Goal: Task Accomplishment & Management: Manage account settings

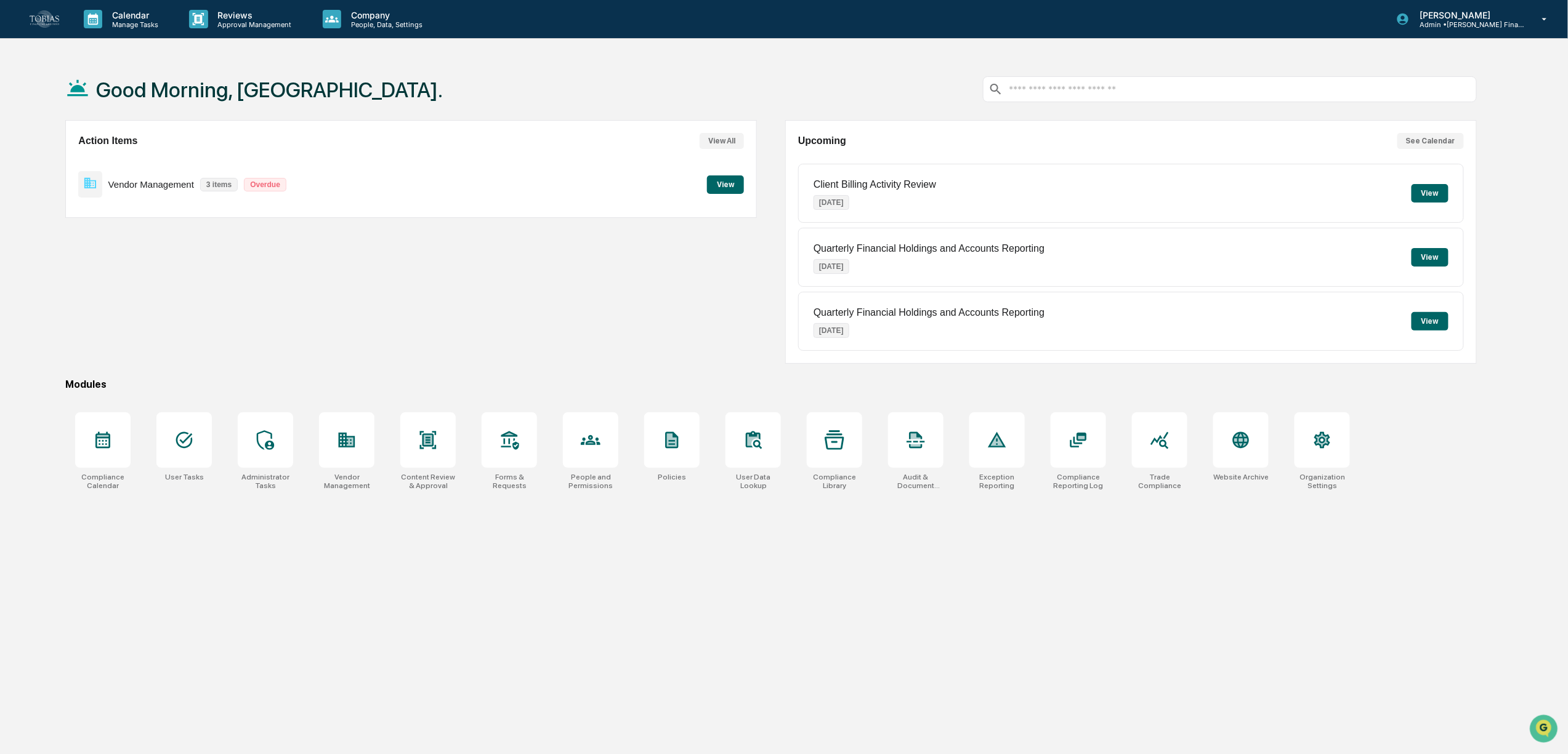
click at [638, 510] on div "Good Morning, Thalia. Action Items View All Vendor Management 3 items Overdue V…" at bounding box center [770, 435] width 1447 height 754
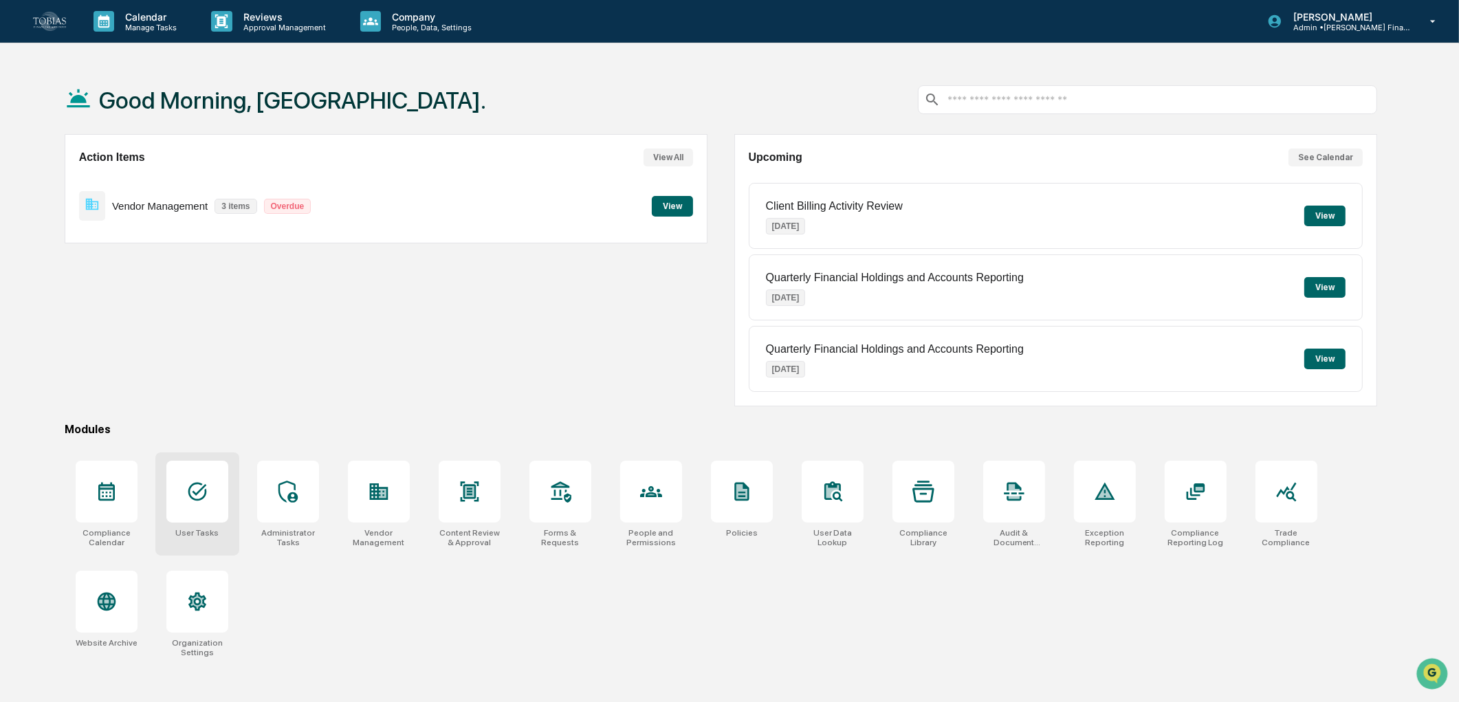
click at [216, 498] on div at bounding box center [197, 492] width 62 height 62
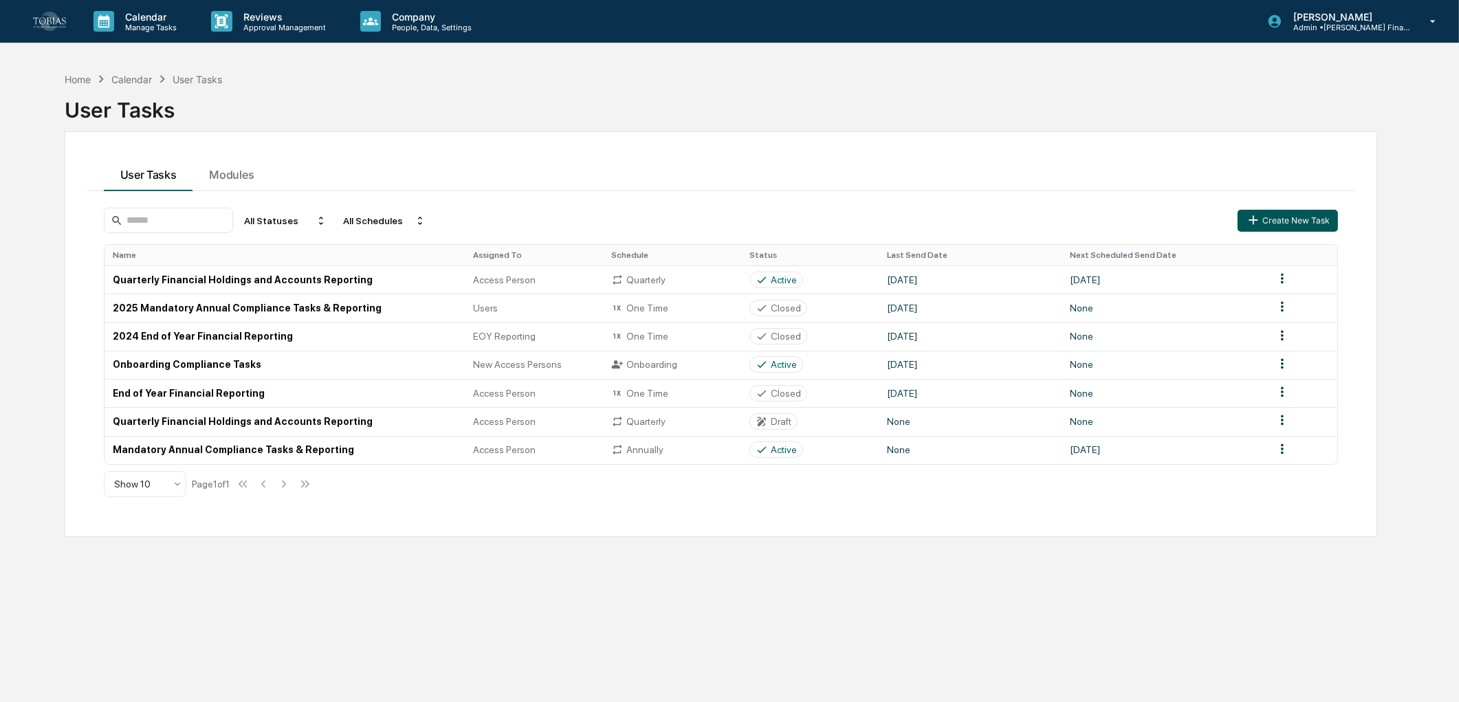
click at [1313, 217] on button "Create New Task" at bounding box center [1288, 221] width 100 height 22
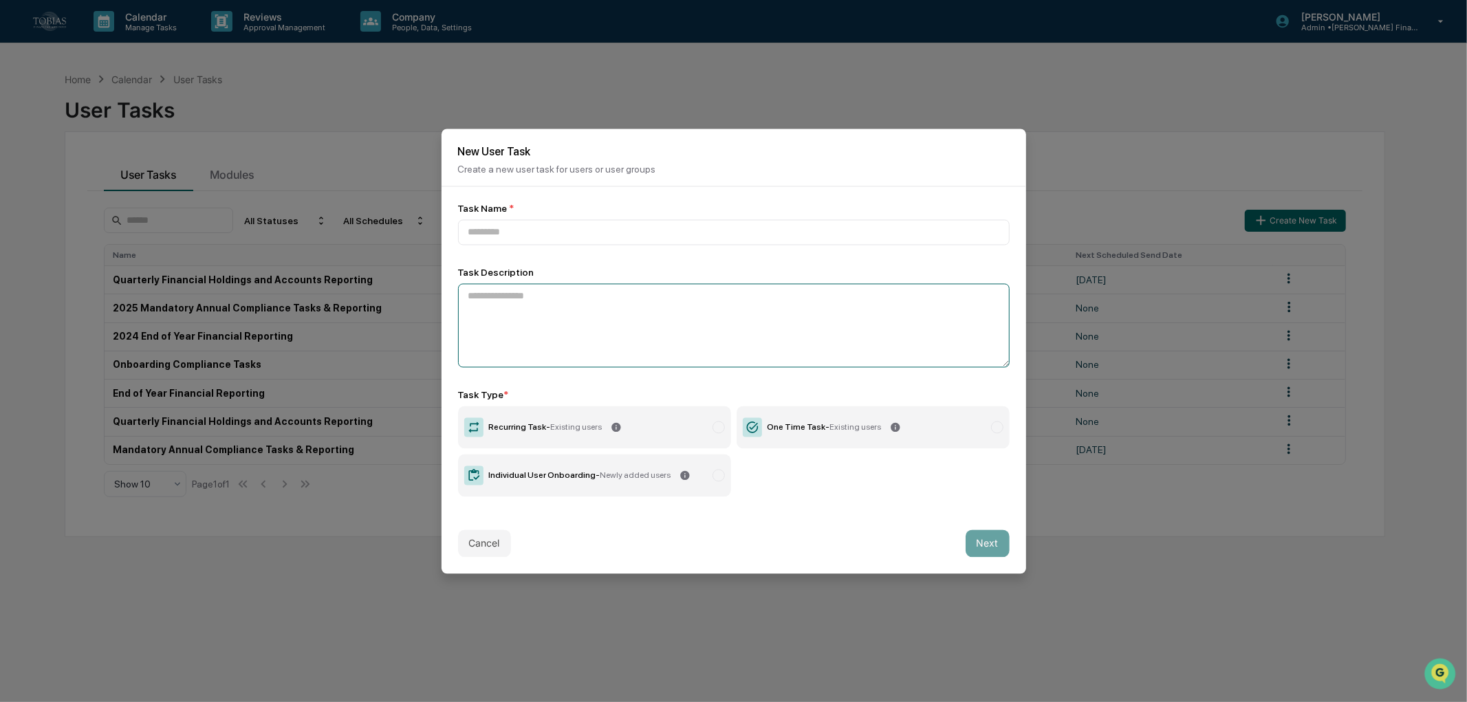
click at [602, 344] on textarea at bounding box center [733, 325] width 551 height 84
paste textarea "**********"
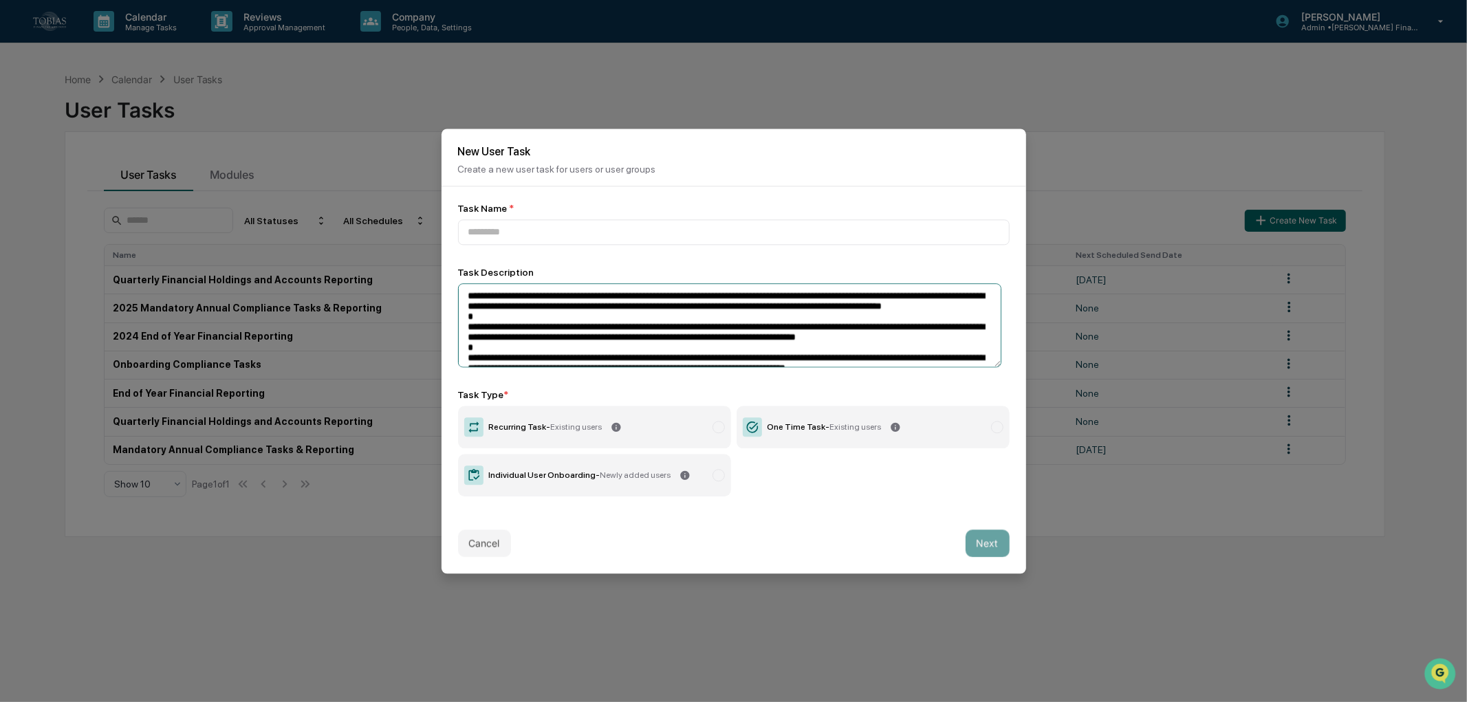
type textarea "**********"
click at [869, 426] on span "Existing users" at bounding box center [856, 427] width 52 height 10
click at [580, 223] on input at bounding box center [733, 231] width 551 height 25
paste input "**********"
type input "**********"
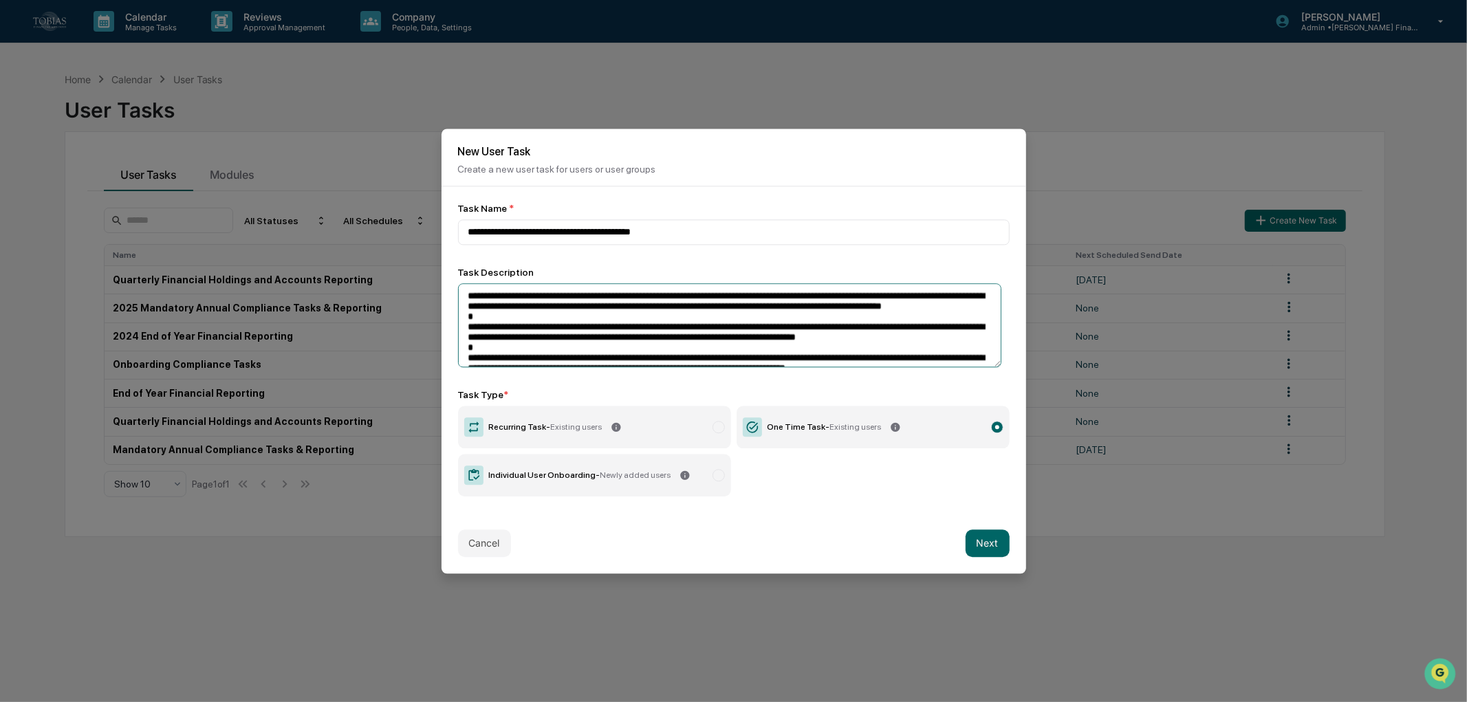
click at [600, 327] on textarea "**********" at bounding box center [730, 325] width 544 height 84
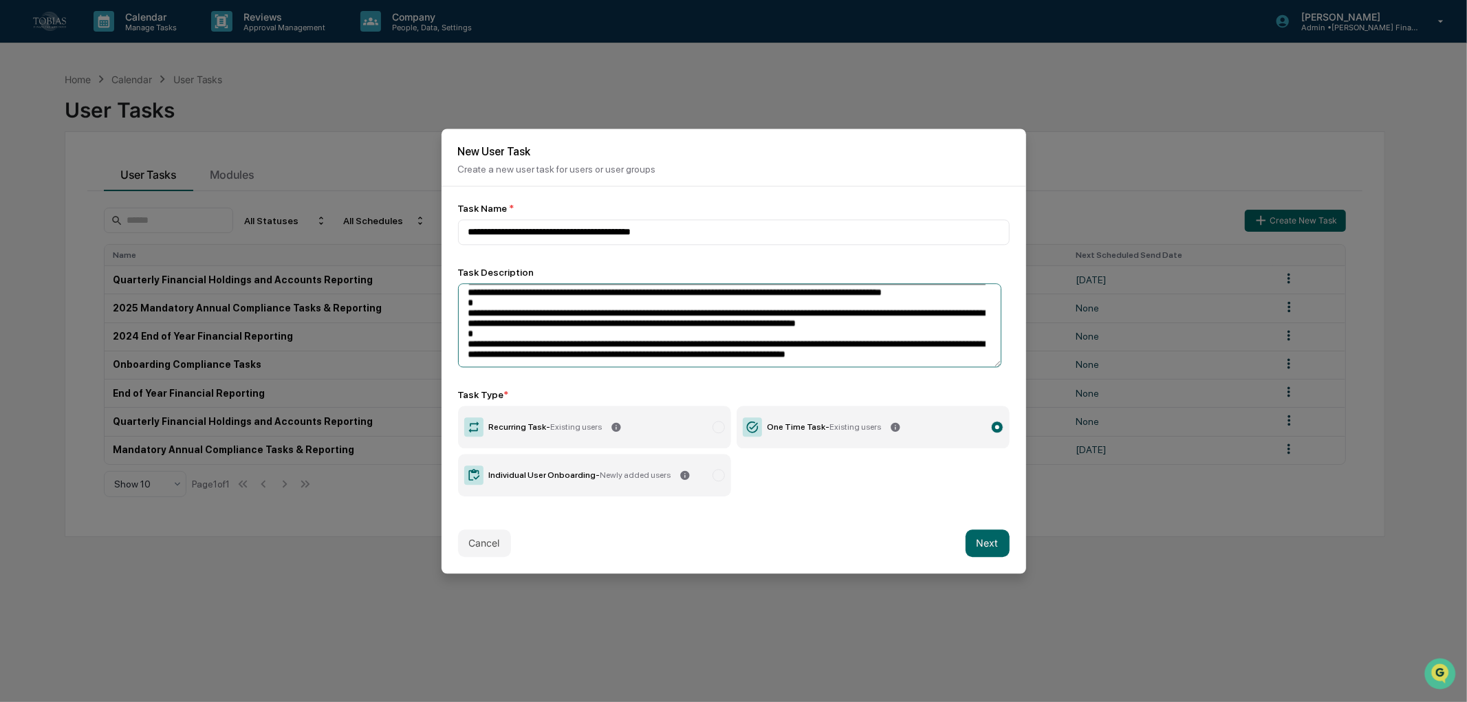
scroll to position [34, 0]
click at [945, 349] on textarea "**********" at bounding box center [730, 325] width 544 height 84
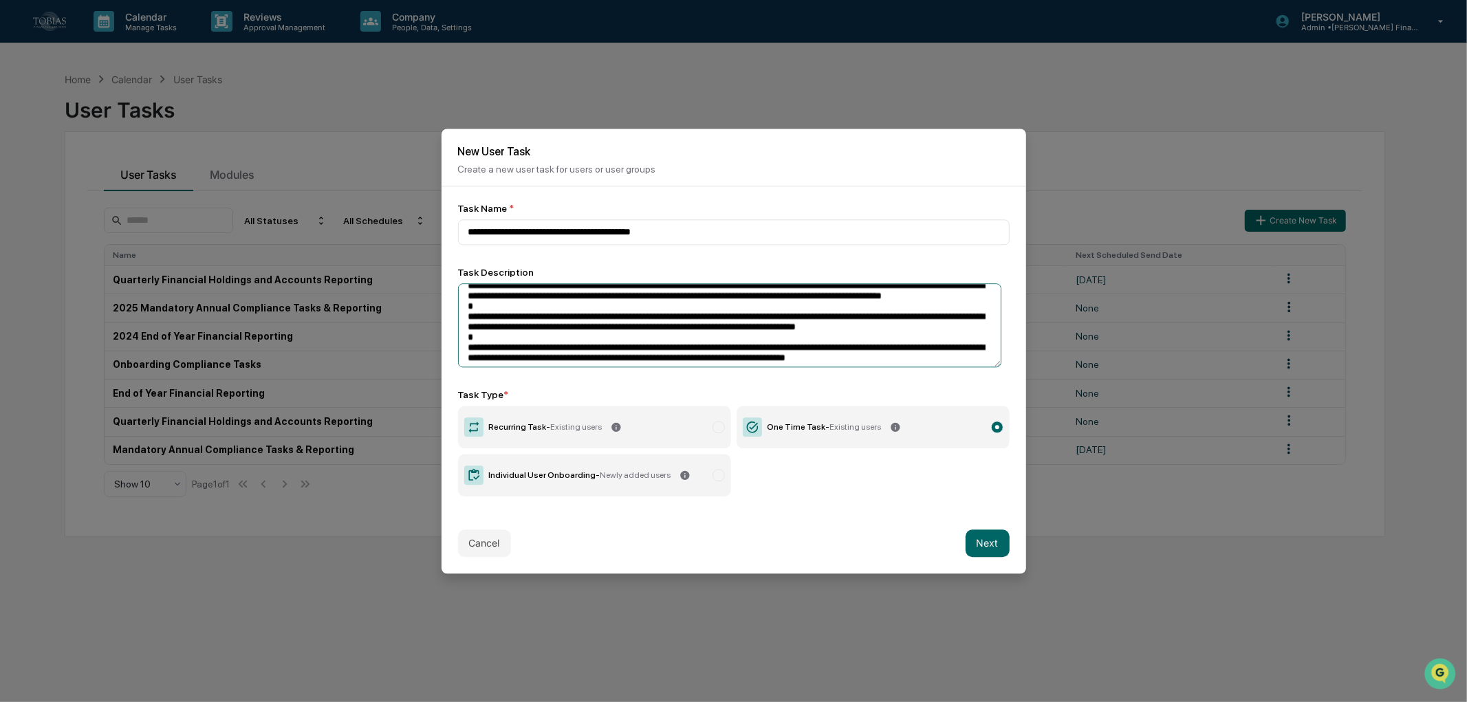
scroll to position [0, 0]
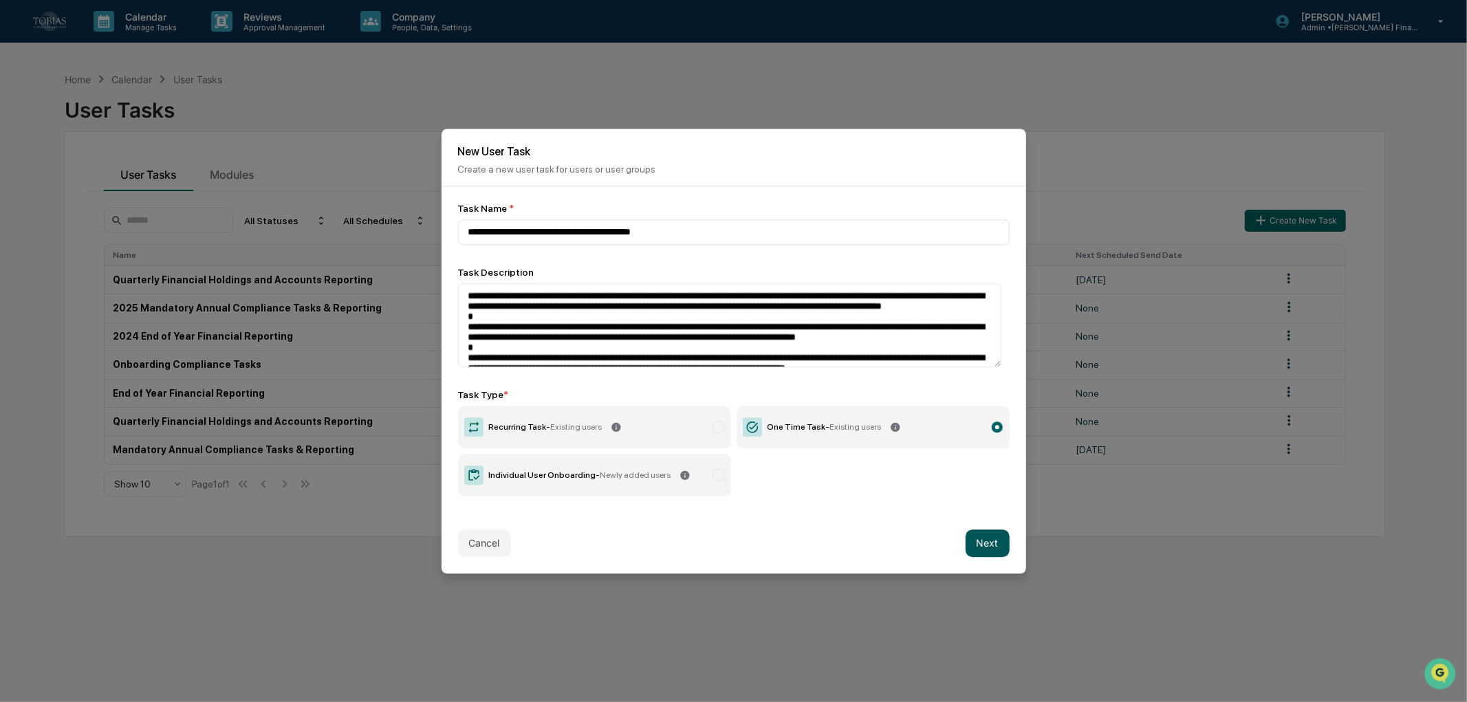
click at [972, 531] on button "Next" at bounding box center [987, 543] width 44 height 28
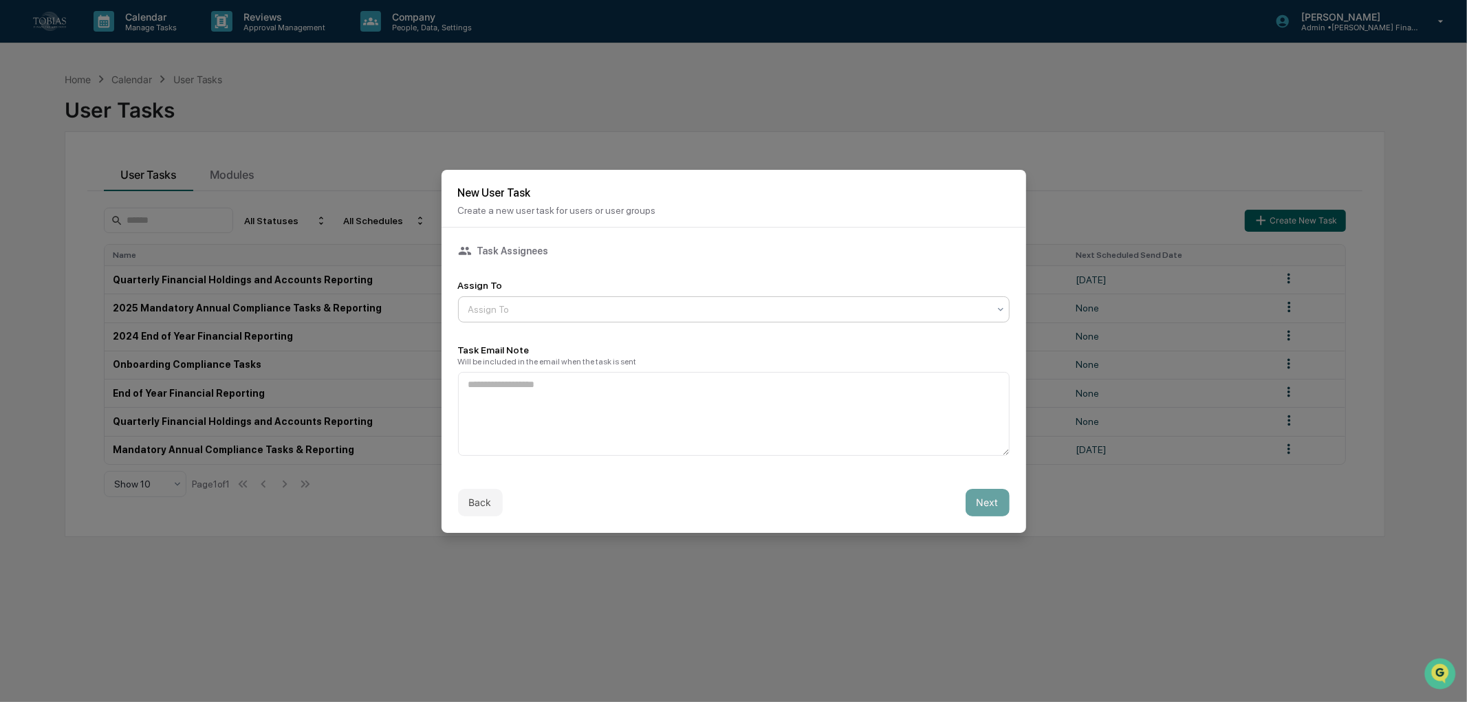
click at [556, 303] on div at bounding box center [728, 310] width 520 height 14
click at [544, 281] on div "Assign To" at bounding box center [733, 285] width 551 height 11
click at [539, 303] on div at bounding box center [728, 310] width 520 height 14
type input "*"
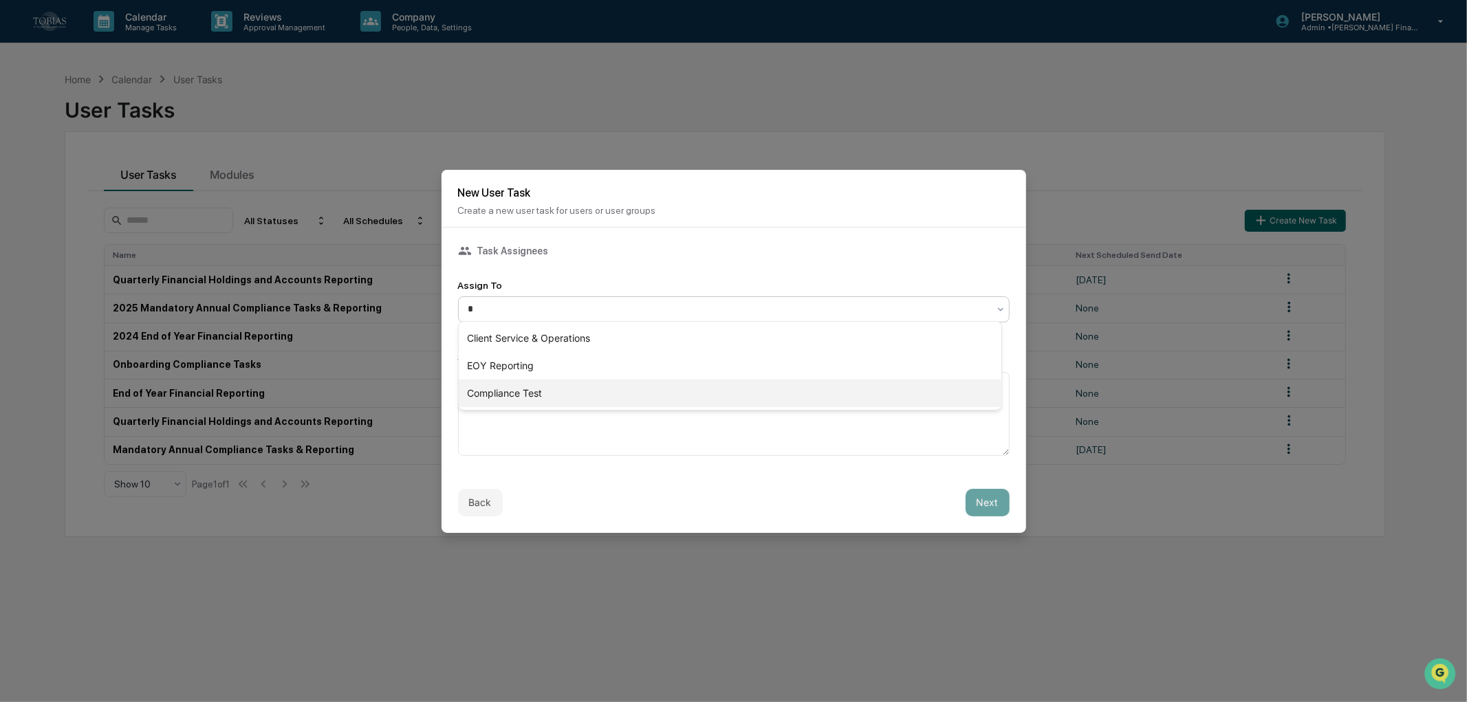
click at [518, 390] on div "Compliance Test" at bounding box center [730, 394] width 542 height 28
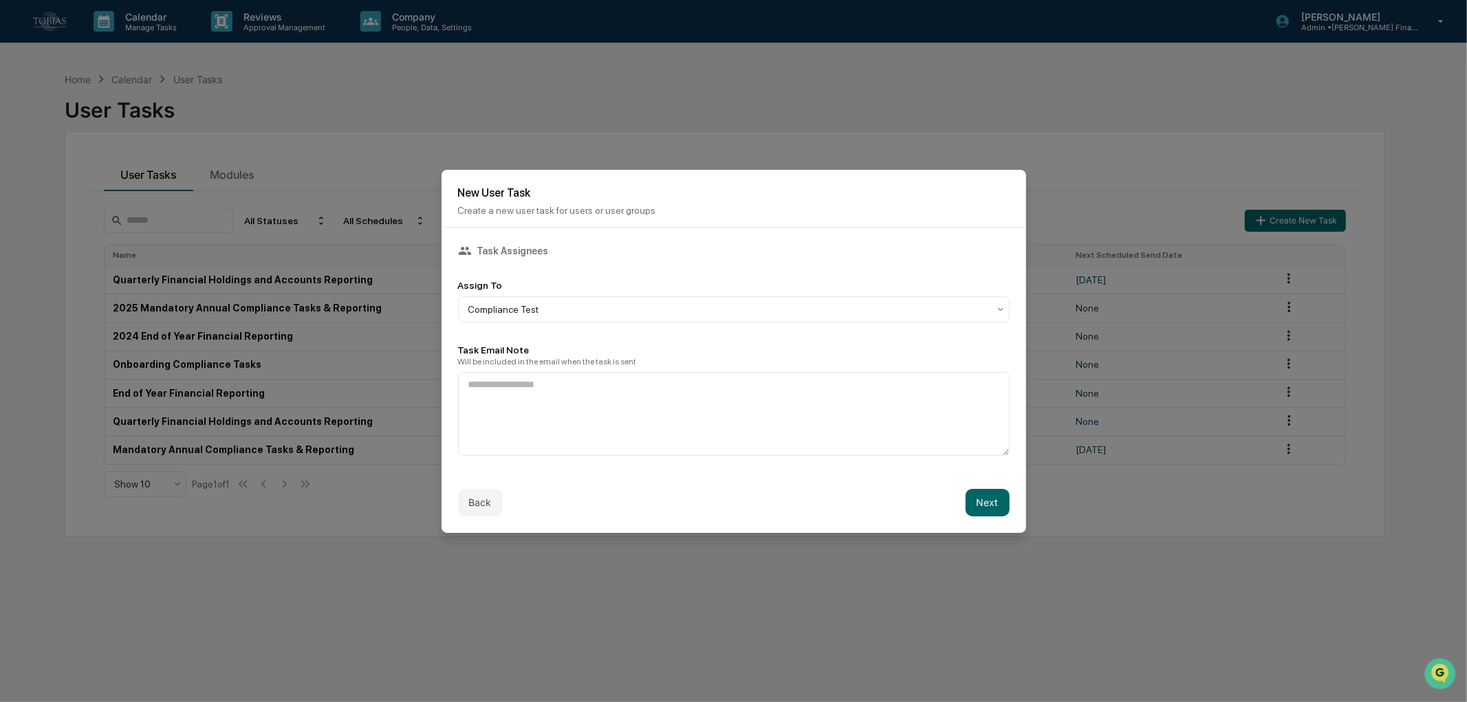
click at [604, 493] on div "Back Next" at bounding box center [733, 502] width 584 height 61
click at [782, 397] on textarea at bounding box center [733, 414] width 551 height 84
paste textarea "**********"
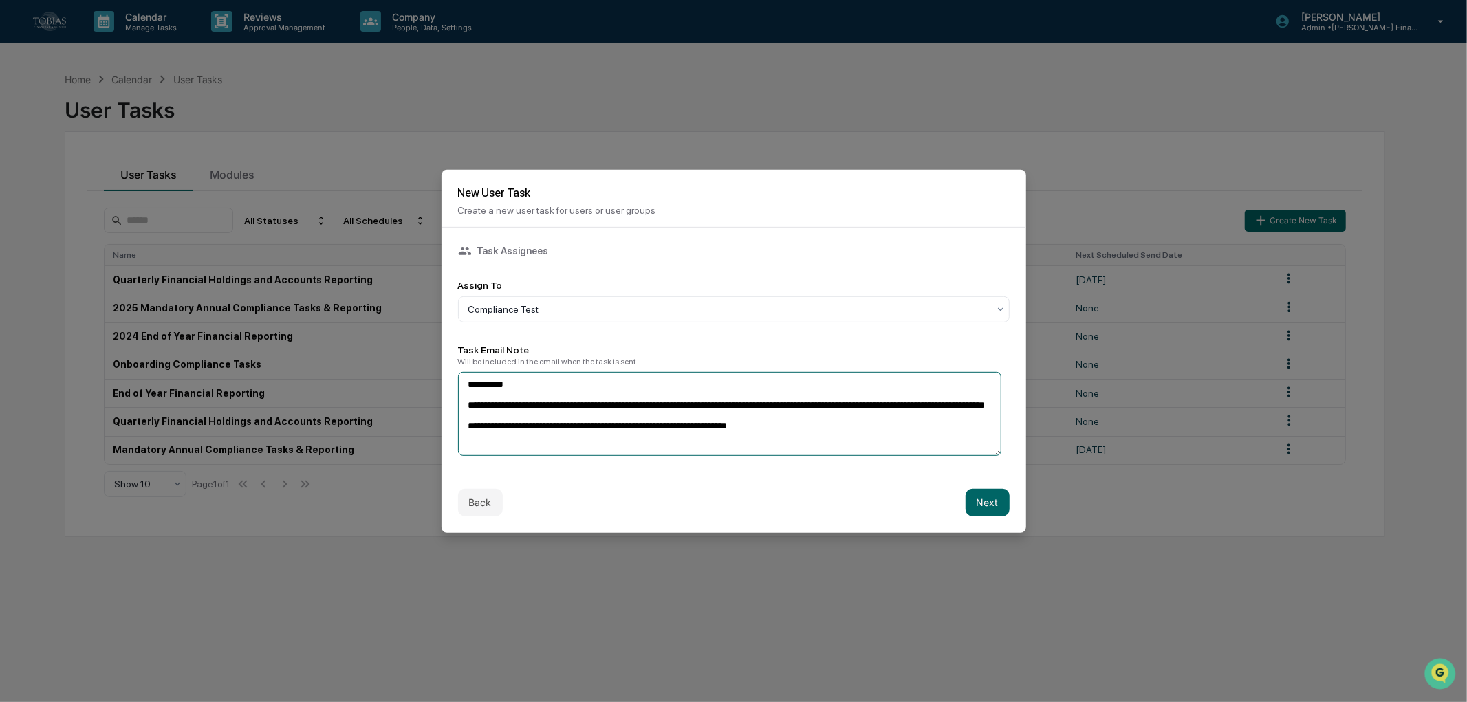
paste textarea "**********"
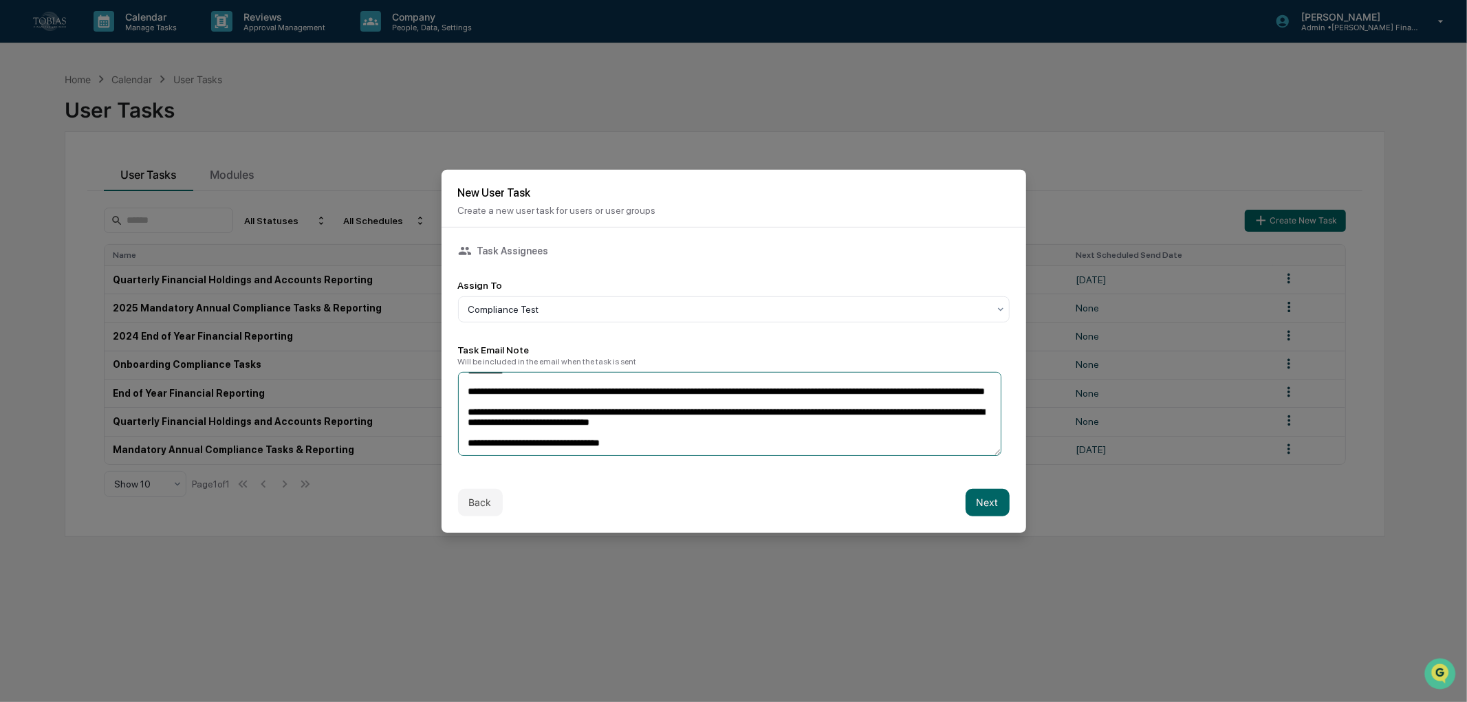
drag, startPoint x: 766, startPoint y: 410, endPoint x: 912, endPoint y: 419, distance: 146.1
click at [767, 410] on textarea "**********" at bounding box center [730, 413] width 544 height 84
click at [861, 421] on textarea "**********" at bounding box center [730, 413] width 544 height 84
click at [664, 437] on textarea "**********" at bounding box center [730, 413] width 544 height 84
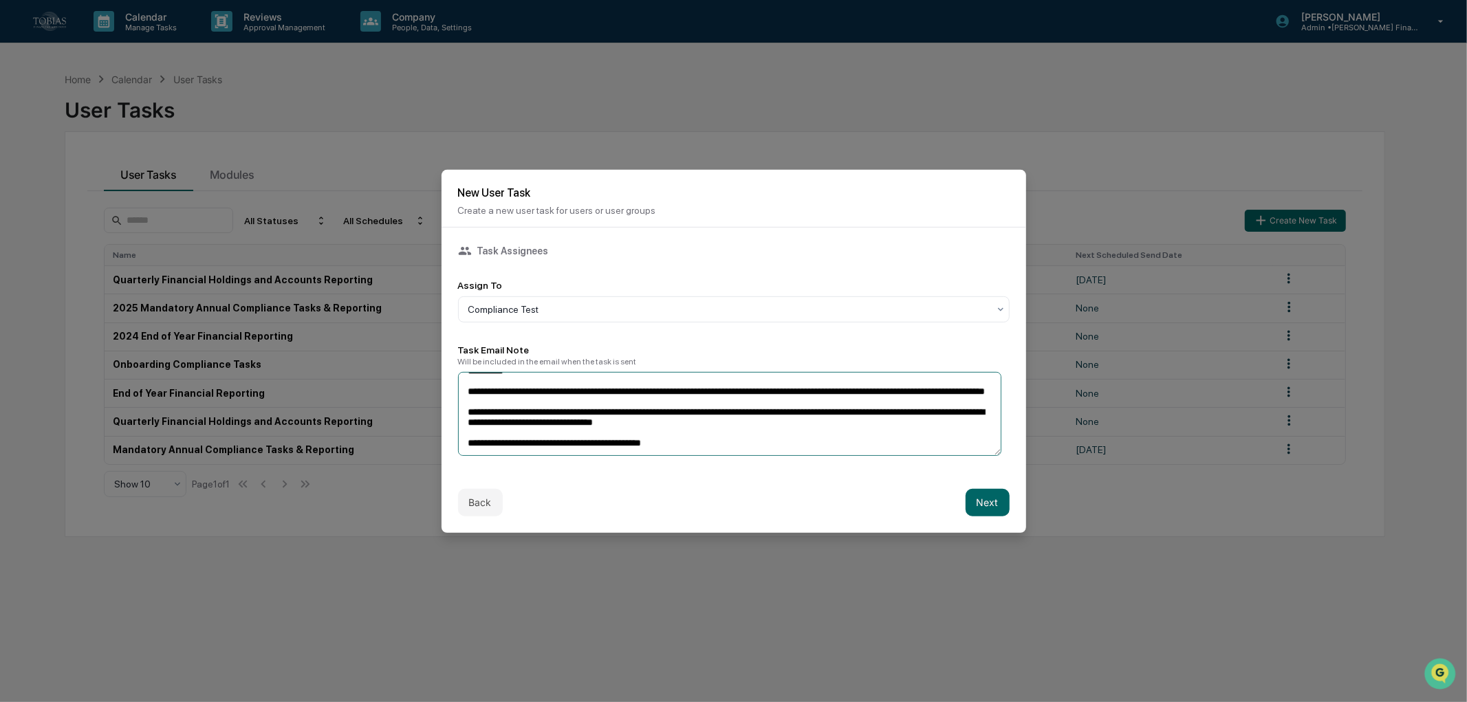
paste textarea "**********"
click at [855, 435] on textarea "**********" at bounding box center [730, 413] width 544 height 84
paste textarea "**********"
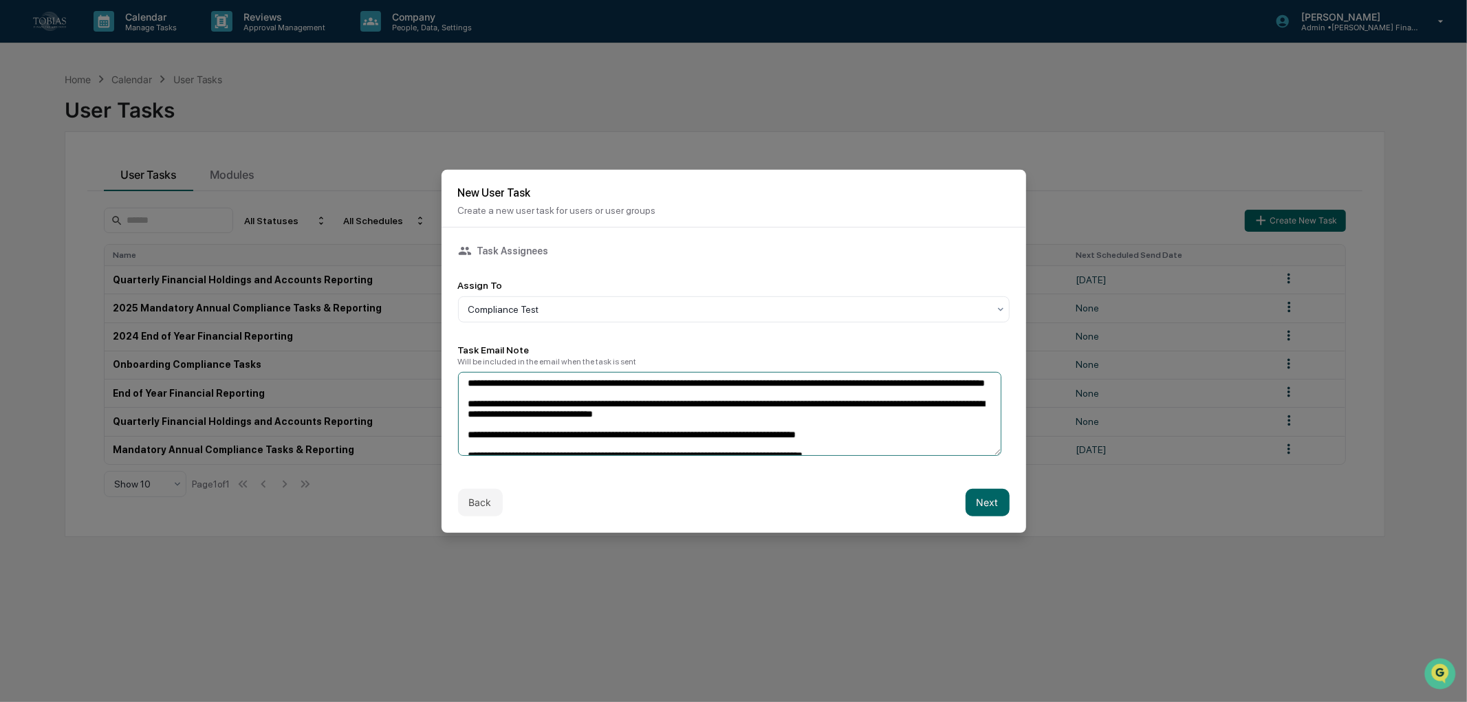
scroll to position [0, 0]
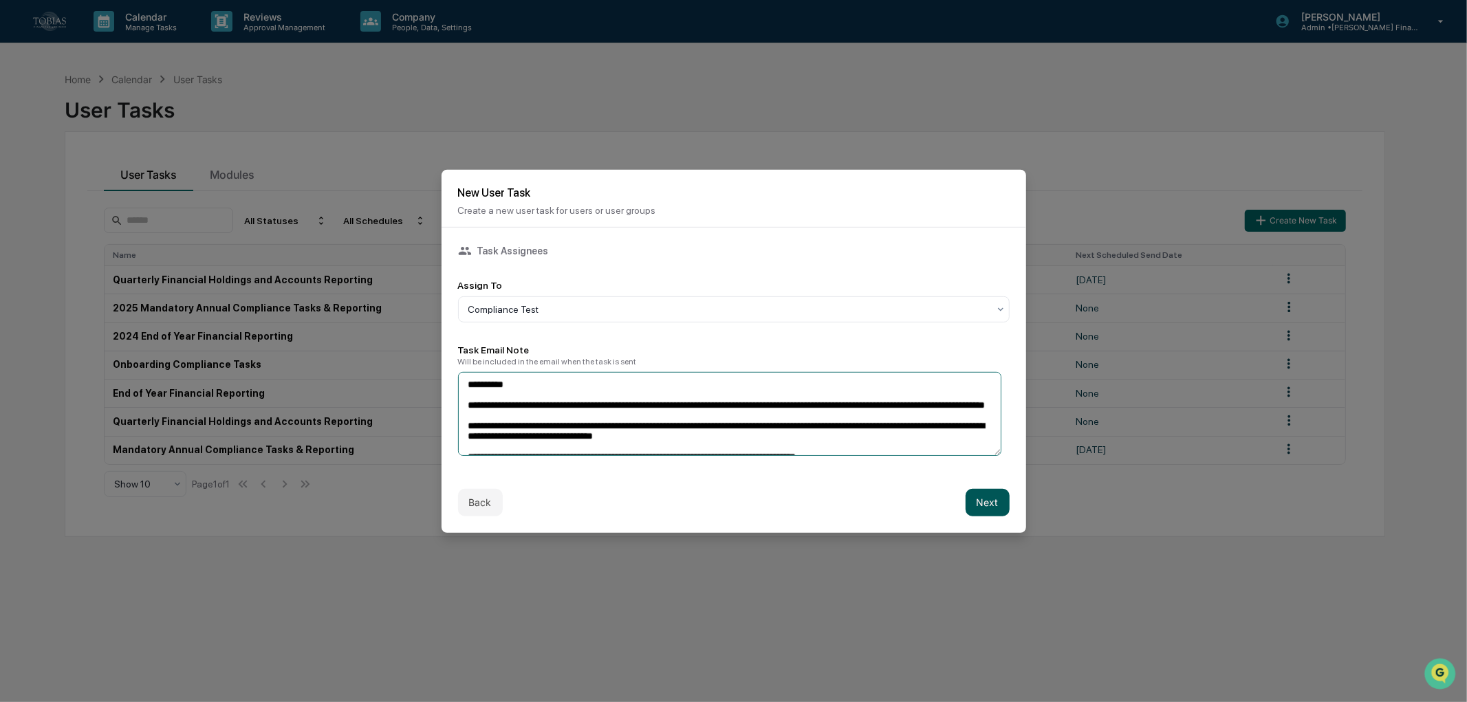
type textarea "**********"
click at [981, 504] on button "Next" at bounding box center [987, 503] width 44 height 28
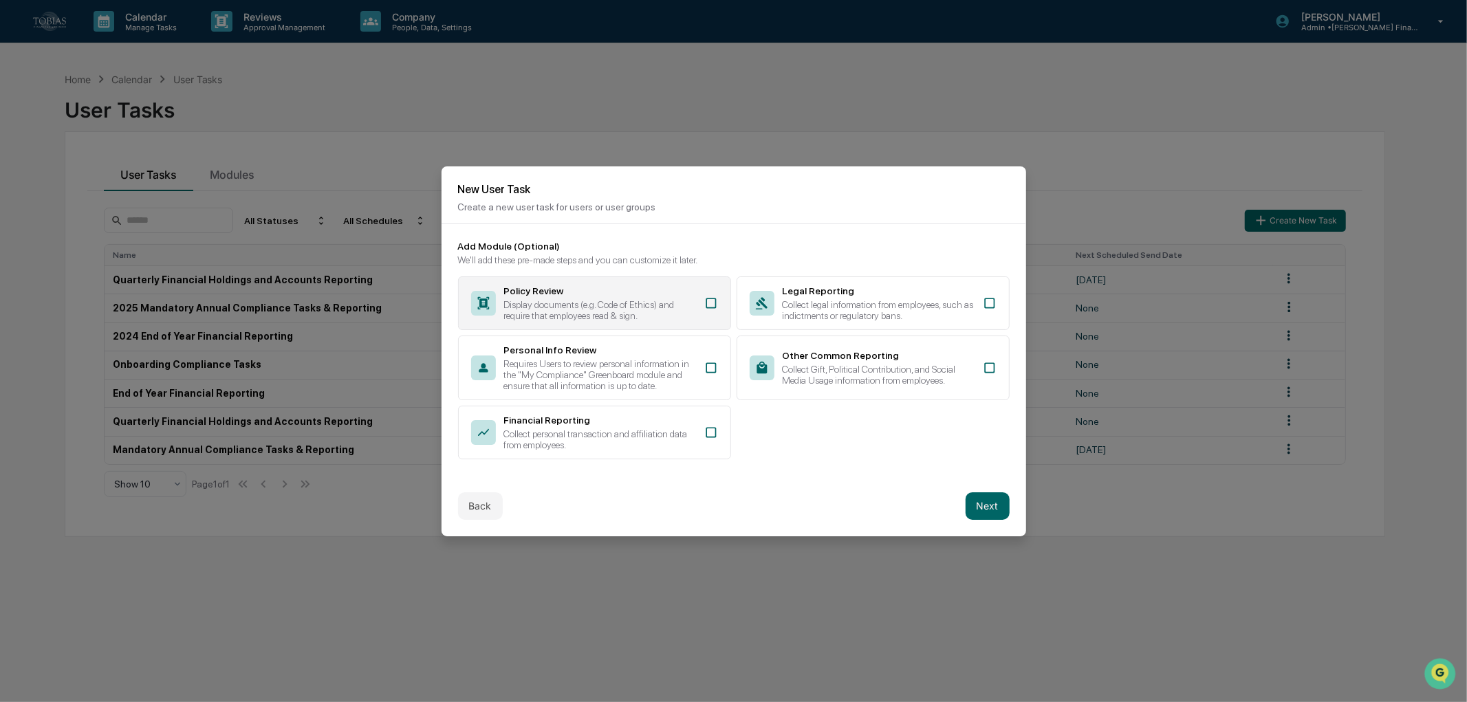
click at [693, 294] on div "Policy Review Display documents (e.g. Code of Ethics) and require that employee…" at bounding box center [594, 303] width 273 height 54
click at [972, 500] on button "Next" at bounding box center [987, 506] width 44 height 28
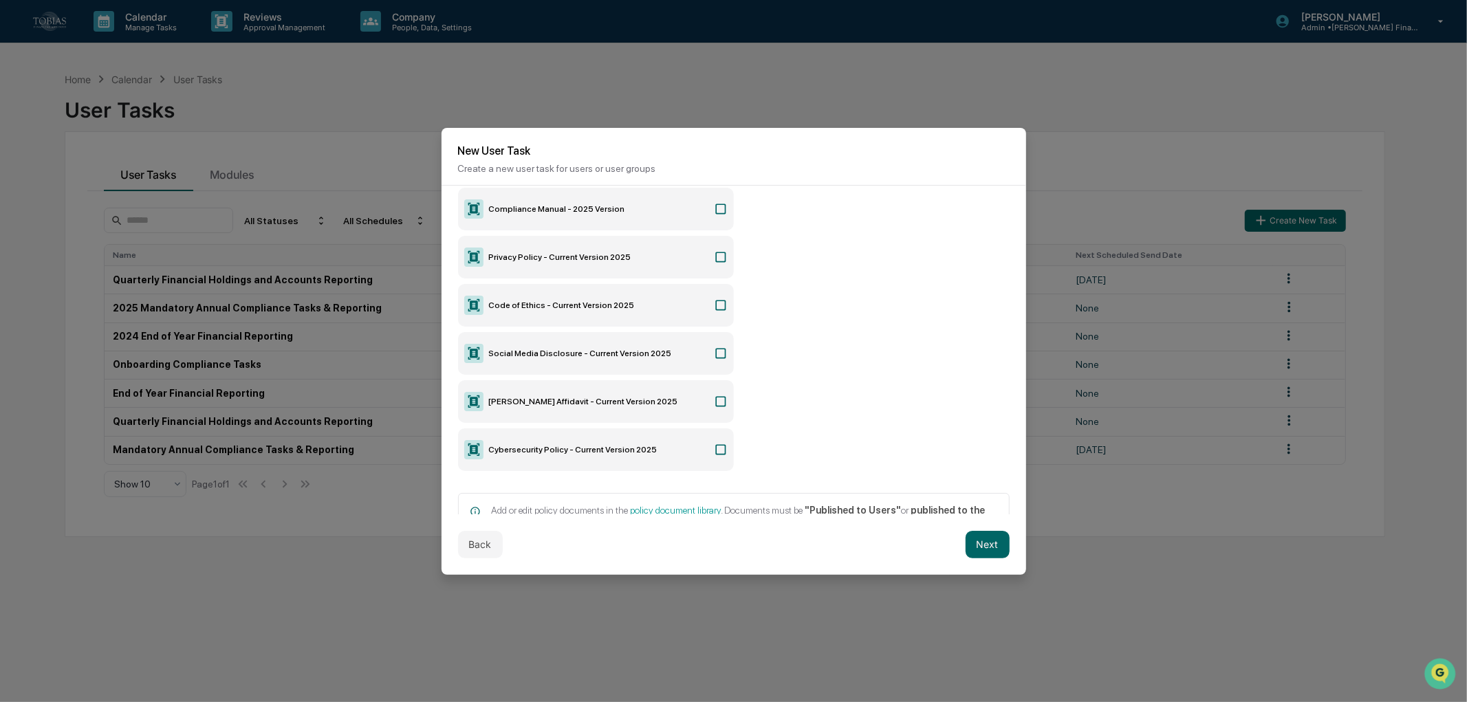
scroll to position [237, 0]
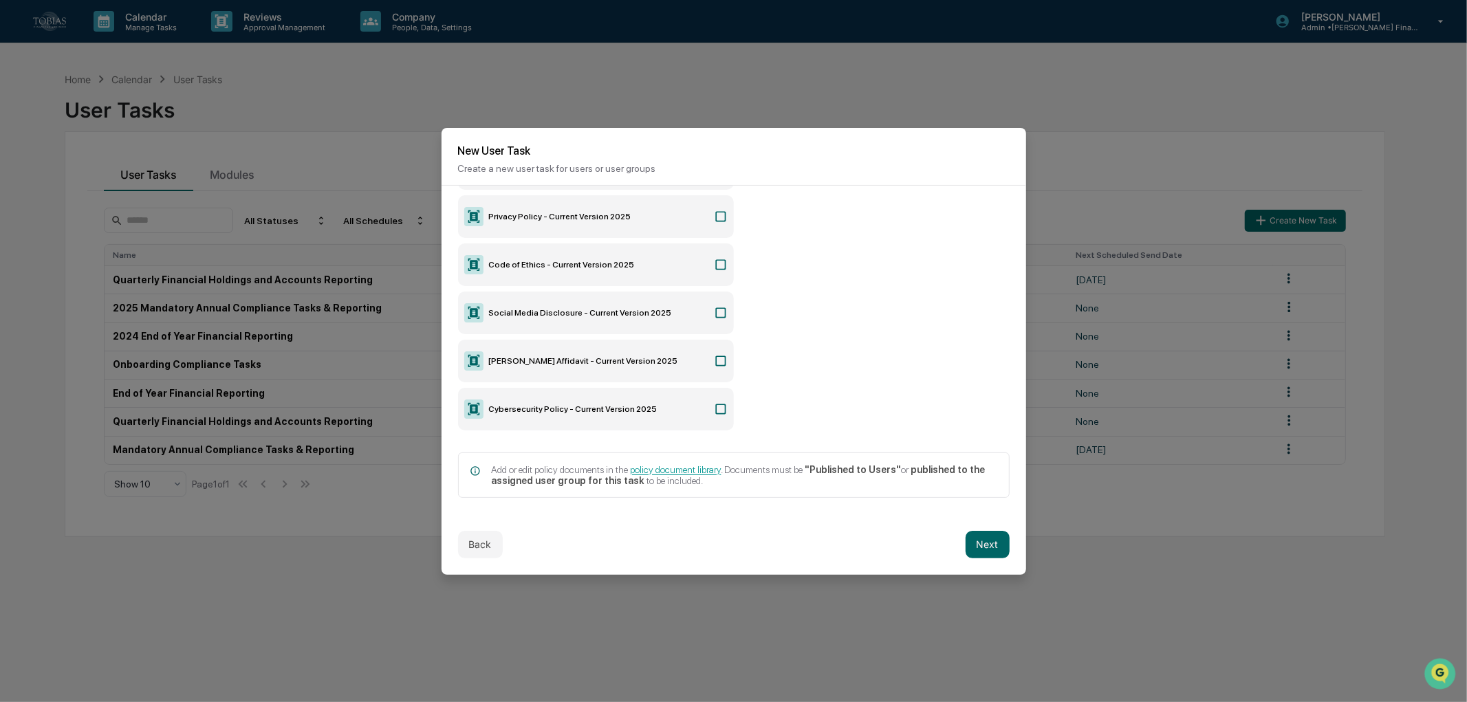
drag, startPoint x: 690, startPoint y: 465, endPoint x: 569, endPoint y: 452, distance: 122.3
click at [569, 452] on div "Add or edit policy documents in the policy document library . Documents must be…" at bounding box center [733, 474] width 551 height 45
drag, startPoint x: 643, startPoint y: 465, endPoint x: 491, endPoint y: 528, distance: 164.6
click at [490, 531] on button "Back" at bounding box center [480, 545] width 45 height 28
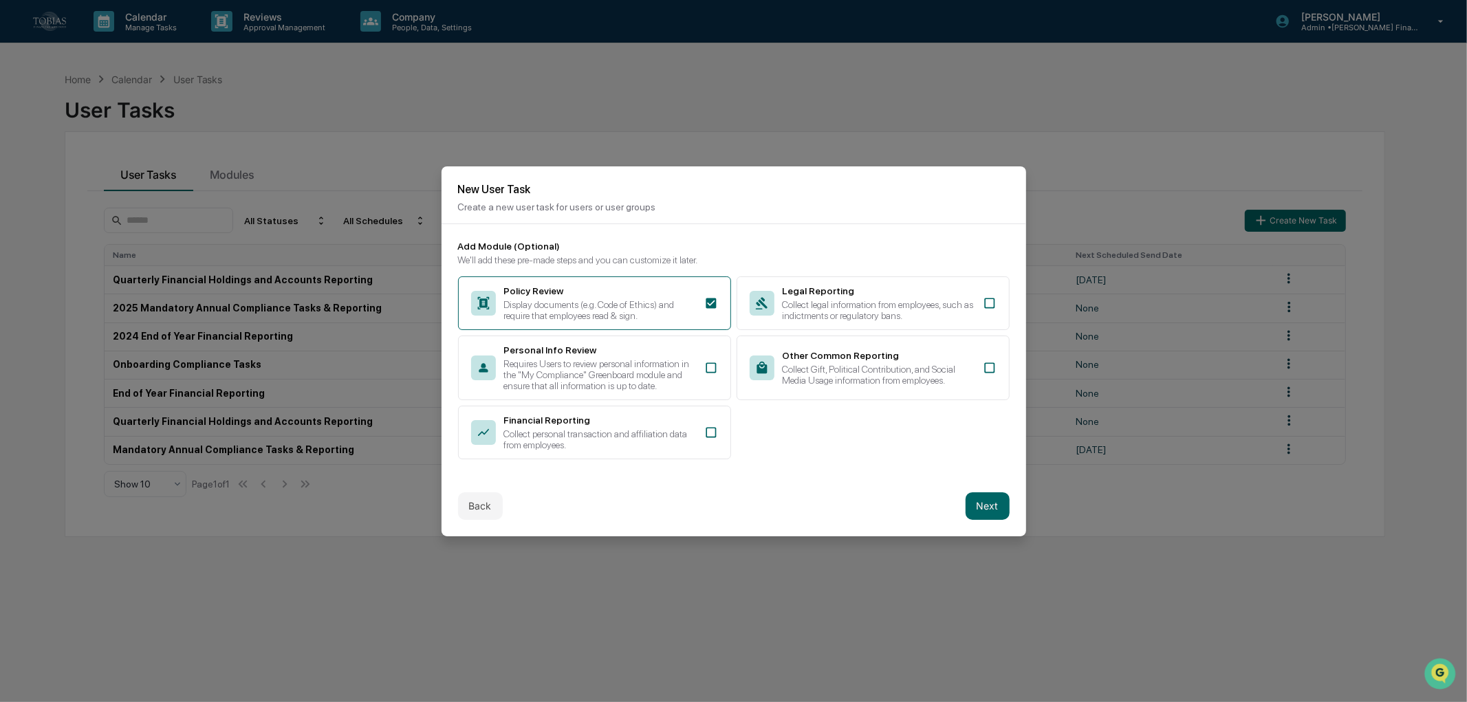
scroll to position [0, 0]
click at [974, 505] on button "Next" at bounding box center [987, 506] width 44 height 28
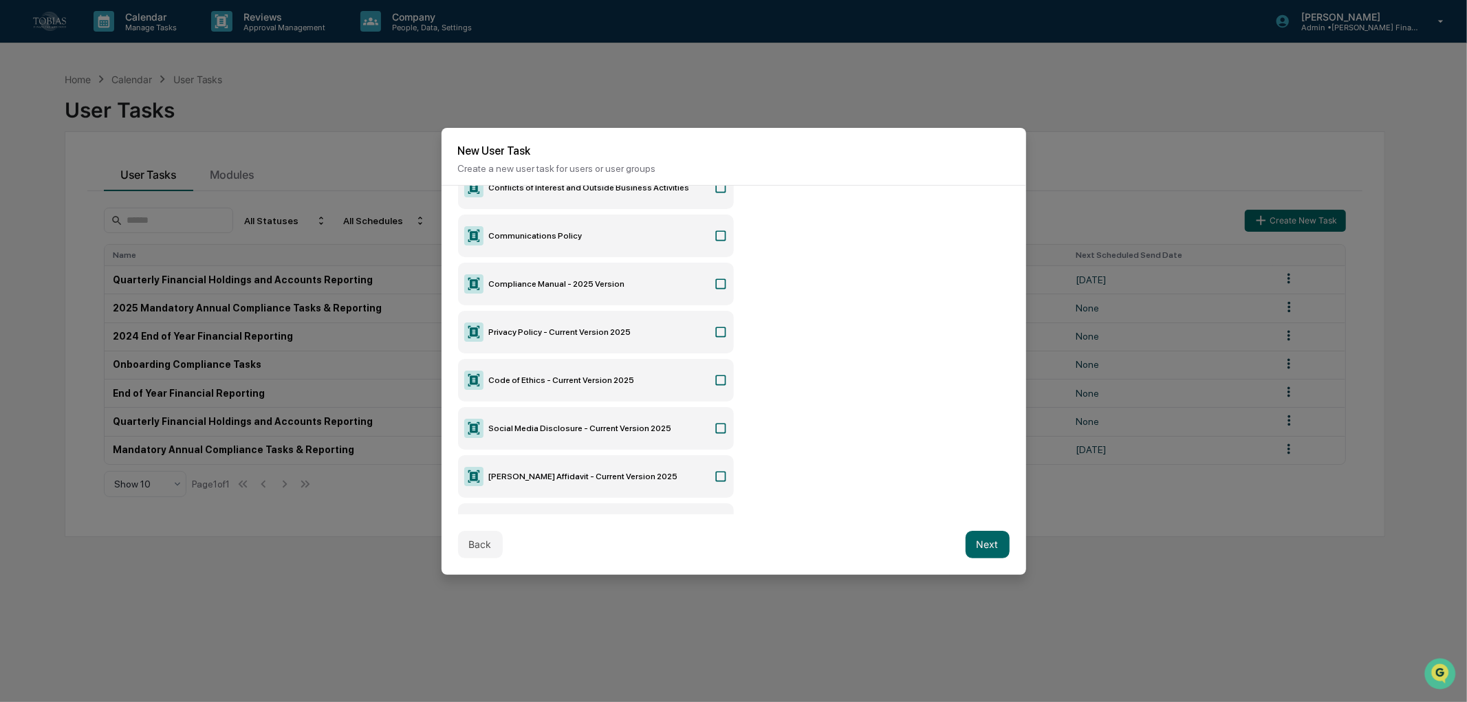
scroll to position [237, 0]
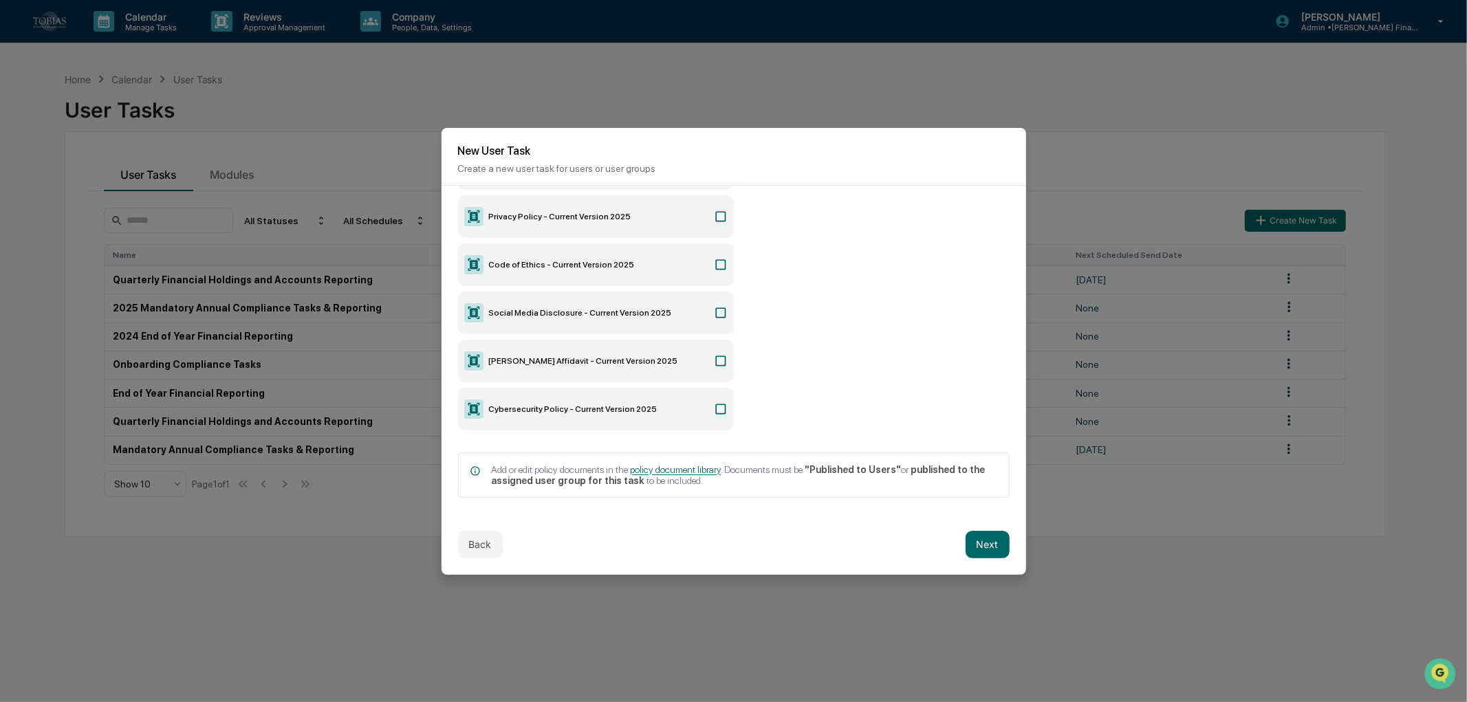
click at [678, 465] on span "policy document library" at bounding box center [676, 469] width 91 height 11
click at [645, 465] on span "policy document library" at bounding box center [676, 469] width 91 height 11
drag, startPoint x: 648, startPoint y: 463, endPoint x: 512, endPoint y: 140, distance: 350.3
click at [512, 144] on h2 "New User Task" at bounding box center [733, 150] width 551 height 13
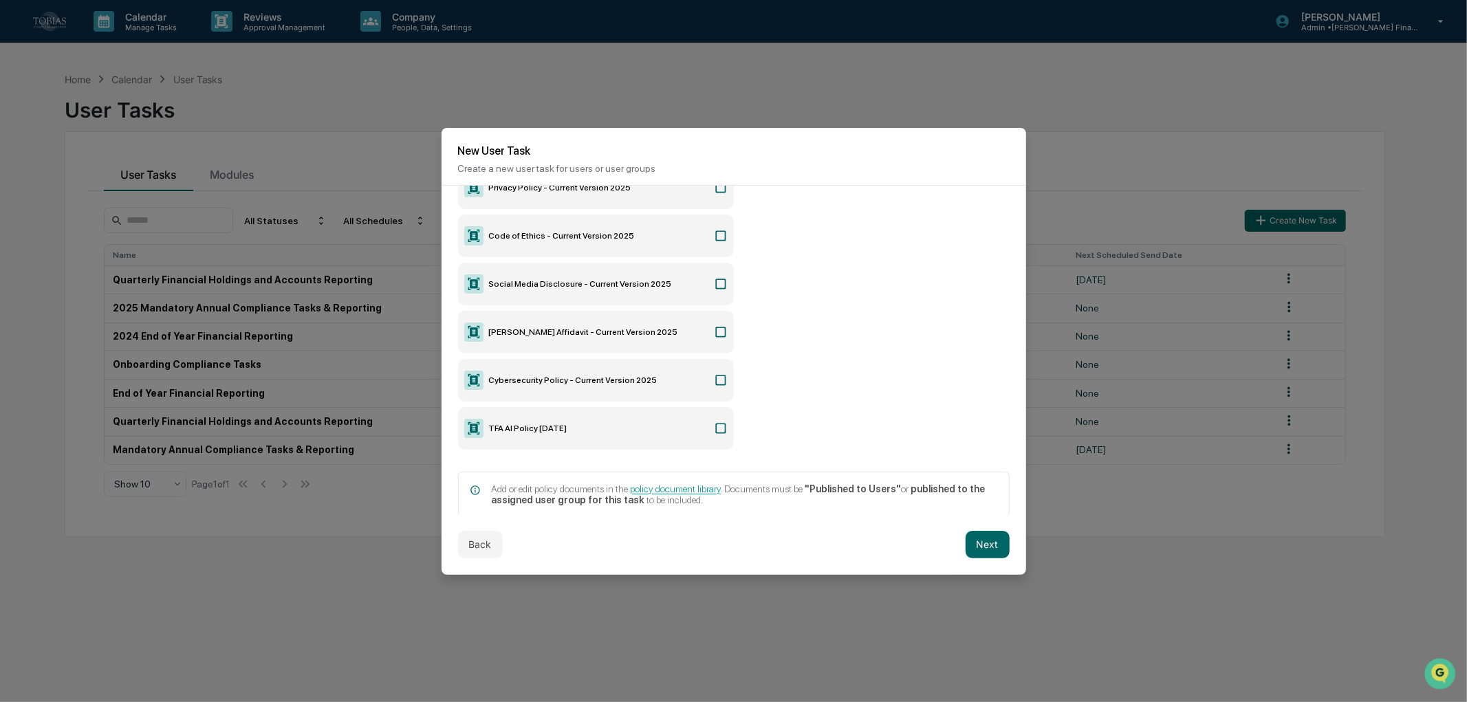
scroll to position [285, 0]
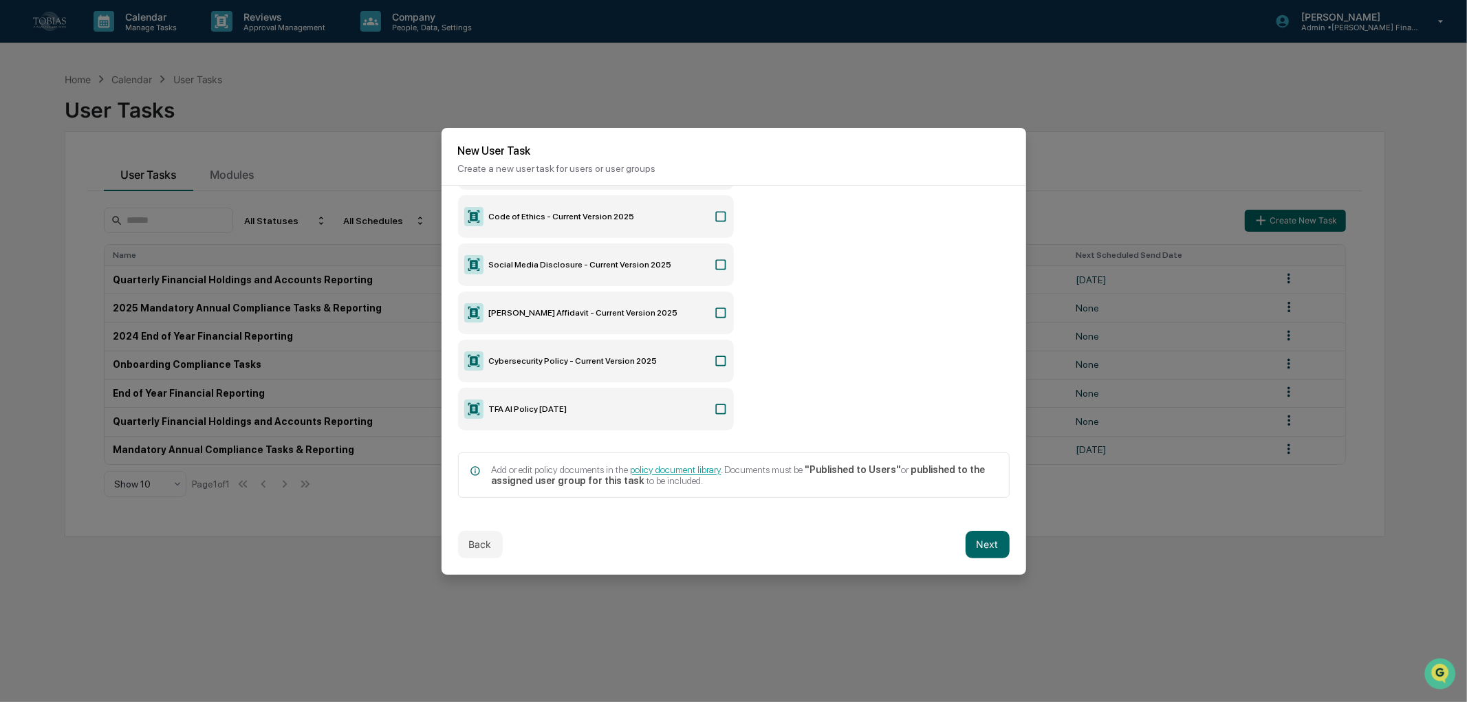
click at [685, 399] on label "TFA AI Policy October 2025" at bounding box center [596, 409] width 276 height 43
click at [986, 546] on button "Next" at bounding box center [987, 545] width 44 height 28
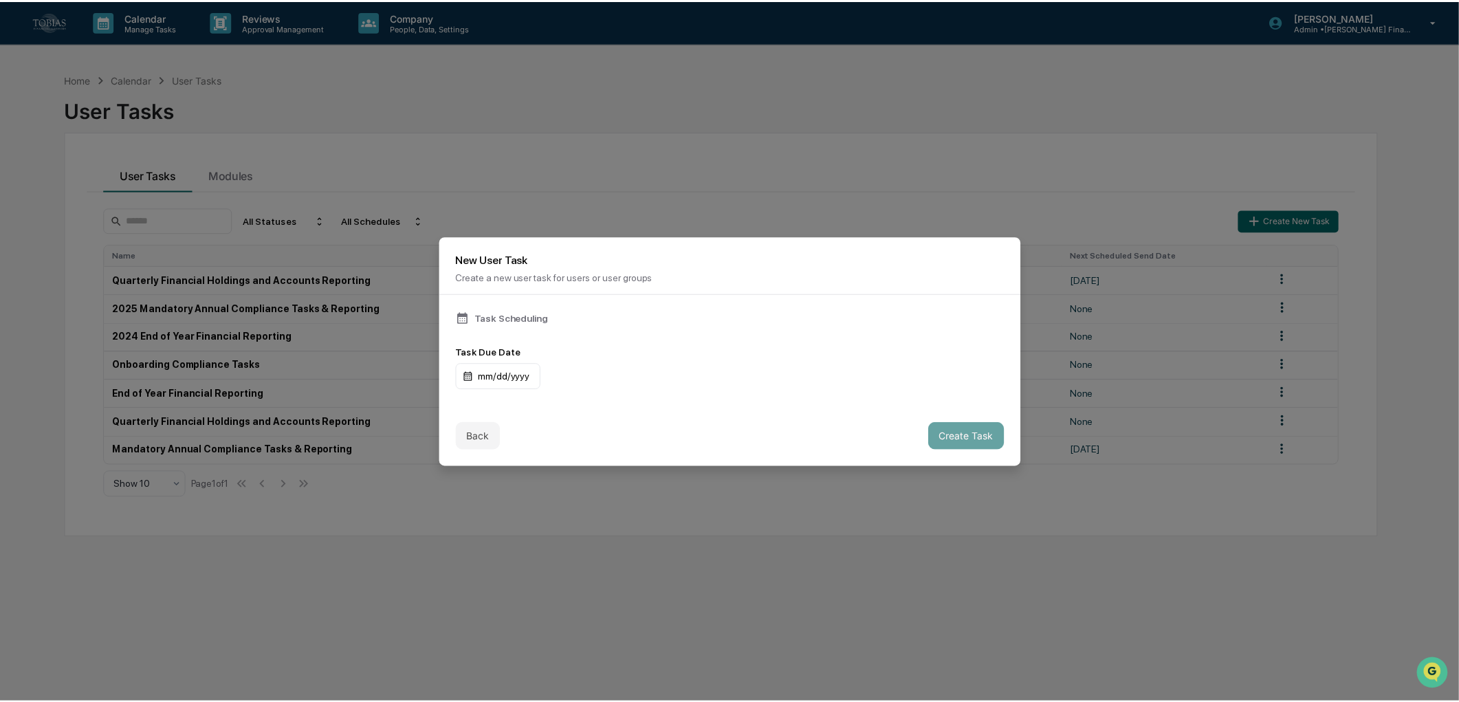
scroll to position [0, 0]
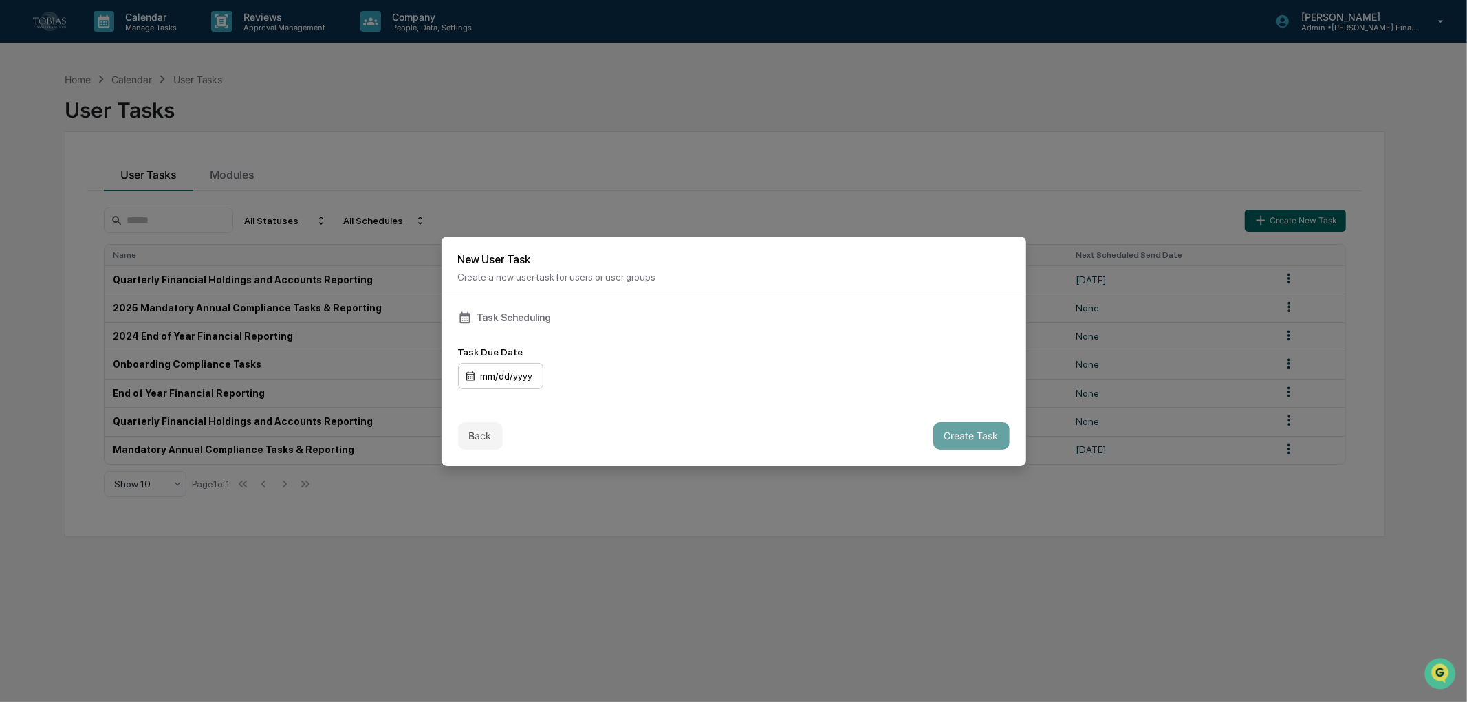
click at [514, 363] on div "mm/dd/yyyy" at bounding box center [500, 376] width 85 height 26
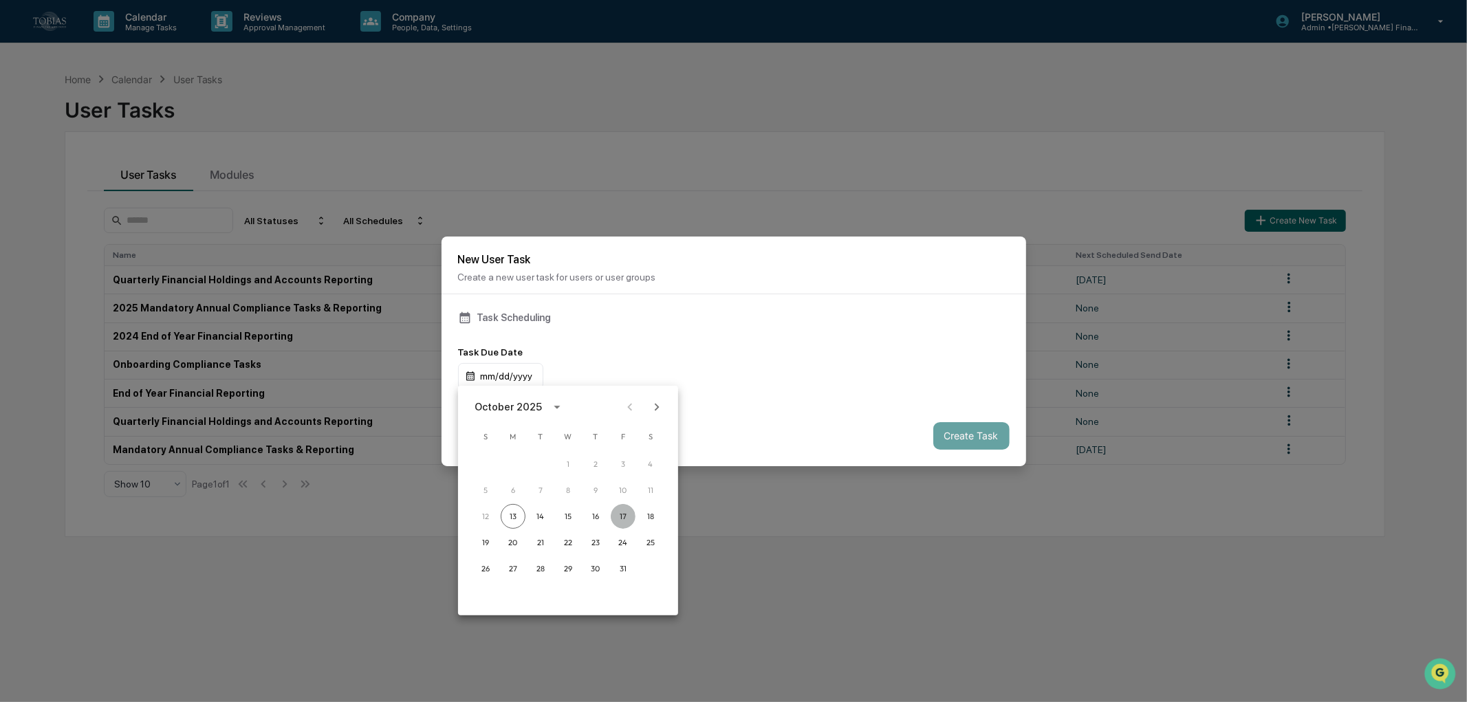
click at [627, 517] on button "17" at bounding box center [623, 516] width 25 height 25
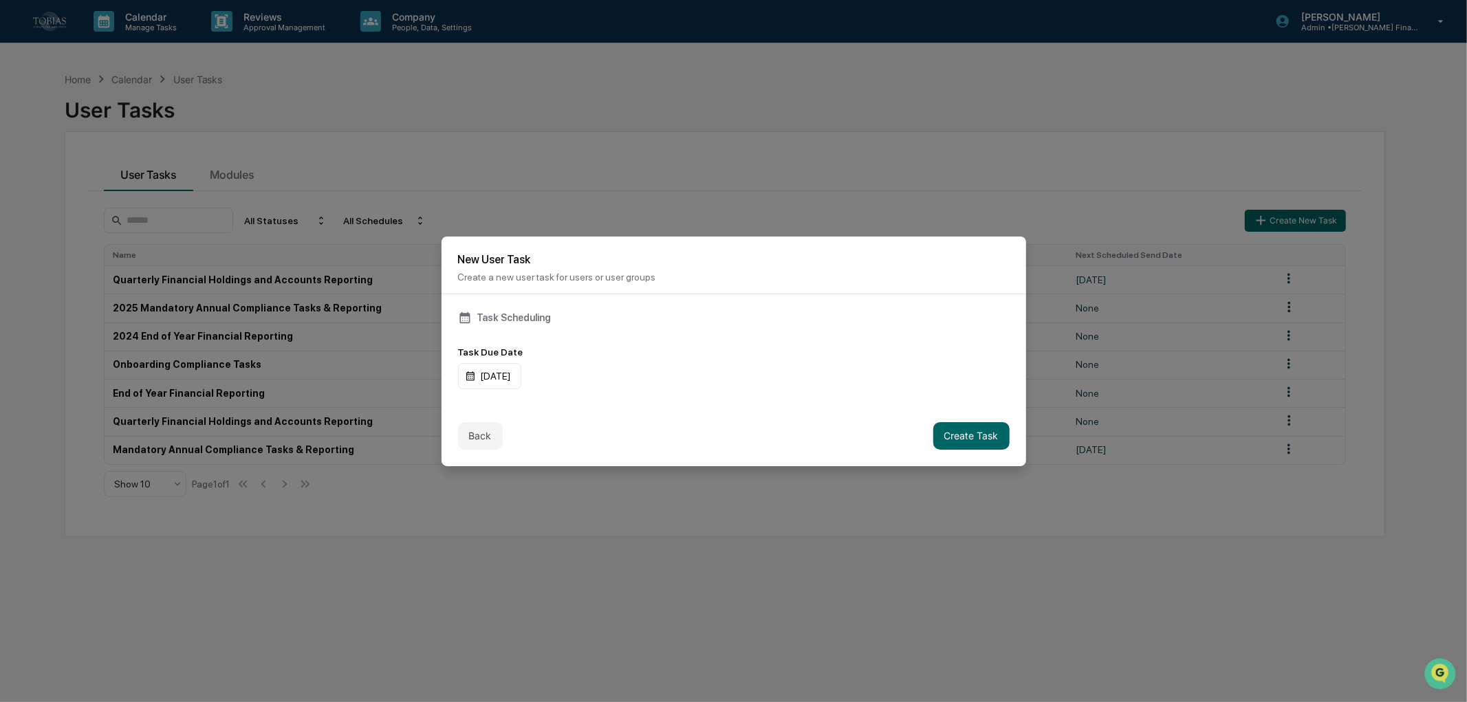
click at [648, 311] on div "Task Scheduling" at bounding box center [733, 318] width 551 height 14
click at [970, 439] on button "Create Task" at bounding box center [971, 436] width 76 height 28
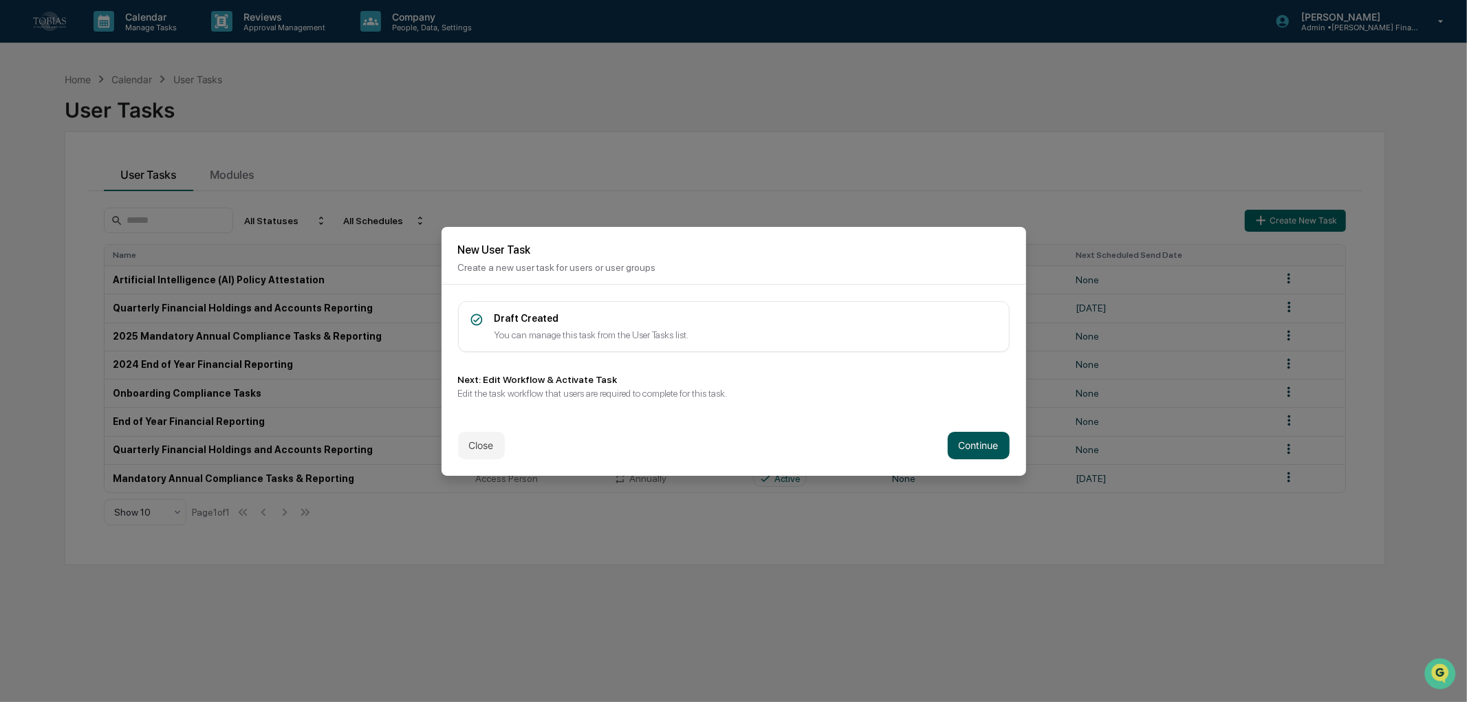
click at [970, 439] on button "Continue" at bounding box center [978, 446] width 62 height 28
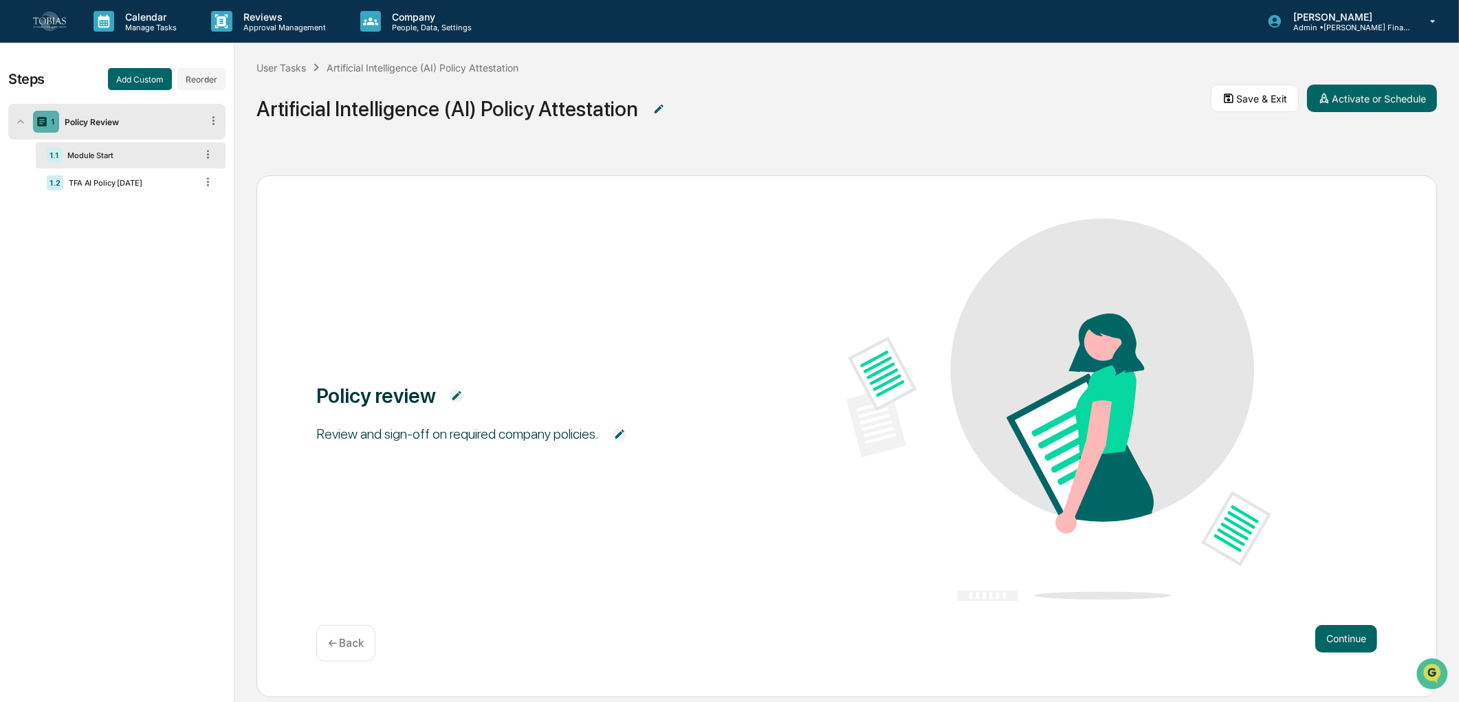
scroll to position [14, 0]
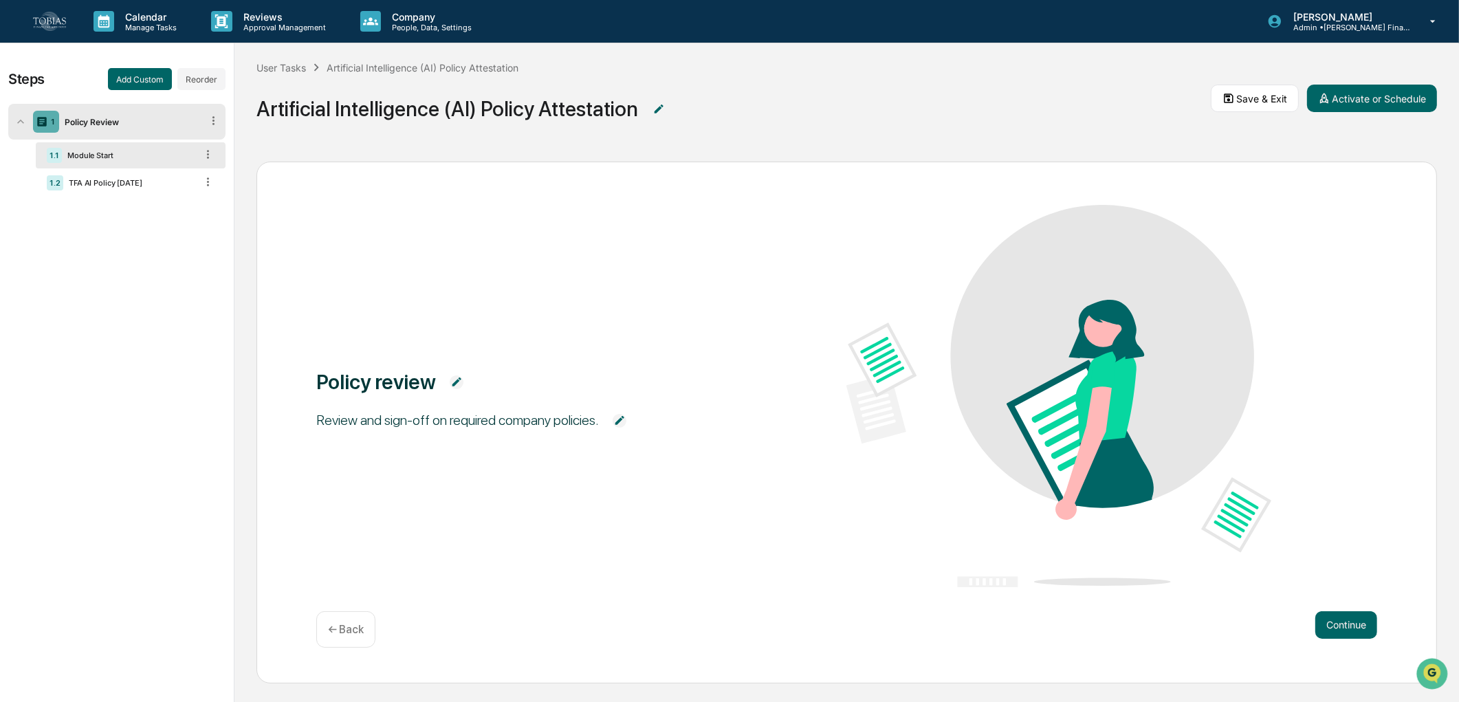
click at [459, 375] on img at bounding box center [457, 382] width 14 height 14
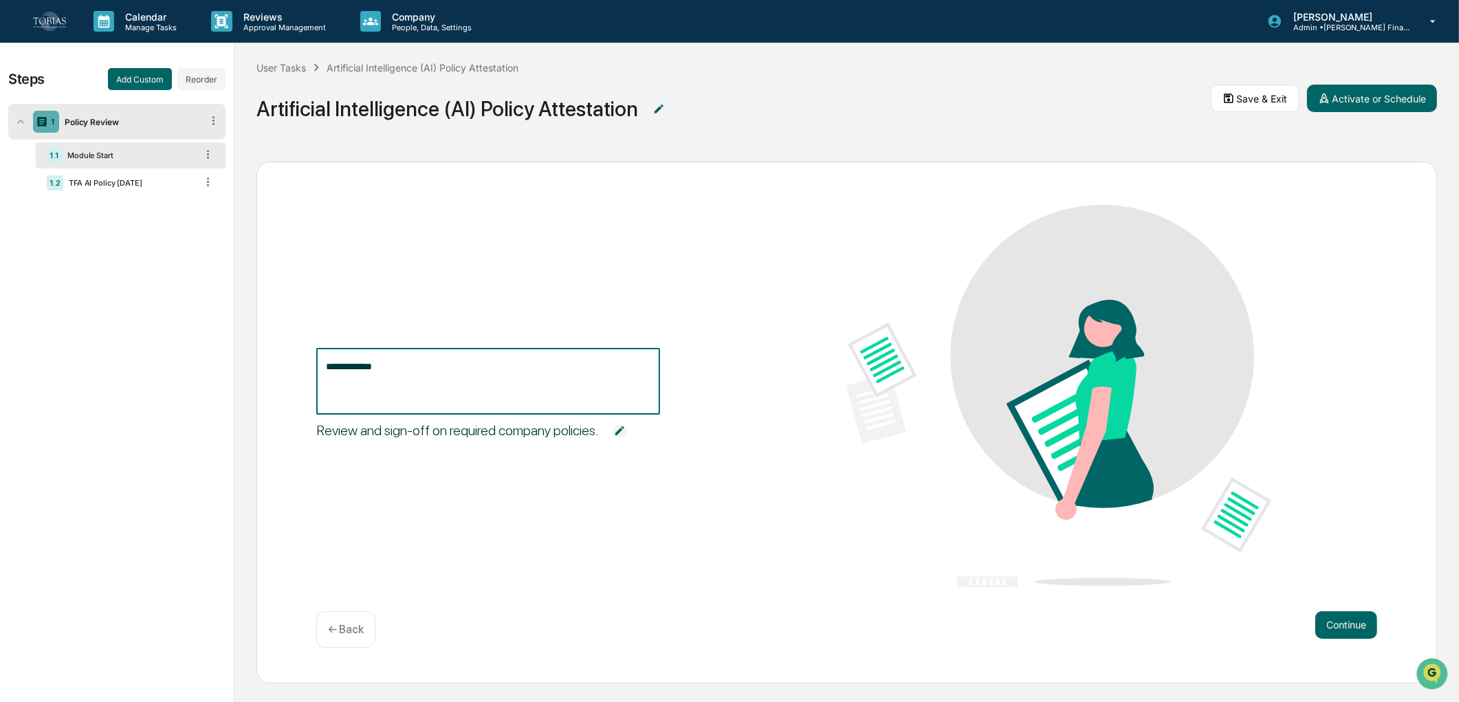
click at [457, 374] on textarea "**********" at bounding box center [488, 381] width 325 height 43
paste textarea "**********"
drag, startPoint x: 419, startPoint y: 393, endPoint x: 210, endPoint y: 298, distance: 229.6
click at [210, 298] on div "**********" at bounding box center [729, 372] width 1459 height 659
paste textarea
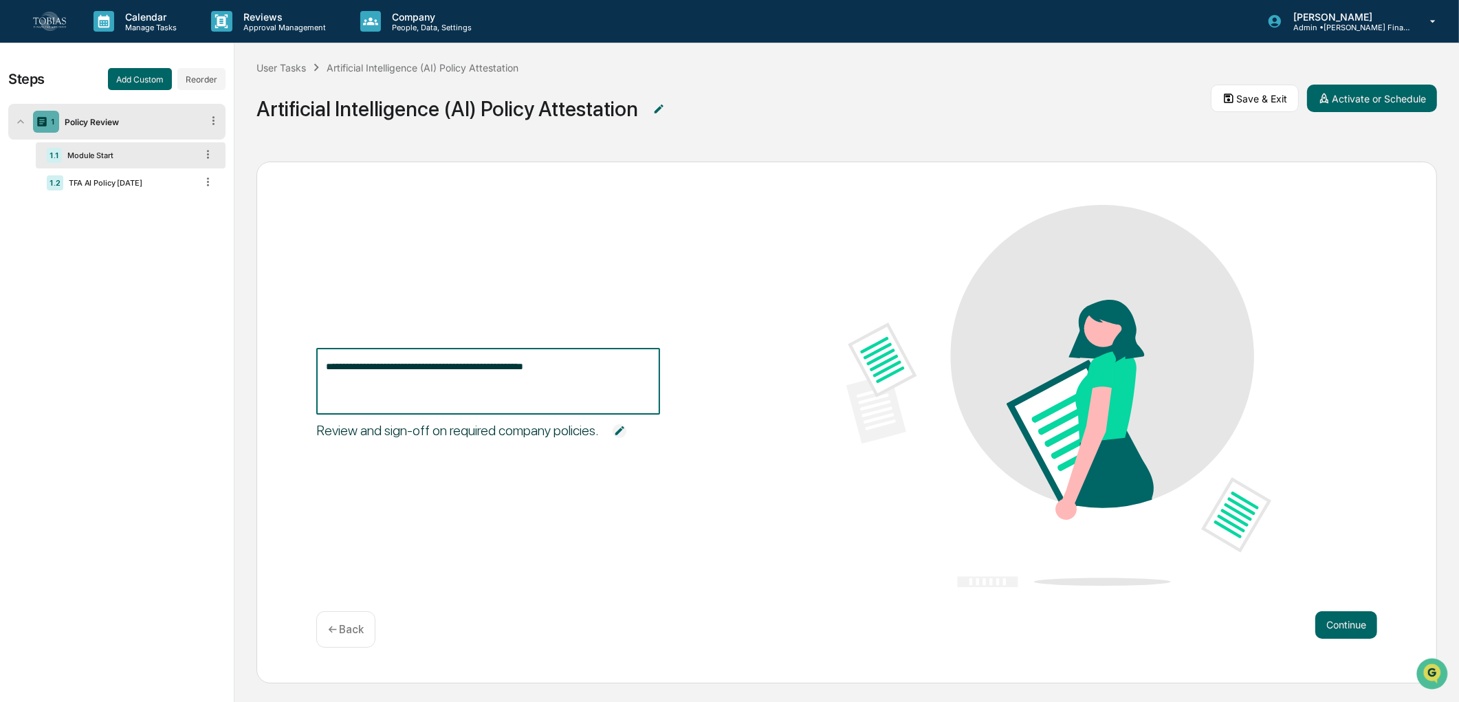
drag, startPoint x: 465, startPoint y: 363, endPoint x: 770, endPoint y: 366, distance: 304.6
click at [770, 366] on div "**********" at bounding box center [846, 397] width 1061 height 385
type textarea "**********"
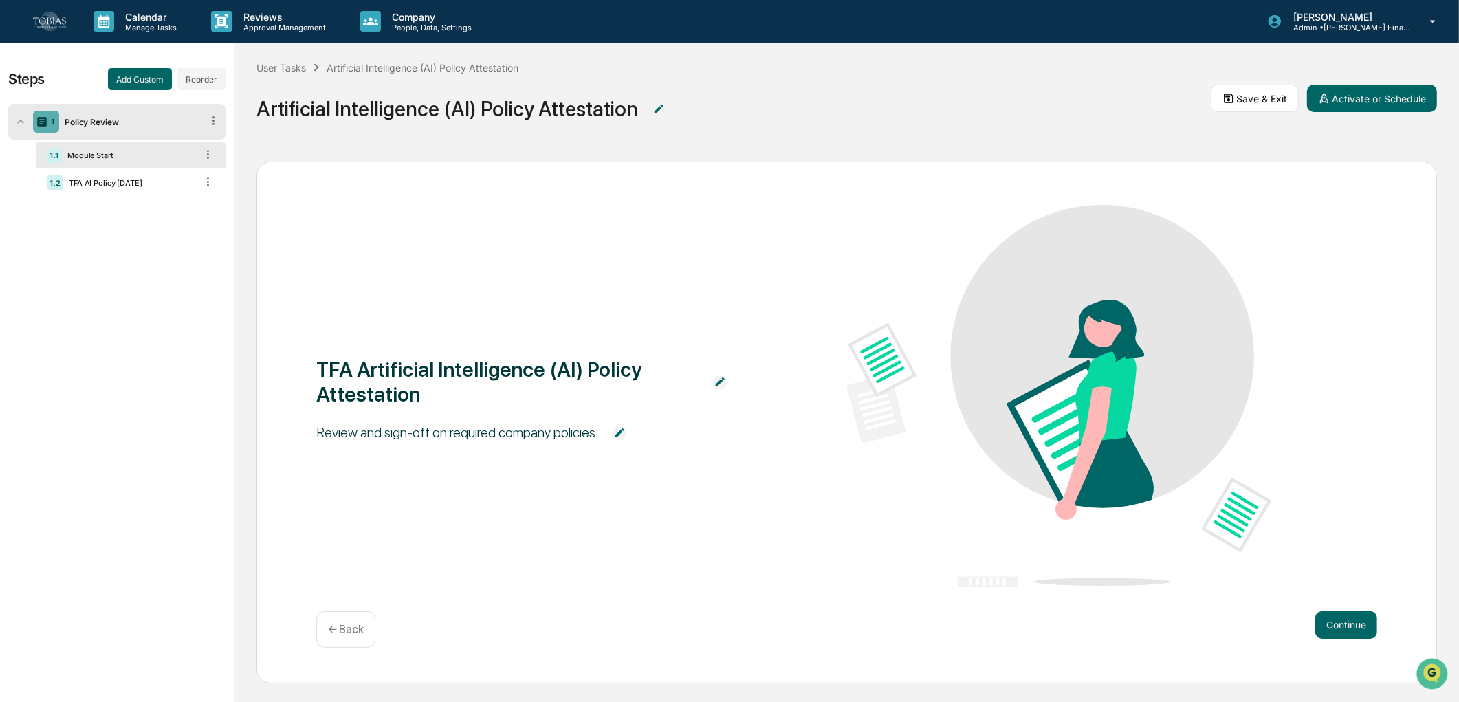
click at [617, 430] on img at bounding box center [620, 433] width 14 height 14
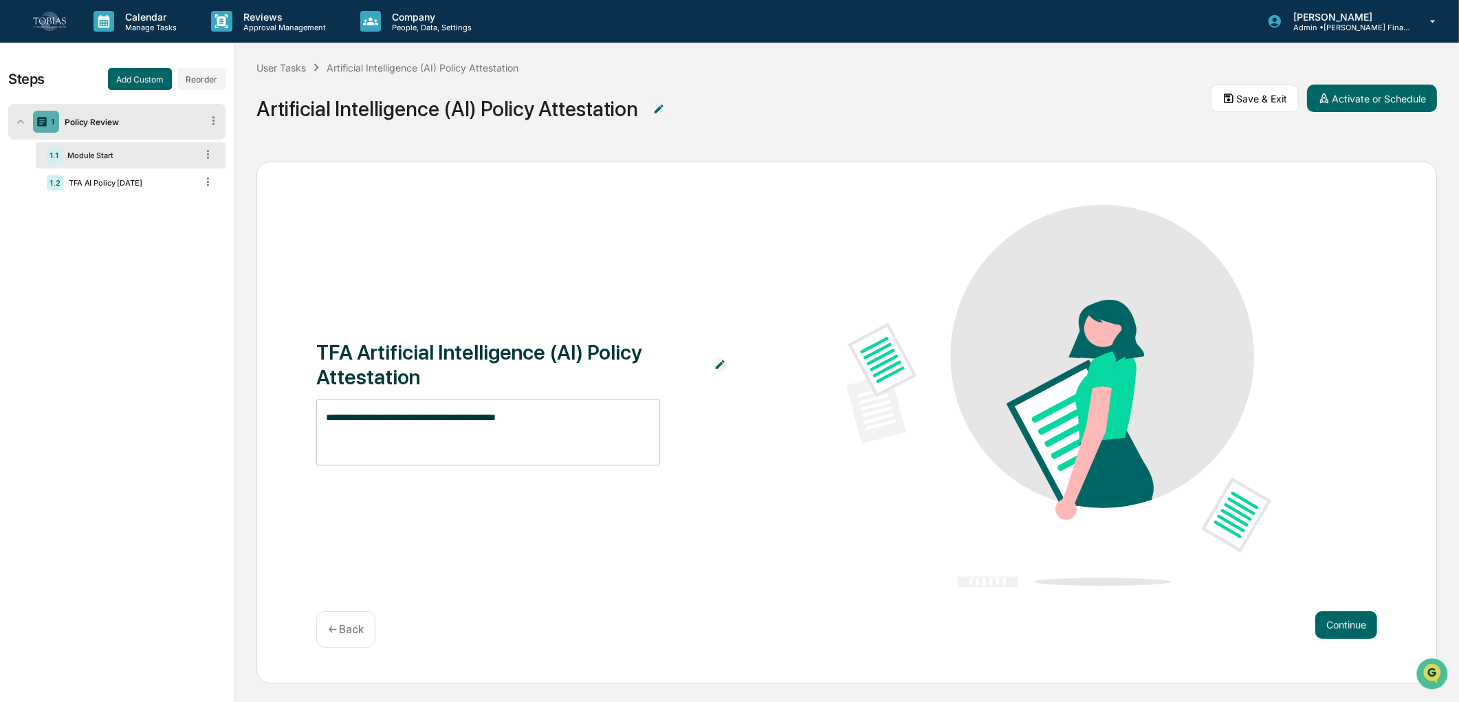
click at [468, 417] on textarea "**********" at bounding box center [488, 431] width 325 height 43
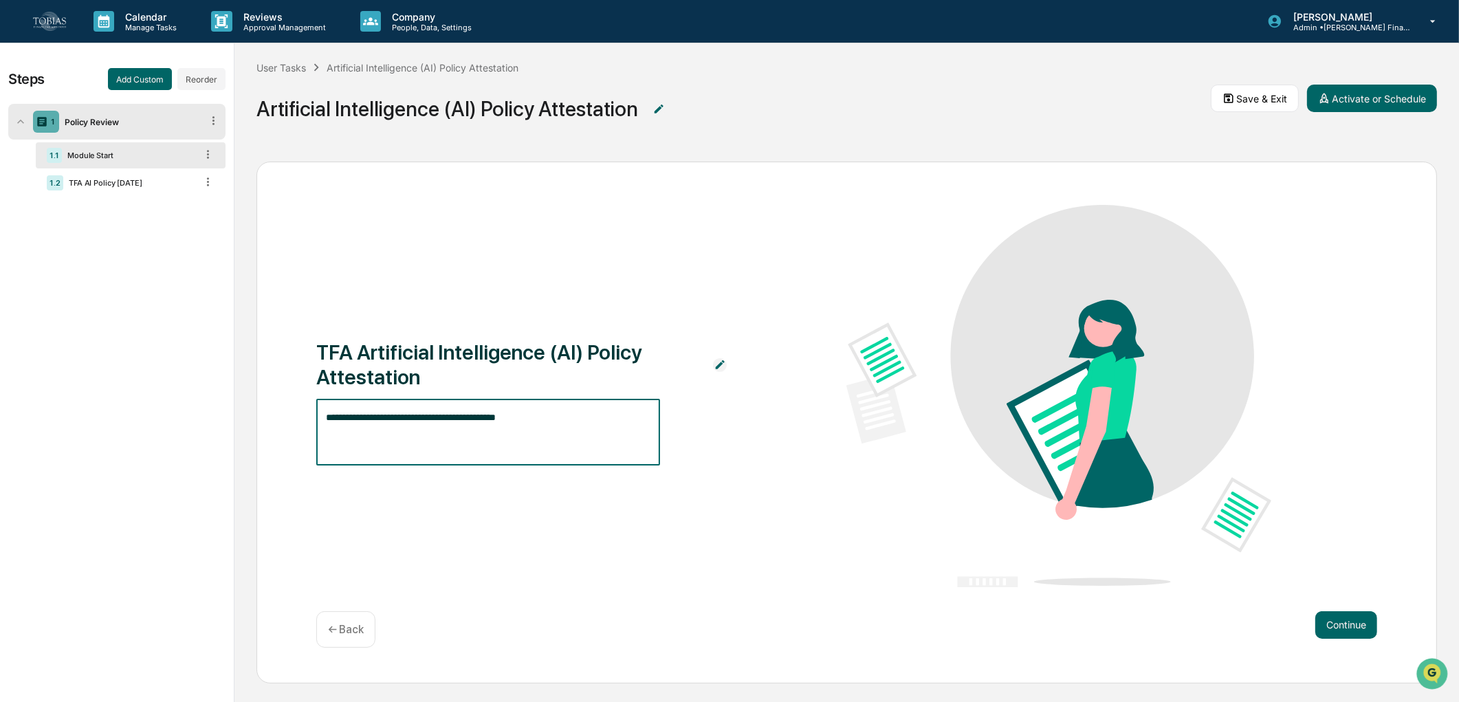
click at [468, 417] on textarea "**********" at bounding box center [488, 431] width 325 height 43
click at [560, 432] on textarea "**********" at bounding box center [488, 431] width 325 height 43
type textarea "**********"
click at [595, 550] on div "**********" at bounding box center [846, 397] width 1061 height 385
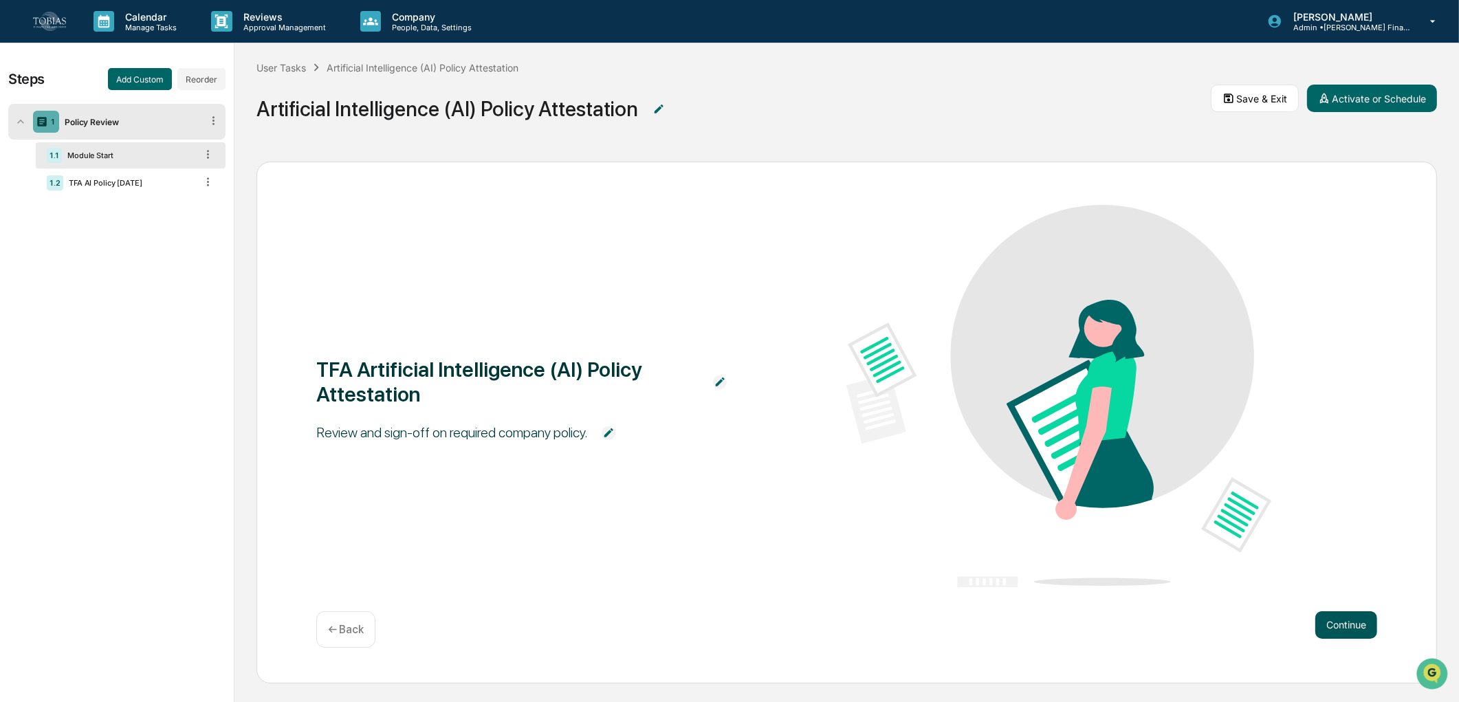
click at [1329, 617] on button "Continue" at bounding box center [1346, 625] width 62 height 28
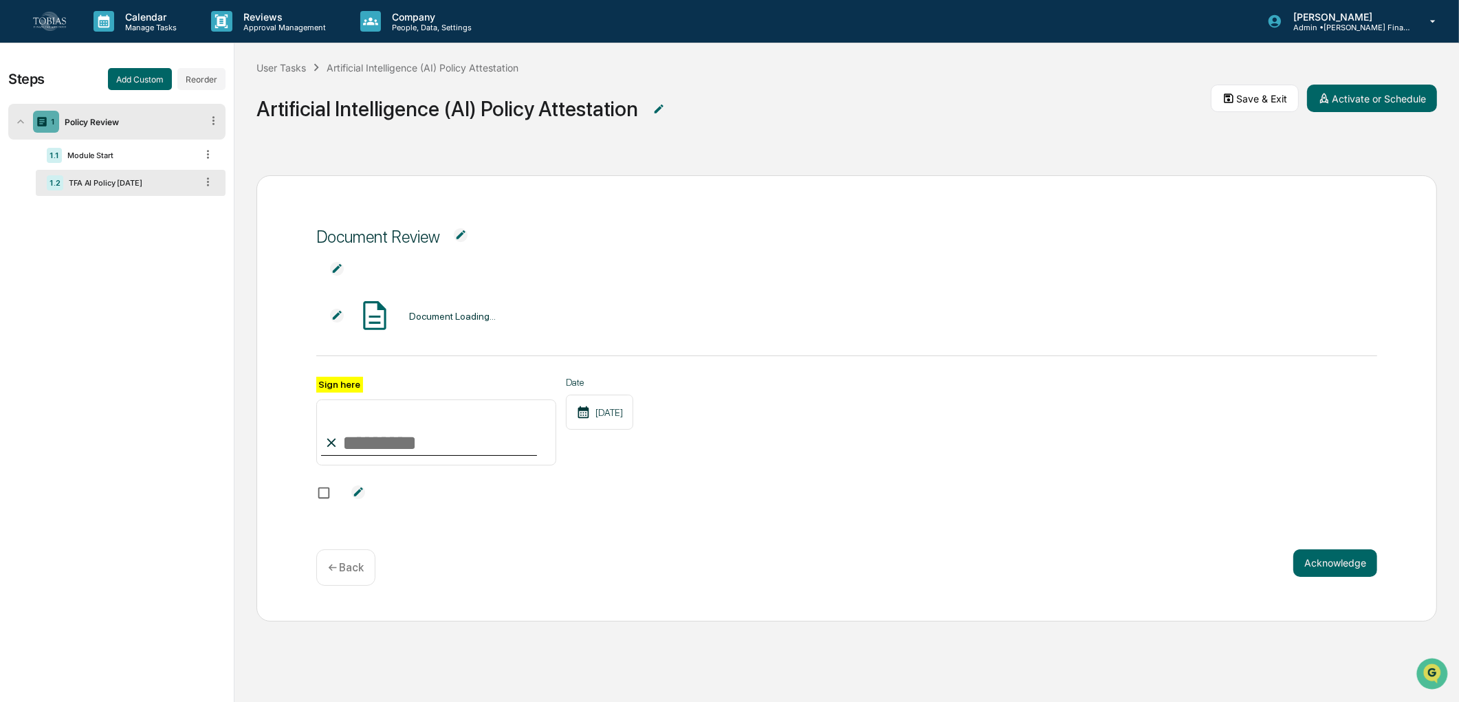
scroll to position [0, 0]
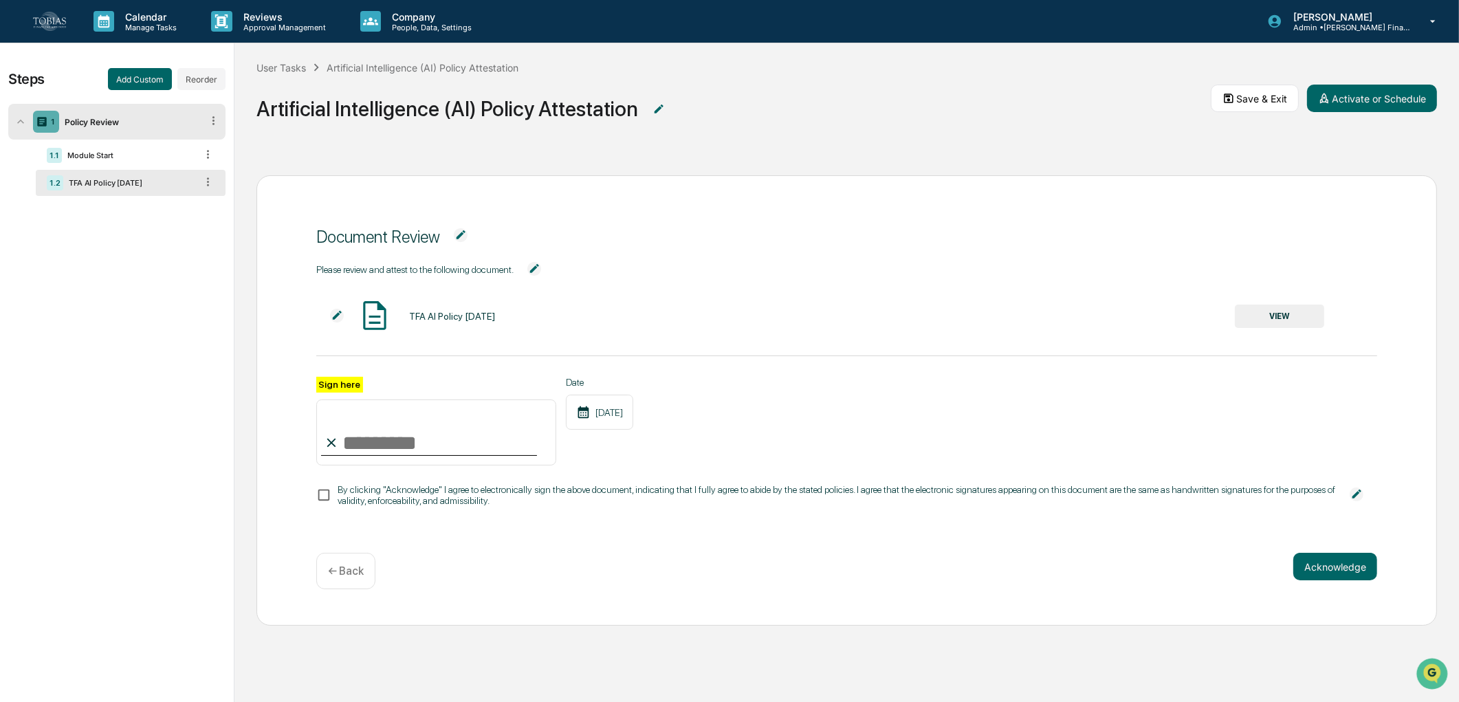
click at [1348, 496] on span at bounding box center [1356, 495] width 41 height 16
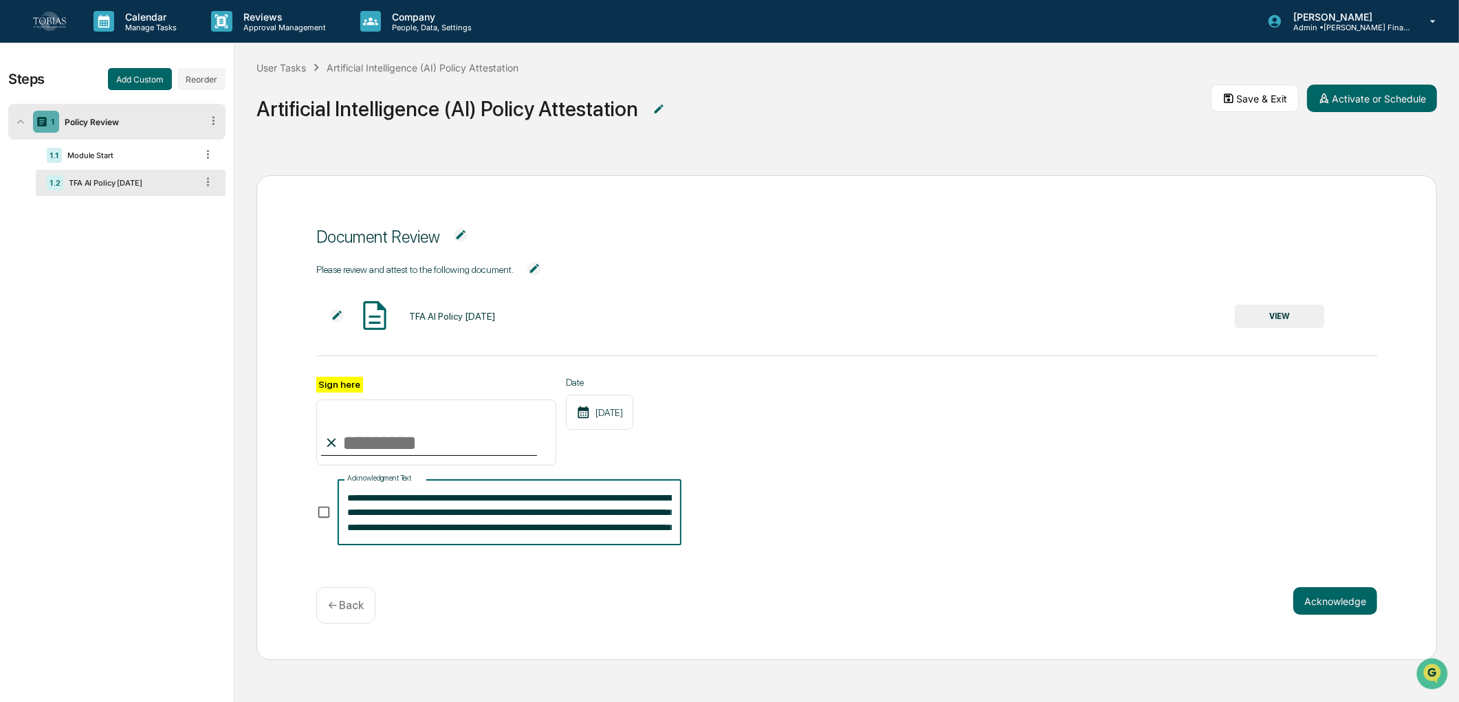
drag, startPoint x: 346, startPoint y: 499, endPoint x: 652, endPoint y: 525, distance: 307.0
click at [652, 525] on div "**********" at bounding box center [510, 512] width 344 height 66
click at [520, 517] on textarea "**********" at bounding box center [509, 512] width 325 height 43
drag, startPoint x: 347, startPoint y: 498, endPoint x: 672, endPoint y: 572, distance: 333.4
click at [672, 572] on div "**********" at bounding box center [846, 417] width 1181 height 484
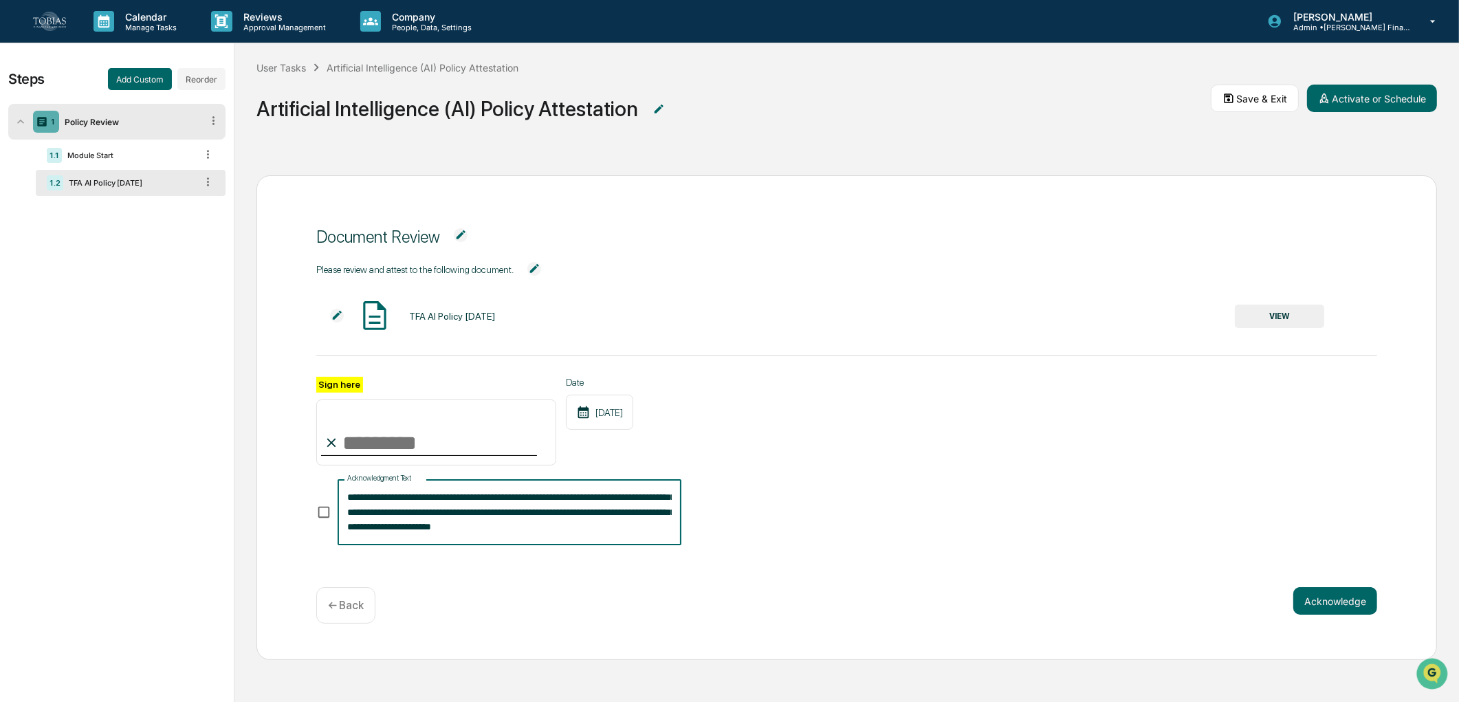
paste textarea "**********"
click at [404, 503] on textarea "**********" at bounding box center [509, 512] width 325 height 43
type textarea "**********"
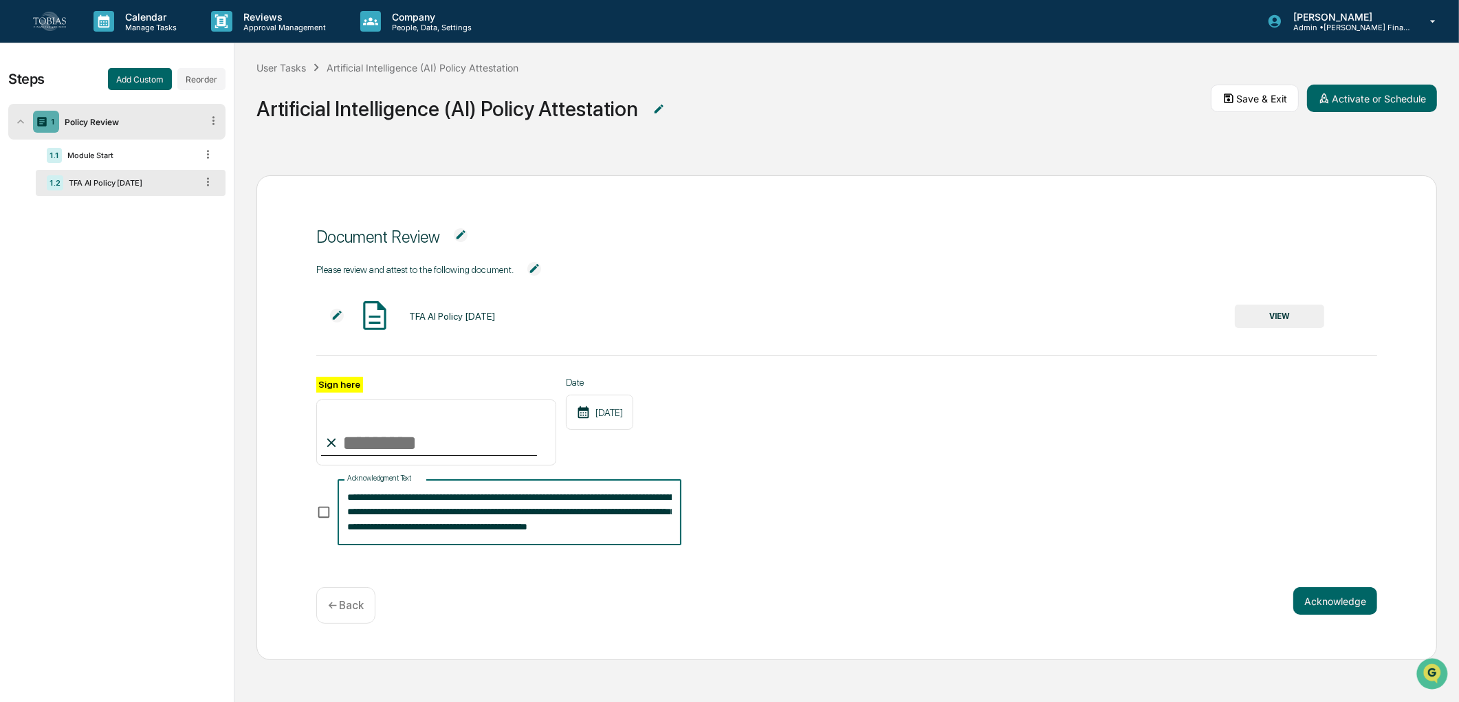
drag, startPoint x: 348, startPoint y: 500, endPoint x: 660, endPoint y: 574, distance: 320.9
click at [660, 574] on div "**********" at bounding box center [846, 417] width 1181 height 484
click at [333, 604] on div "Document Review Please review and attest to the following document. TFA AI Poli…" at bounding box center [846, 417] width 1181 height 484
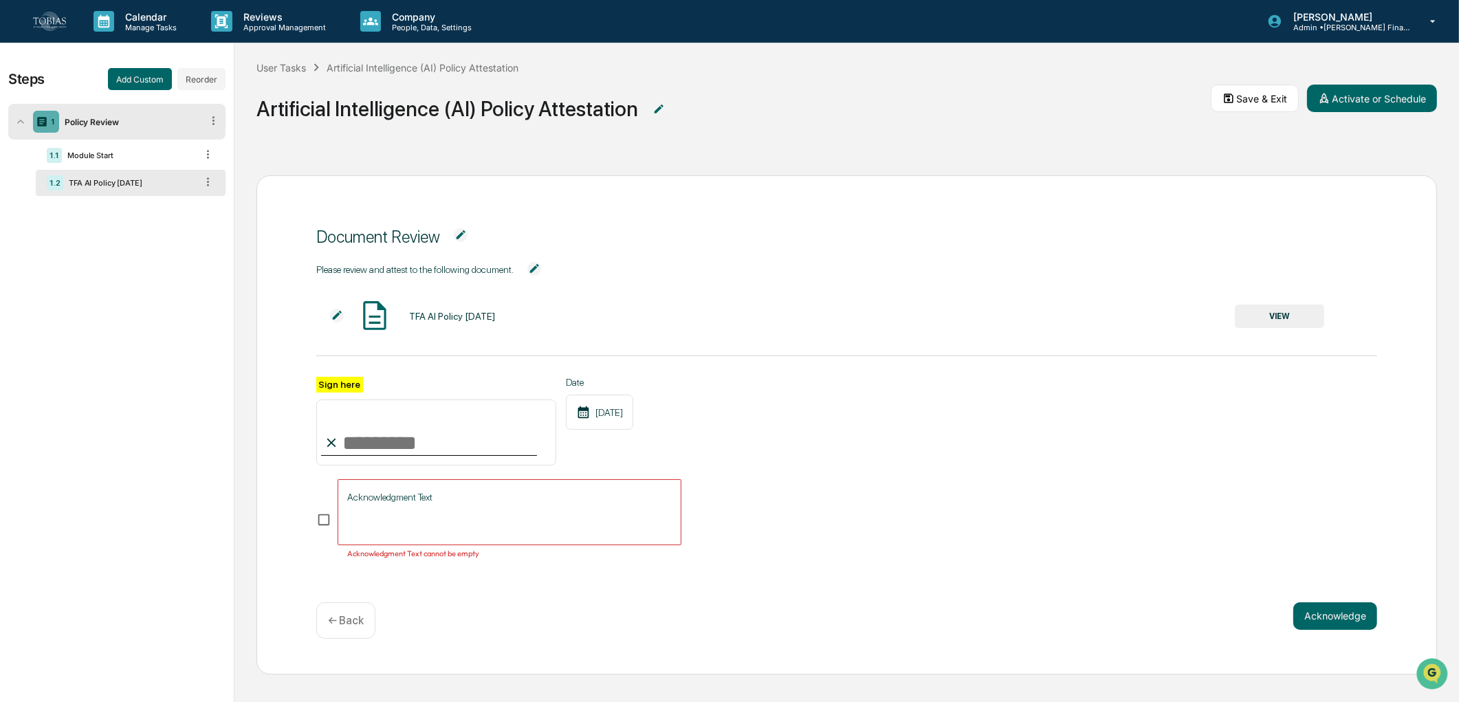
click at [359, 603] on div "Document Review Please review and attest to the following document. TFA AI Poli…" at bounding box center [846, 424] width 1181 height 499
click at [321, 620] on div "← Back" at bounding box center [345, 620] width 59 height 36
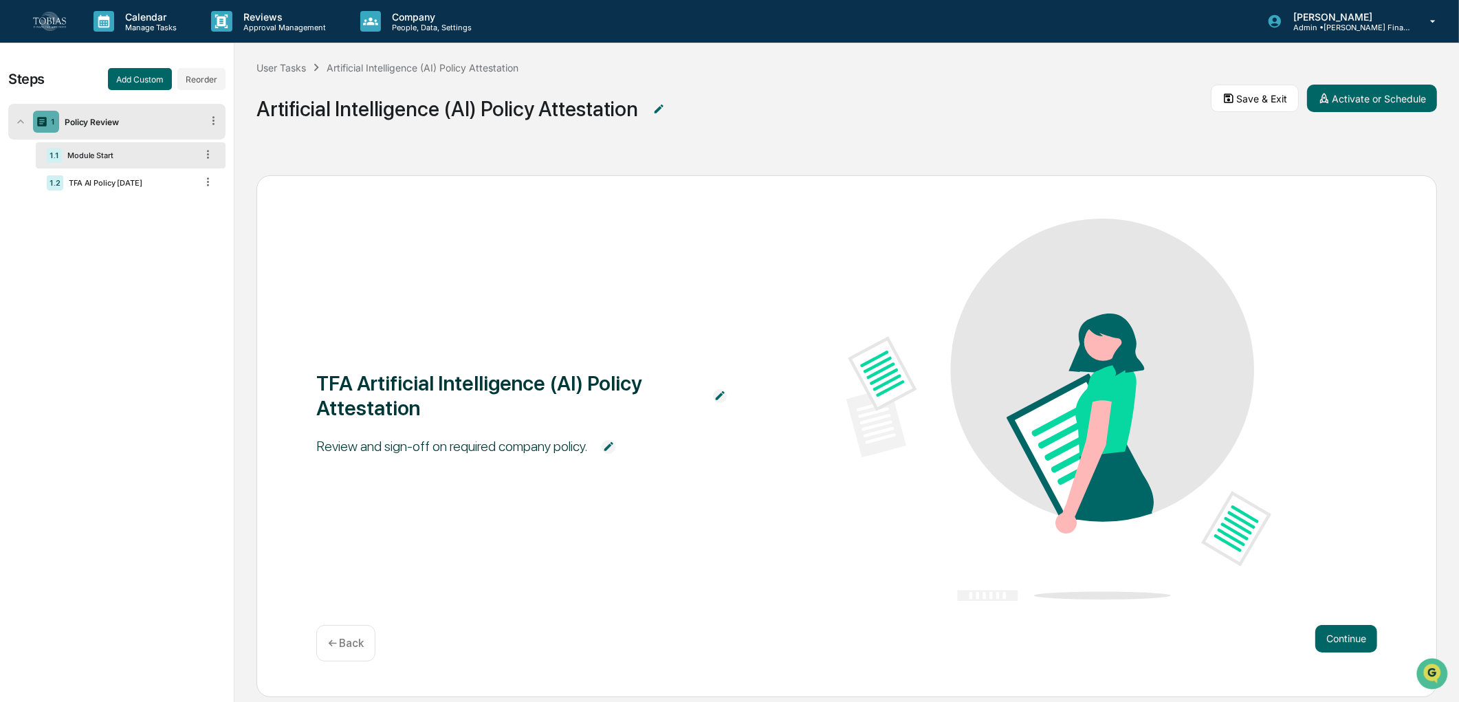
click at [1380, 648] on div "TFA Artificial Intelligence (AI) Policy Attestation Review and sign-off on requ…" at bounding box center [846, 436] width 1181 height 522
click at [1349, 633] on button "Continue" at bounding box center [1346, 639] width 62 height 28
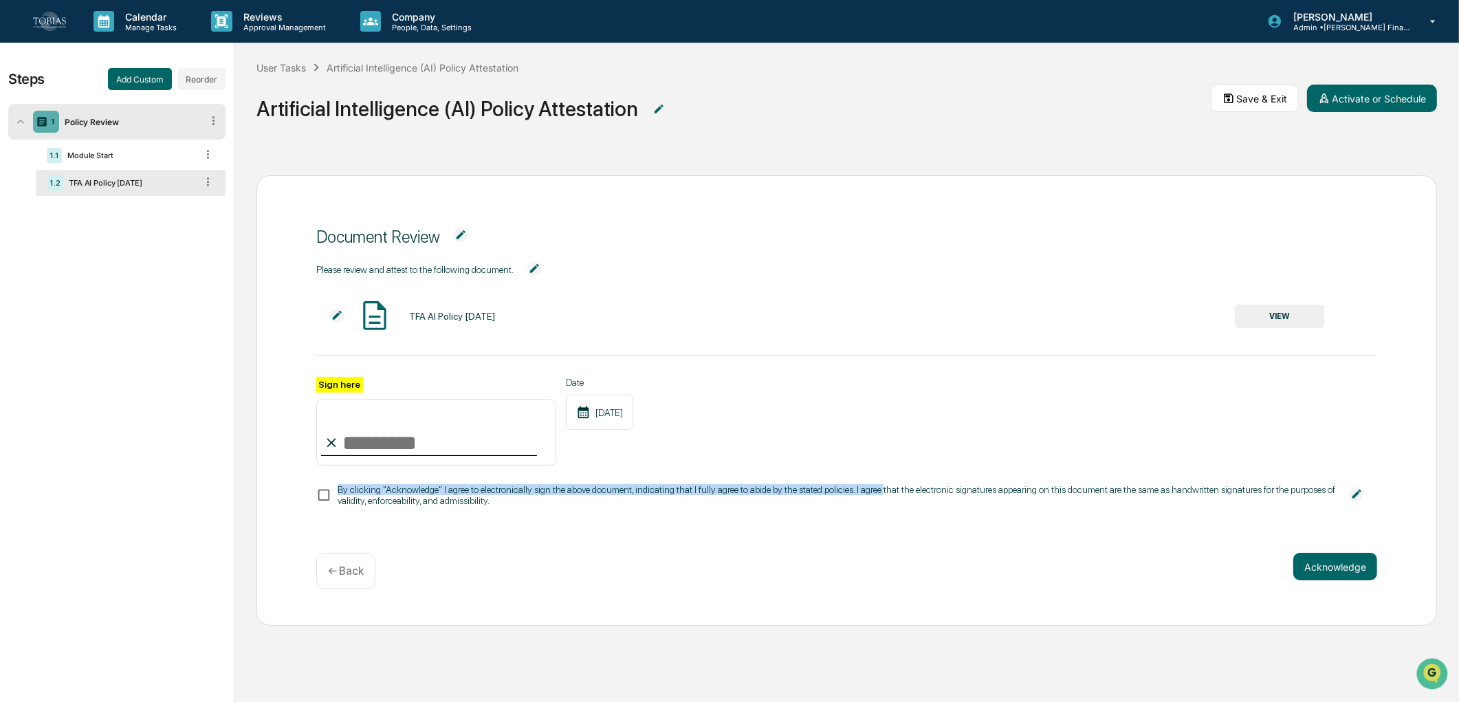
drag, startPoint x: 338, startPoint y: 492, endPoint x: 887, endPoint y: 486, distance: 548.7
click at [887, 486] on span "By clicking "Acknowledge" I agree to electronically sign the above document, in…" at bounding box center [837, 495] width 998 height 32
click at [1359, 501] on img at bounding box center [1357, 494] width 14 height 14
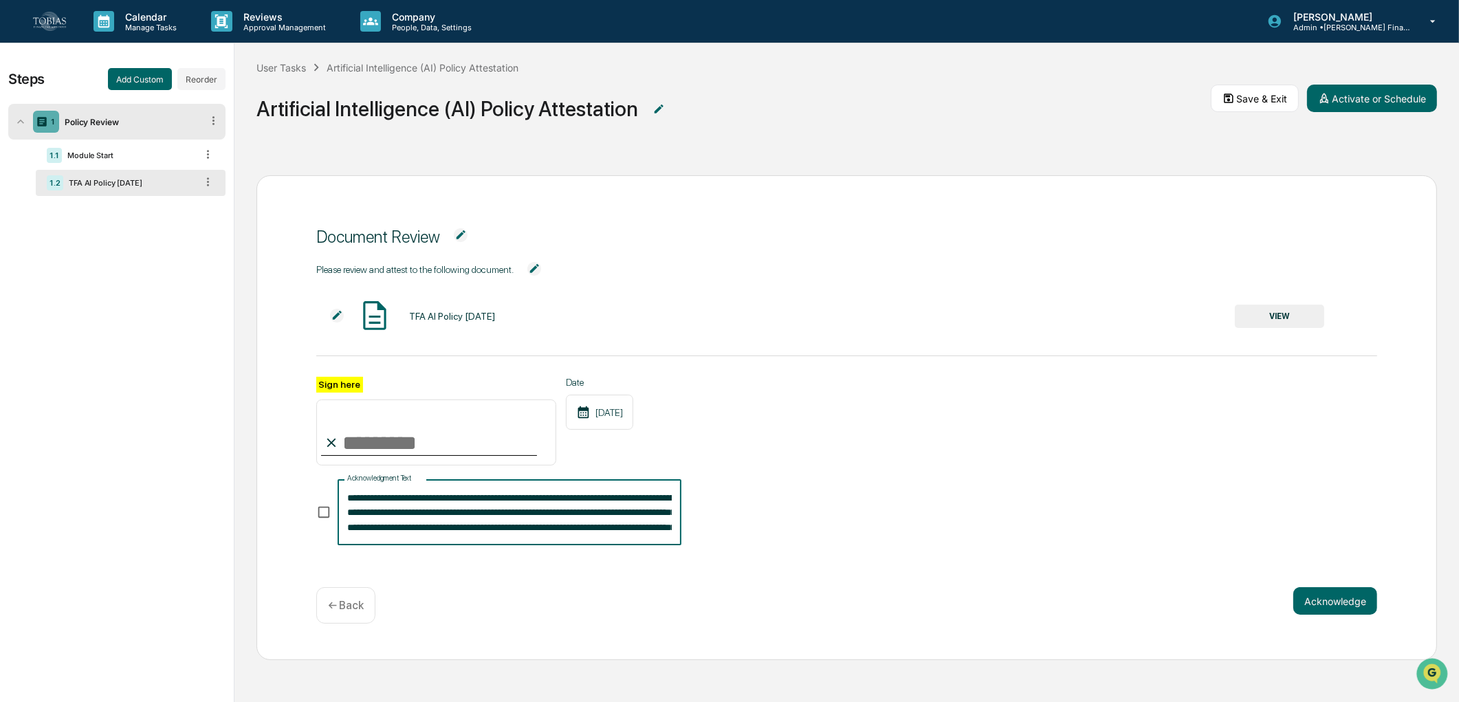
click at [643, 505] on textarea "**********" at bounding box center [509, 512] width 325 height 43
drag, startPoint x: 569, startPoint y: 532, endPoint x: 611, endPoint y: 552, distance: 45.8
click at [611, 552] on div "**********" at bounding box center [846, 414] width 1061 height 305
click at [534, 534] on textarea "**********" at bounding box center [509, 512] width 325 height 43
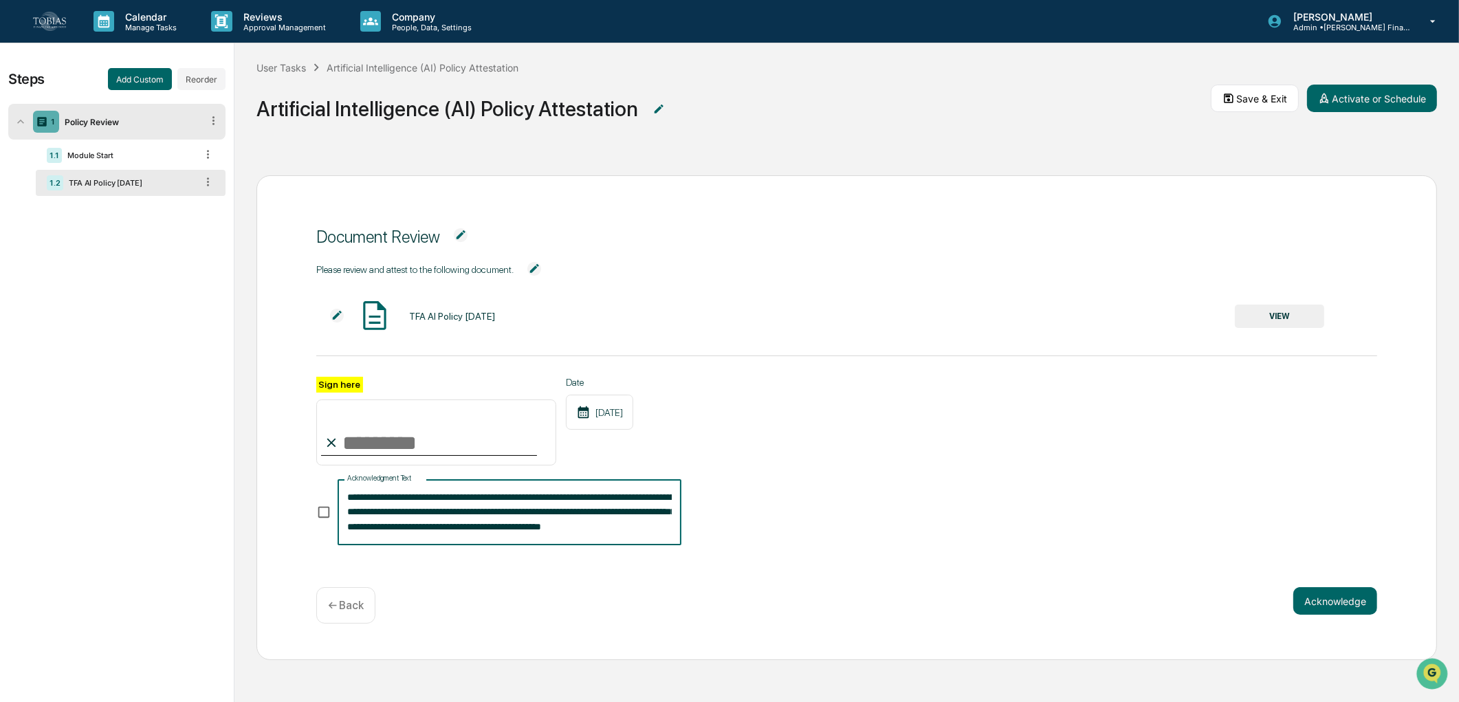
type textarea "**********"
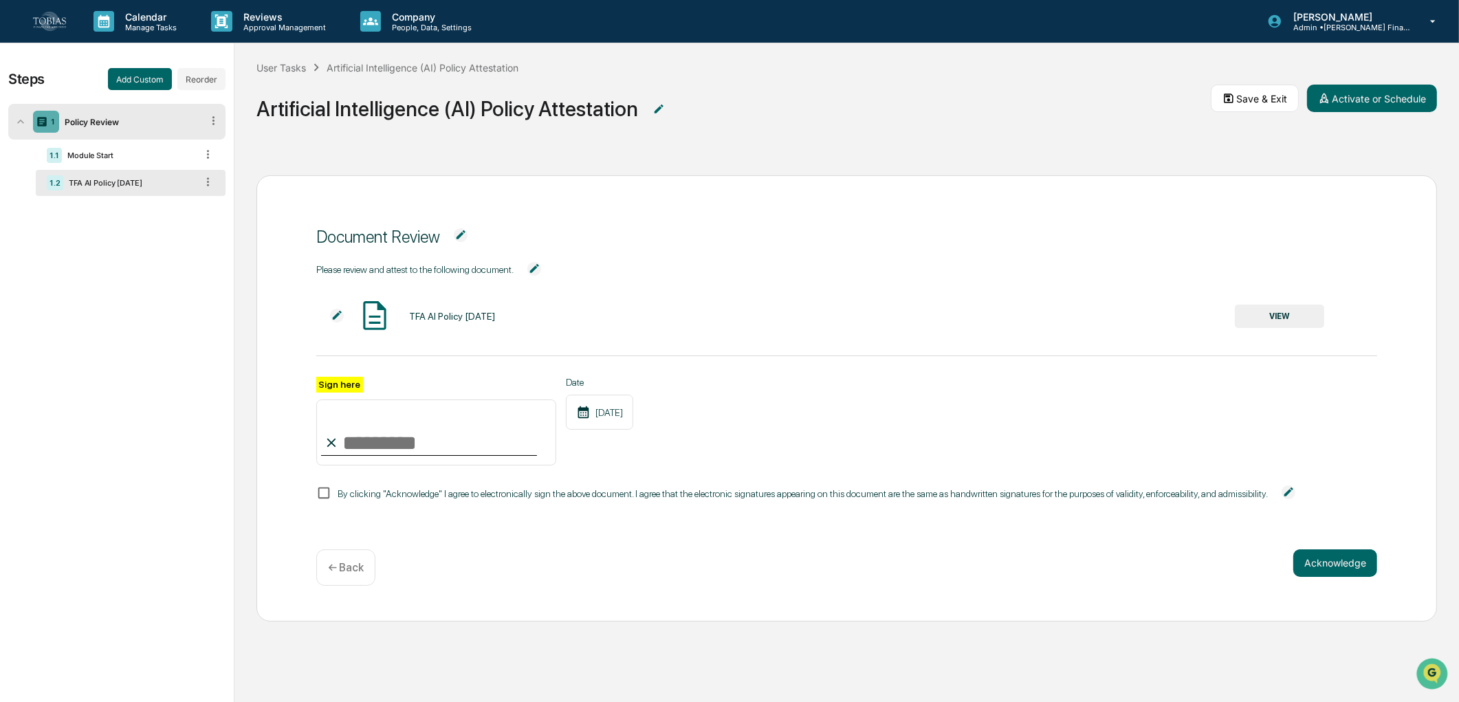
click at [1289, 492] on img at bounding box center [1289, 492] width 14 height 14
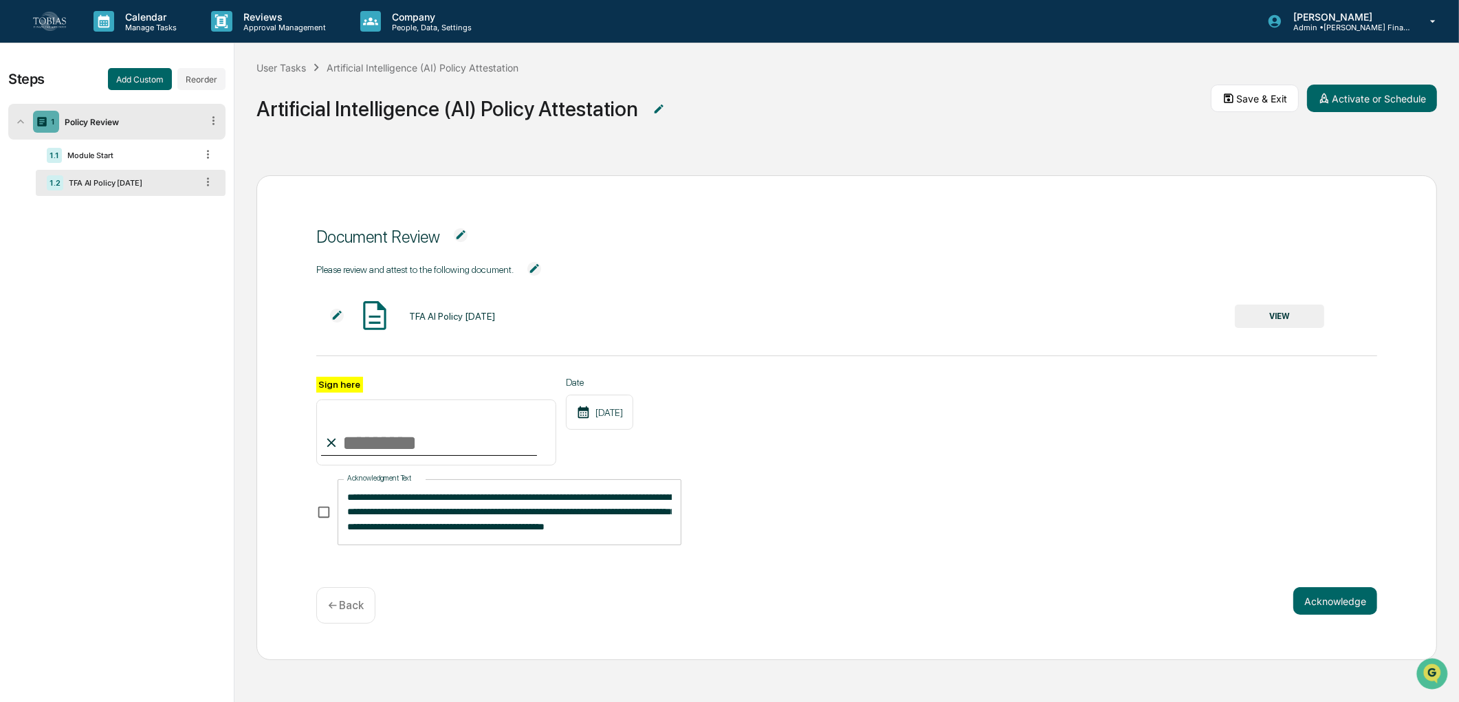
click at [588, 531] on textarea "**********" at bounding box center [509, 512] width 325 height 43
paste textarea "**********"
type textarea "**********"
click at [689, 575] on div "Document Review Please review and attest to the following document. TFA AI Poli…" at bounding box center [846, 417] width 1181 height 484
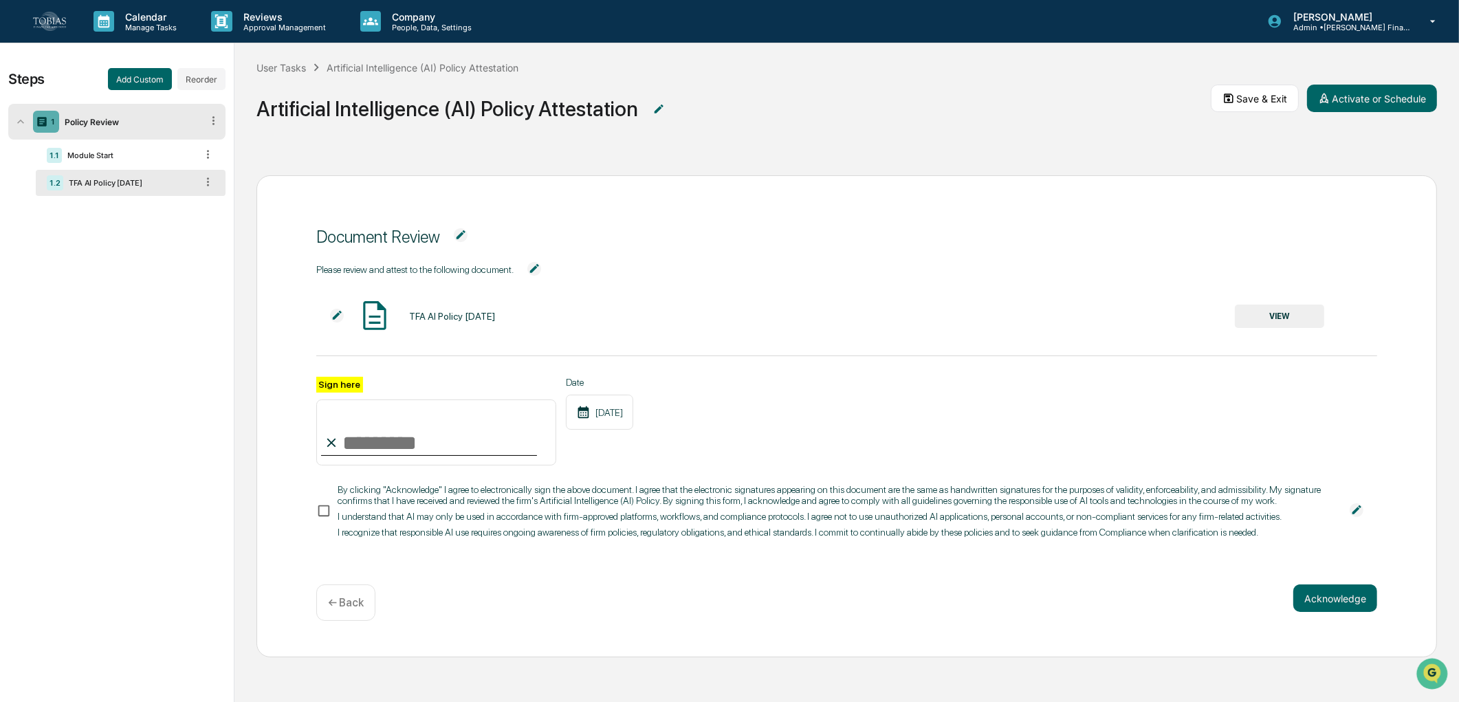
click at [1355, 517] on img at bounding box center [1357, 510] width 14 height 14
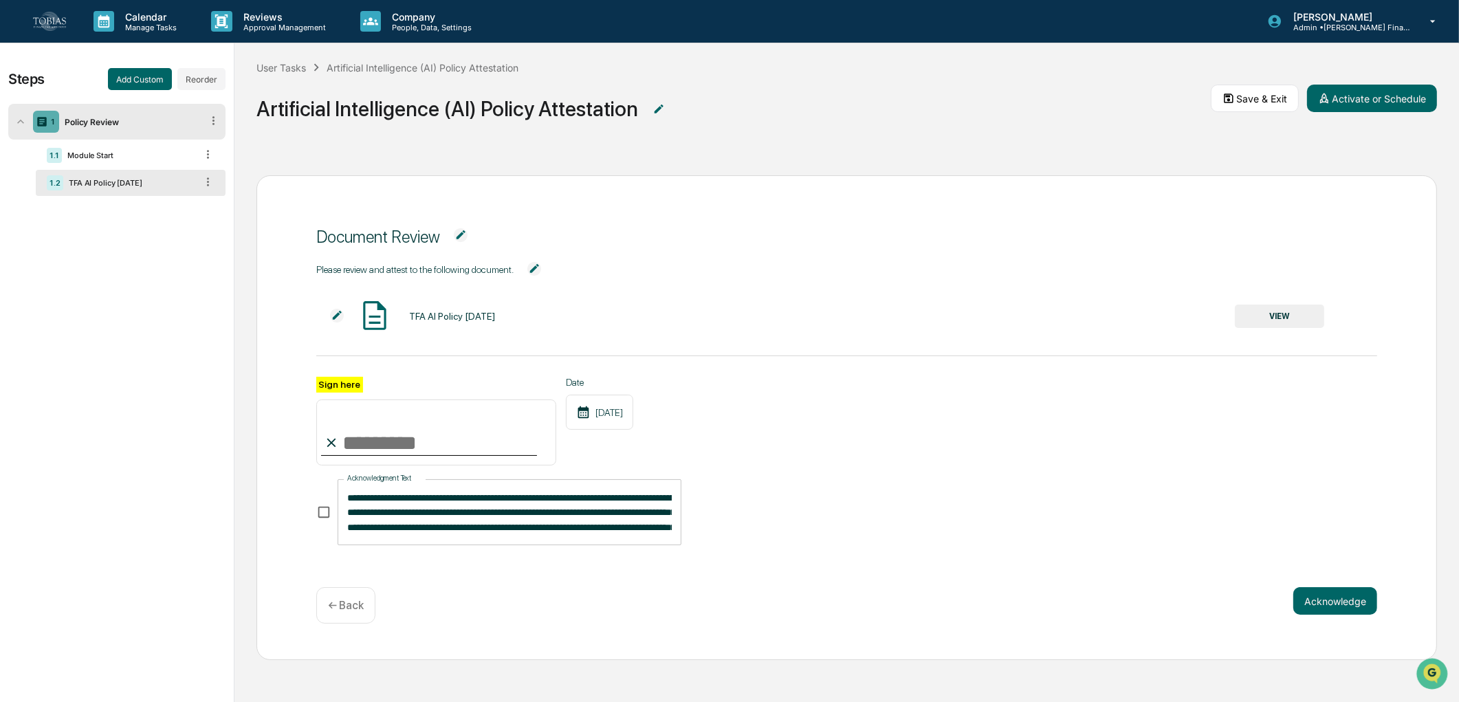
click at [600, 534] on textarea "**********" at bounding box center [509, 512] width 325 height 43
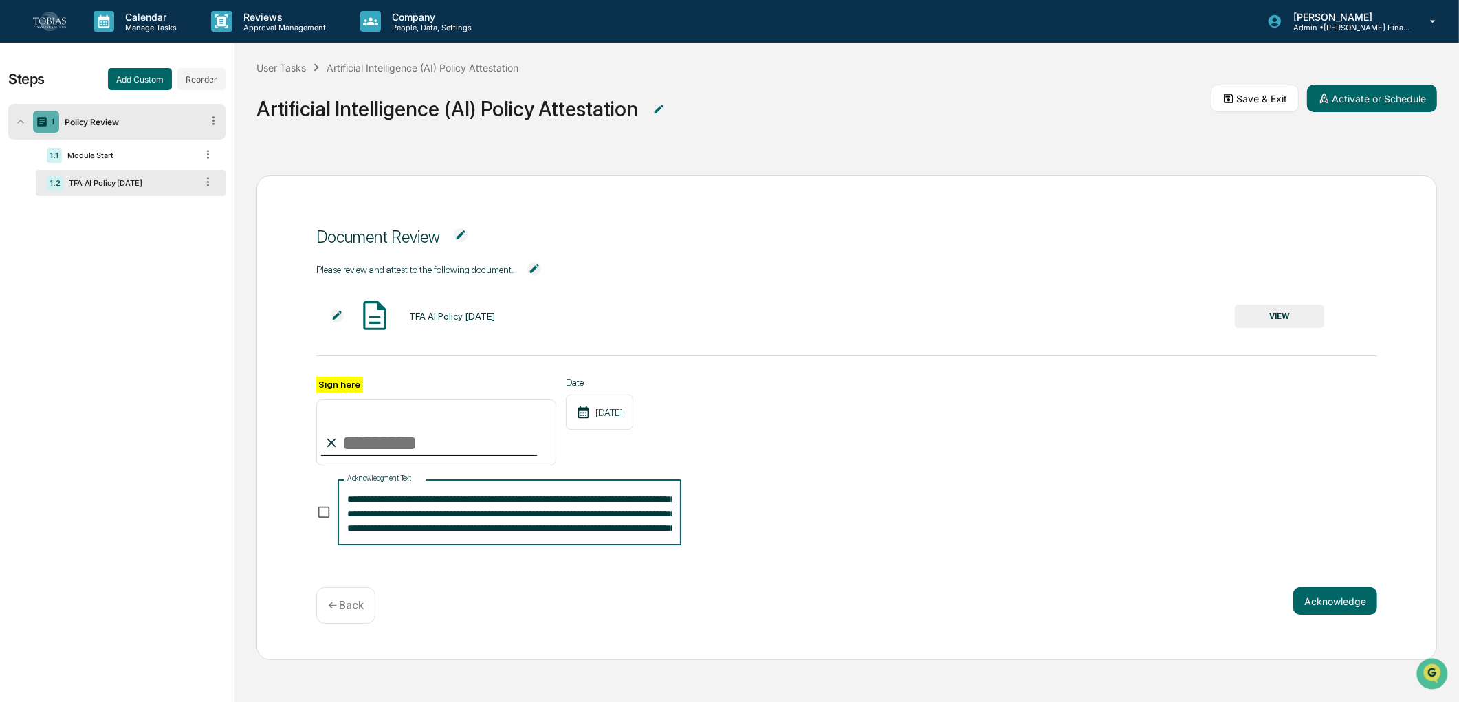
scroll to position [43, 0]
click at [399, 503] on textarea "**********" at bounding box center [509, 512] width 325 height 43
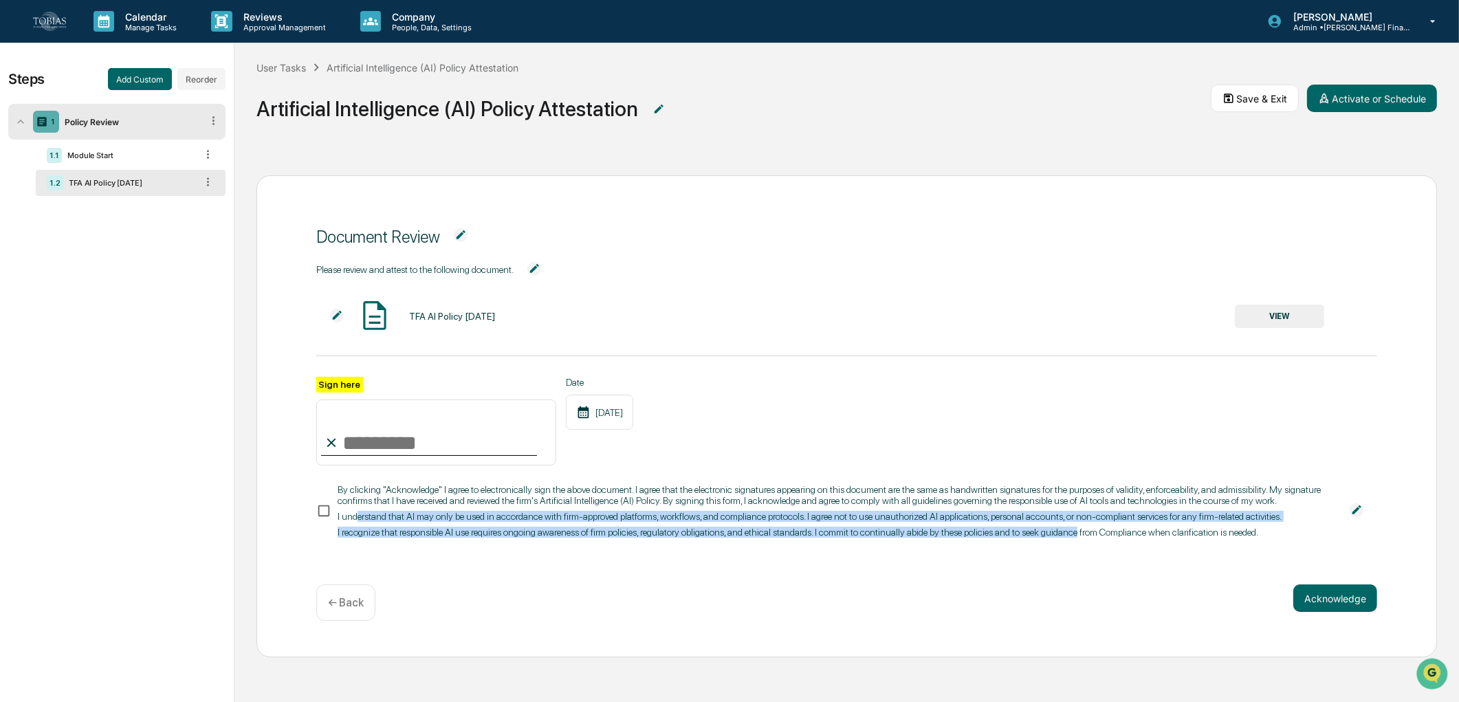
drag, startPoint x: 354, startPoint y: 525, endPoint x: 1082, endPoint y: 567, distance: 729.3
click at [1082, 564] on div "Please review and attest to the following document. TFA AI Policy October 2025 …" at bounding box center [846, 413] width 1061 height 302
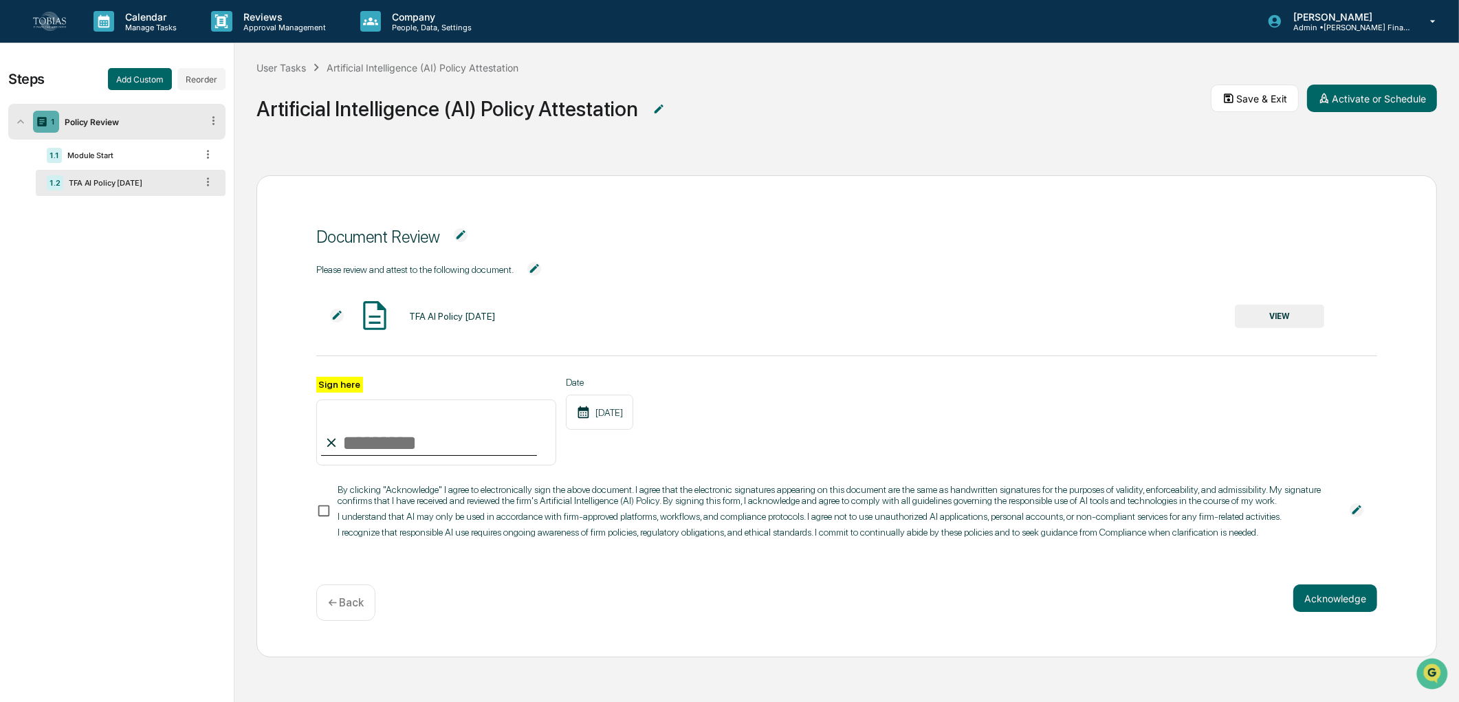
click at [1037, 595] on div "Acknowledge ← Back" at bounding box center [846, 602] width 1061 height 36
click at [1256, 320] on button "VIEW" at bounding box center [1279, 316] width 89 height 23
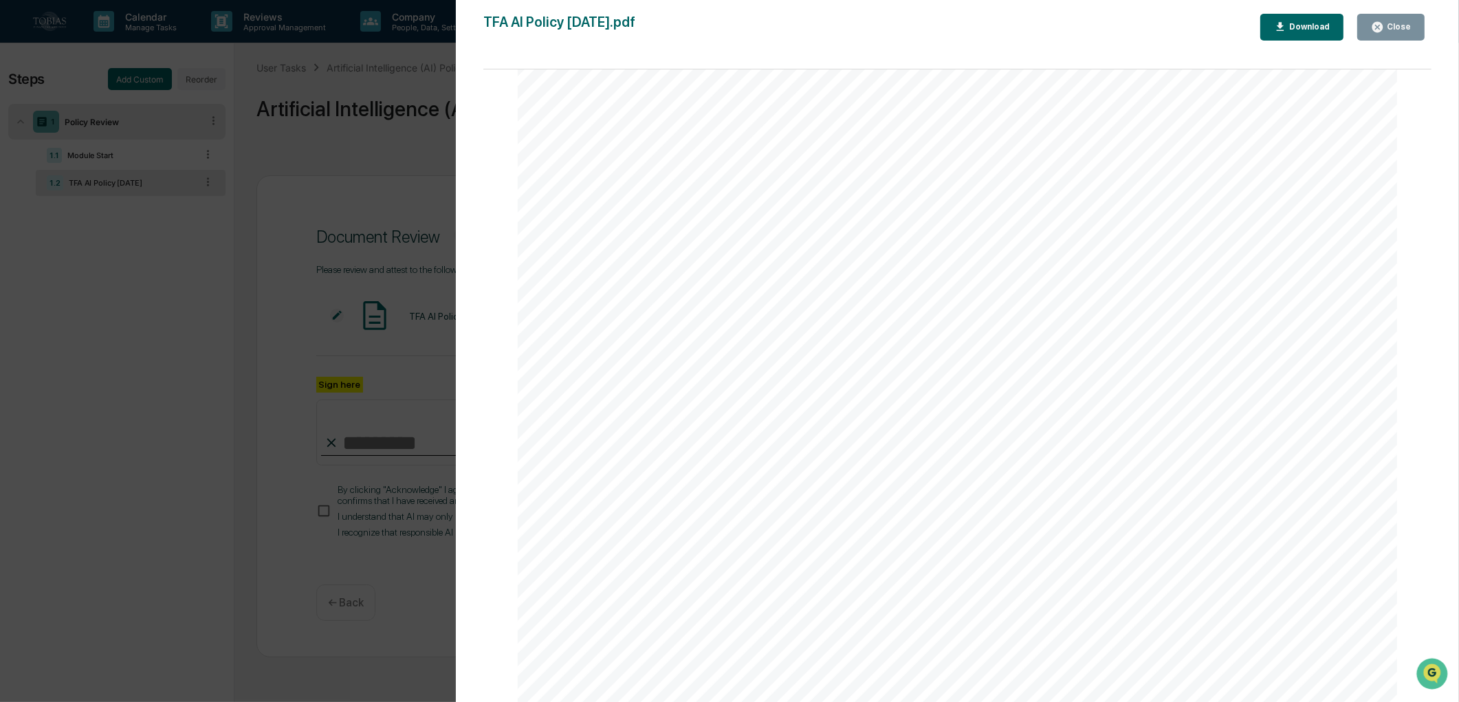
scroll to position [1, 0]
click at [1400, 29] on div "Close" at bounding box center [1397, 27] width 27 height 10
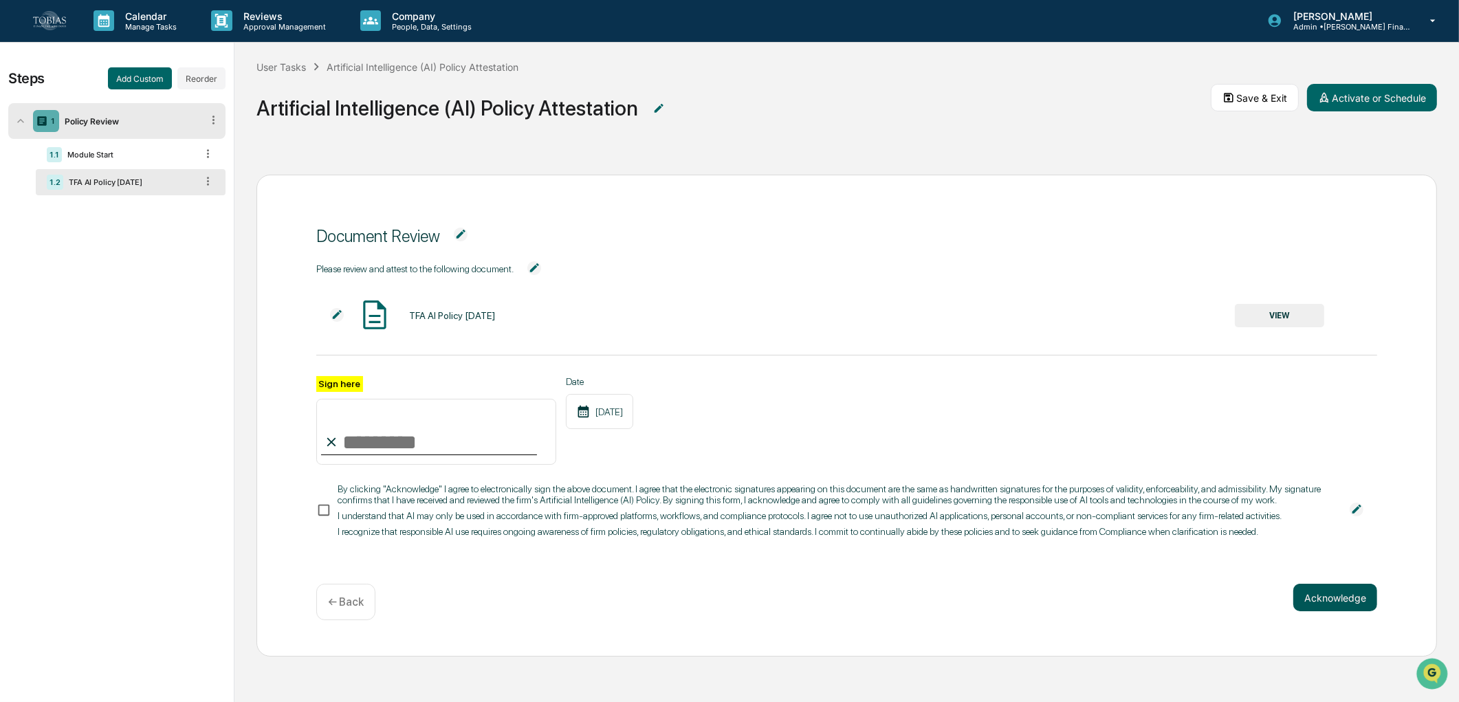
click at [1297, 602] on button "Acknowledge" at bounding box center [1335, 598] width 84 height 28
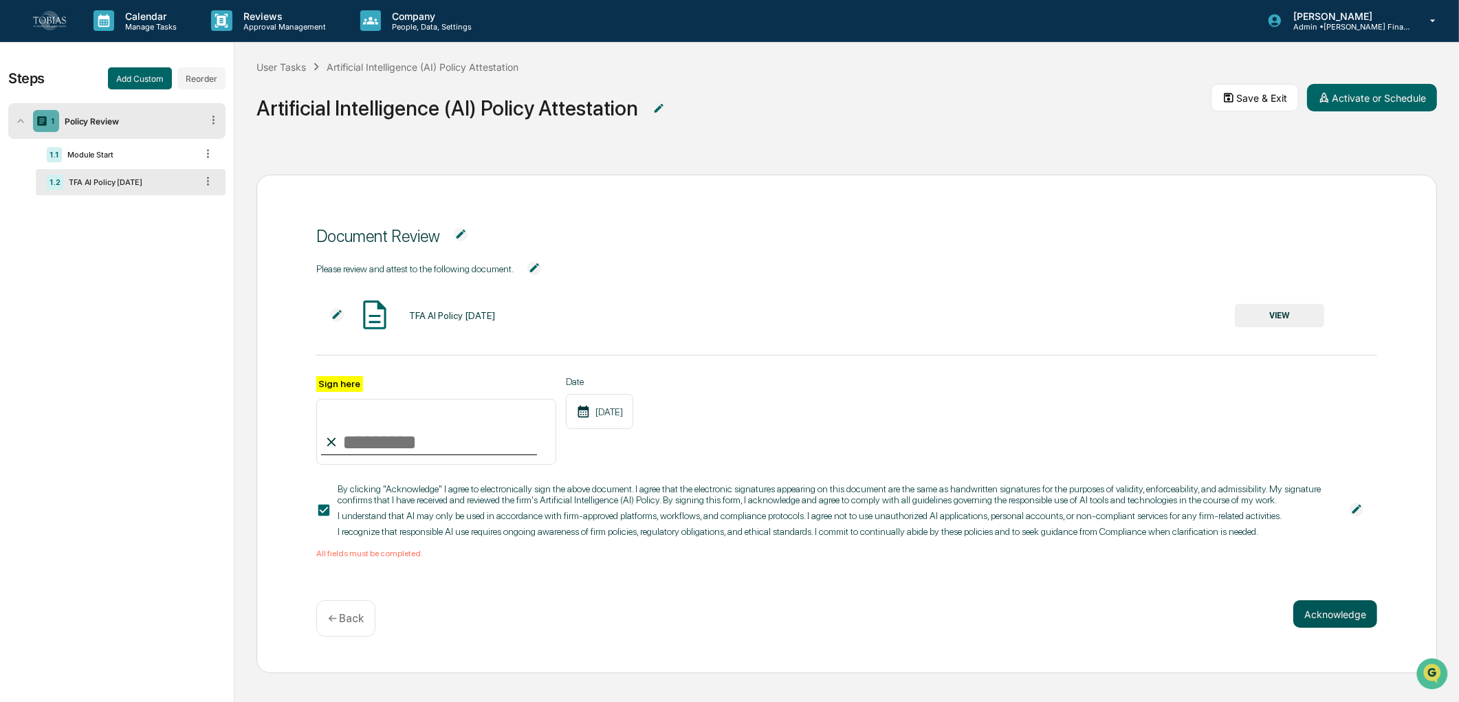
click at [1324, 622] on button "Acknowledge" at bounding box center [1335, 614] width 84 height 28
click at [368, 445] on input "Sign here" at bounding box center [436, 432] width 240 height 66
type input "**"
click at [1039, 455] on div "Sign here ** Date 10/13/2025" at bounding box center [846, 421] width 1061 height 89
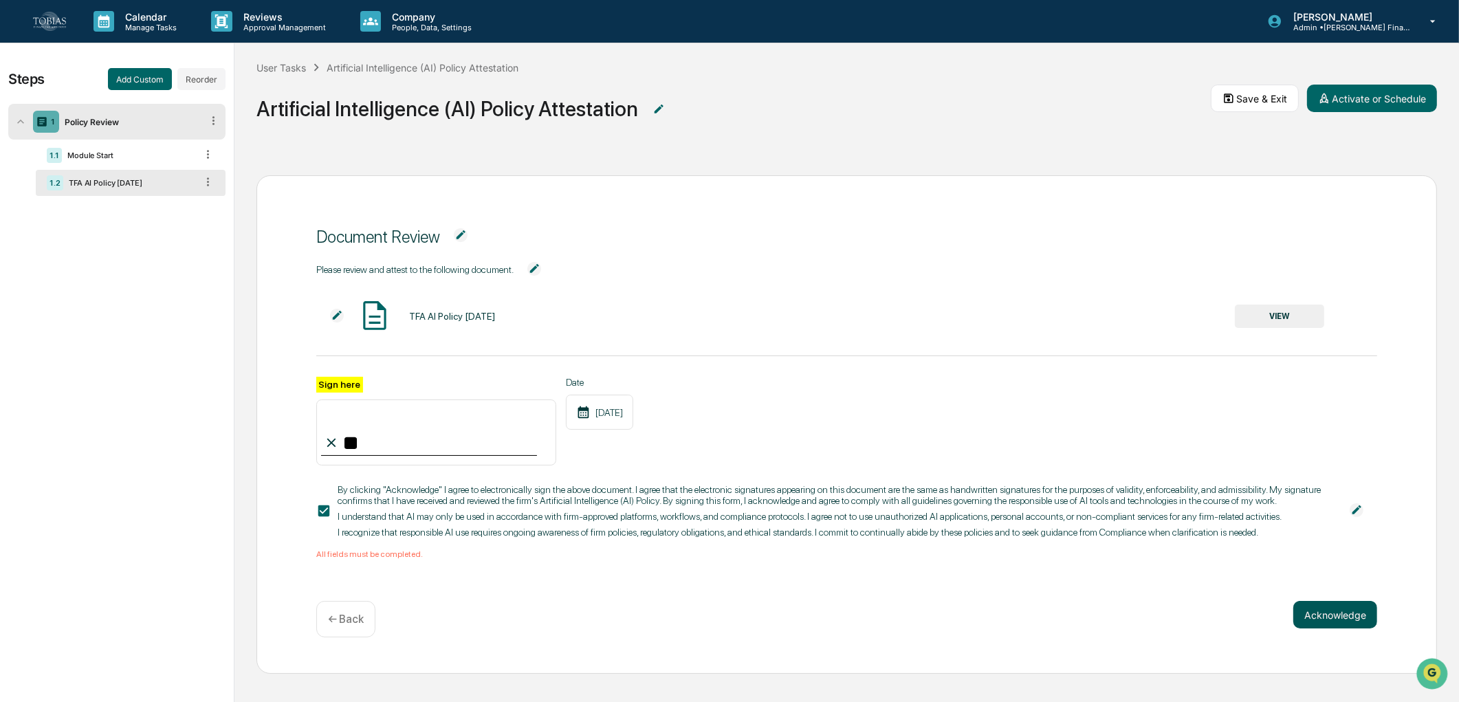
click at [1350, 626] on button "Acknowledge" at bounding box center [1335, 615] width 84 height 28
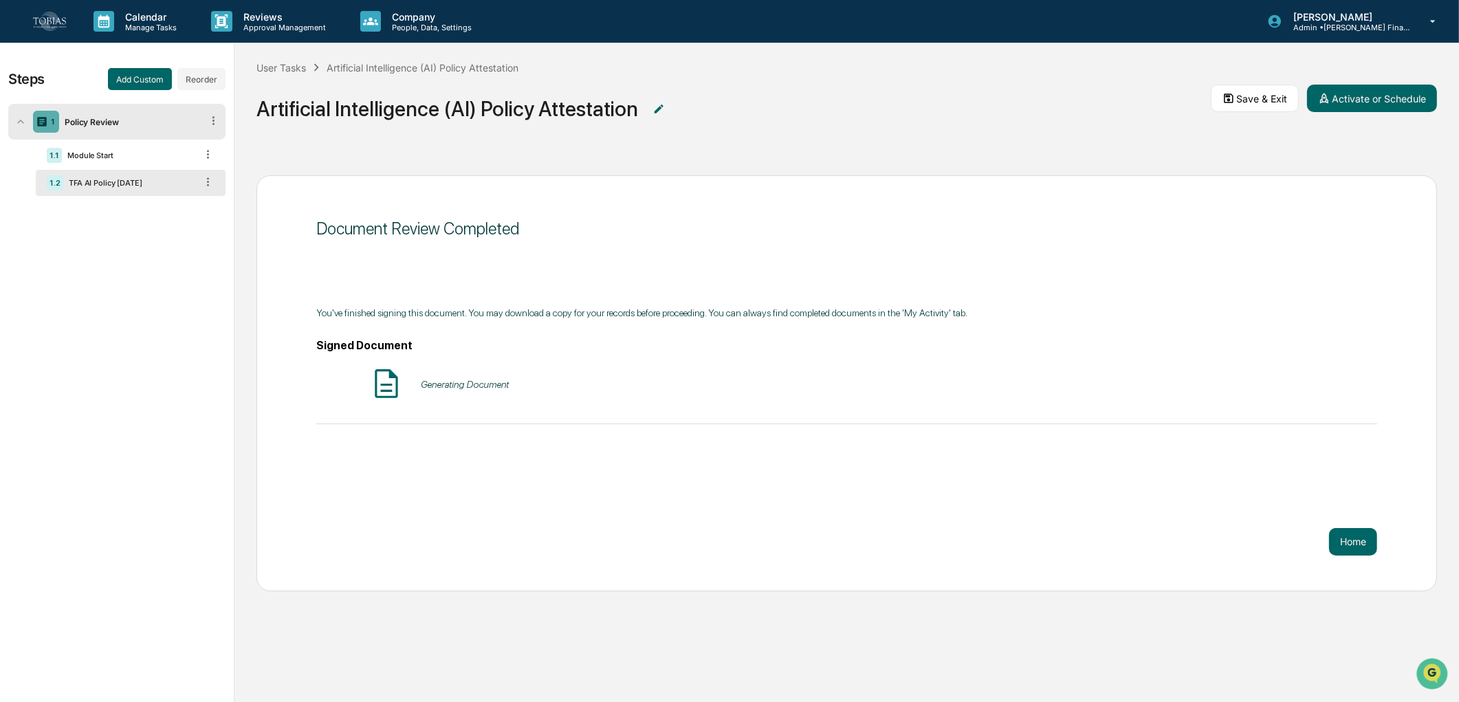
click at [111, 118] on div "Policy Review" at bounding box center [130, 122] width 142 height 10
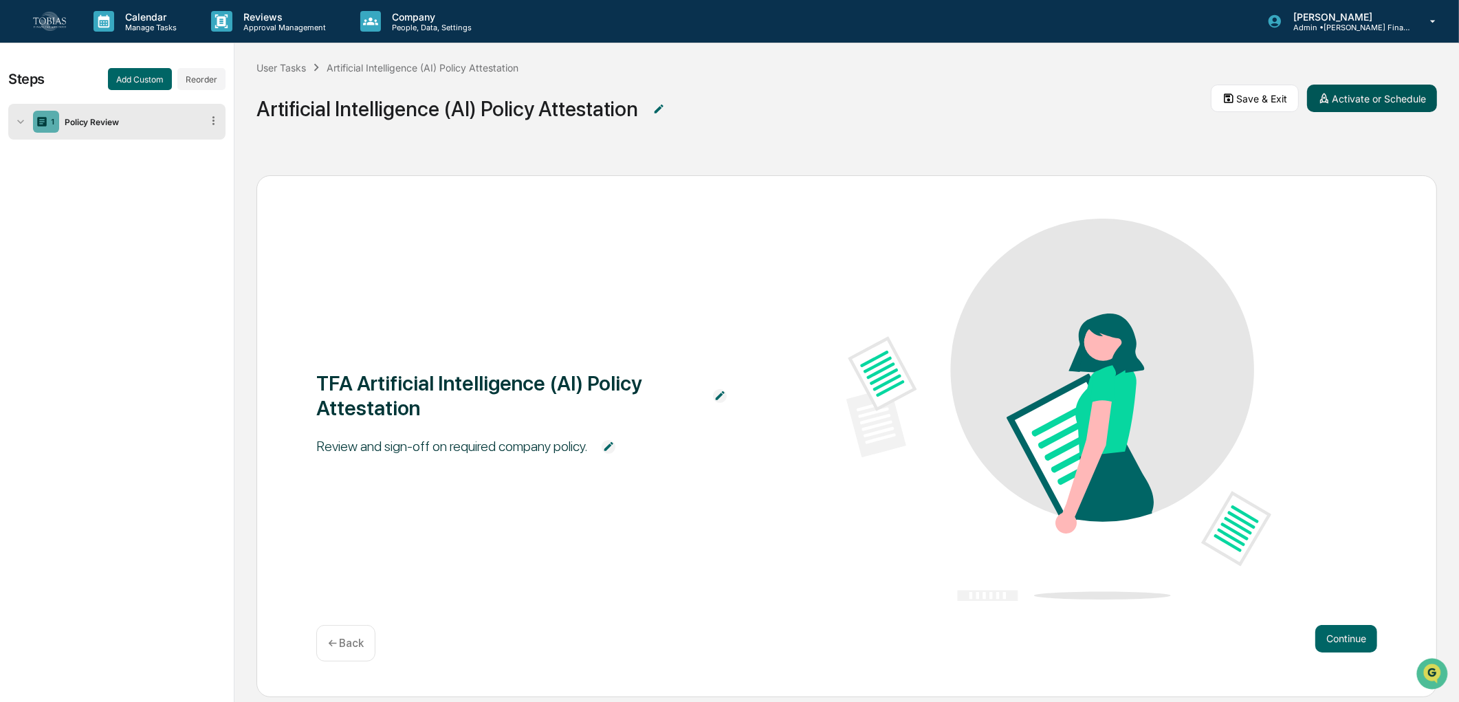
click at [1366, 100] on button "Activate or Schedule" at bounding box center [1372, 99] width 130 height 28
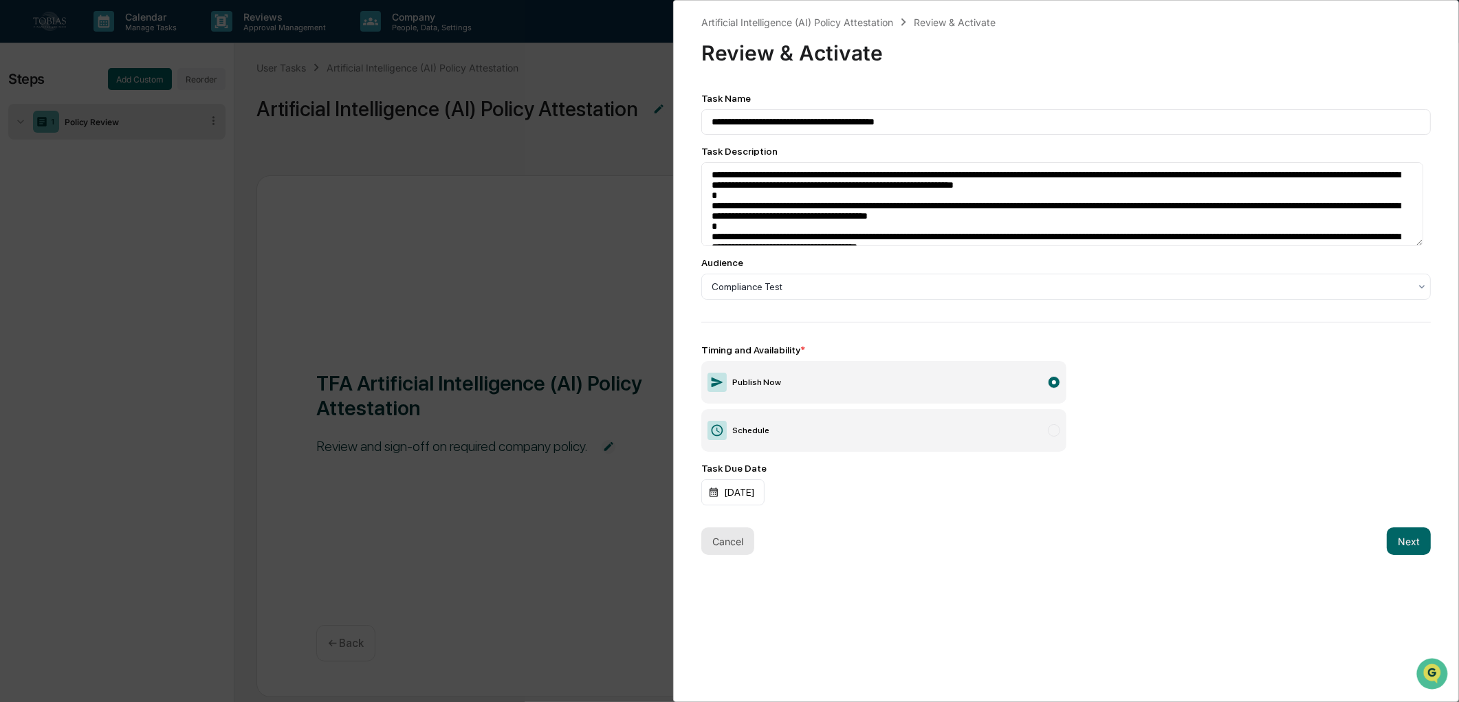
click at [720, 547] on button "Cancel" at bounding box center [727, 541] width 53 height 28
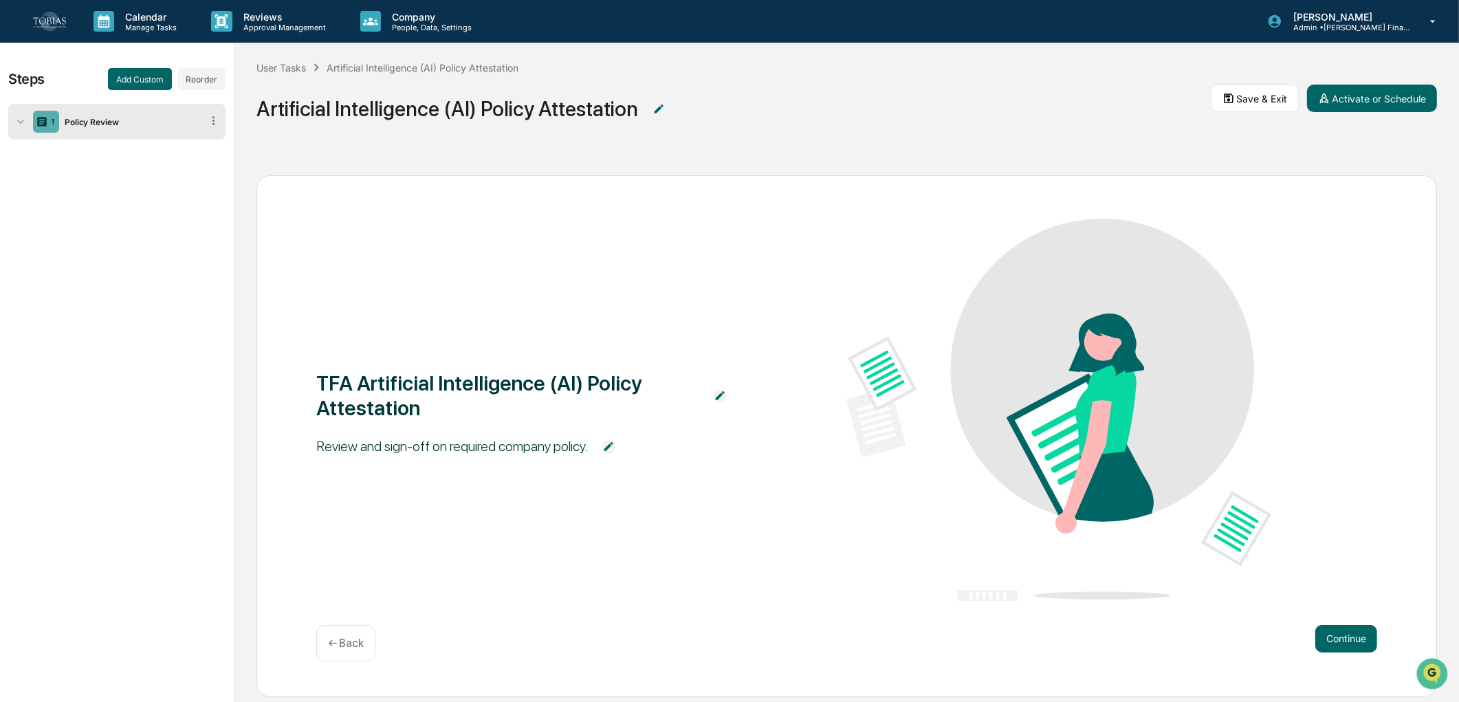
scroll to position [14, 0]
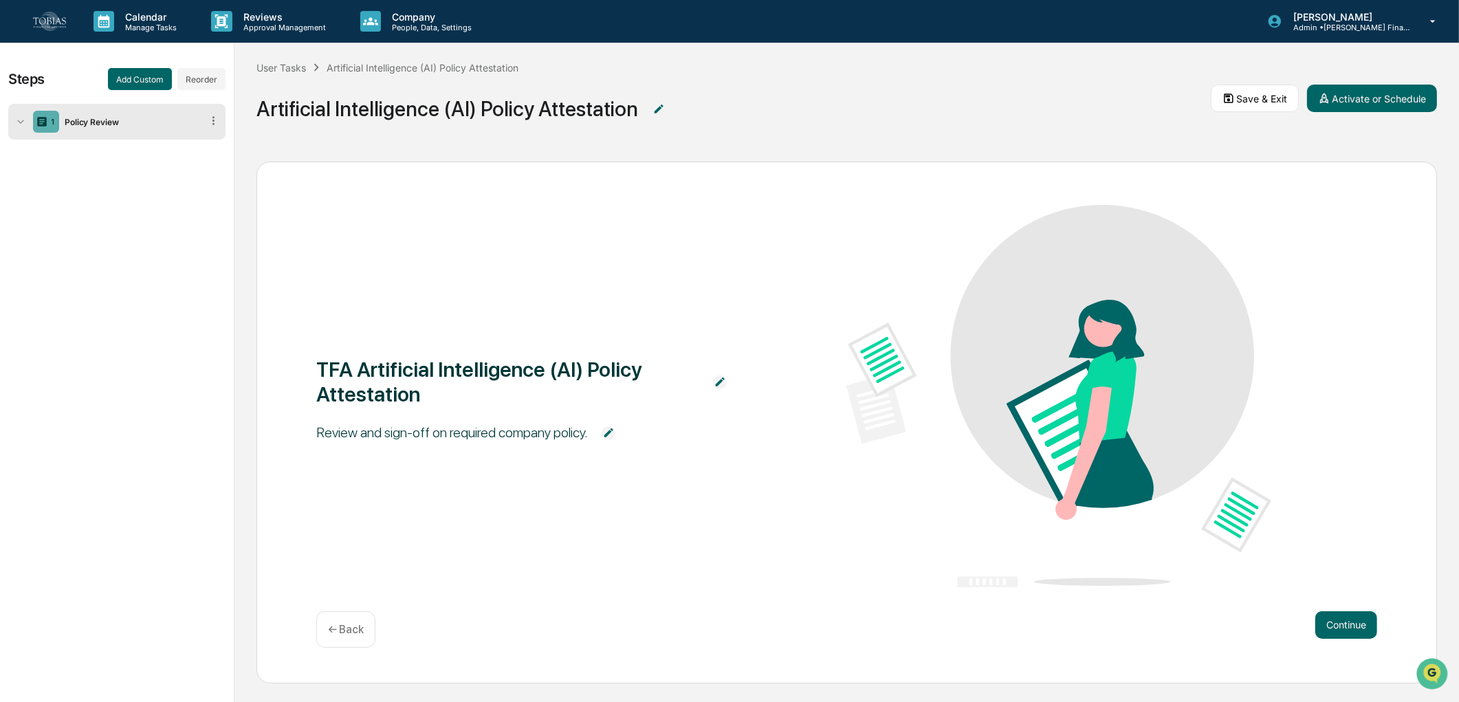
click at [330, 629] on p "← Back" at bounding box center [346, 629] width 36 height 13
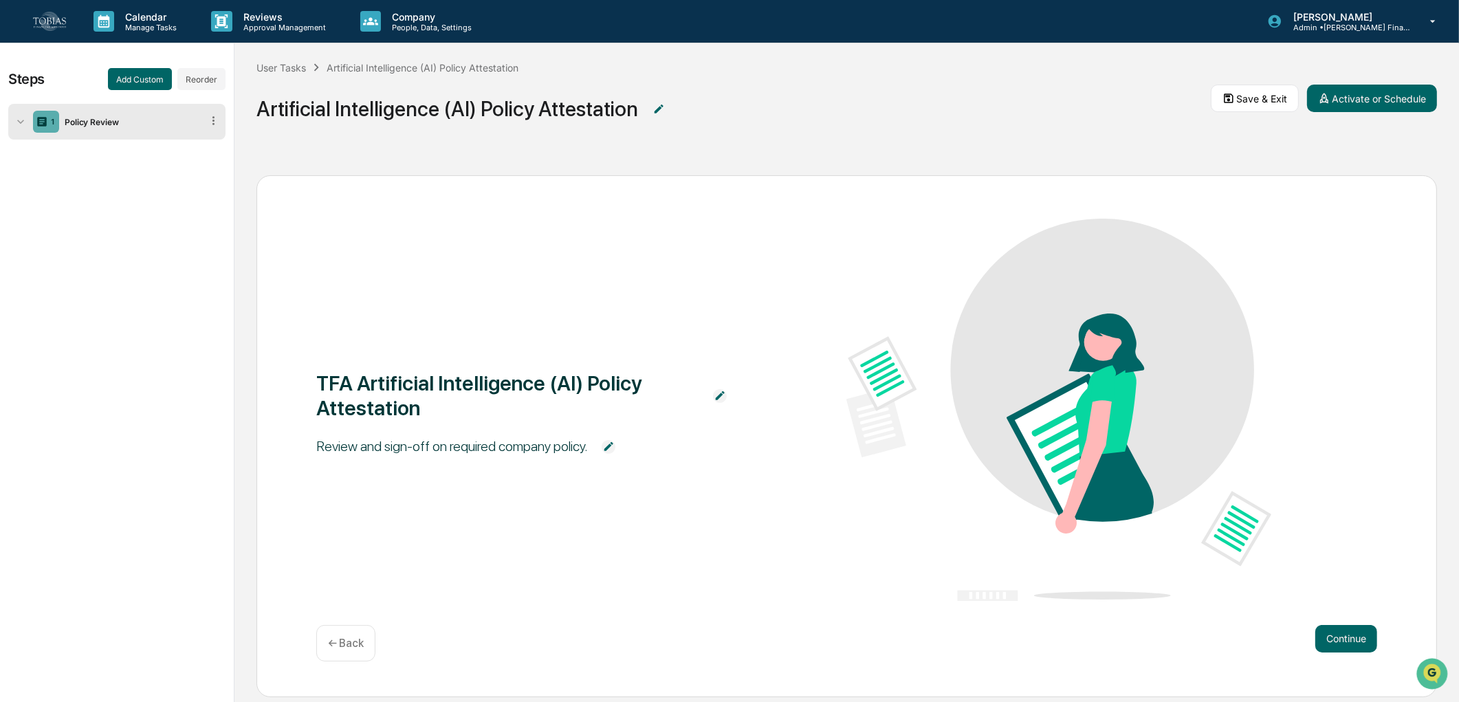
click at [18, 120] on icon at bounding box center [21, 122] width 14 height 14
click at [1264, 97] on button "Save & Exit" at bounding box center [1255, 99] width 88 height 28
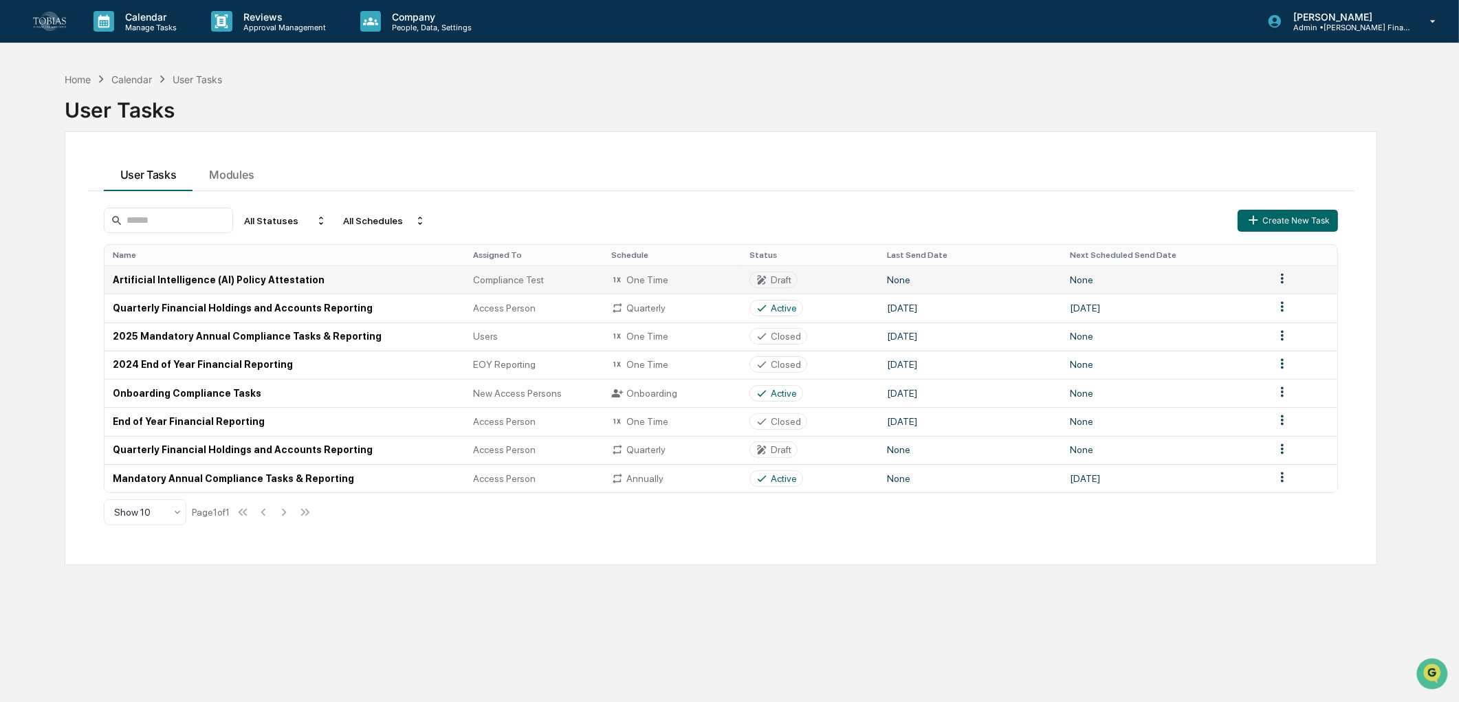
click at [1280, 272] on html "Calendar Manage Tasks Reviews Approval Management Company People, Data, Setting…" at bounding box center [729, 351] width 1459 height 702
click at [1267, 300] on div "Edit" at bounding box center [1282, 303] width 88 height 22
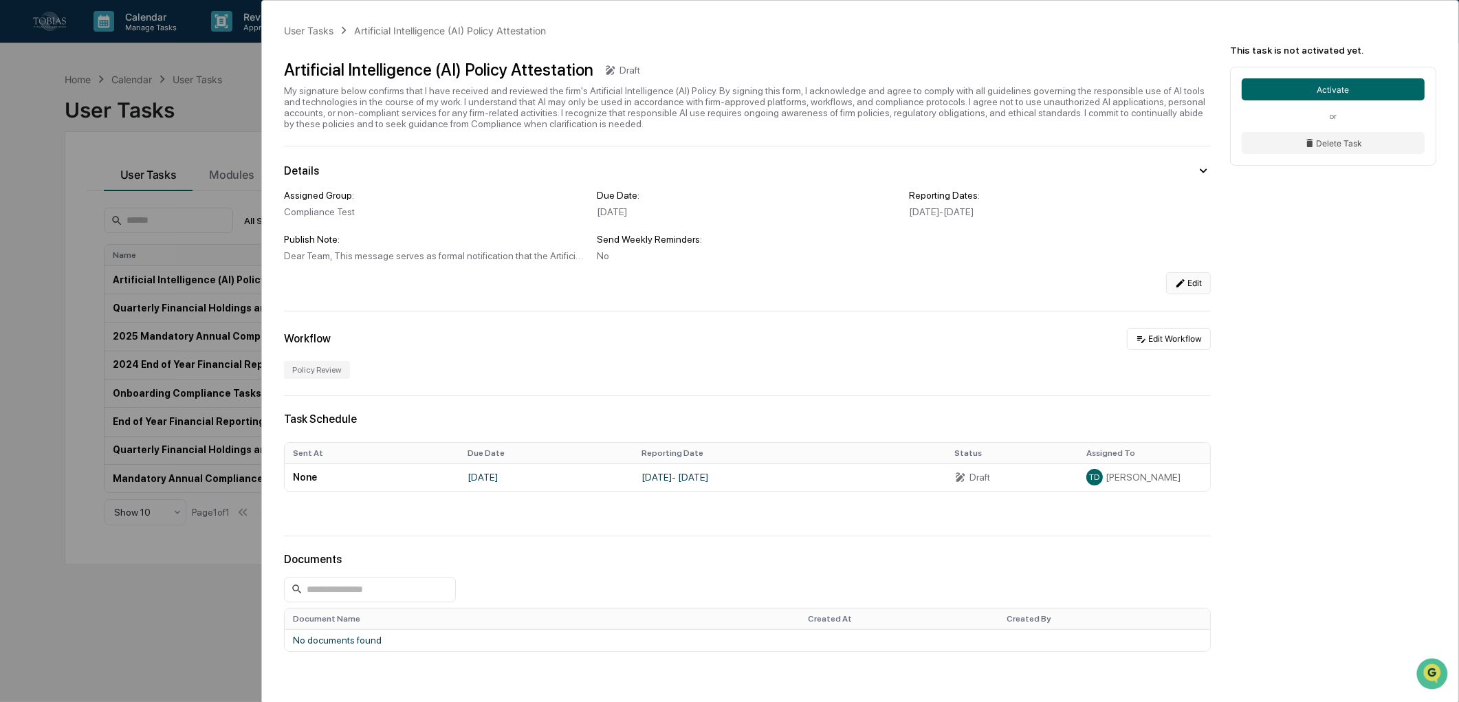
click at [1176, 289] on icon at bounding box center [1180, 283] width 11 height 11
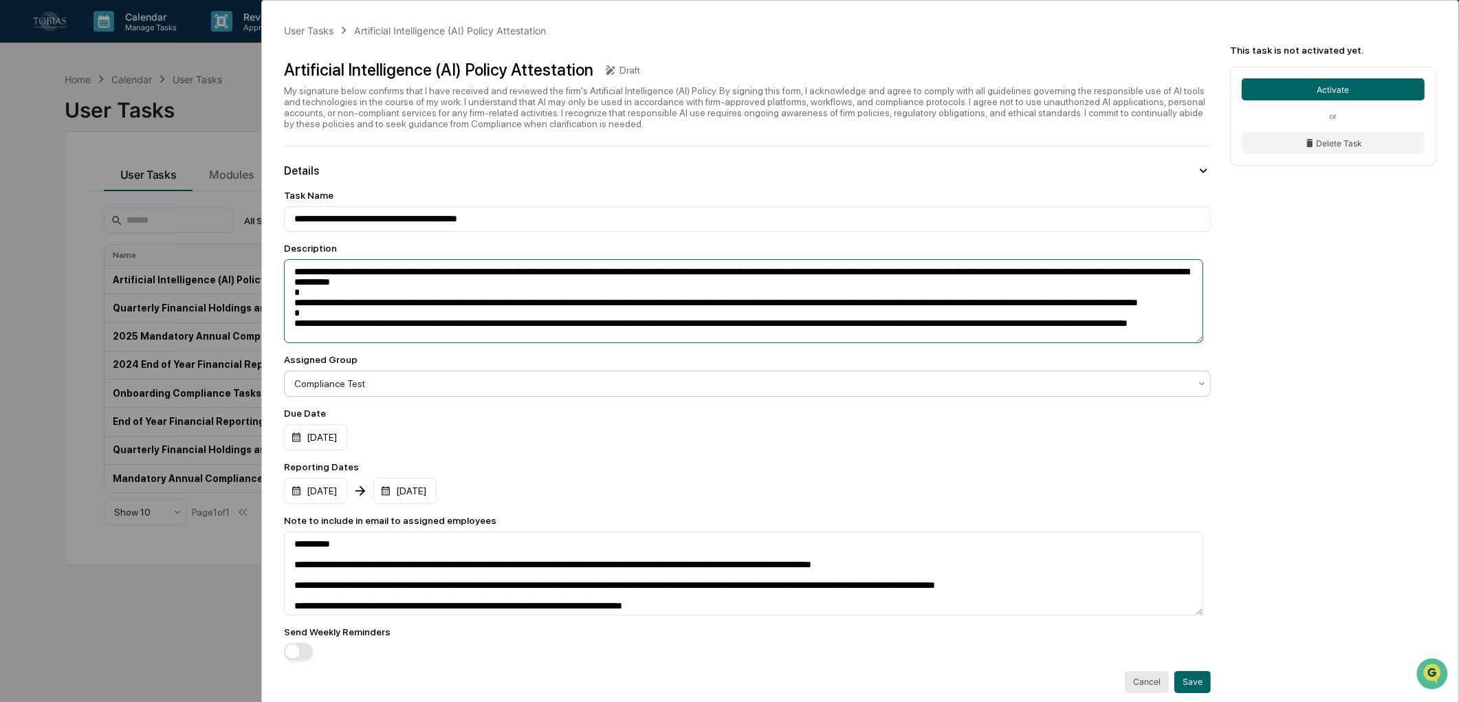
scroll to position [23, 0]
drag, startPoint x: 287, startPoint y: 272, endPoint x: 1156, endPoint y: 503, distance: 899.3
click at [1156, 503] on div "**********" at bounding box center [747, 425] width 927 height 470
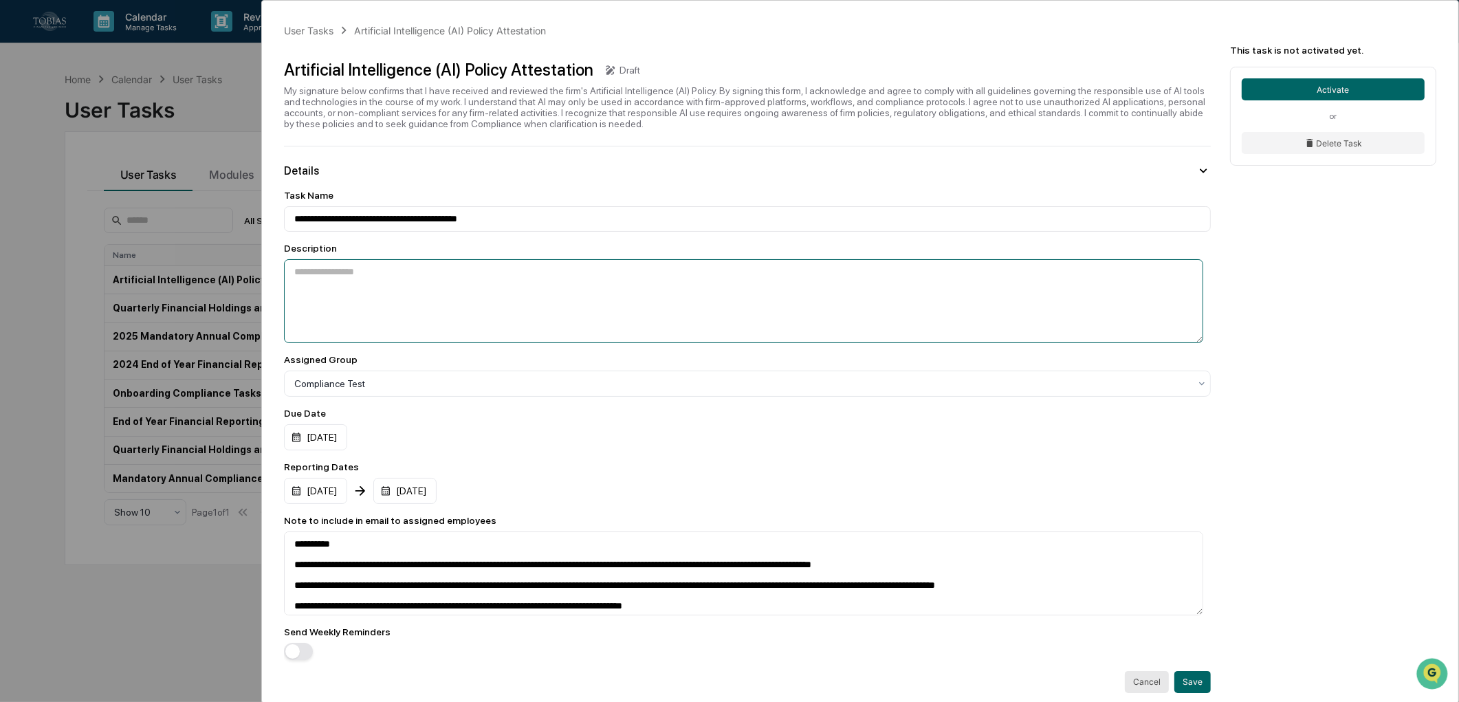
scroll to position [0, 0]
paste textarea "**********"
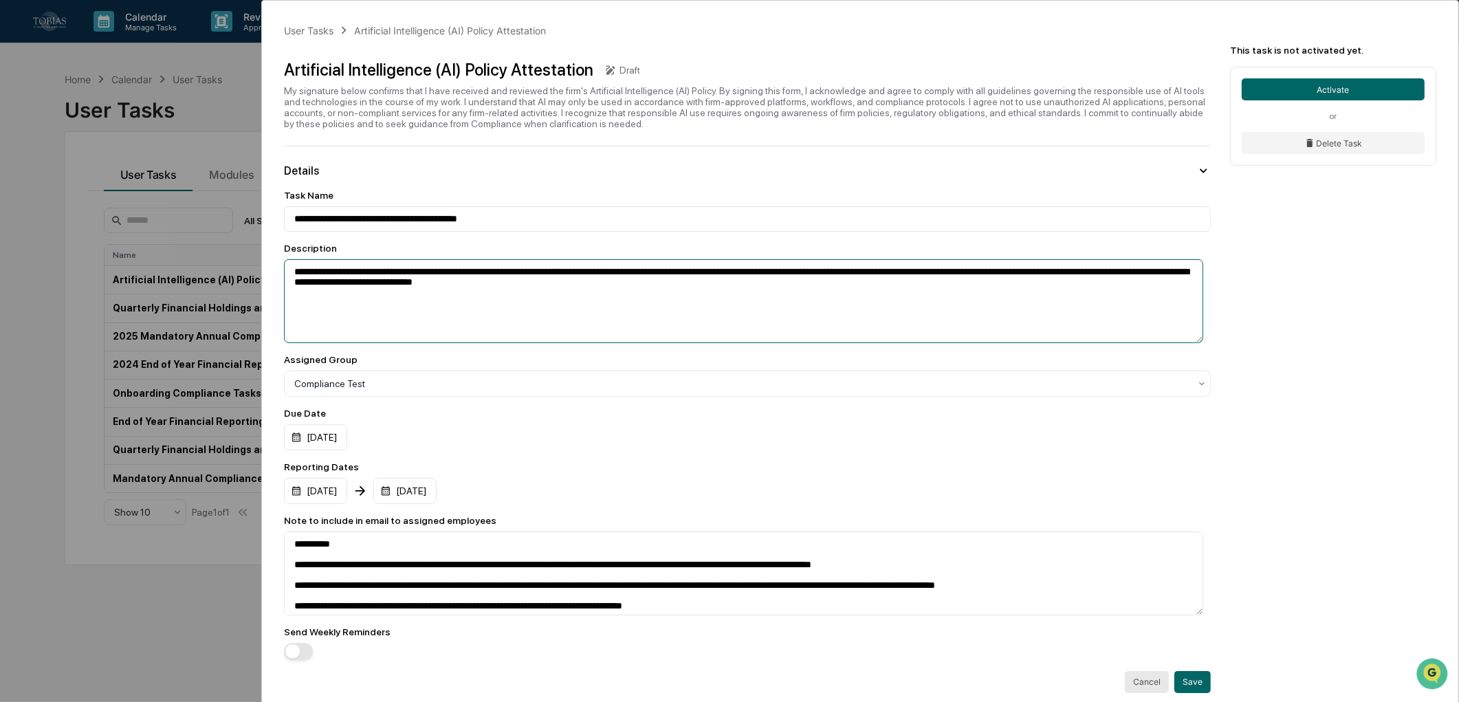
paste textarea "**********"
type textarea "**********"
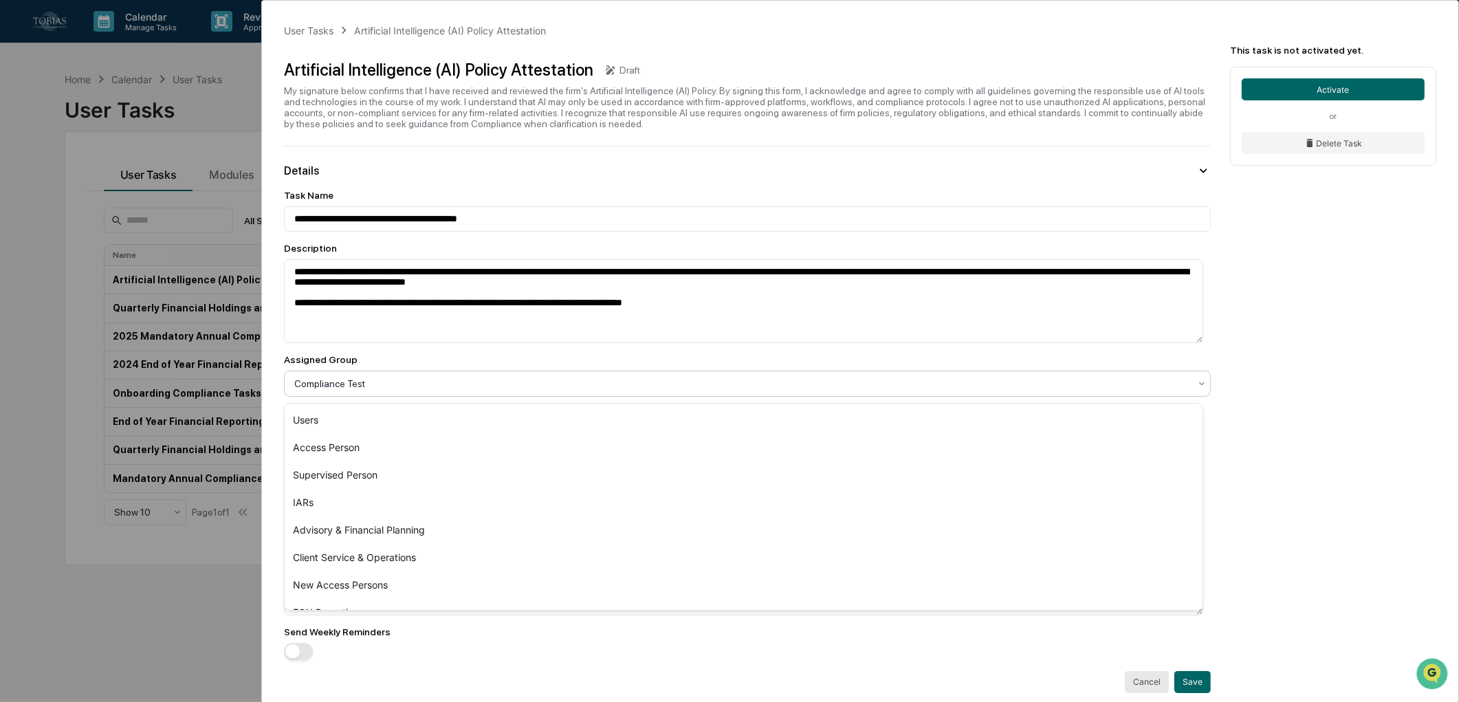
click at [487, 383] on div at bounding box center [741, 384] width 895 height 14
click at [463, 442] on div "Access Person" at bounding box center [744, 448] width 918 height 28
click at [478, 383] on div at bounding box center [741, 384] width 895 height 14
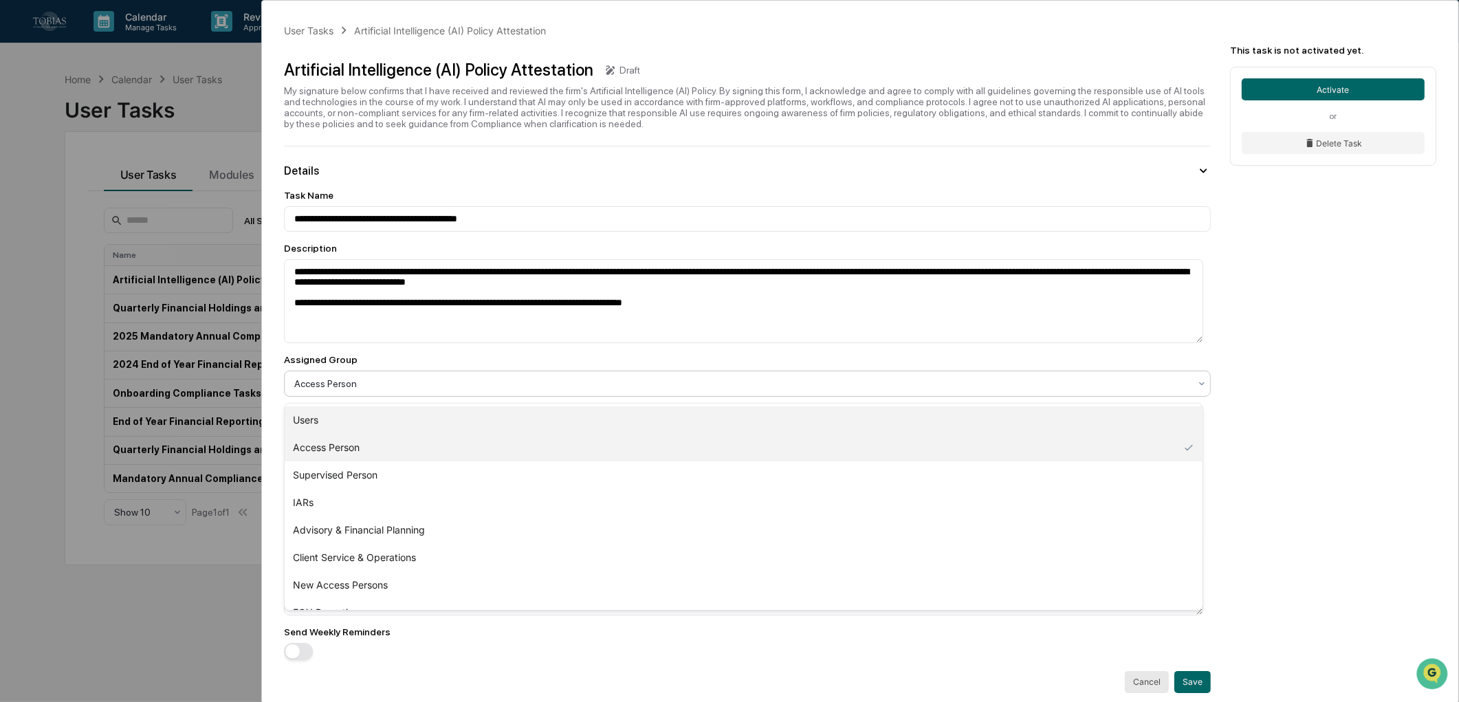
click at [456, 421] on div "Users" at bounding box center [744, 420] width 918 height 28
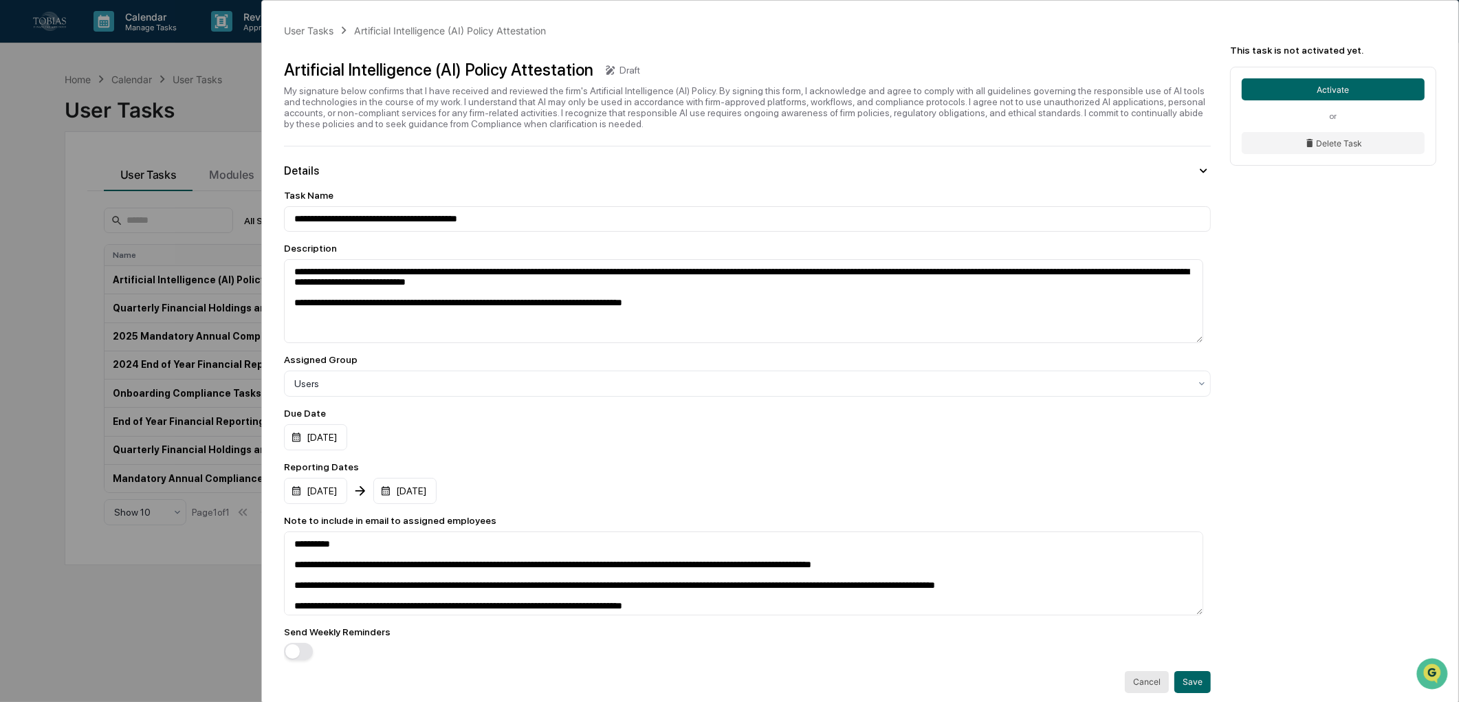
click at [468, 442] on div "10/17/2025" at bounding box center [747, 437] width 927 height 26
click at [479, 391] on div at bounding box center [741, 384] width 895 height 14
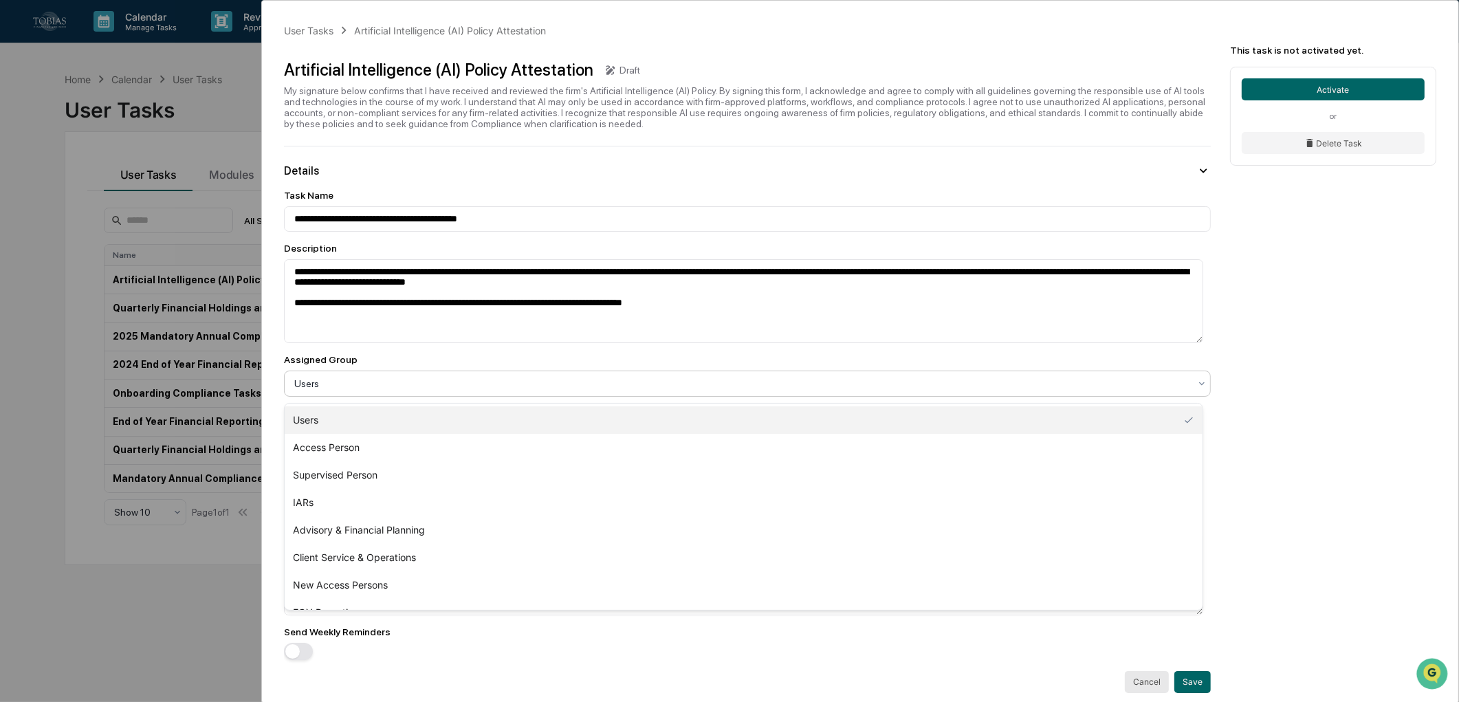
click at [418, 426] on div "Users" at bounding box center [744, 420] width 918 height 28
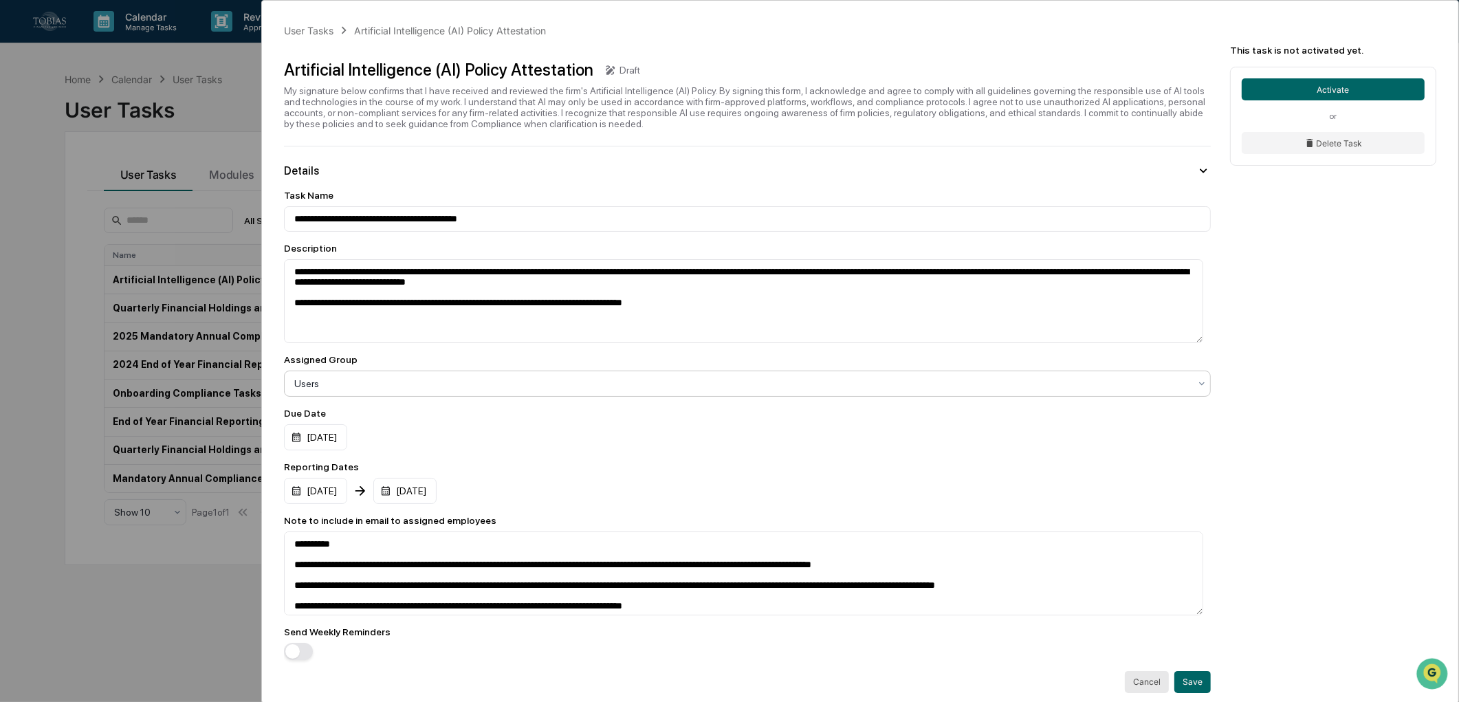
click at [571, 469] on div "Reporting Dates" at bounding box center [747, 466] width 927 height 11
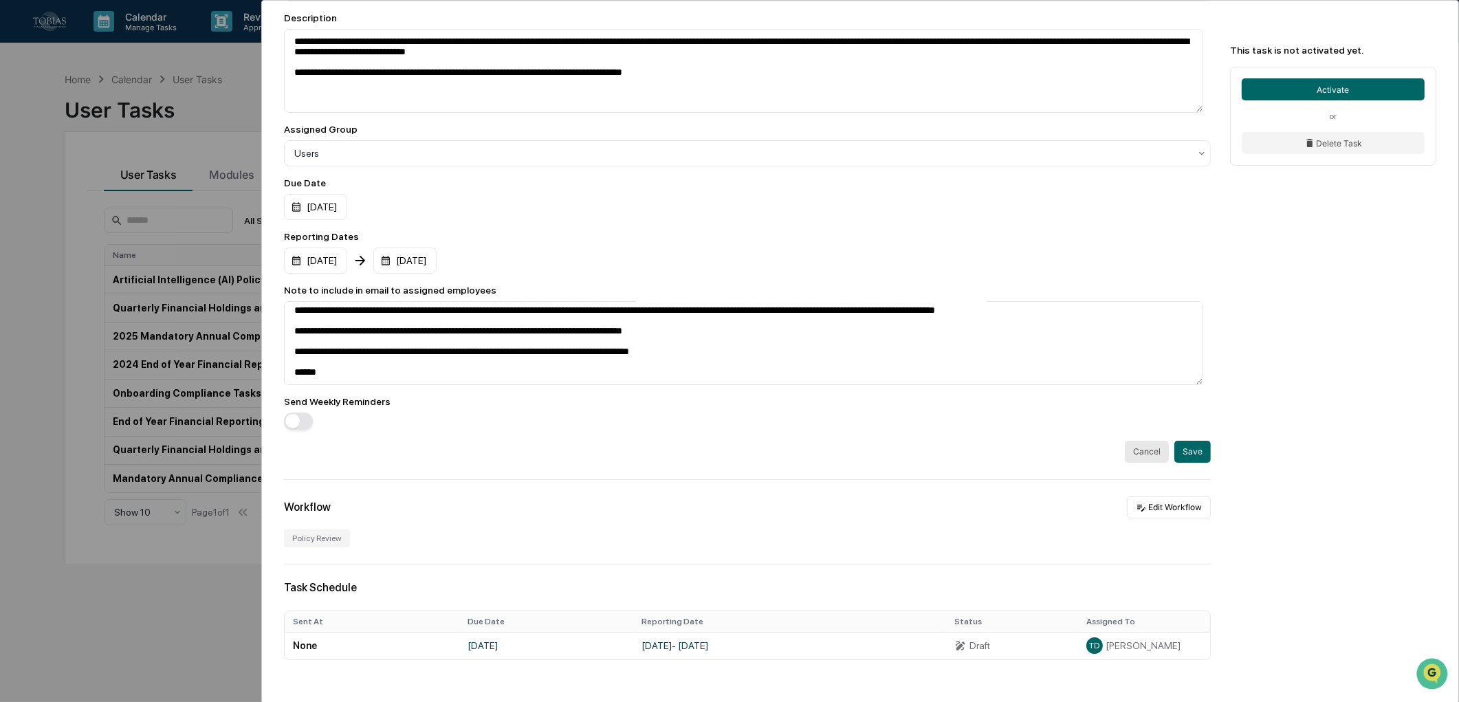
scroll to position [229, 0]
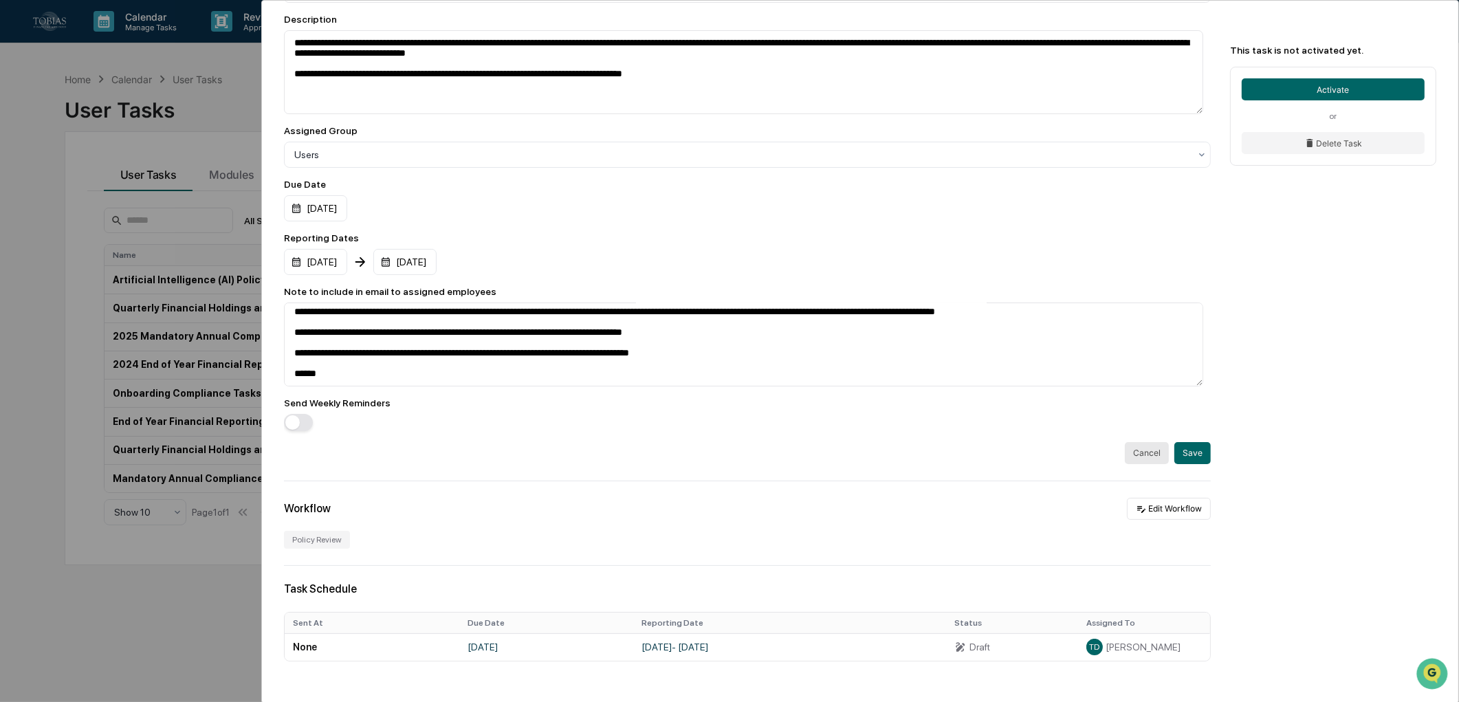
click at [309, 424] on button "button" at bounding box center [298, 422] width 29 height 17
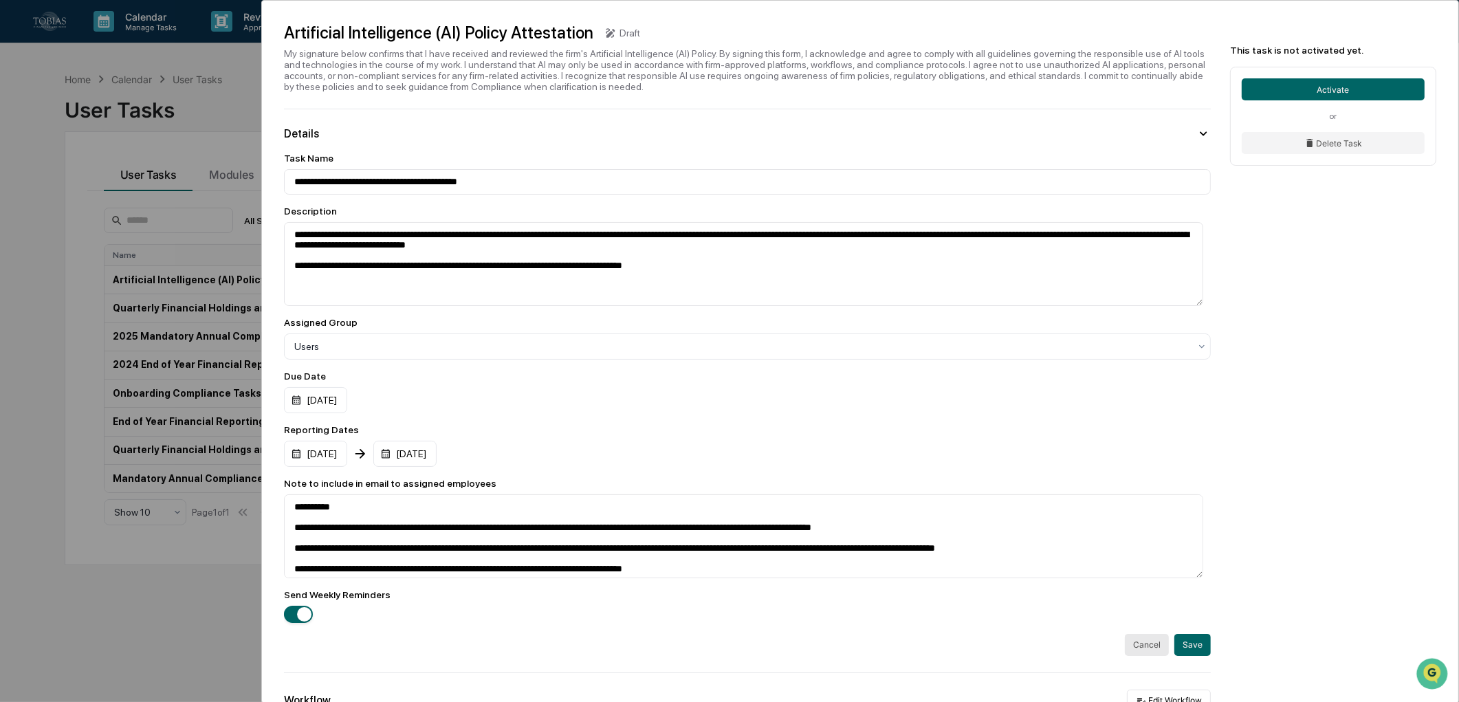
scroll to position [0, 0]
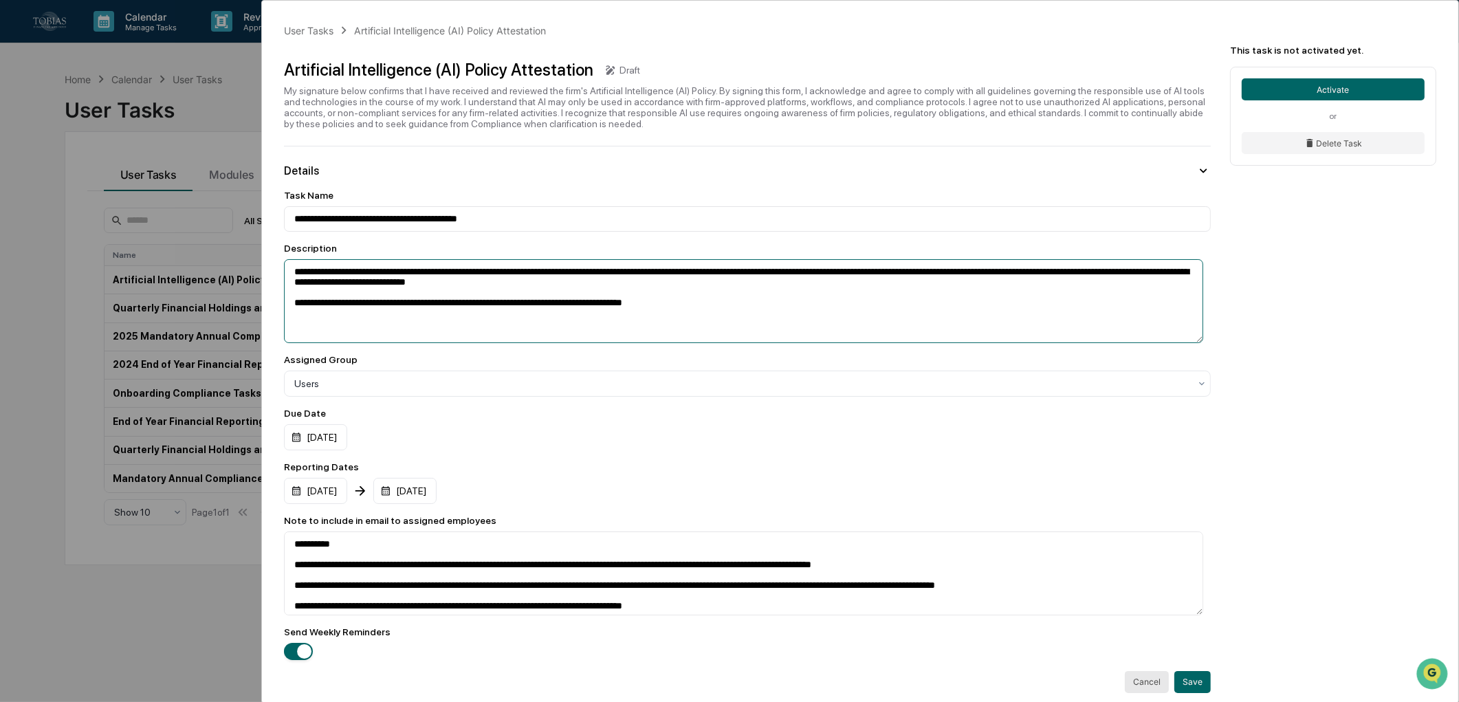
click at [586, 314] on textarea "**********" at bounding box center [743, 301] width 919 height 84
click at [615, 332] on textarea "**********" at bounding box center [743, 301] width 919 height 84
click at [492, 93] on div "My signature below confirms that I have received and reviewed the firm's Artifi…" at bounding box center [747, 107] width 927 height 44
click at [599, 362] on div "Assigned Group" at bounding box center [747, 359] width 927 height 11
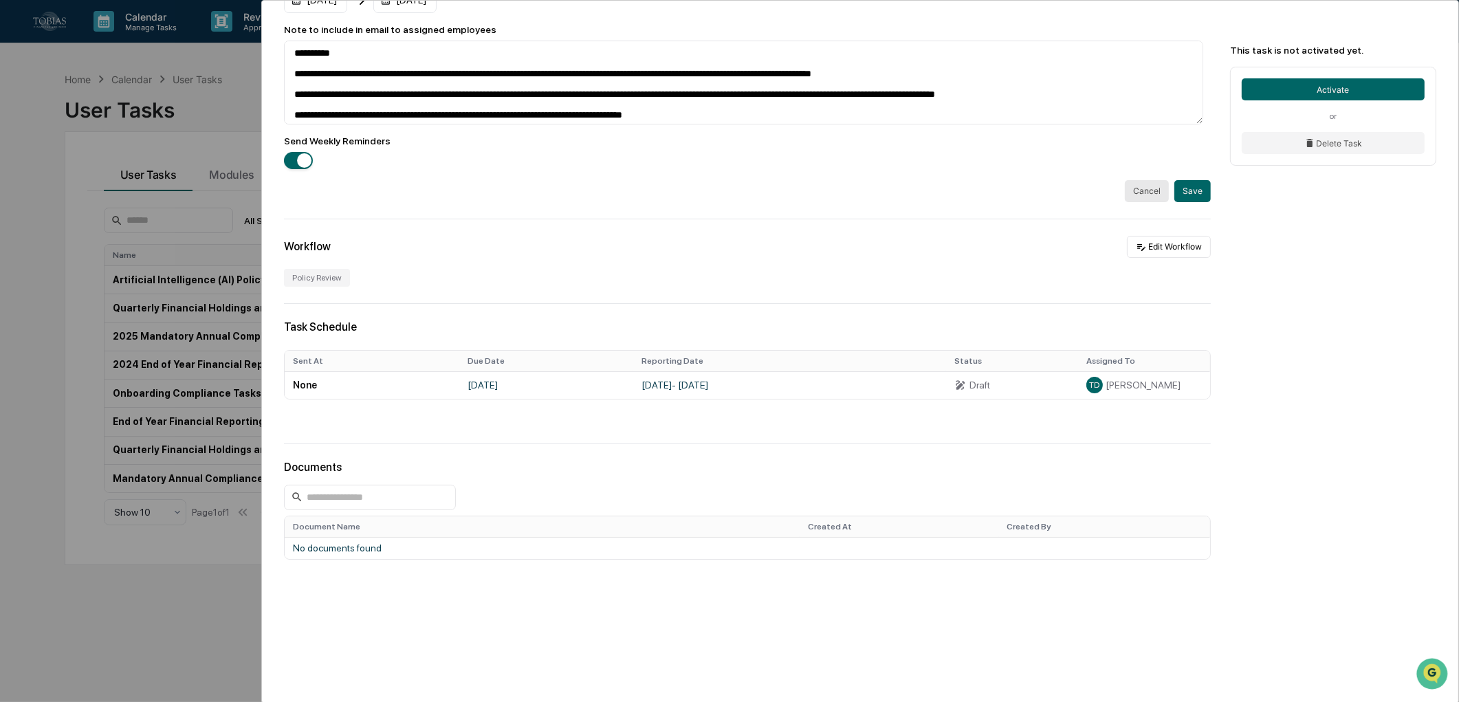
scroll to position [498, 0]
click at [1335, 390] on div "**********" at bounding box center [860, 106] width 1196 height 1193
click at [1187, 188] on button "Save" at bounding box center [1192, 191] width 36 height 22
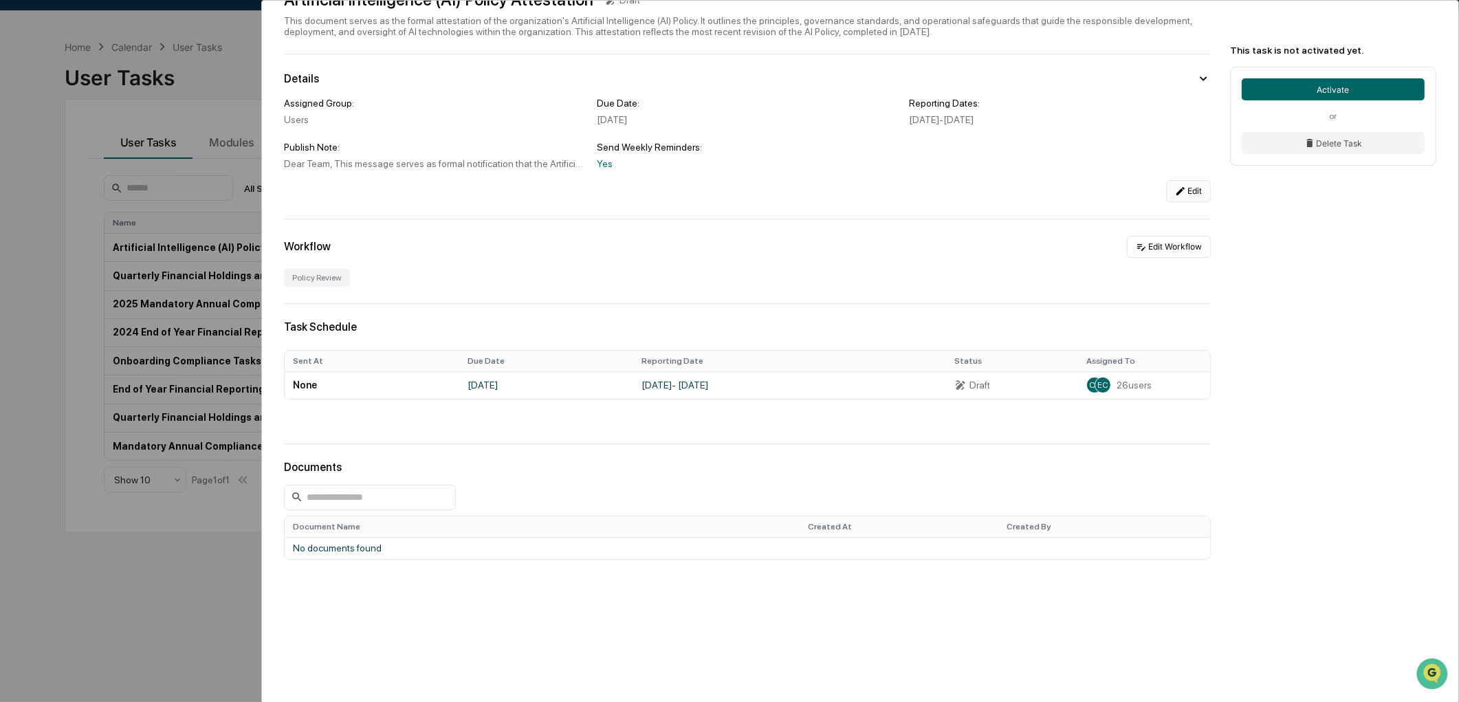
scroll to position [65, 0]
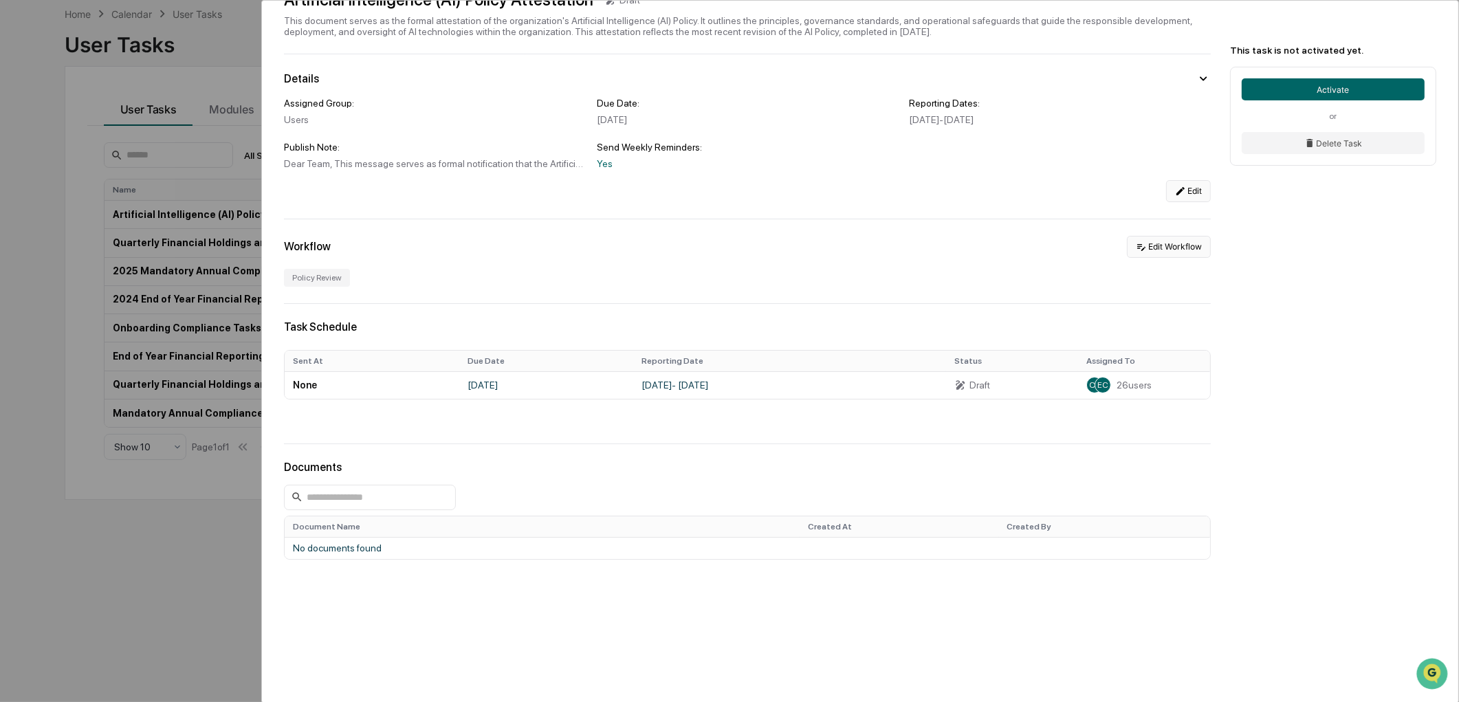
click at [1165, 250] on button "Edit Workflow" at bounding box center [1169, 247] width 84 height 22
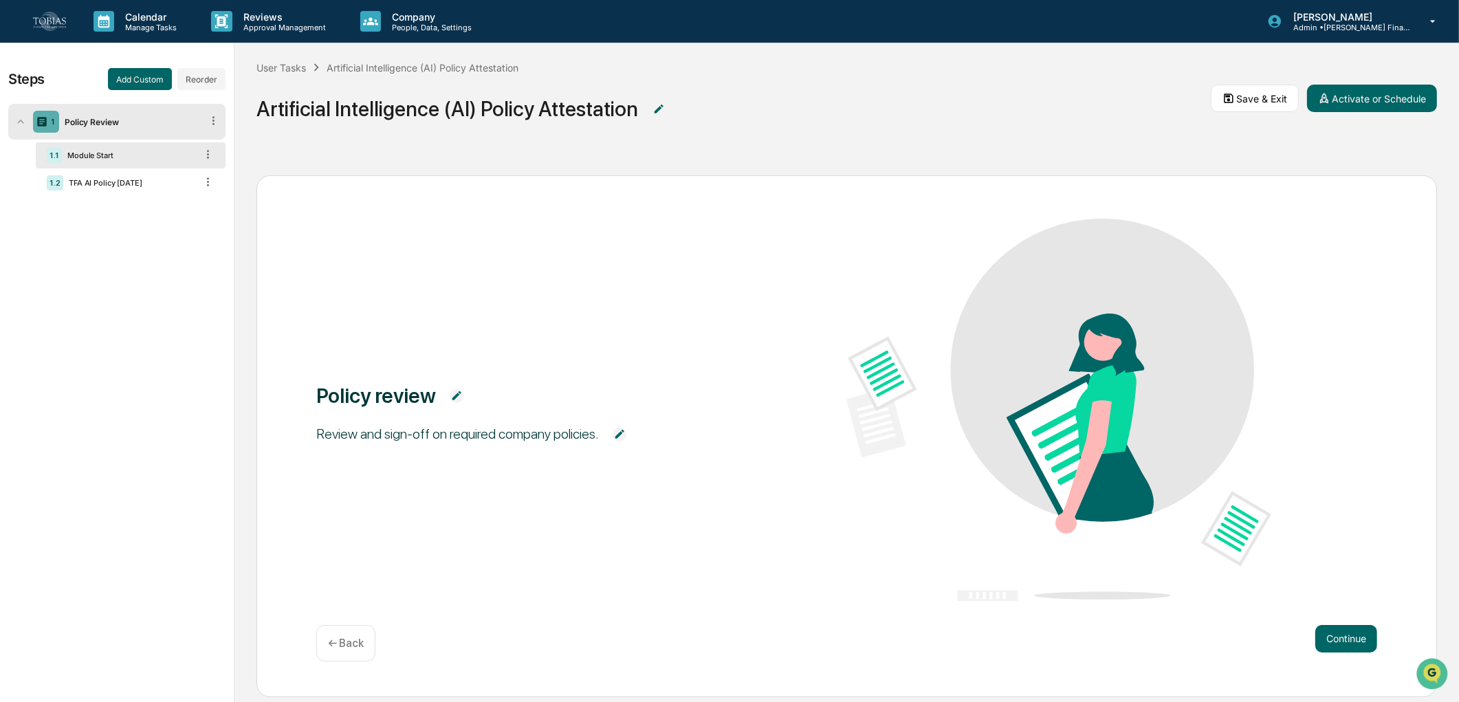
click at [620, 437] on img at bounding box center [620, 435] width 14 height 14
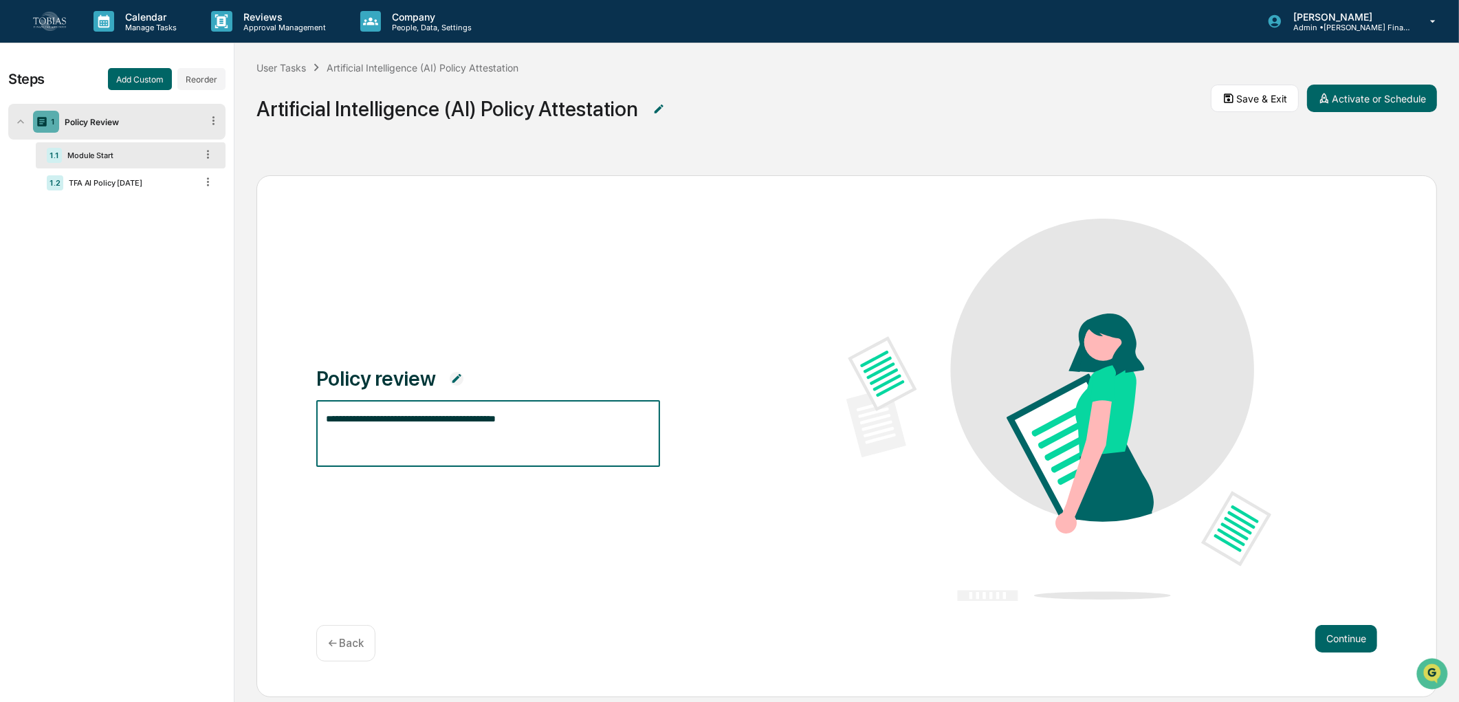
drag, startPoint x: 555, startPoint y: 418, endPoint x: 451, endPoint y: 414, distance: 103.9
click at [451, 414] on textarea "**********" at bounding box center [488, 433] width 325 height 43
paste textarea "**********"
type textarea "**********"
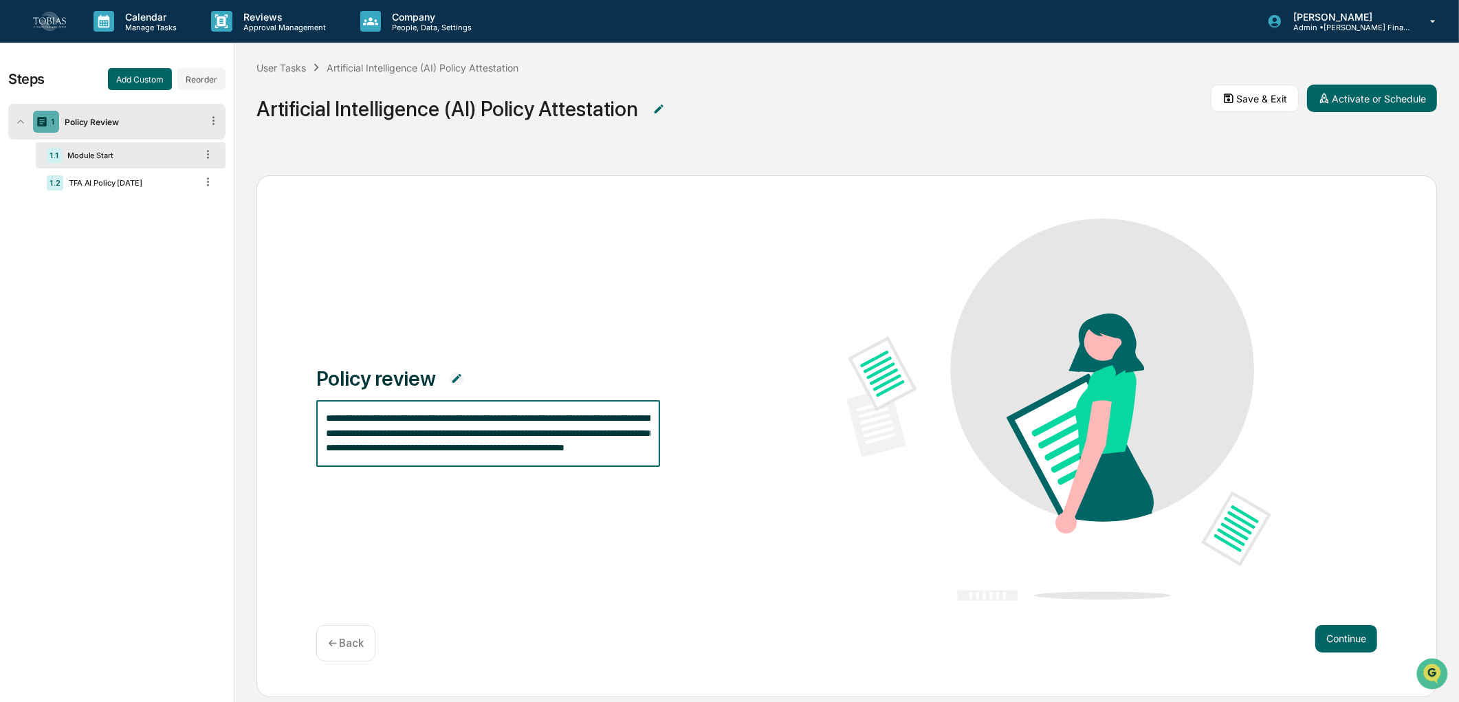
click at [530, 520] on div "**********" at bounding box center [846, 411] width 1061 height 385
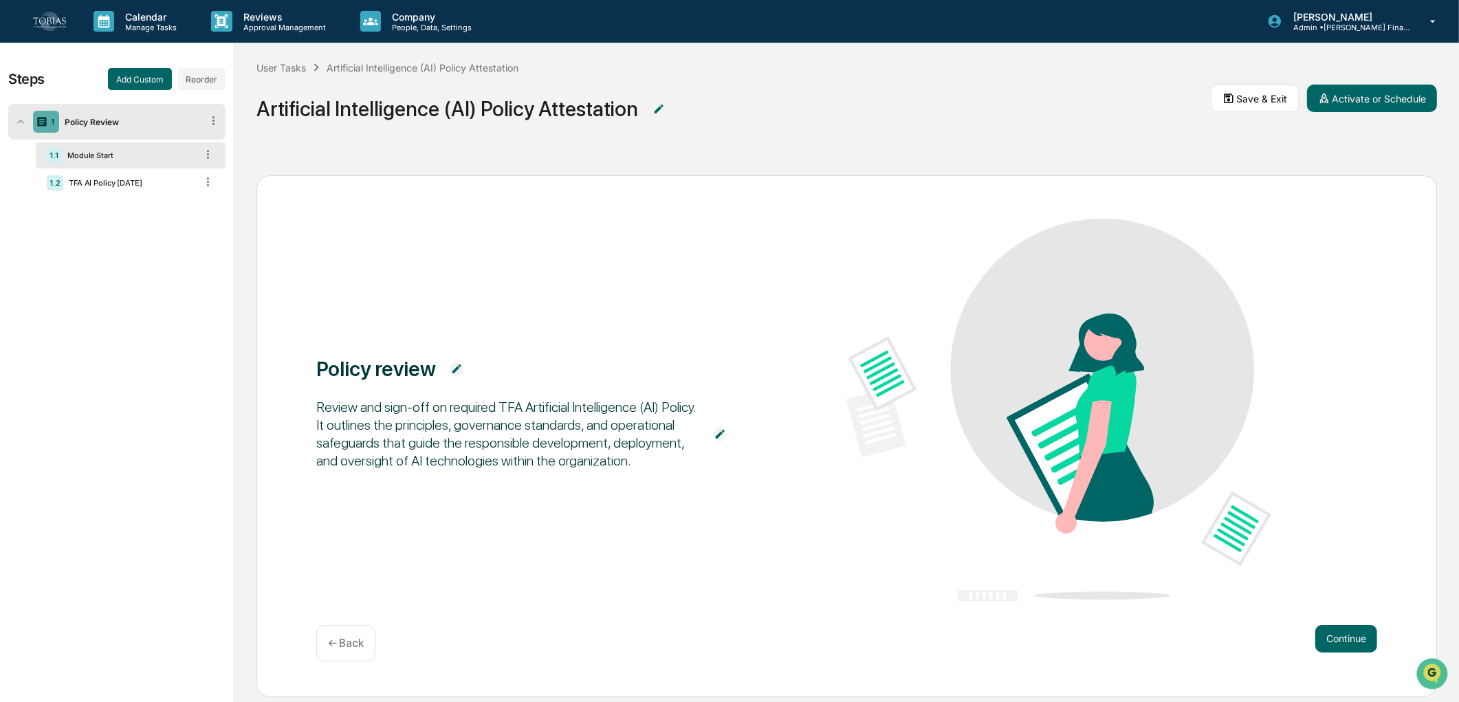
click at [441, 364] on span at bounding box center [456, 368] width 41 height 25
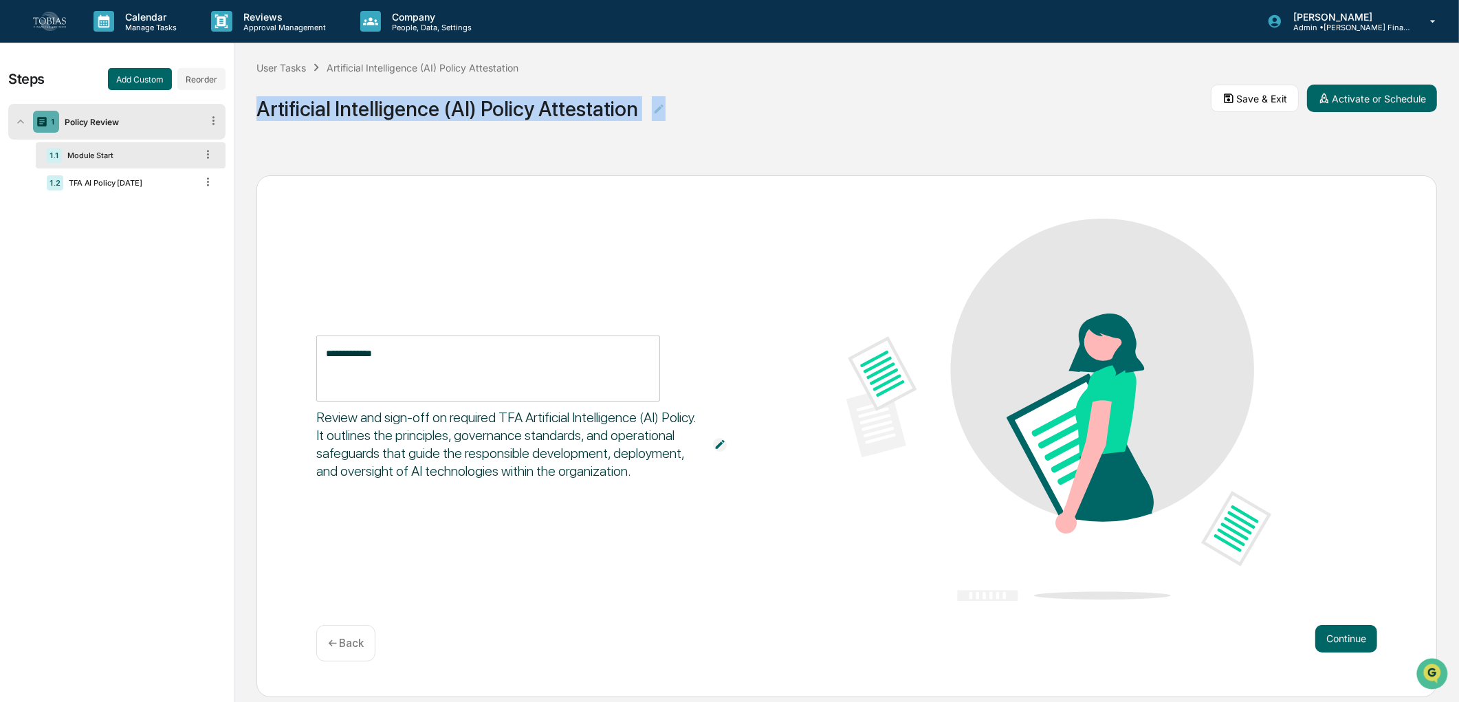
drag, startPoint x: 256, startPoint y: 111, endPoint x: 646, endPoint y: 105, distance: 389.9
click at [646, 105] on span "Artificial Intelligence (AI) Policy Attestation" at bounding box center [733, 108] width 954 height 45
click at [431, 344] on div "**********" at bounding box center [488, 369] width 344 height 66
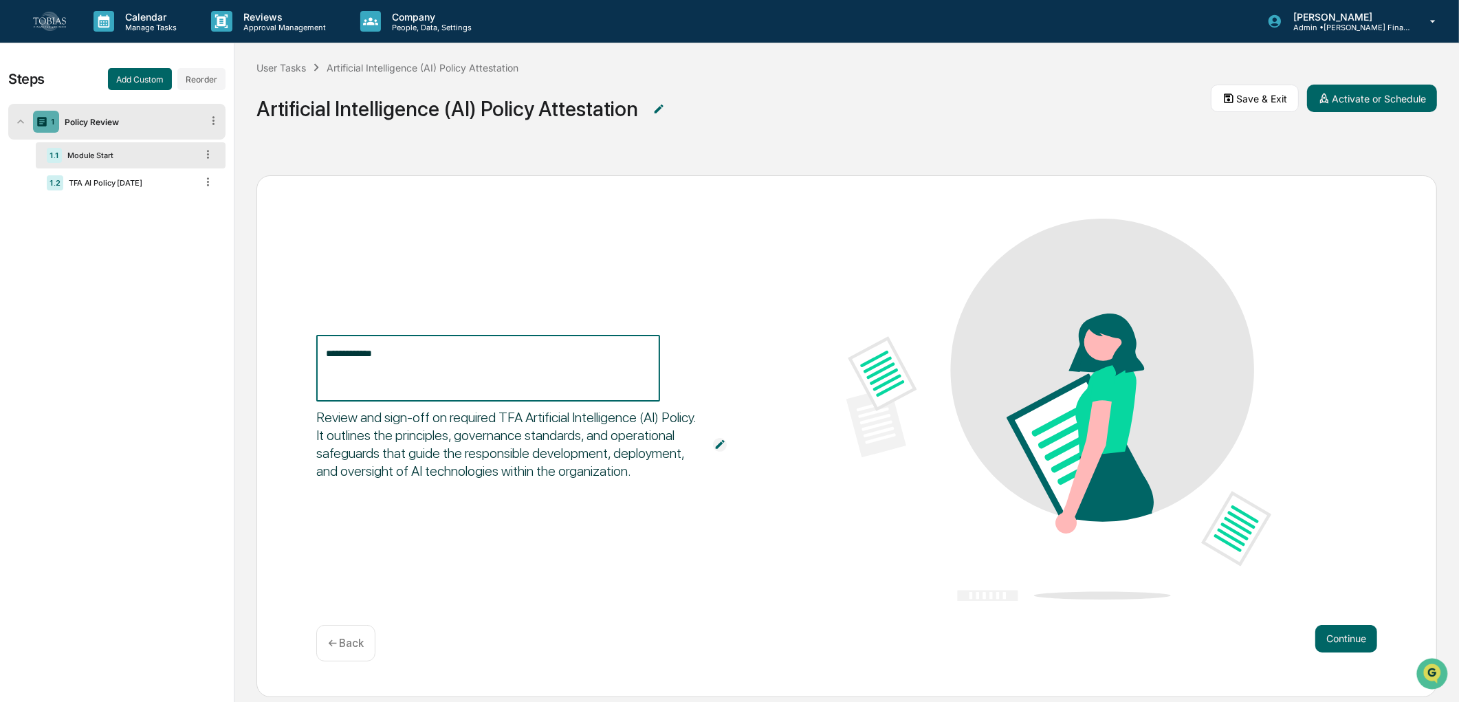
paste textarea "**********"
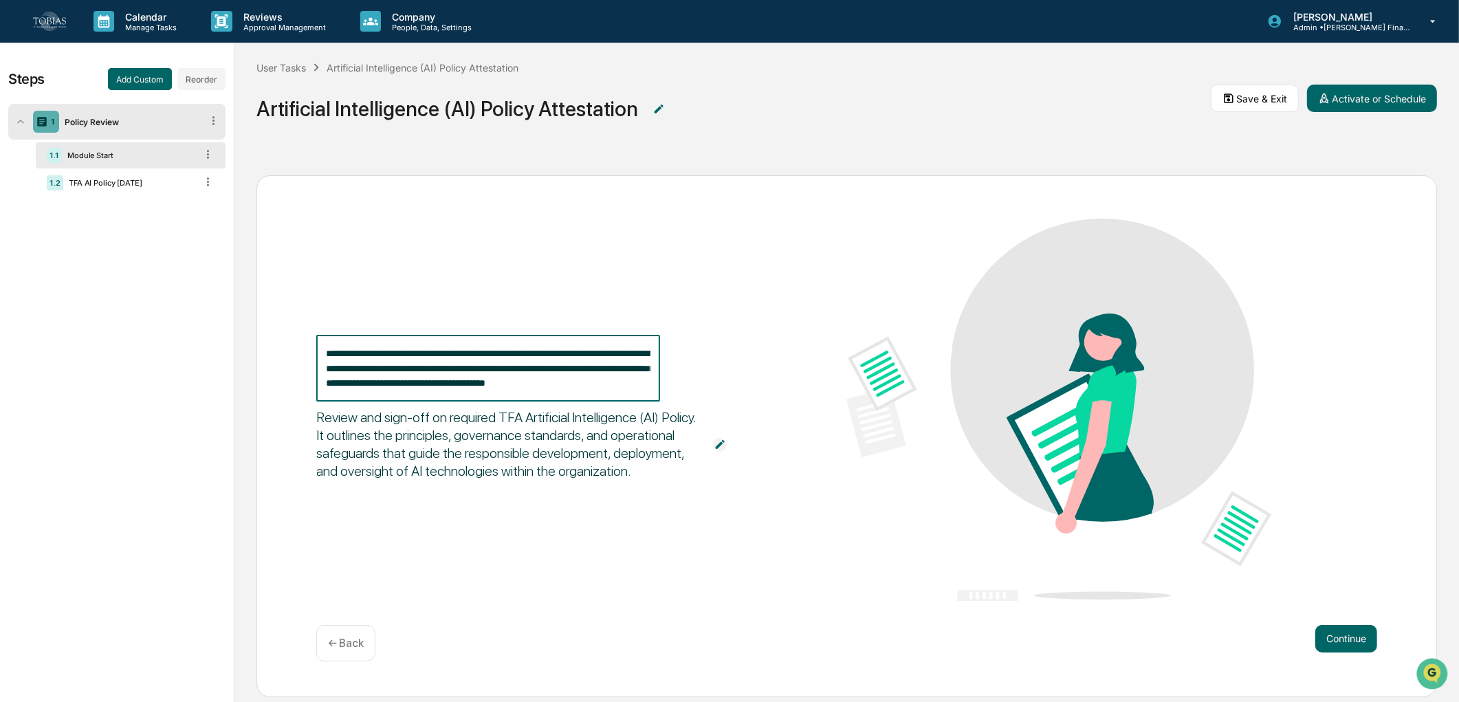
type textarea "**********"
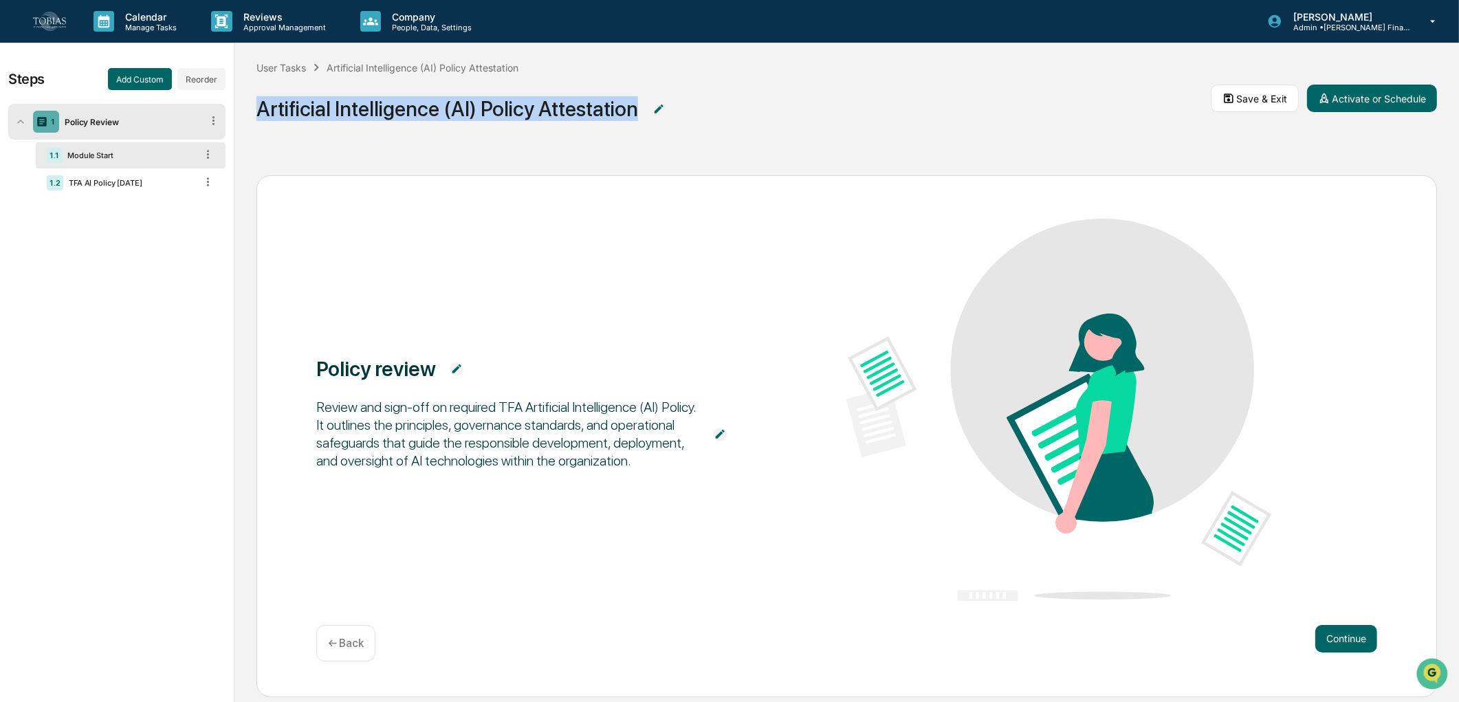
drag, startPoint x: 260, startPoint y: 108, endPoint x: 627, endPoint y: 122, distance: 367.4
click at [627, 122] on span "Artificial Intelligence (AI) Policy Attestation" at bounding box center [447, 108] width 382 height 45
copy div "Artificial Intelligence (AI) Policy Attestation"
click at [458, 368] on img at bounding box center [457, 369] width 14 height 14
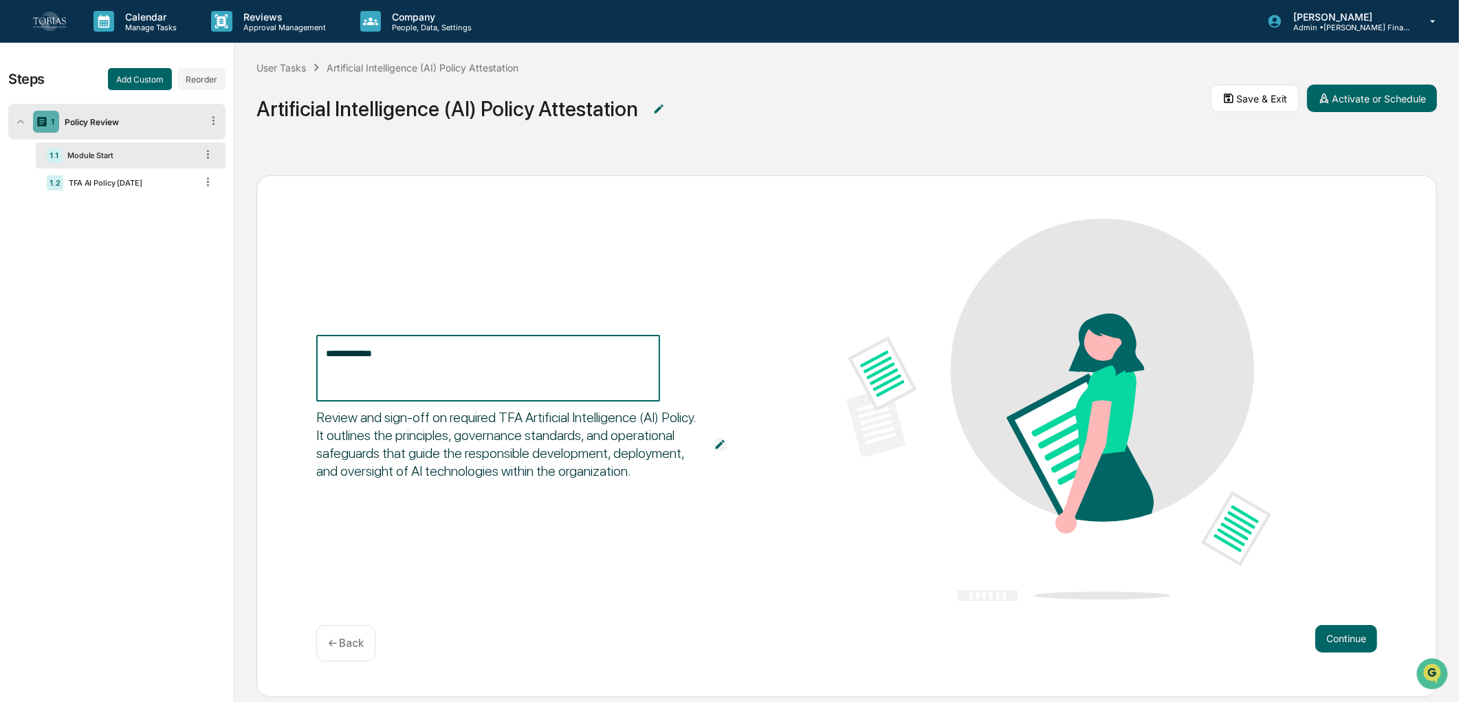
drag, startPoint x: 439, startPoint y: 365, endPoint x: 280, endPoint y: 338, distance: 161.1
click at [280, 338] on div "**********" at bounding box center [846, 436] width 1181 height 522
paste textarea "**********"
type textarea "**********"
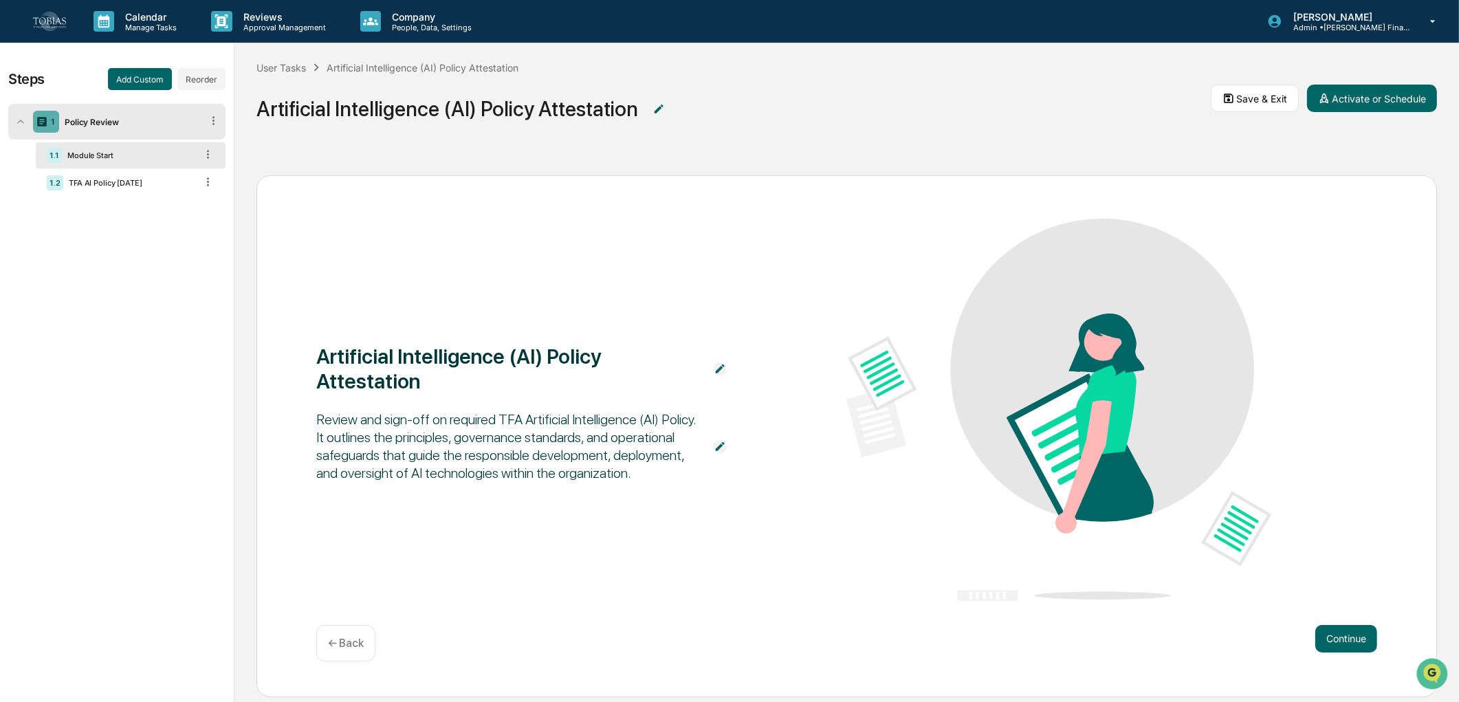
click at [668, 308] on div "Artificial Intelligence (AI) Policy Attestation Review and sign-off on required…" at bounding box center [846, 411] width 1061 height 385
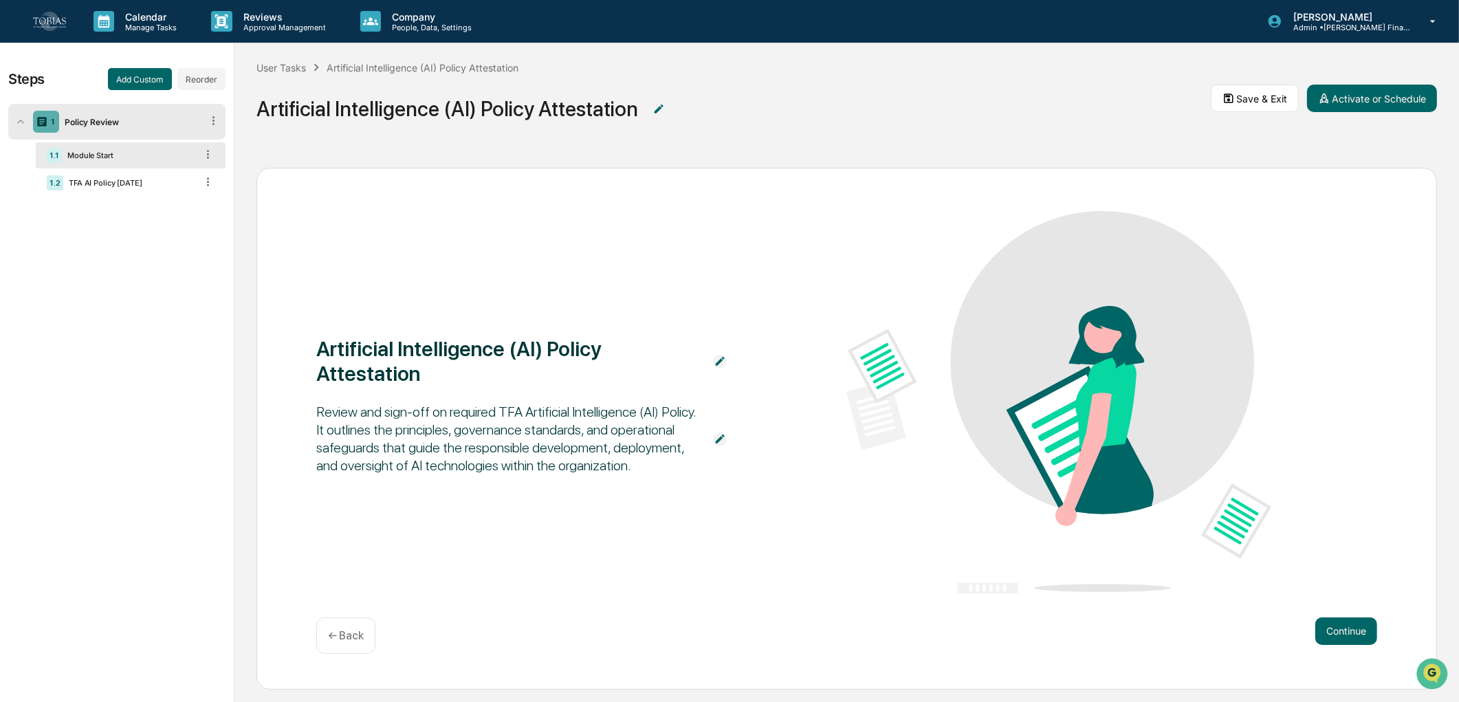
scroll to position [14, 0]
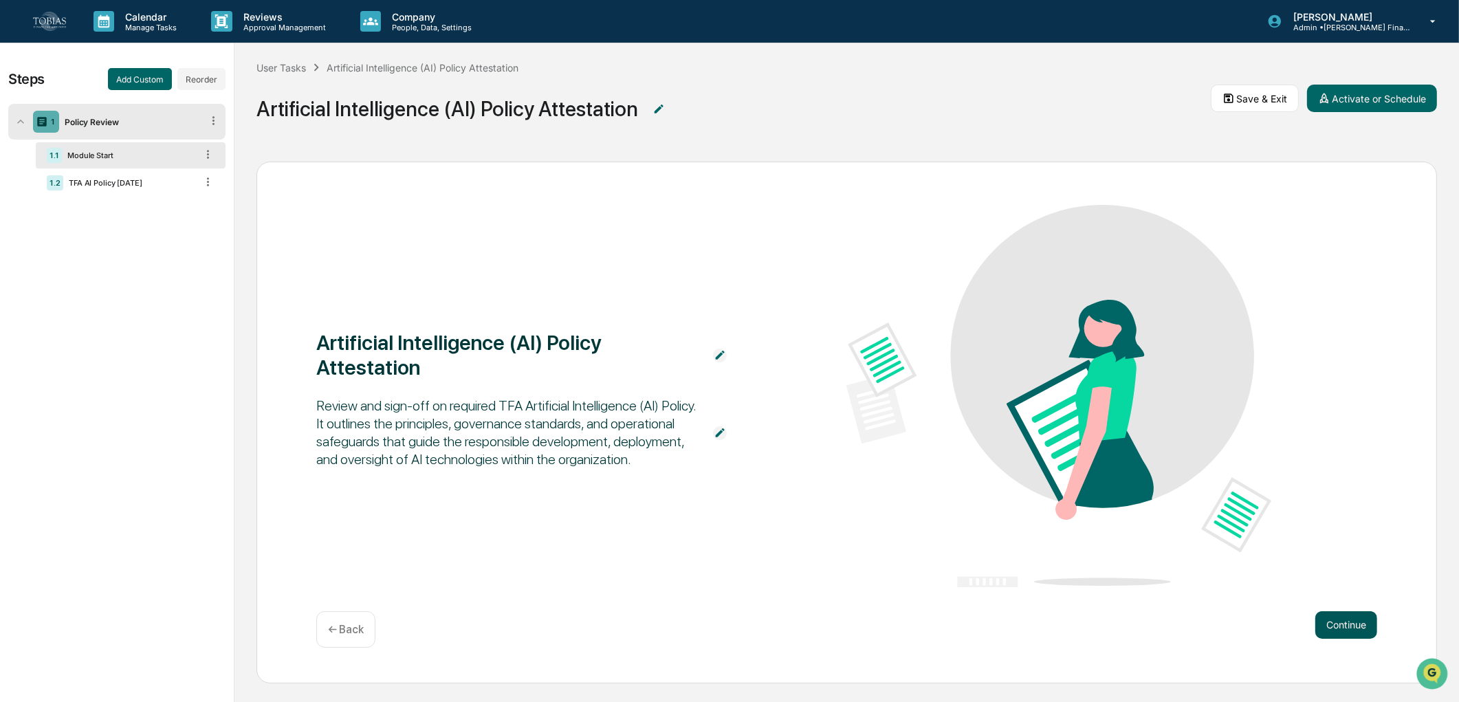
click at [1338, 613] on button "Continue" at bounding box center [1346, 625] width 62 height 28
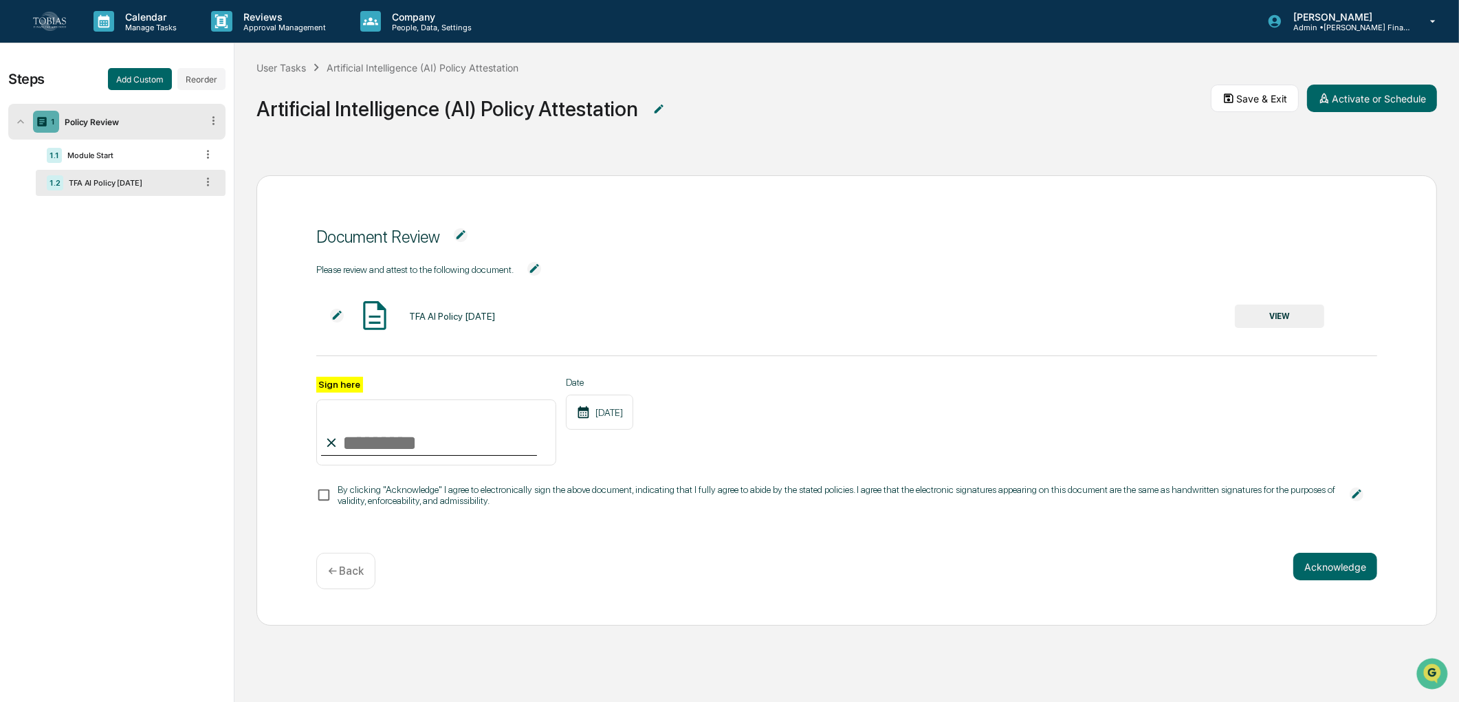
click at [338, 312] on img at bounding box center [337, 316] width 14 height 14
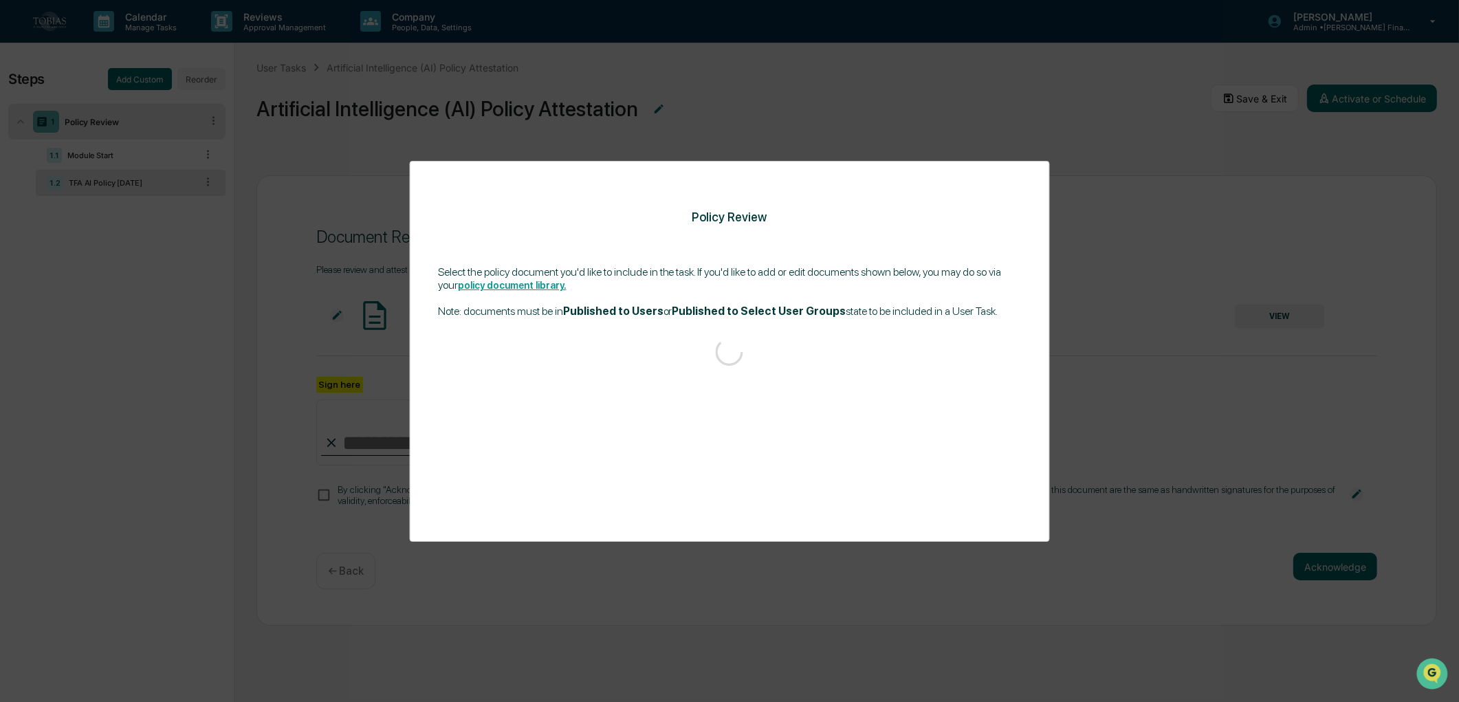
click at [1141, 327] on div "Policy Review Select the policy document you'd like to include in the task. If …" at bounding box center [729, 351] width 1459 height 702
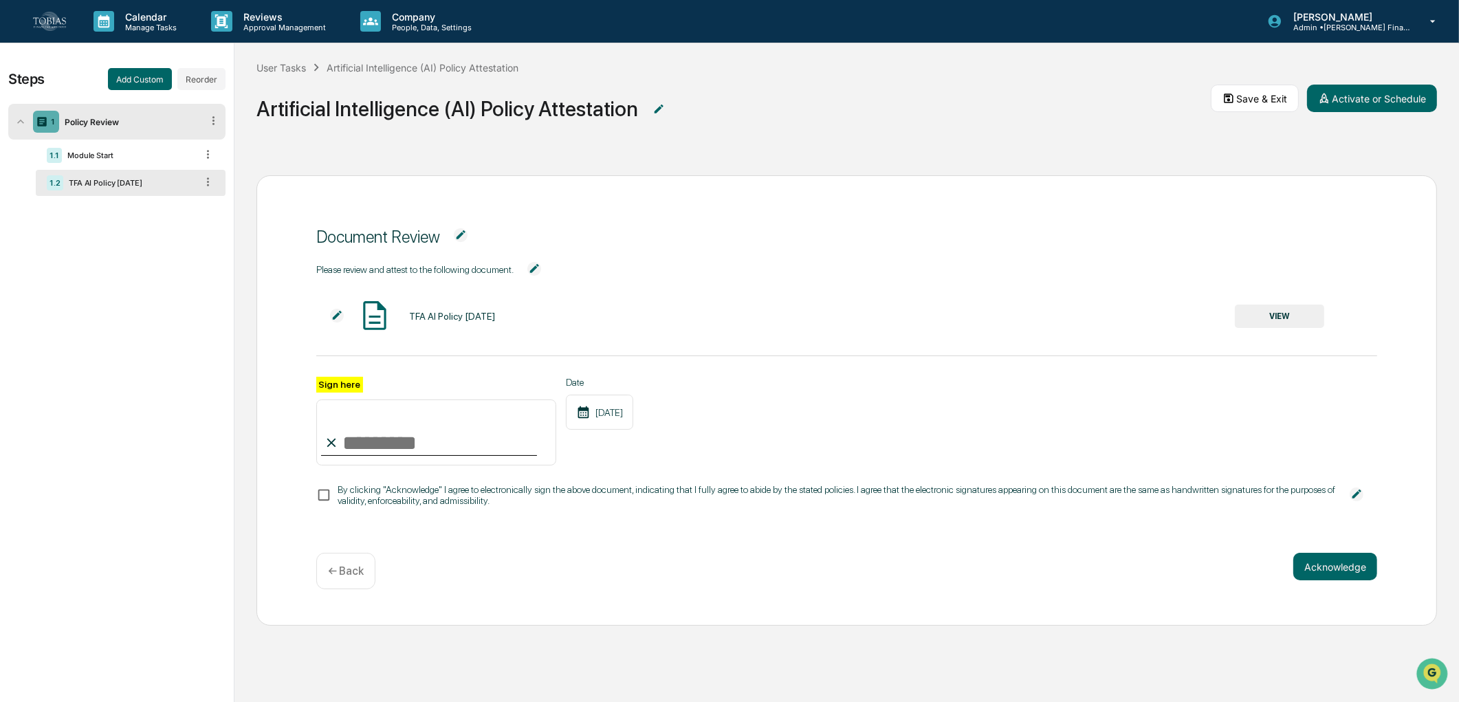
scroll to position [1, 0]
click at [366, 495] on div "By clicking "Acknowledge" I agree to electronically sign the above document, in…" at bounding box center [837, 494] width 998 height 22
click at [382, 432] on input "Sign here" at bounding box center [436, 432] width 240 height 66
type input "*****"
click at [1355, 569] on button "Acknowledge" at bounding box center [1335, 566] width 84 height 28
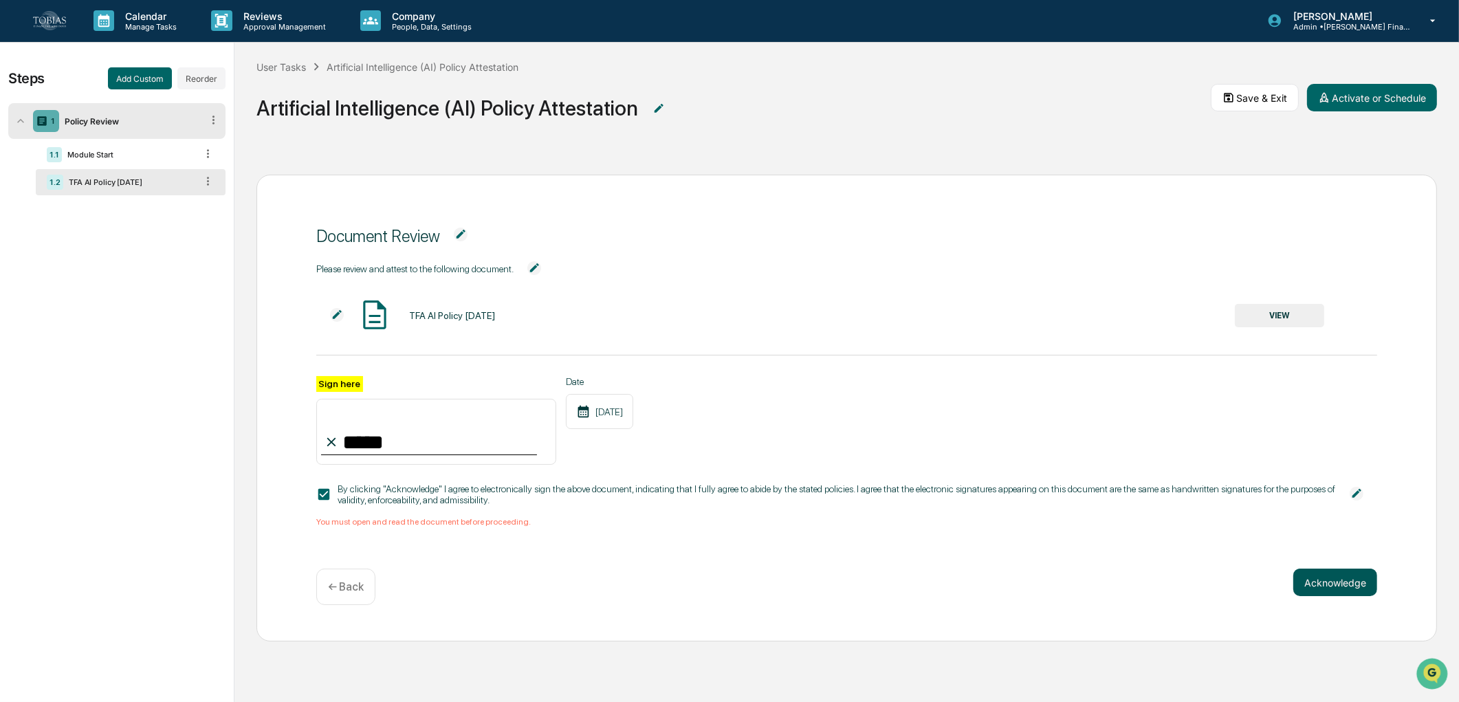
click at [1329, 579] on button "Acknowledge" at bounding box center [1335, 583] width 84 height 28
click at [1305, 323] on button "VIEW" at bounding box center [1279, 315] width 89 height 23
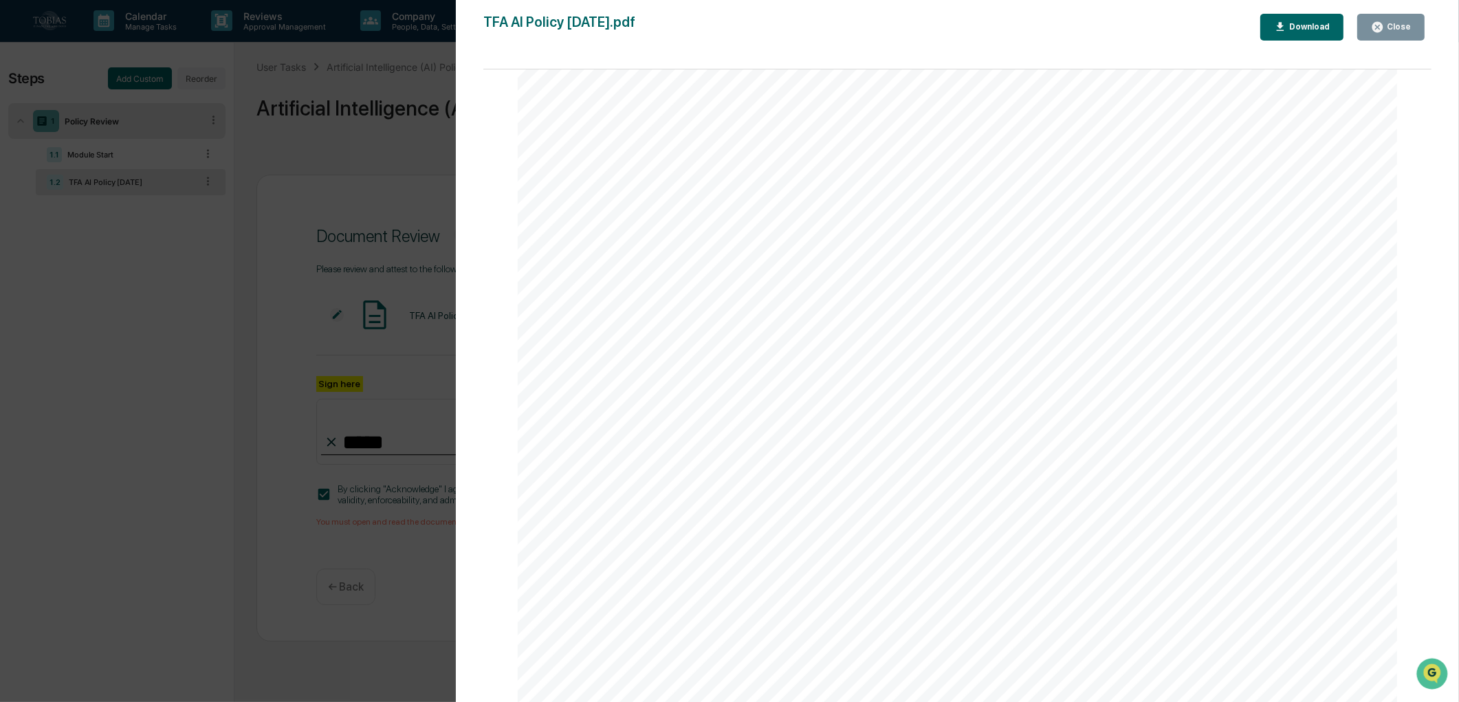
scroll to position [1757, 0]
click at [1406, 32] on div "Close" at bounding box center [1391, 27] width 40 height 13
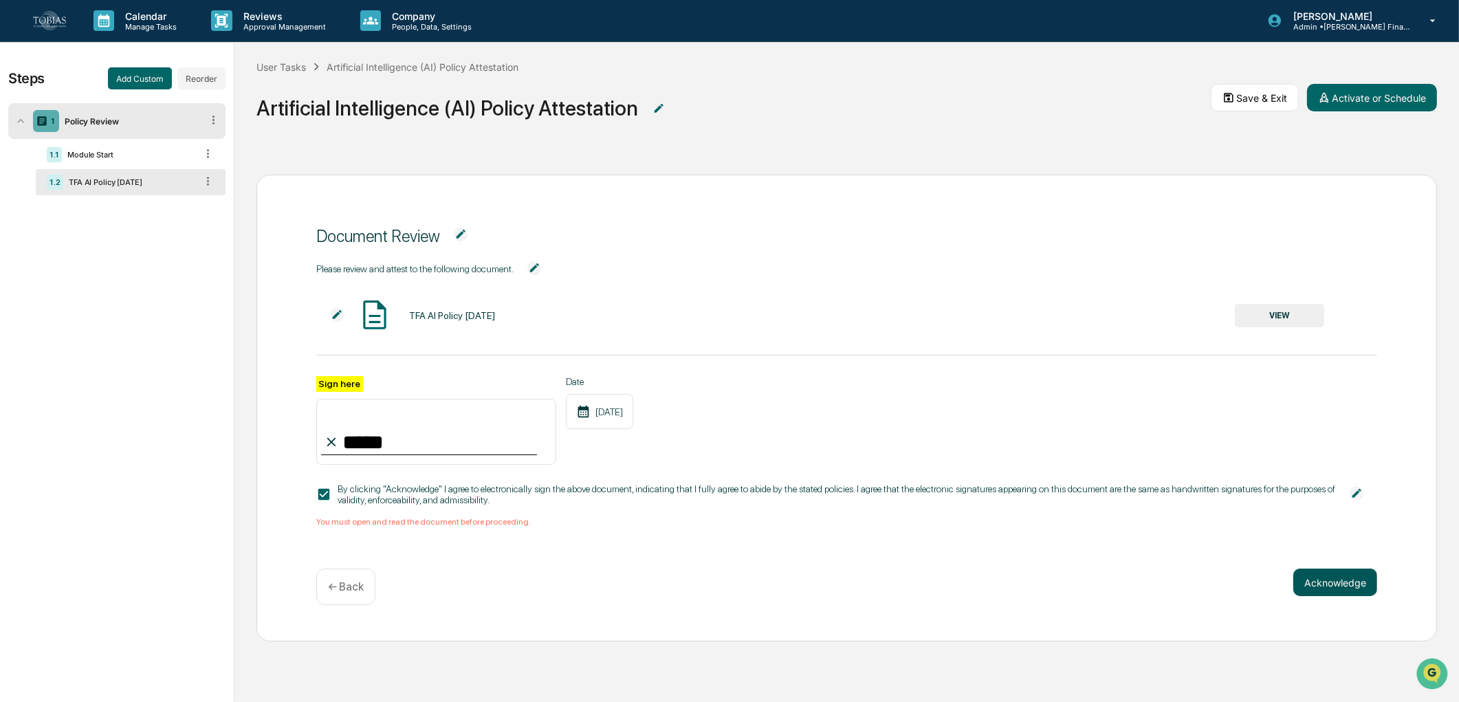
click at [1304, 590] on button "Acknowledge" at bounding box center [1335, 583] width 84 height 28
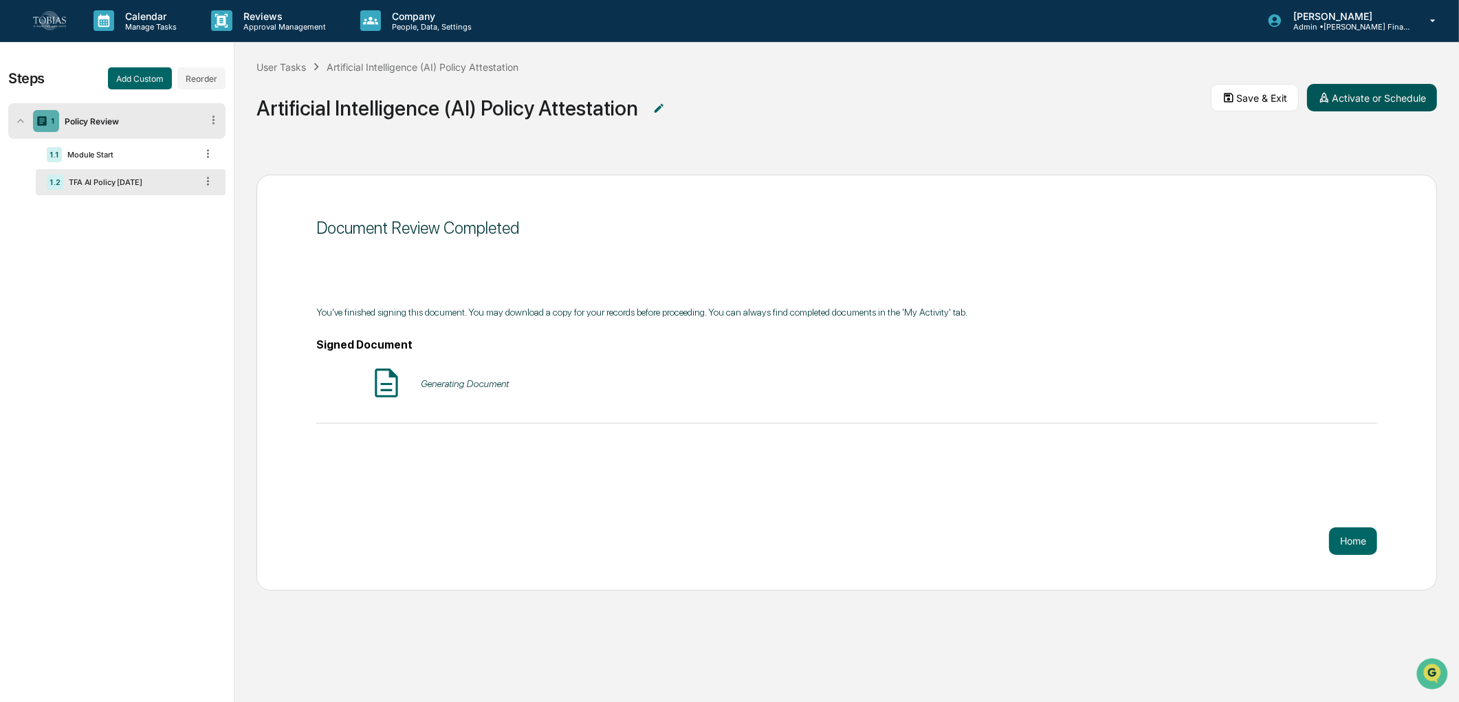
click at [1346, 98] on button "Activate or Schedule" at bounding box center [1372, 98] width 130 height 28
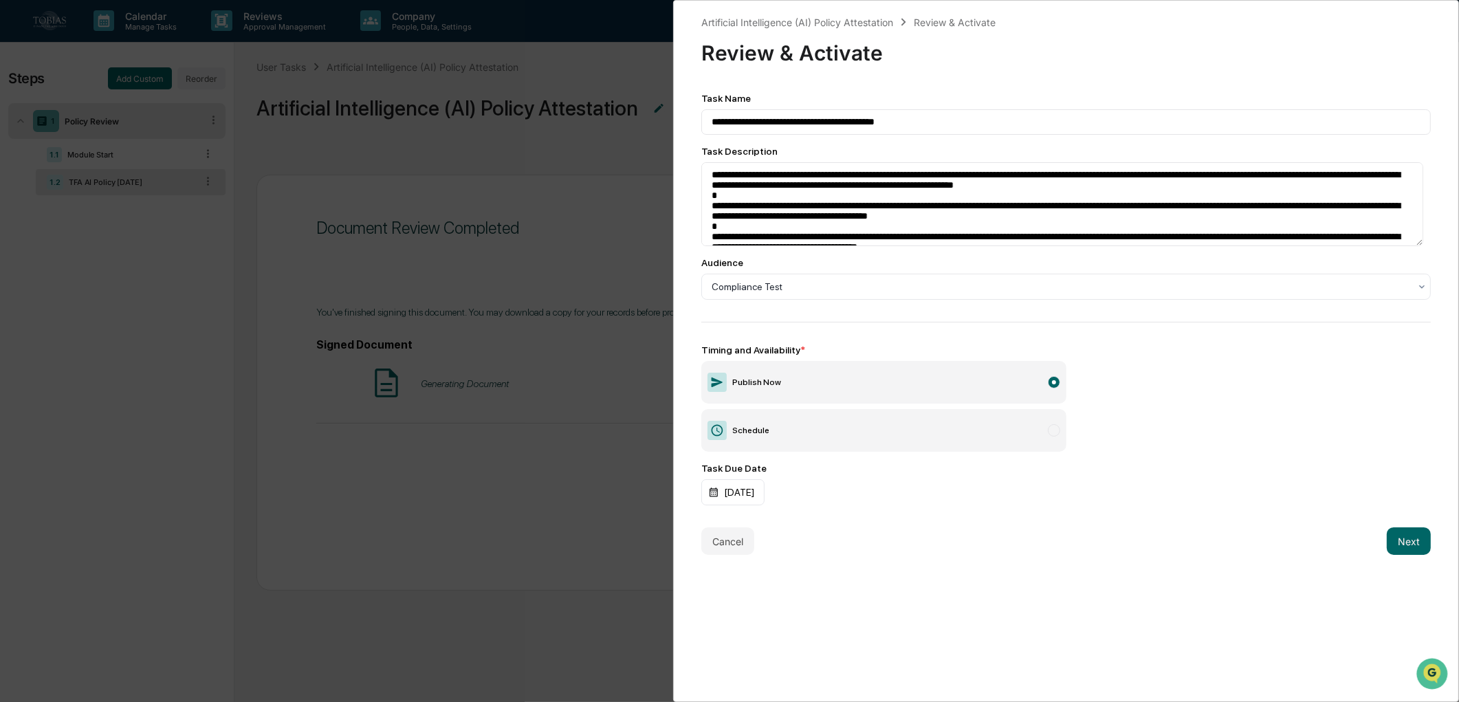
drag, startPoint x: 736, startPoint y: 546, endPoint x: 1294, endPoint y: 523, distance: 558.8
click at [1294, 523] on div "**********" at bounding box center [1066, 284] width 730 height 540
click at [763, 193] on textarea "**********" at bounding box center [1062, 204] width 722 height 84
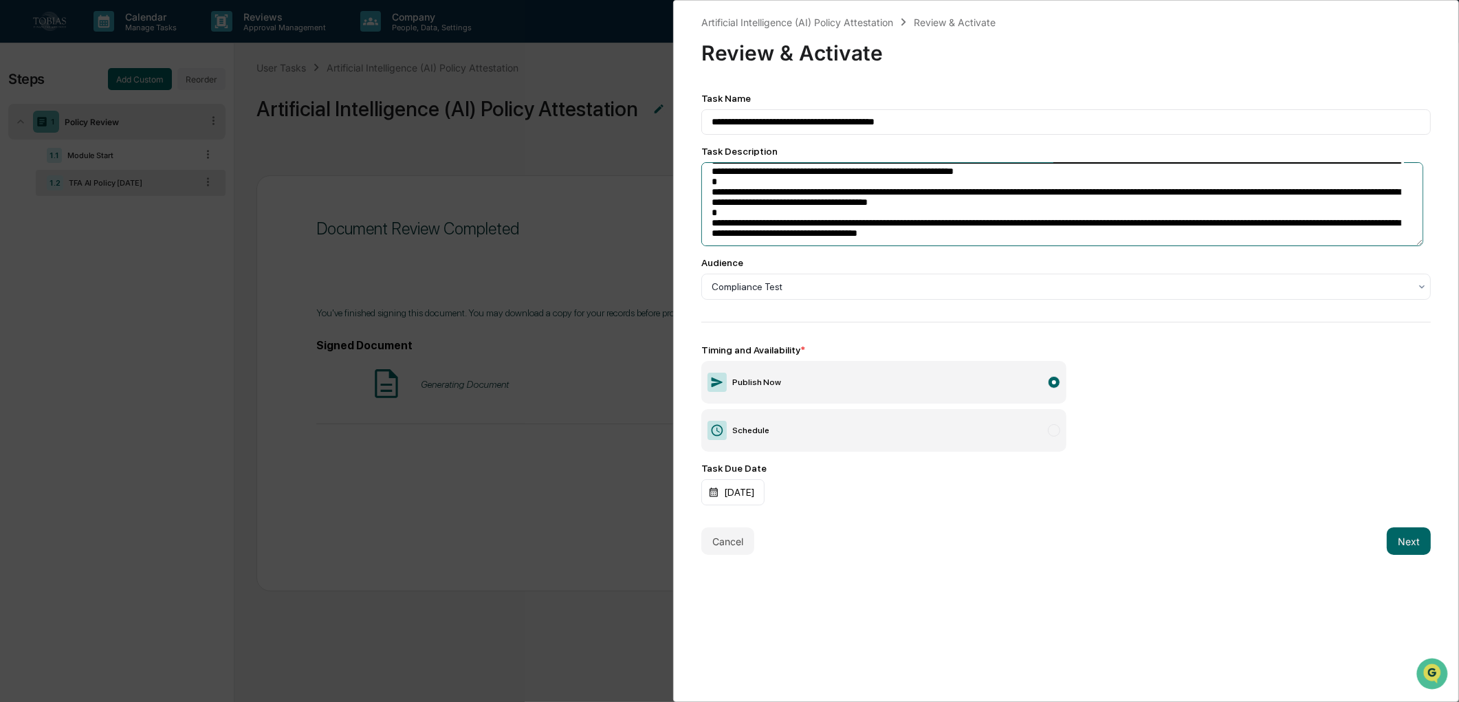
drag, startPoint x: 729, startPoint y: 186, endPoint x: 954, endPoint y: 195, distance: 225.0
click at [954, 195] on textarea "**********" at bounding box center [1062, 204] width 722 height 84
click at [996, 221] on textarea "**********" at bounding box center [1062, 204] width 722 height 84
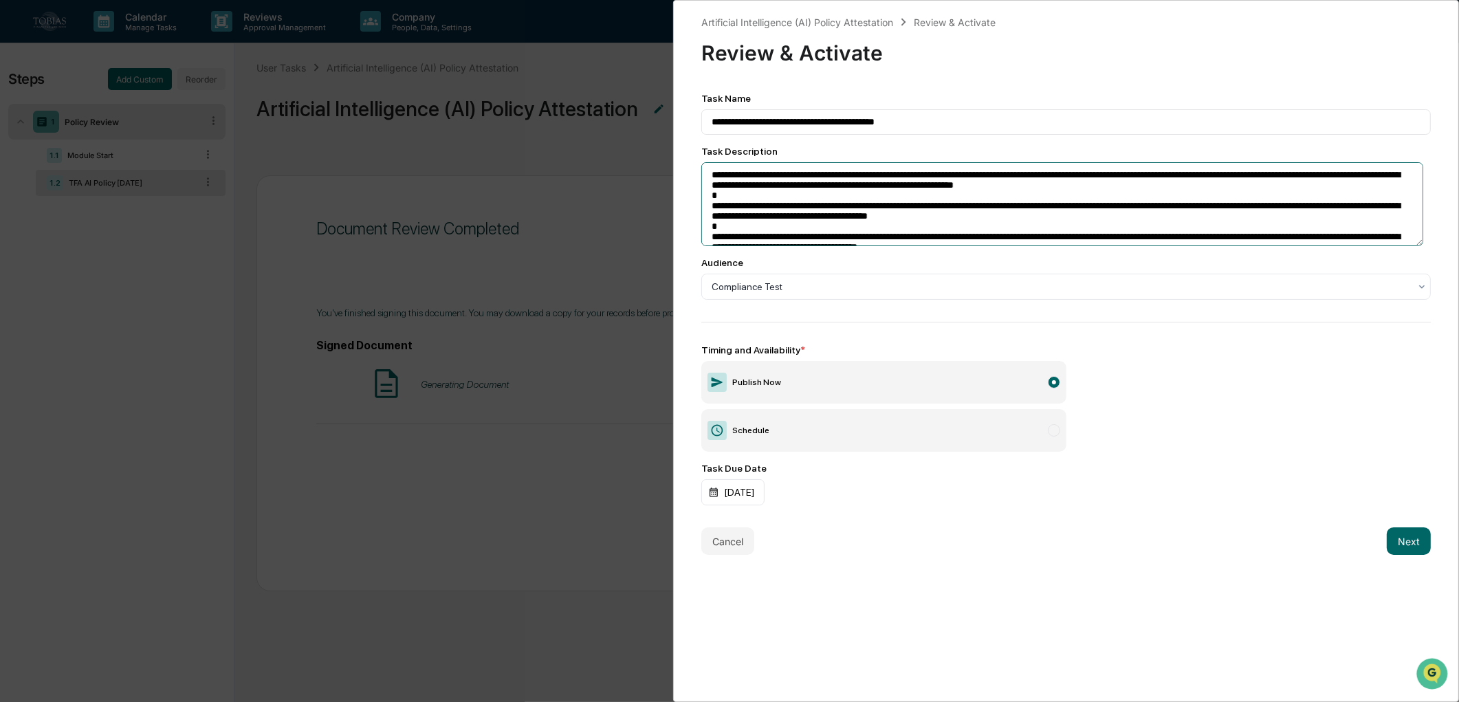
drag, startPoint x: 1001, startPoint y: 229, endPoint x: 706, endPoint y: 76, distance: 332.1
click at [706, 76] on div "**********" at bounding box center [1066, 284] width 730 height 540
click at [831, 176] on textarea "**********" at bounding box center [1062, 204] width 722 height 84
click at [724, 173] on textarea "**********" at bounding box center [1062, 204] width 722 height 84
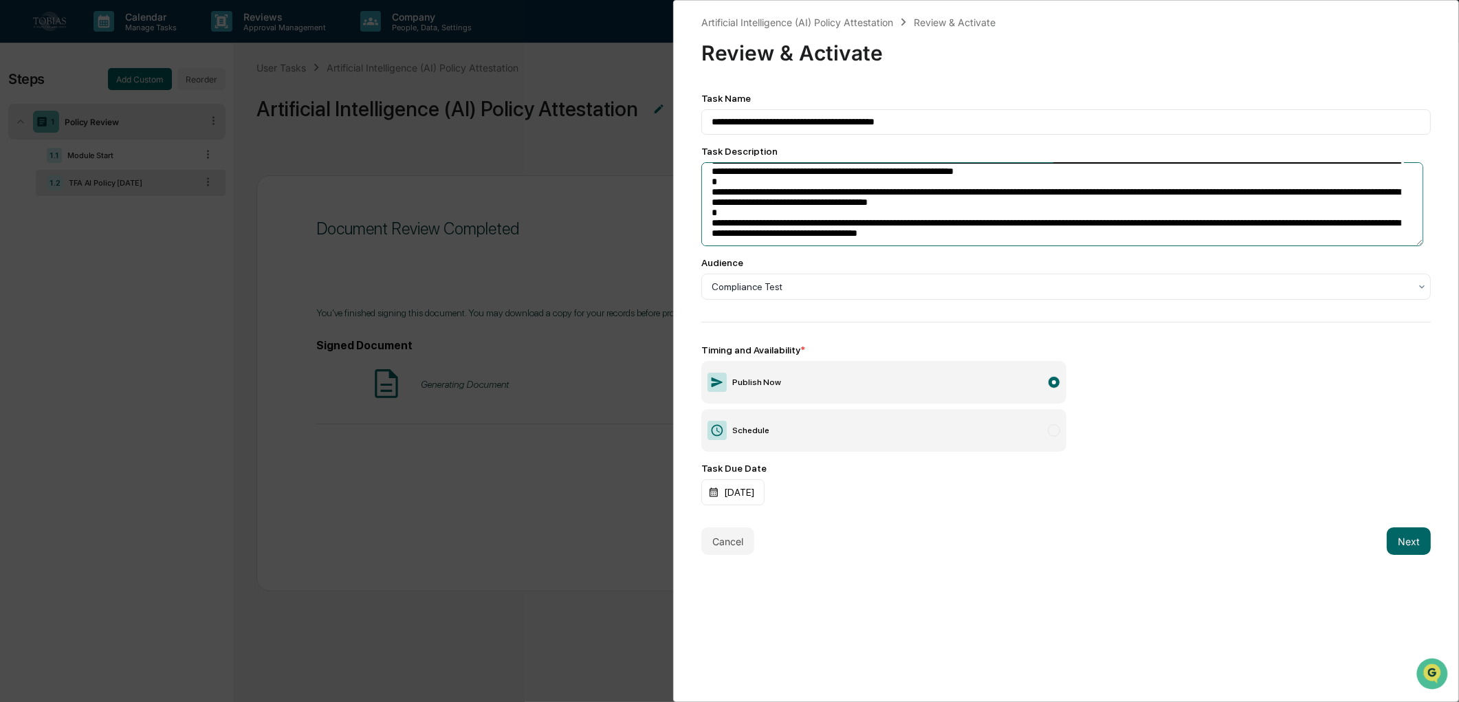
drag, startPoint x: 722, startPoint y: 173, endPoint x: 1193, endPoint y: 303, distance: 488.6
click at [1193, 303] on div "**********" at bounding box center [1066, 299] width 730 height 413
click at [1013, 226] on textarea "**********" at bounding box center [1062, 204] width 722 height 84
drag, startPoint x: 713, startPoint y: 179, endPoint x: 1183, endPoint y: 305, distance: 486.2
click at [1183, 305] on div "**********" at bounding box center [1066, 299] width 730 height 413
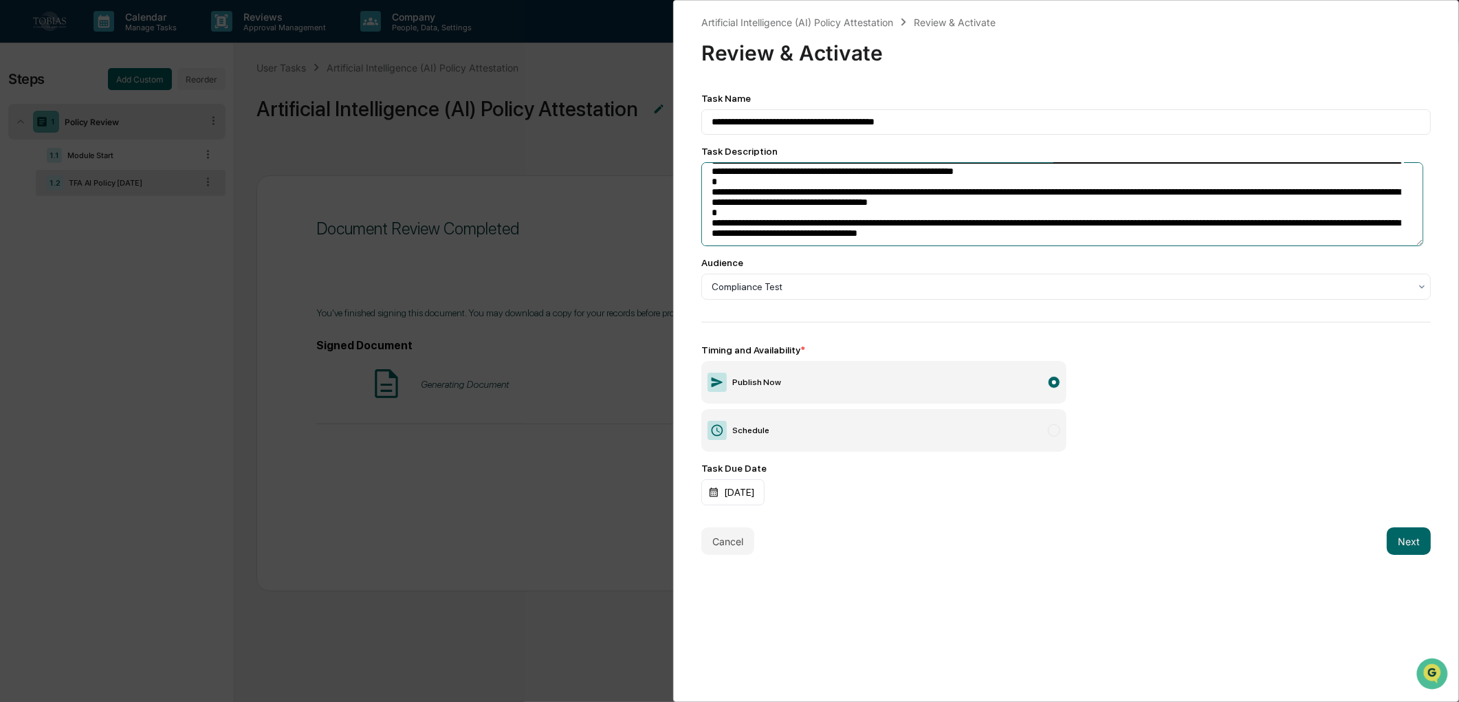
paste textarea
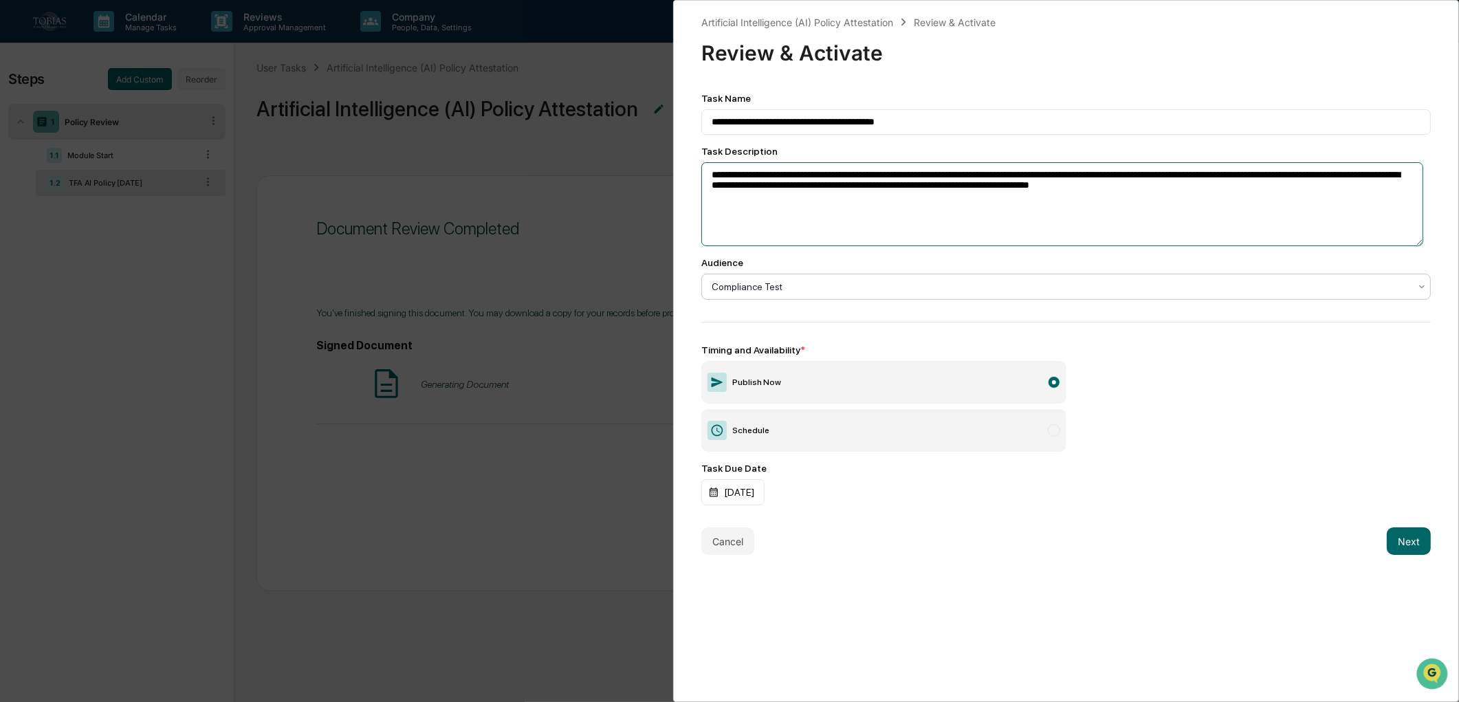
scroll to position [0, 0]
paste textarea "**********"
type textarea "**********"
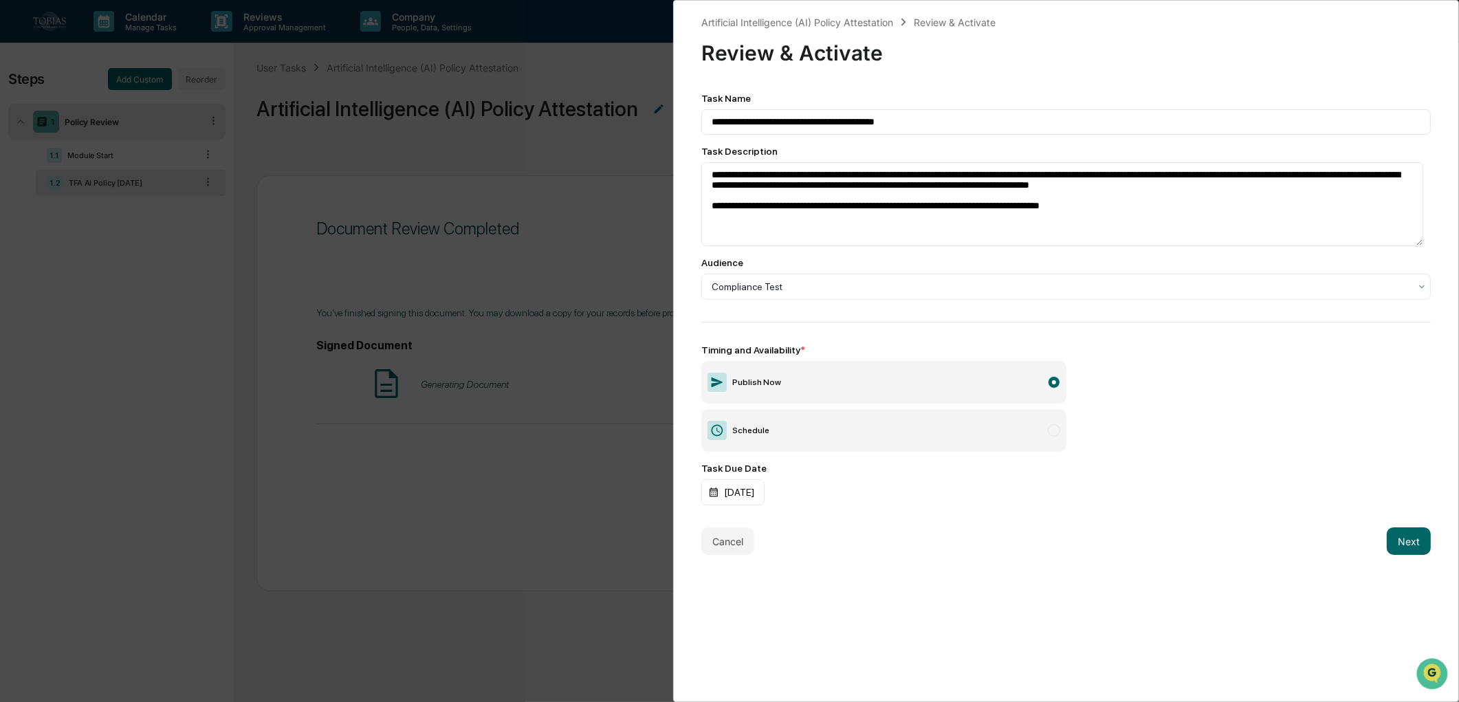
click at [1297, 479] on div "Task Due Date 10/17/2025" at bounding box center [1066, 484] width 730 height 43
click at [1393, 545] on button "Next" at bounding box center [1409, 541] width 44 height 28
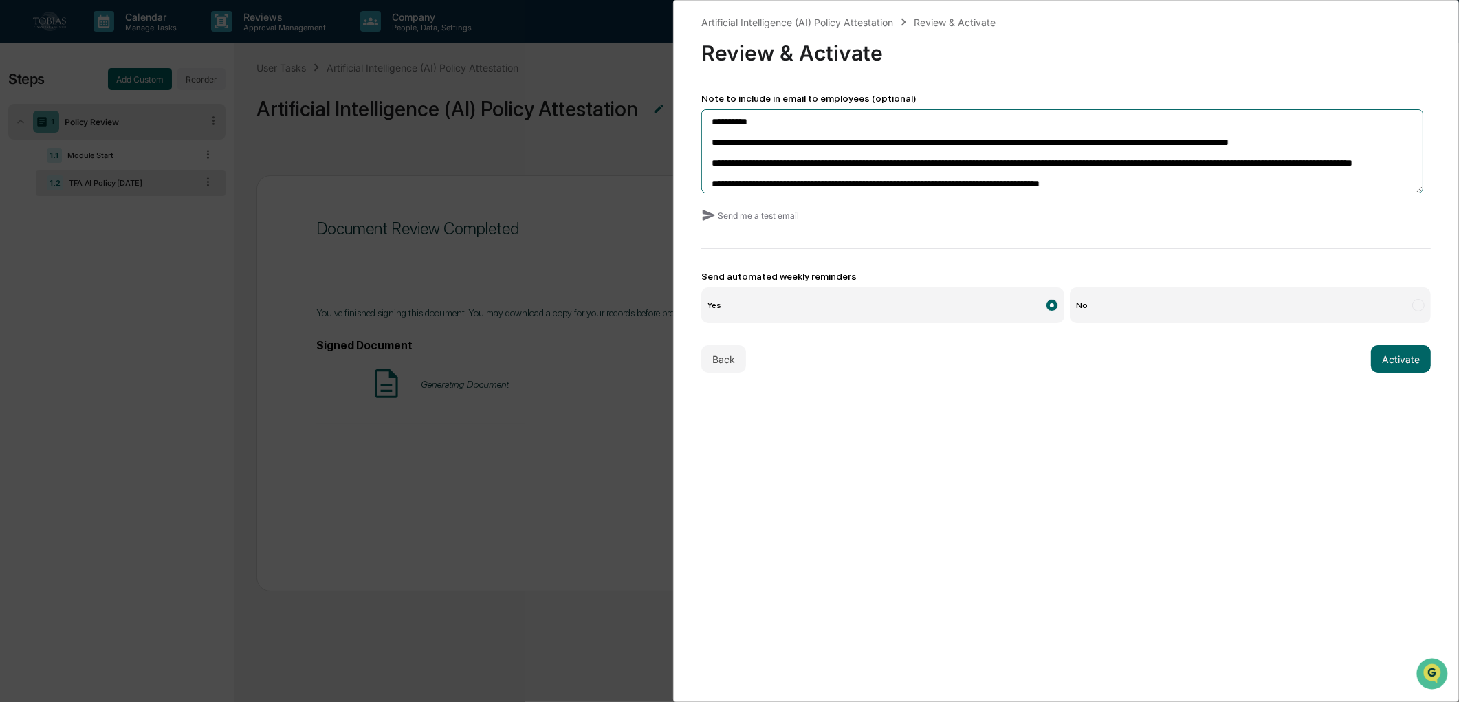
drag, startPoint x: 727, startPoint y: 142, endPoint x: 877, endPoint y: 157, distance: 151.3
click at [877, 157] on textarea "**********" at bounding box center [1062, 151] width 722 height 84
click at [733, 215] on button "Send me a test email" at bounding box center [750, 215] width 98 height 22
click at [1387, 371] on button "Activate" at bounding box center [1401, 359] width 60 height 28
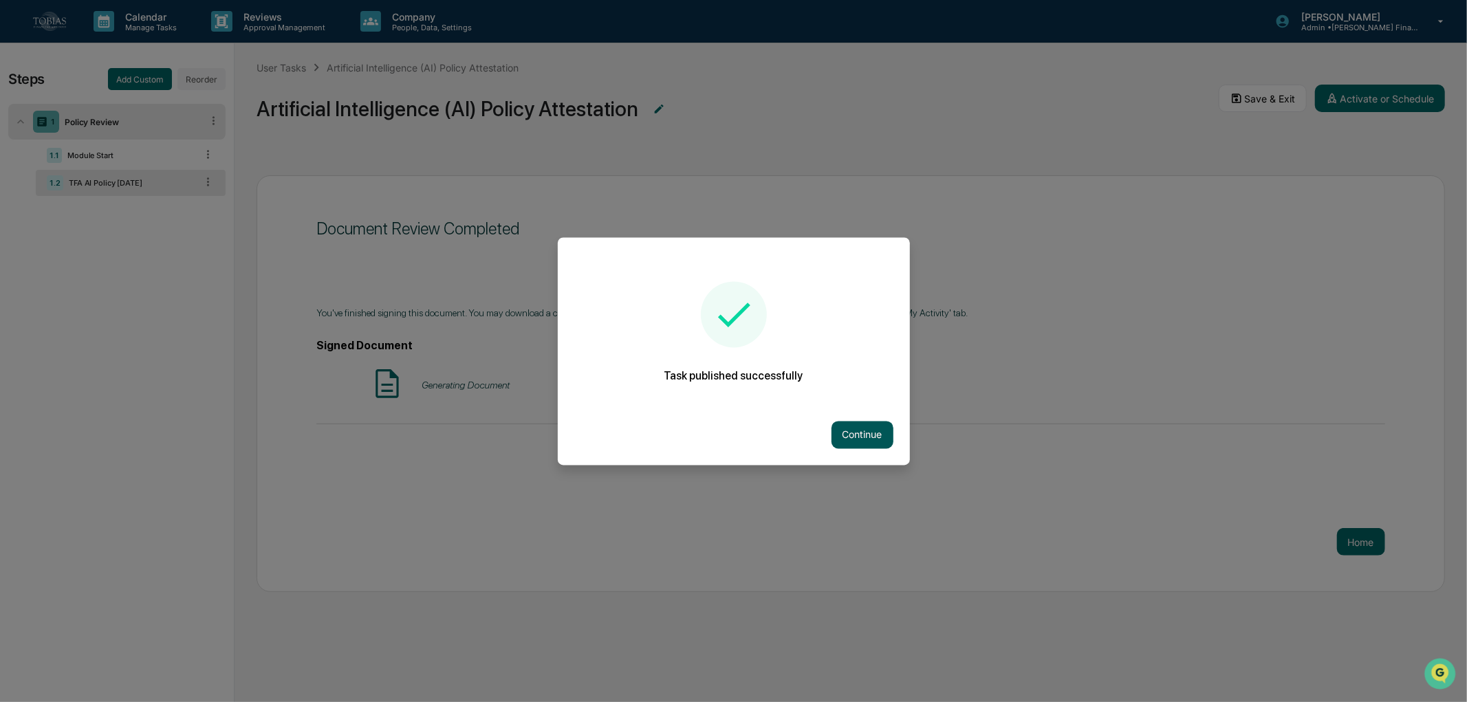
click at [878, 435] on button "Continue" at bounding box center [862, 435] width 62 height 28
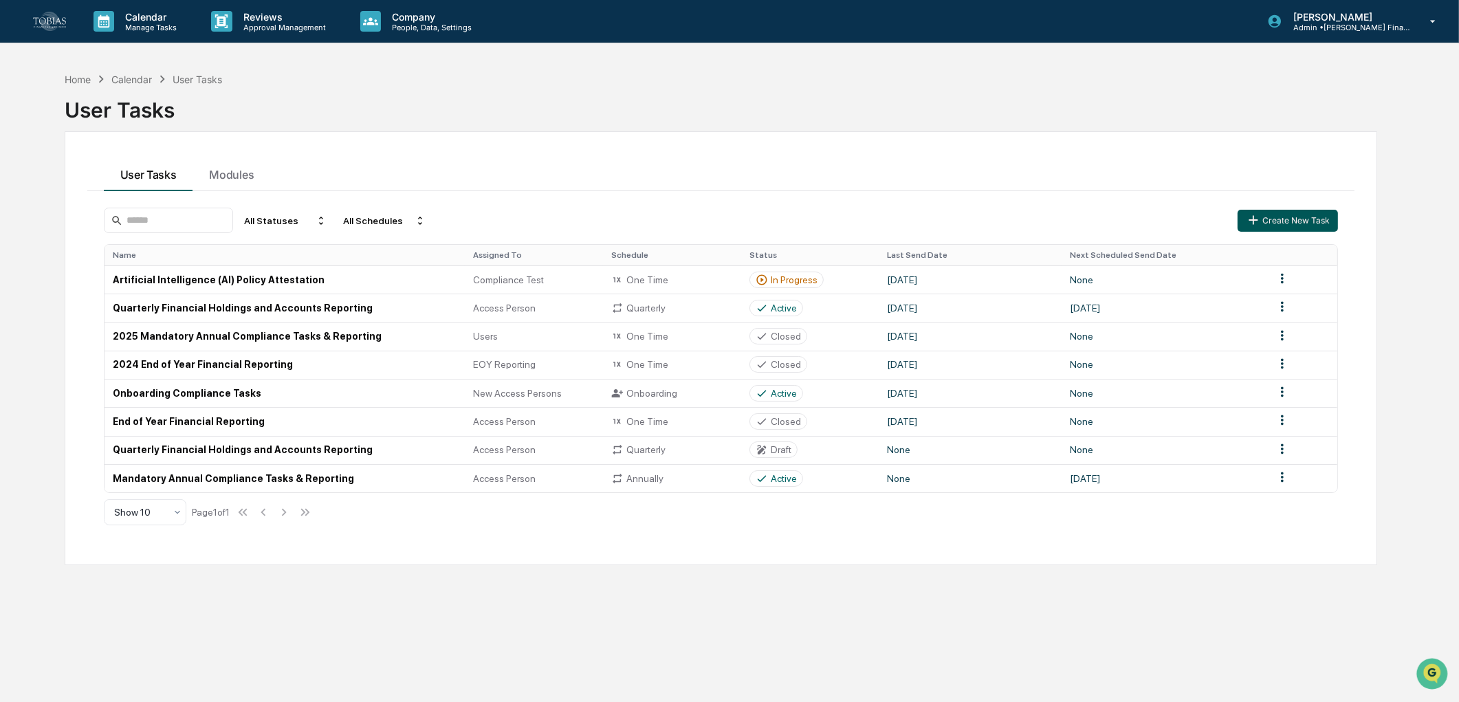
click at [1306, 228] on button "Create New Task" at bounding box center [1288, 221] width 100 height 22
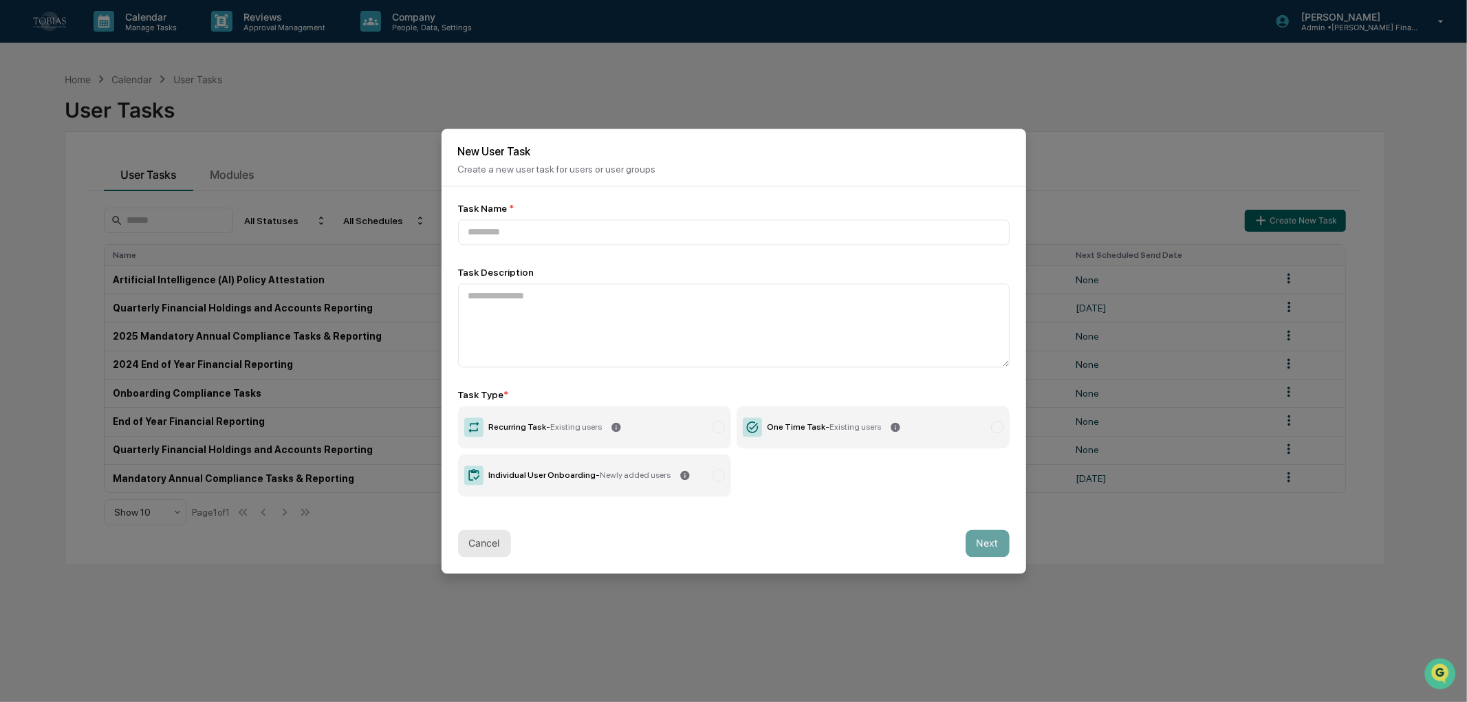
click at [483, 545] on button "Cancel" at bounding box center [484, 543] width 53 height 28
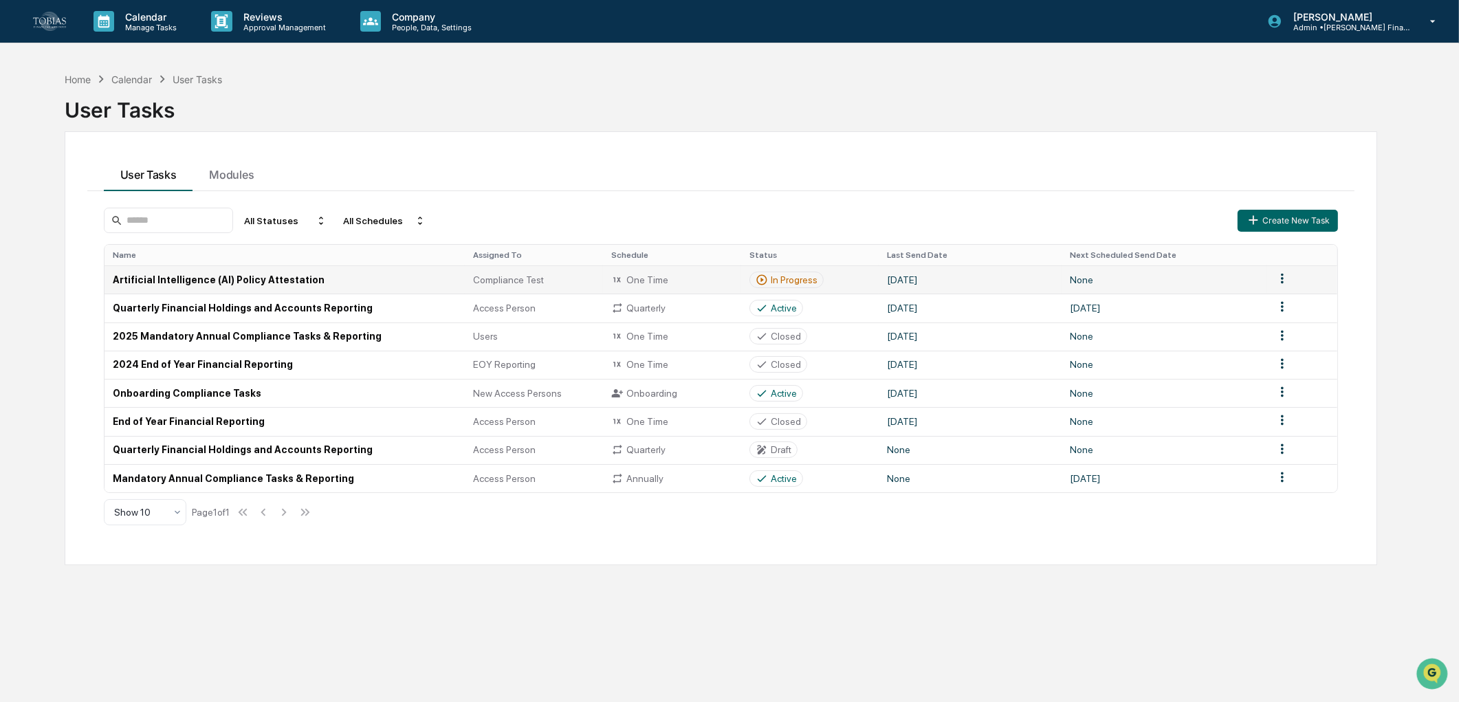
click at [270, 279] on td "Artificial Intelligence (AI) Policy Attestation" at bounding box center [285, 279] width 361 height 28
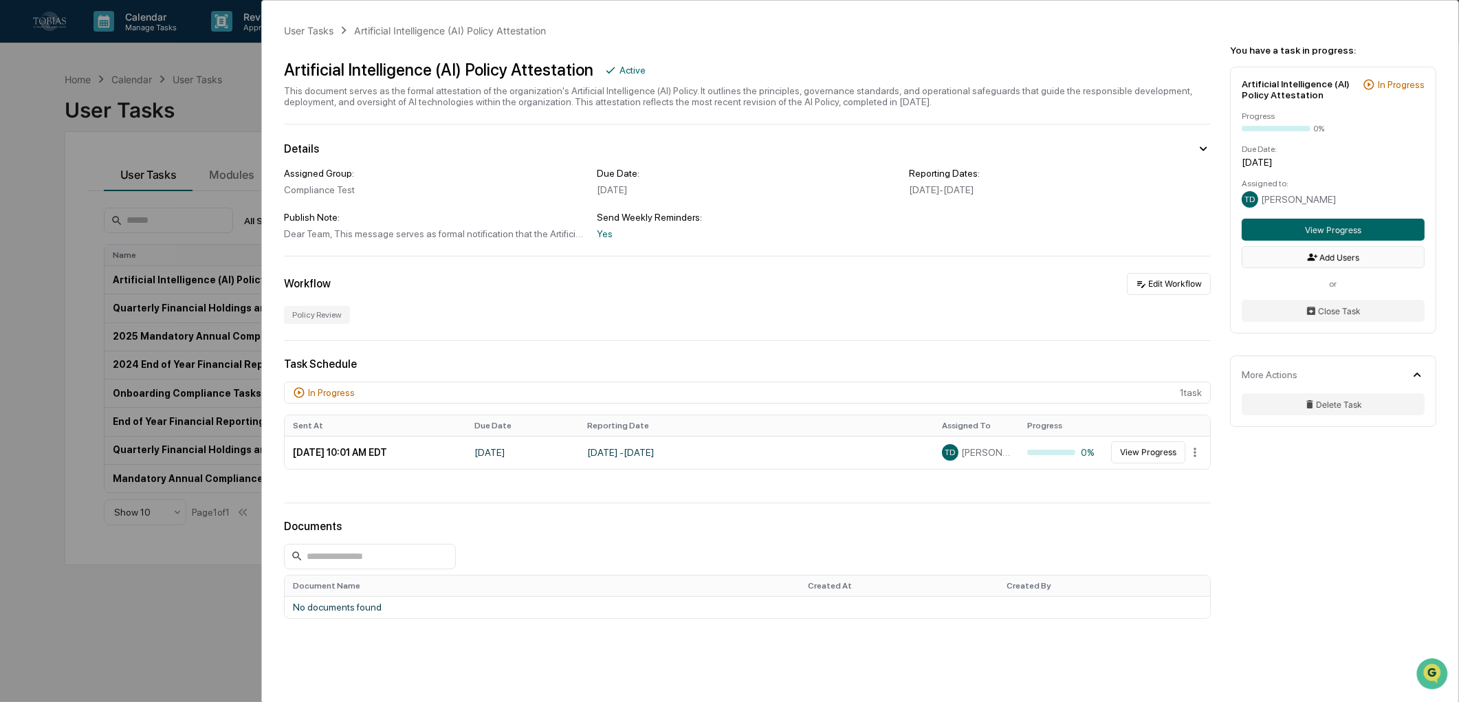
click at [1337, 253] on button "Add Users" at bounding box center [1333, 257] width 183 height 22
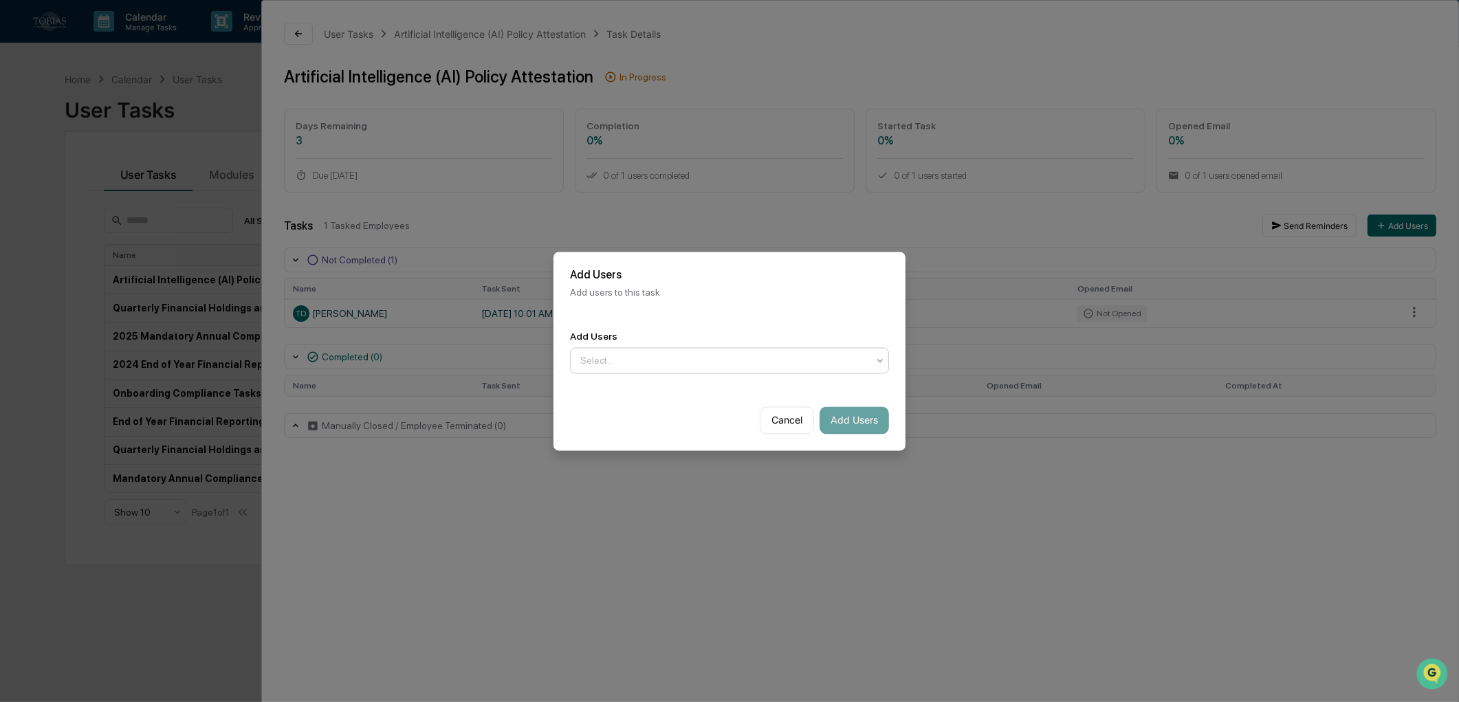
click at [662, 353] on div at bounding box center [723, 360] width 287 height 14
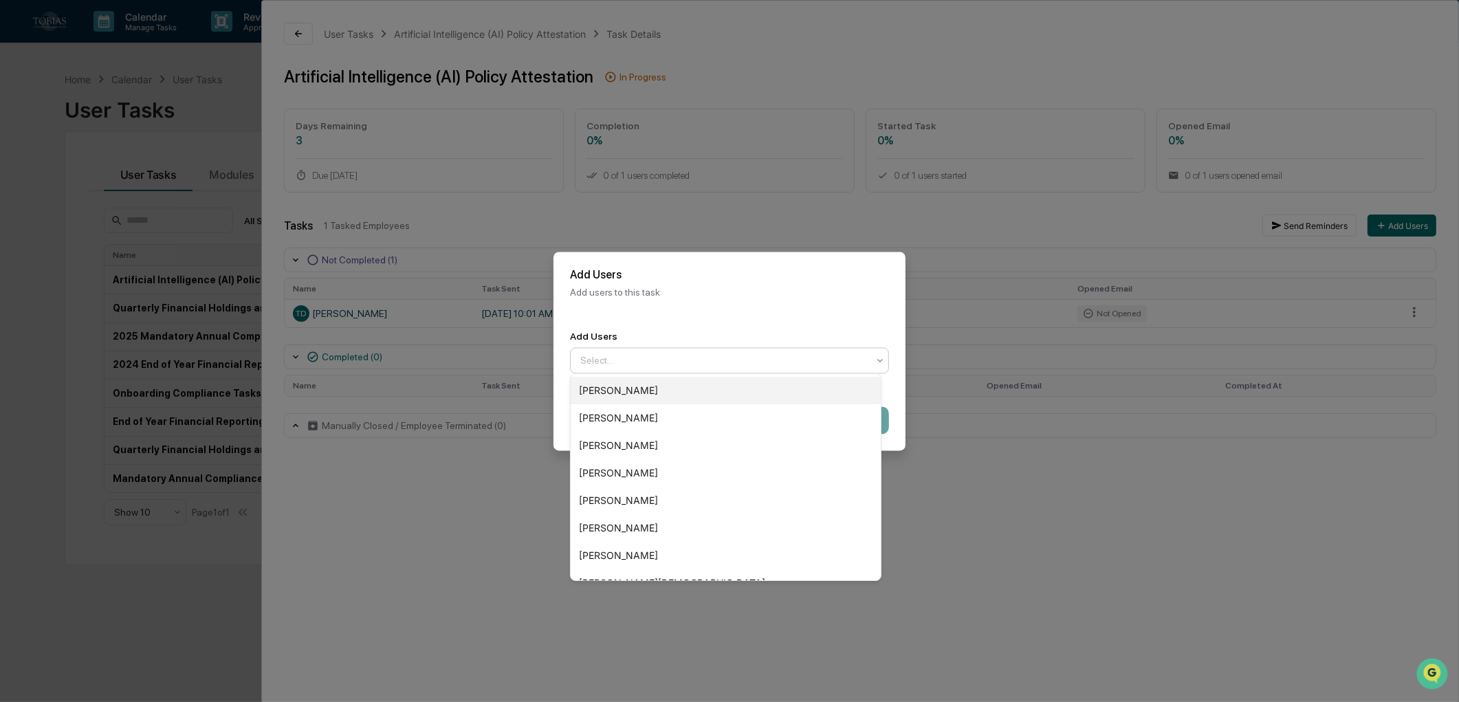
click at [637, 388] on div "[PERSON_NAME]" at bounding box center [726, 391] width 310 height 28
click at [642, 389] on div "[PERSON_NAME]" at bounding box center [726, 391] width 310 height 28
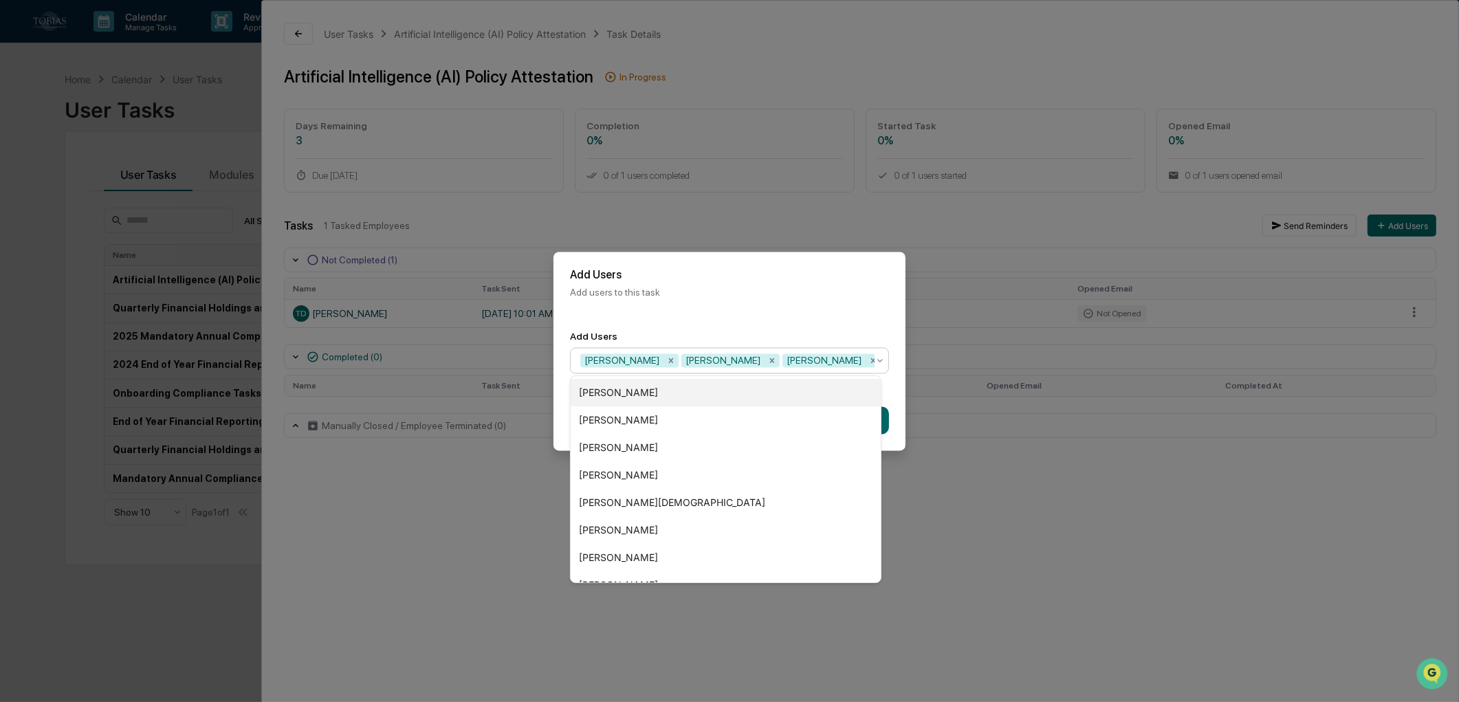
click at [642, 389] on div "[PERSON_NAME]" at bounding box center [726, 393] width 310 height 28
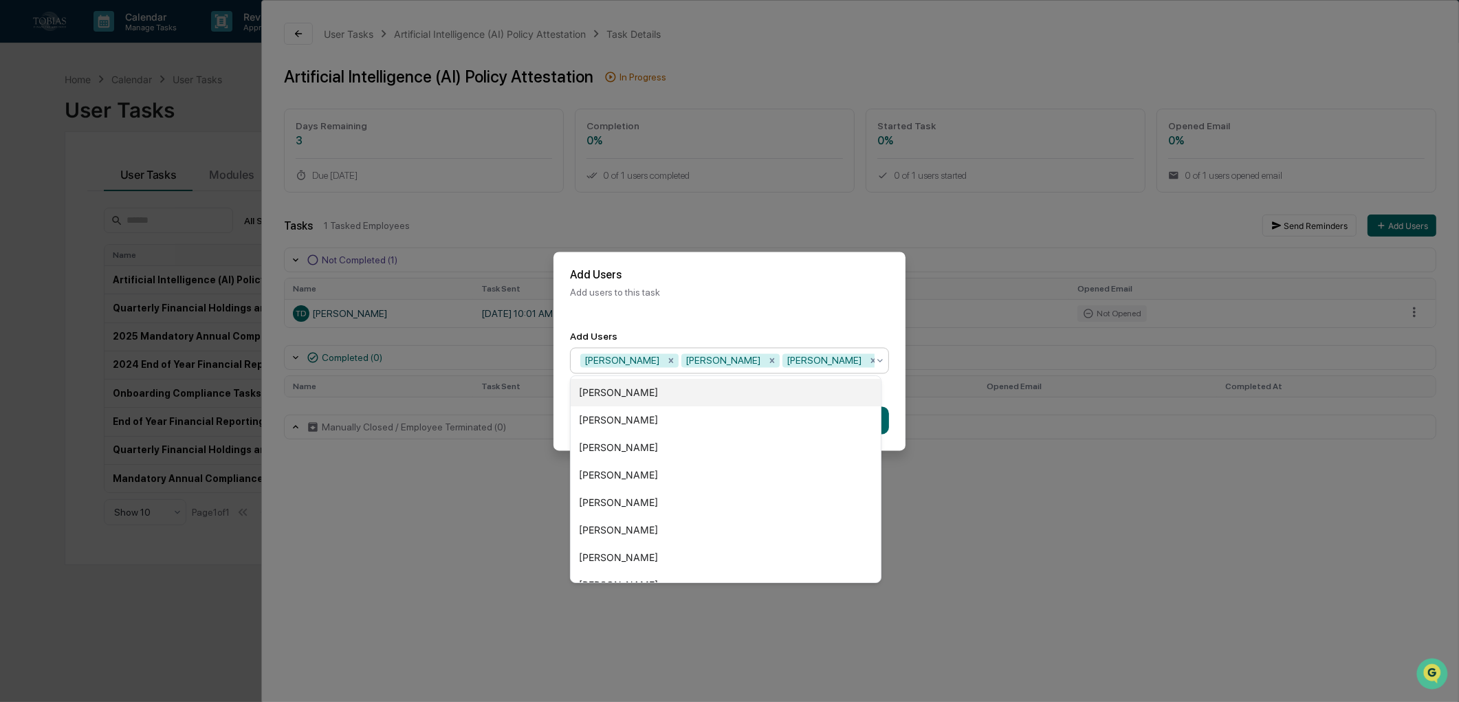
click at [642, 389] on div "[PERSON_NAME]" at bounding box center [726, 393] width 310 height 28
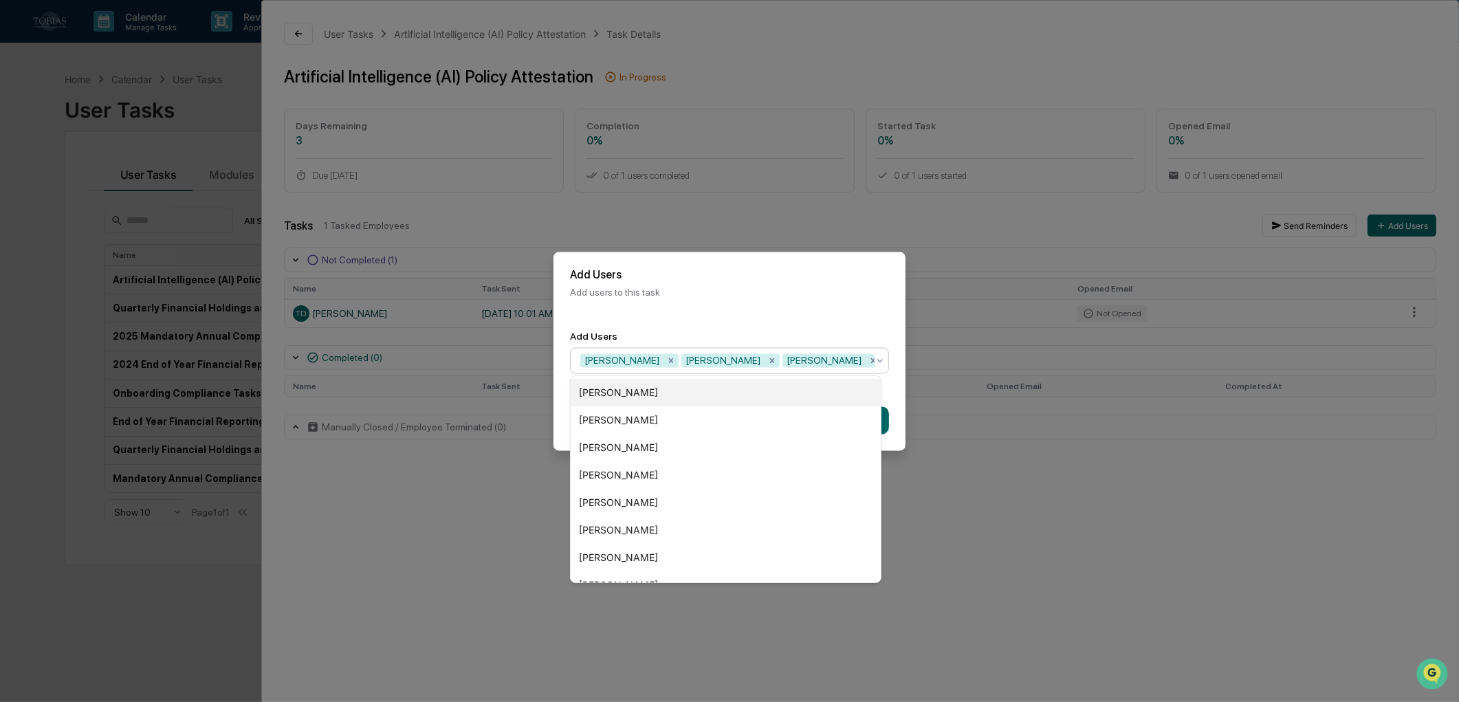
click at [642, 389] on div "[PERSON_NAME]" at bounding box center [726, 393] width 310 height 28
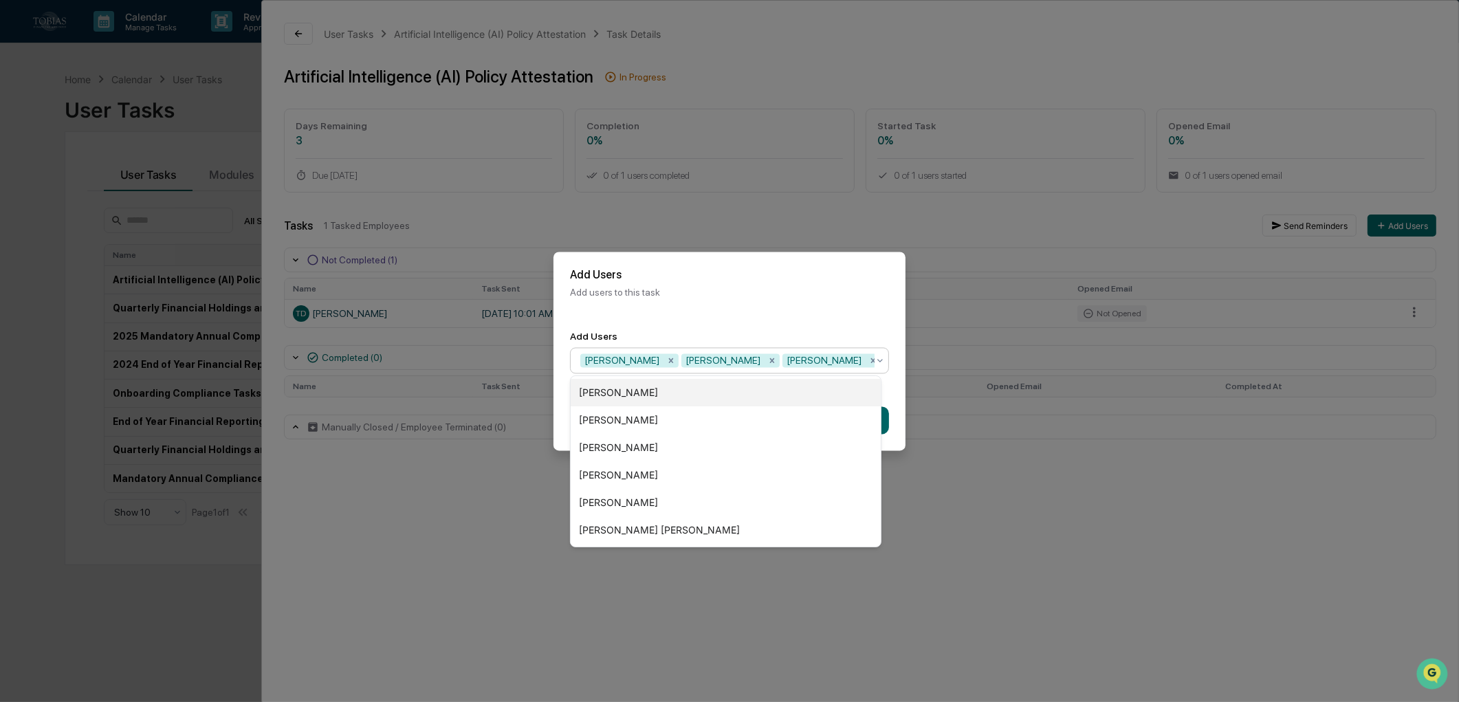
click at [642, 389] on div "[PERSON_NAME]" at bounding box center [726, 393] width 310 height 28
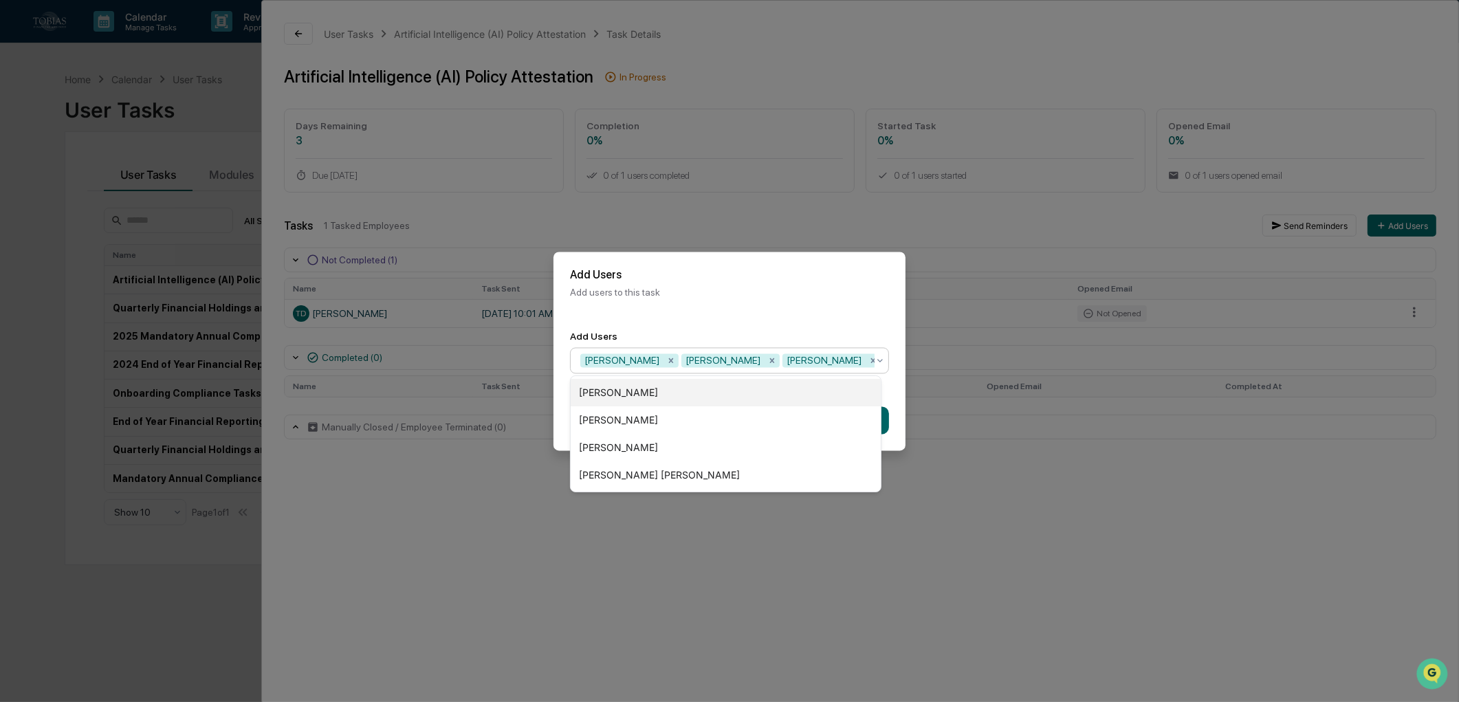
click at [642, 389] on div "[PERSON_NAME]" at bounding box center [726, 393] width 310 height 28
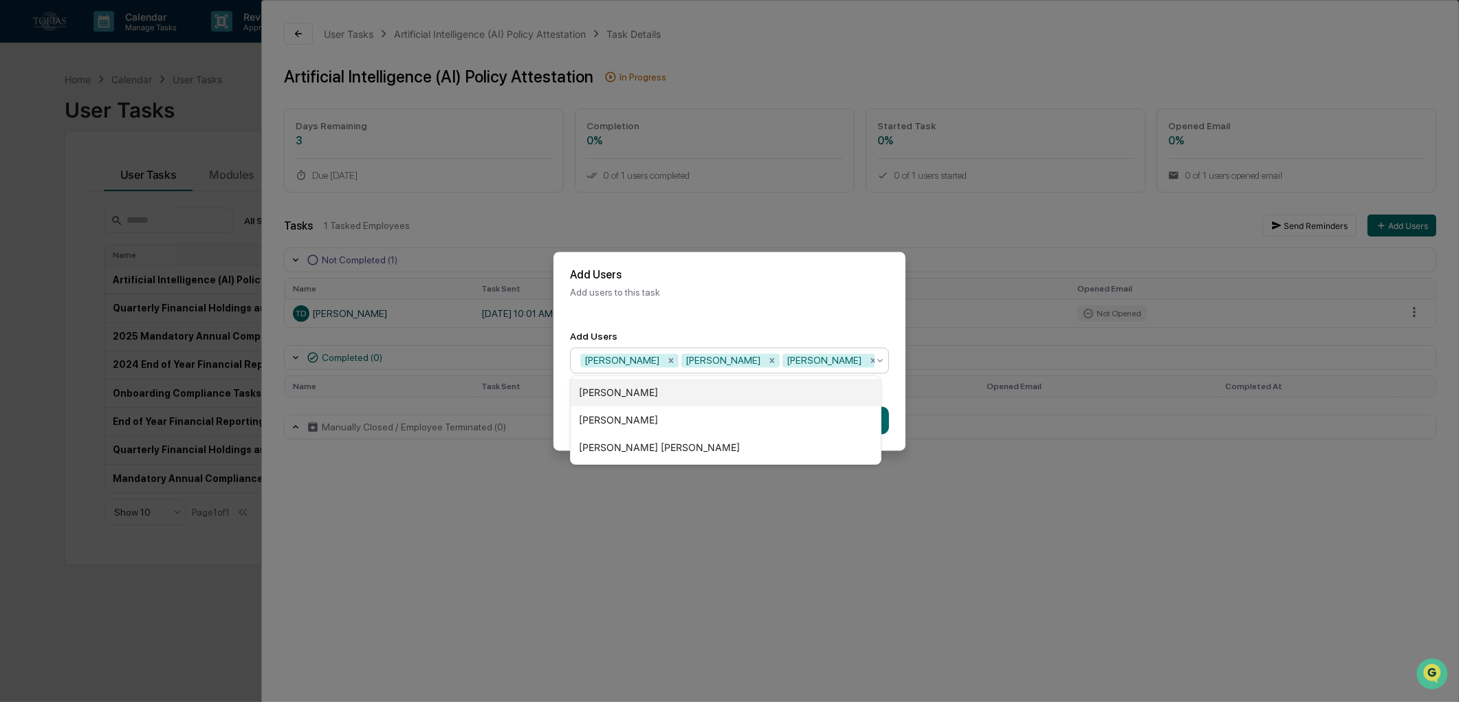
click at [642, 389] on div "[PERSON_NAME]" at bounding box center [726, 393] width 310 height 28
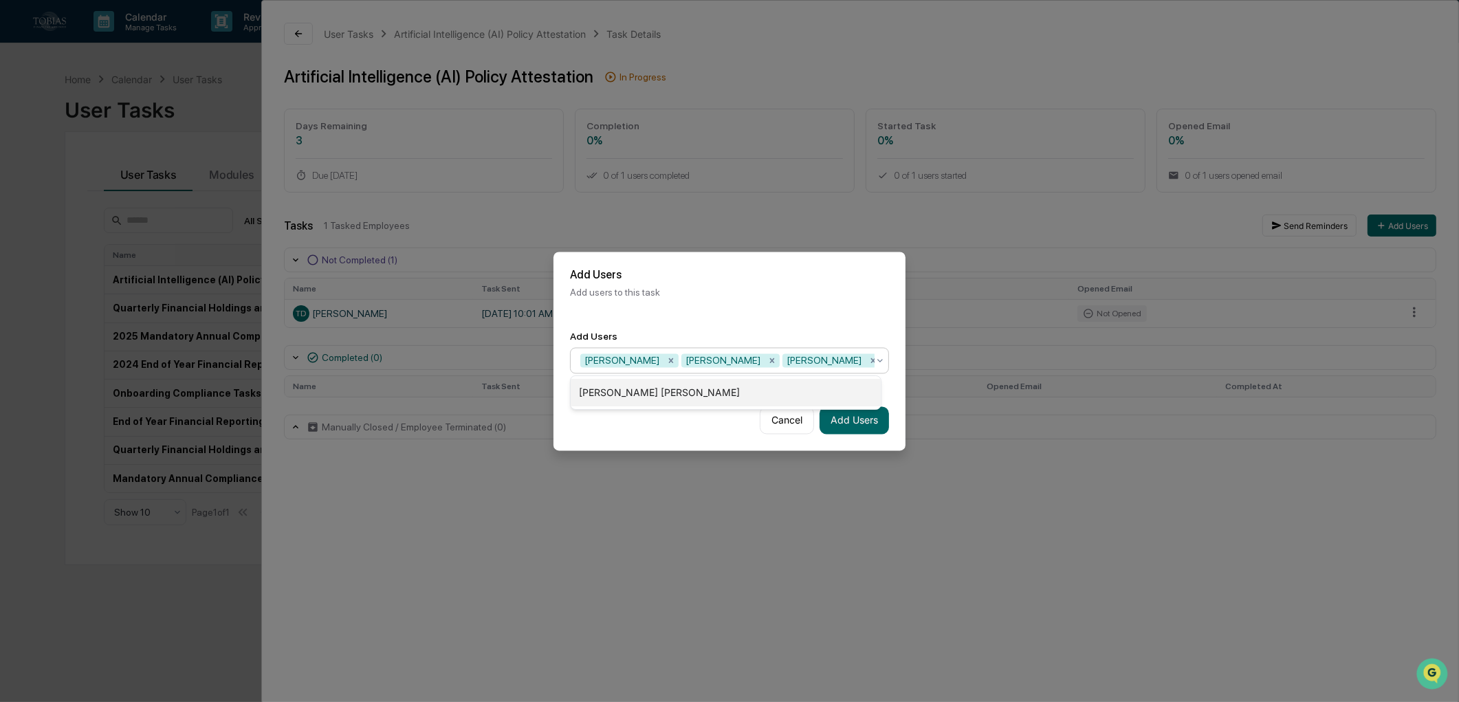
click at [642, 389] on div "[PERSON_NAME] [PERSON_NAME]" at bounding box center [726, 393] width 310 height 28
click at [840, 427] on button "Add Users" at bounding box center [854, 420] width 69 height 28
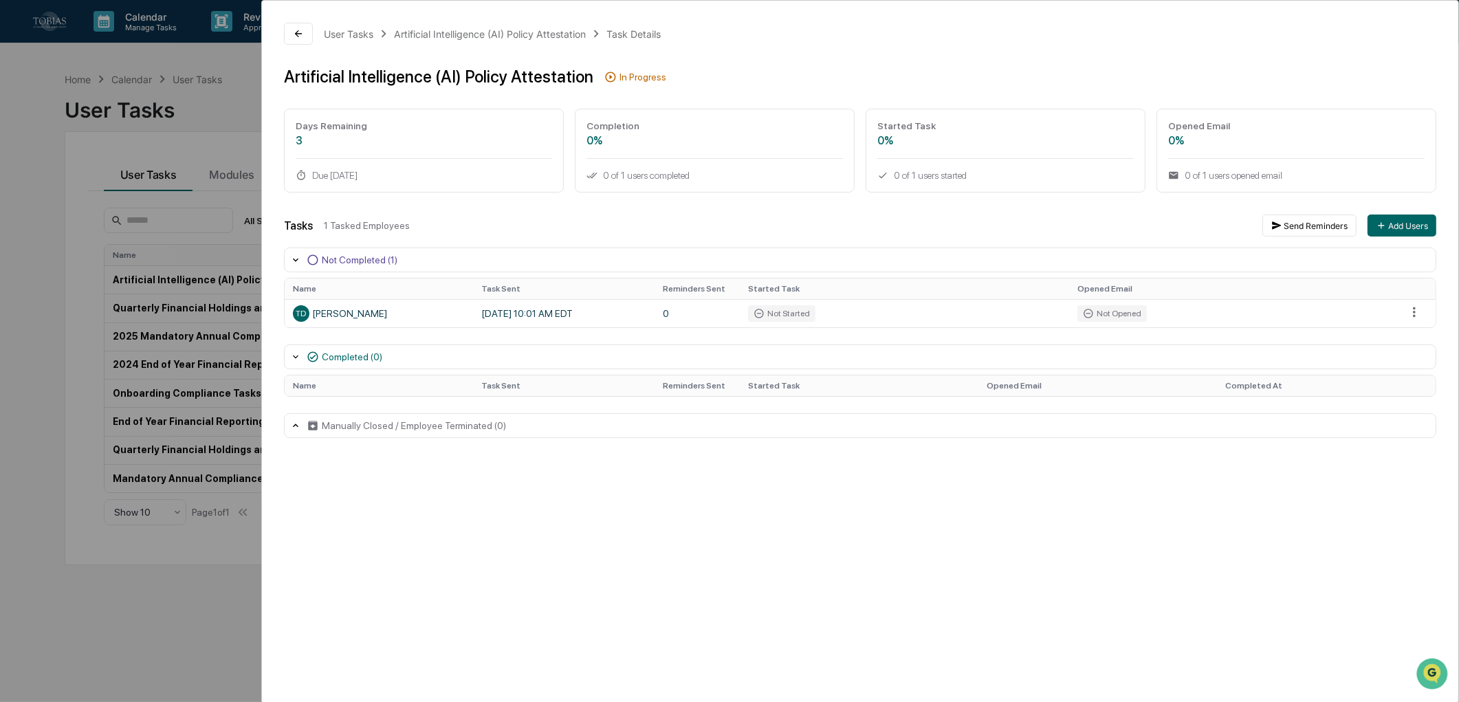
click at [286, 256] on div "Not Completed (1)" at bounding box center [860, 260] width 1152 height 25
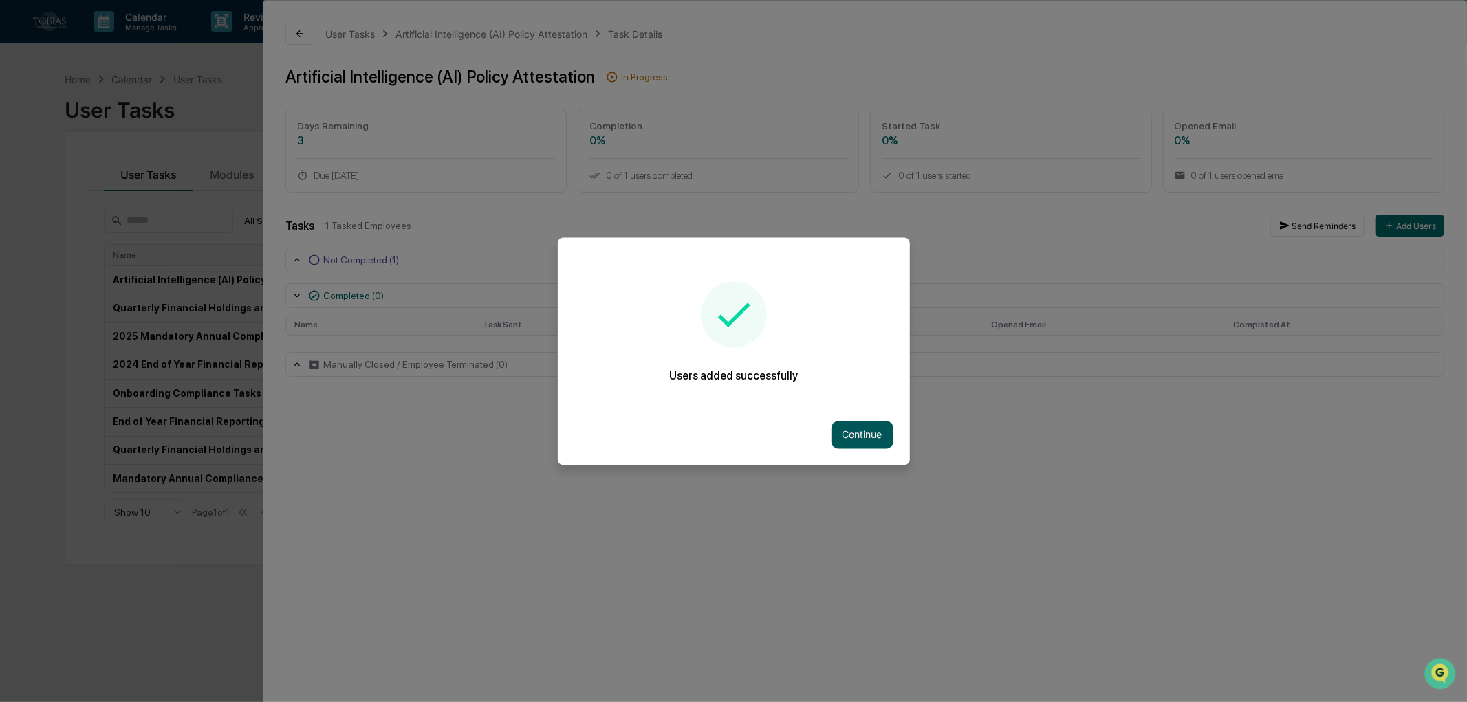
click at [862, 436] on button "Continue" at bounding box center [862, 435] width 62 height 28
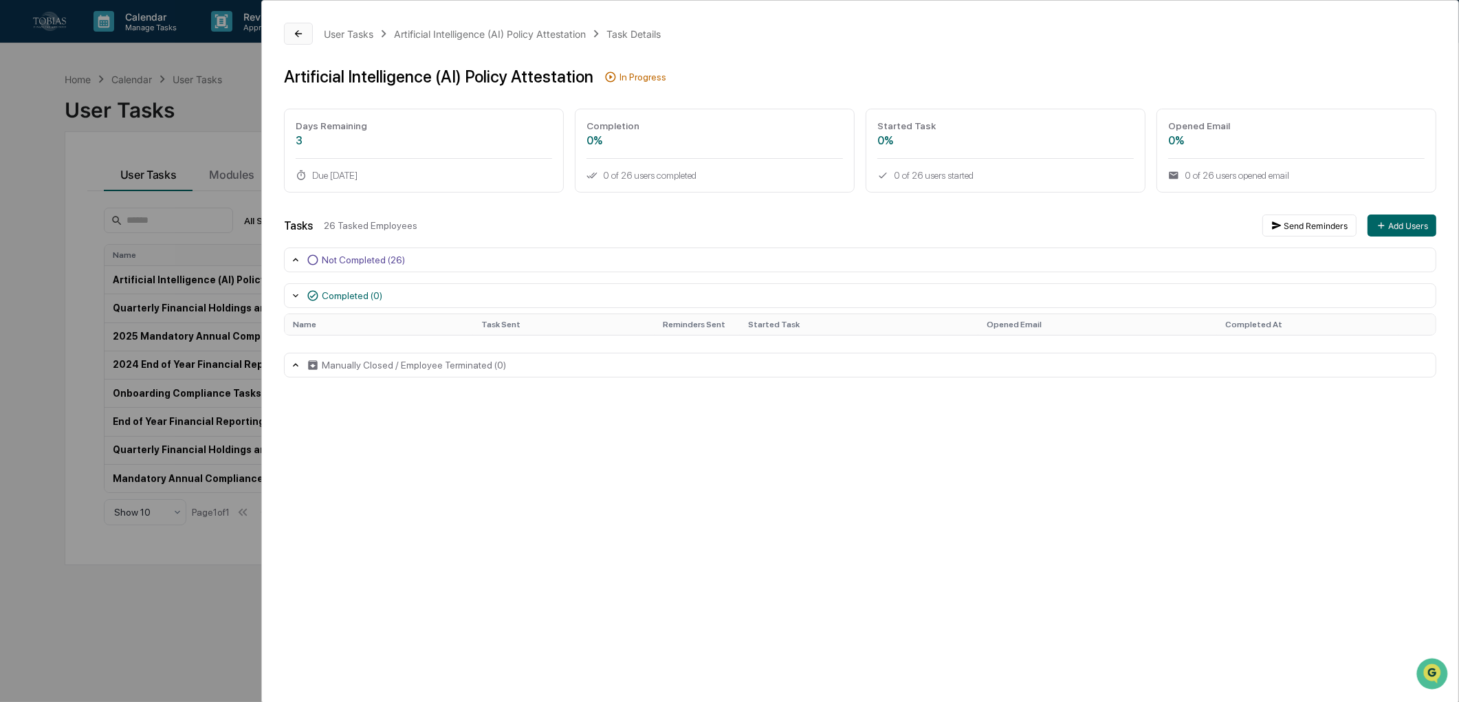
click at [305, 44] on button at bounding box center [298, 34] width 29 height 22
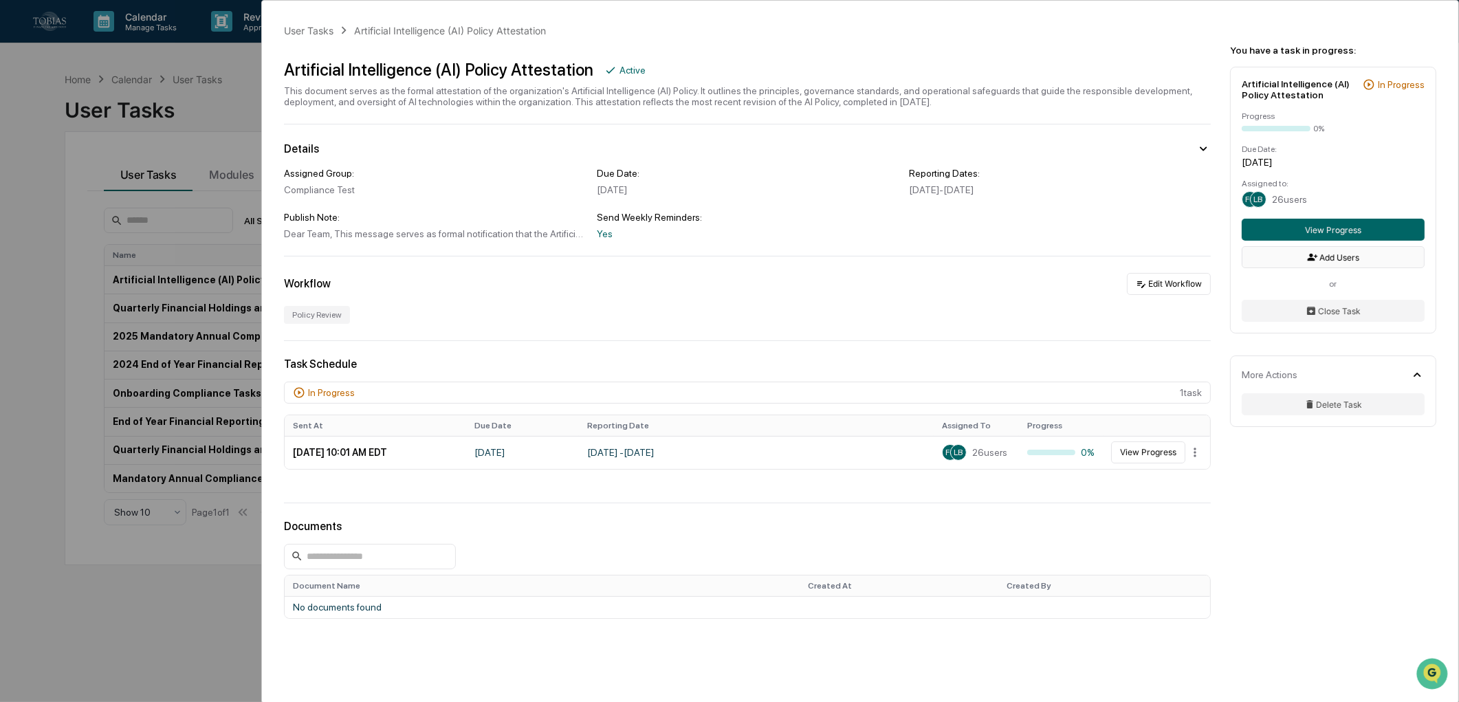
click at [1291, 264] on button "Add Users" at bounding box center [1333, 257] width 183 height 22
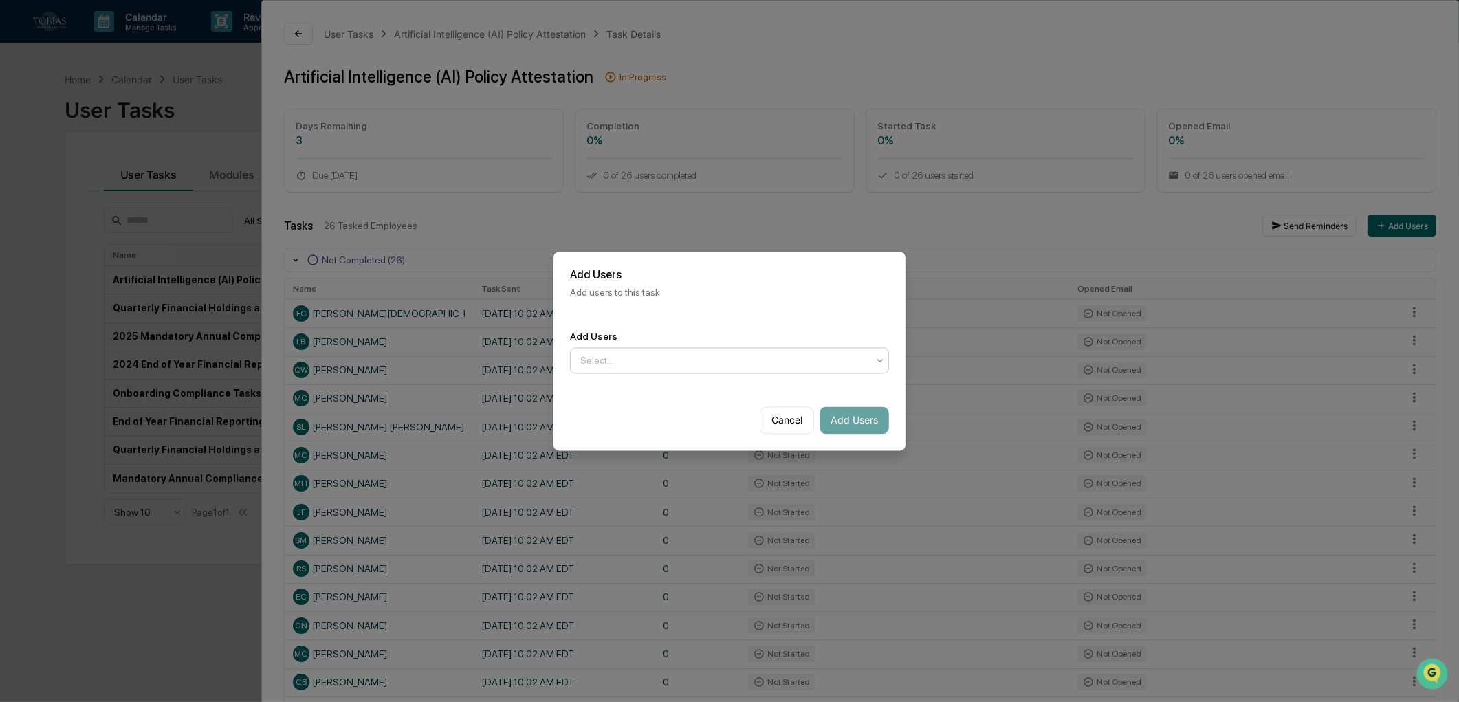
click at [724, 333] on div "Add Users" at bounding box center [729, 336] width 319 height 11
click at [709, 349] on div "Select..." at bounding box center [723, 360] width 301 height 22
click at [642, 428] on div "Cancel Add Users" at bounding box center [729, 420] width 352 height 61
click at [765, 420] on button "Cancel" at bounding box center [787, 420] width 54 height 28
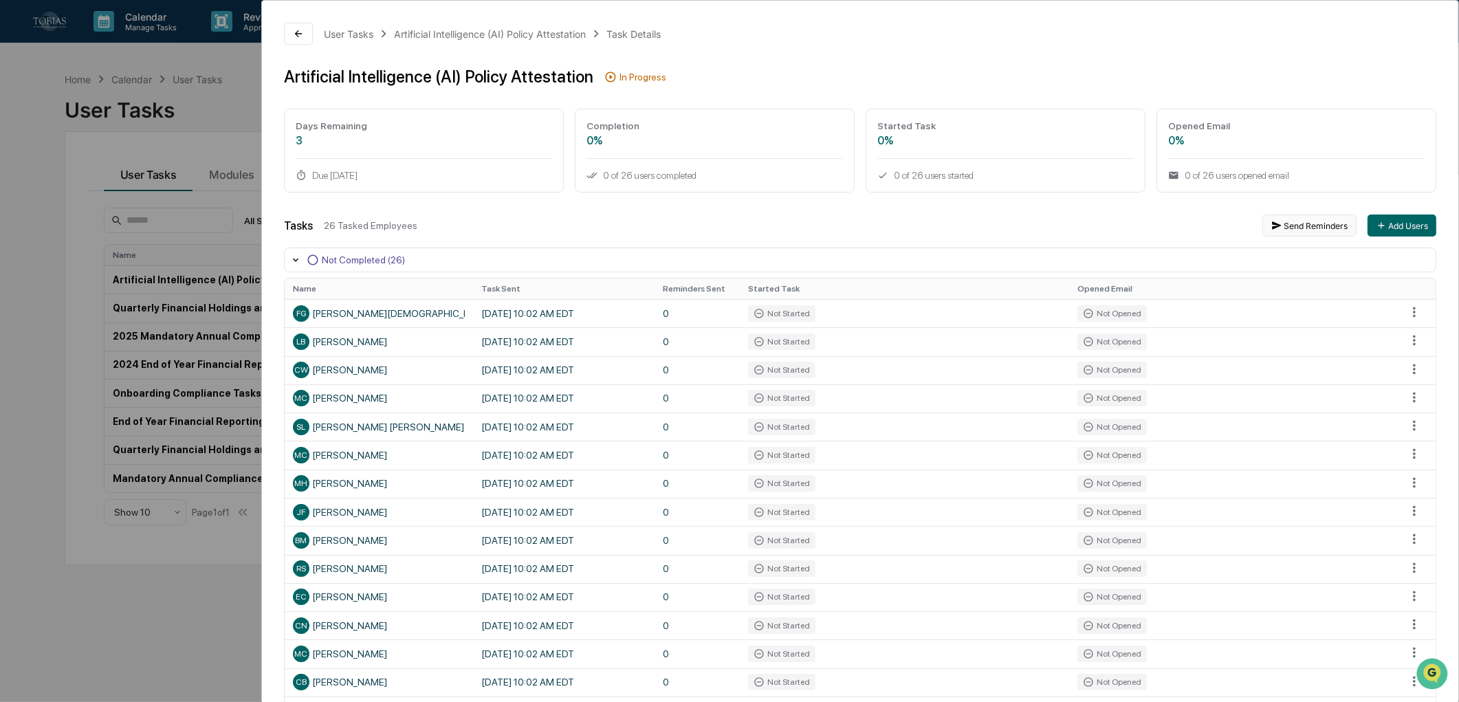
click at [1272, 228] on icon "button" at bounding box center [1276, 225] width 9 height 8
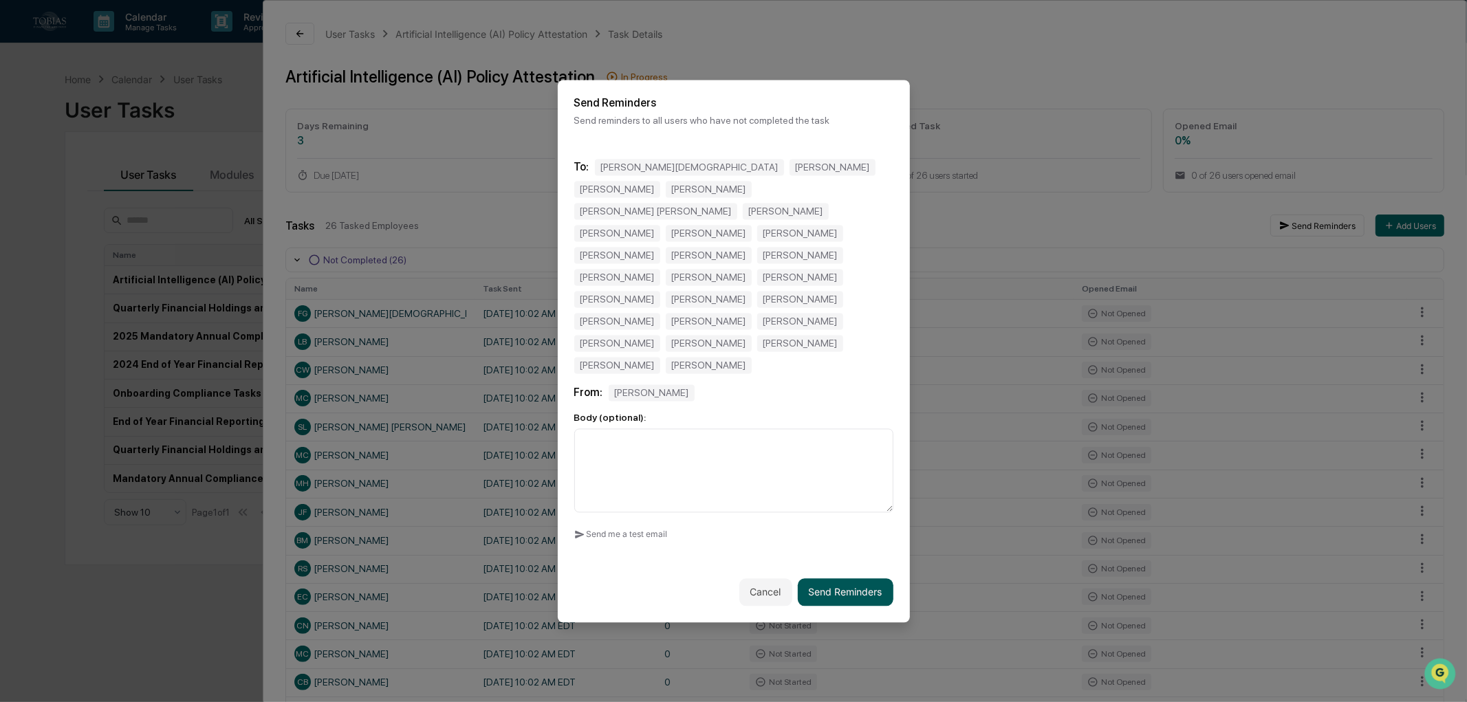
click at [839, 578] on button "Send Reminders" at bounding box center [846, 592] width 96 height 28
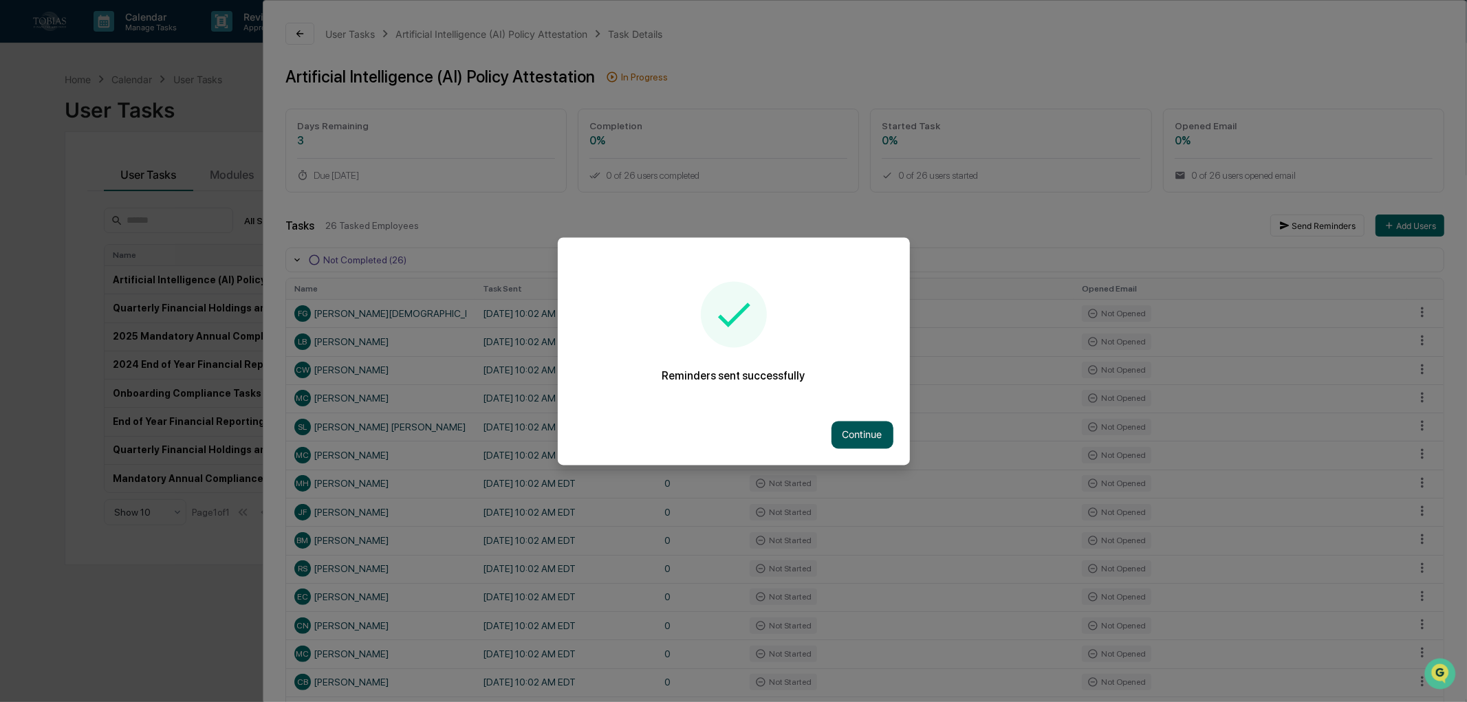
click at [835, 424] on button "Continue" at bounding box center [862, 435] width 62 height 28
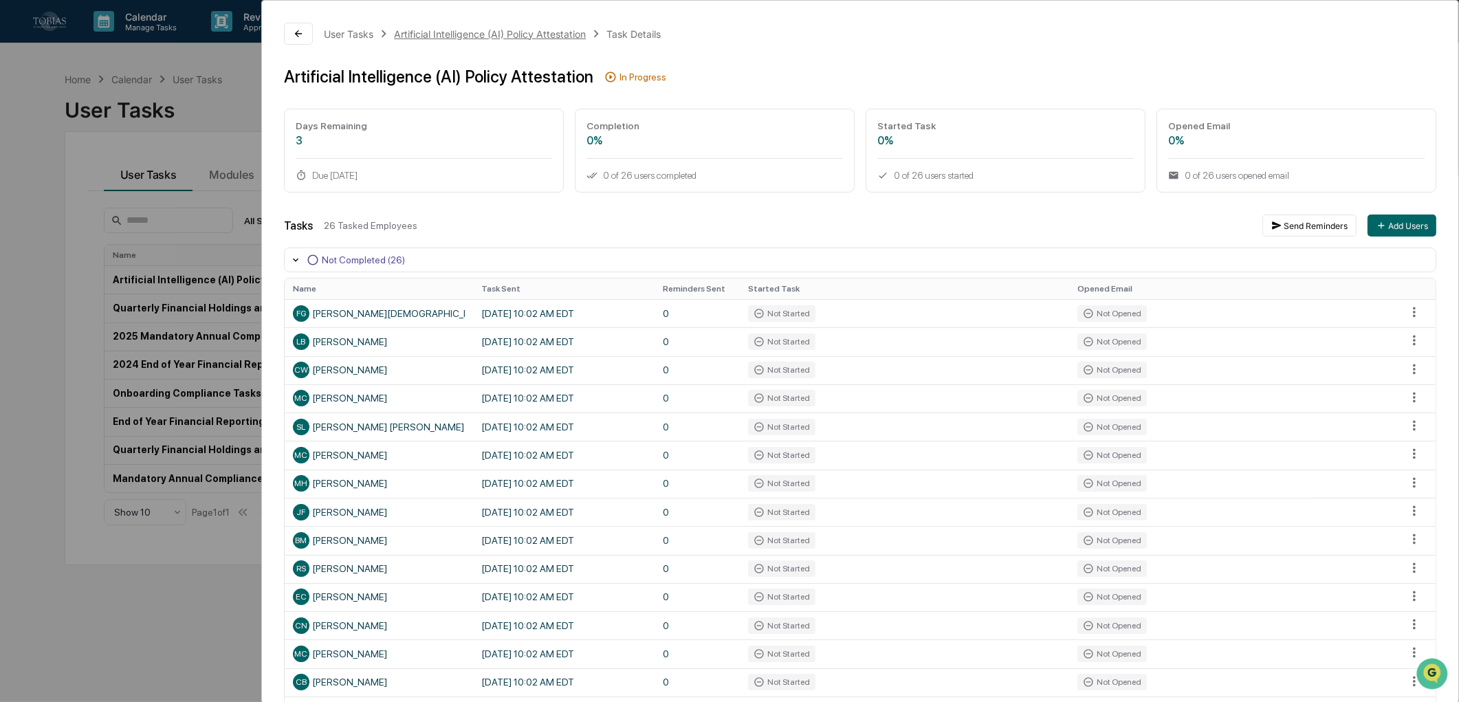
click at [520, 39] on div "Artificial Intelligence (AI) Policy Attestation" at bounding box center [490, 34] width 192 height 12
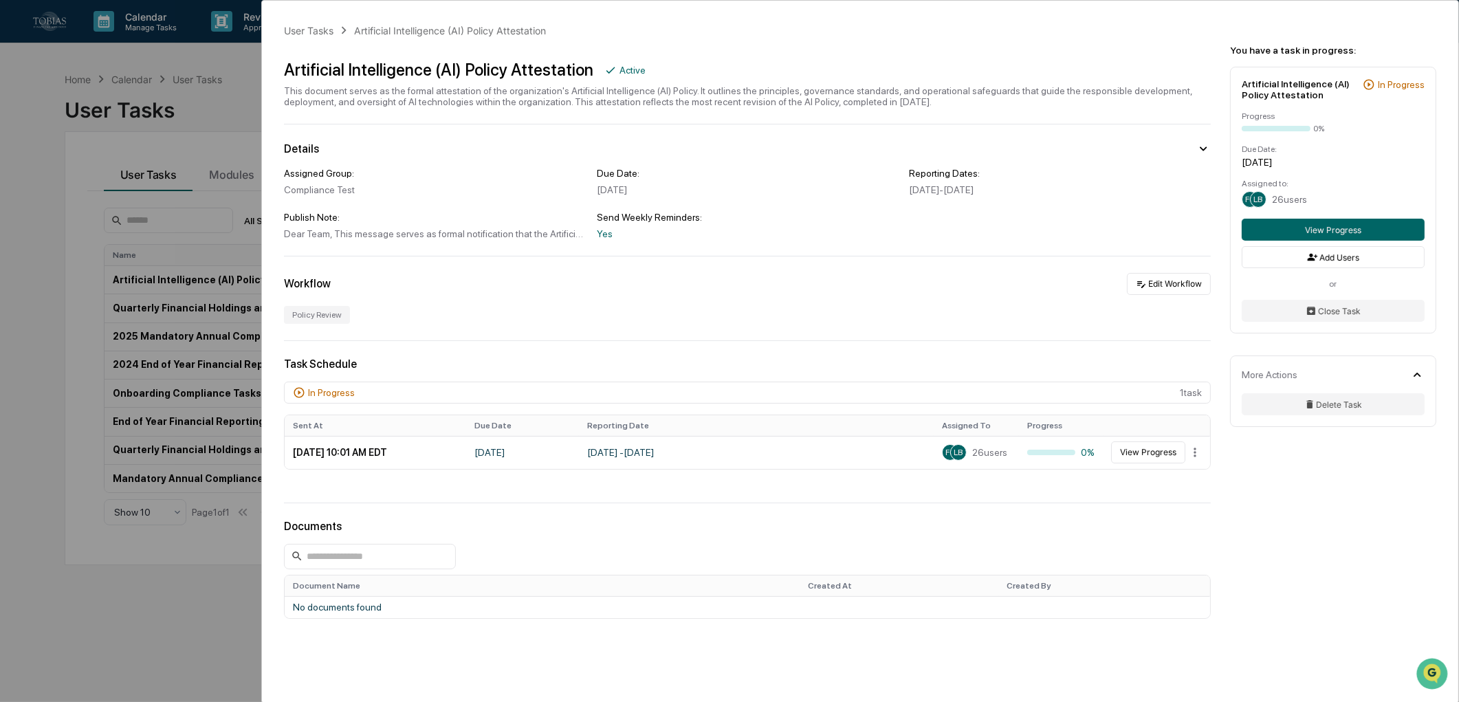
click at [1286, 518] on div "User Tasks Artificial Intelligence (AI) Policy Attestation Artificial Intellige…" at bounding box center [860, 381] width 1196 height 761
click at [1143, 457] on button "View Progress" at bounding box center [1148, 452] width 74 height 22
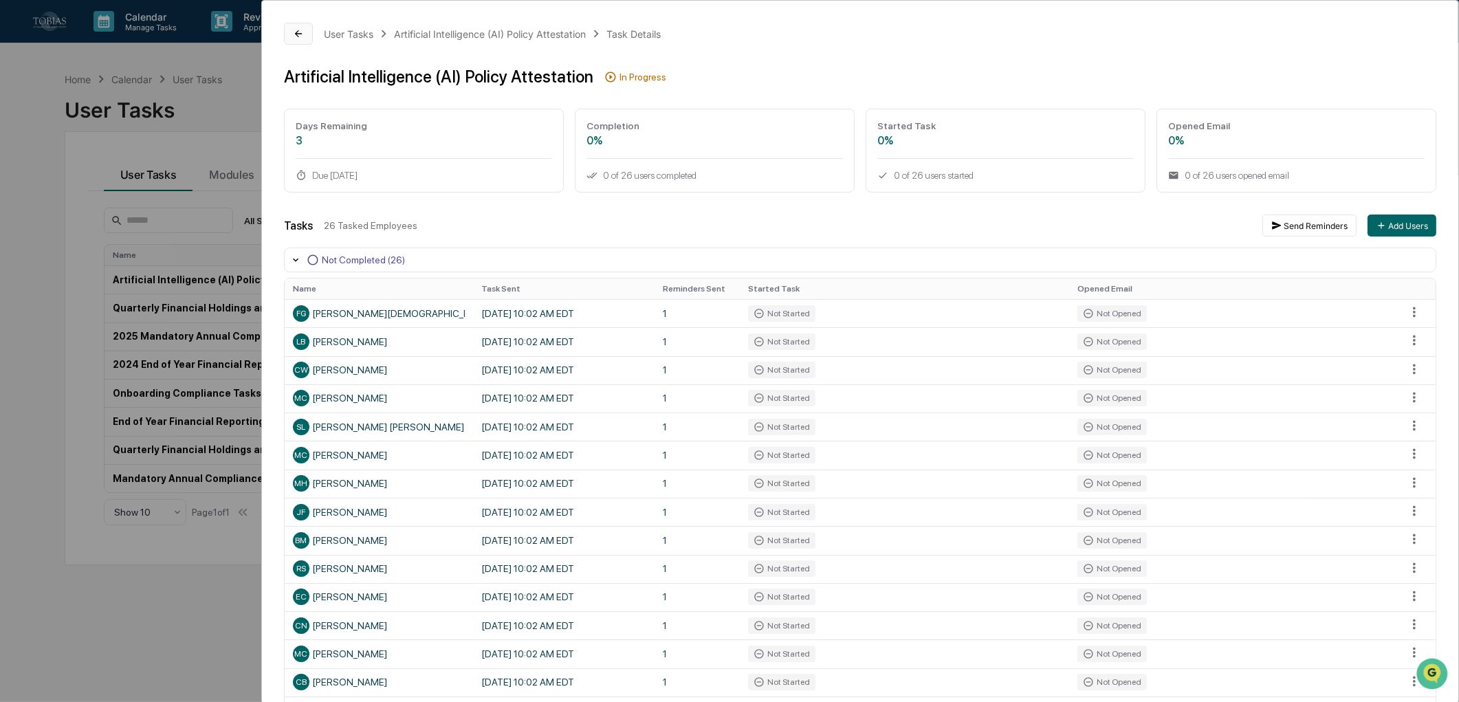
click at [294, 34] on icon at bounding box center [298, 33] width 11 height 11
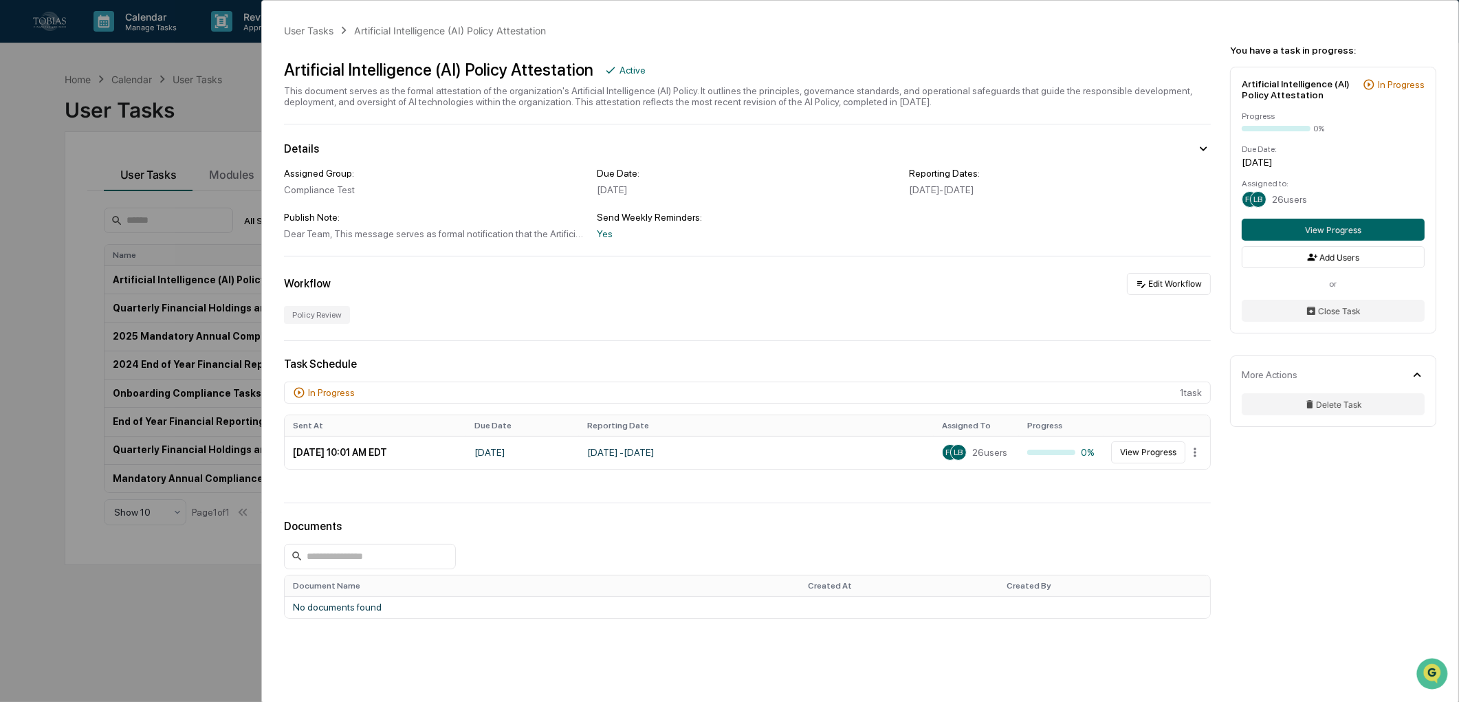
click at [128, 124] on div "User Tasks Artificial Intelligence (AI) Policy Attestation Artificial Intellige…" at bounding box center [729, 351] width 1459 height 702
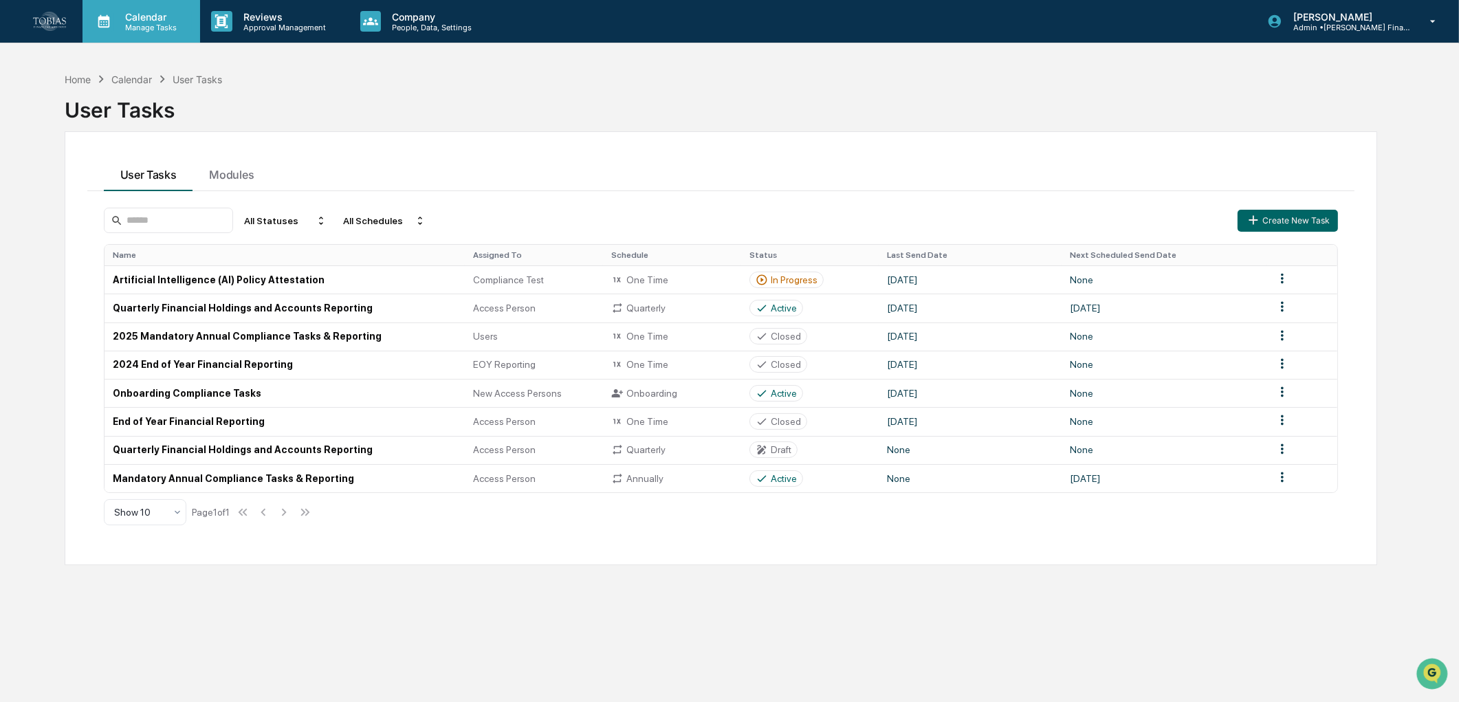
click at [138, 15] on p "Calendar" at bounding box center [148, 17] width 69 height 12
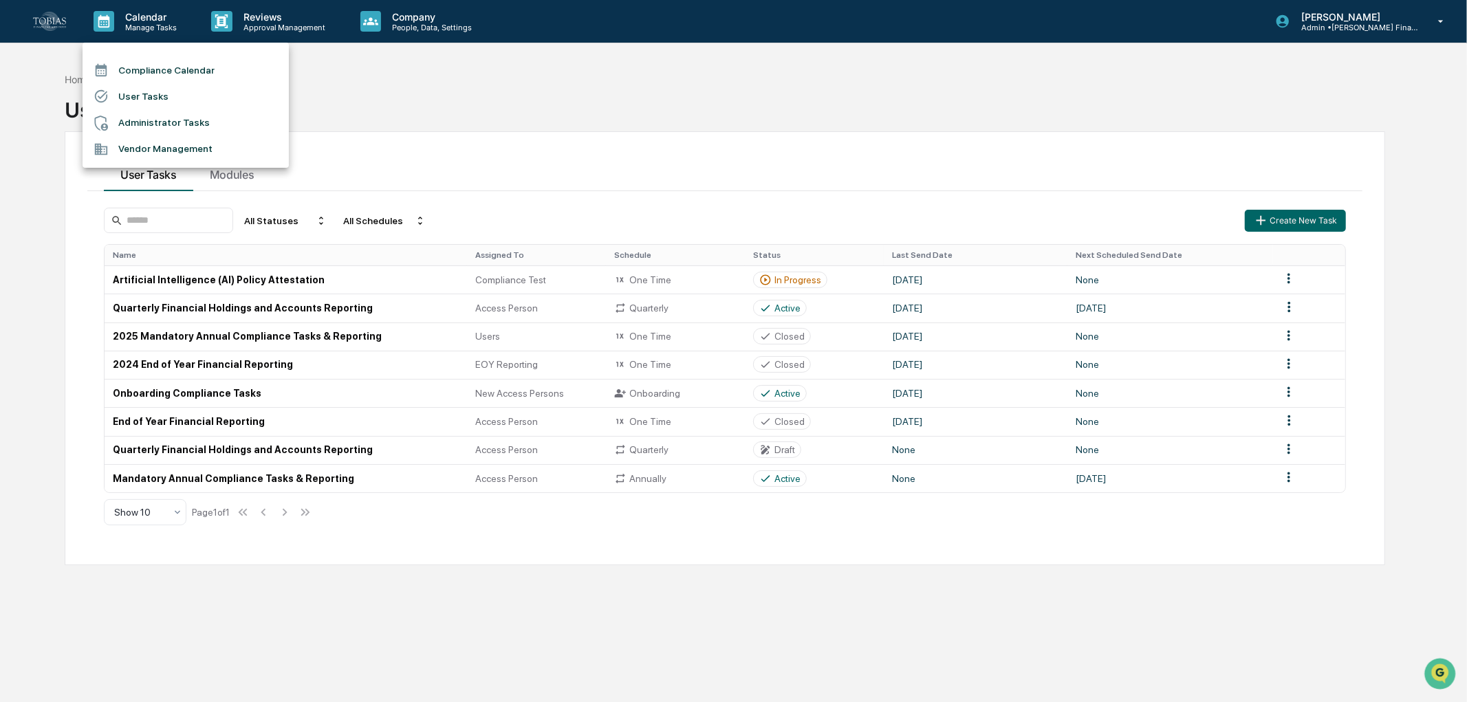
click at [128, 90] on li "User Tasks" at bounding box center [186, 96] width 206 height 26
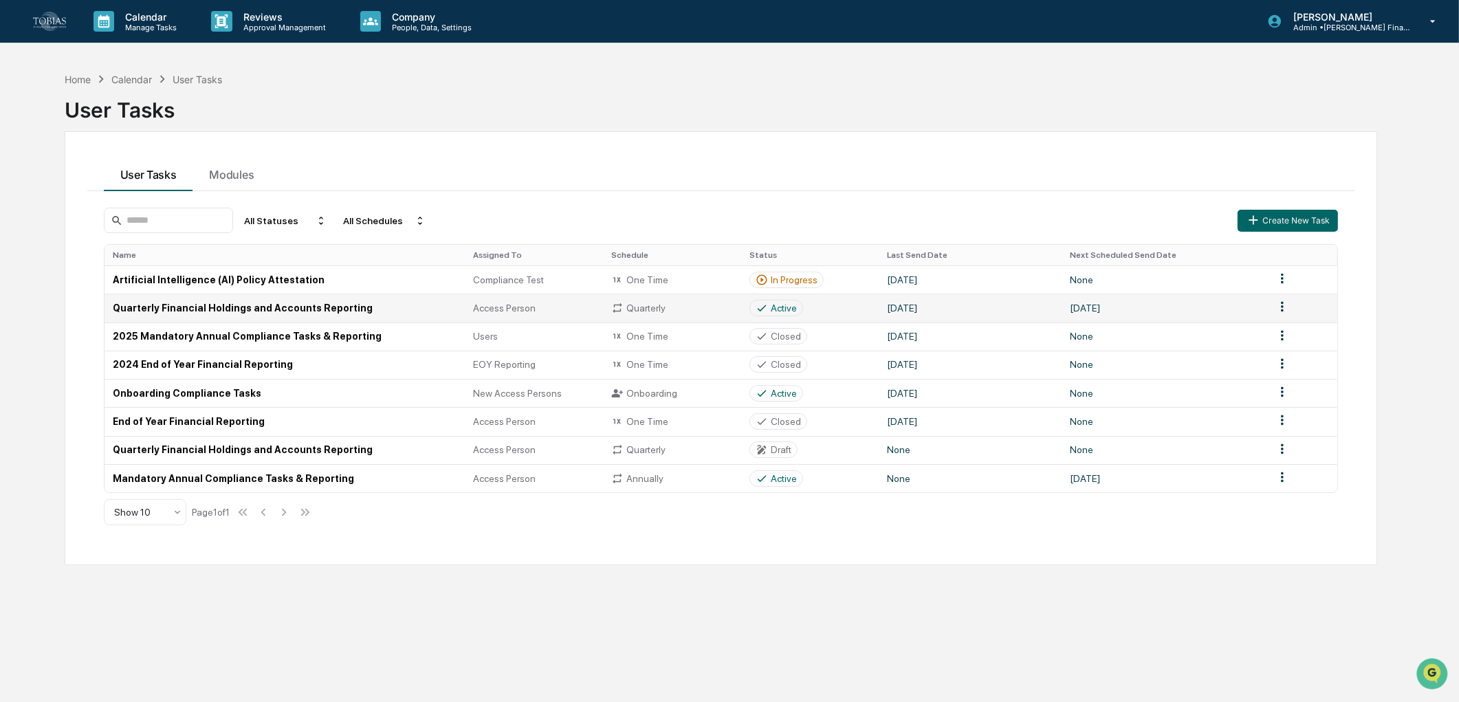
click at [320, 312] on td "Quarterly Financial Holdings and Accounts Reporting" at bounding box center [285, 308] width 361 height 28
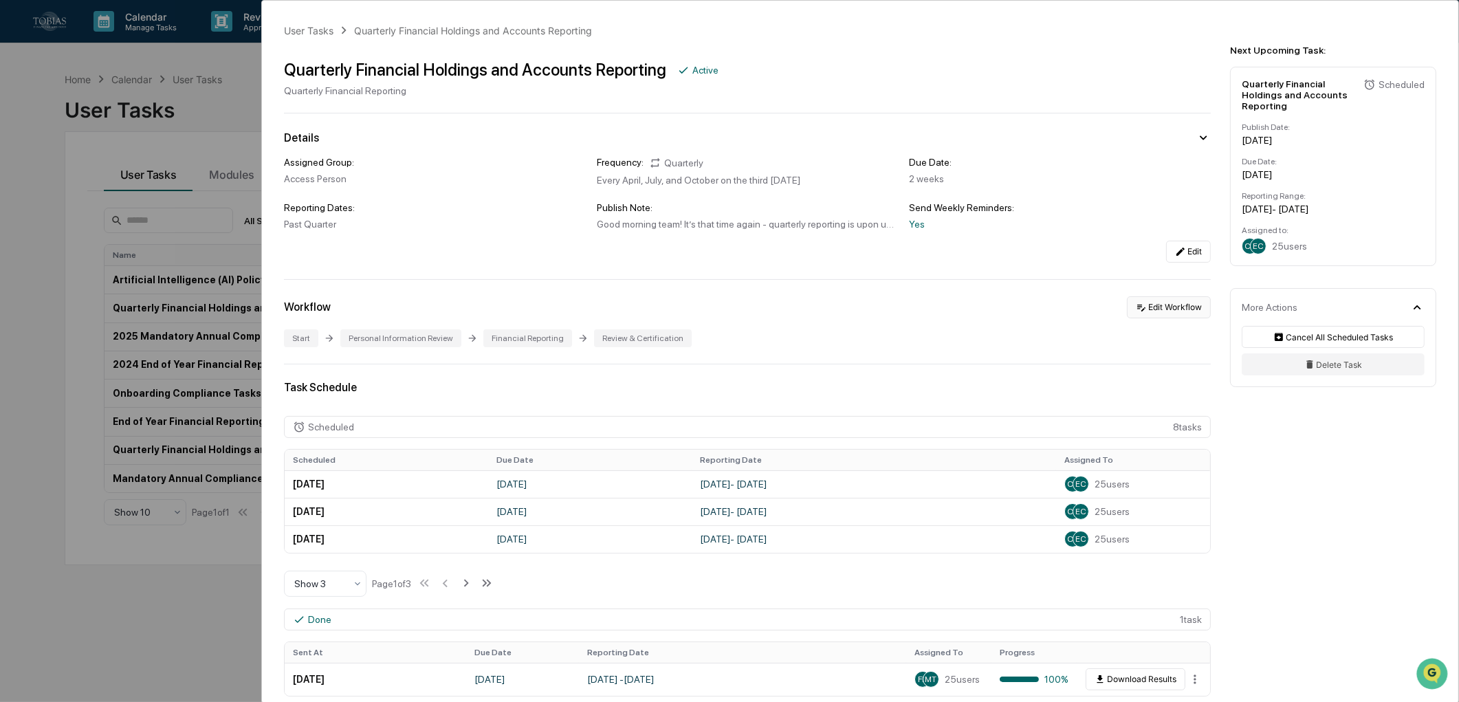
click at [1159, 308] on button "Edit Workflow" at bounding box center [1169, 307] width 84 height 22
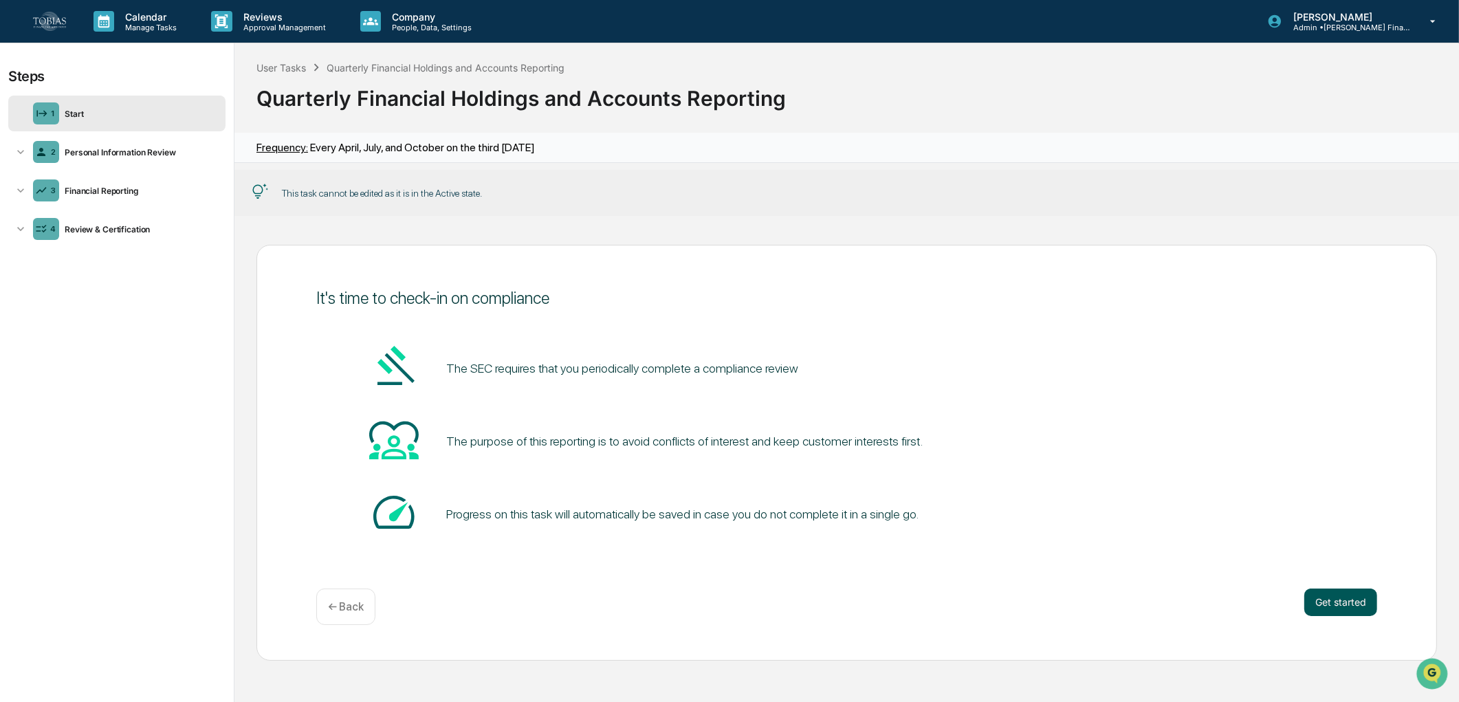
click at [1309, 601] on button "Get started" at bounding box center [1340, 603] width 73 height 28
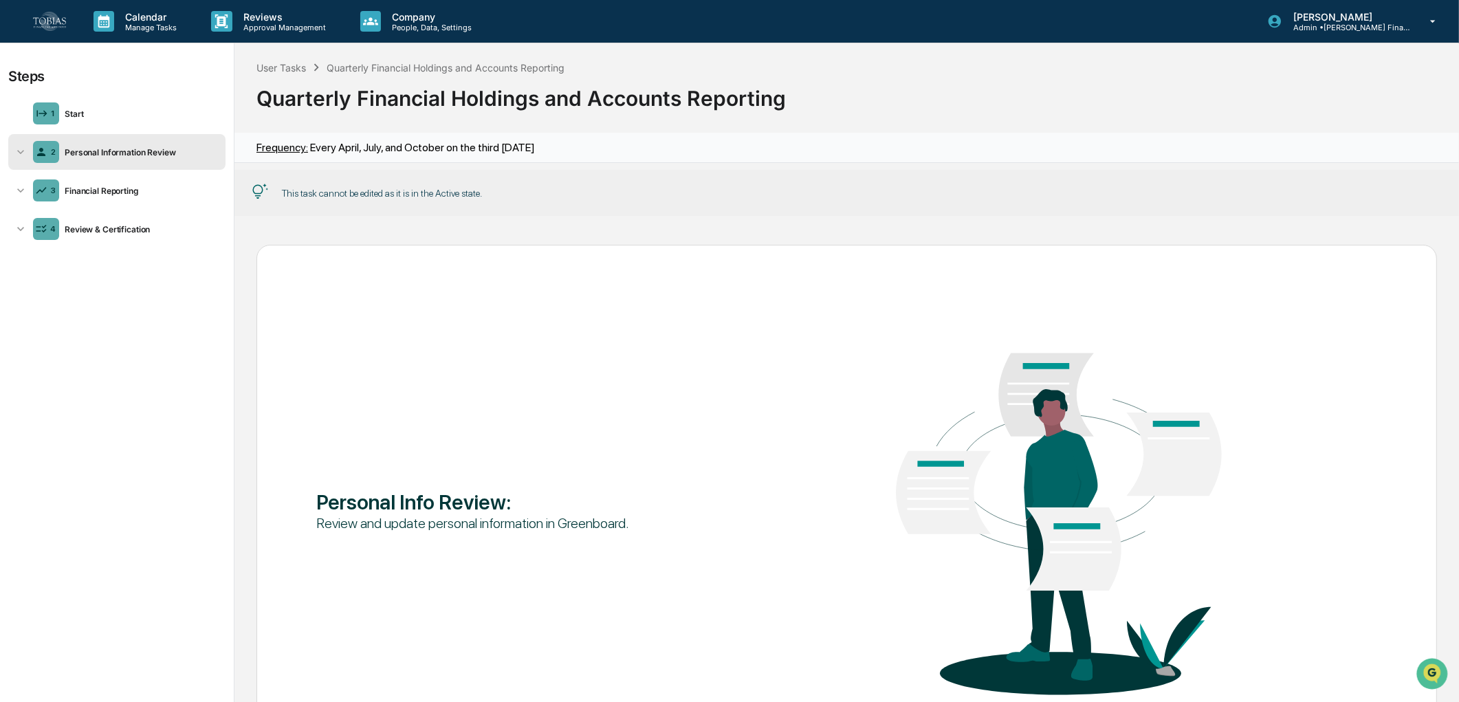
scroll to position [142, 0]
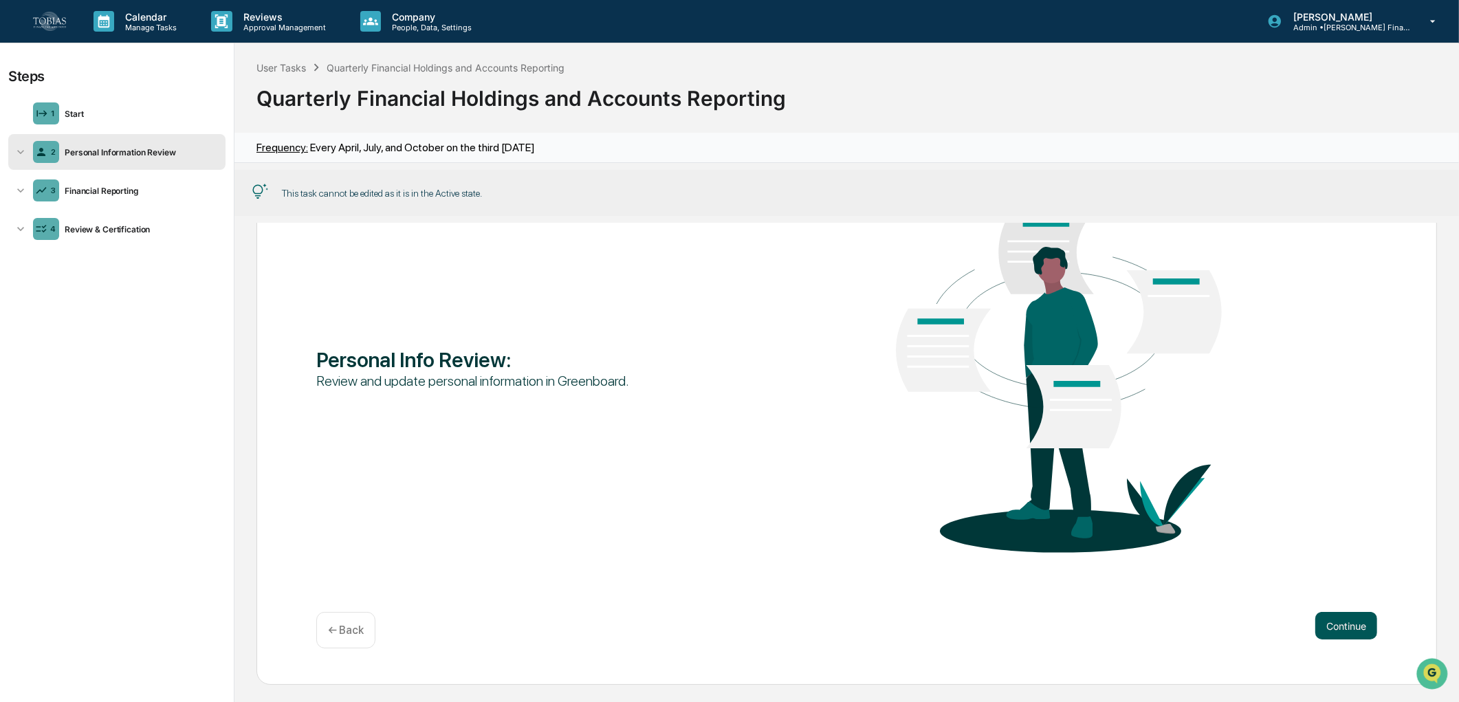
click at [1335, 626] on button "Continue" at bounding box center [1346, 626] width 62 height 28
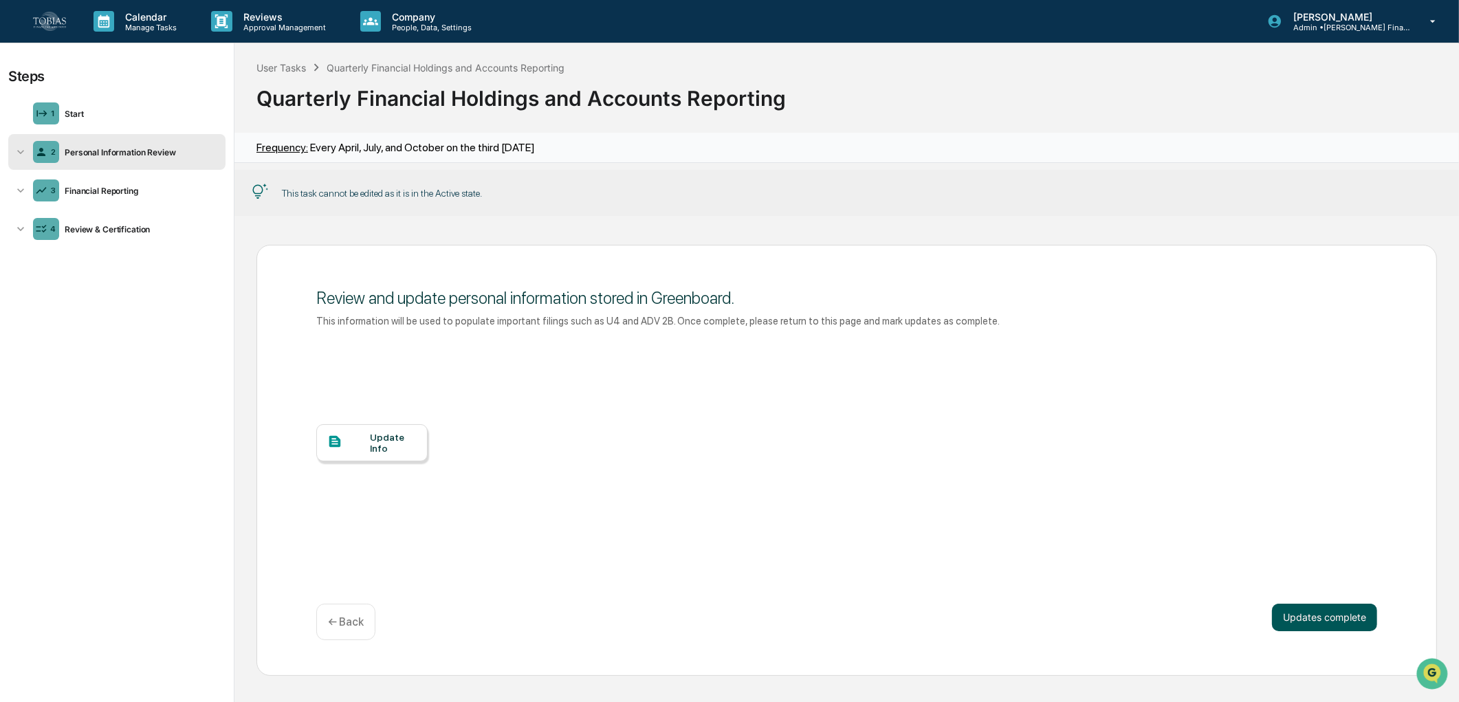
scroll to position [0, 0]
click at [1328, 615] on button "Updates complete" at bounding box center [1324, 618] width 105 height 28
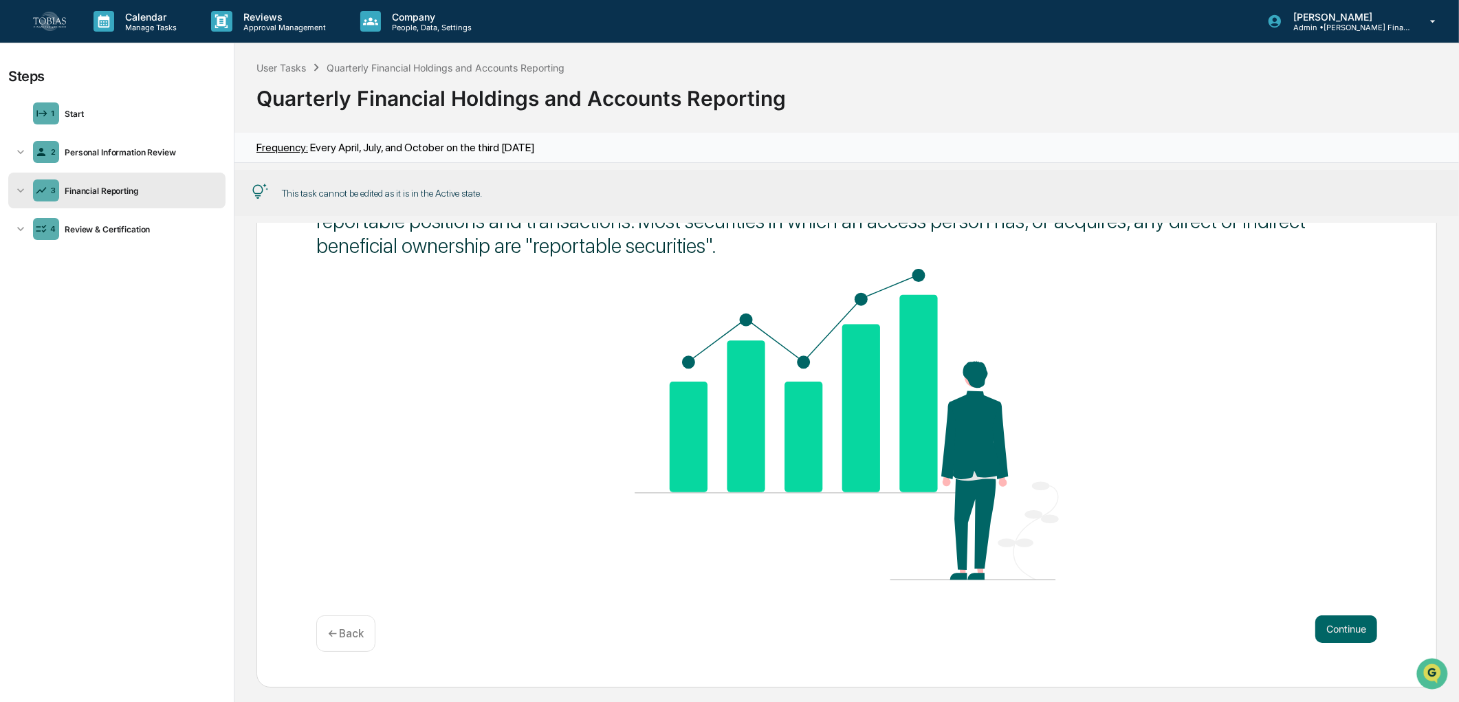
scroll to position [146, 0]
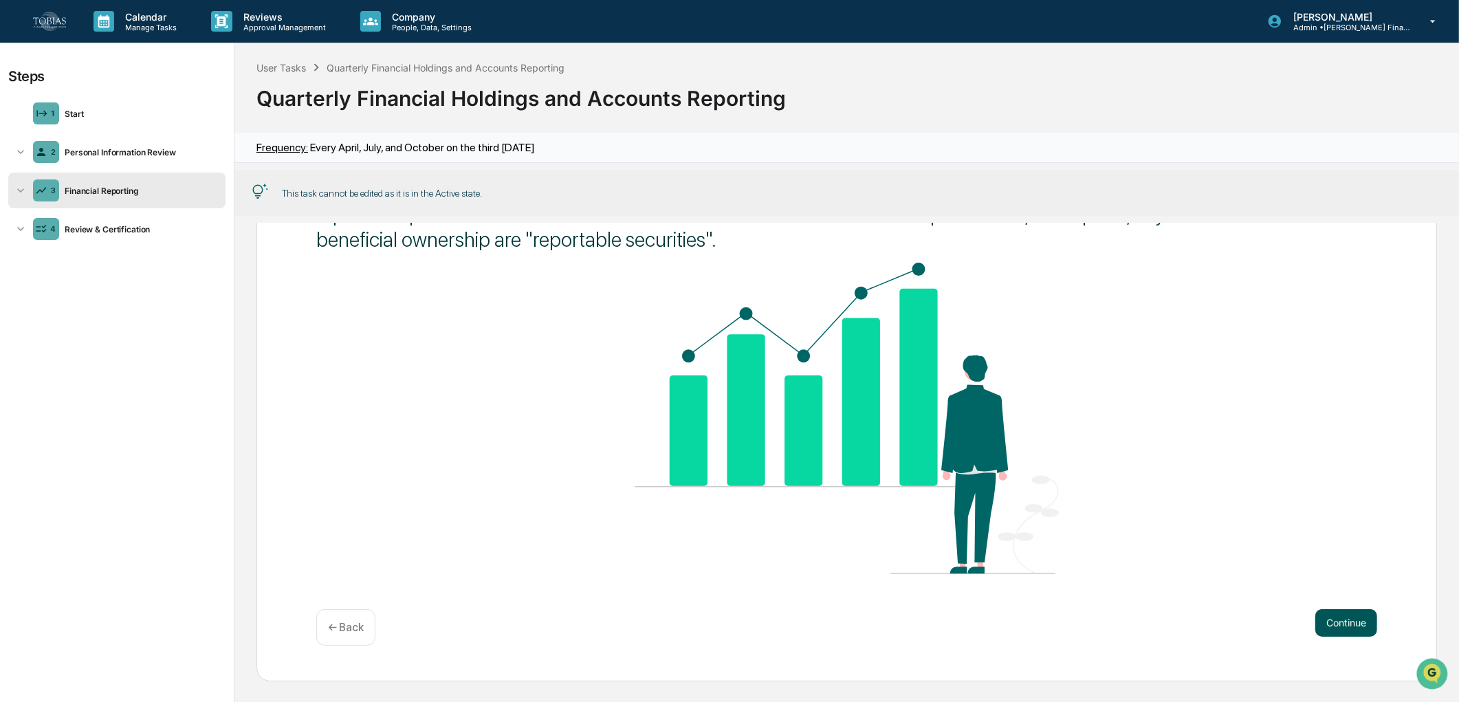
click at [1333, 617] on button "Continue" at bounding box center [1346, 623] width 62 height 28
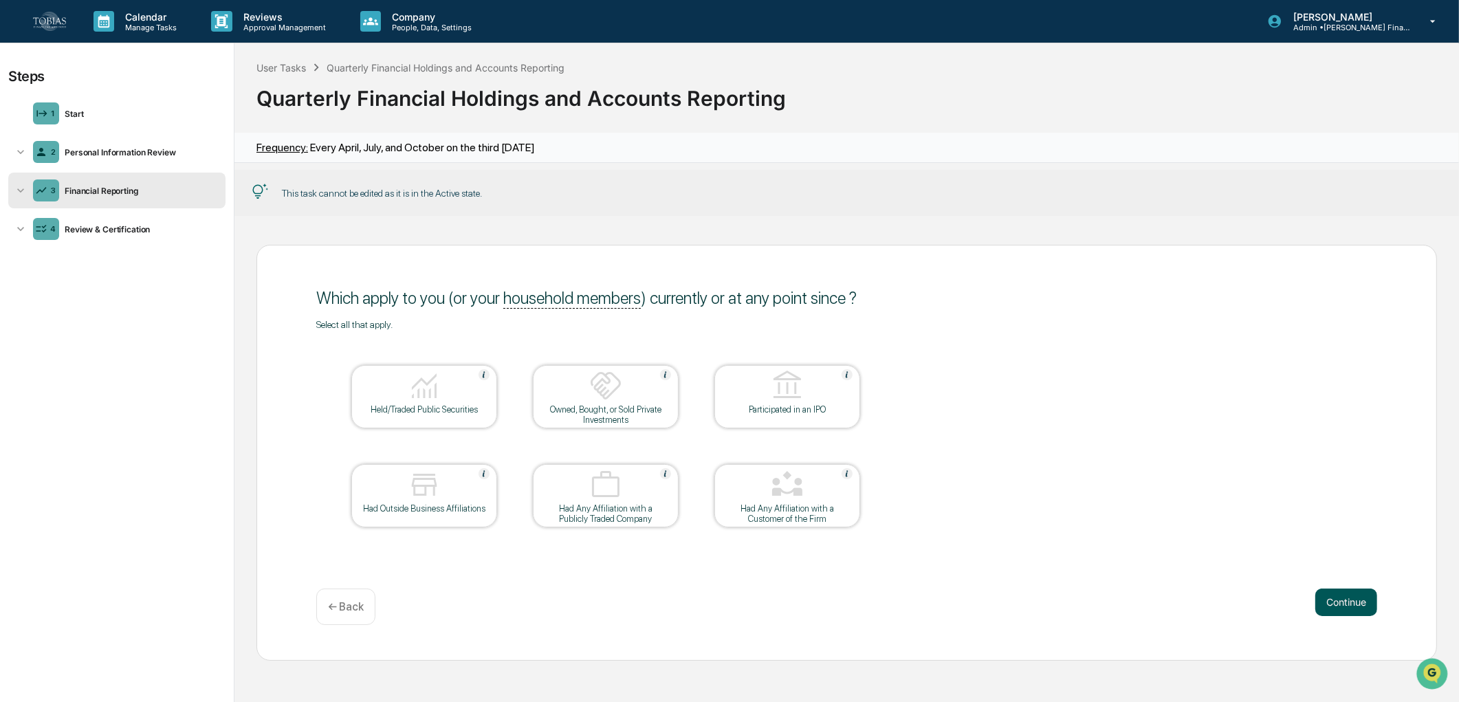
click at [1333, 617] on div "Continue ← Back" at bounding box center [846, 607] width 1061 height 36
click at [1333, 623] on div "Continue ← Back" at bounding box center [846, 607] width 1061 height 36
click at [1335, 608] on button "Continue" at bounding box center [1346, 603] width 62 height 28
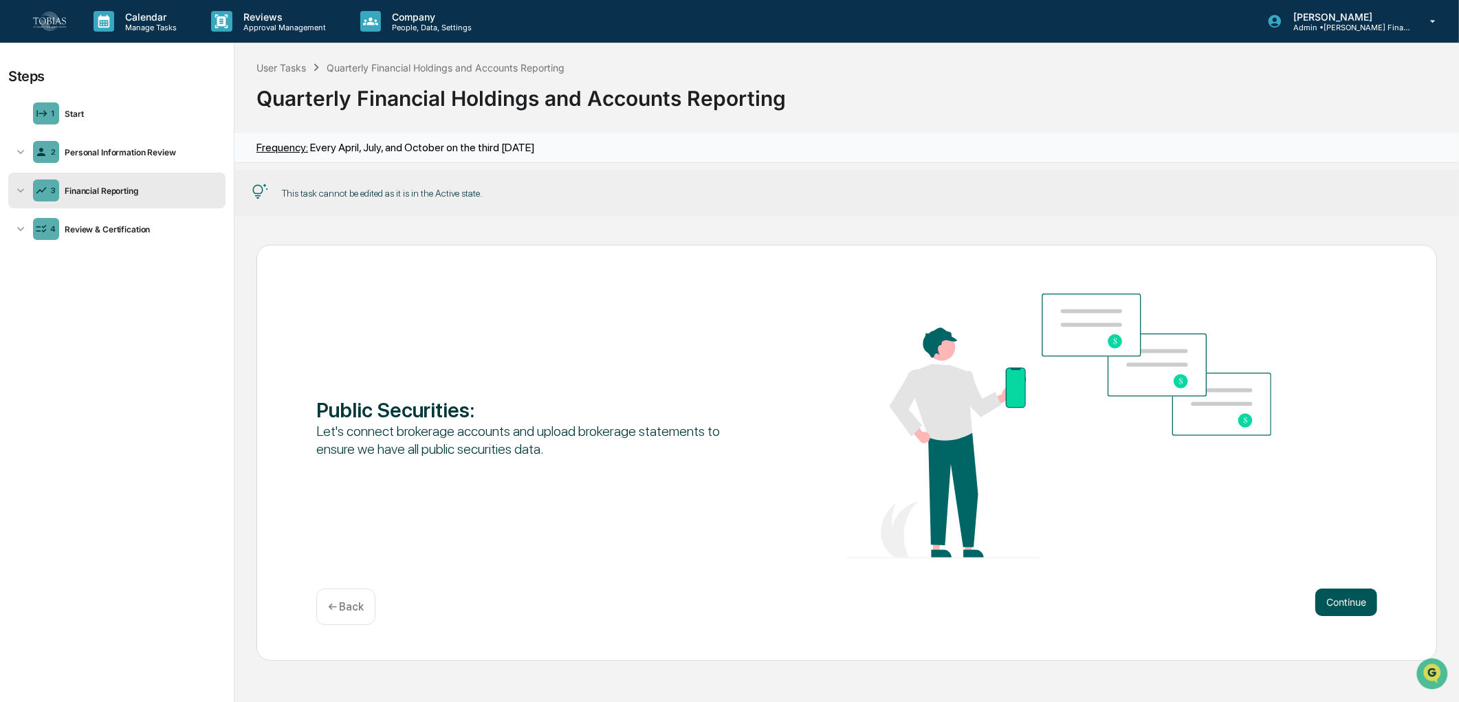
click at [1350, 600] on button "Continue" at bounding box center [1346, 603] width 62 height 28
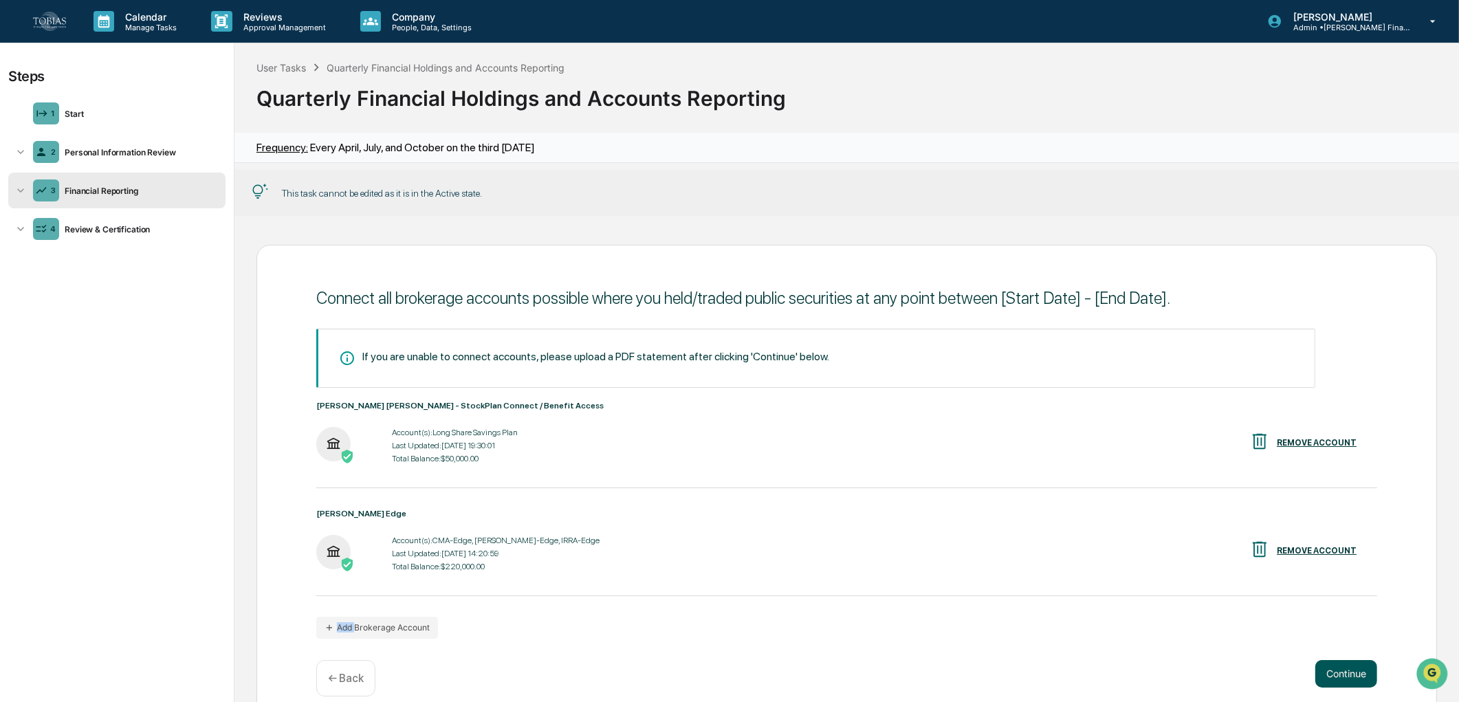
click at [1350, 600] on div "If you are unable to connect accounts, please upload a PDF statement after clic…" at bounding box center [846, 484] width 1061 height 310
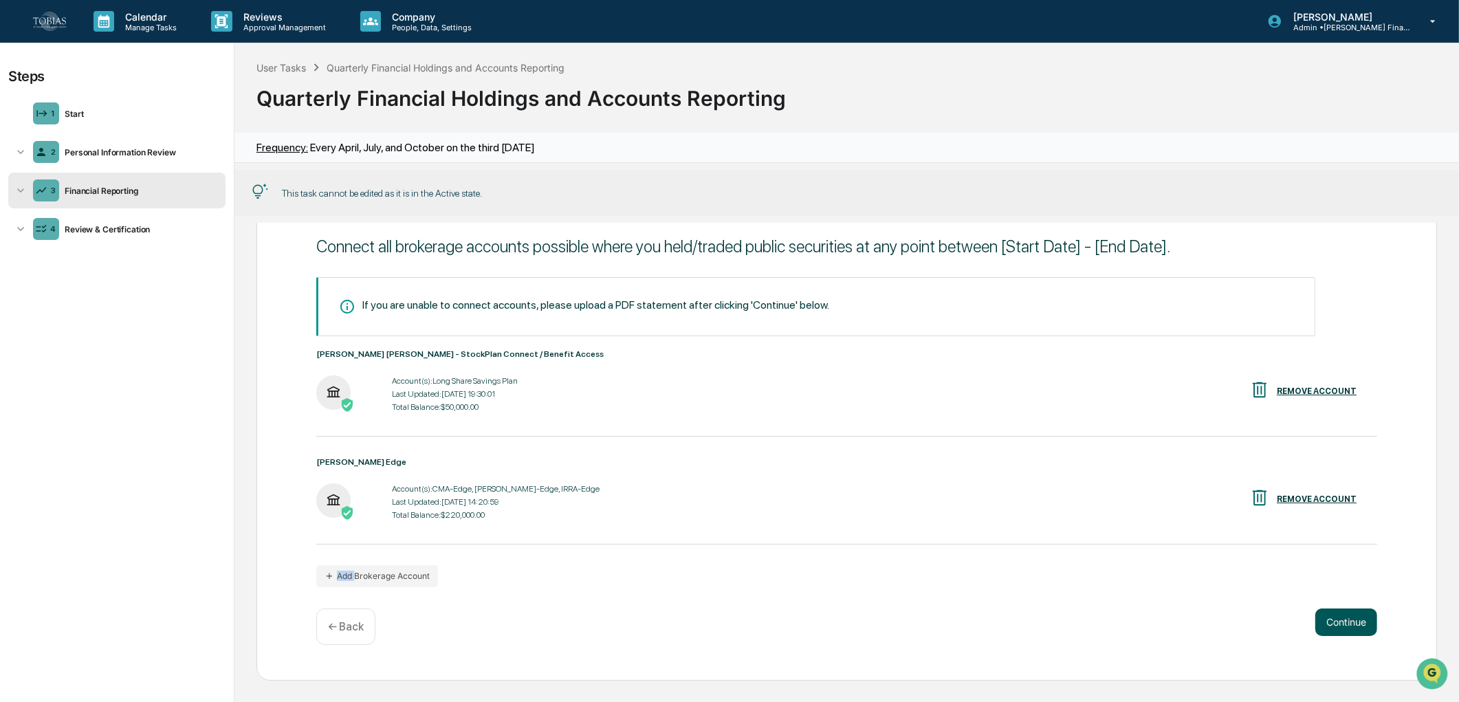
click at [1337, 616] on button "Continue" at bounding box center [1346, 623] width 62 height 28
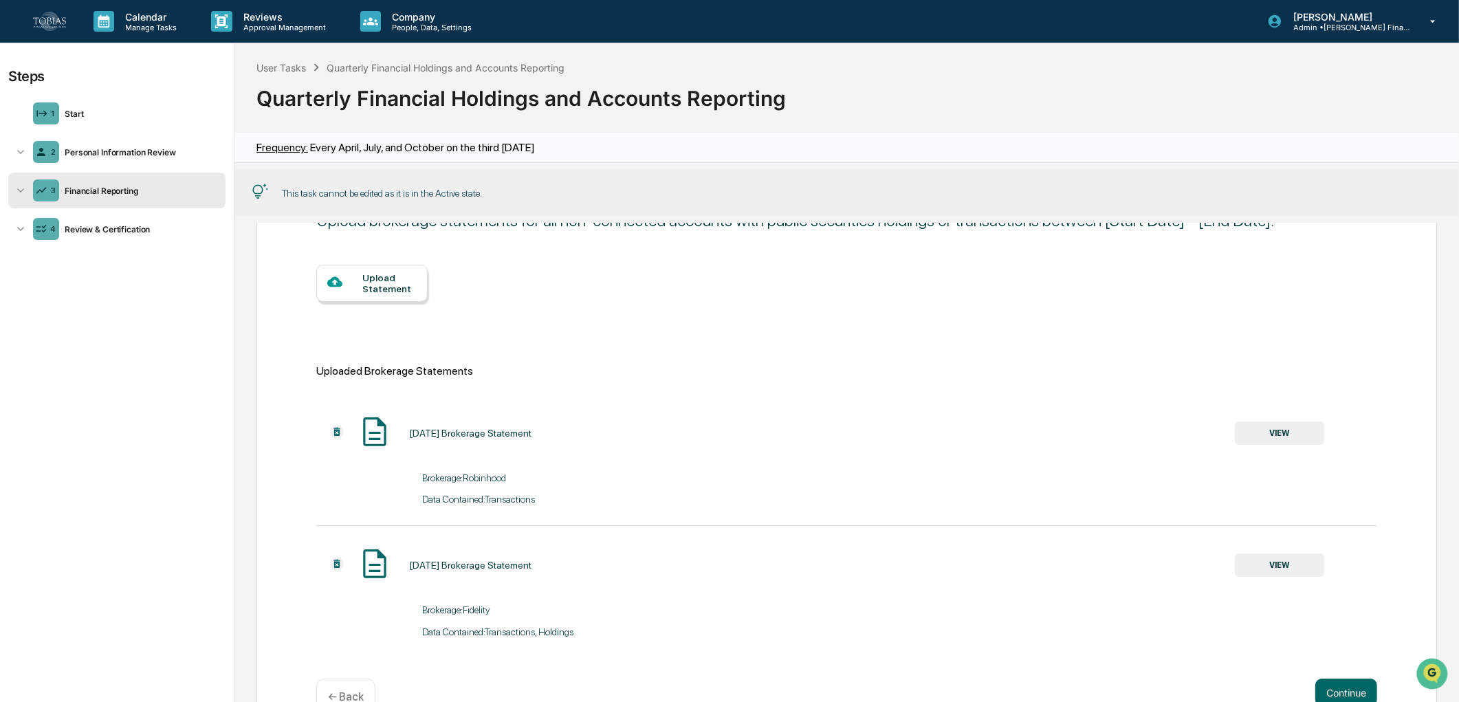
scroll to position [151, 0]
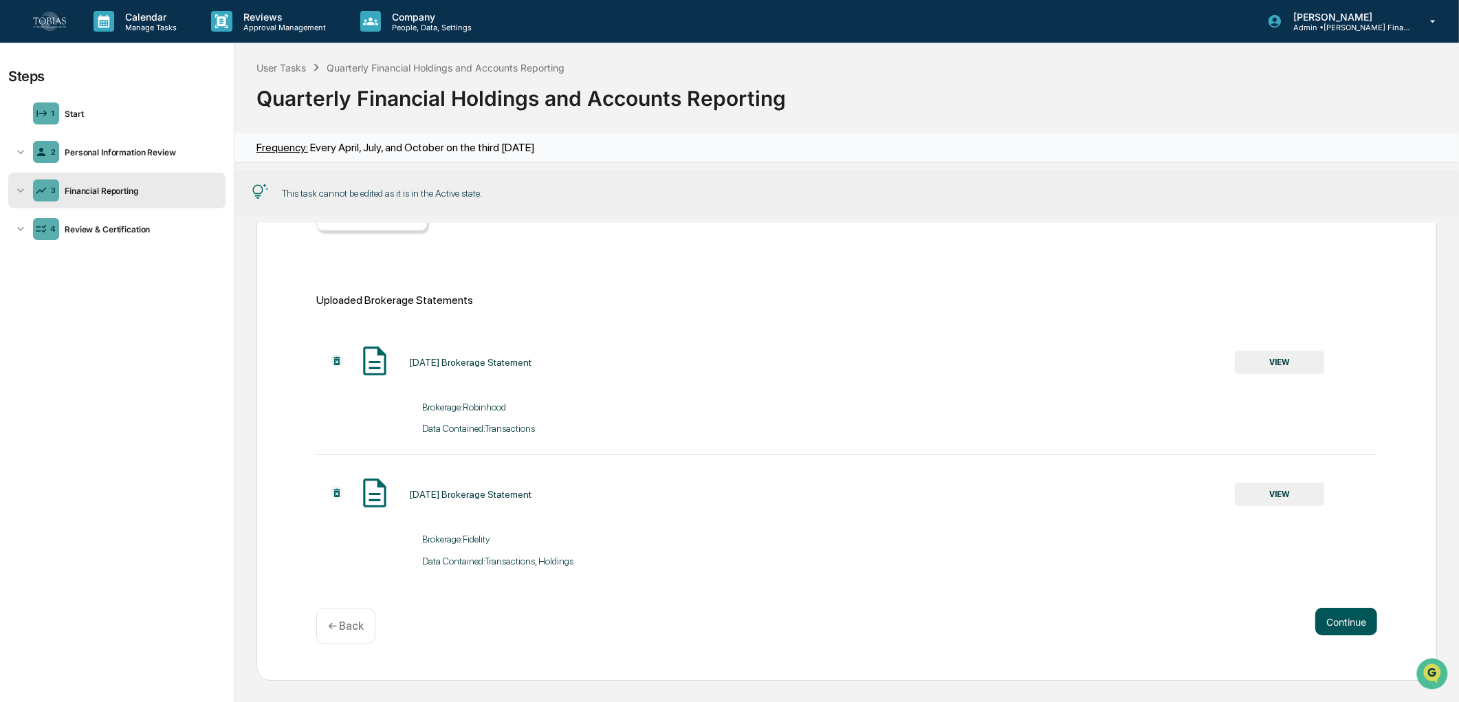
click at [1345, 628] on button "Continue" at bounding box center [1346, 622] width 62 height 28
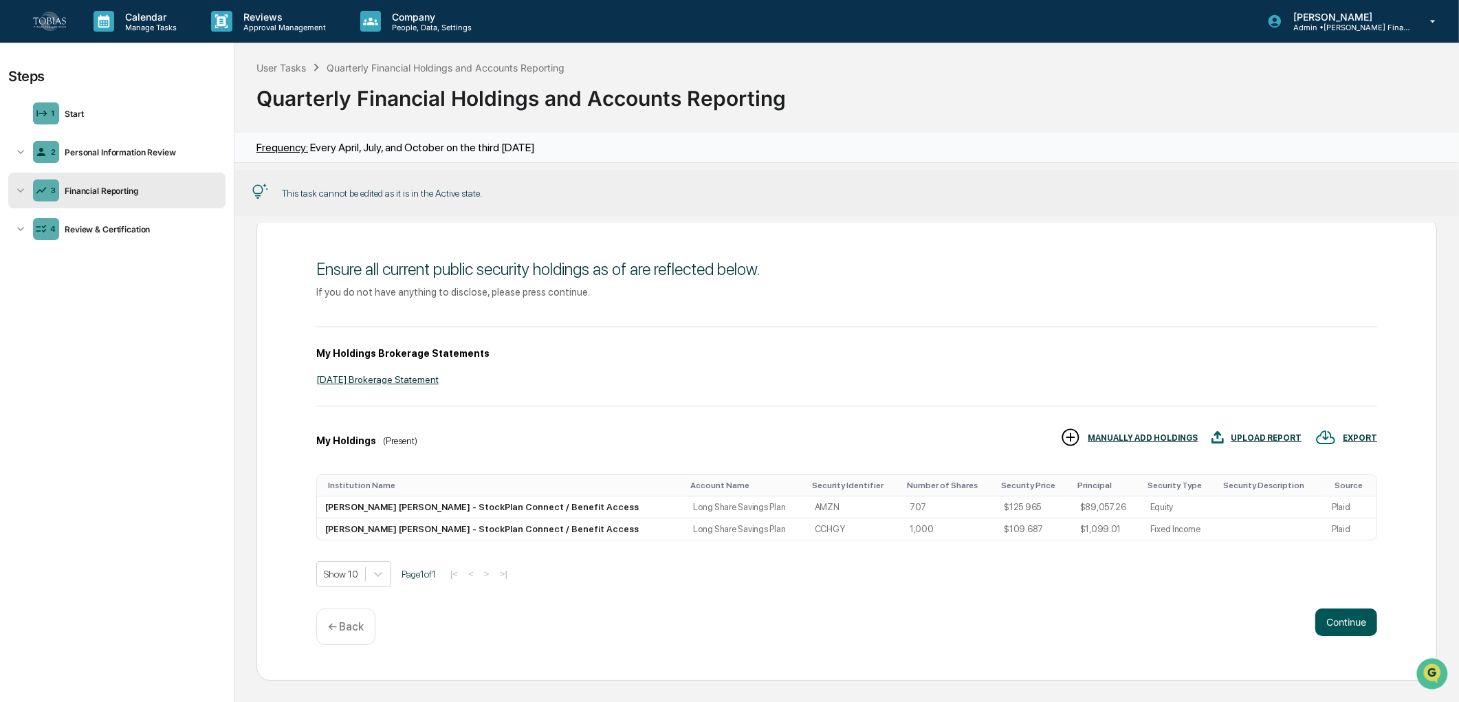
scroll to position [0, 0]
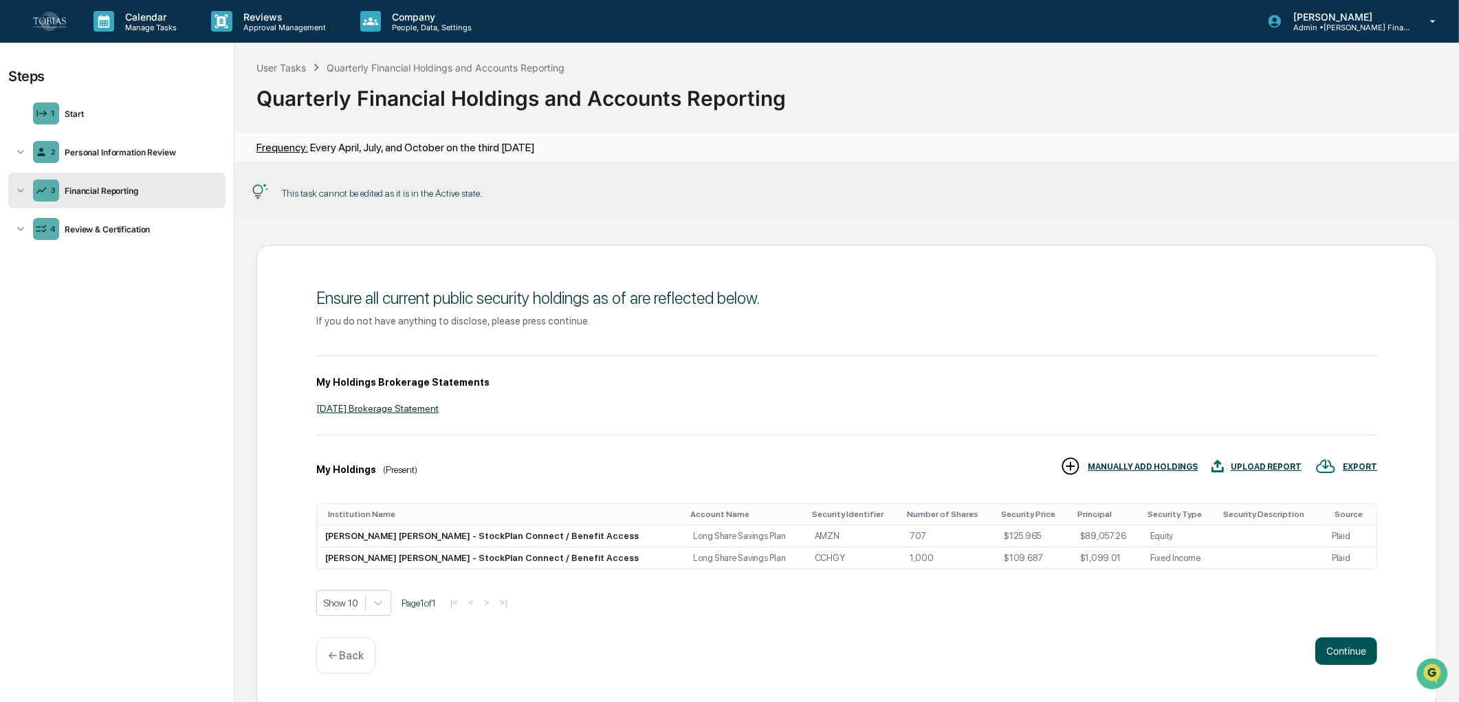
click at [1367, 658] on button "Continue" at bounding box center [1346, 651] width 62 height 28
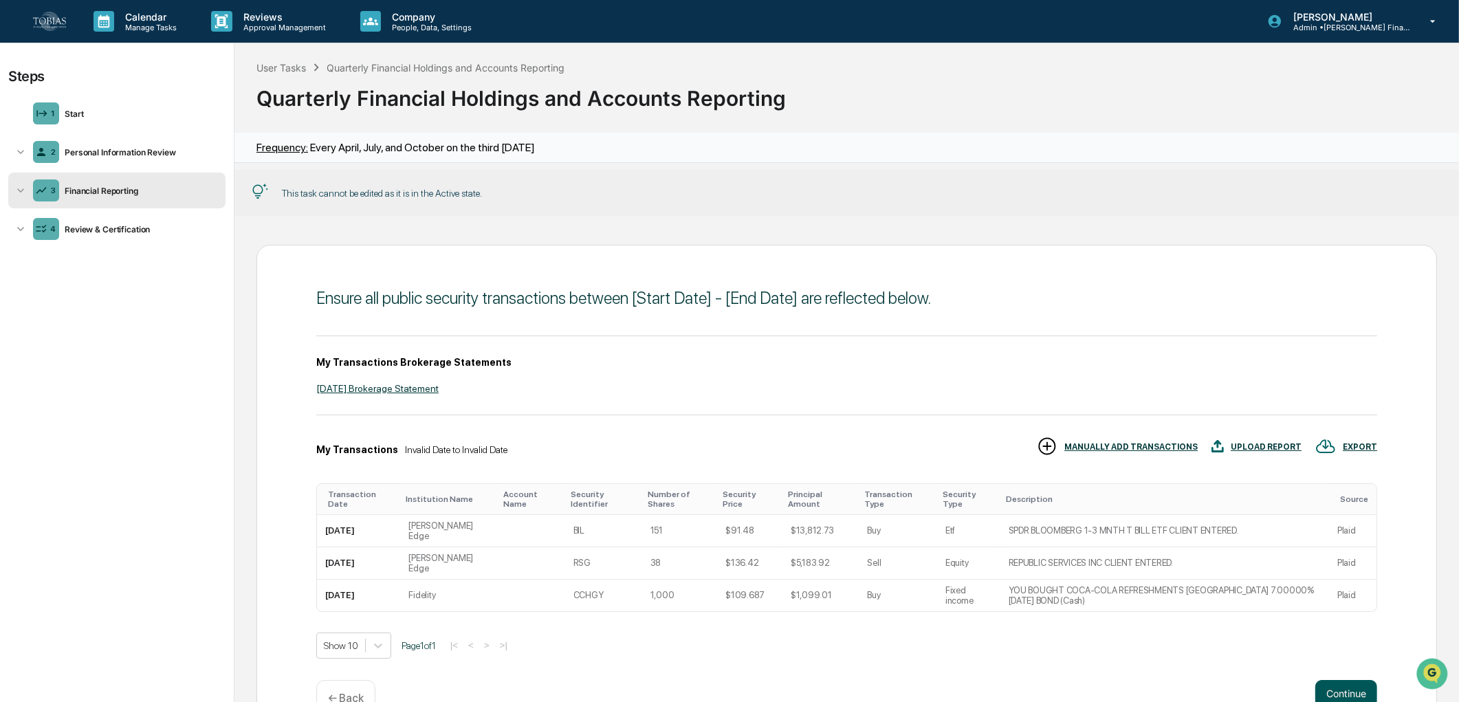
click at [1367, 680] on button "Continue" at bounding box center [1346, 694] width 62 height 28
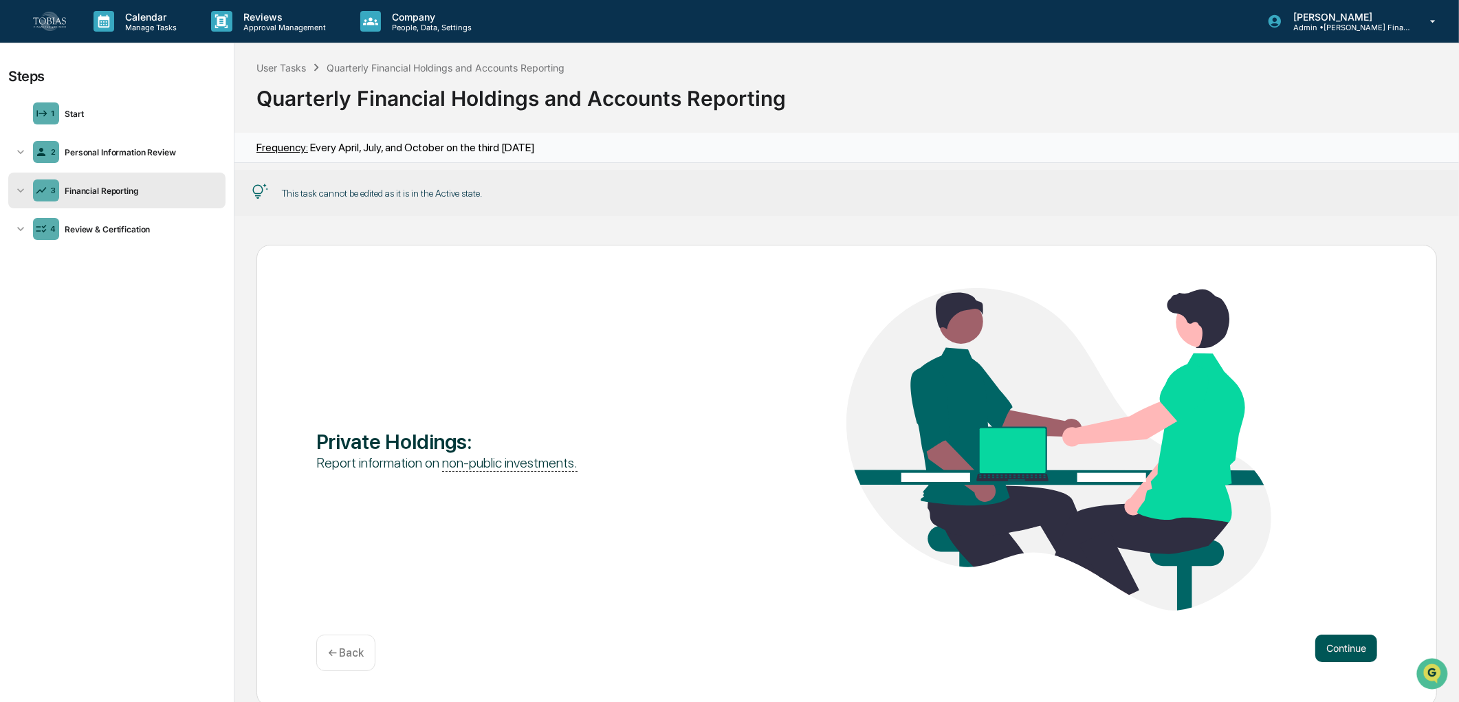
click at [1367, 658] on div "Continue" at bounding box center [1346, 649] width 62 height 28
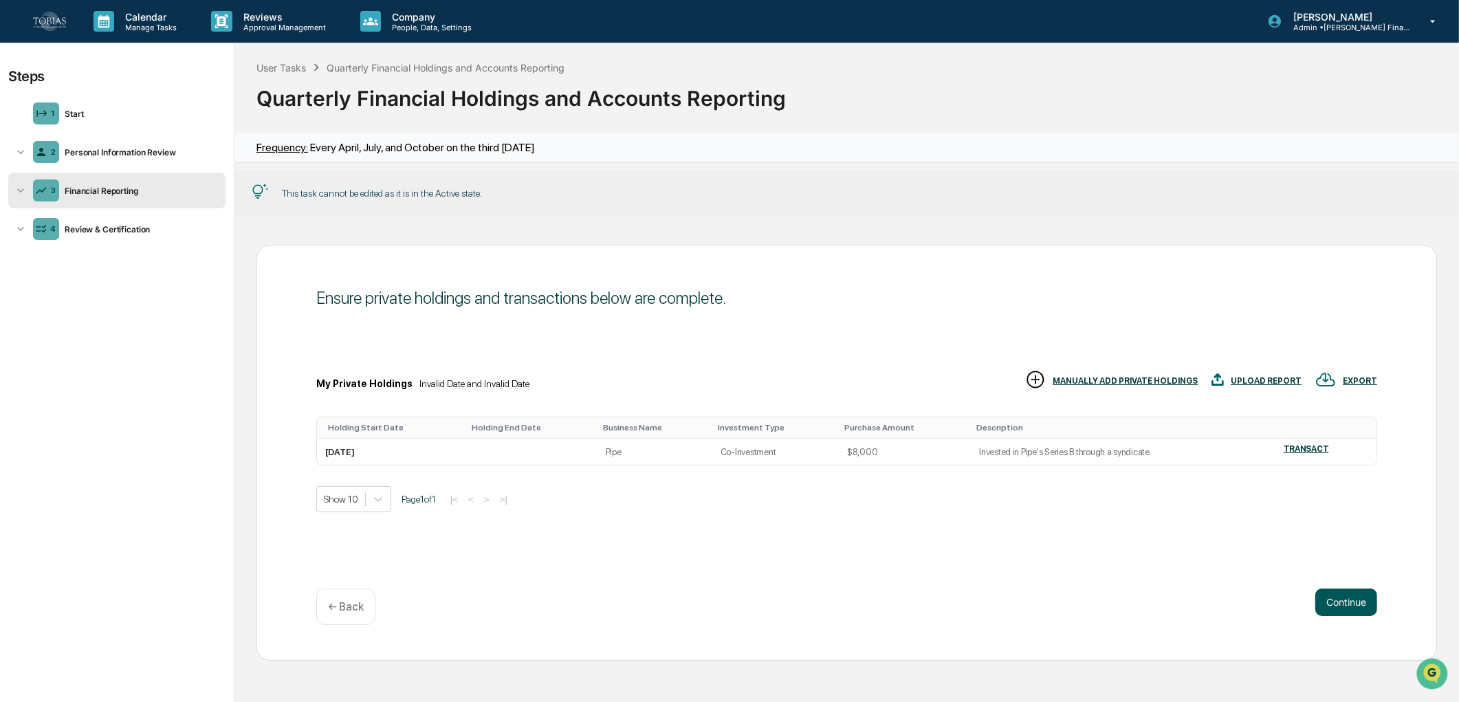
click at [1359, 609] on button "Continue" at bounding box center [1346, 603] width 62 height 28
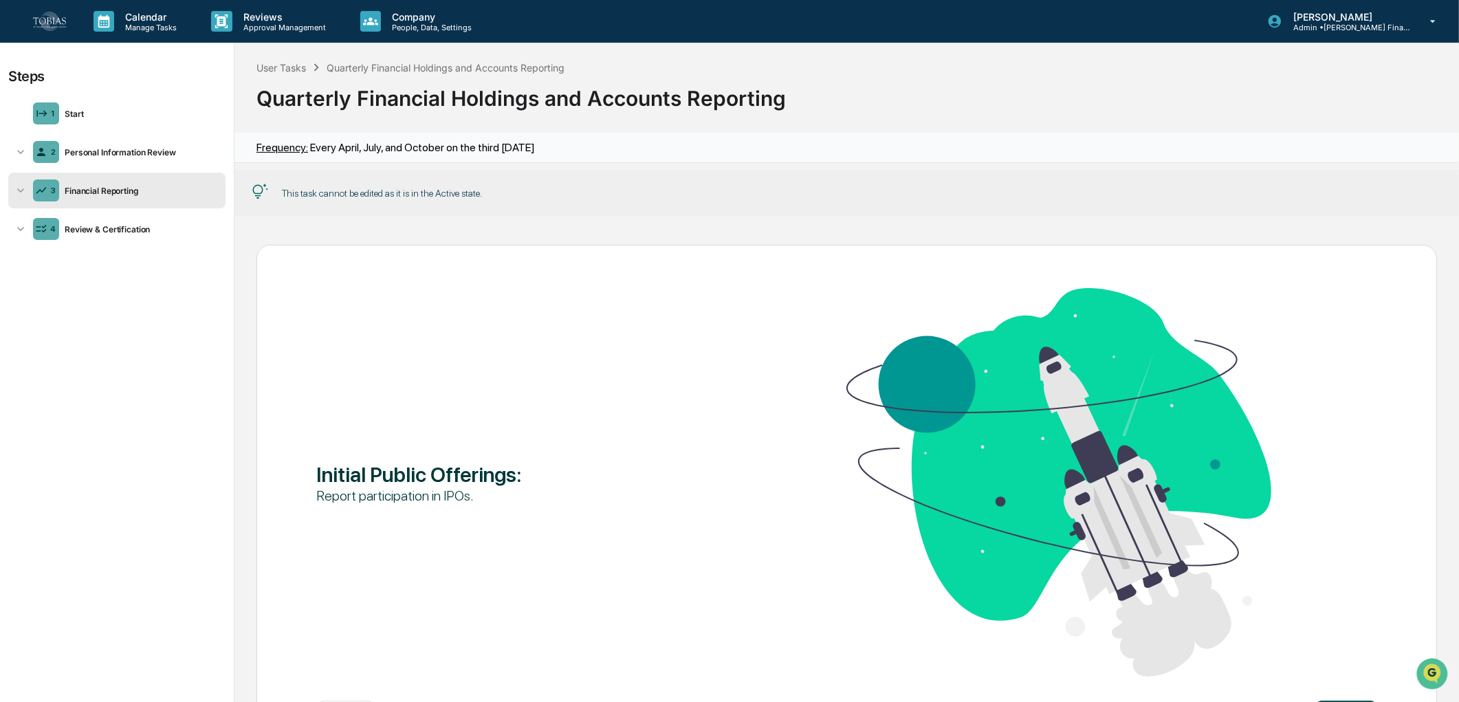
click at [1359, 609] on div "Initial Public Offerings : Report participation in IPOs." at bounding box center [846, 483] width 1061 height 391
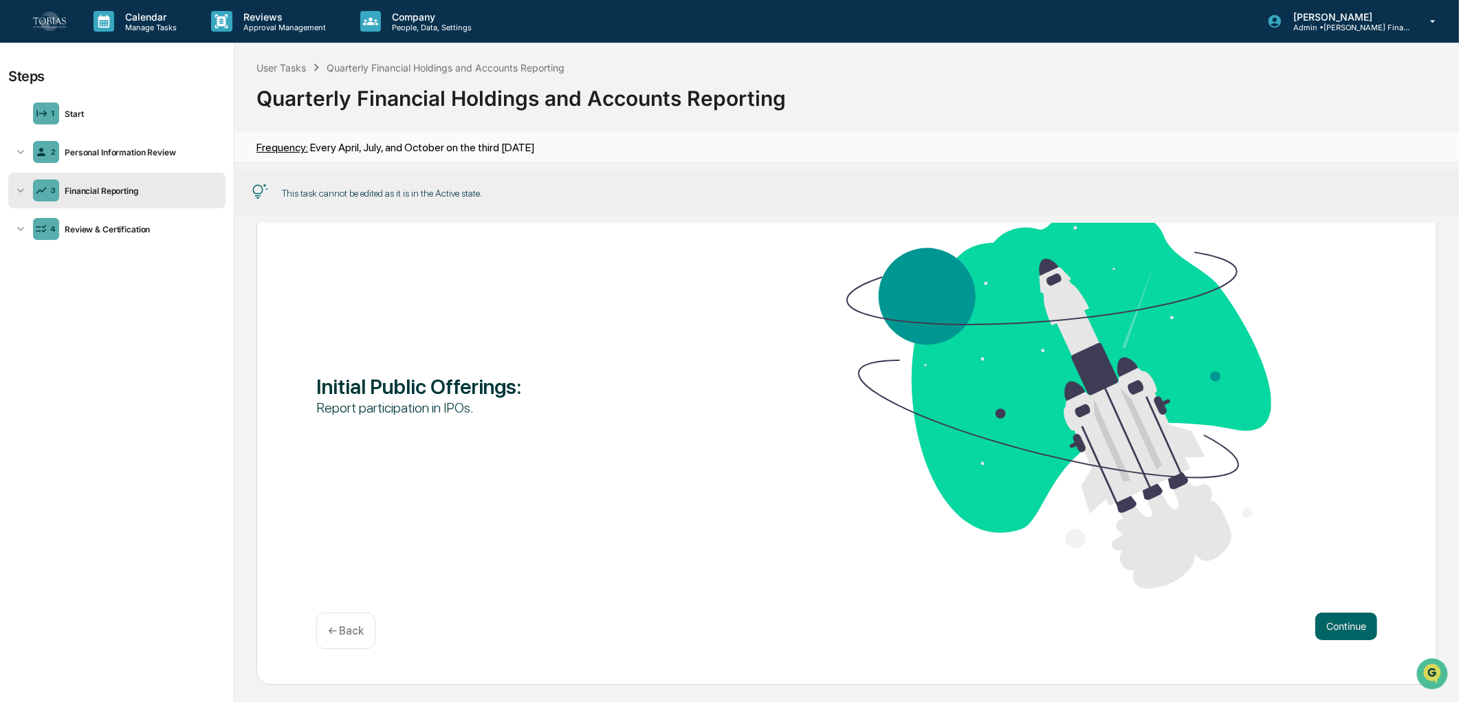
scroll to position [89, 0]
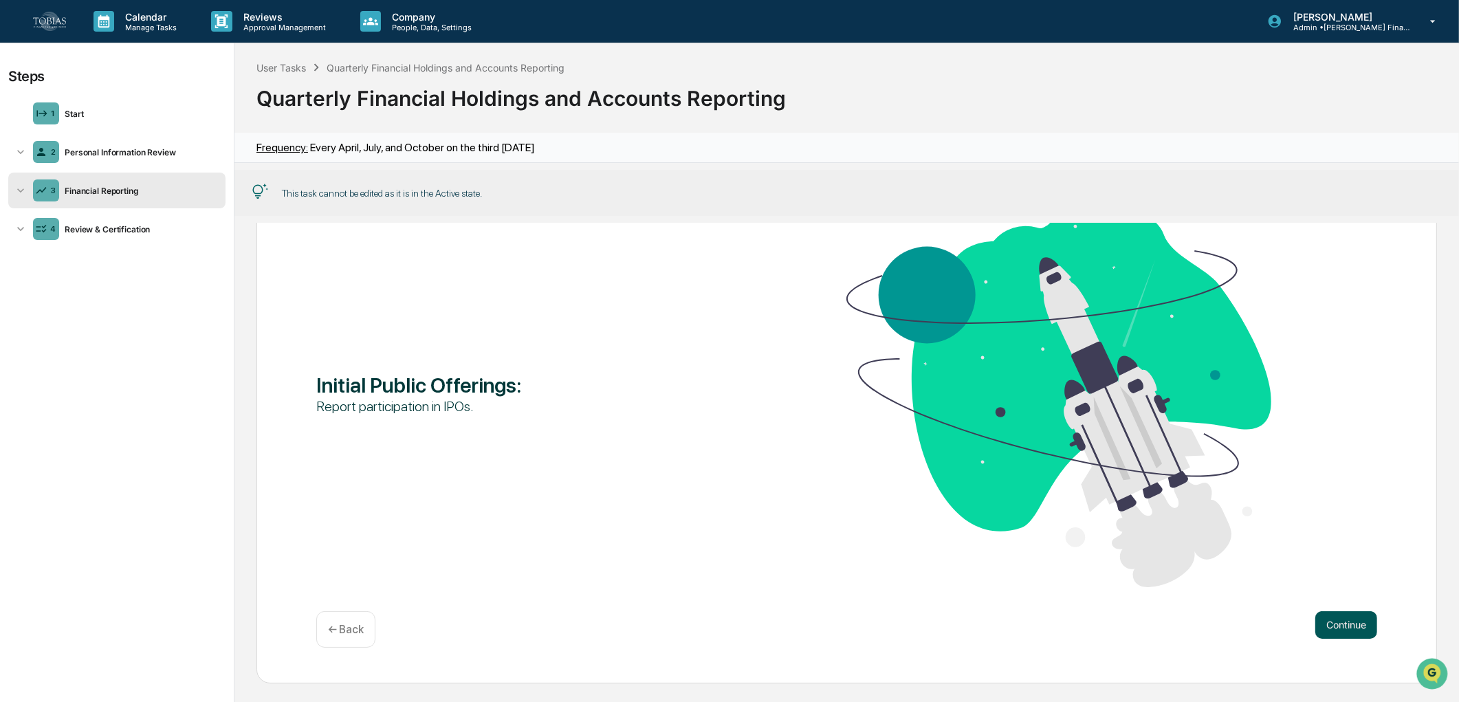
click at [1344, 613] on button "Continue" at bounding box center [1346, 625] width 62 height 28
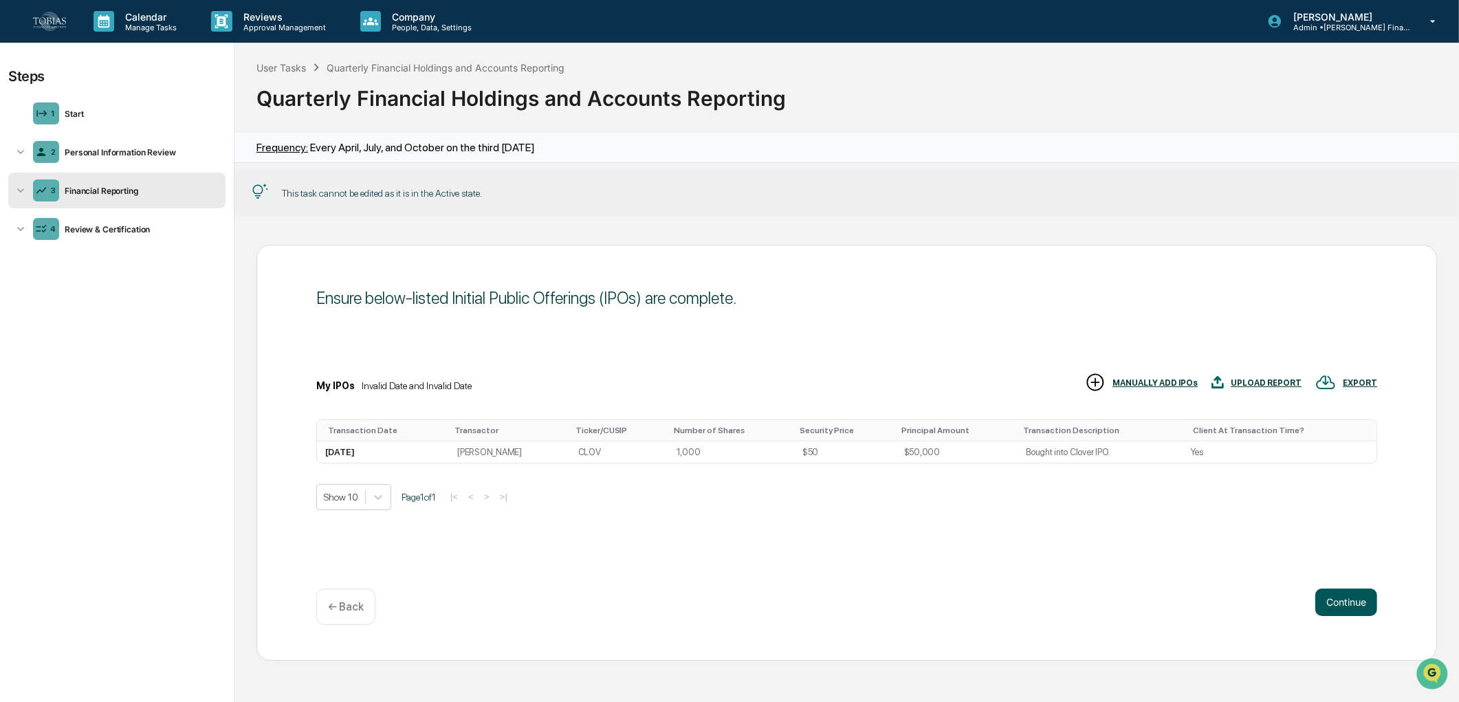
click at [1338, 612] on button "Continue" at bounding box center [1346, 603] width 62 height 28
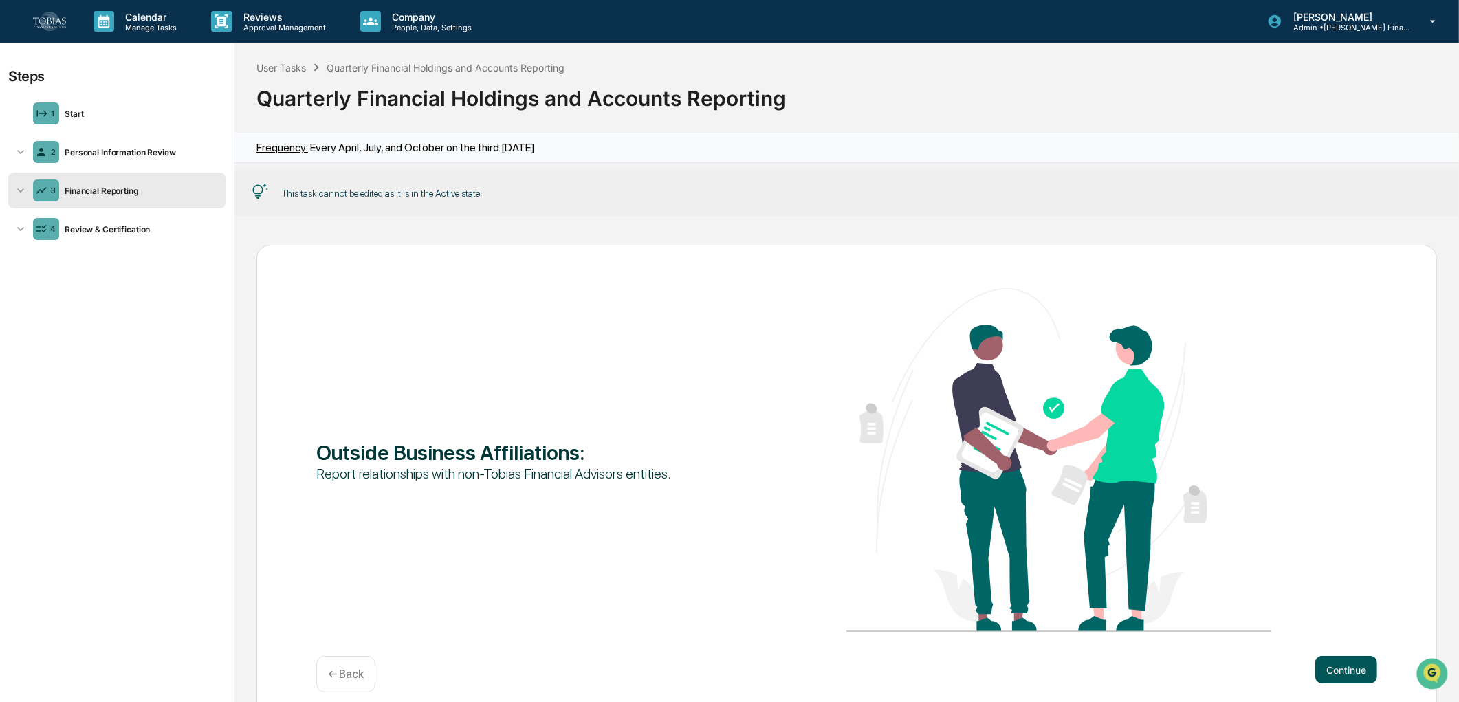
click at [1338, 612] on div "Outside Business Affiliations : Report relationships with non-Tobias Financial …" at bounding box center [846, 461] width 1061 height 347
click at [1339, 669] on button "Continue" at bounding box center [1346, 670] width 62 height 28
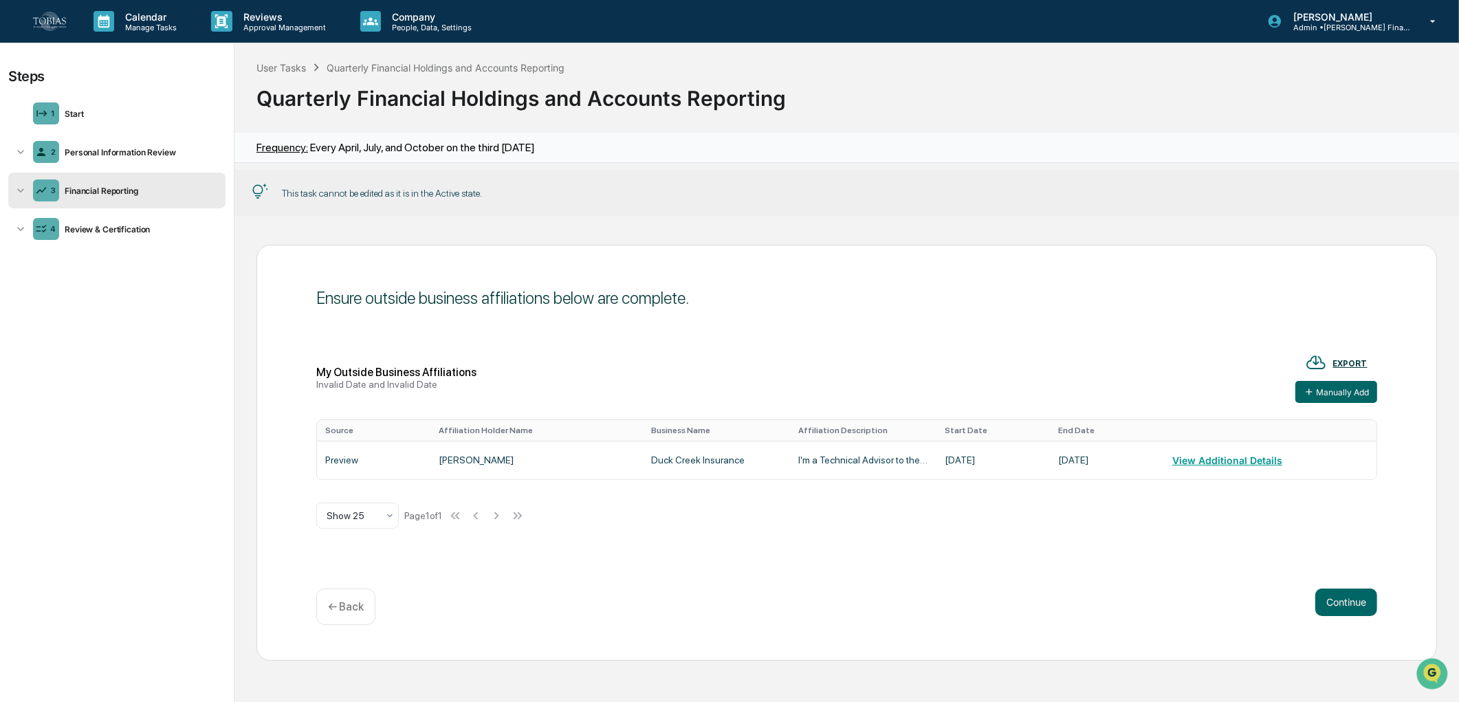
scroll to position [1, 0]
click at [19, 190] on icon at bounding box center [20, 190] width 7 height 4
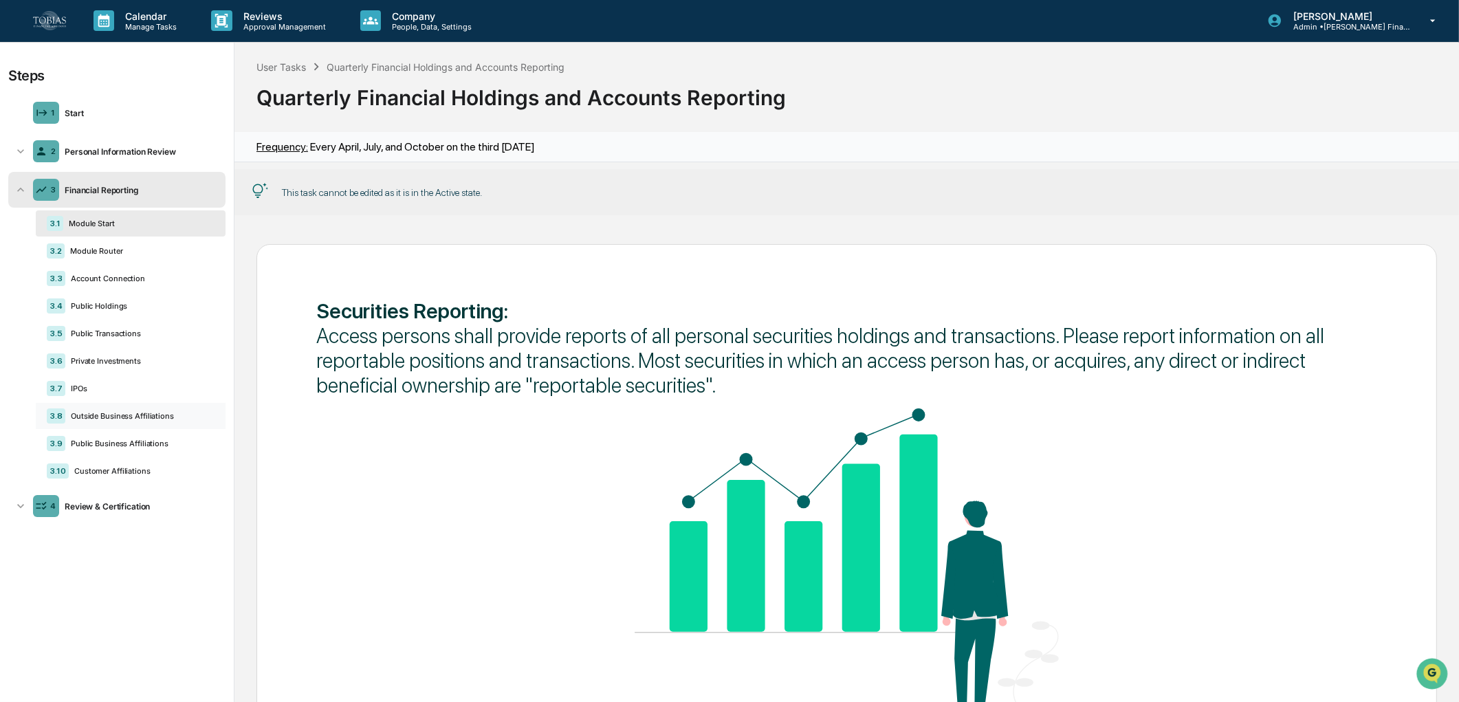
click at [152, 422] on div "3.8 Outside Business Affiliations" at bounding box center [131, 416] width 190 height 26
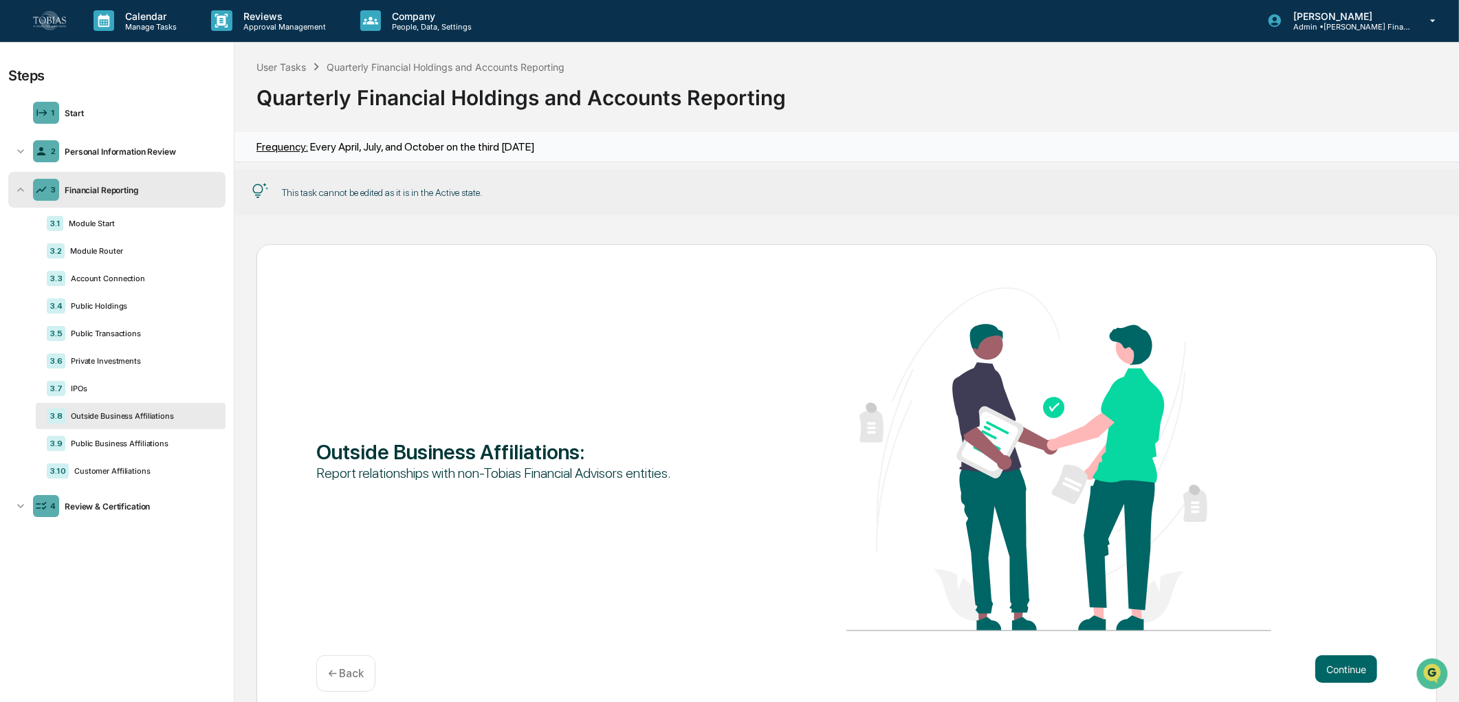
scroll to position [45, 0]
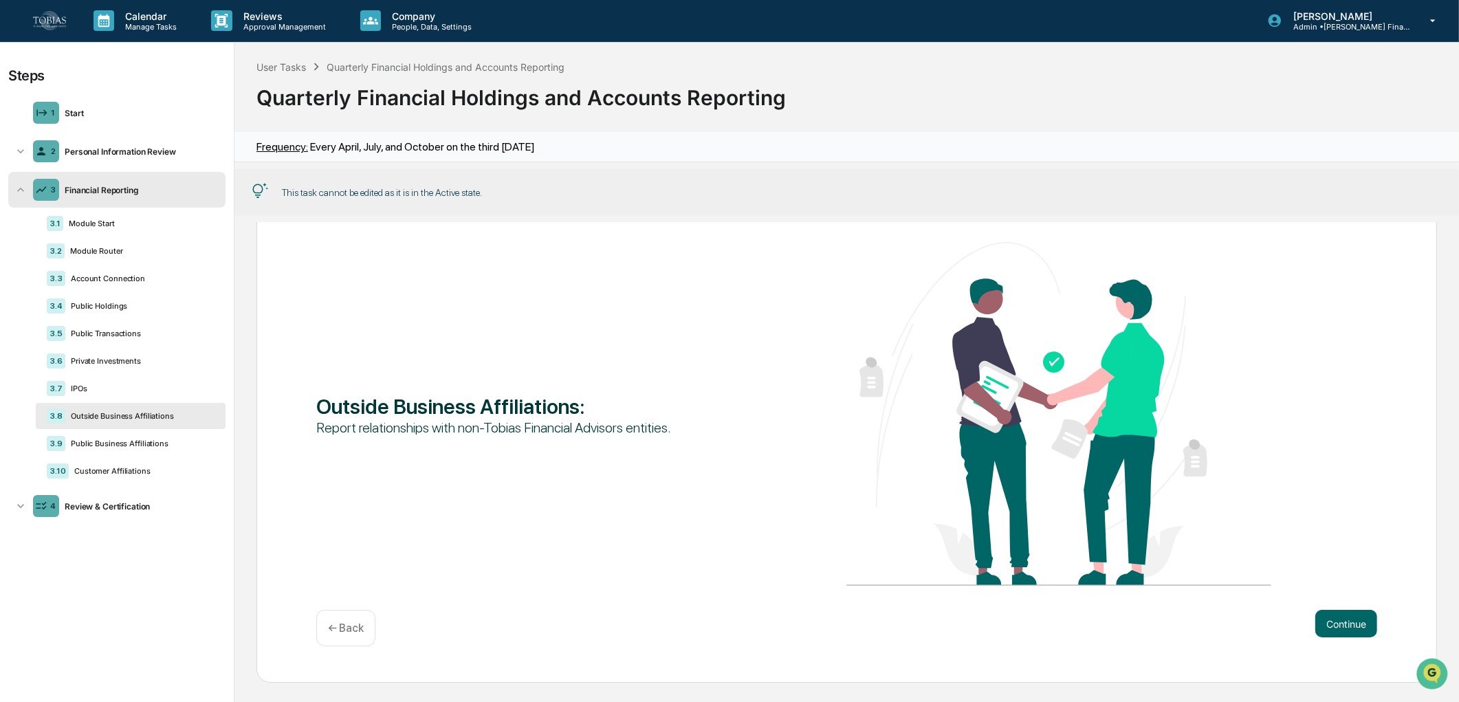
click at [1366, 638] on div "Continue ← Back" at bounding box center [846, 628] width 1061 height 36
click at [1363, 633] on button "Continue" at bounding box center [1346, 624] width 62 height 28
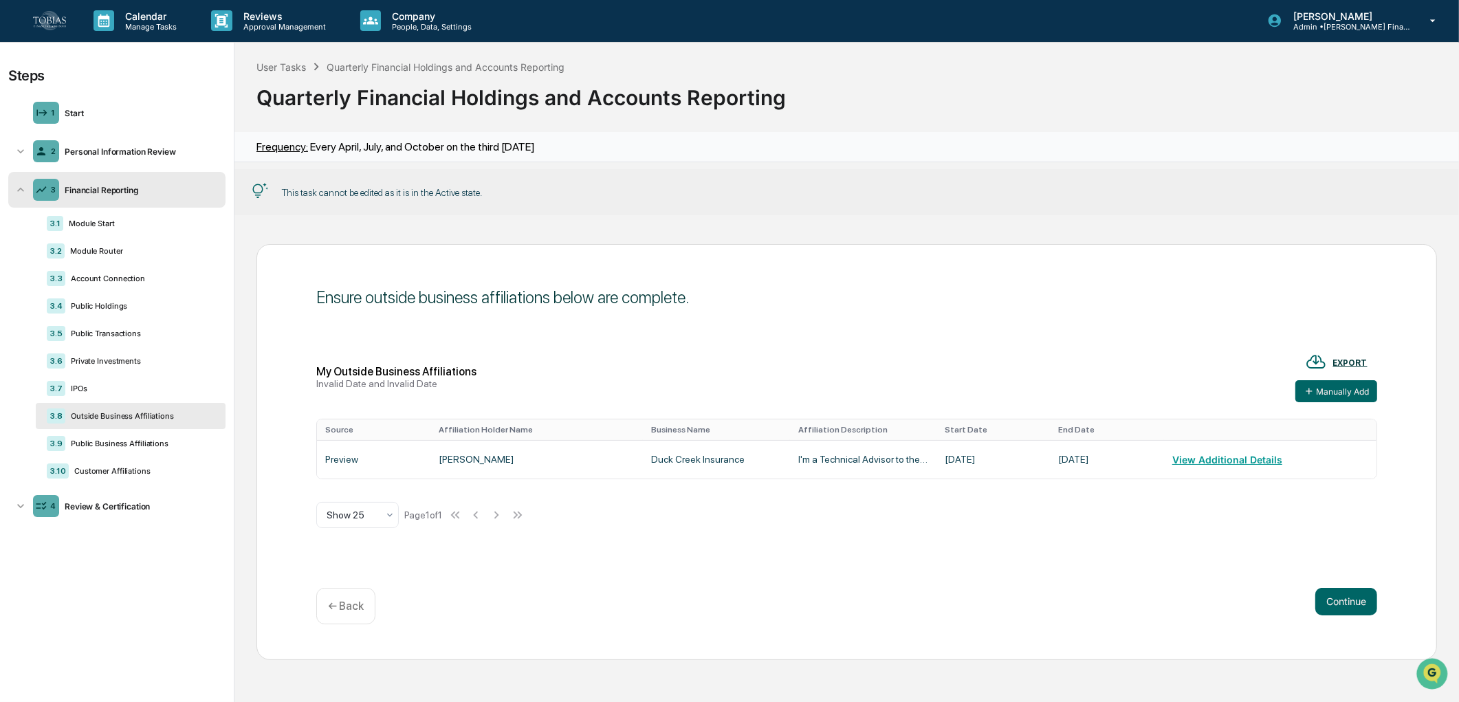
click at [30, 21] on div "Calendar Manage Tasks Reviews Approval Management Company People, Data, Setting…" at bounding box center [729, 20] width 1459 height 43
click at [45, 24] on img at bounding box center [49, 20] width 33 height 19
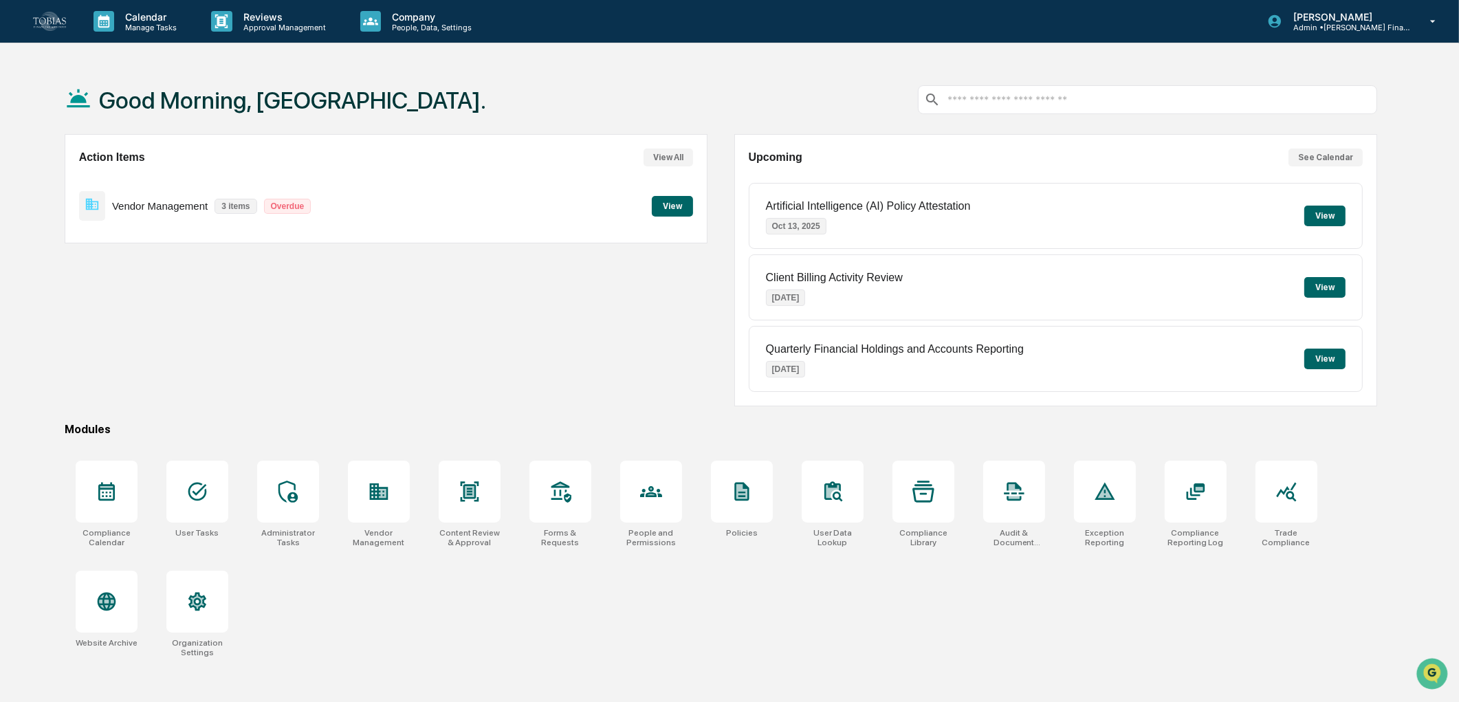
click at [975, 108] on div at bounding box center [1147, 99] width 459 height 29
click at [995, 105] on input "text" at bounding box center [1158, 100] width 425 height 13
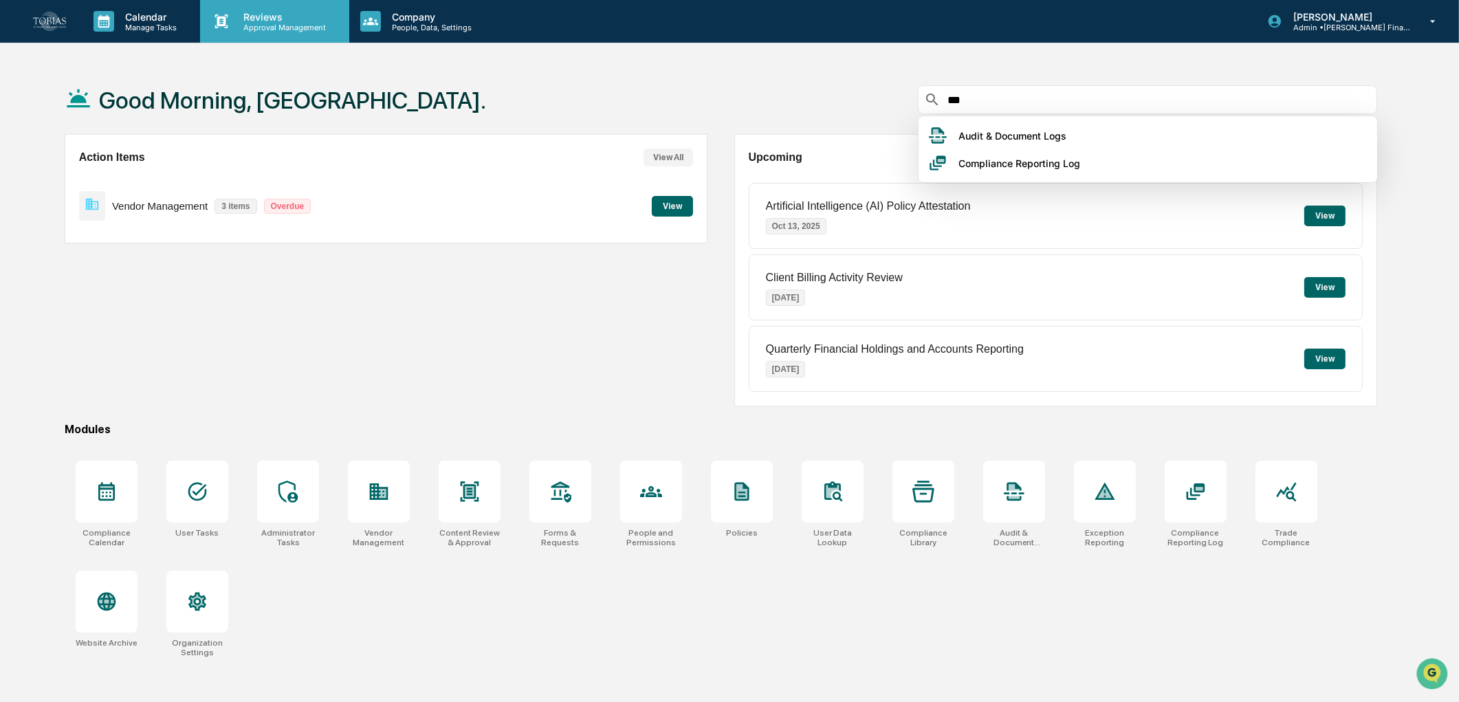
type input "***"
click at [283, 17] on p "Reviews" at bounding box center [282, 17] width 100 height 12
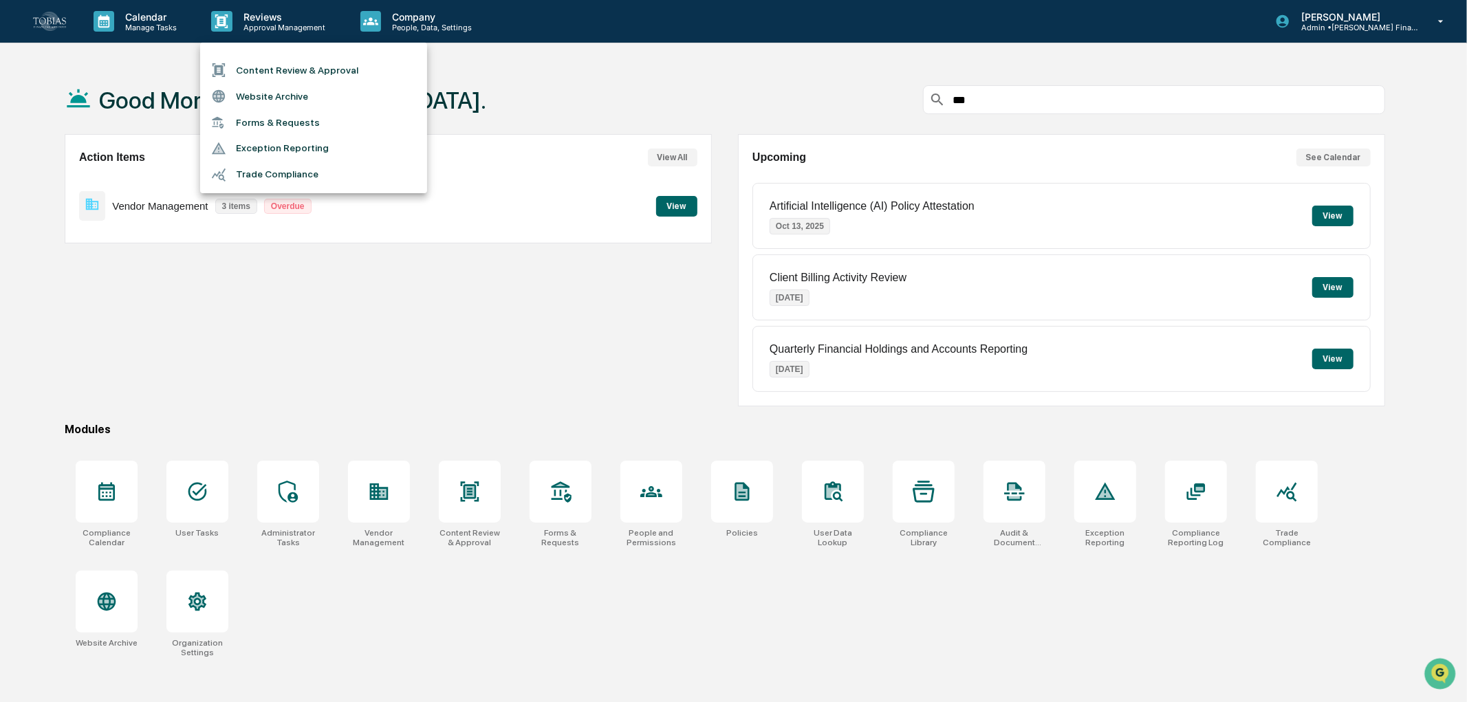
click at [994, 91] on div at bounding box center [733, 351] width 1467 height 702
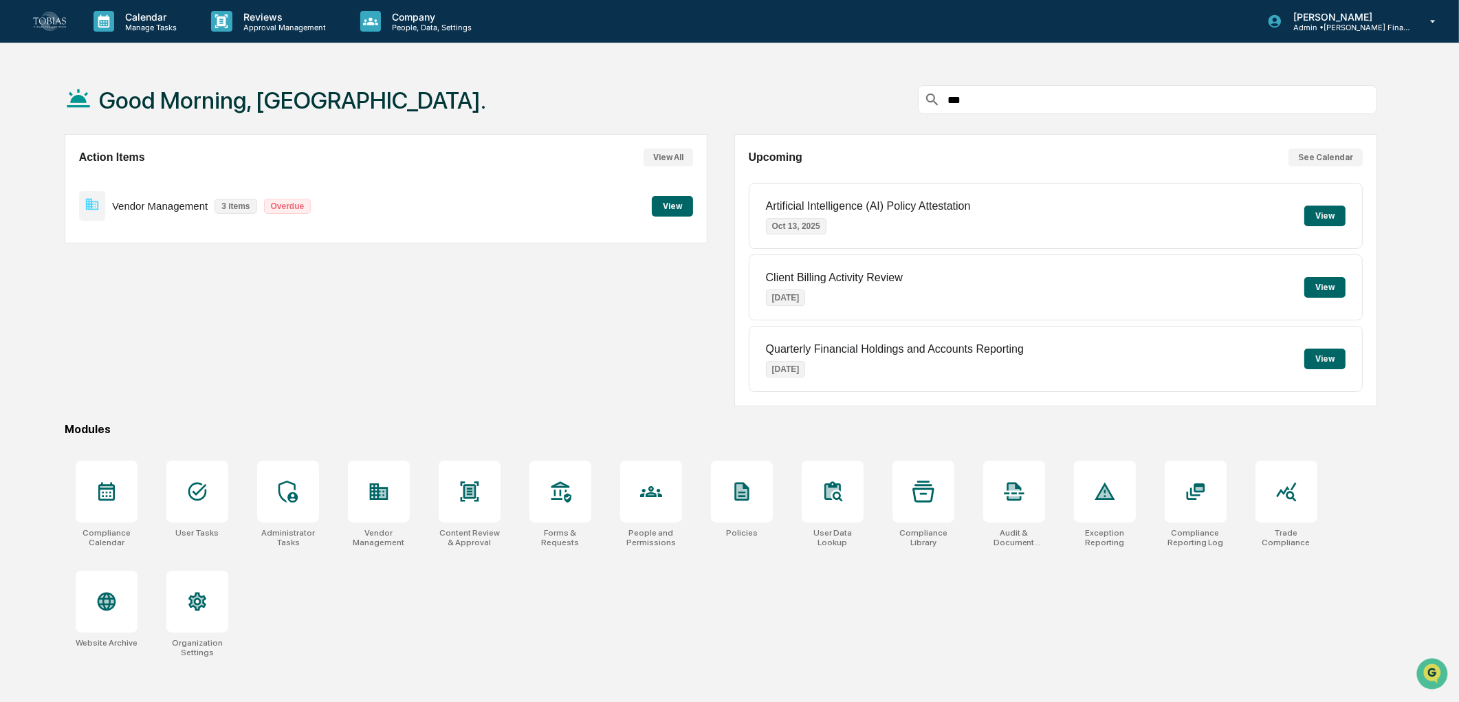
click at [991, 99] on input "***" at bounding box center [1158, 100] width 425 height 13
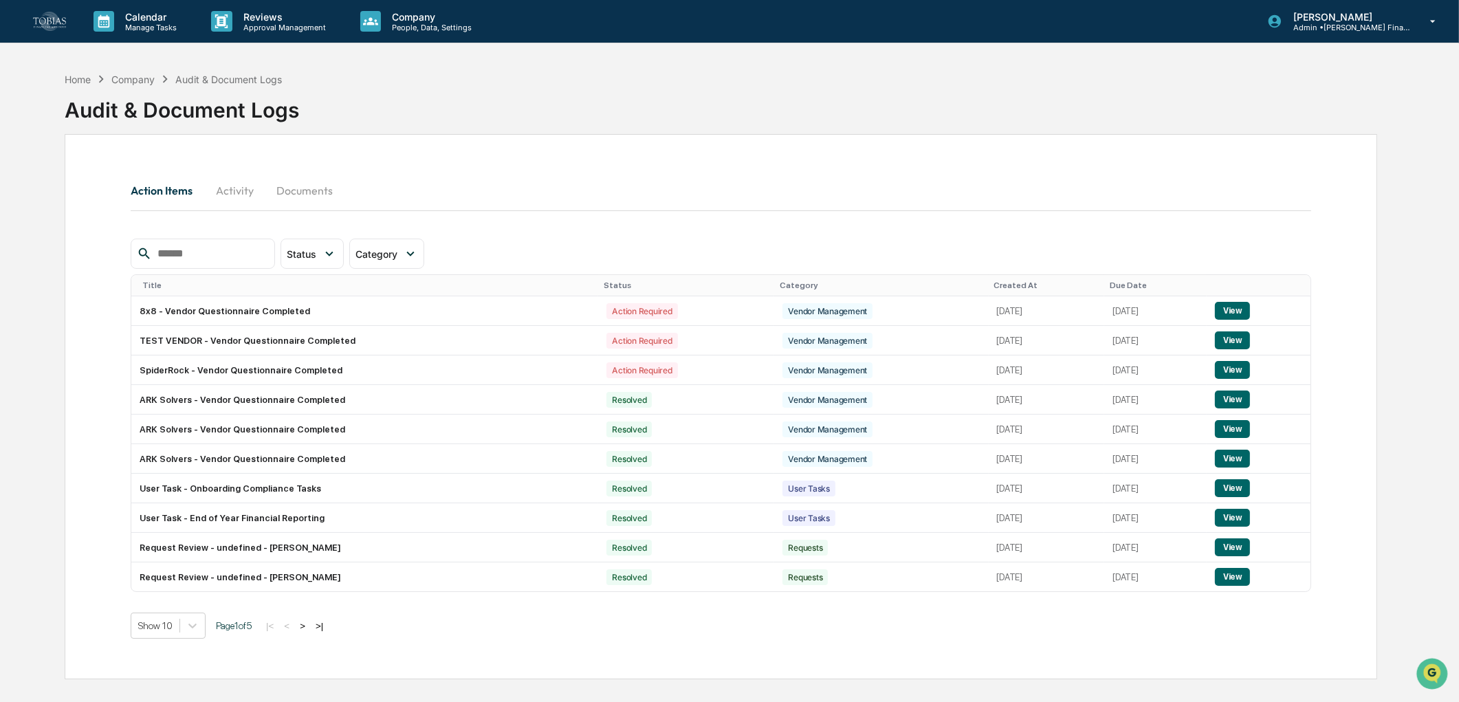
click at [245, 189] on button "Activity" at bounding box center [235, 190] width 62 height 33
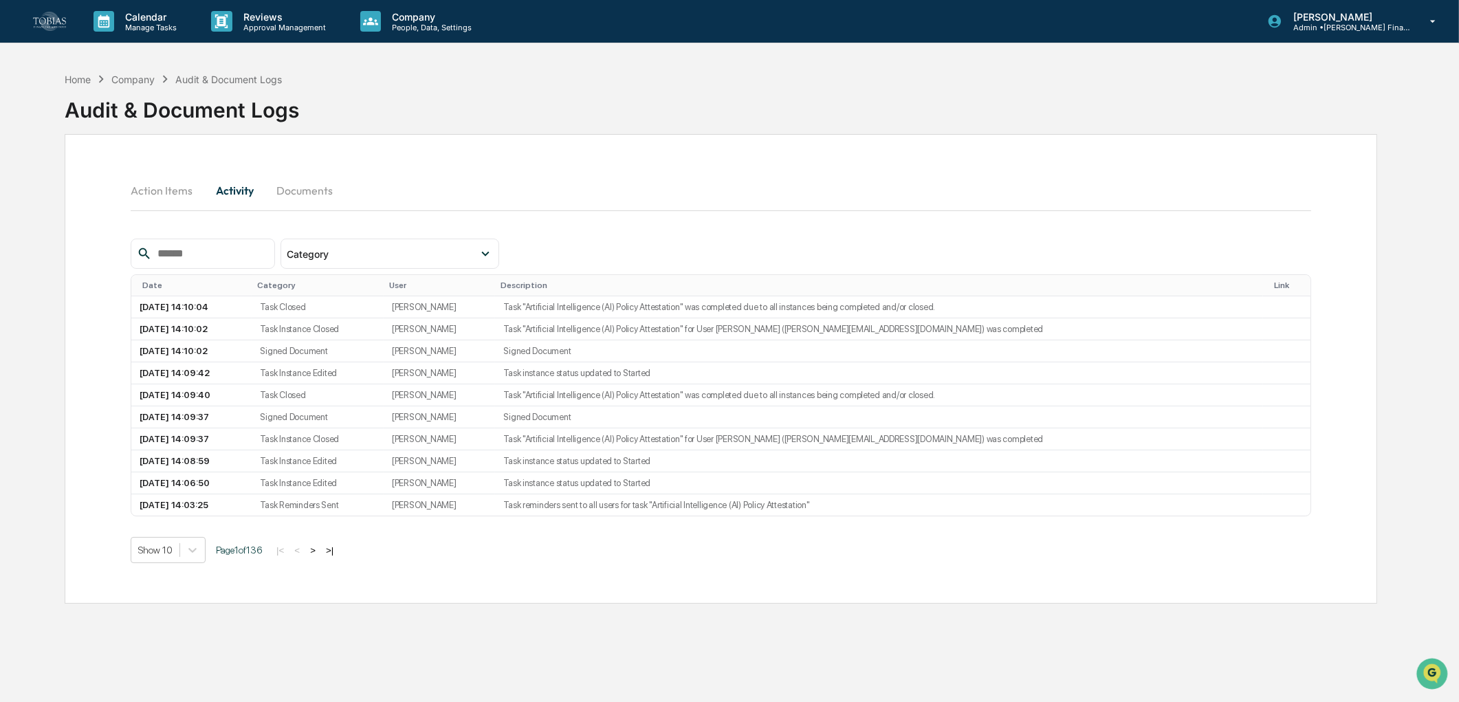
click at [298, 193] on button "Documents" at bounding box center [304, 190] width 78 height 33
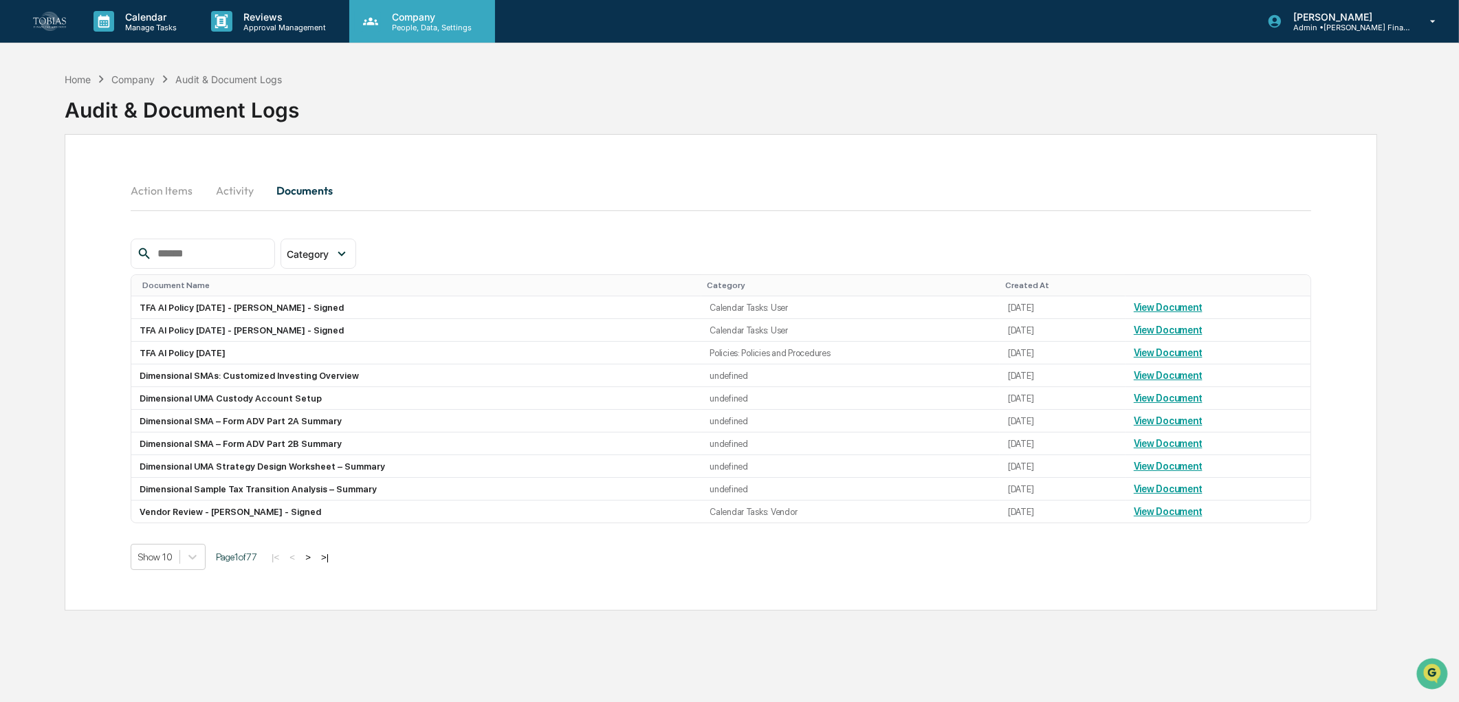
click at [383, 16] on p "Company" at bounding box center [430, 17] width 98 height 12
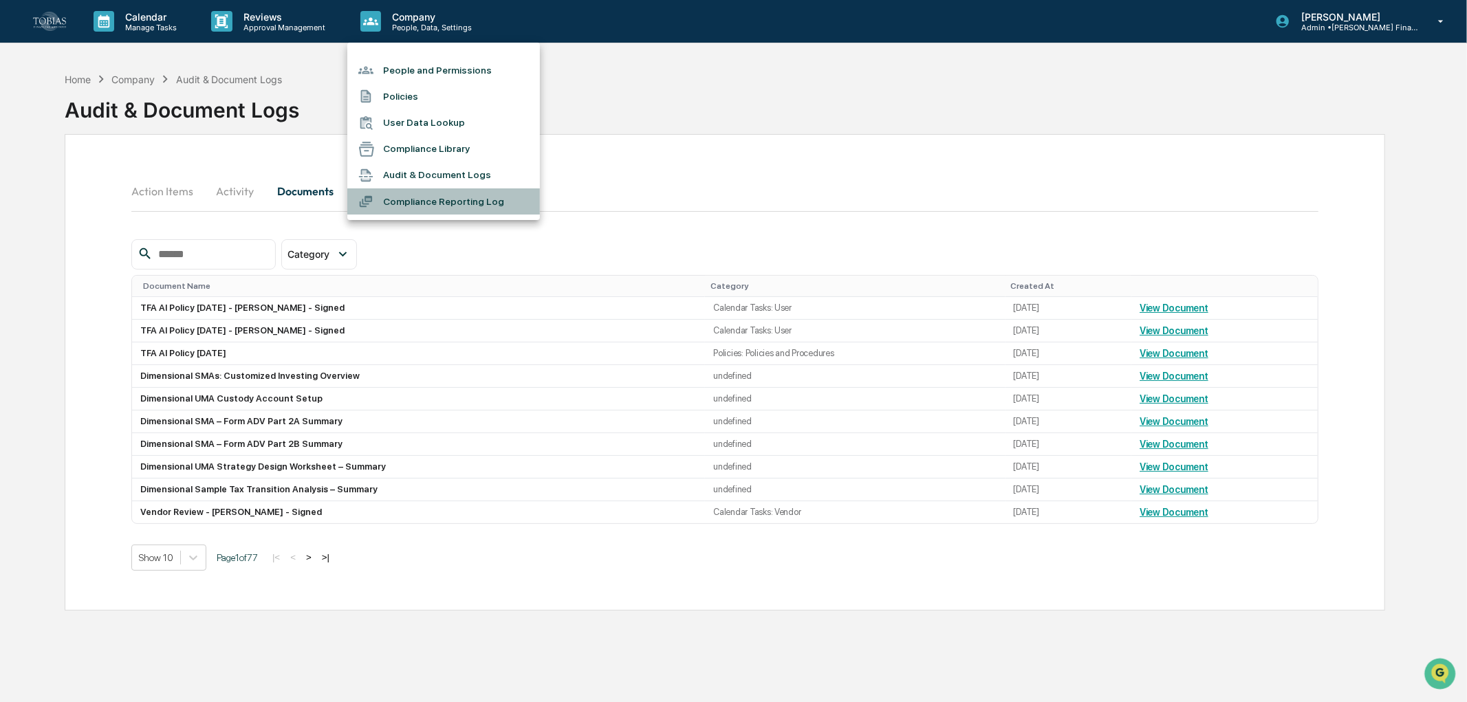
click at [406, 195] on li "Compliance Reporting Log" at bounding box center [443, 201] width 193 height 26
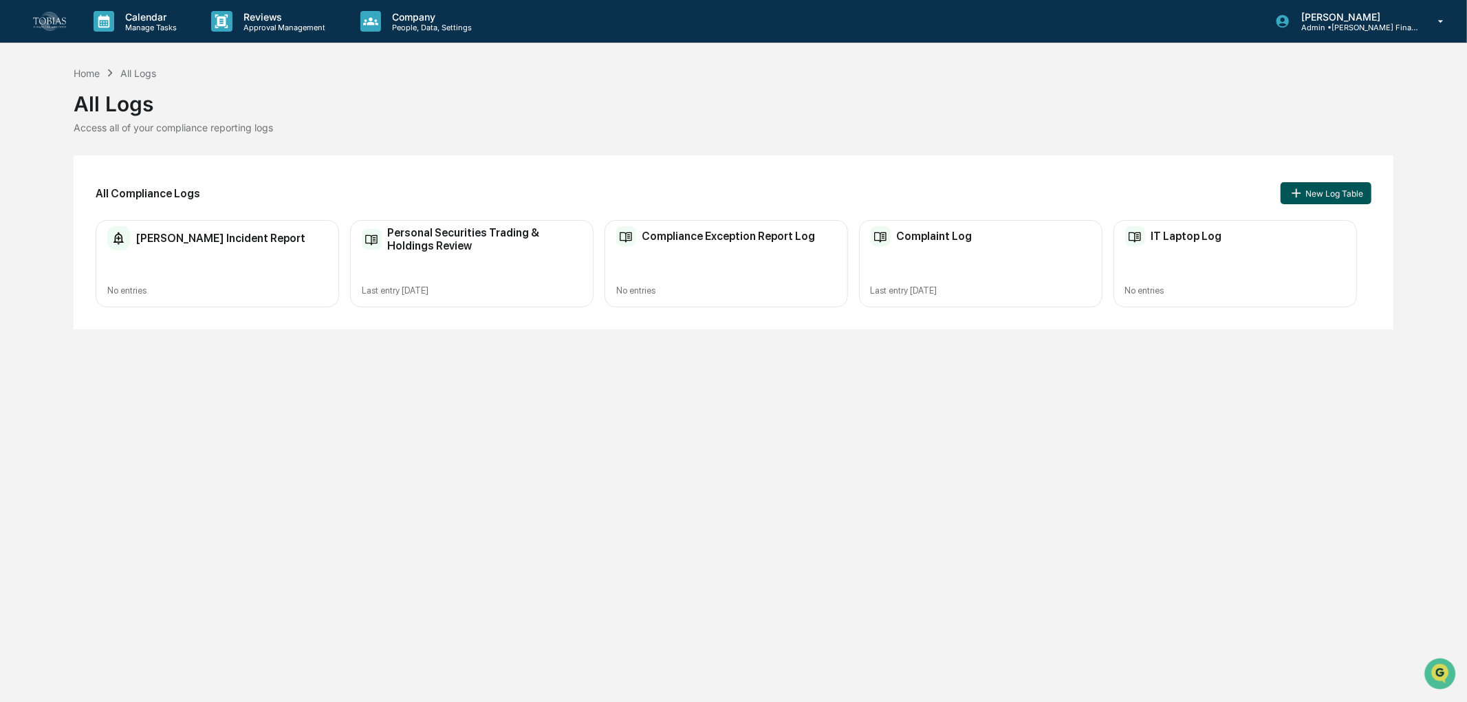
click at [1321, 191] on button "New Log Table" at bounding box center [1325, 193] width 91 height 22
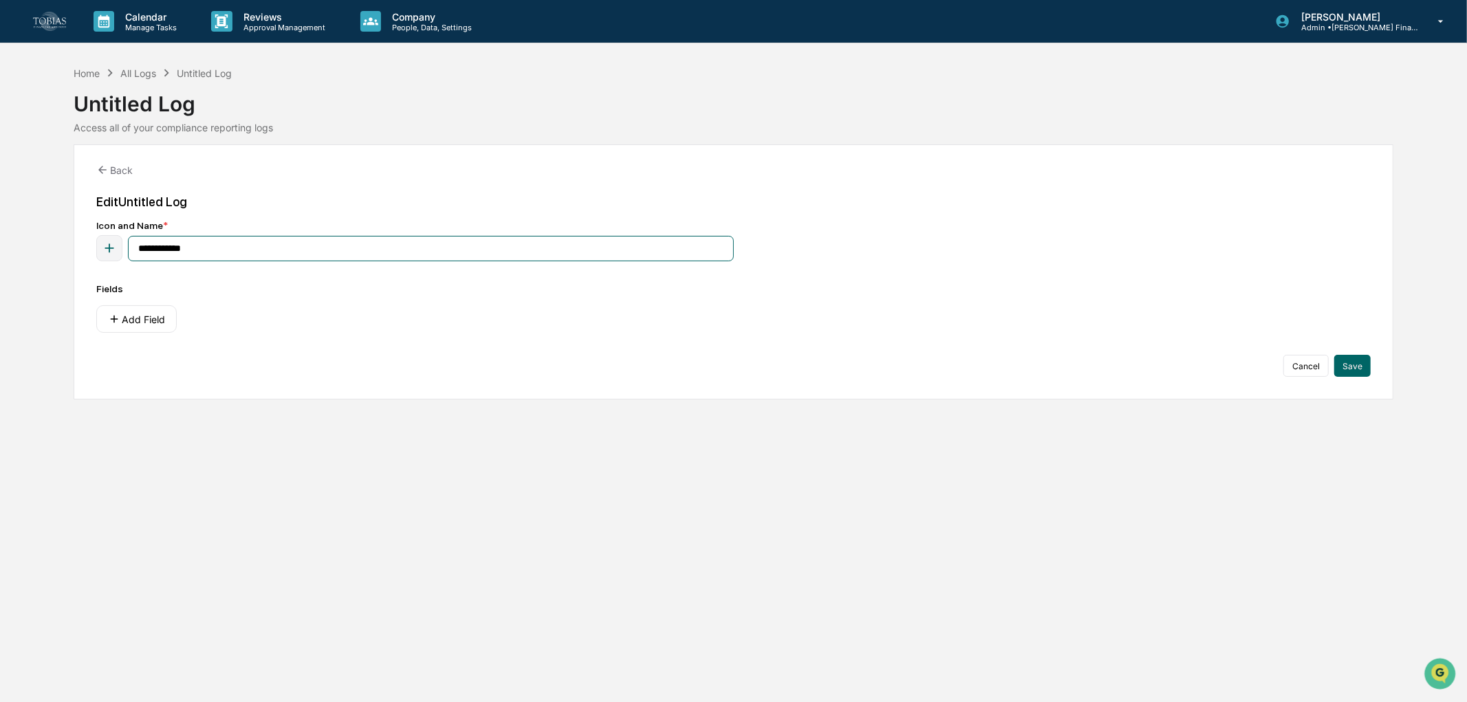
click at [241, 249] on input "**********" at bounding box center [431, 248] width 606 height 25
click at [102, 248] on icon "button" at bounding box center [109, 248] width 15 height 15
type input "********"
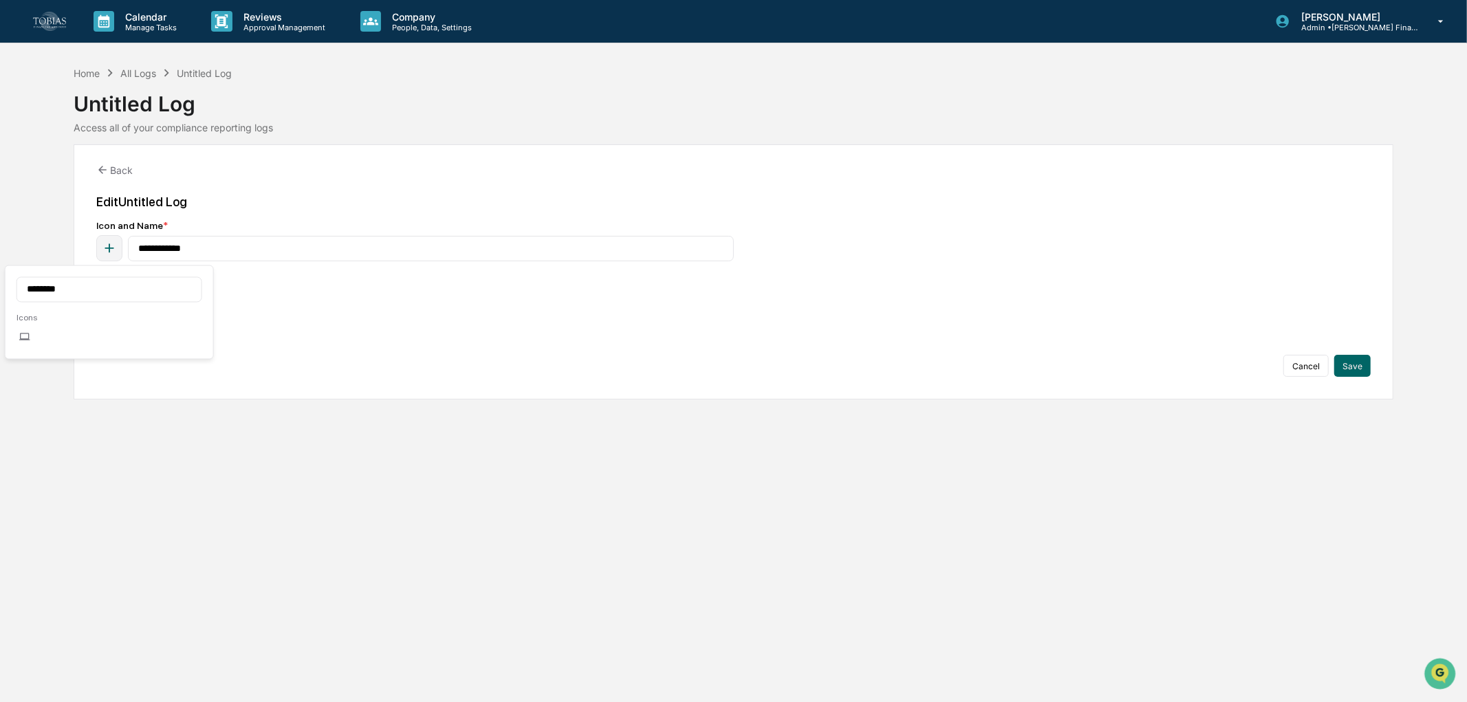
click at [19, 335] on icon at bounding box center [24, 336] width 11 height 11
click at [229, 252] on input "**********" at bounding box center [431, 248] width 606 height 25
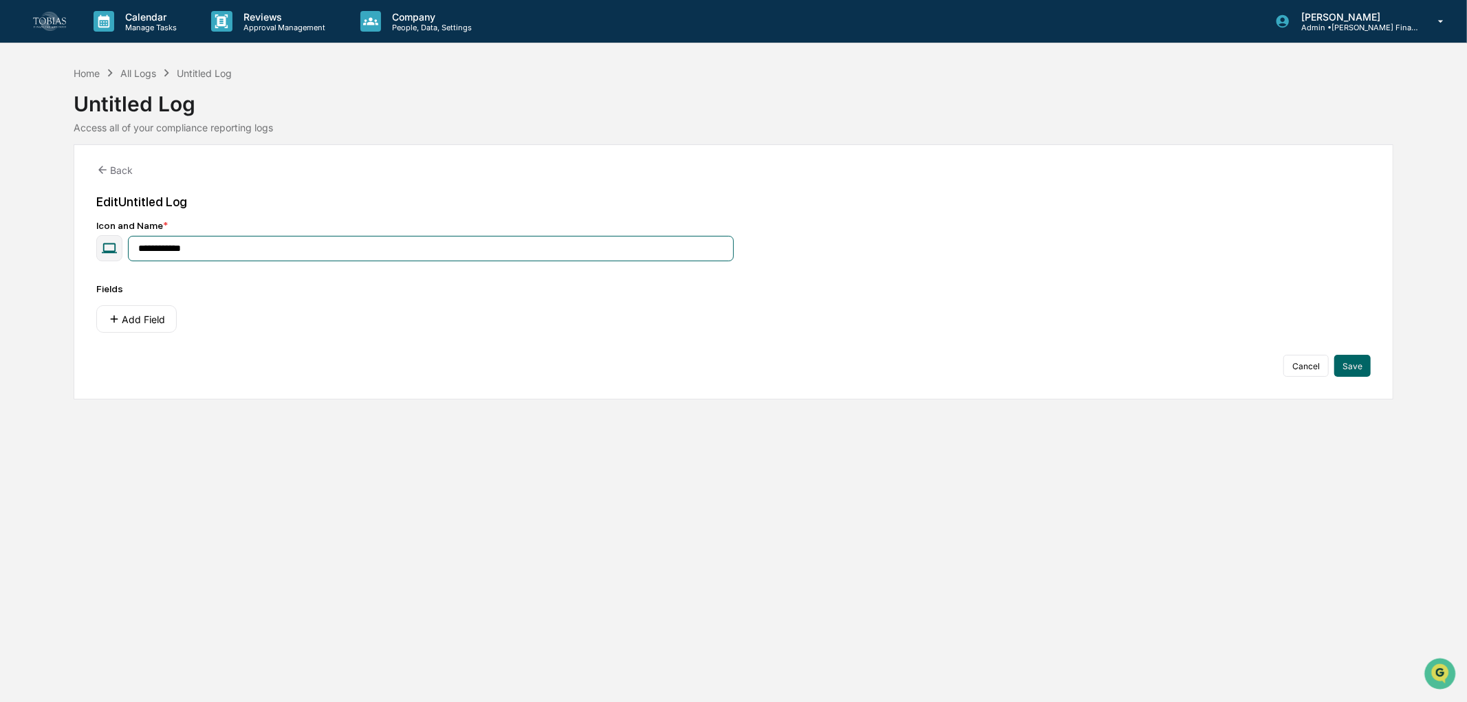
click at [229, 252] on input "**********" at bounding box center [431, 248] width 606 height 25
paste input "*******"
type input "**********"
click at [418, 316] on div "Add Field" at bounding box center [733, 319] width 1275 height 28
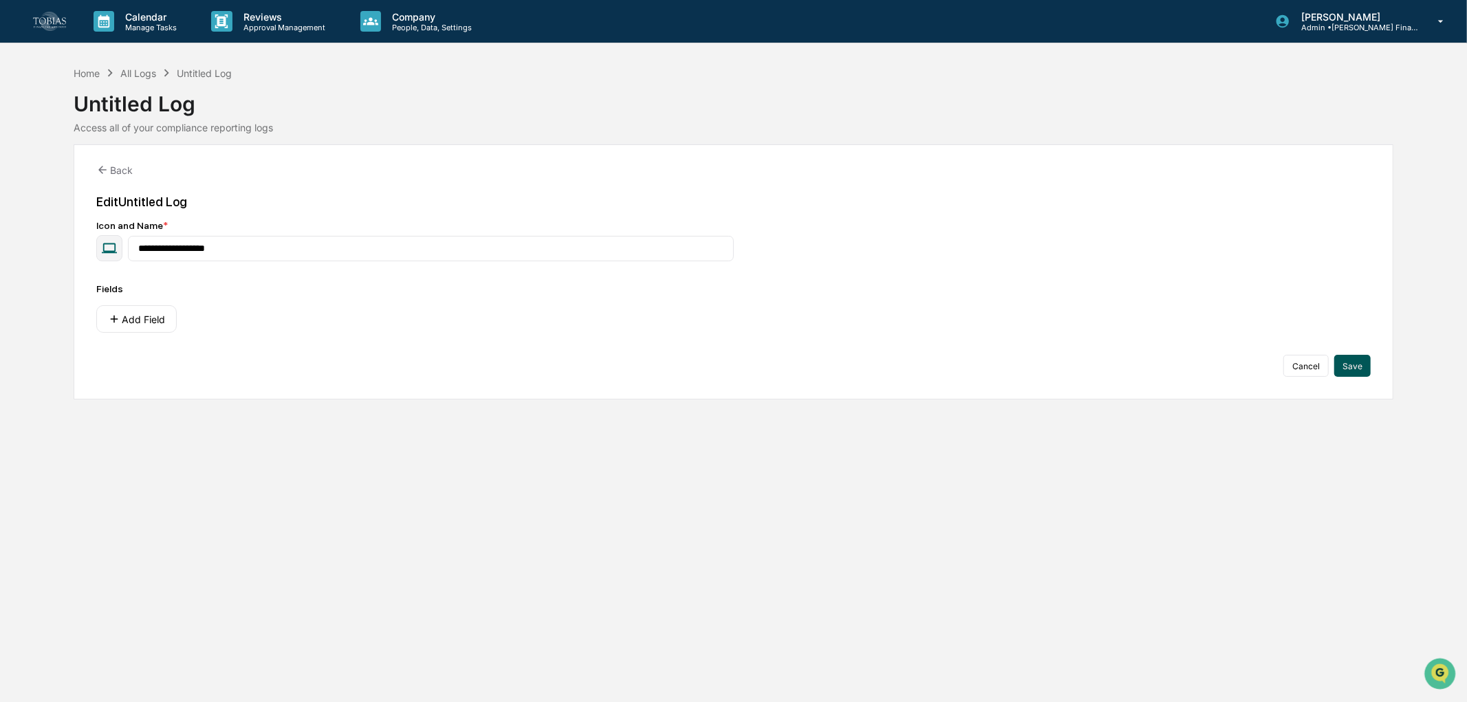
click at [1357, 364] on button "Save" at bounding box center [1352, 366] width 36 height 22
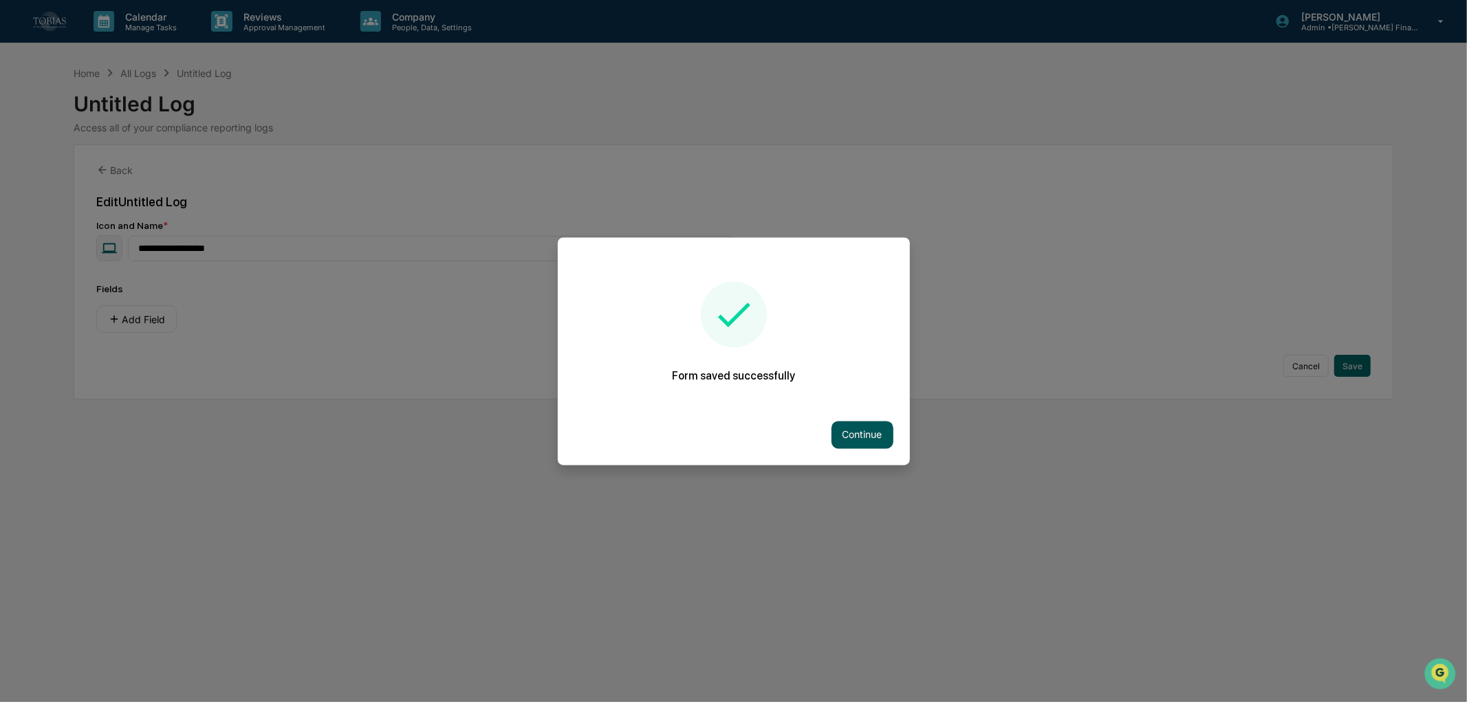
click at [847, 441] on button "Continue" at bounding box center [862, 435] width 62 height 28
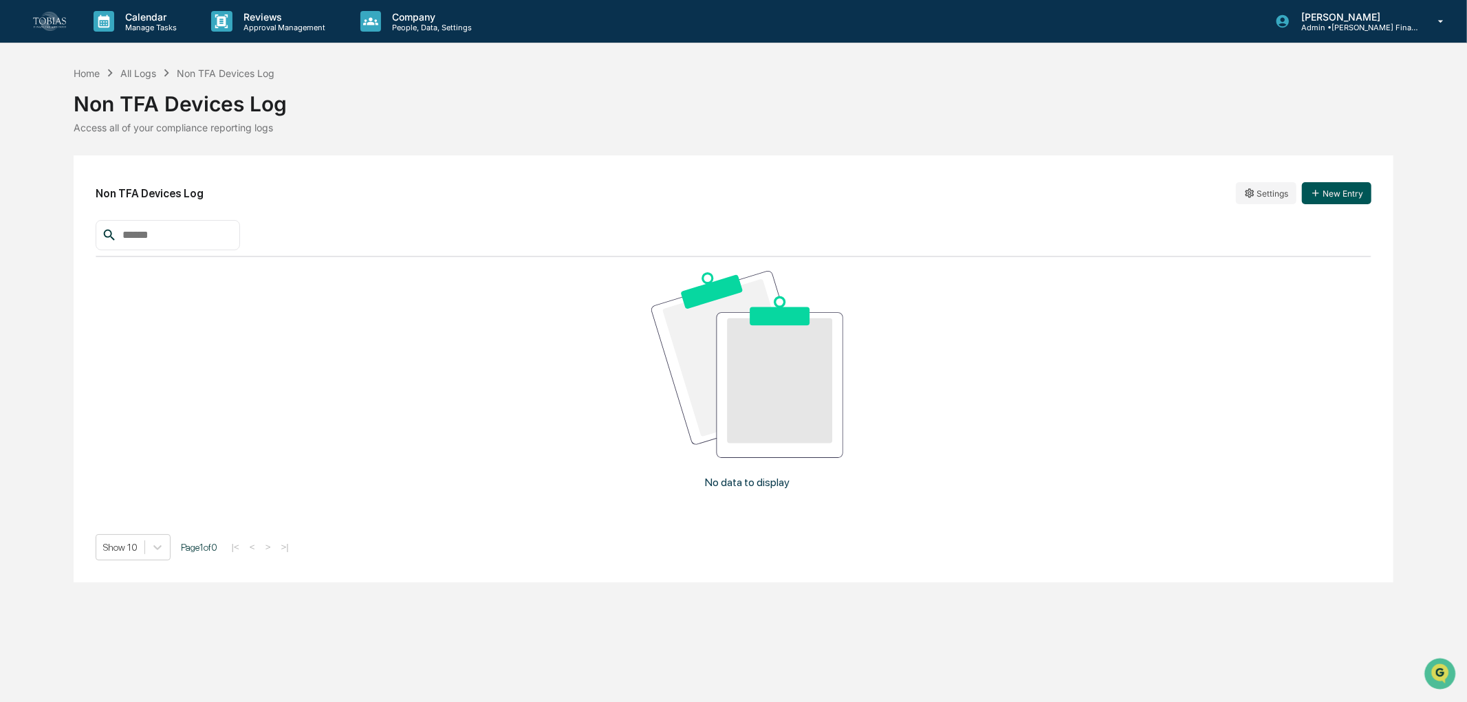
click at [1337, 182] on button "New Entry" at bounding box center [1336, 193] width 69 height 22
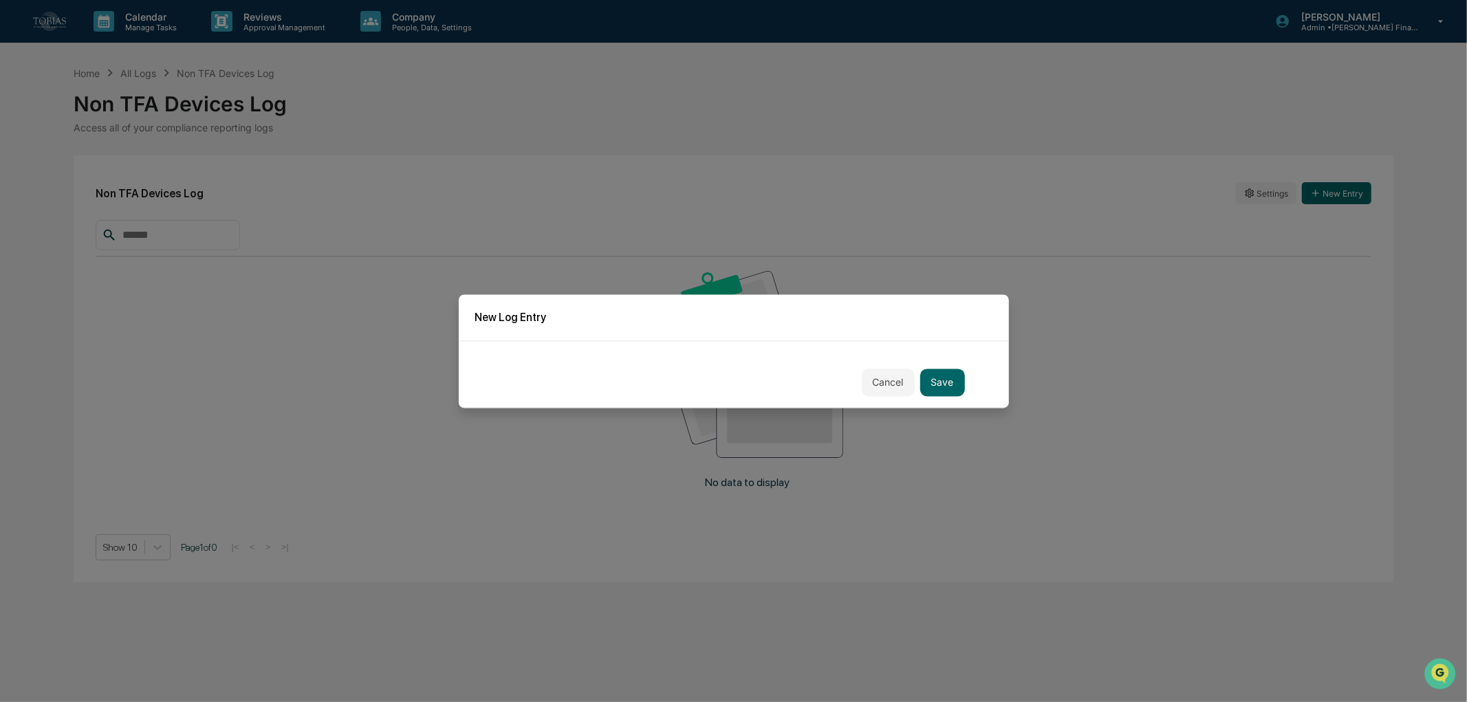
click at [690, 340] on div "Cancel Save" at bounding box center [734, 373] width 550 height 67
click at [582, 358] on div "Cancel Save" at bounding box center [734, 373] width 550 height 67
click at [864, 380] on button "Cancel" at bounding box center [888, 383] width 53 height 28
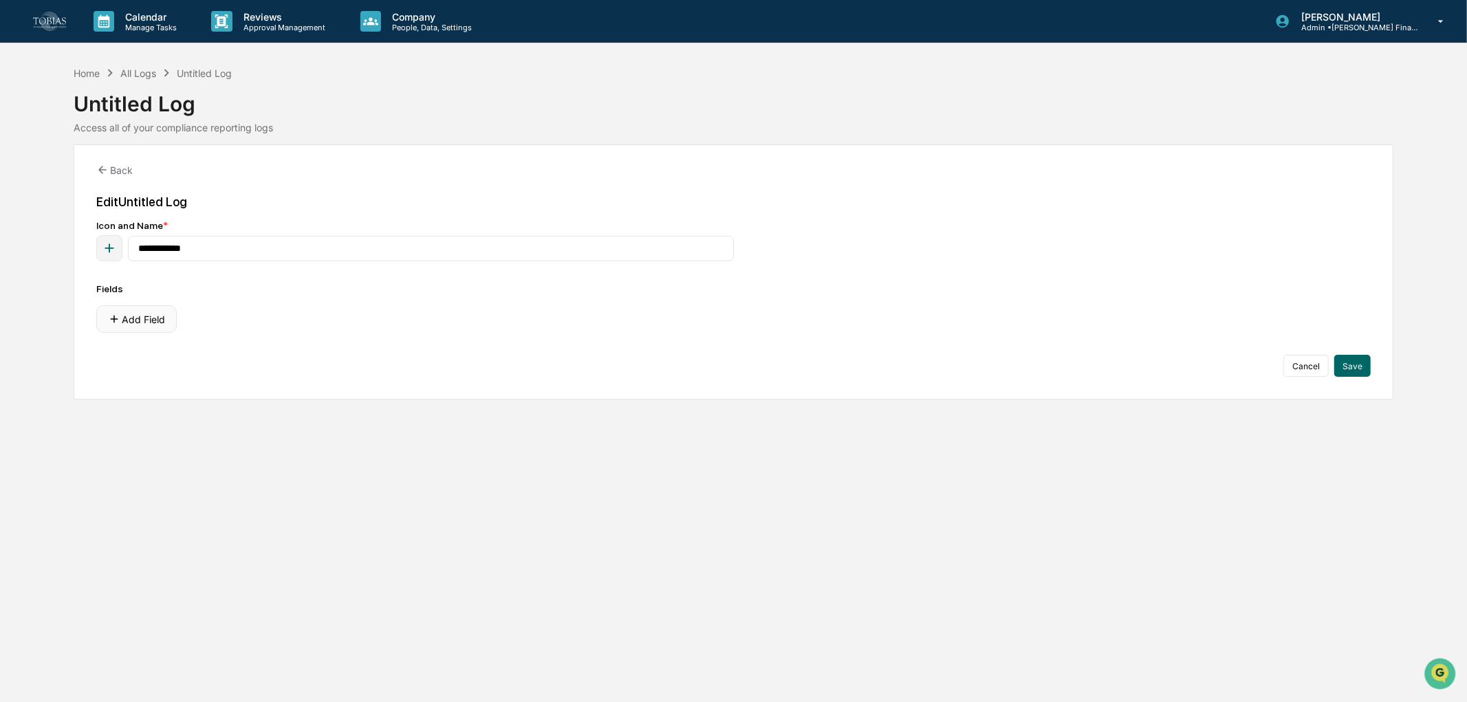
click at [128, 325] on button "Add Field" at bounding box center [136, 319] width 80 height 28
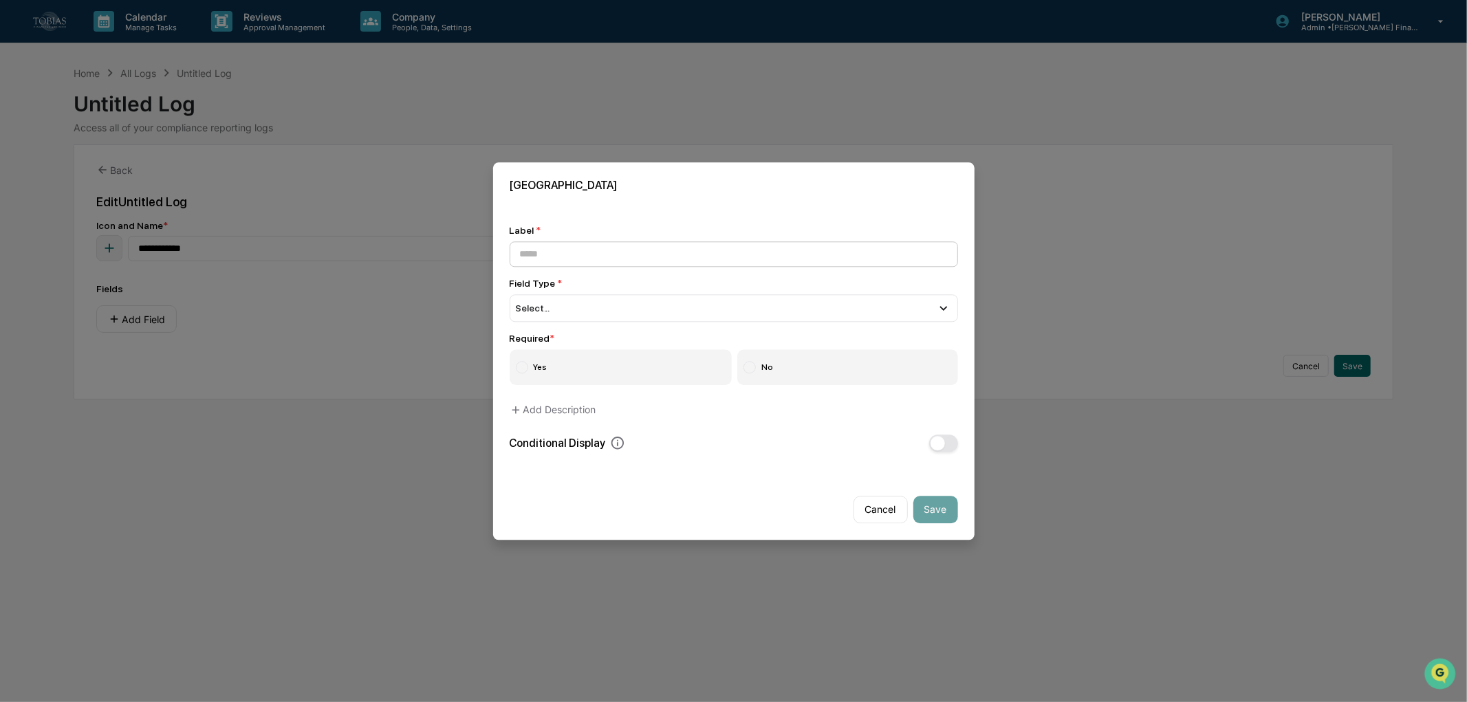
click at [613, 252] on input at bounding box center [733, 253] width 448 height 25
click at [870, 503] on button "Cancel" at bounding box center [880, 510] width 54 height 28
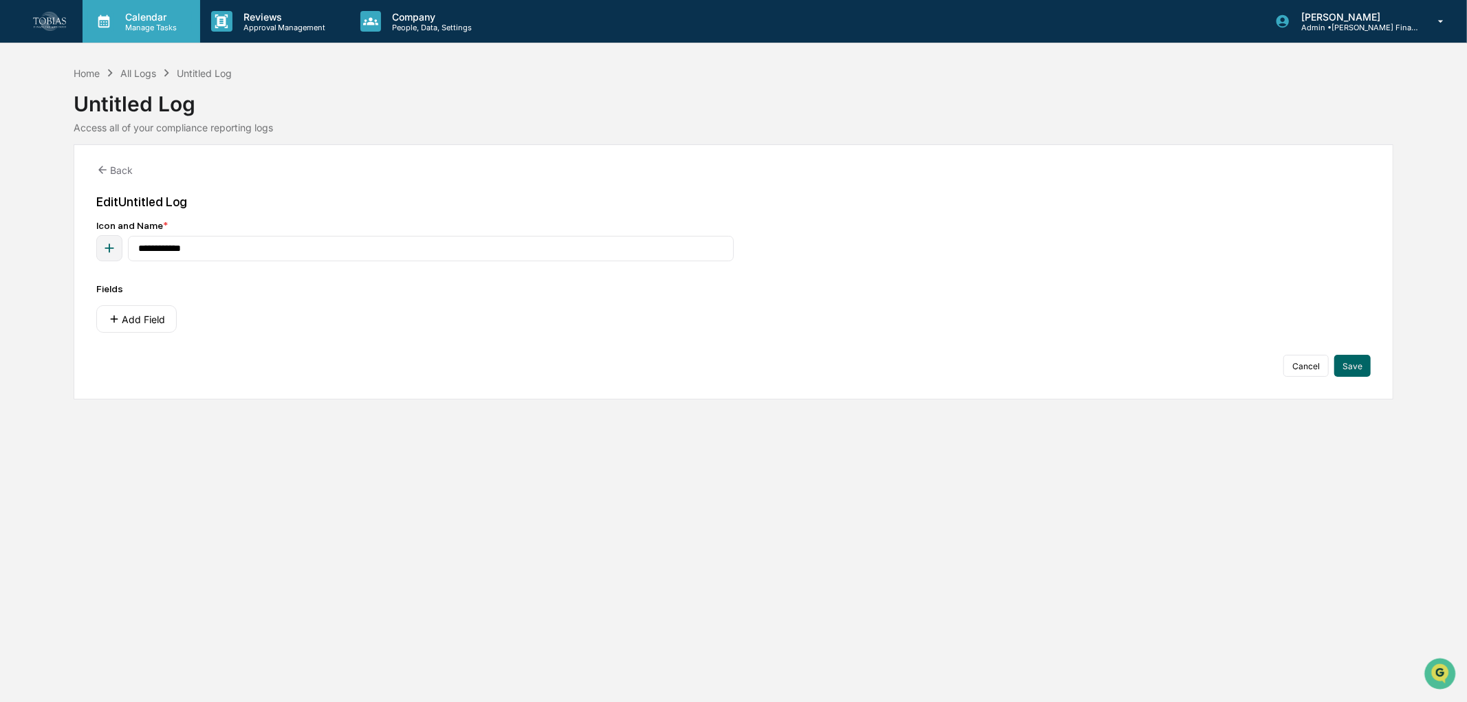
click at [140, 17] on p "Calendar" at bounding box center [148, 17] width 69 height 12
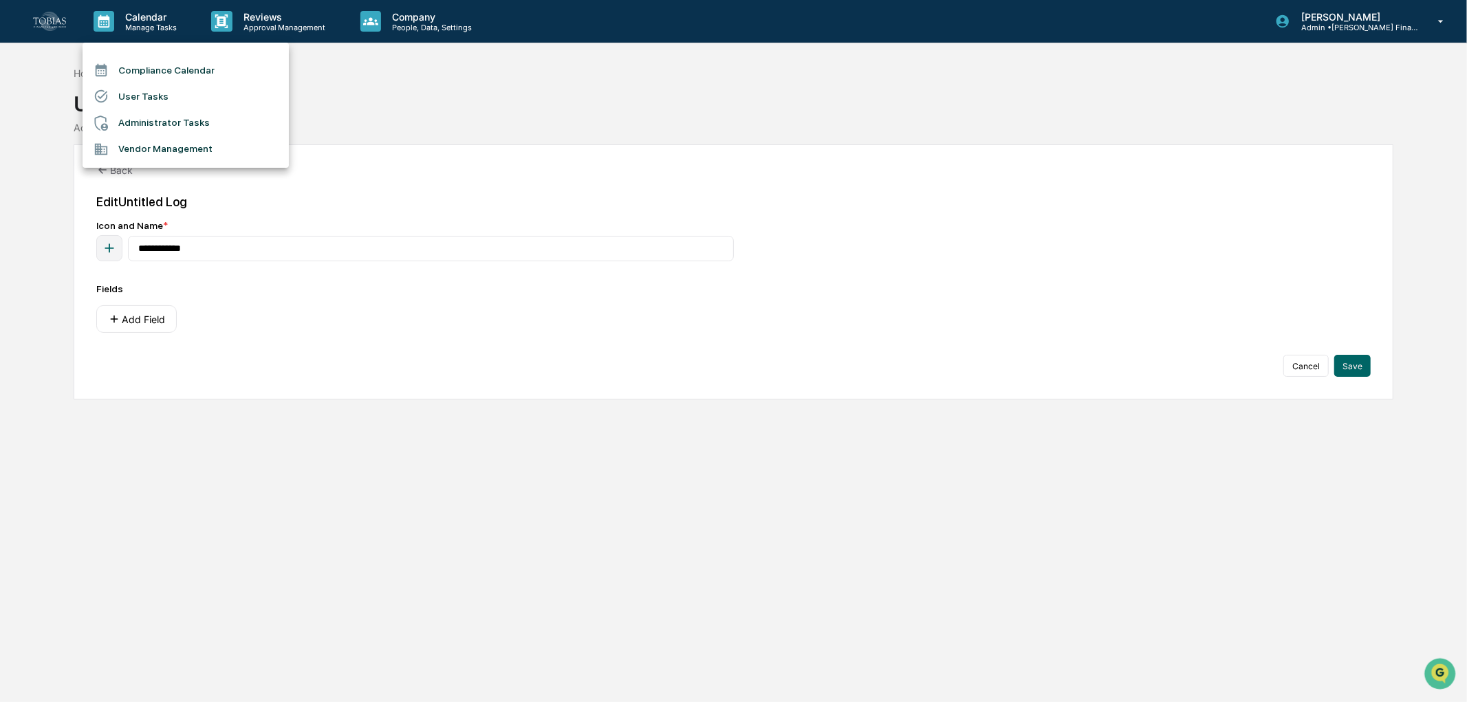
click at [143, 96] on li "User Tasks" at bounding box center [186, 96] width 206 height 26
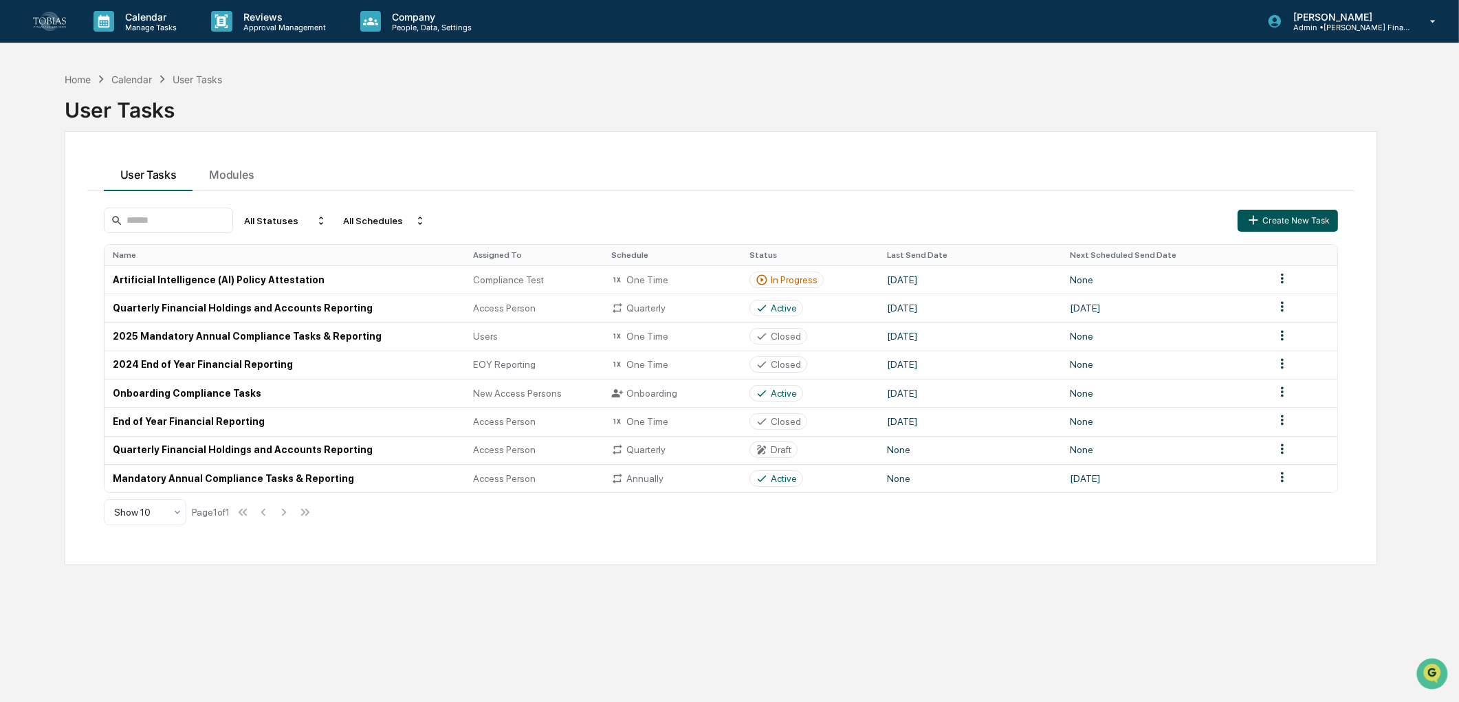
click at [1272, 223] on button "Create New Task" at bounding box center [1288, 221] width 100 height 22
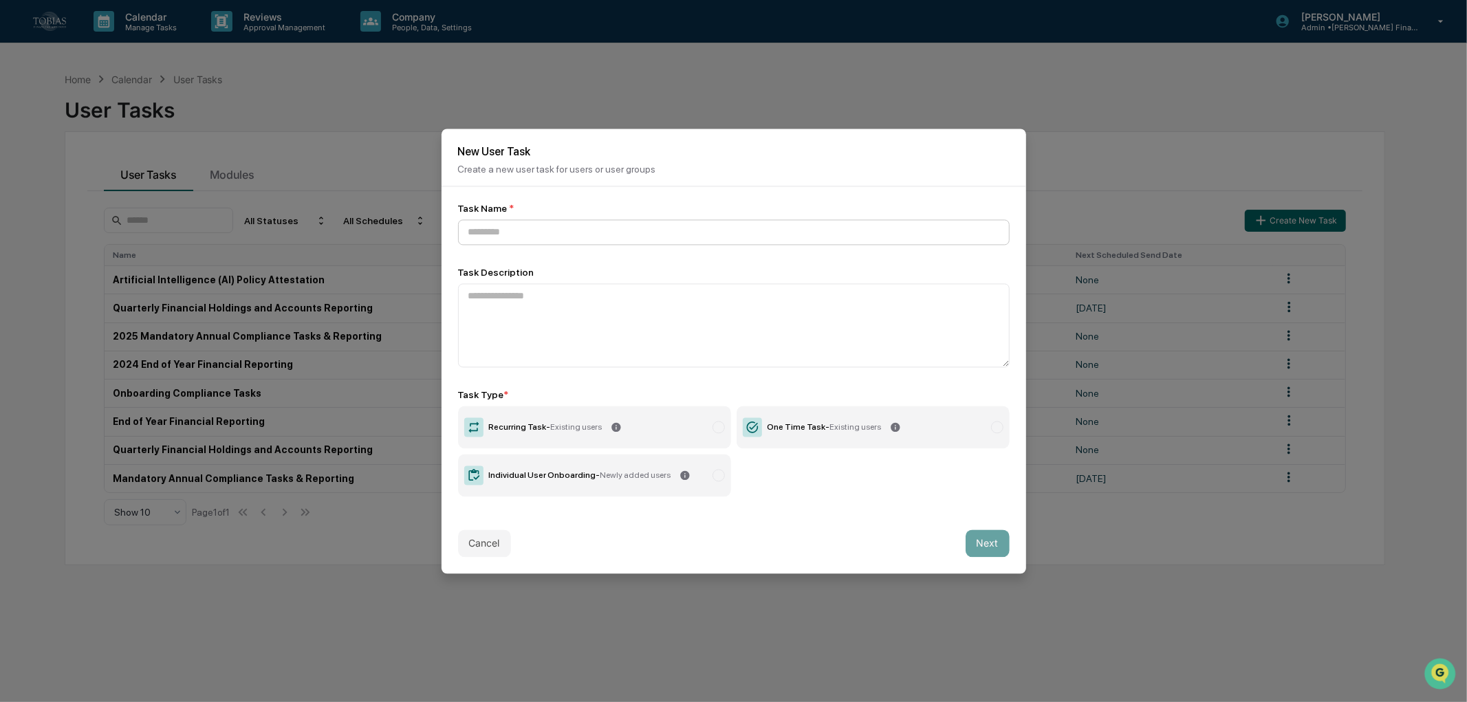
drag, startPoint x: 749, startPoint y: 211, endPoint x: 738, endPoint y: 230, distance: 21.6
click at [749, 211] on div "Task Name *" at bounding box center [733, 224] width 551 height 42
click at [738, 234] on input at bounding box center [733, 231] width 551 height 25
paste input "**********"
type input "**********"
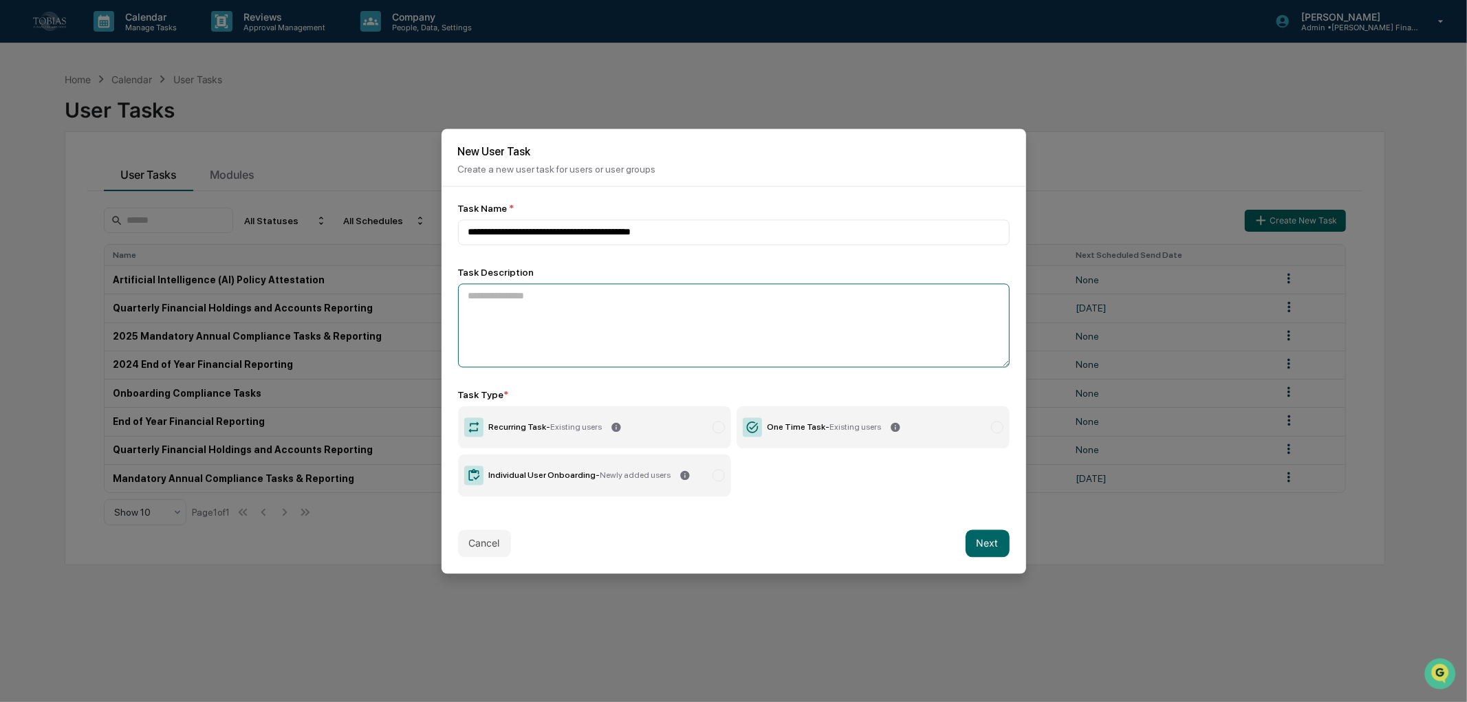
click at [675, 308] on textarea at bounding box center [733, 325] width 551 height 84
paste textarea "**********"
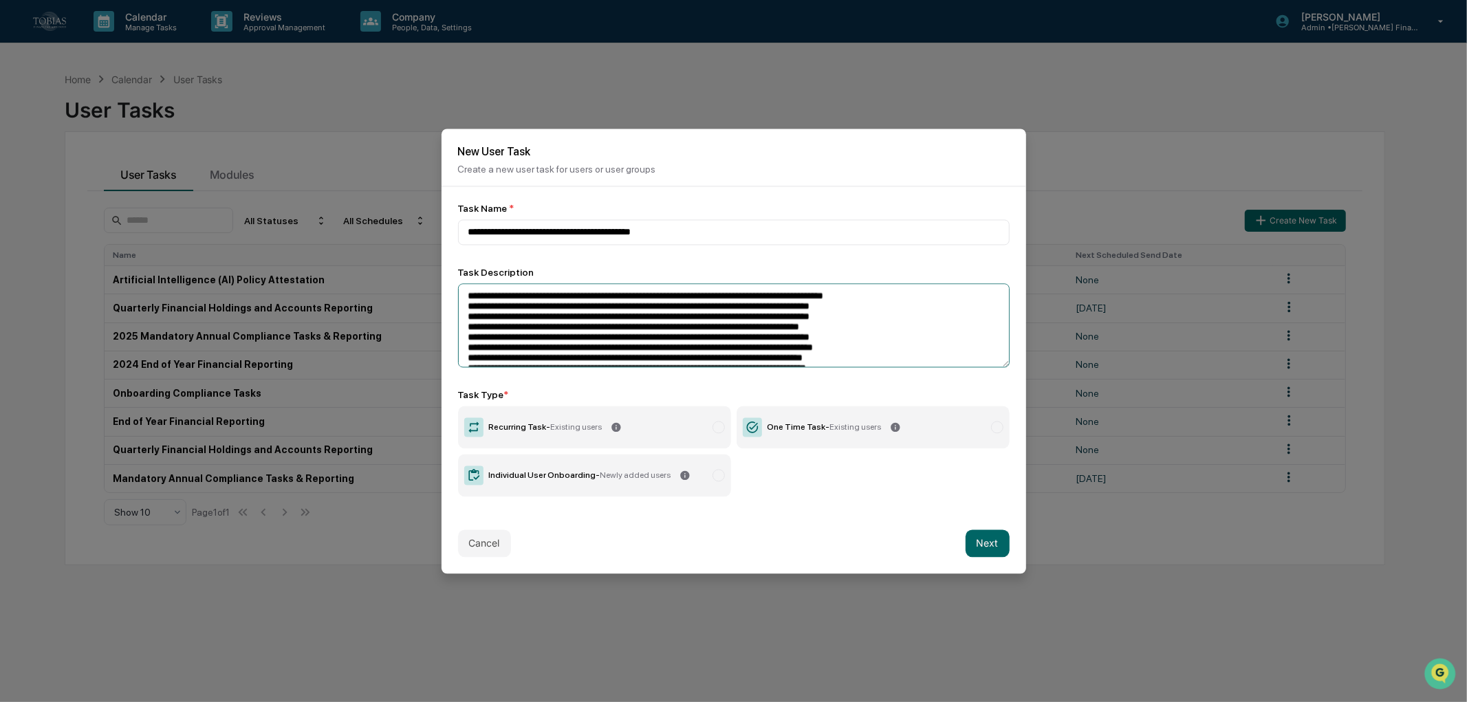
scroll to position [28, 0]
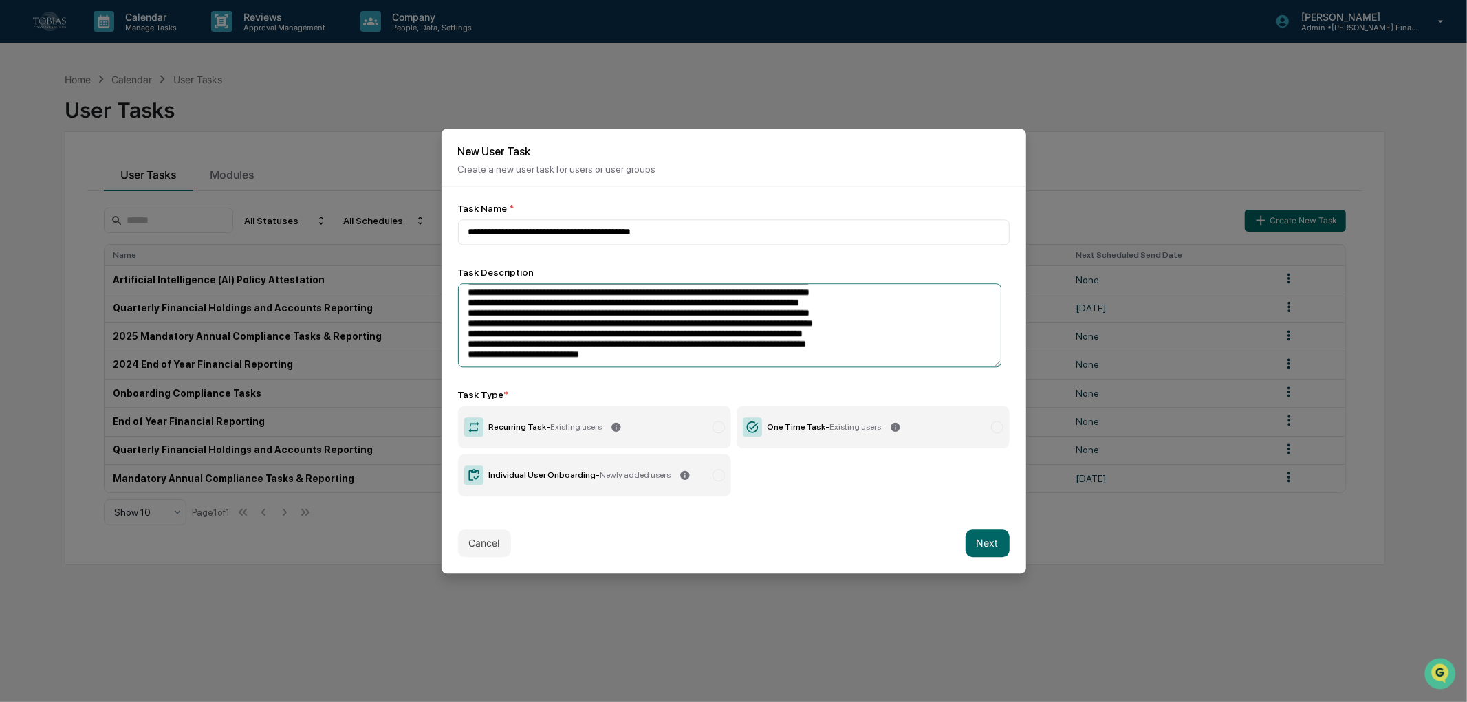
type textarea "**********"
click at [826, 505] on div "**********" at bounding box center [733, 349] width 584 height 327
click at [630, 441] on label "Recurring Task - Existing users" at bounding box center [594, 427] width 273 height 43
click at [978, 541] on button "Next" at bounding box center [987, 543] width 44 height 28
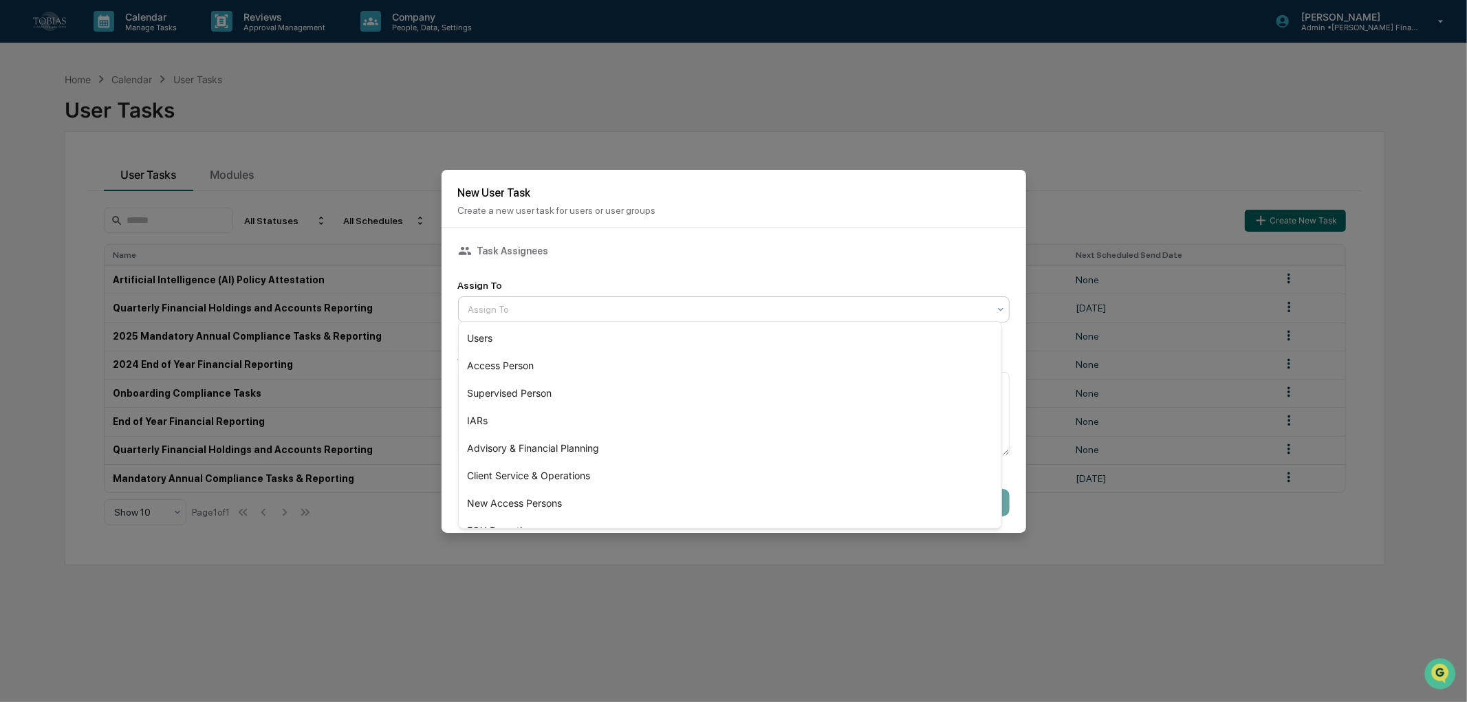
click at [580, 308] on div at bounding box center [728, 310] width 520 height 14
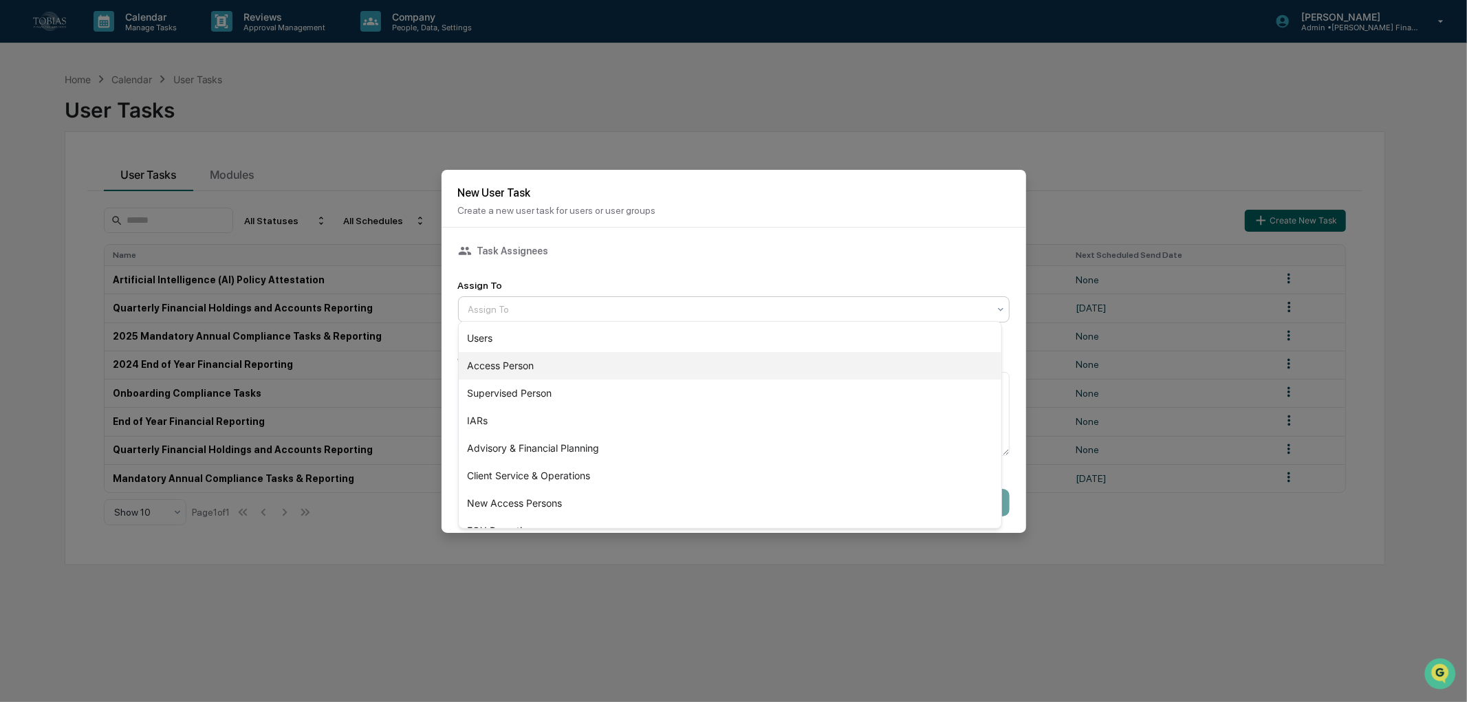
click at [548, 358] on div "Access Person" at bounding box center [730, 366] width 542 height 28
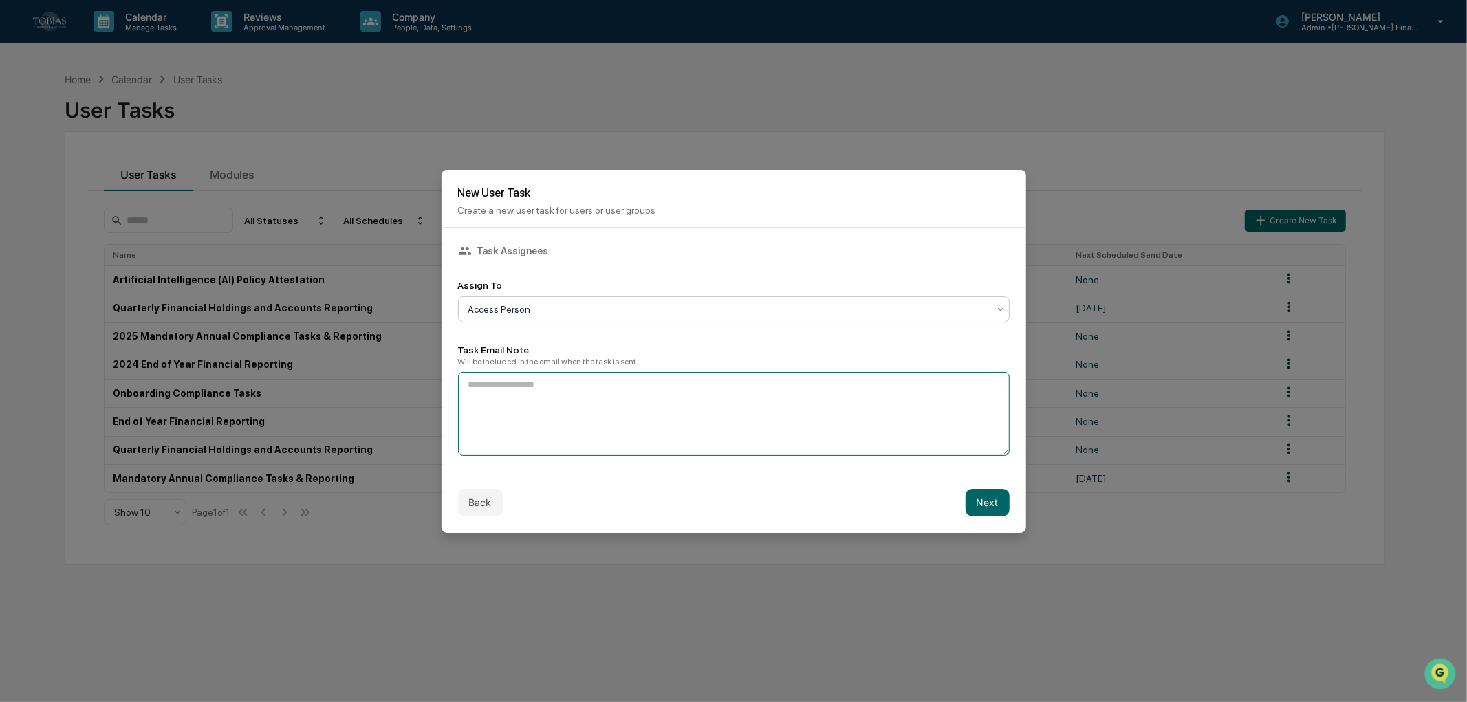
click at [520, 386] on textarea at bounding box center [733, 414] width 551 height 84
paste textarea "**********"
click at [975, 404] on textarea "**********" at bounding box center [730, 413] width 544 height 84
click at [664, 421] on textarea "**********" at bounding box center [730, 413] width 544 height 84
click at [844, 427] on textarea "**********" at bounding box center [730, 413] width 544 height 84
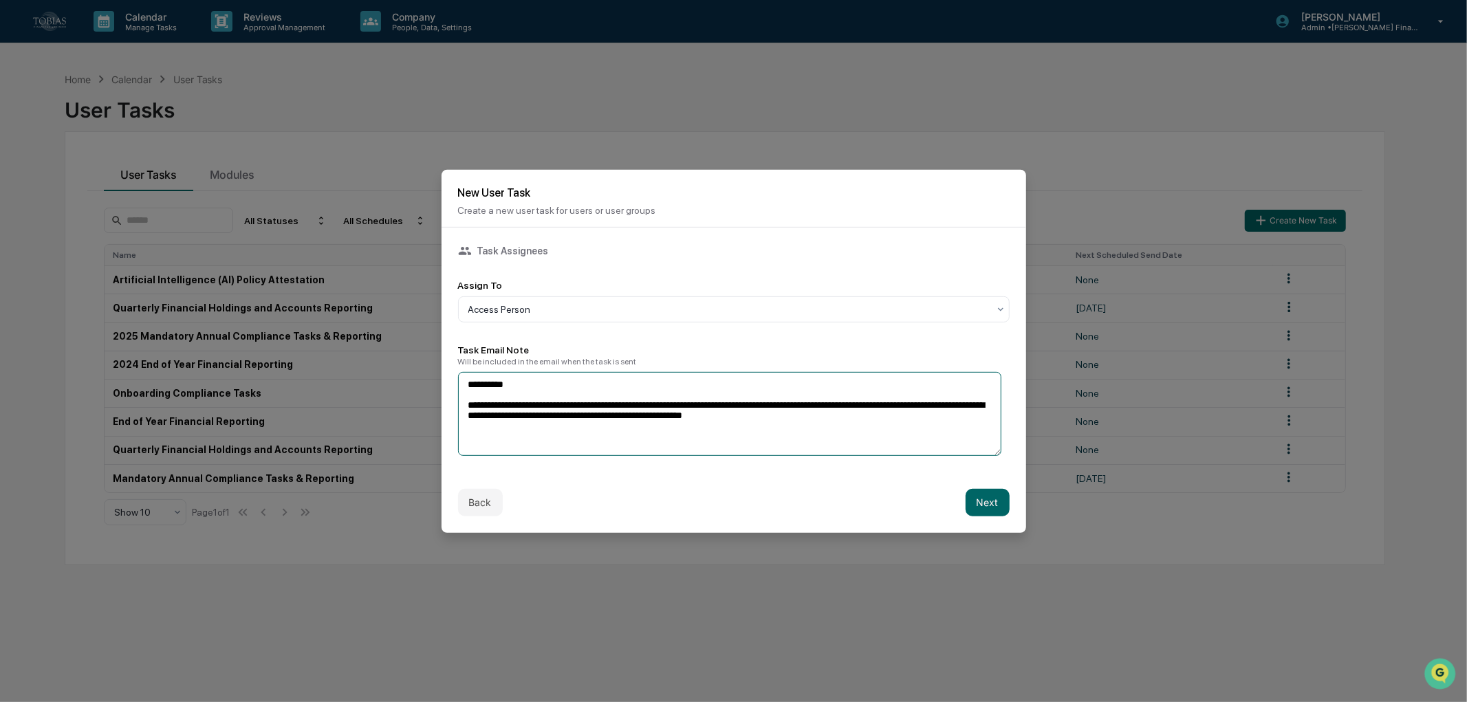
paste textarea "**********"
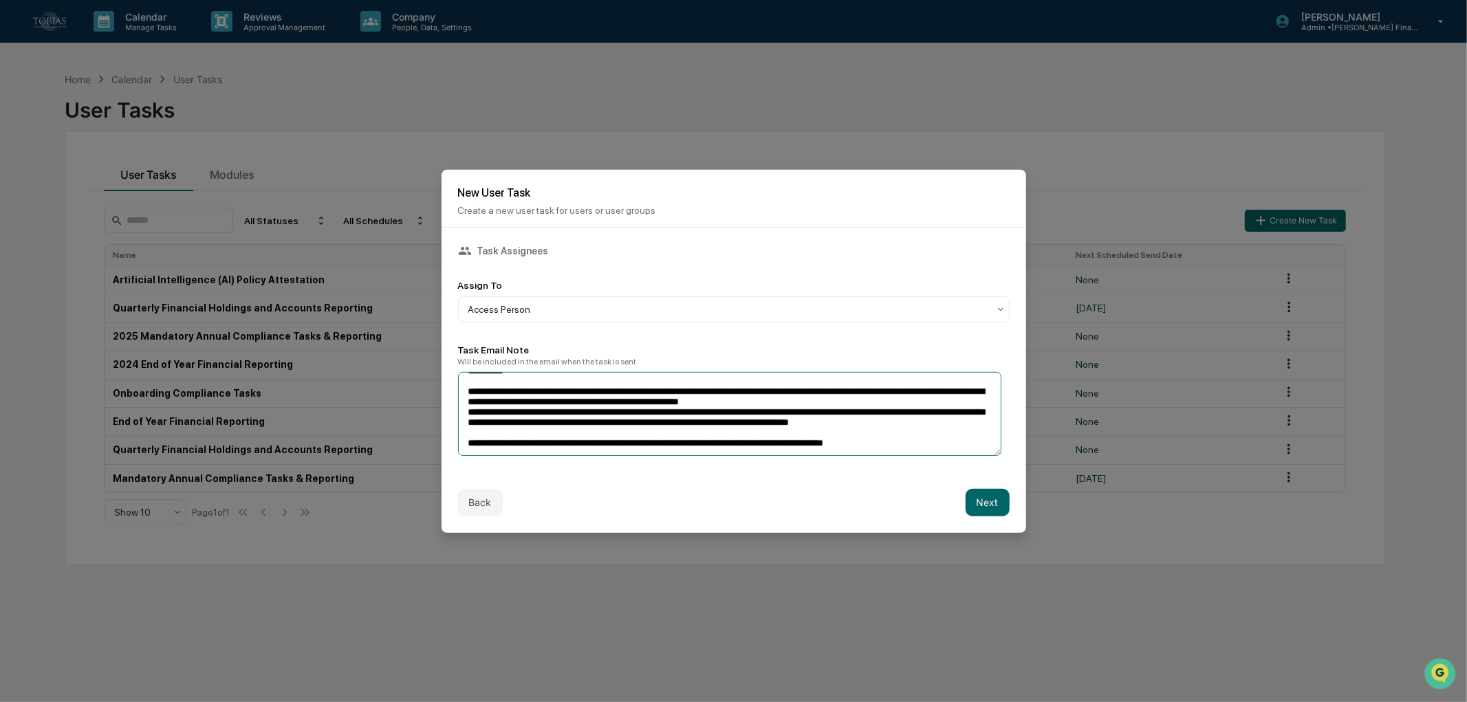
scroll to position [23, 0]
click at [461, 402] on textarea "**********" at bounding box center [730, 413] width 544 height 84
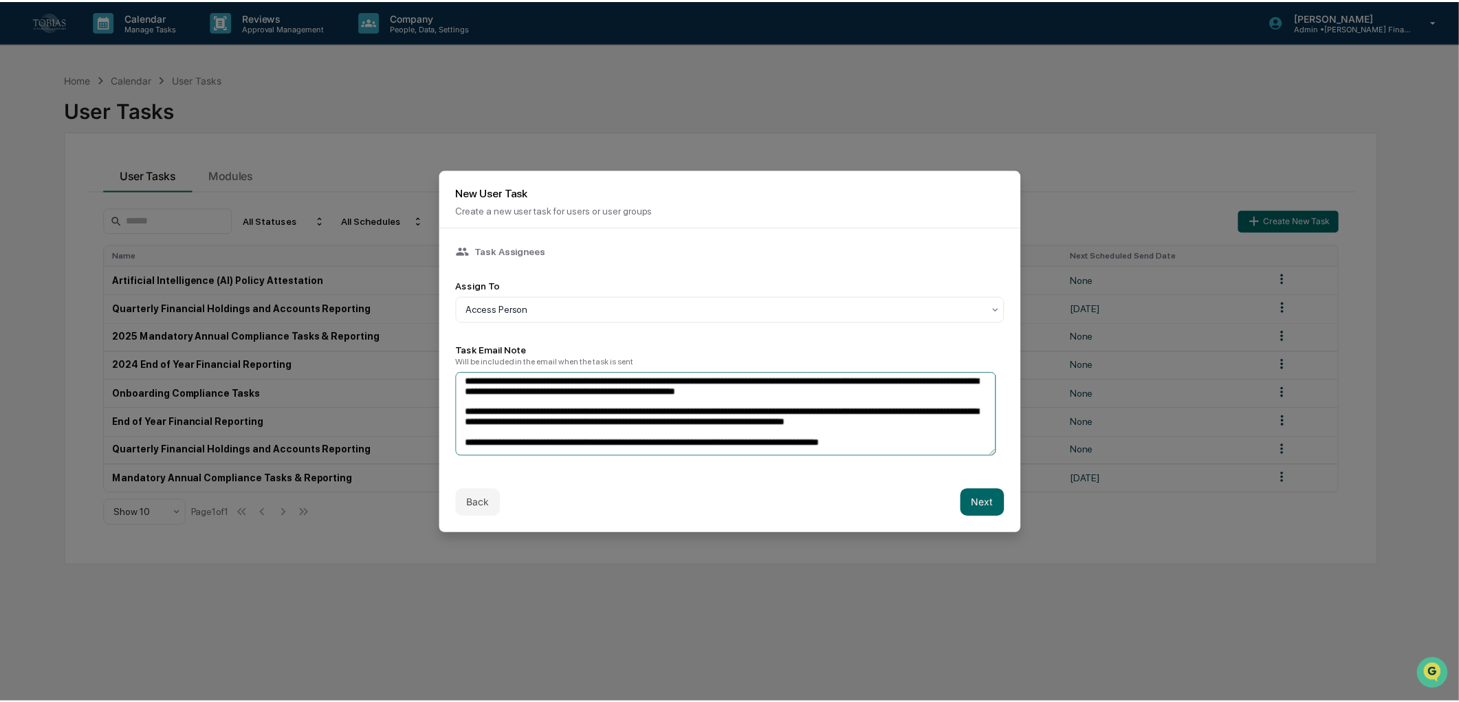
scroll to position [34, 0]
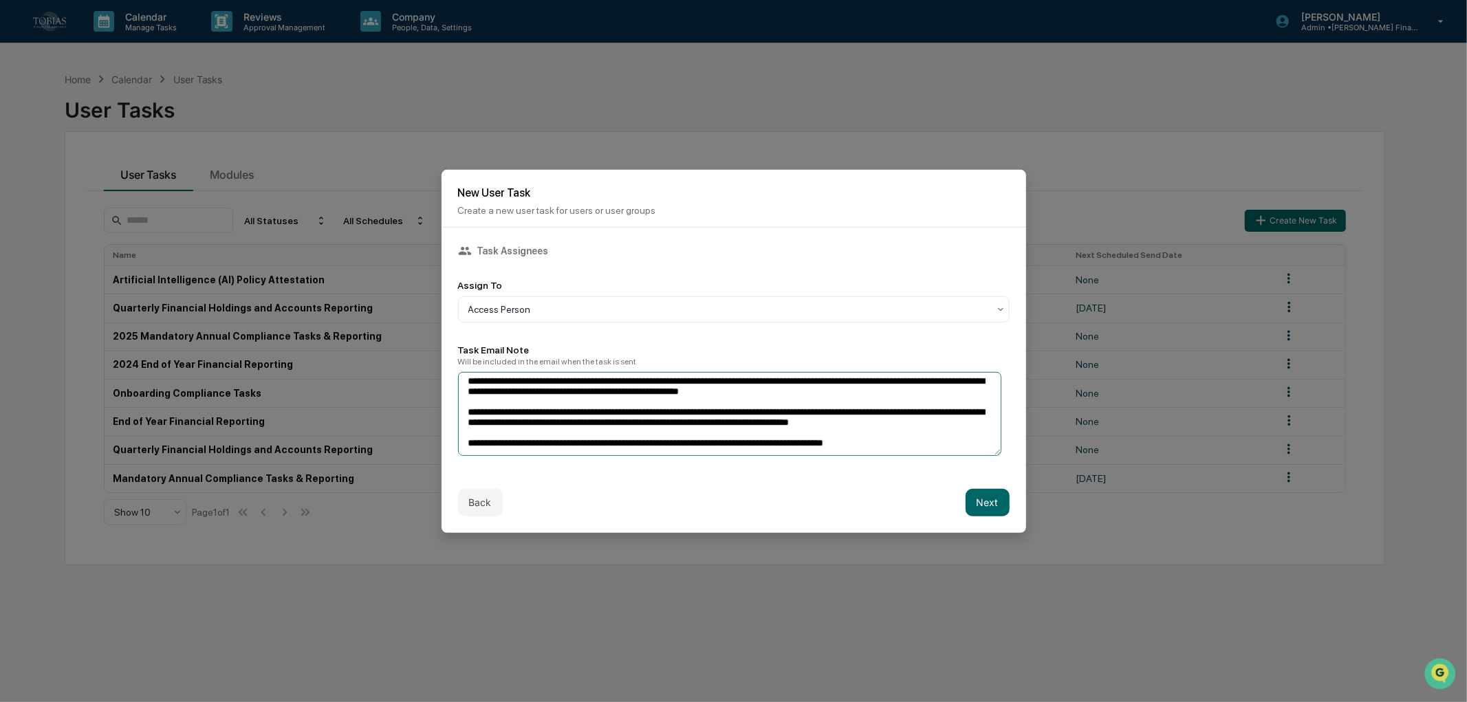
click at [877, 443] on textarea "**********" at bounding box center [730, 413] width 544 height 84
type textarea "**********"
click at [971, 505] on button "Next" at bounding box center [987, 503] width 44 height 28
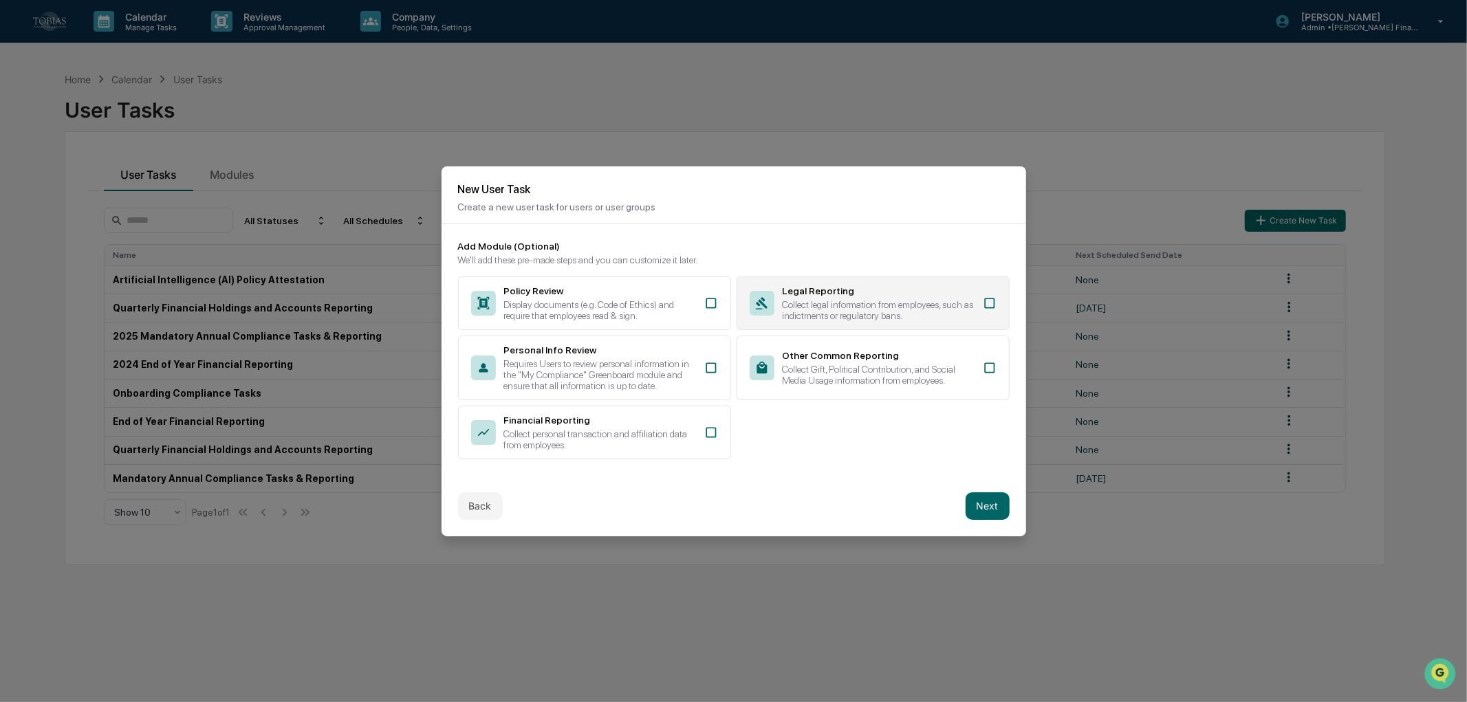
click at [951, 311] on div "Collect legal information from employees, such as indictments or regulatory ban…" at bounding box center [878, 310] width 192 height 22
click at [988, 501] on button "Next" at bounding box center [987, 506] width 44 height 28
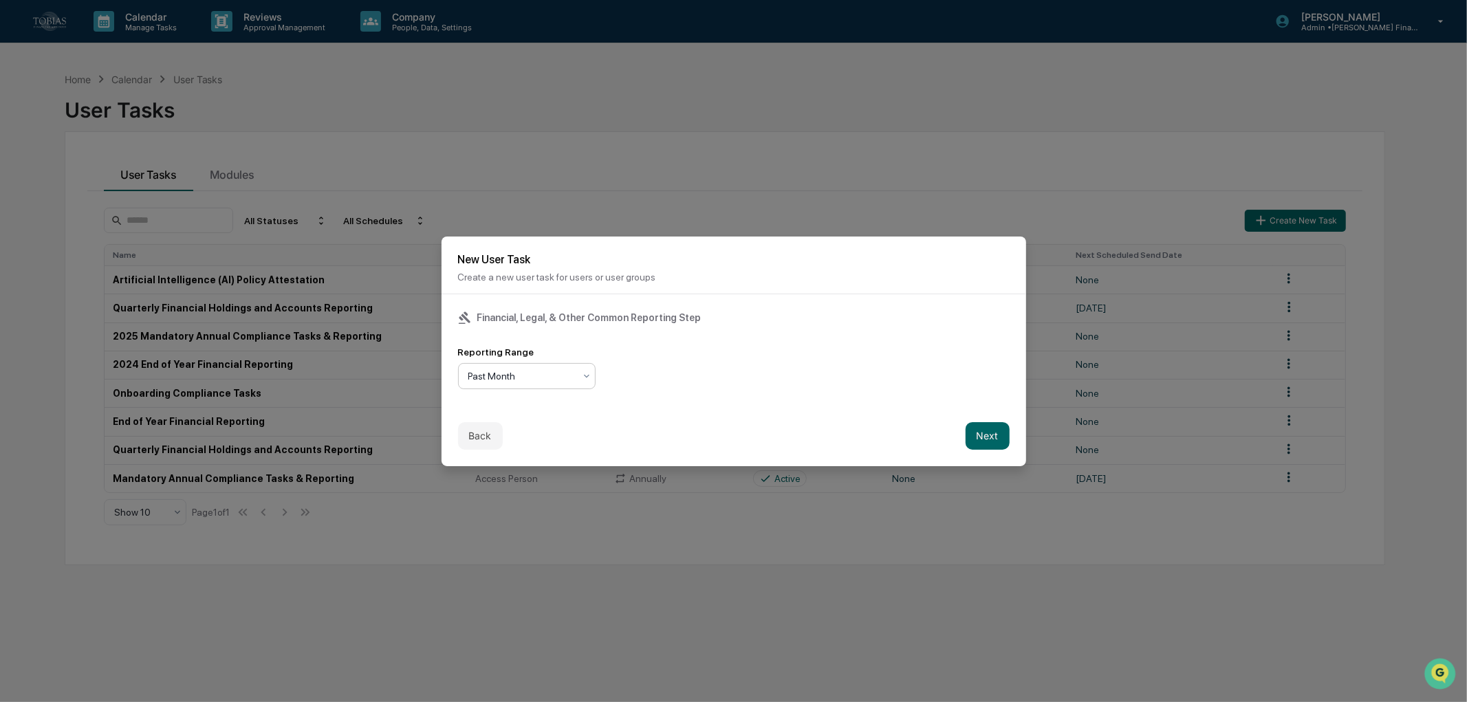
click at [567, 384] on div "Past Month" at bounding box center [527, 376] width 138 height 26
click at [549, 461] on div "Past Year" at bounding box center [527, 461] width 136 height 28
click at [967, 432] on button "Next" at bounding box center [987, 436] width 44 height 28
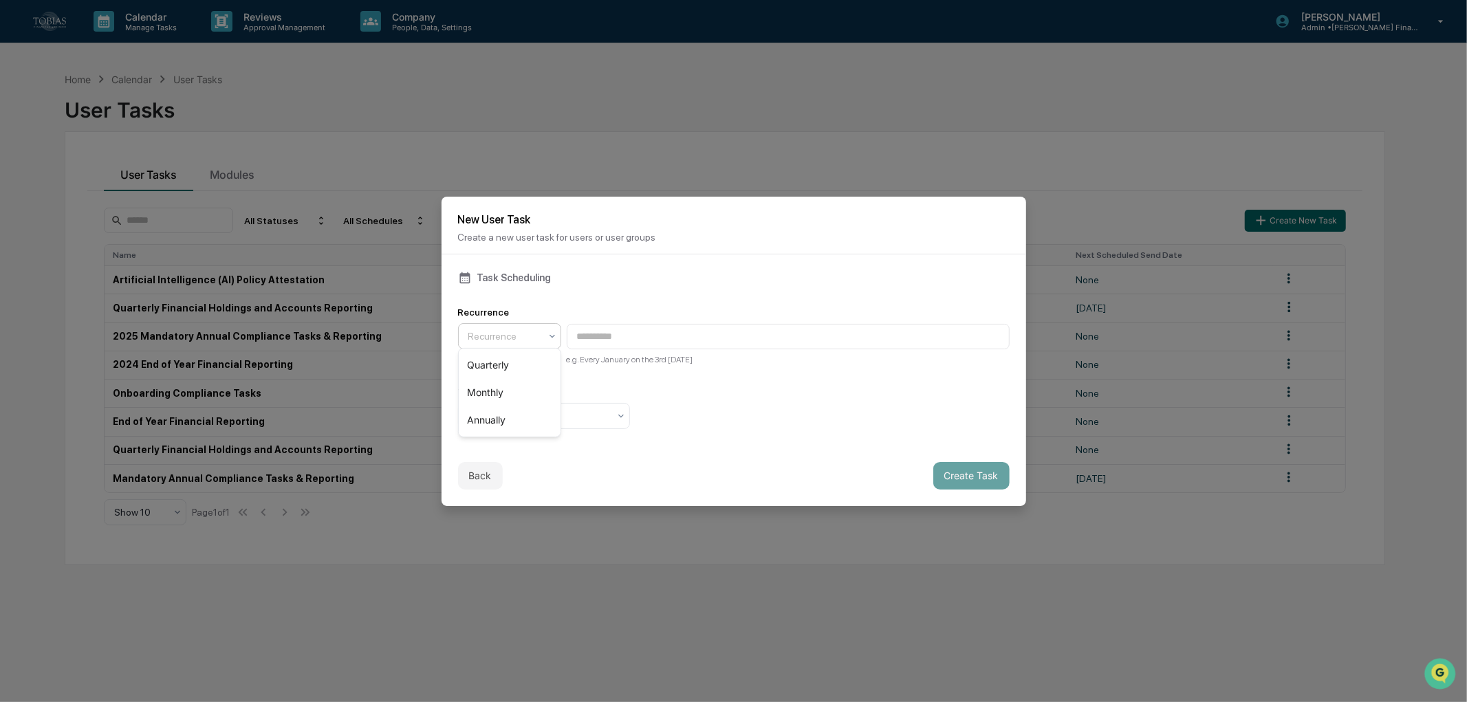
click at [519, 337] on div at bounding box center [504, 336] width 72 height 14
click at [510, 362] on div "Quarterly" at bounding box center [510, 365] width 102 height 28
type input "**********"
click at [741, 337] on input "**********" at bounding box center [788, 336] width 443 height 25
click at [681, 401] on div "Task is due after: Task Duration" at bounding box center [733, 407] width 551 height 43
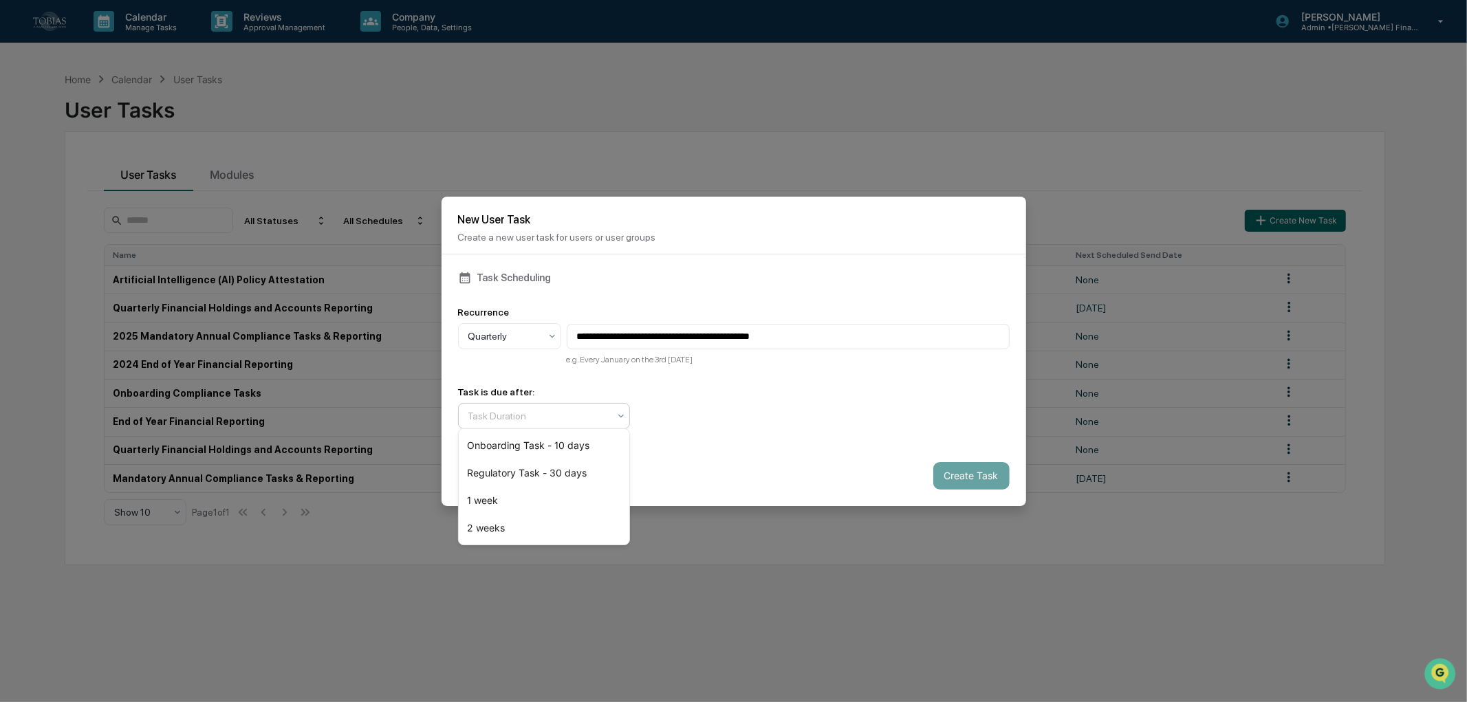
click at [595, 419] on div at bounding box center [538, 416] width 140 height 14
click at [683, 465] on div "Back Create Task" at bounding box center [733, 476] width 584 height 61
click at [595, 421] on div "Task Duration" at bounding box center [538, 415] width 154 height 19
click at [560, 499] on div "1 week" at bounding box center [544, 501] width 171 height 28
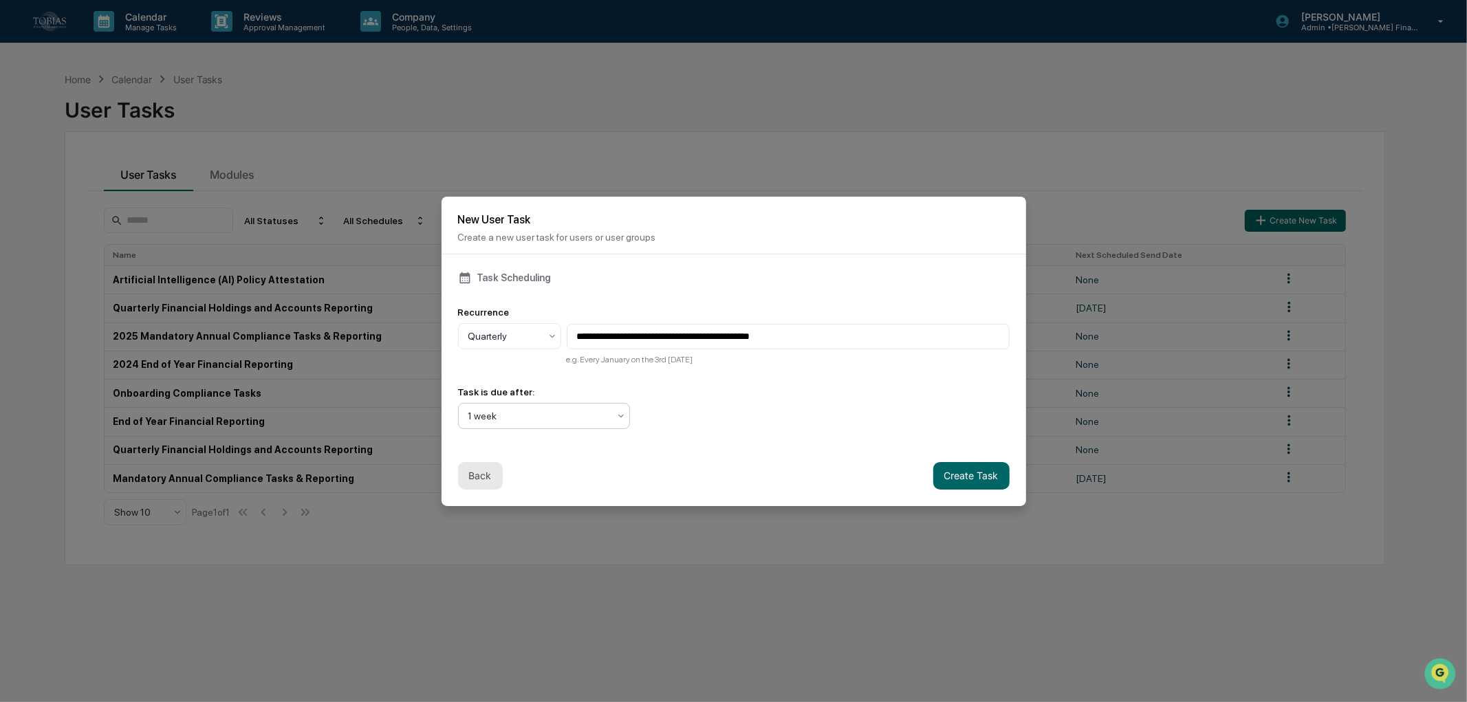
click at [473, 471] on button "Back" at bounding box center [480, 476] width 45 height 28
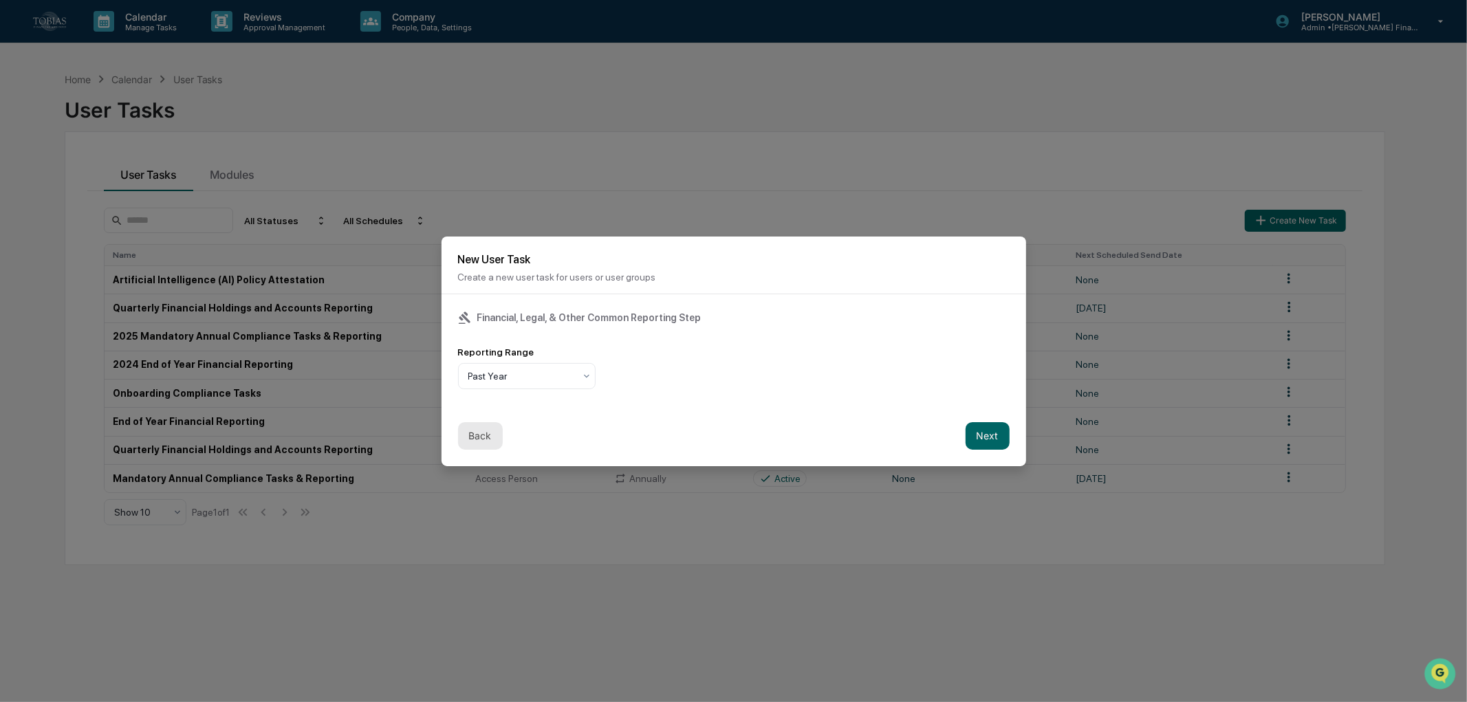
click at [483, 437] on button "Back" at bounding box center [480, 436] width 45 height 28
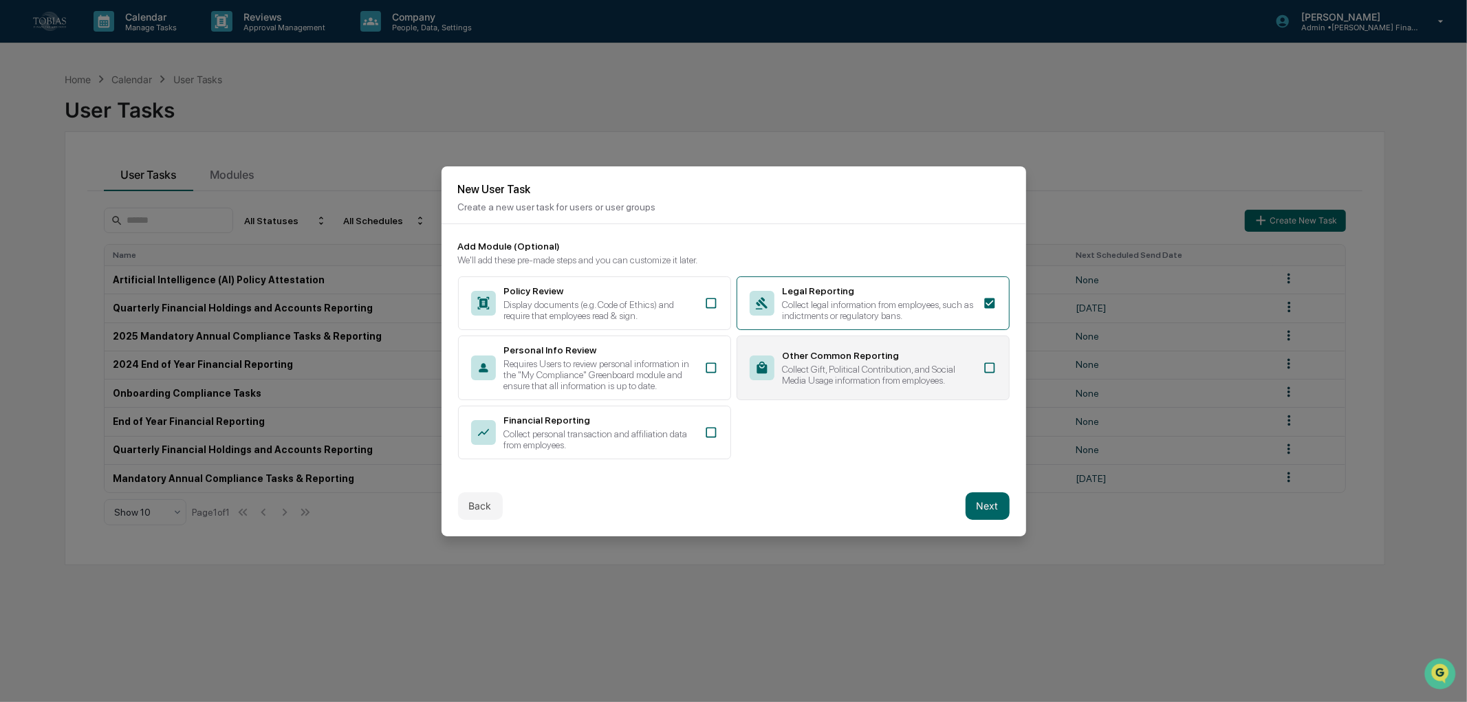
click at [865, 355] on div "Other Common Reporting" at bounding box center [878, 355] width 192 height 11
click at [864, 370] on div "Collect Gift, Political Contribution, and Social Media Usage information from e…" at bounding box center [878, 375] width 192 height 22
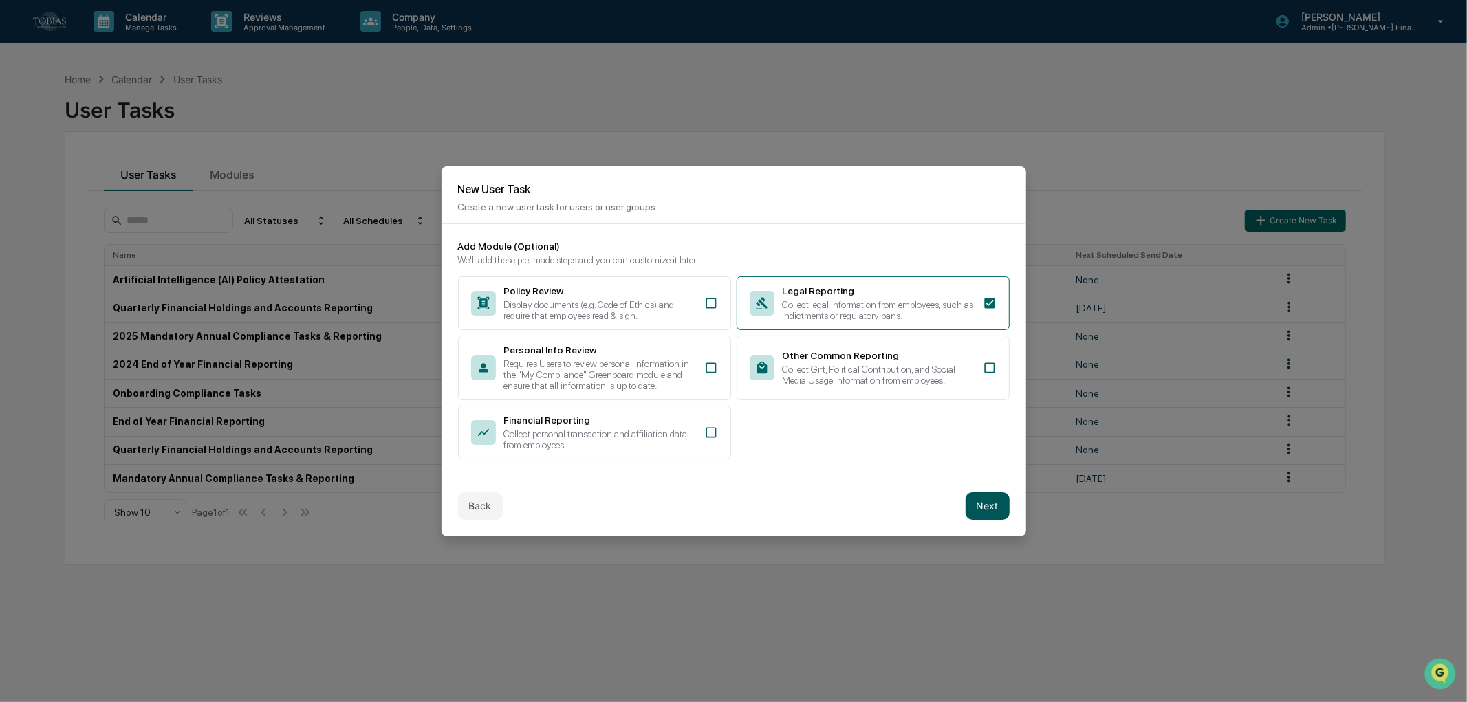
click at [985, 498] on button "Next" at bounding box center [987, 506] width 44 height 28
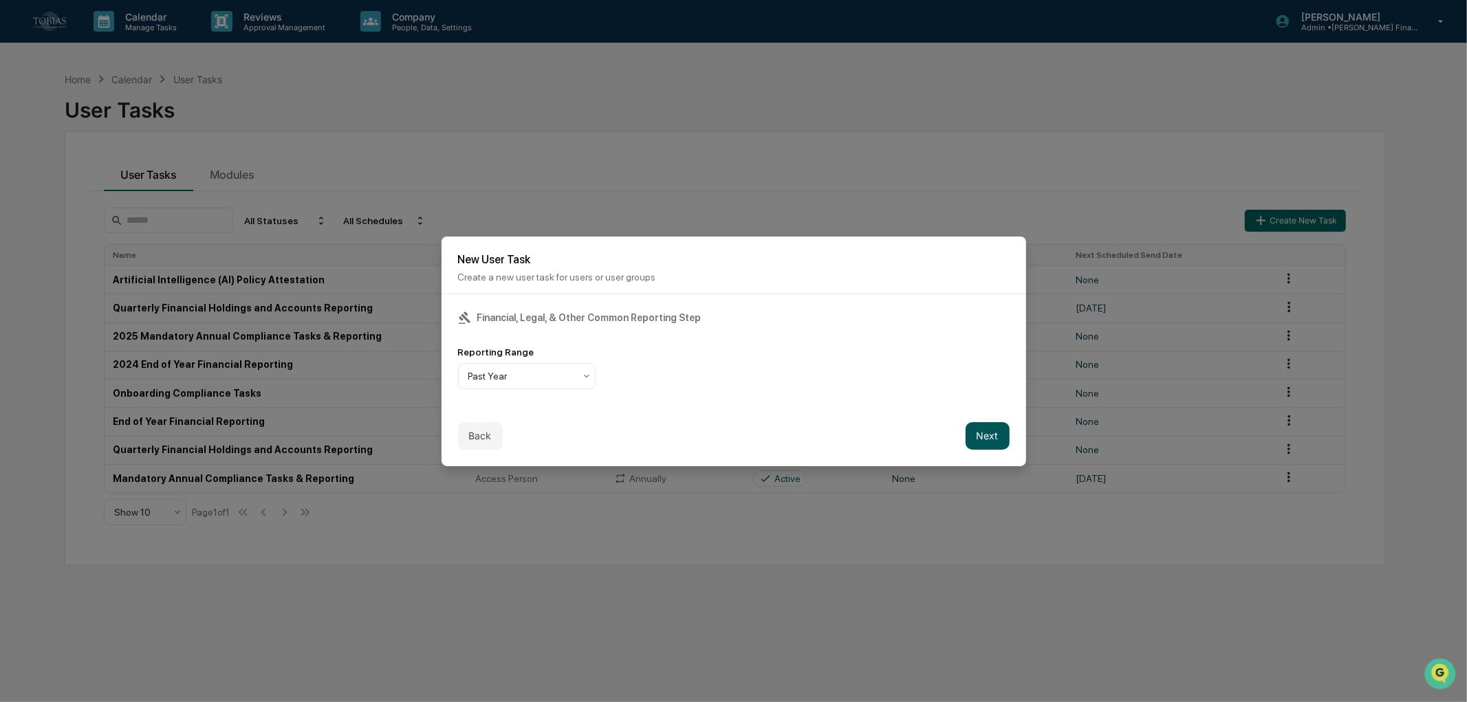
click at [969, 428] on button "Next" at bounding box center [987, 436] width 44 height 28
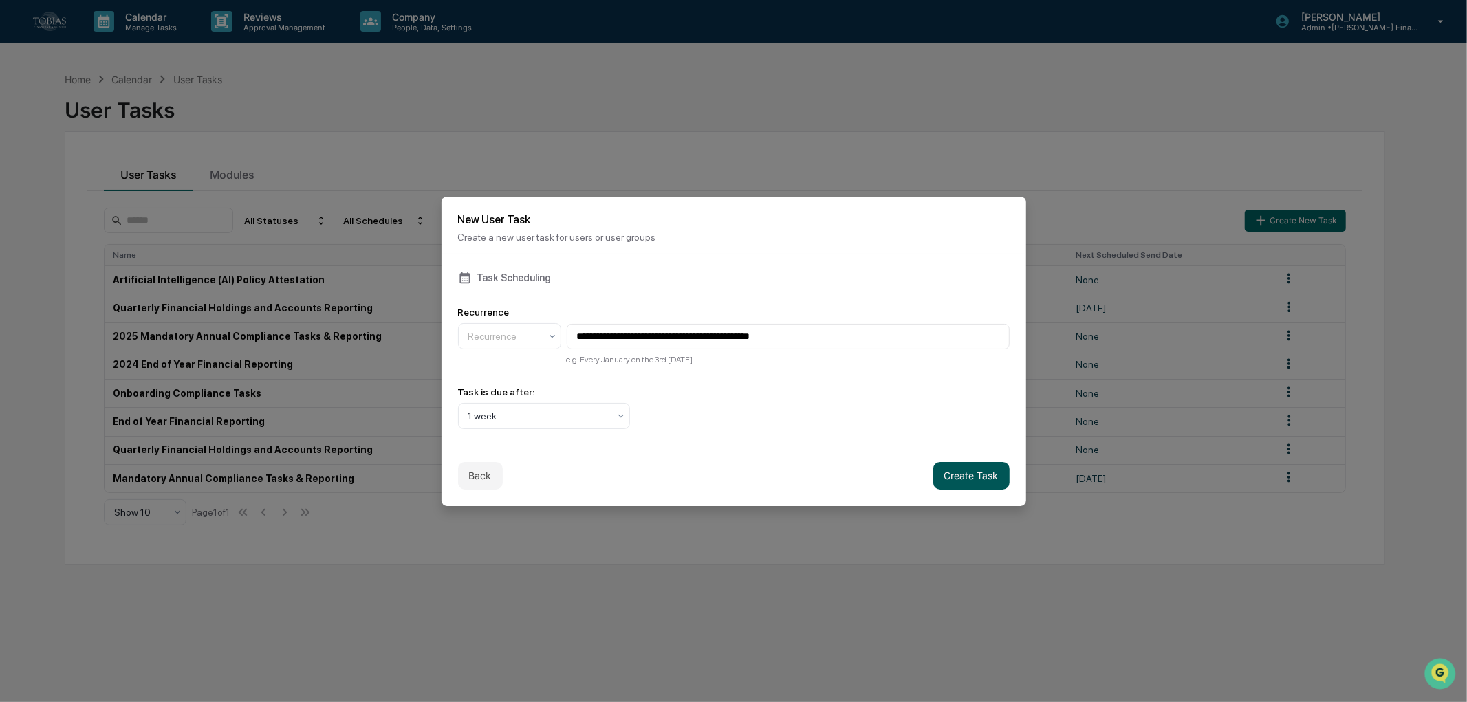
click at [961, 462] on button "Create Task" at bounding box center [971, 476] width 76 height 28
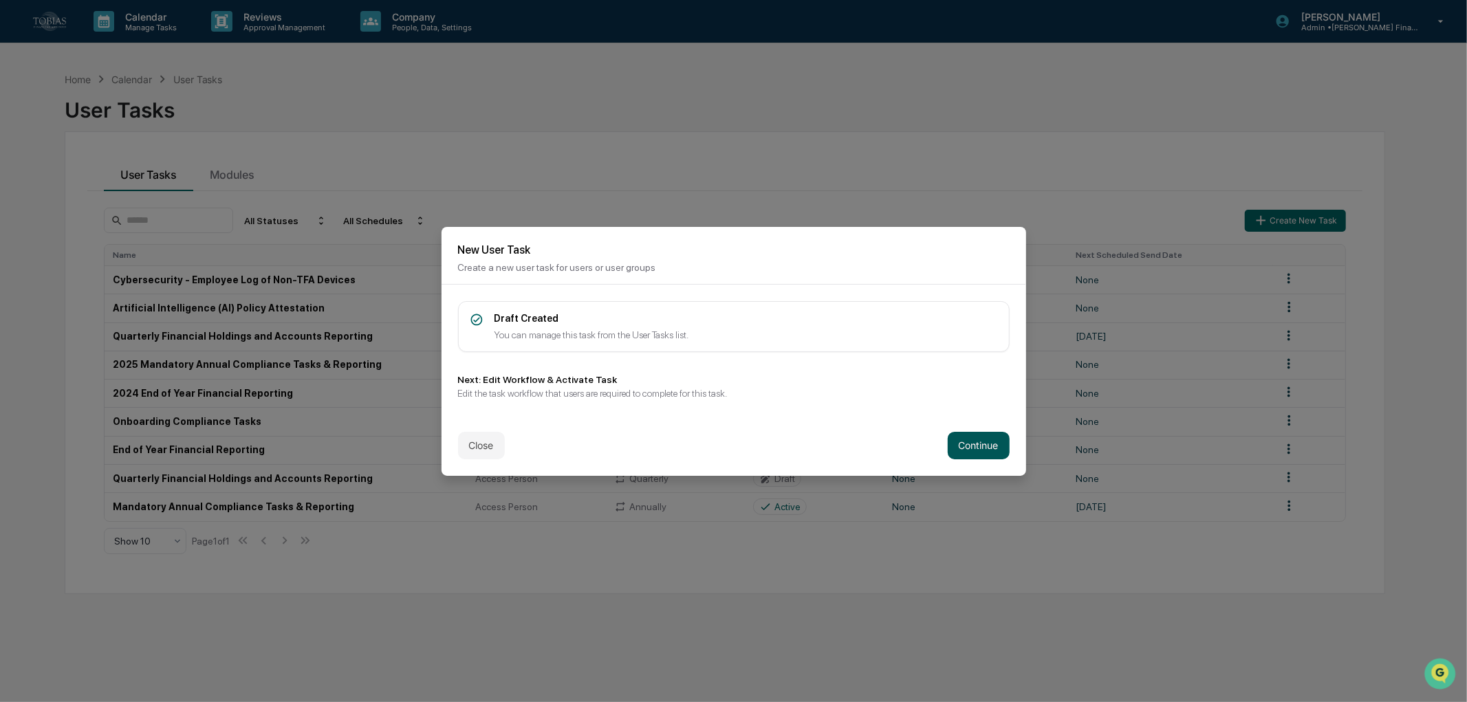
click at [963, 441] on button "Continue" at bounding box center [978, 446] width 62 height 28
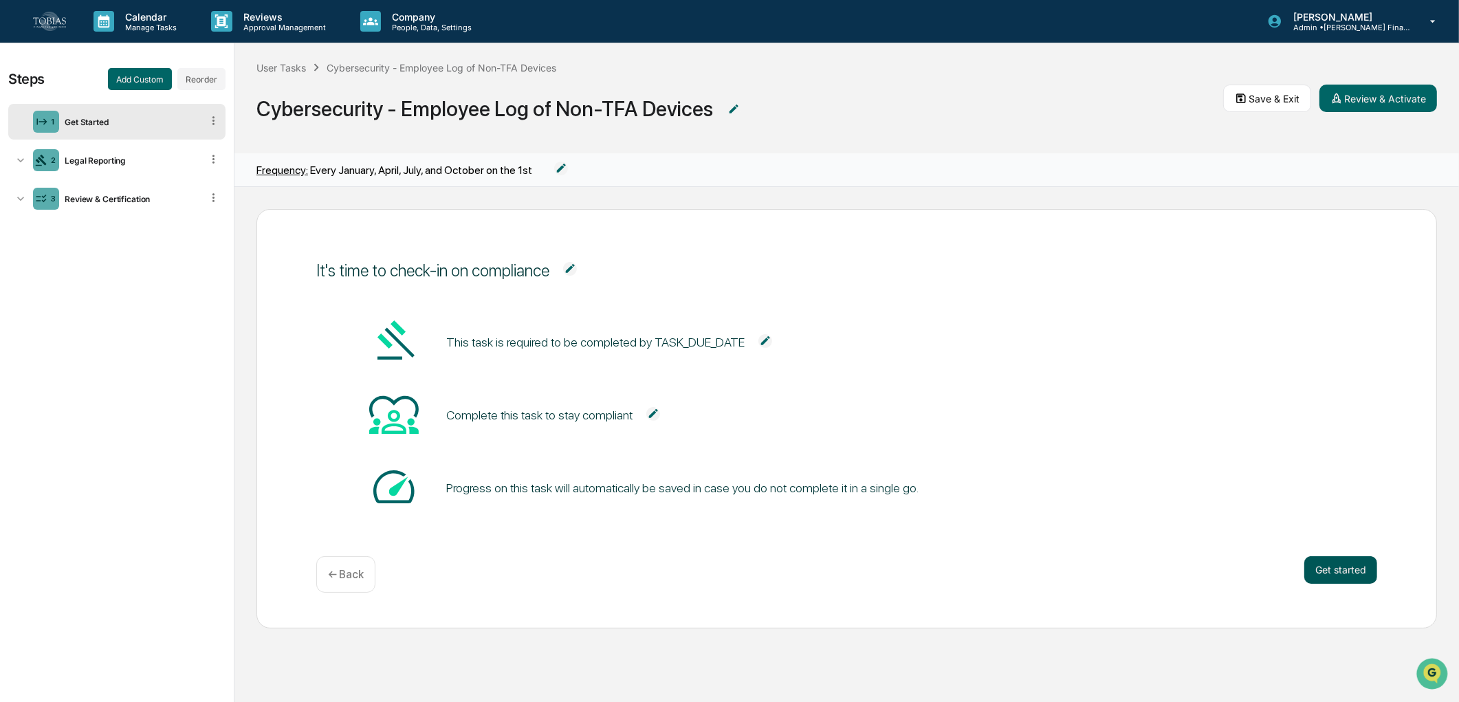
click at [1319, 575] on button "Get started" at bounding box center [1340, 570] width 73 height 28
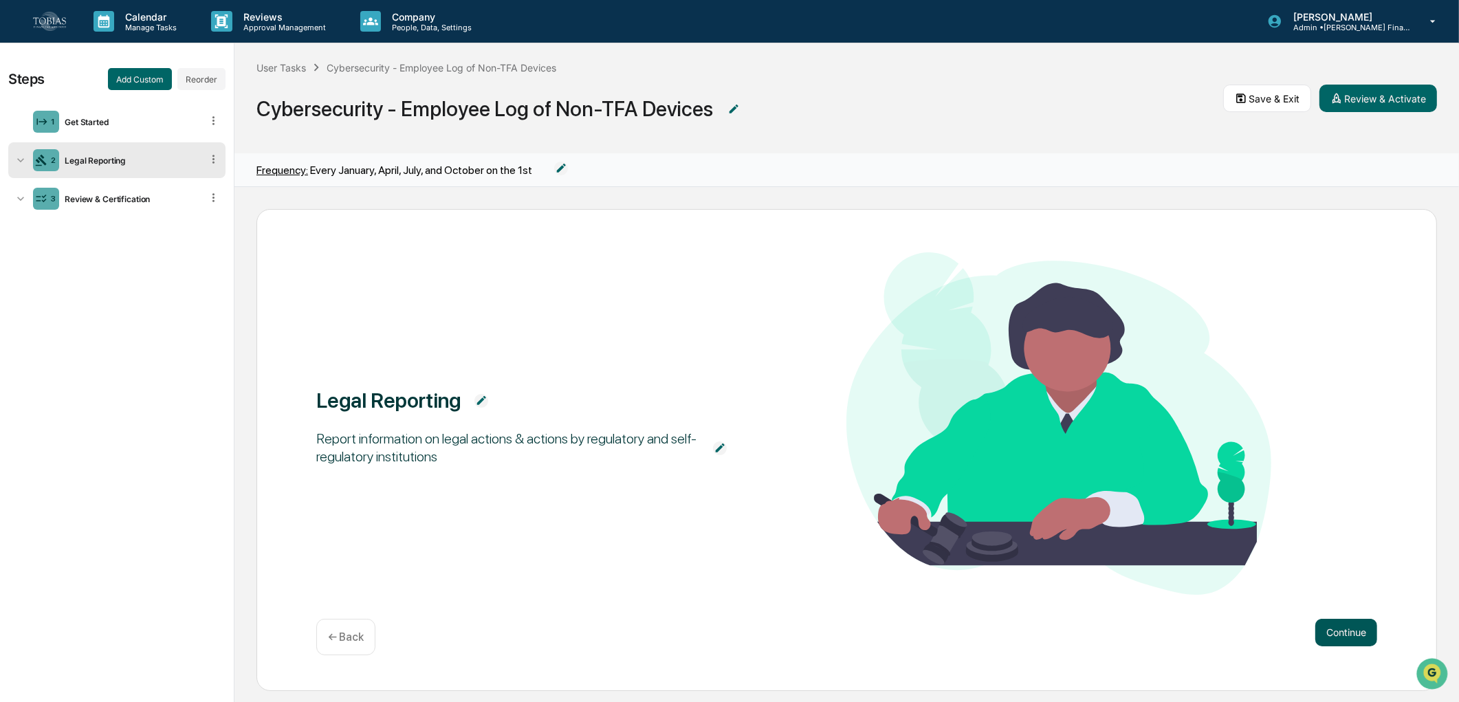
click at [1342, 633] on button "Continue" at bounding box center [1346, 633] width 62 height 28
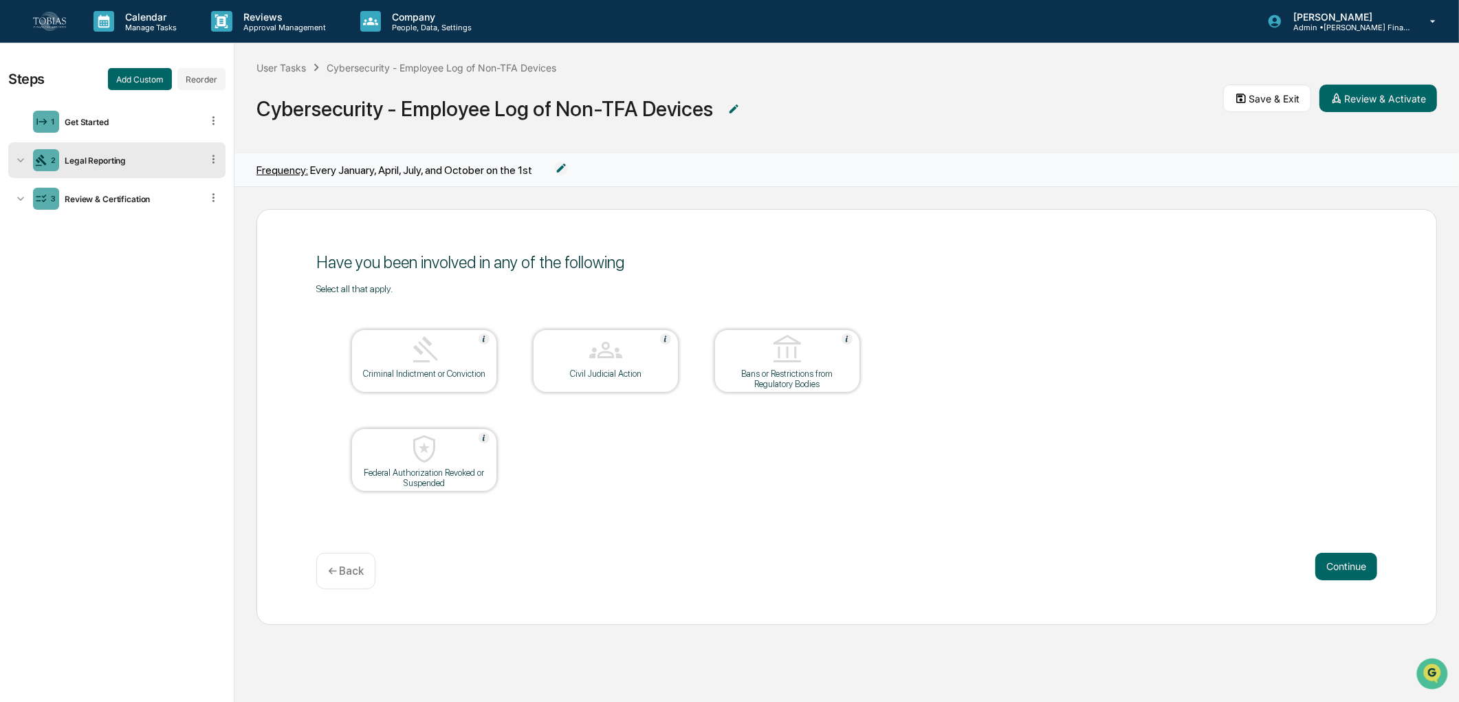
click at [454, 464] on div at bounding box center [424, 449] width 138 height 35
click at [248, 25] on p "Approval Management" at bounding box center [282, 28] width 100 height 10
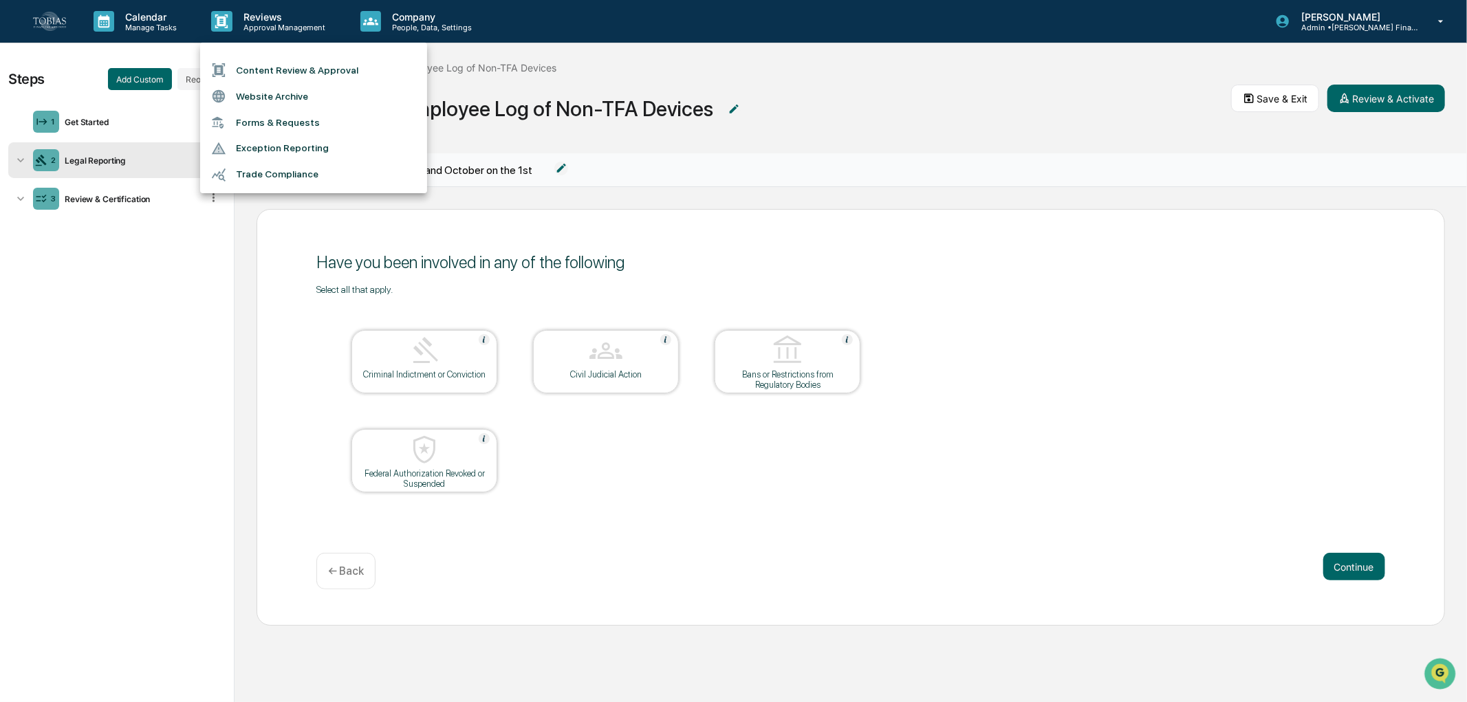
click at [382, 21] on div at bounding box center [733, 351] width 1467 height 702
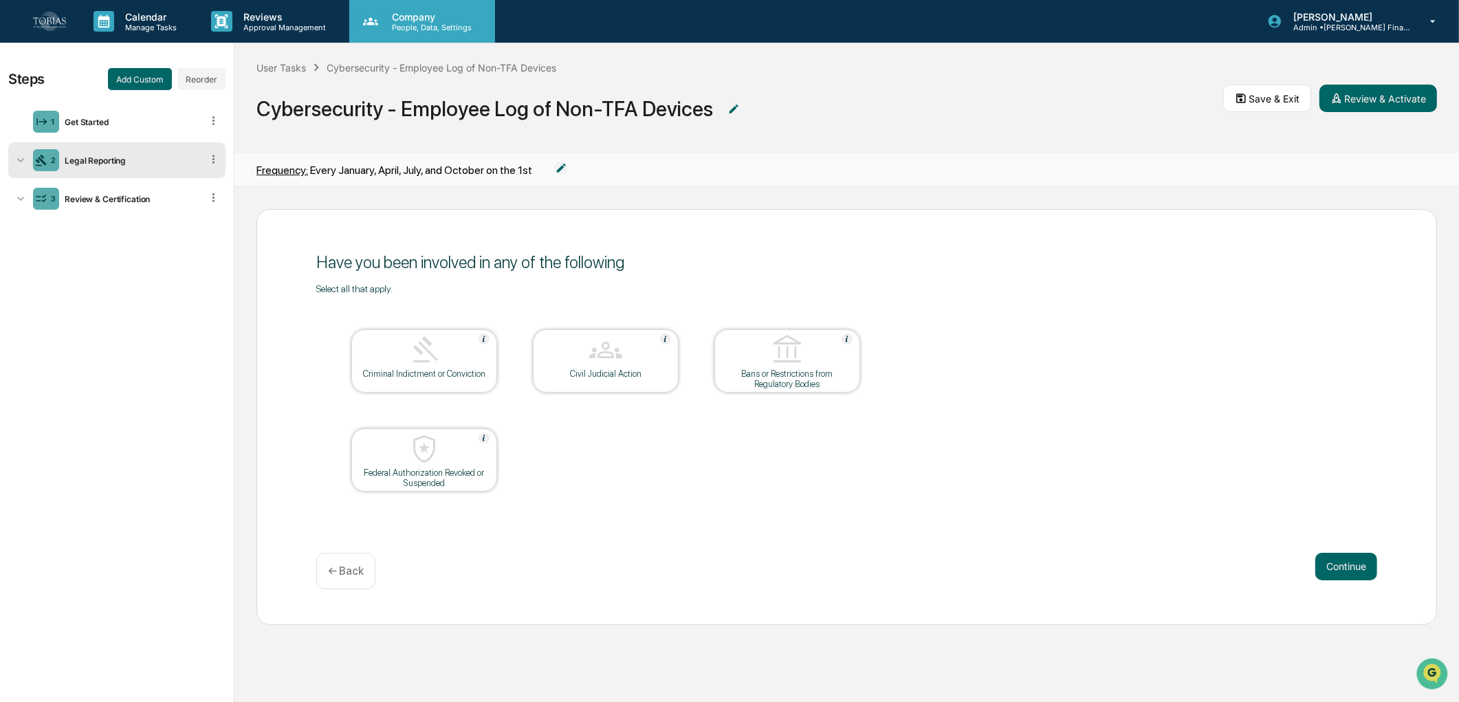
click at [431, 24] on p "People, Data, Settings" at bounding box center [430, 28] width 98 height 10
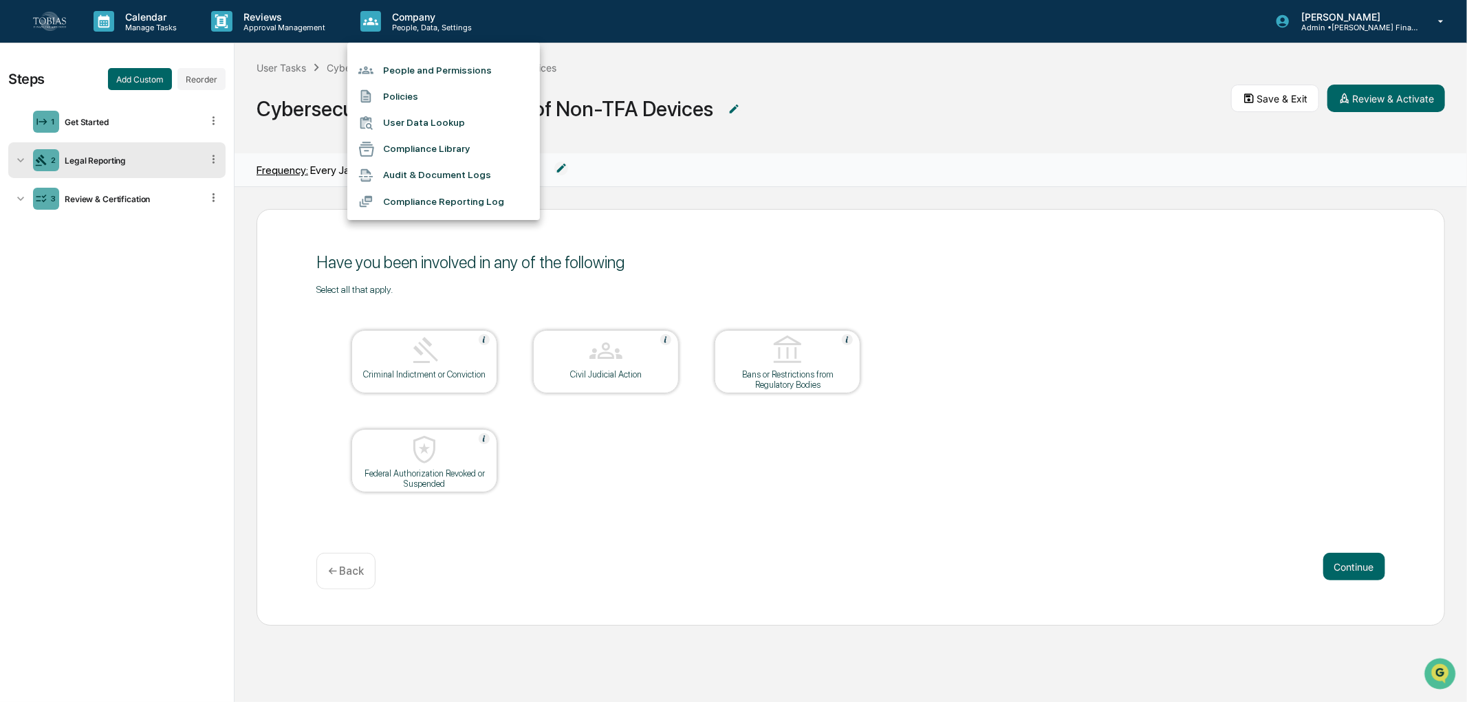
click at [171, 18] on div at bounding box center [733, 351] width 1467 height 702
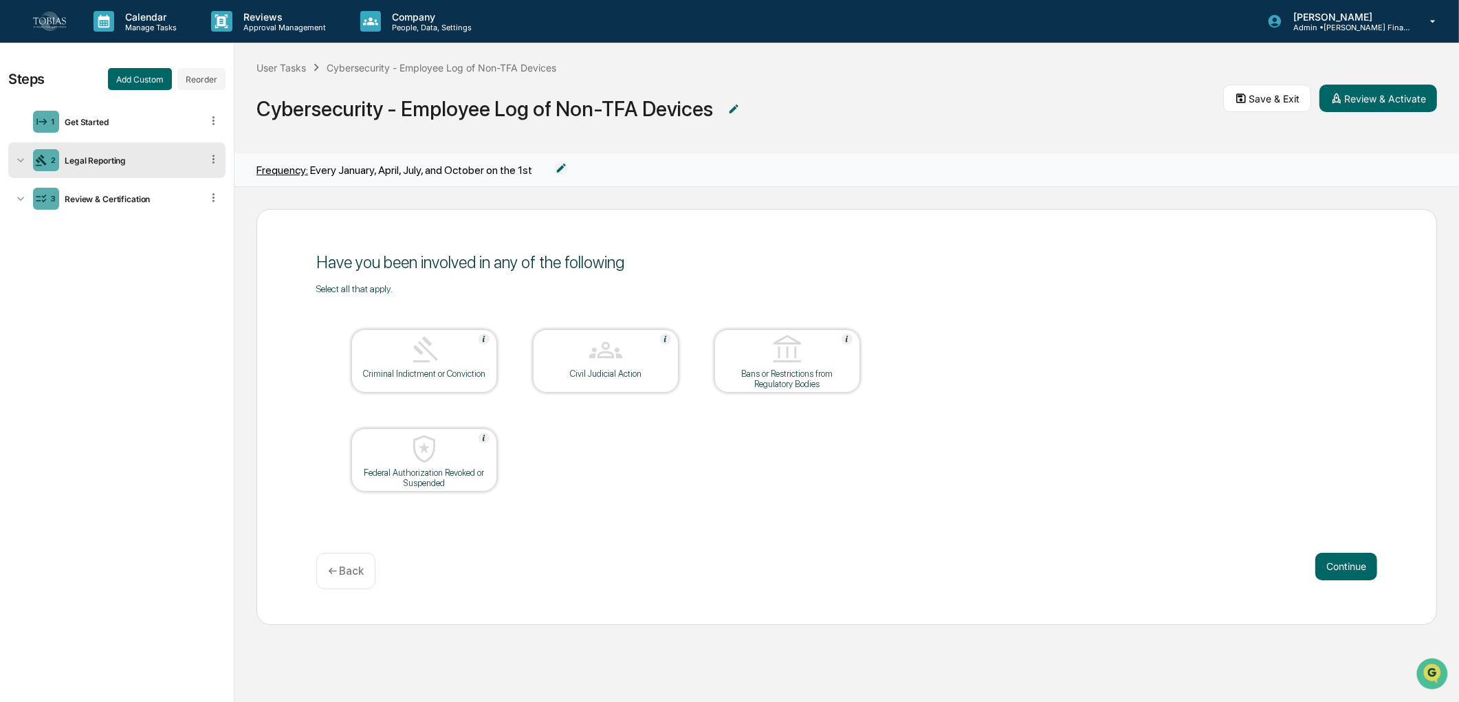
click at [150, 21] on p "Calendar" at bounding box center [148, 17] width 69 height 12
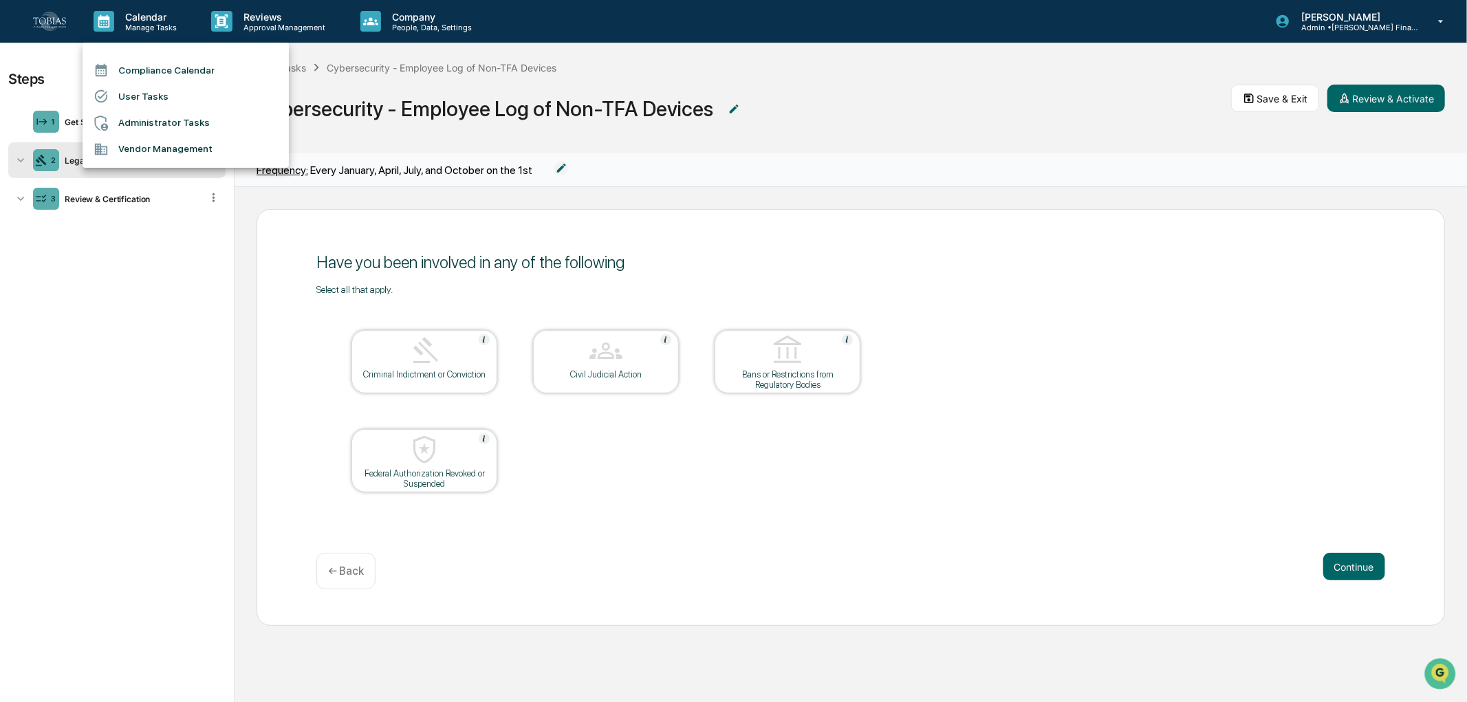
click at [264, 25] on div at bounding box center [733, 351] width 1467 height 702
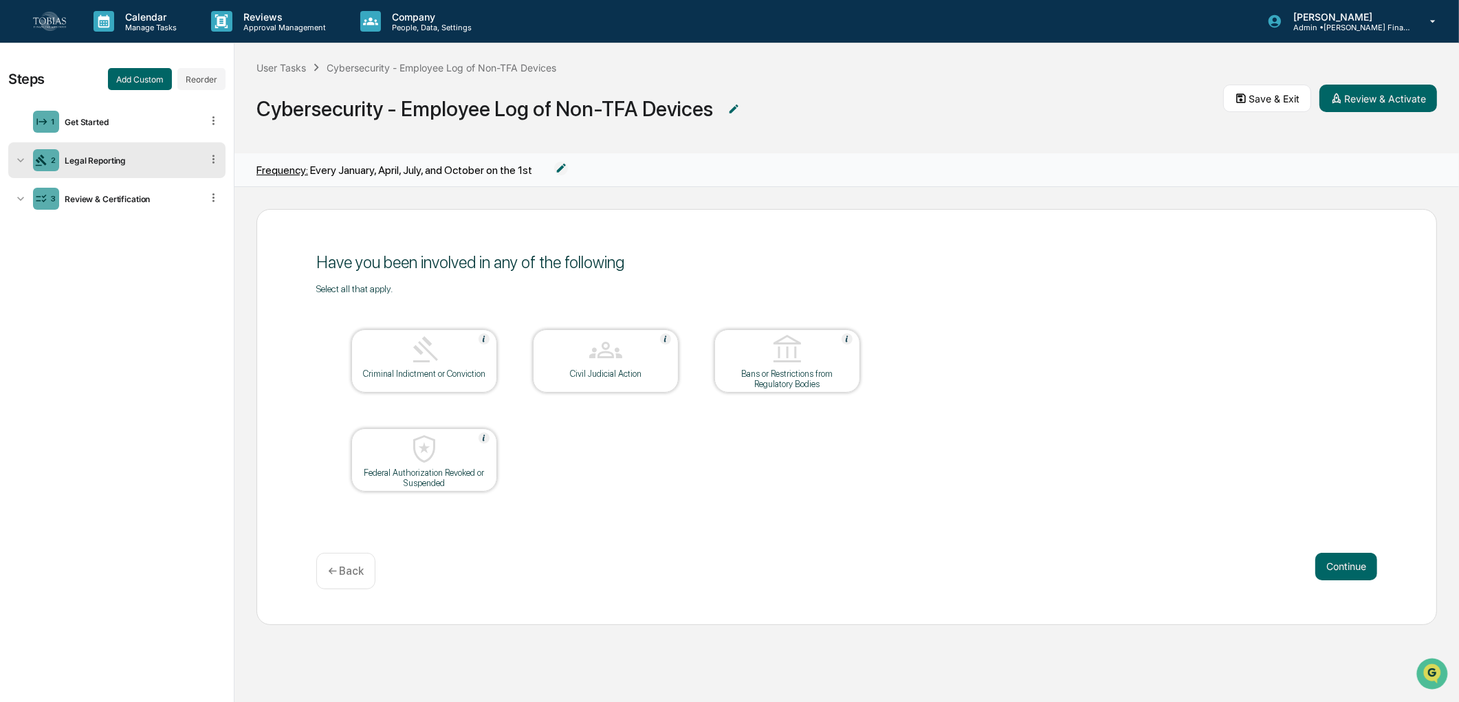
click at [236, 24] on p "Approval Management" at bounding box center [282, 28] width 100 height 10
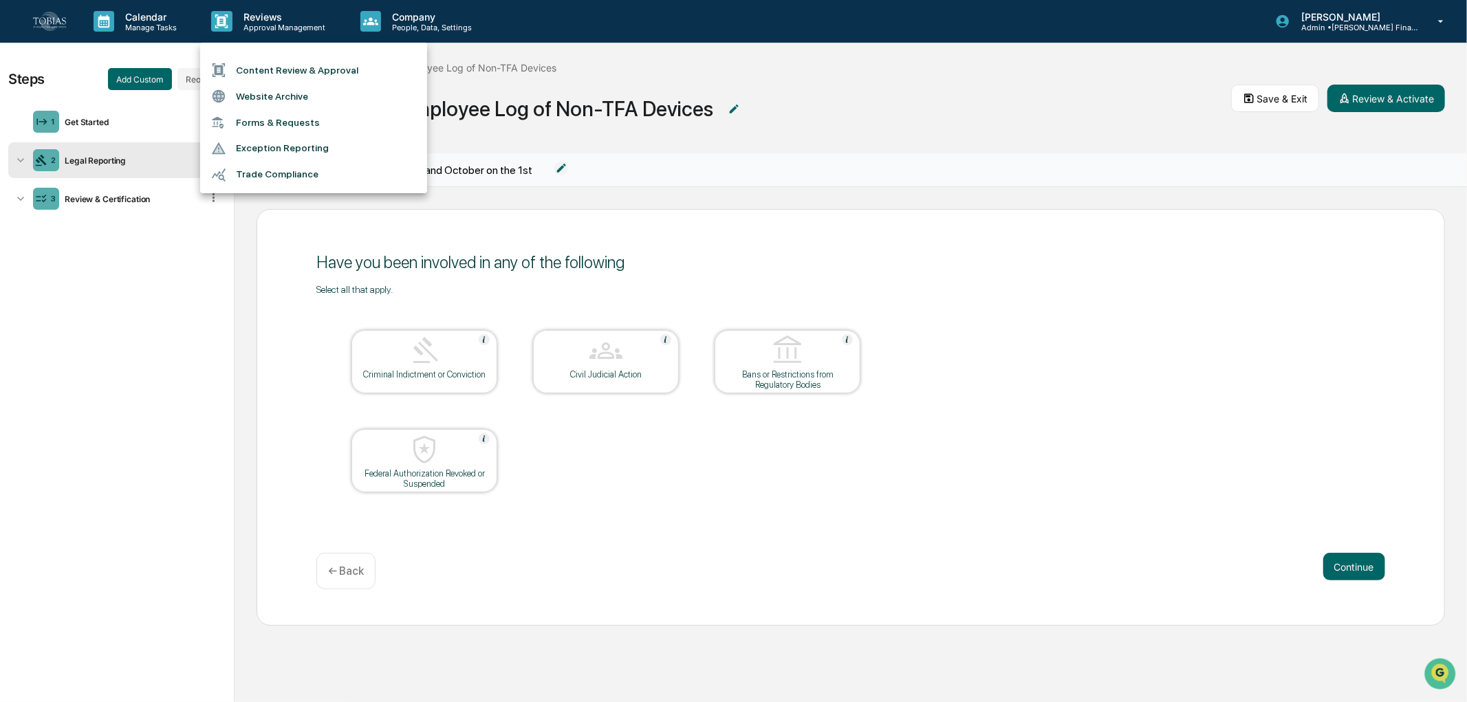
click at [394, 613] on div at bounding box center [733, 351] width 1467 height 702
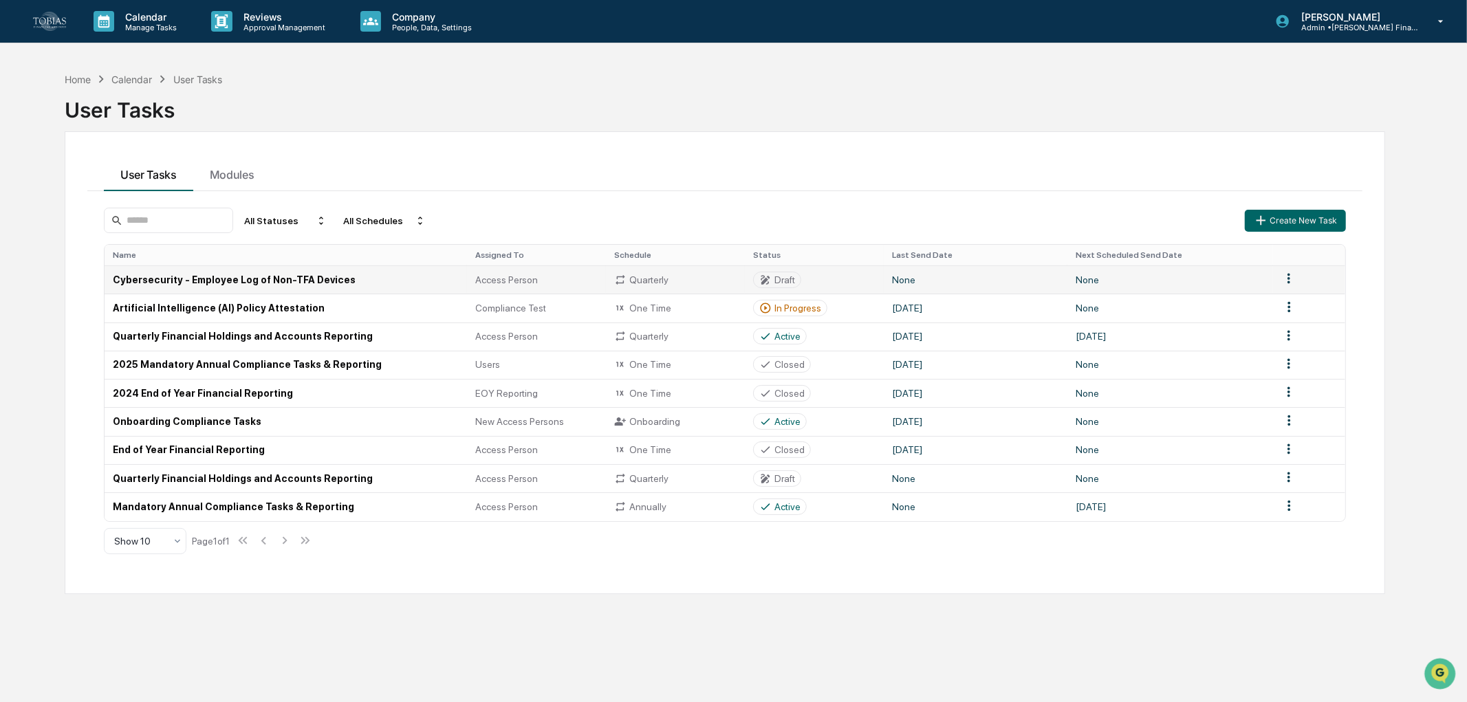
click at [1282, 281] on html "Calendar Manage Tasks Reviews Approval Management Company People, Data, Setting…" at bounding box center [733, 351] width 1467 height 702
click at [1275, 305] on div "Edit" at bounding box center [1282, 303] width 88 height 22
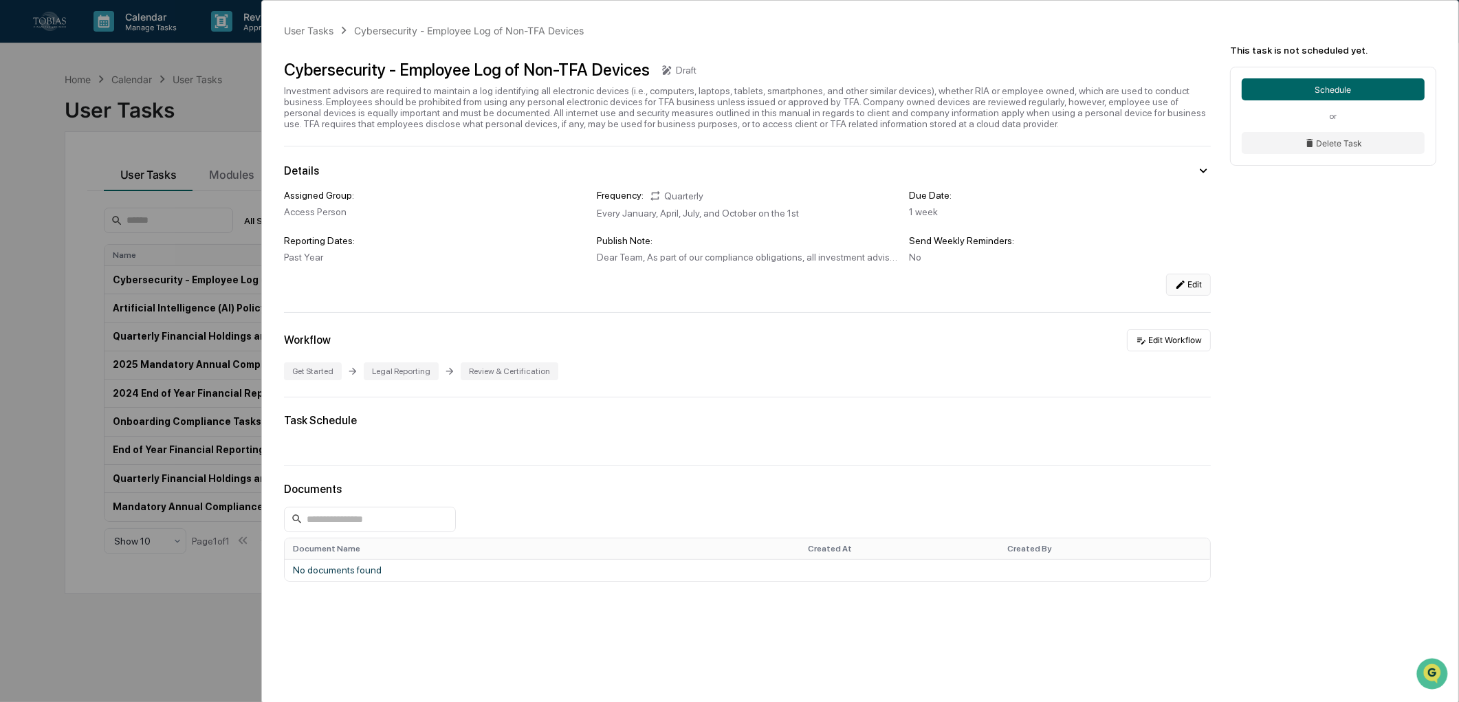
click at [1198, 289] on button "Edit" at bounding box center [1188, 285] width 45 height 22
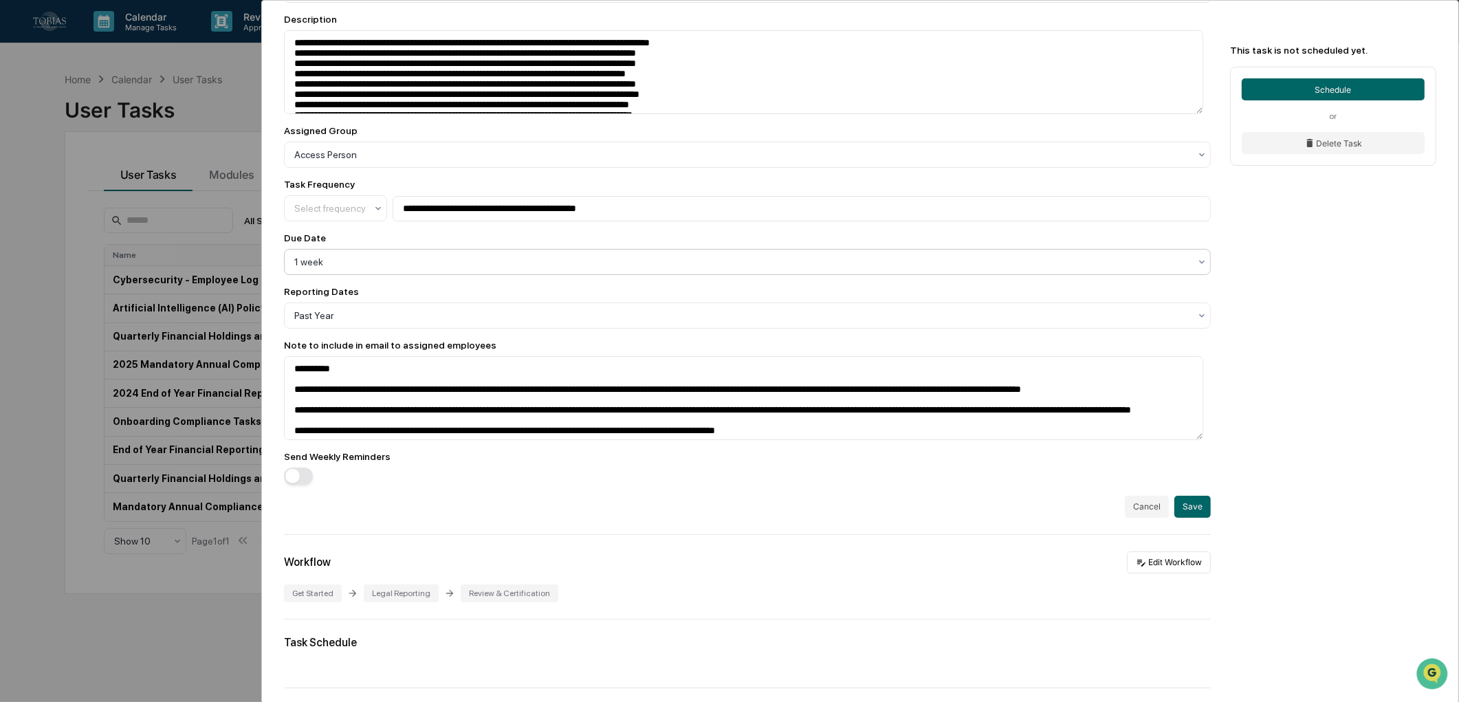
scroll to position [305, 0]
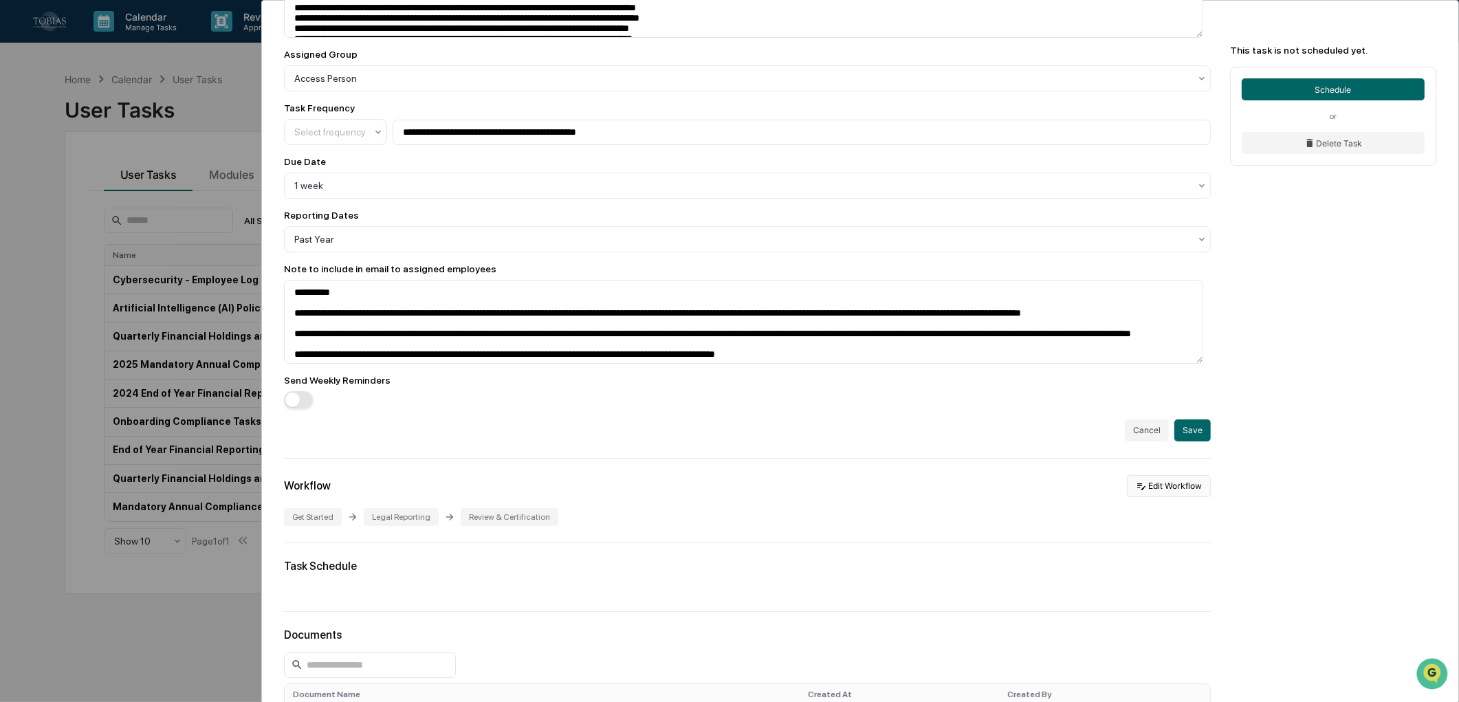
click at [1137, 489] on icon at bounding box center [1141, 486] width 8 height 7
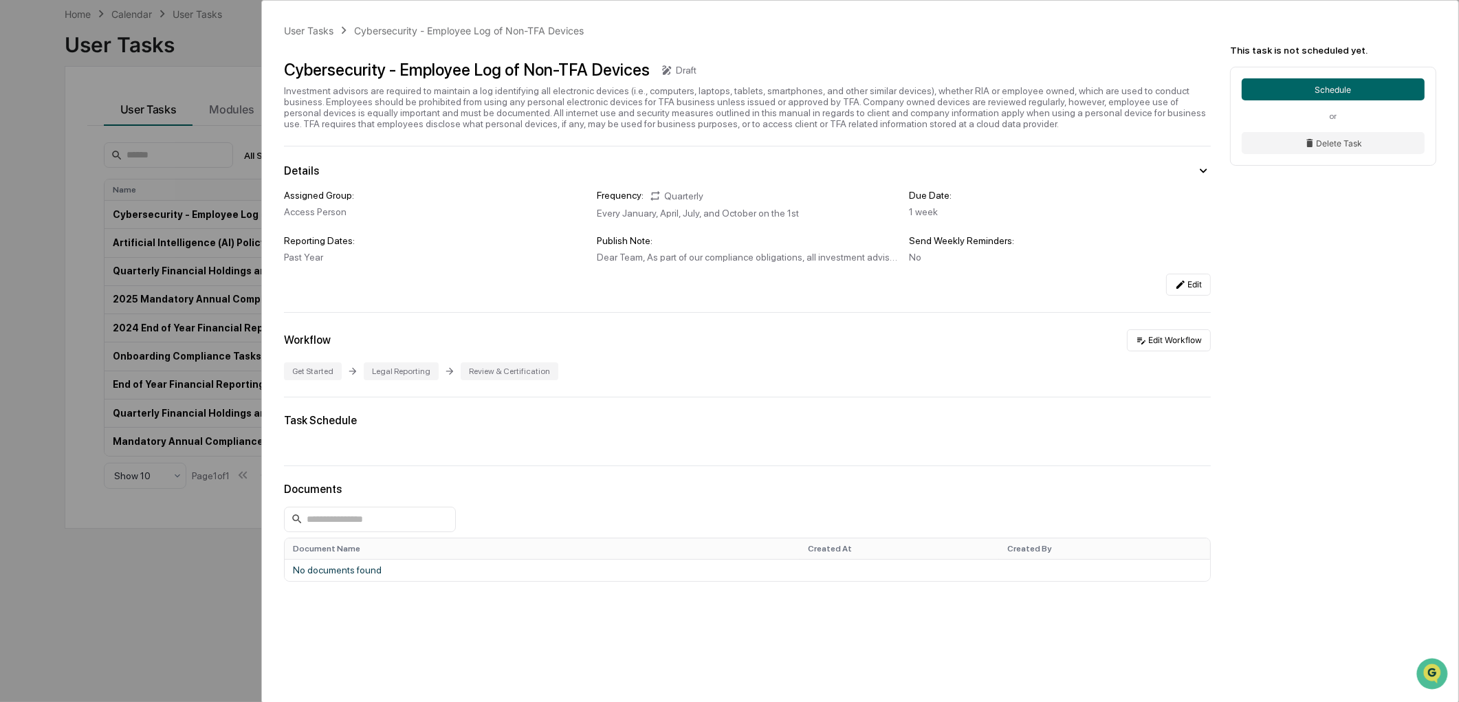
click at [1191, 305] on div "User Tasks Cybersecurity - Employee Log of Non-TFA Devices Cybersecurity - Empl…" at bounding box center [860, 363] width 1196 height 724
click at [1185, 292] on button "Edit" at bounding box center [1188, 285] width 45 height 22
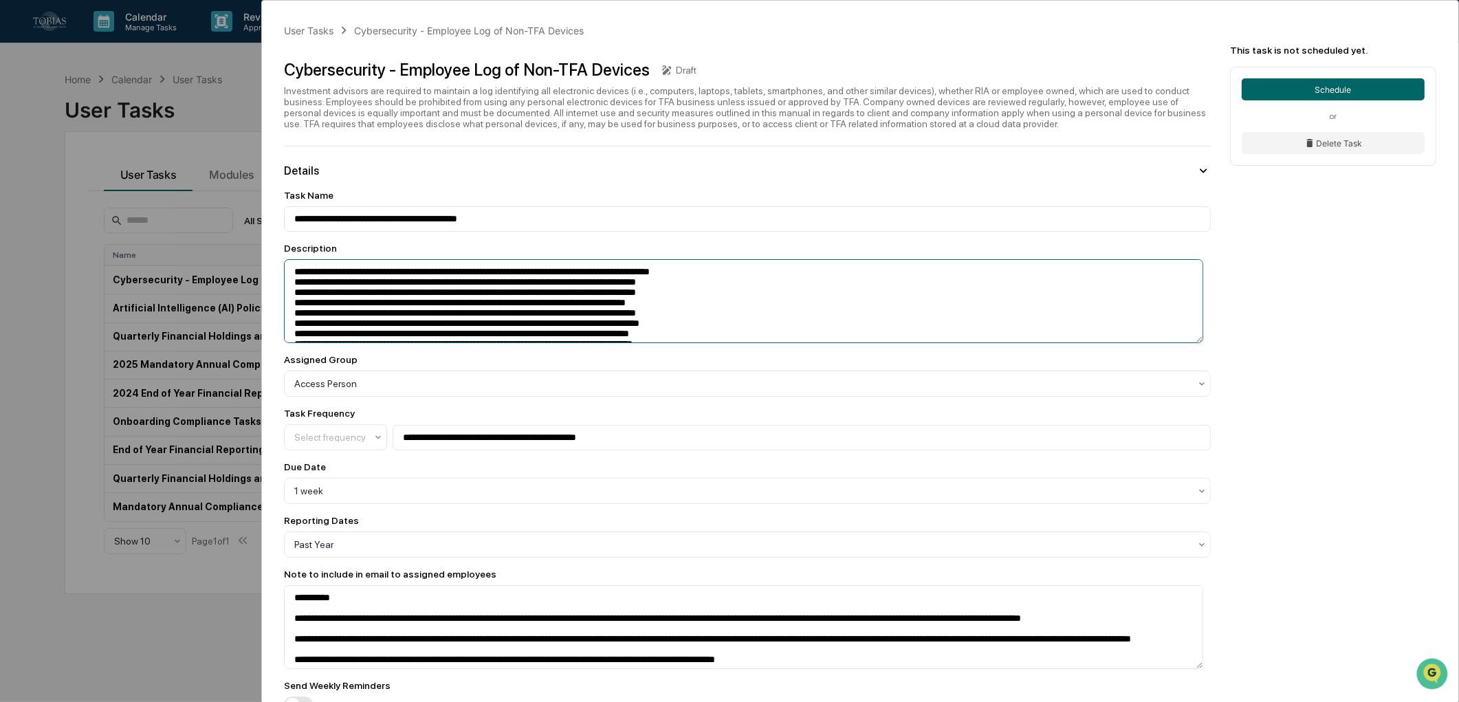
click at [297, 278] on textarea "**********" at bounding box center [743, 301] width 919 height 84
click at [311, 299] on textarea "**********" at bounding box center [743, 301] width 919 height 84
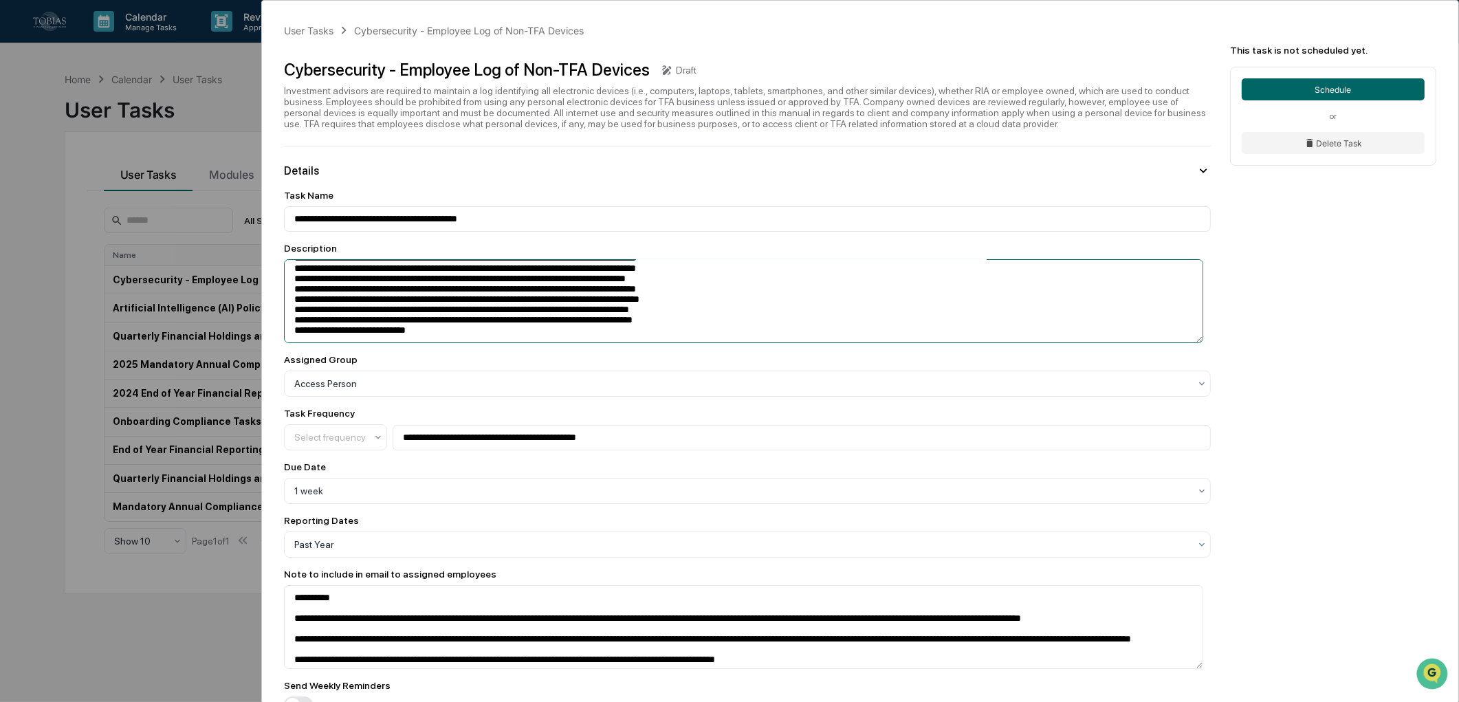
drag, startPoint x: 285, startPoint y: 270, endPoint x: 953, endPoint y: 471, distance: 697.4
click at [953, 471] on div "**********" at bounding box center [747, 452] width 927 height 524
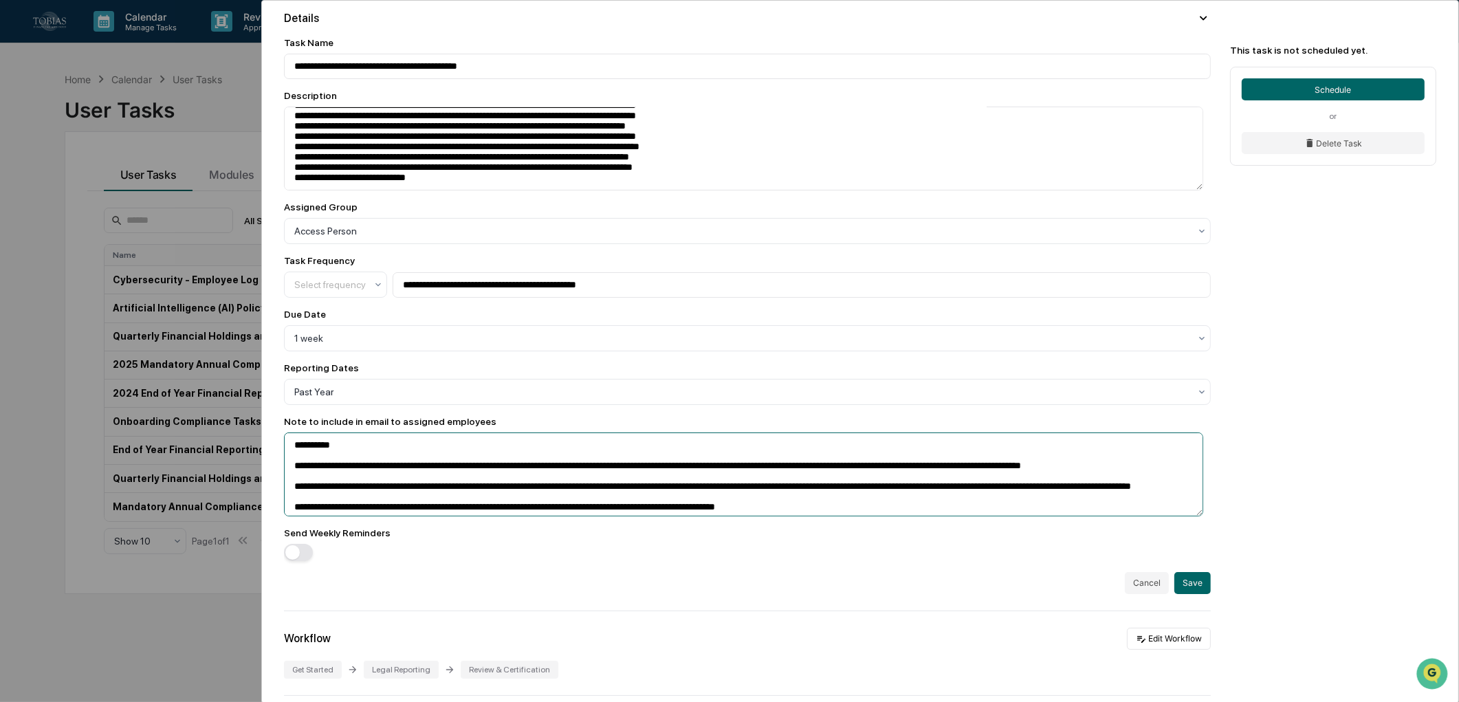
scroll to position [23, 0]
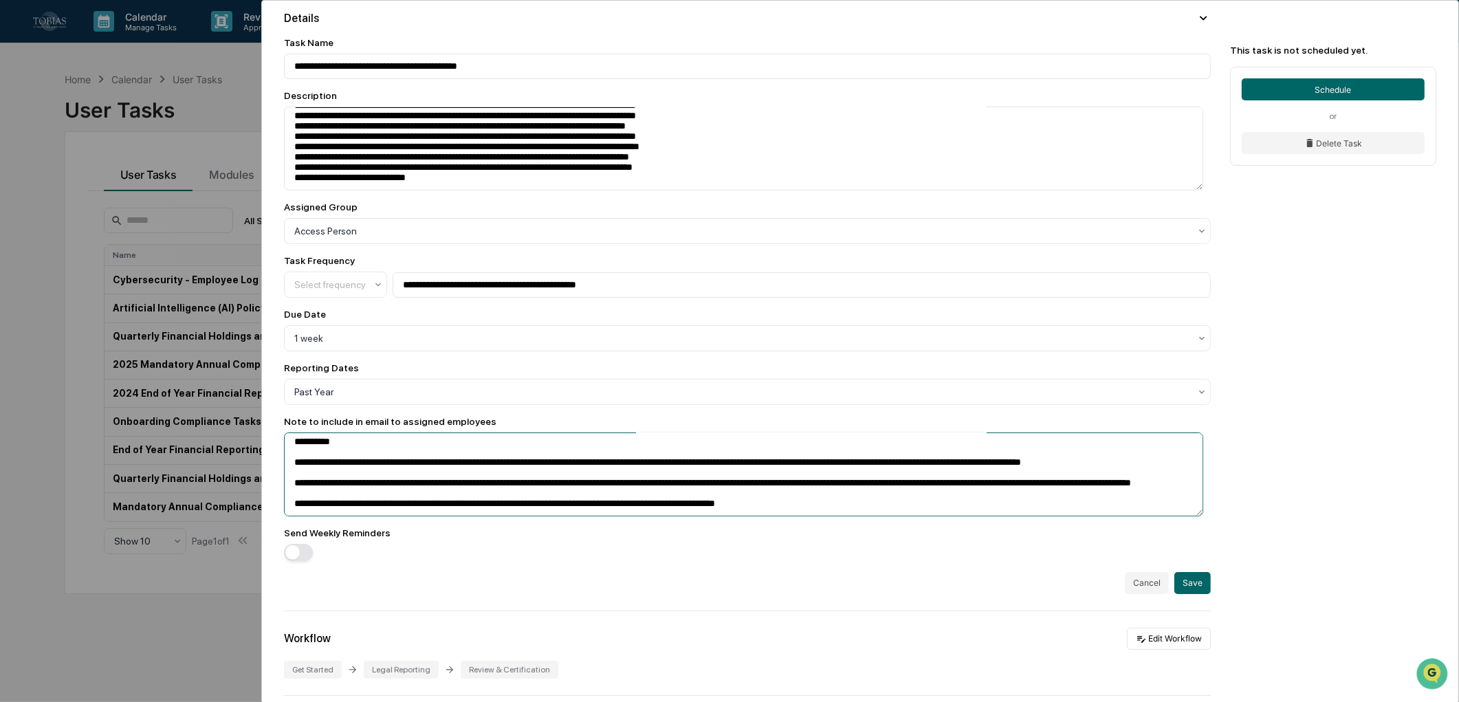
drag, startPoint x: 290, startPoint y: 450, endPoint x: 1079, endPoint y: 571, distance: 798.6
click at [1079, 571] on div "**********" at bounding box center [747, 315] width 927 height 557
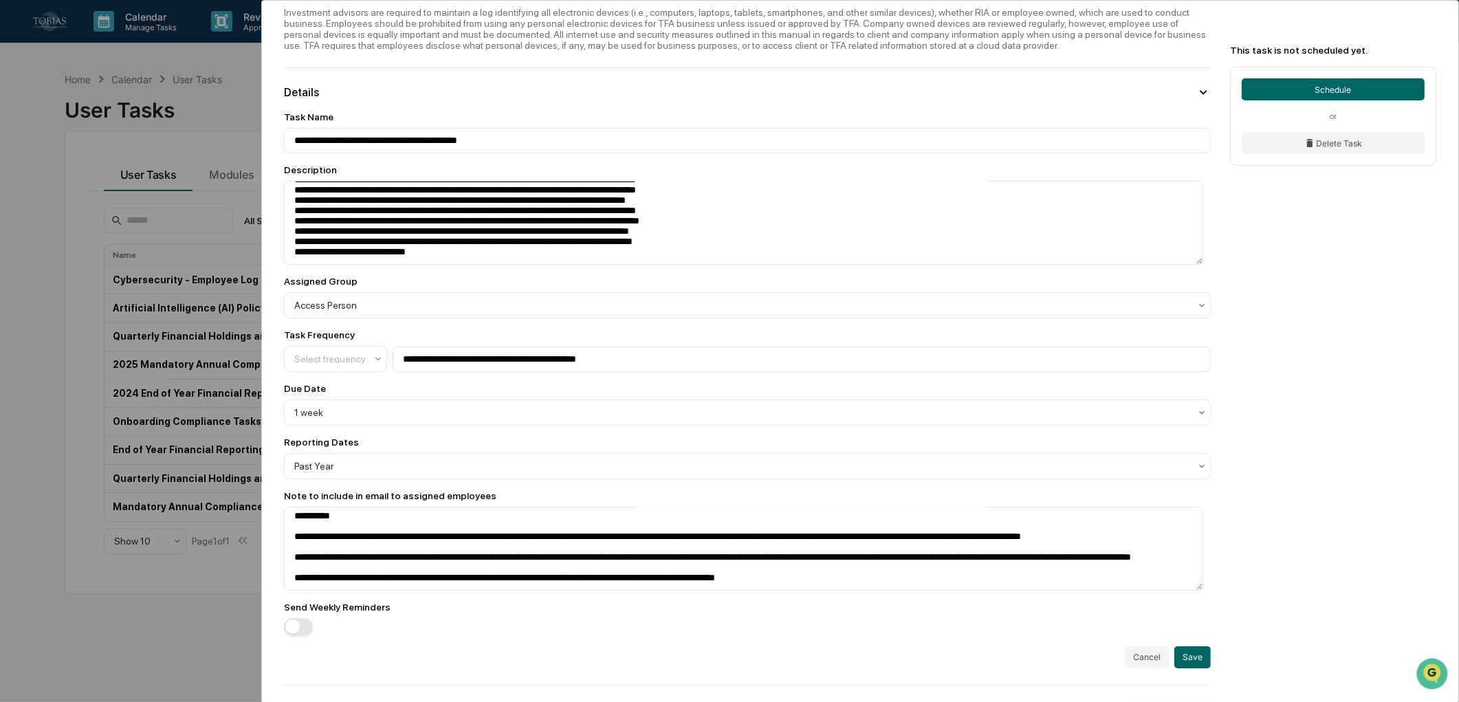
scroll to position [0, 0]
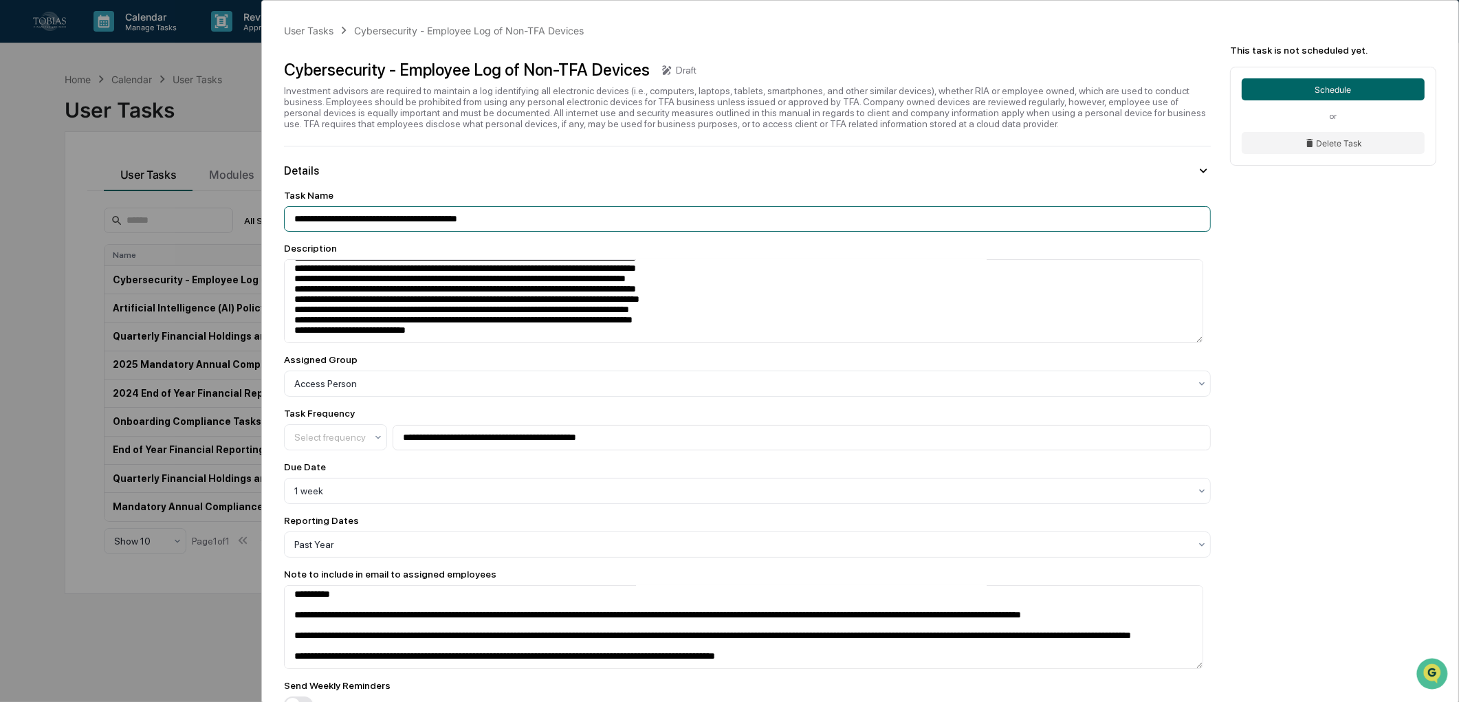
click at [415, 215] on input "**********" at bounding box center [747, 218] width 927 height 25
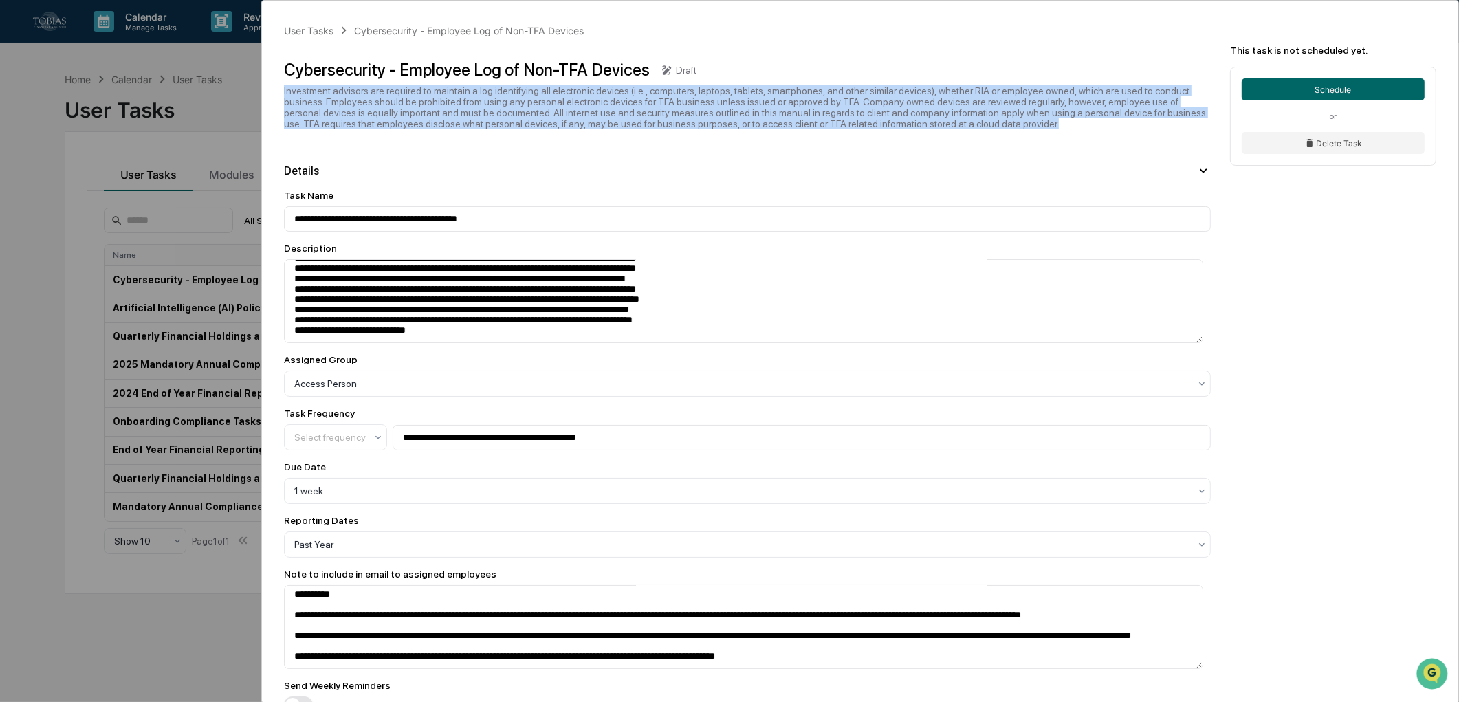
drag, startPoint x: 894, startPoint y: 126, endPoint x: 273, endPoint y: 84, distance: 622.3
click at [273, 84] on div "**********" at bounding box center [860, 588] width 1196 height 1175
click at [1337, 151] on button "Delete Task" at bounding box center [1333, 143] width 183 height 22
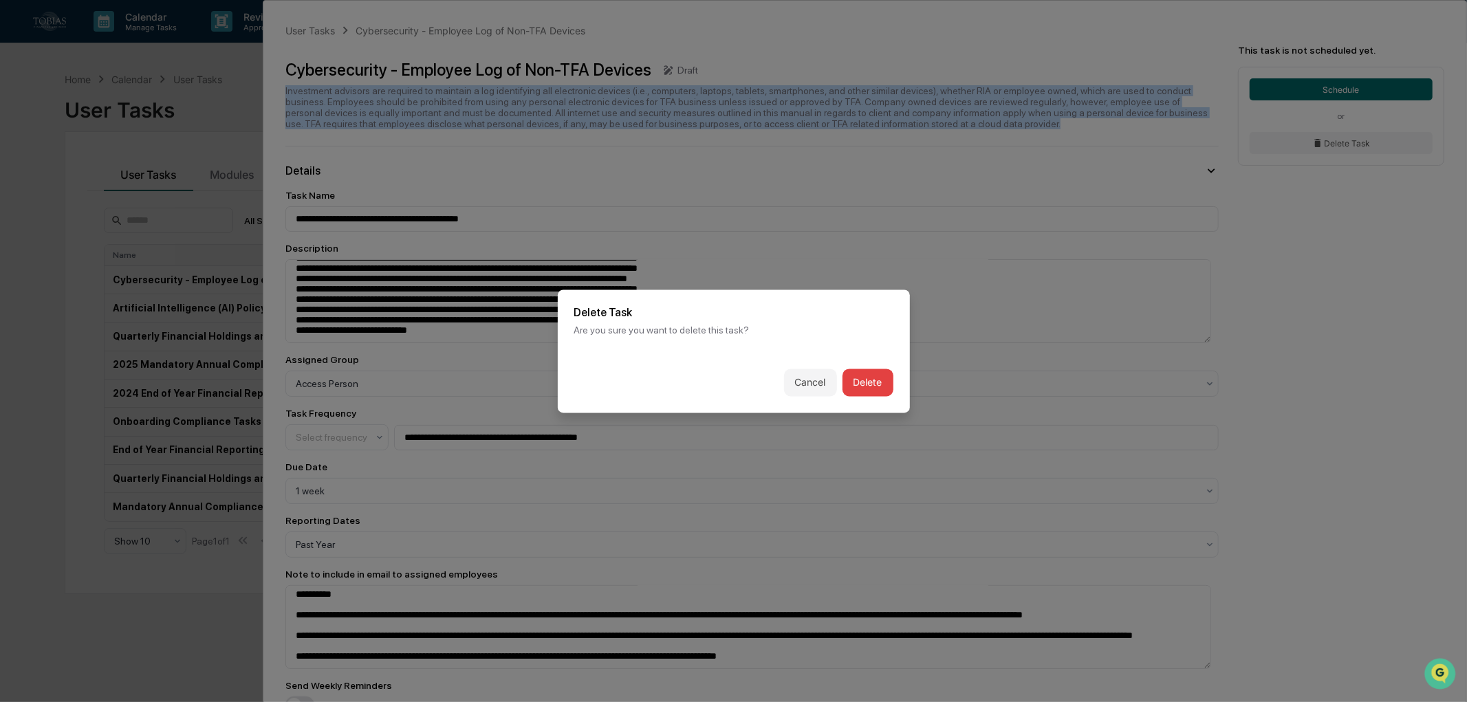
click at [878, 380] on button "Delete" at bounding box center [867, 383] width 51 height 28
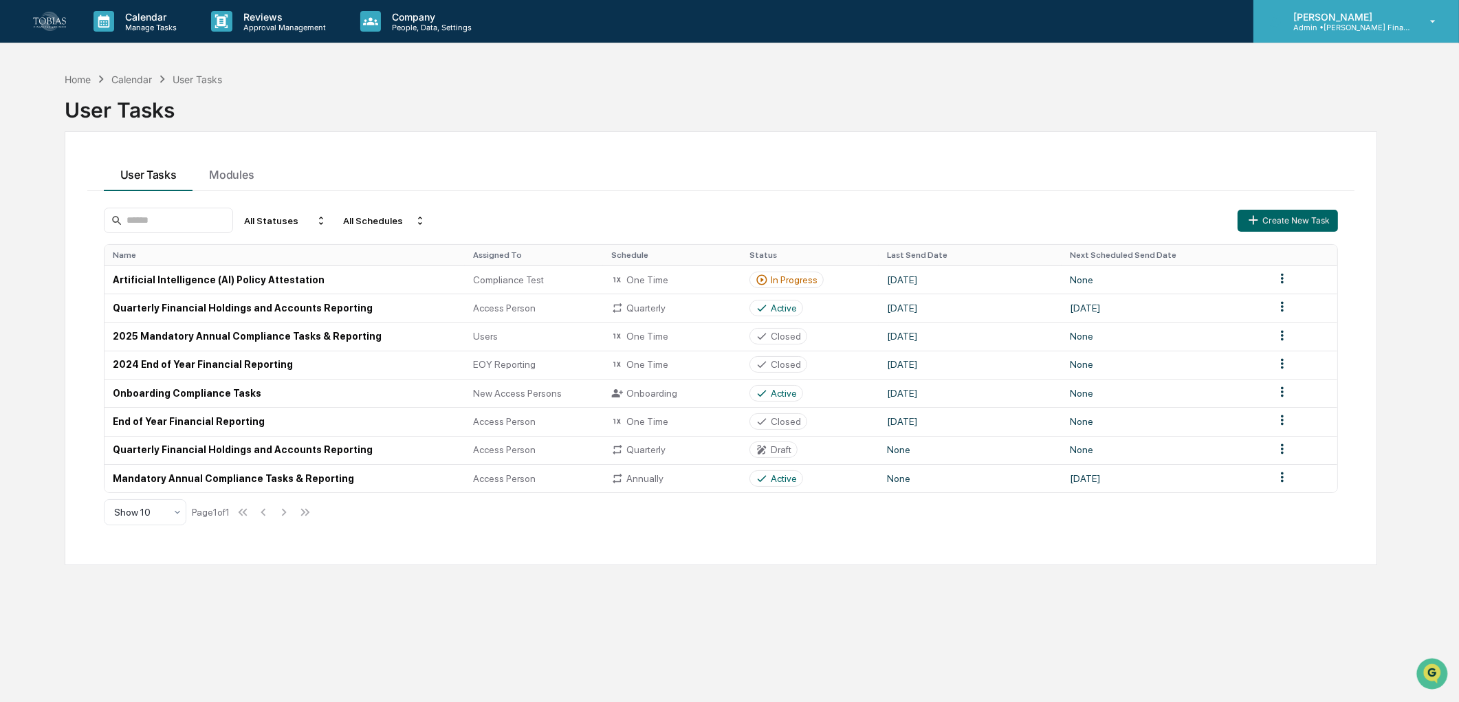
click at [1393, 25] on p "Admin • Tobias Financial Advisors" at bounding box center [1346, 28] width 128 height 10
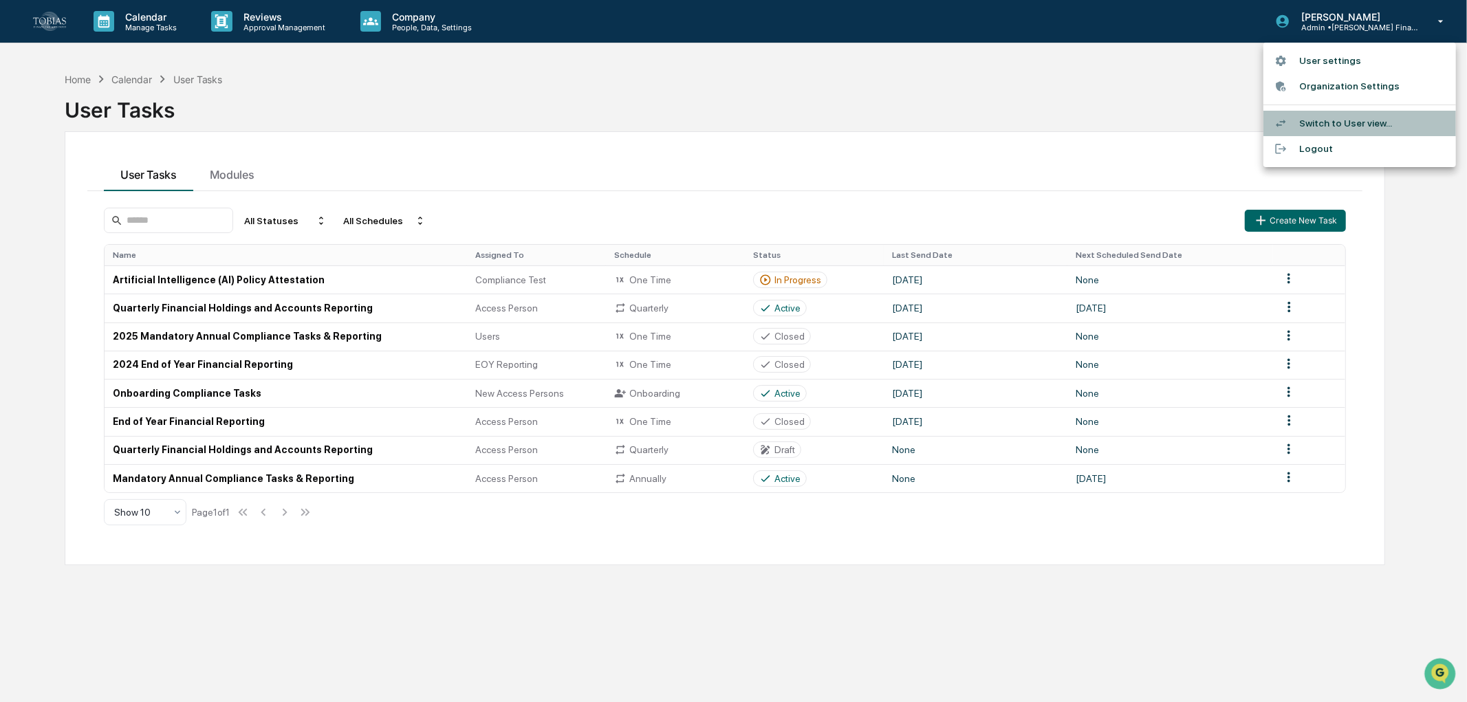
click at [1366, 124] on li "Switch to User view..." at bounding box center [1359, 123] width 193 height 25
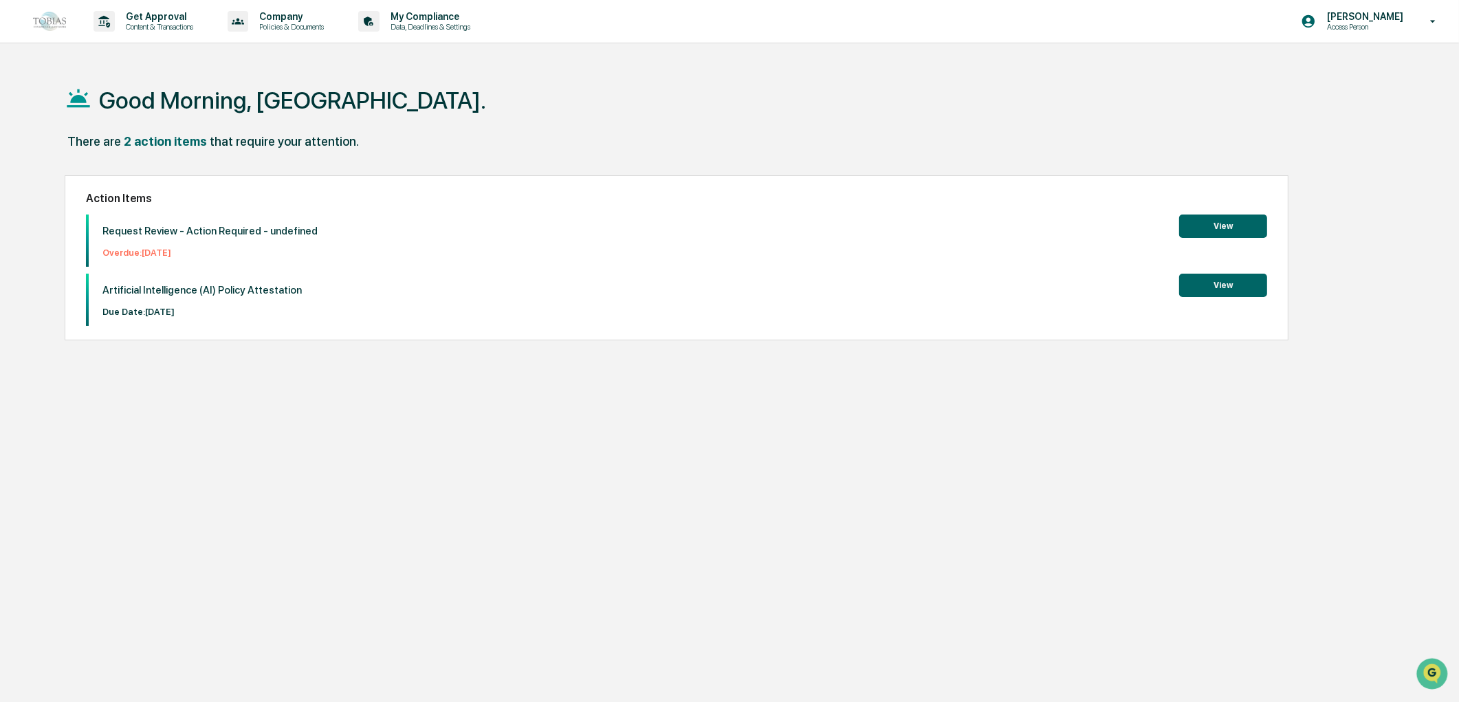
click at [1247, 230] on button "View" at bounding box center [1223, 226] width 88 height 23
click at [325, 18] on p "Company" at bounding box center [289, 16] width 83 height 11
click at [106, 14] on div at bounding box center [733, 351] width 1467 height 702
click at [146, 22] on p "Content & Transactions" at bounding box center [157, 27] width 85 height 10
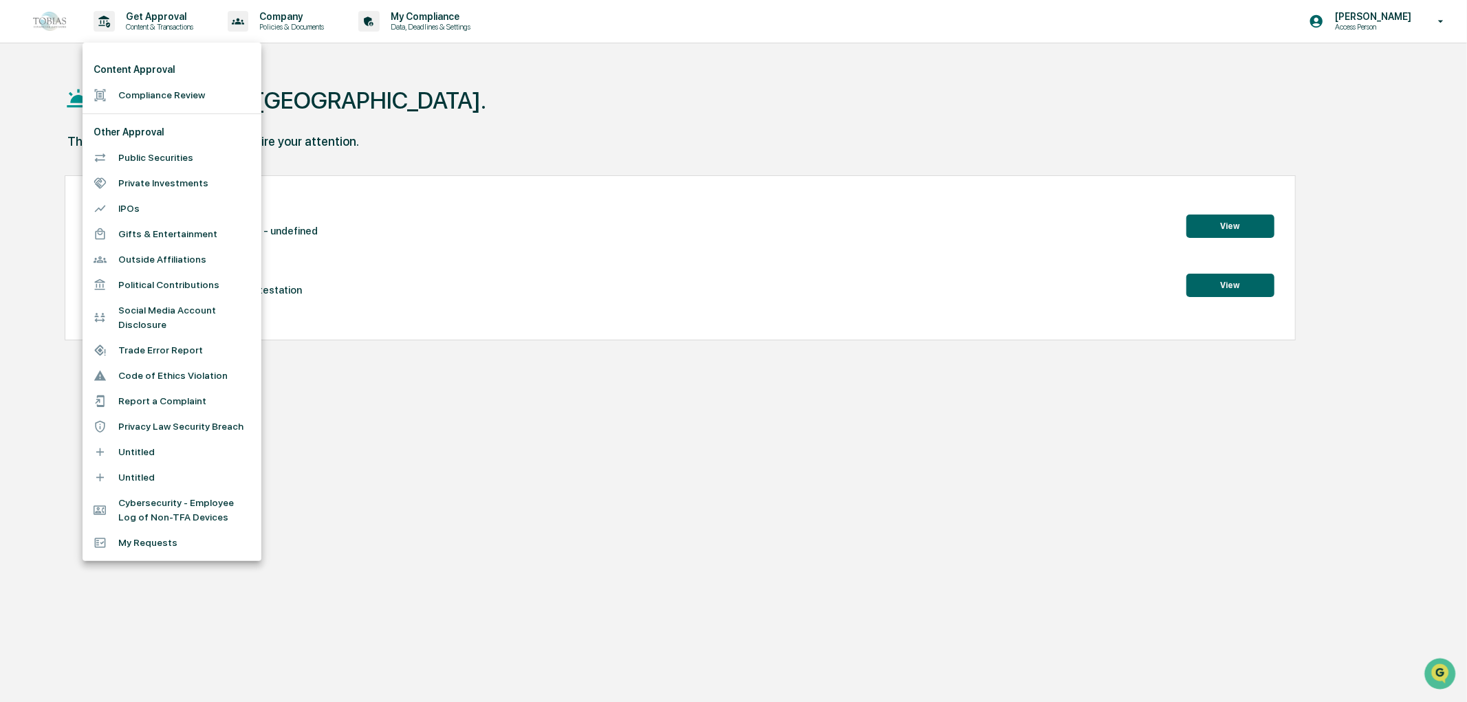
click at [207, 509] on li "Cybersecurity - Employee Log of Non-TFA Devices" at bounding box center [172, 510] width 179 height 40
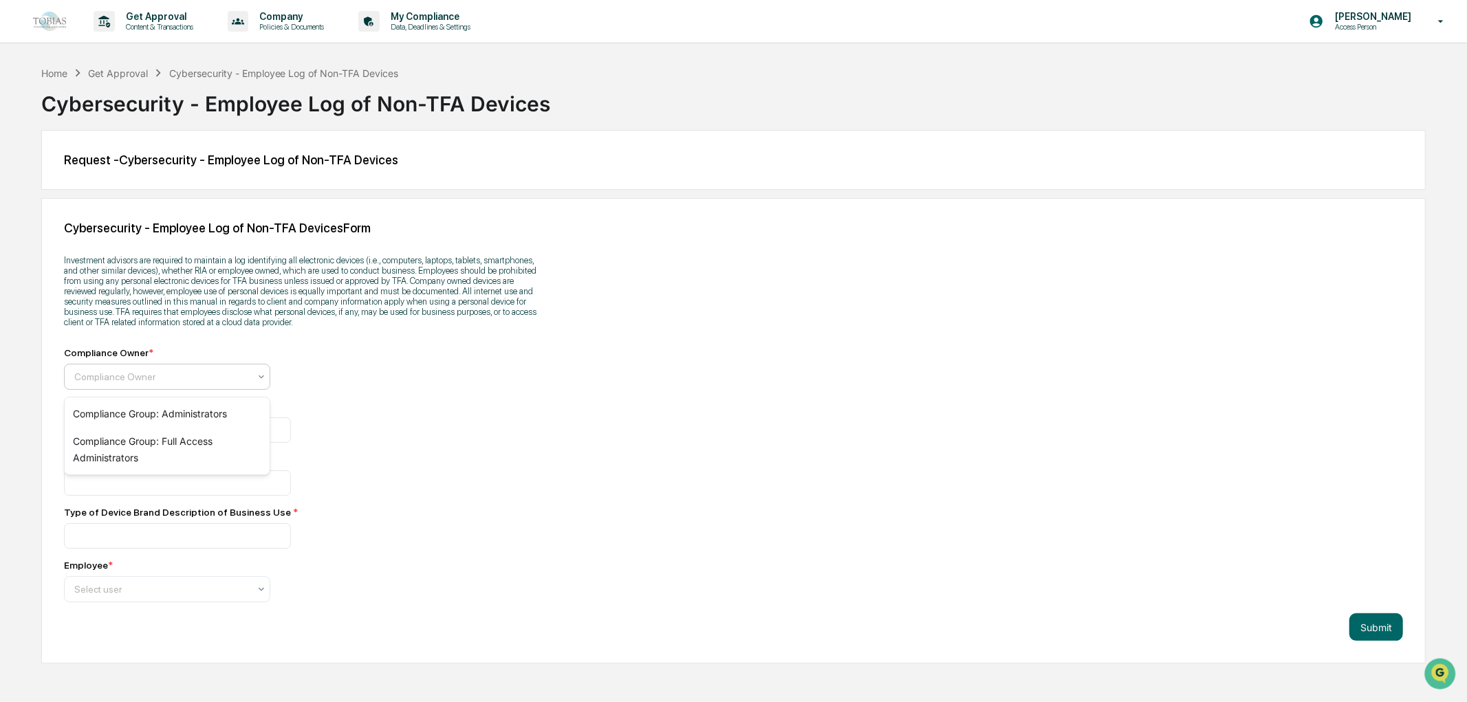
click at [221, 390] on div "Compliance Owner" at bounding box center [167, 377] width 206 height 26
click at [280, 347] on div "Investment advisors are required to maintain a log identifying all electronic d…" at bounding box center [304, 424] width 481 height 356
click at [220, 443] on input at bounding box center [177, 429] width 227 height 25
click at [83, 538] on input at bounding box center [177, 535] width 227 height 25
click at [99, 428] on input at bounding box center [177, 429] width 227 height 25
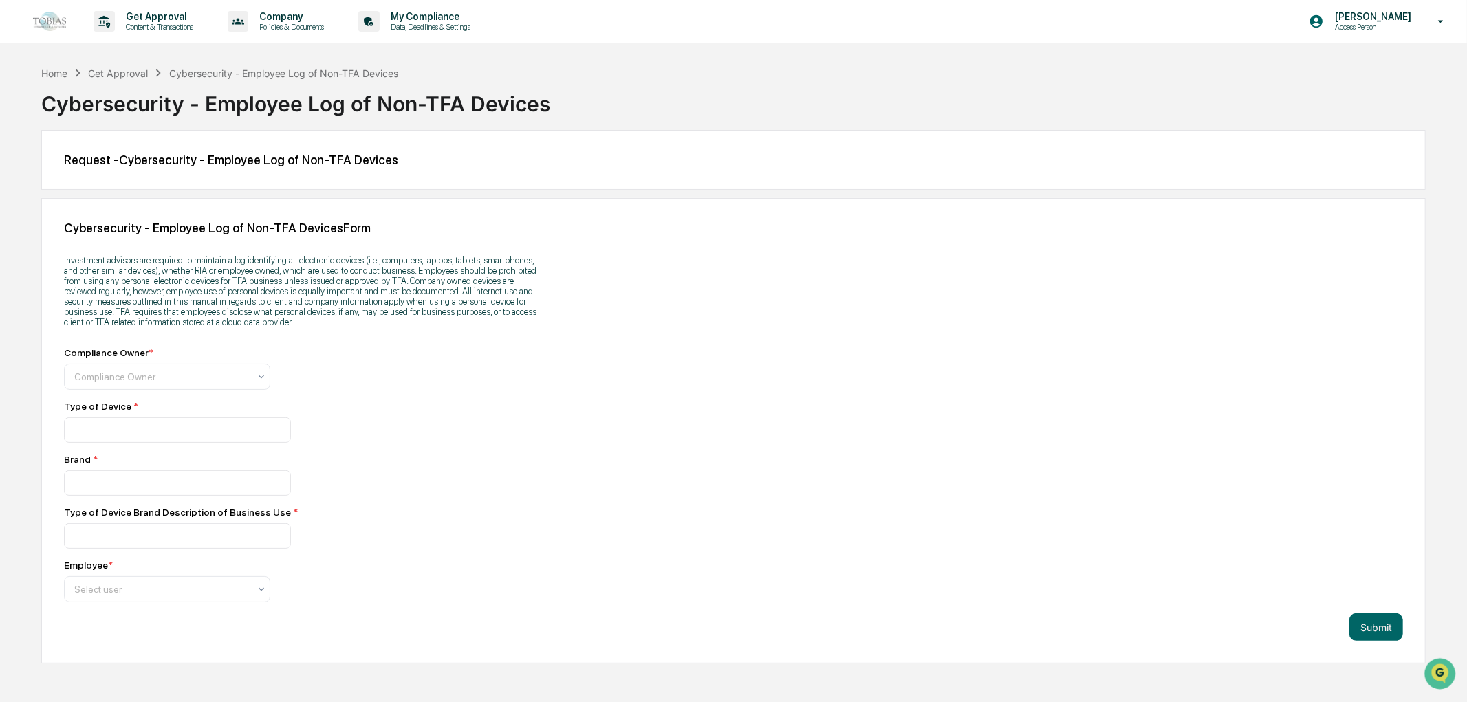
click at [367, 412] on div "Type of Device *" at bounding box center [304, 406] width 481 height 11
click at [153, 378] on div at bounding box center [161, 377] width 175 height 14
click at [129, 372] on div "Compliance Owner" at bounding box center [161, 376] width 188 height 19
click at [146, 426] on div "Compliance Group: Administrators" at bounding box center [167, 414] width 205 height 28
click at [146, 428] on input at bounding box center [177, 429] width 227 height 25
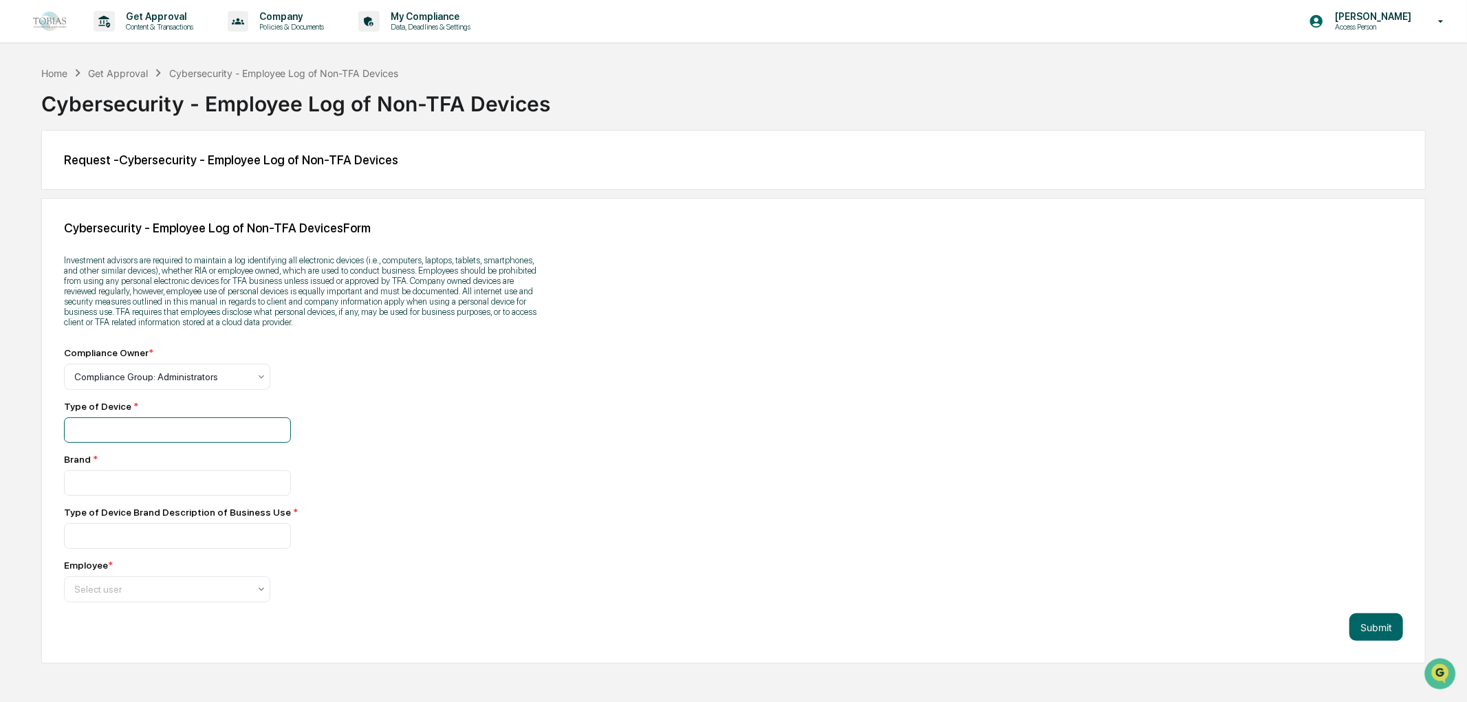
click at [146, 428] on input at bounding box center [177, 429] width 227 height 25
type input "*"
type input "**********"
type input "*****"
type input "**********"
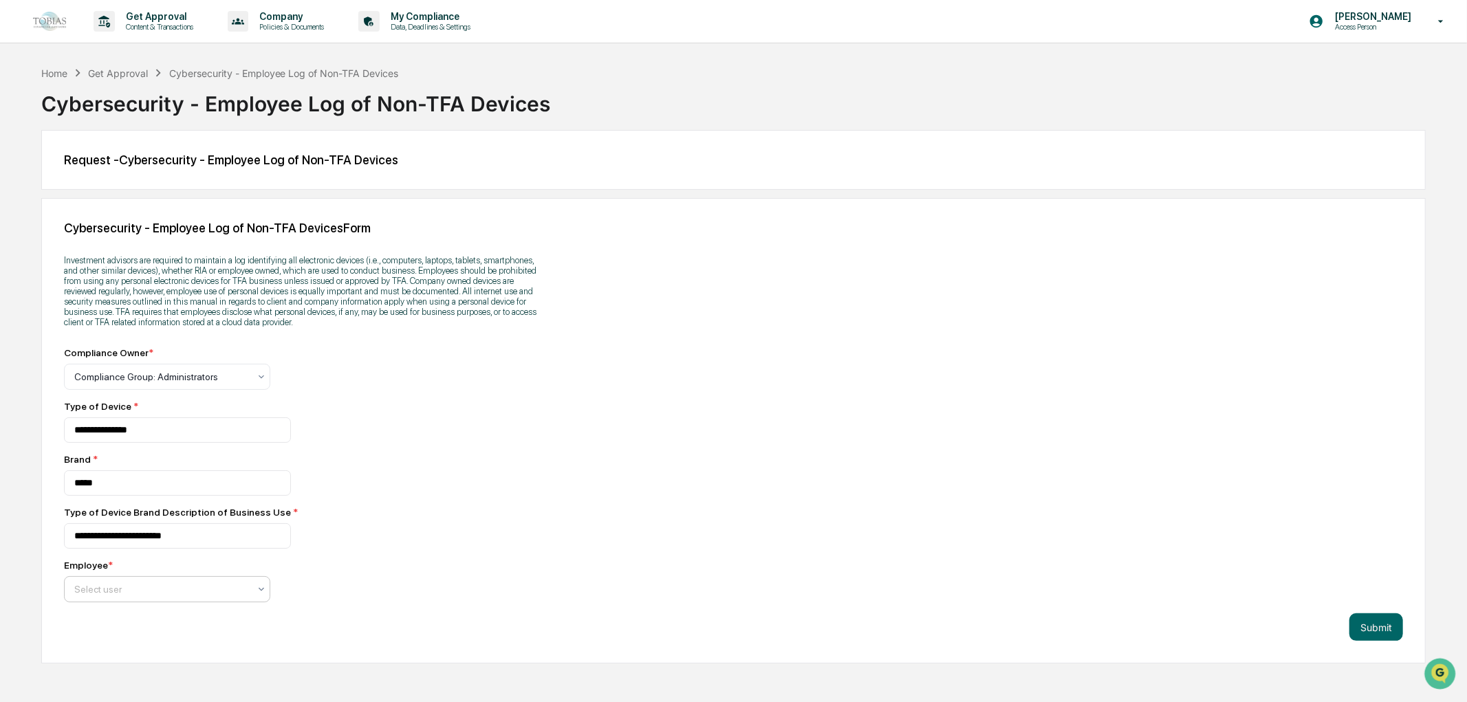
click at [155, 595] on div at bounding box center [161, 589] width 175 height 14
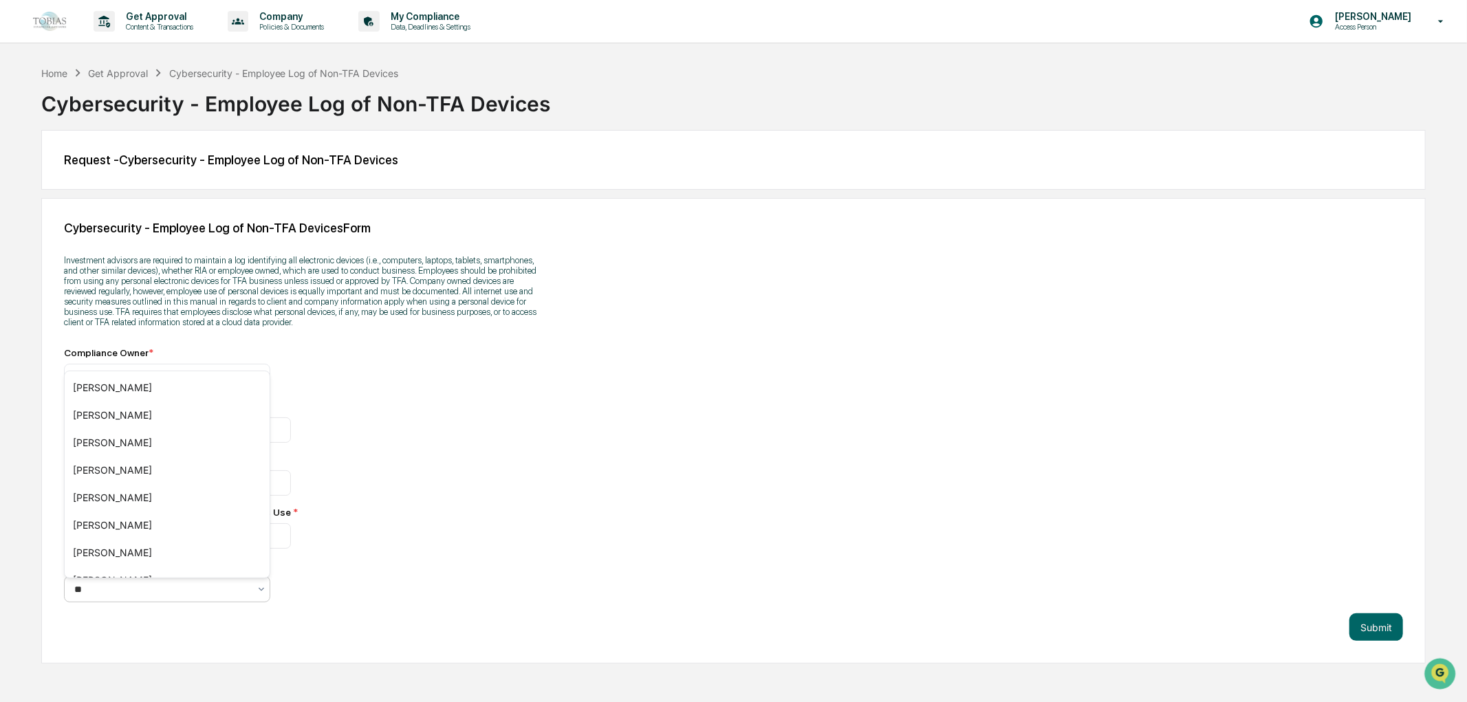
type input "***"
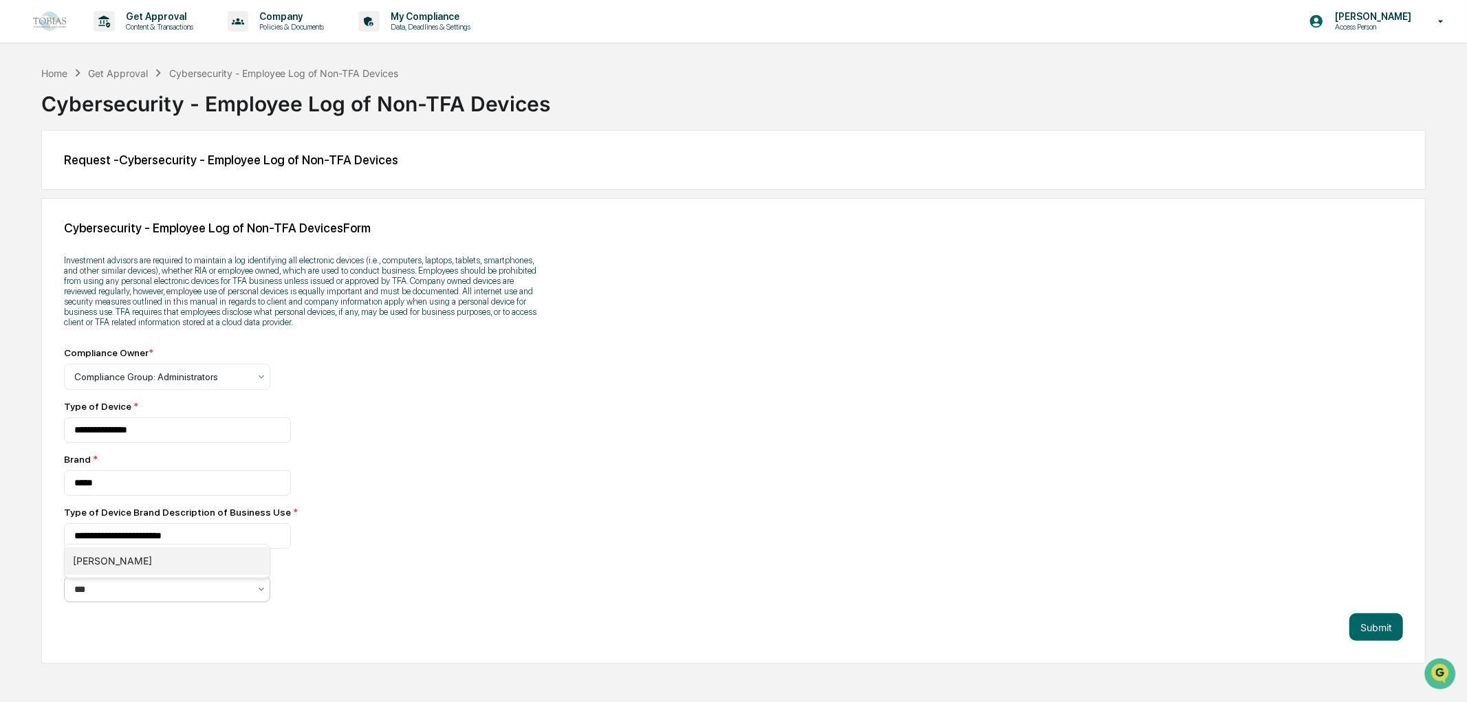
click at [171, 569] on div "[PERSON_NAME]" at bounding box center [167, 561] width 205 height 28
click at [1377, 22] on p "Access Person" at bounding box center [1371, 27] width 94 height 10
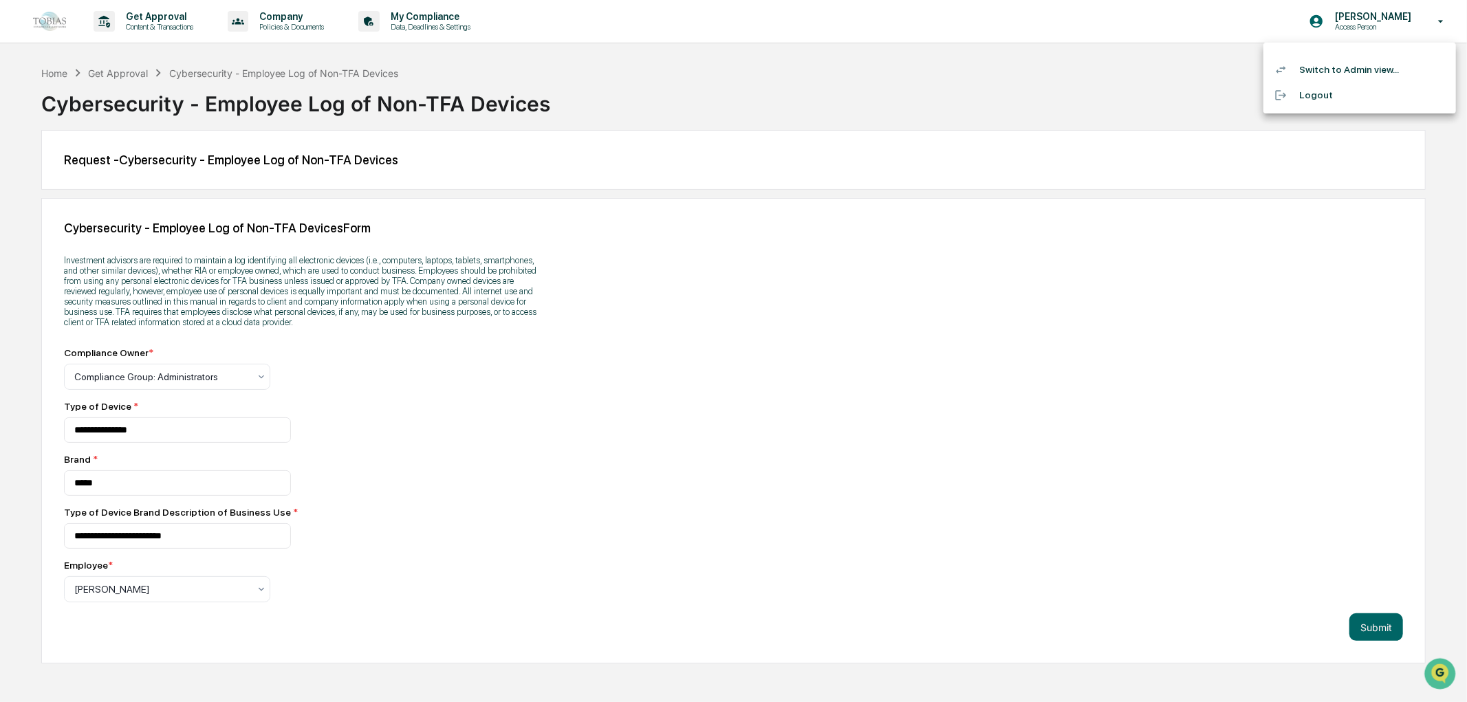
drag, startPoint x: 1311, startPoint y: 61, endPoint x: 827, endPoint y: 113, distance: 486.9
click at [833, 114] on div at bounding box center [733, 351] width 1467 height 702
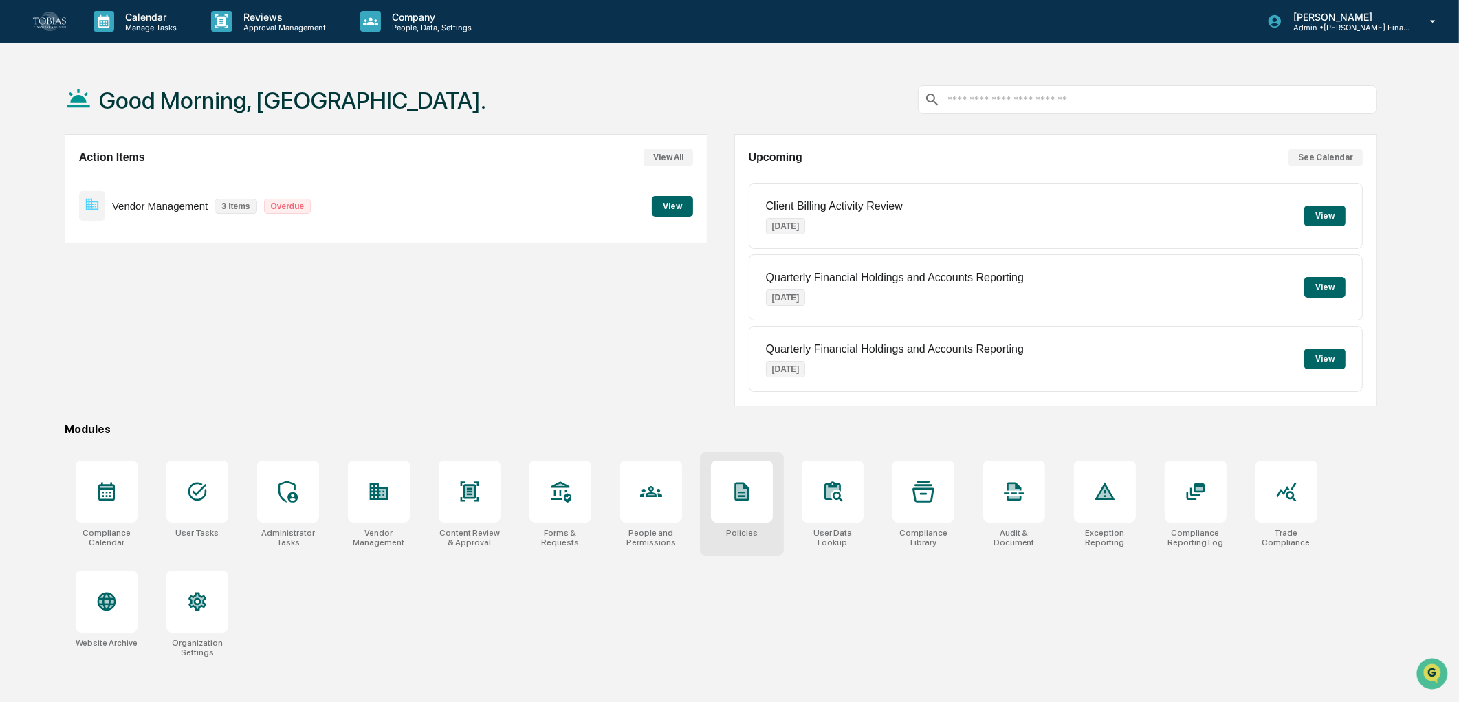
click at [754, 490] on div at bounding box center [742, 492] width 62 height 62
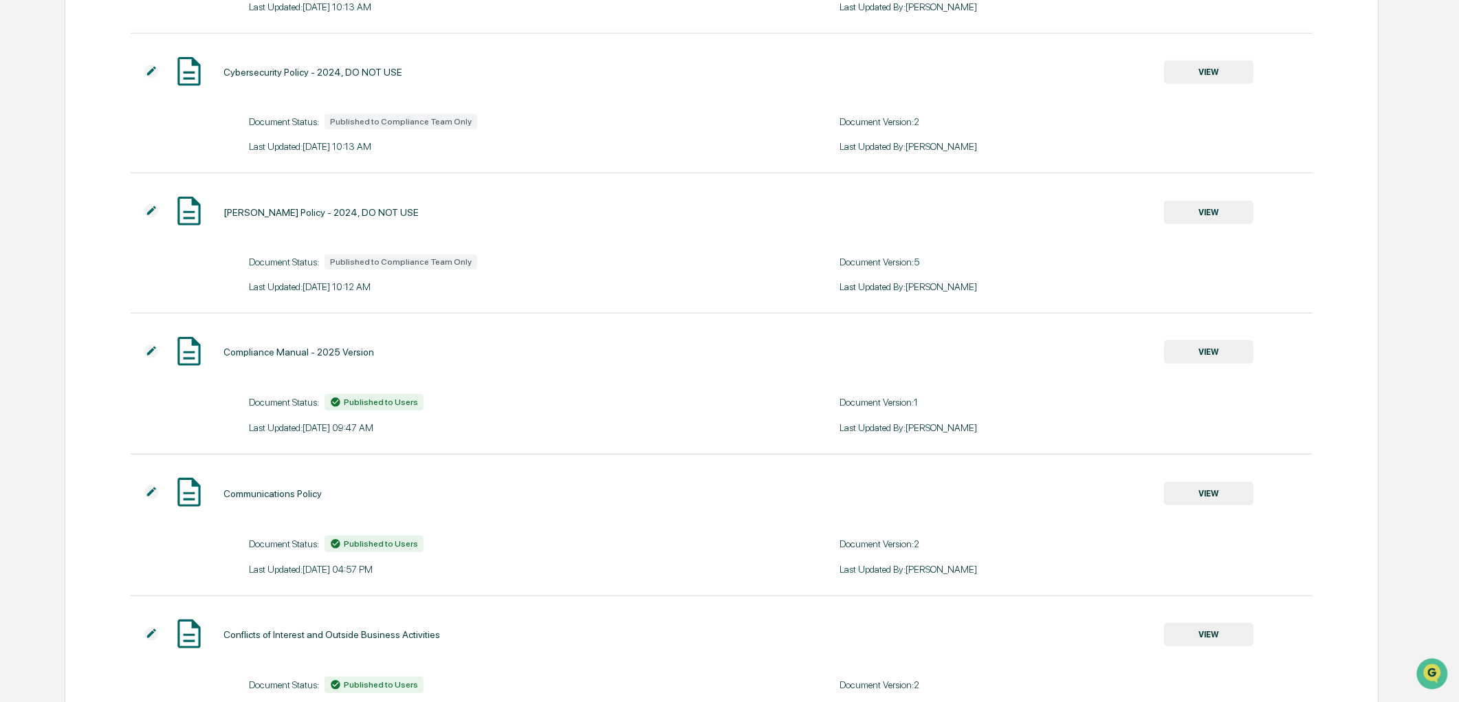
scroll to position [1678, 0]
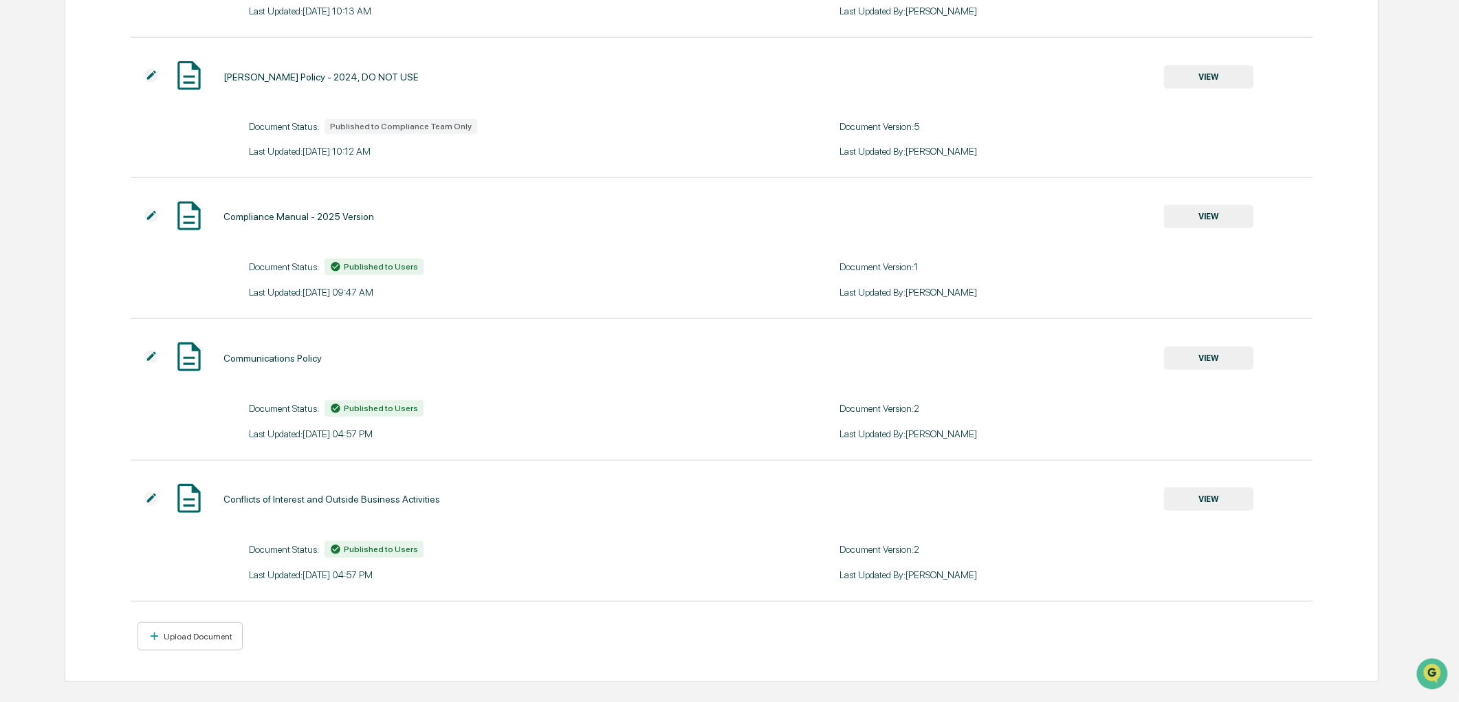
click at [877, 95] on div "Insider Trading Policy - 2024, DO NOT USE VIEW" at bounding box center [692, 76] width 1123 height 36
click at [180, 650] on button "Upload Document" at bounding box center [190, 636] width 105 height 28
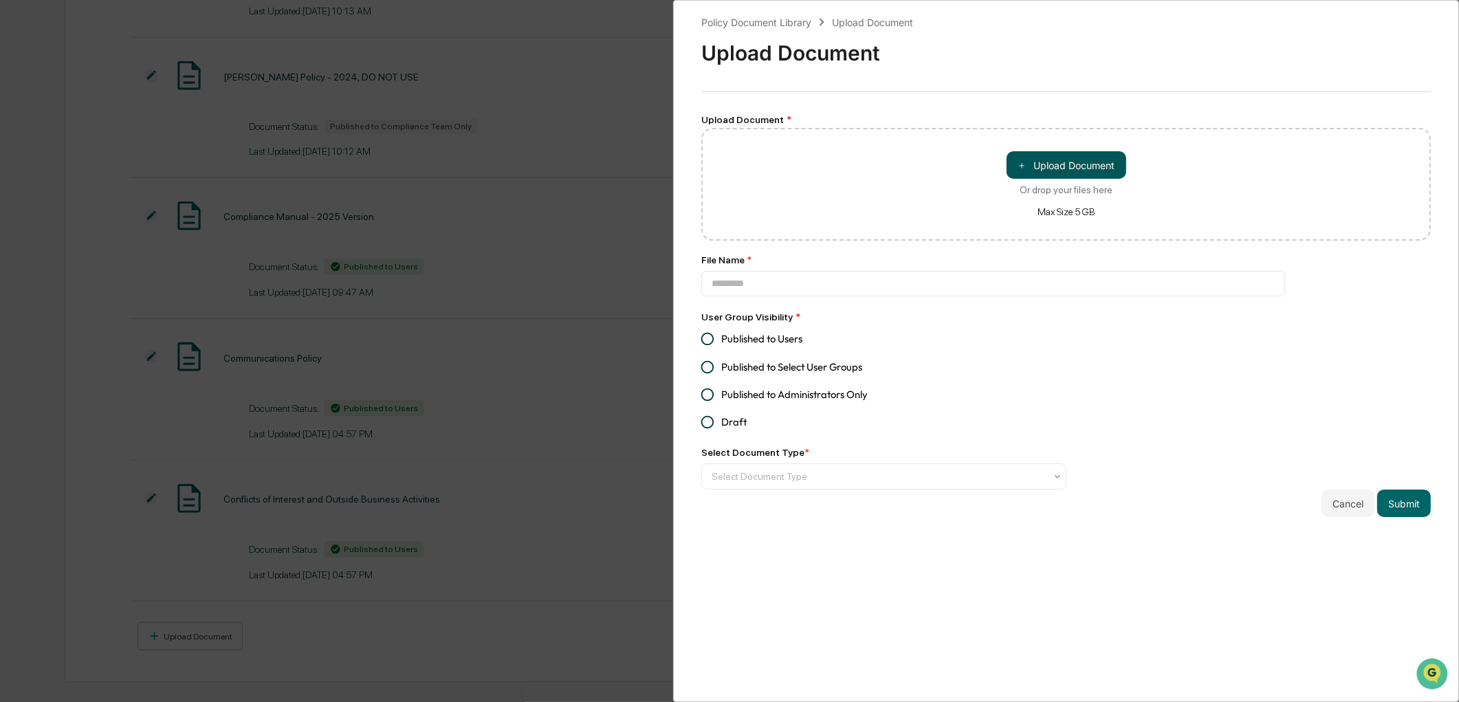
click at [1055, 168] on button "＋ Upload Document" at bounding box center [1067, 165] width 120 height 28
type input "**********"
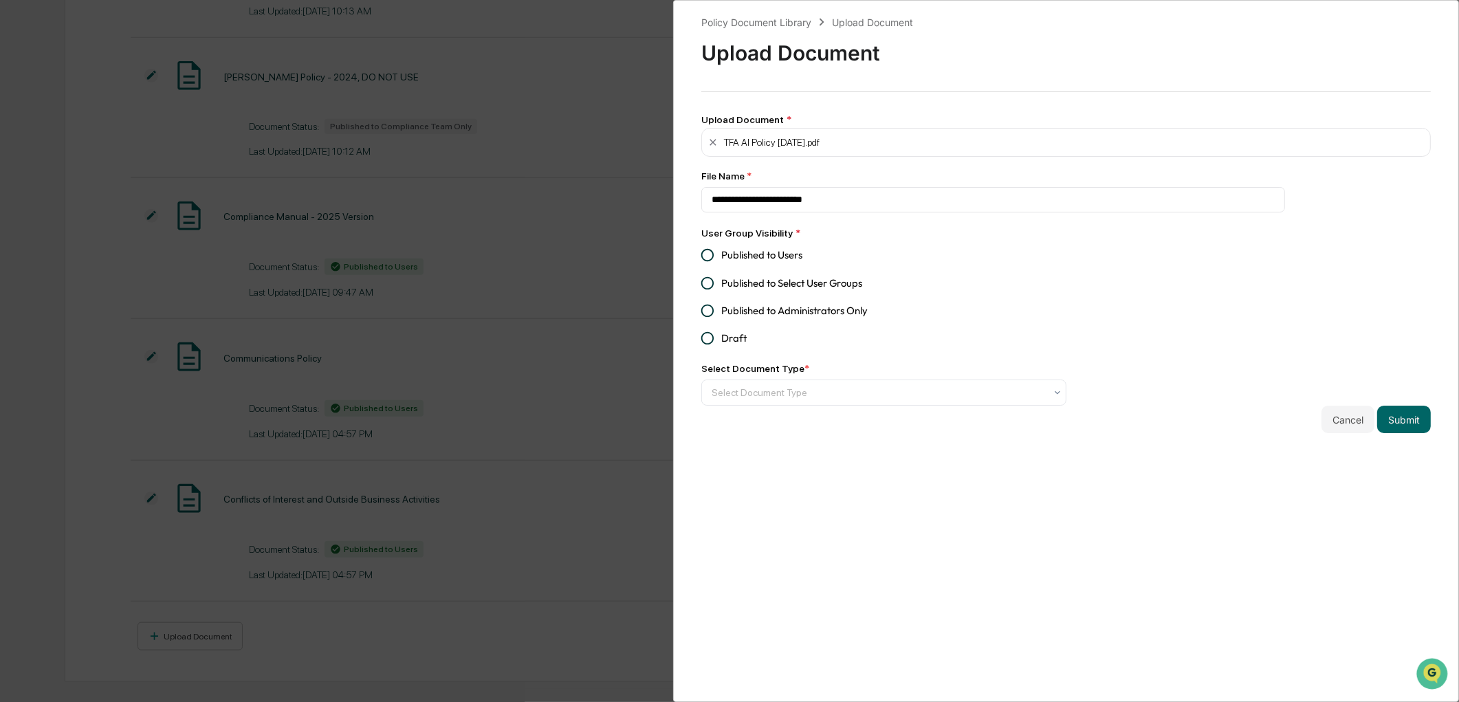
click at [787, 258] on span "Published to Users" at bounding box center [761, 255] width 81 height 15
click at [903, 399] on div at bounding box center [878, 393] width 333 height 14
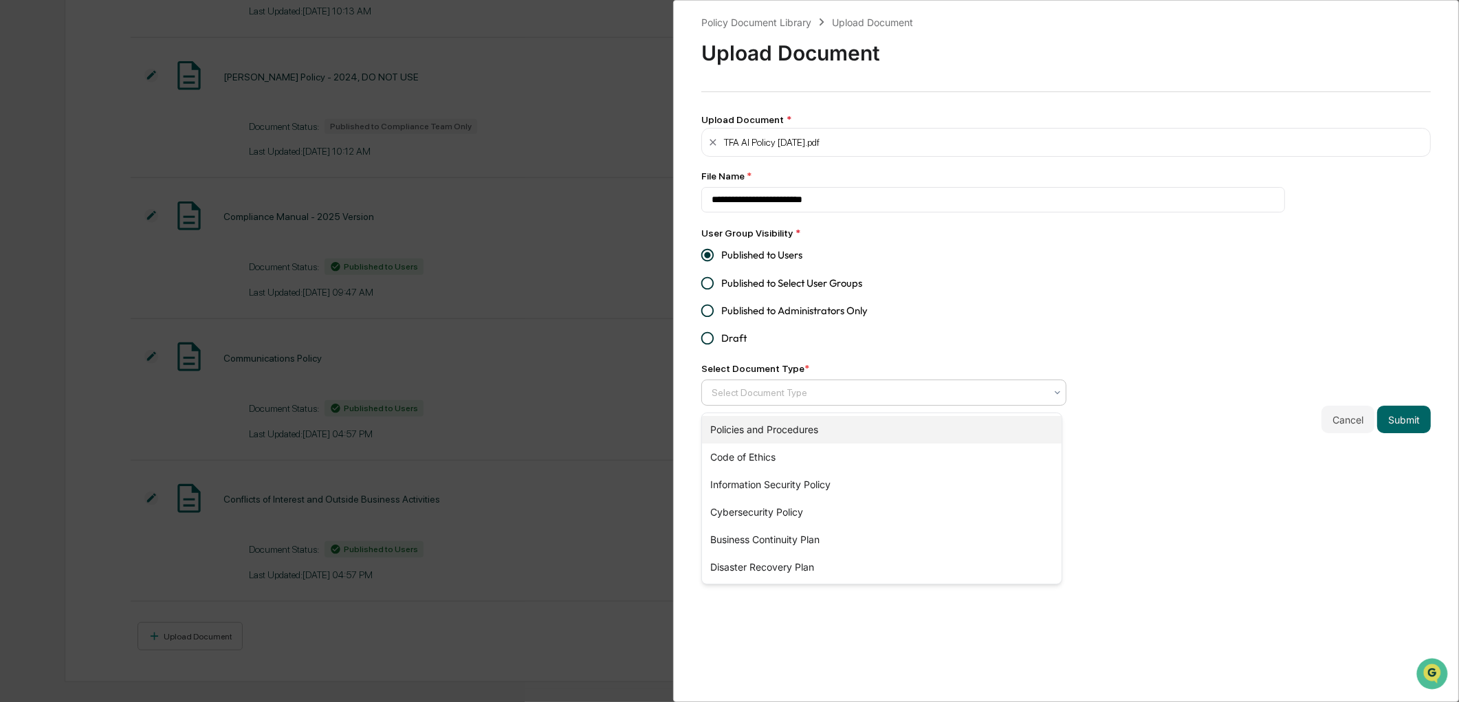
click at [902, 430] on div "Policies and Procedures" at bounding box center [882, 430] width 360 height 28
click at [1410, 426] on button "Submit" at bounding box center [1404, 420] width 54 height 28
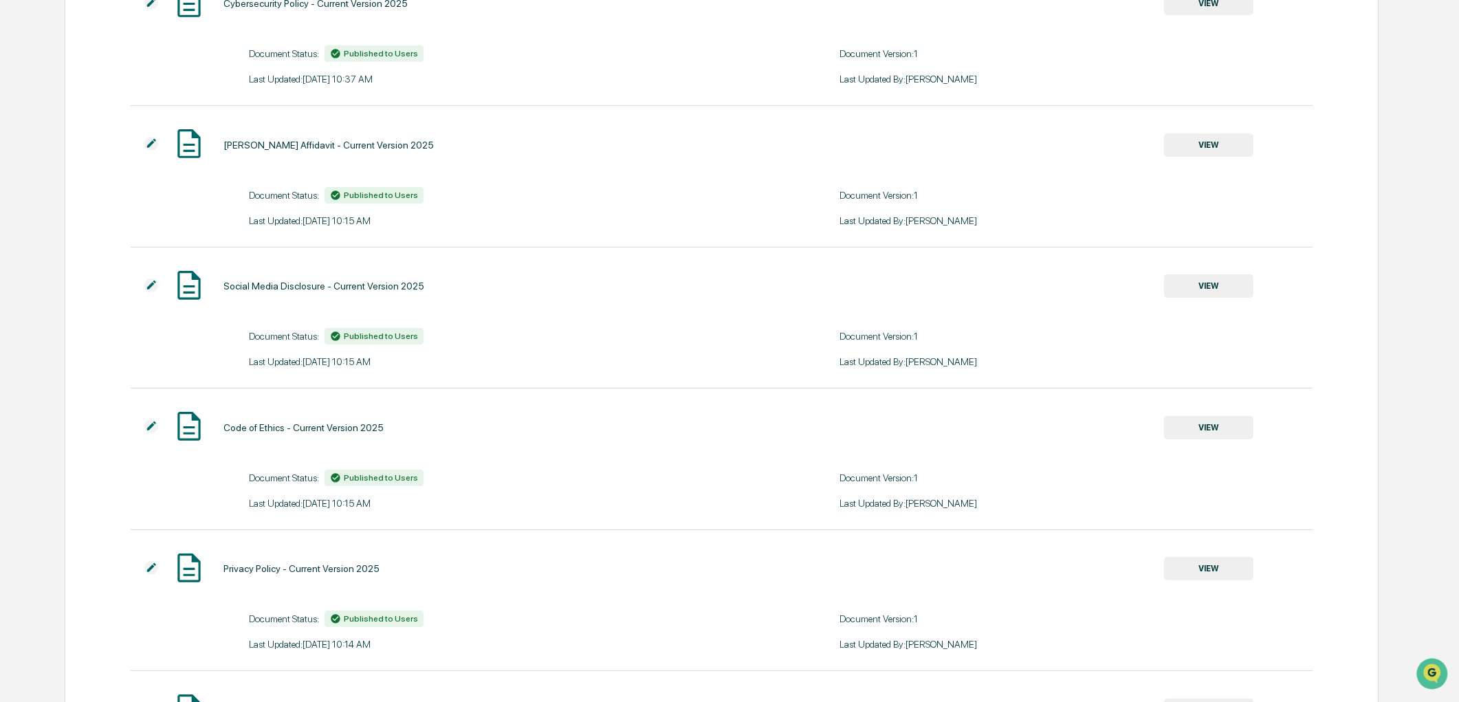
scroll to position [0, 0]
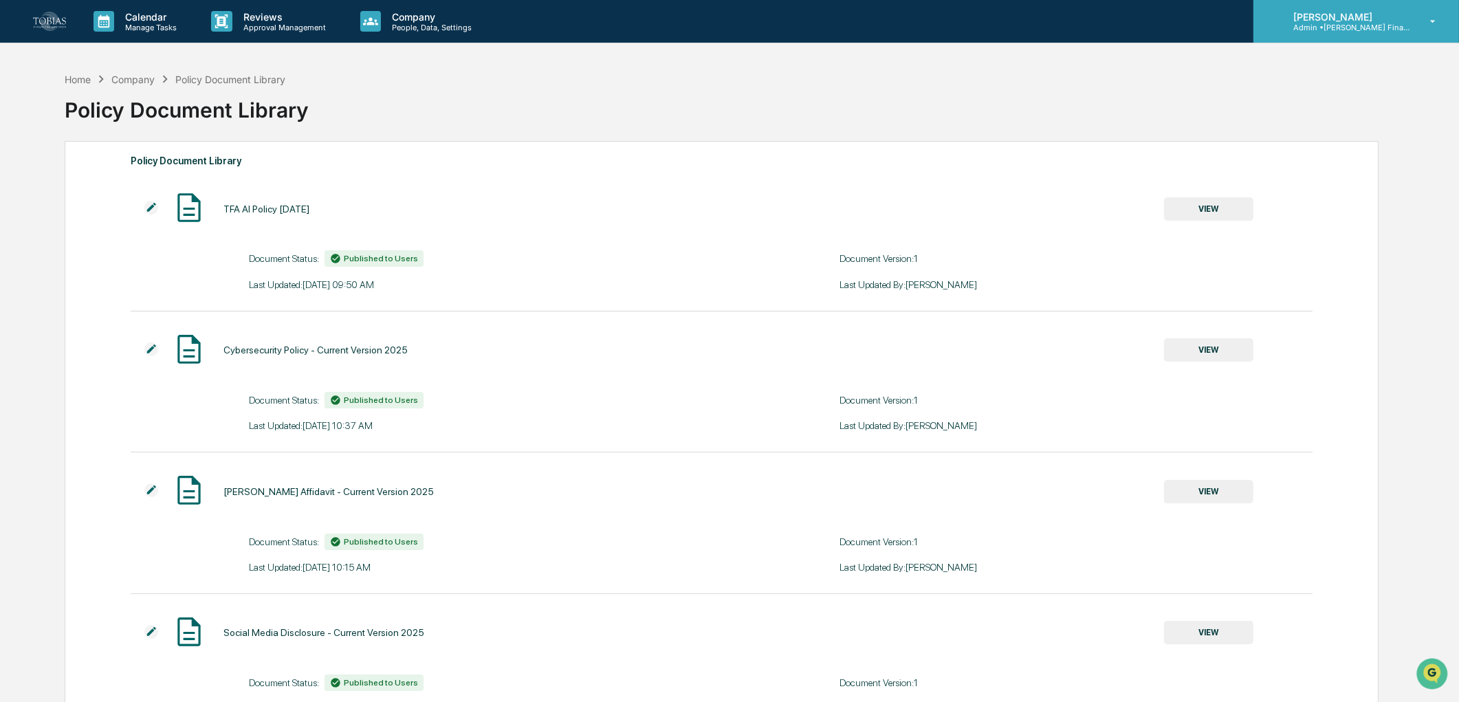
click at [1286, 21] on p "[PERSON_NAME]" at bounding box center [1346, 17] width 128 height 12
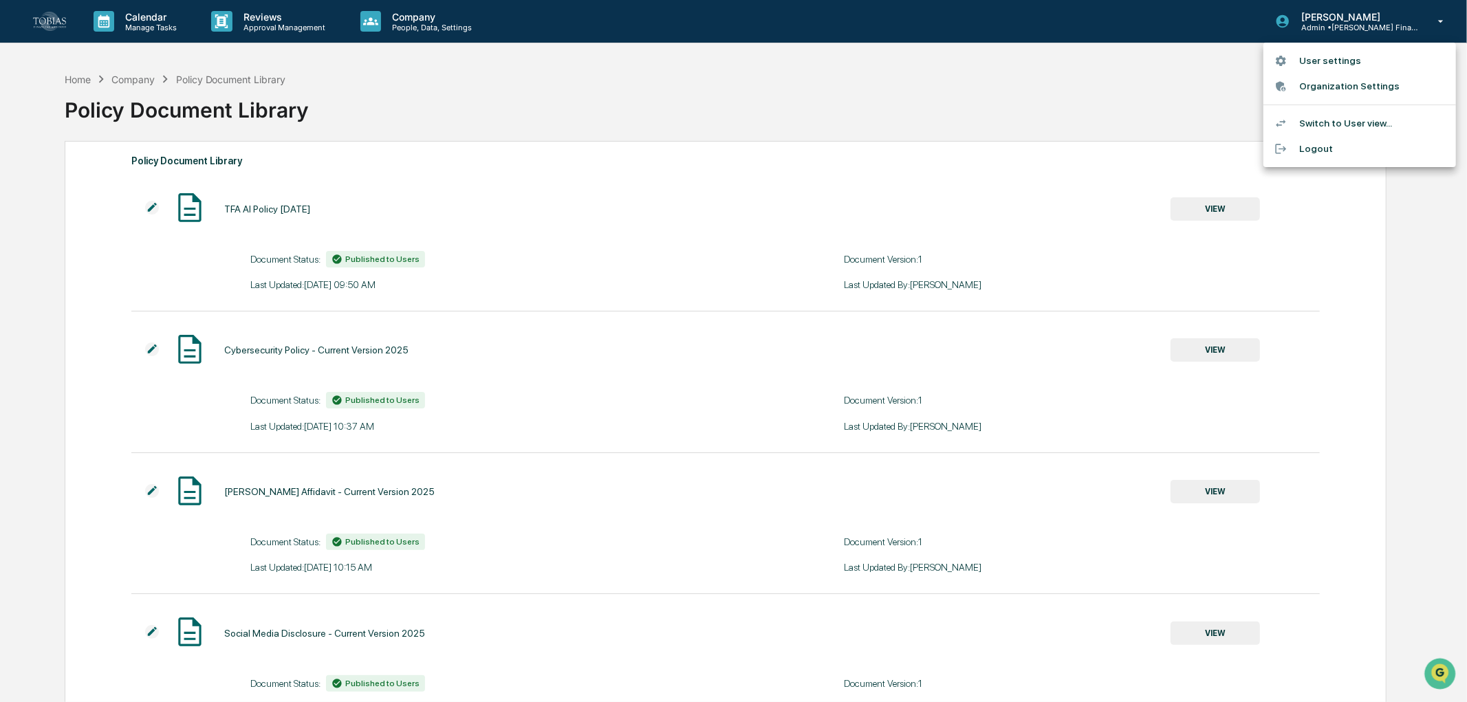
click at [1353, 78] on li "Organization Settings" at bounding box center [1359, 86] width 193 height 25
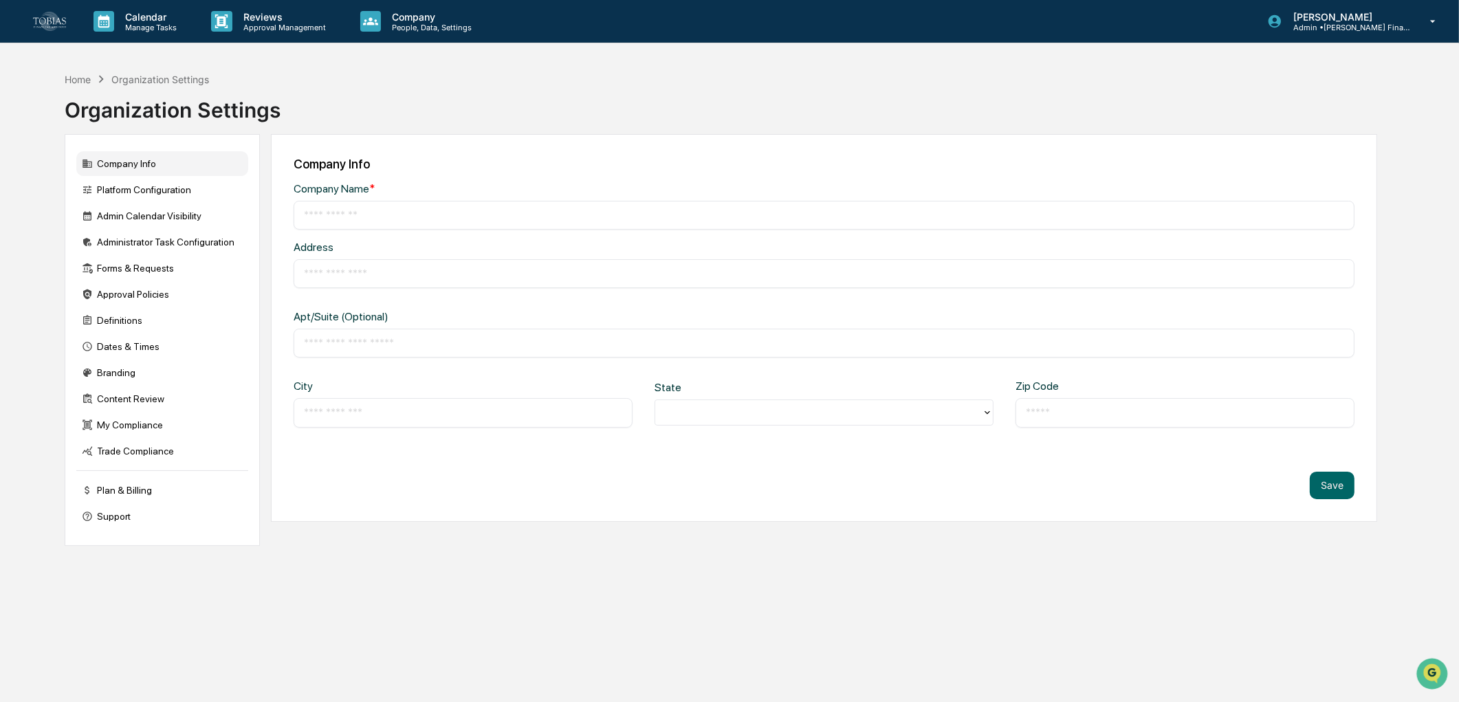
type input "**********"
type input "*********"
type input "**********"
type input "*****"
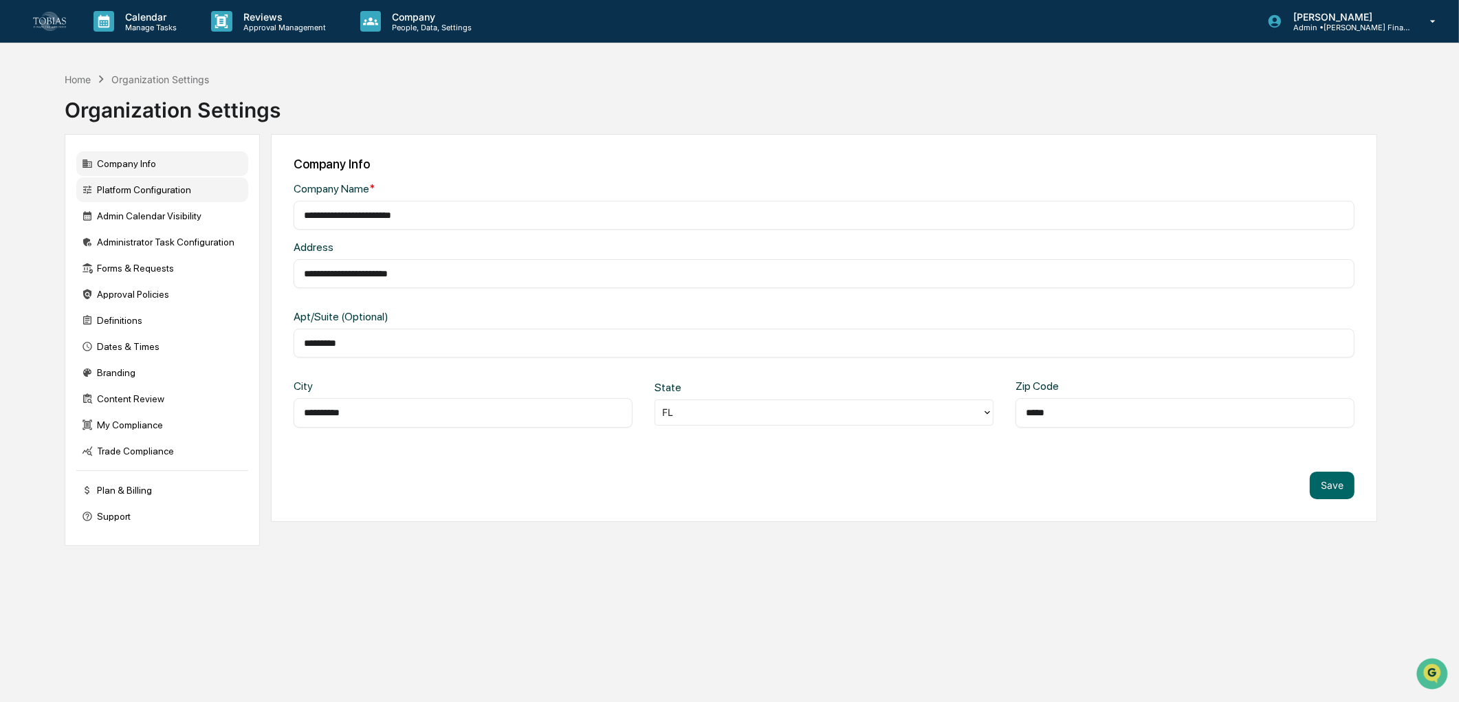
click at [194, 197] on div "Platform Configuration" at bounding box center [162, 189] width 172 height 25
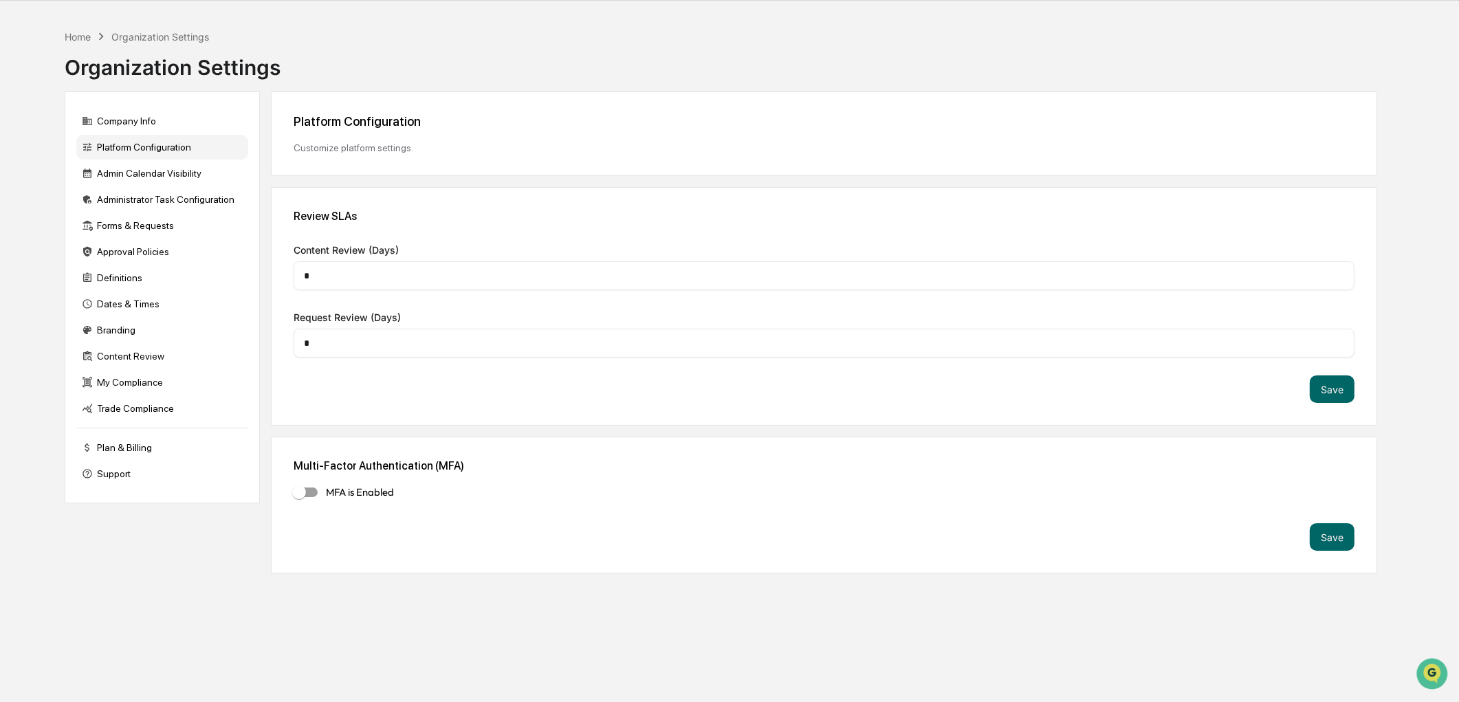
scroll to position [65, 0]
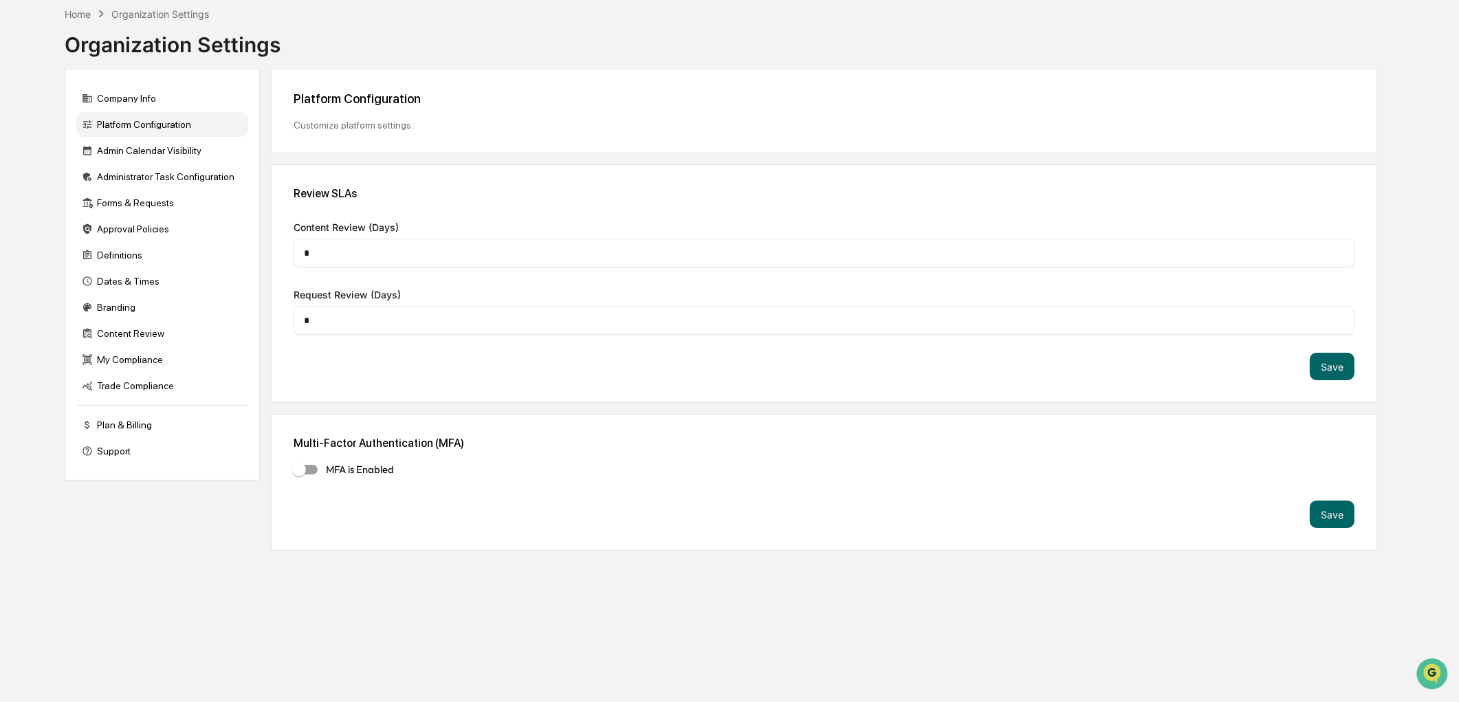
click at [144, 133] on div "Platform Configuration" at bounding box center [162, 124] width 172 height 25
click at [143, 159] on div "Admin Calendar Visibility" at bounding box center [162, 150] width 172 height 25
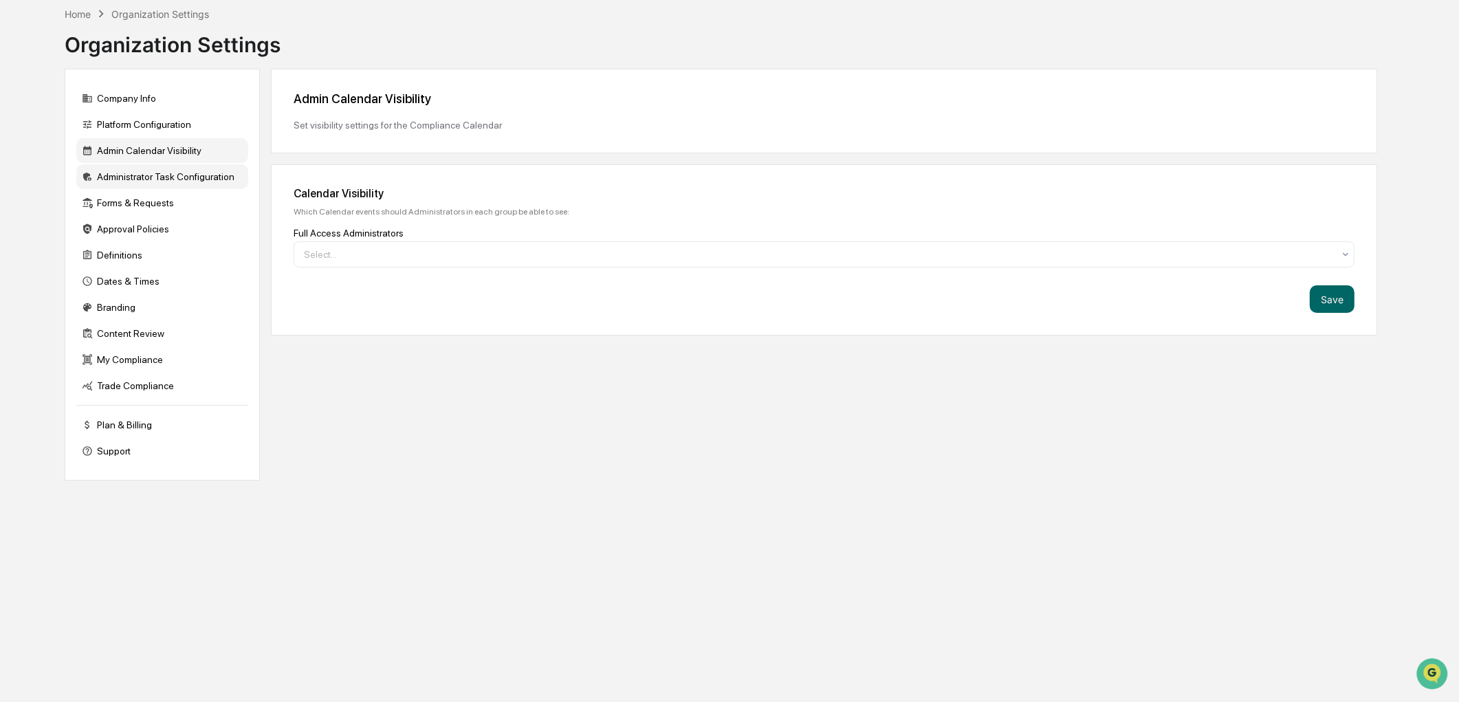
click at [139, 173] on div "Administrator Task Configuration" at bounding box center [162, 176] width 172 height 25
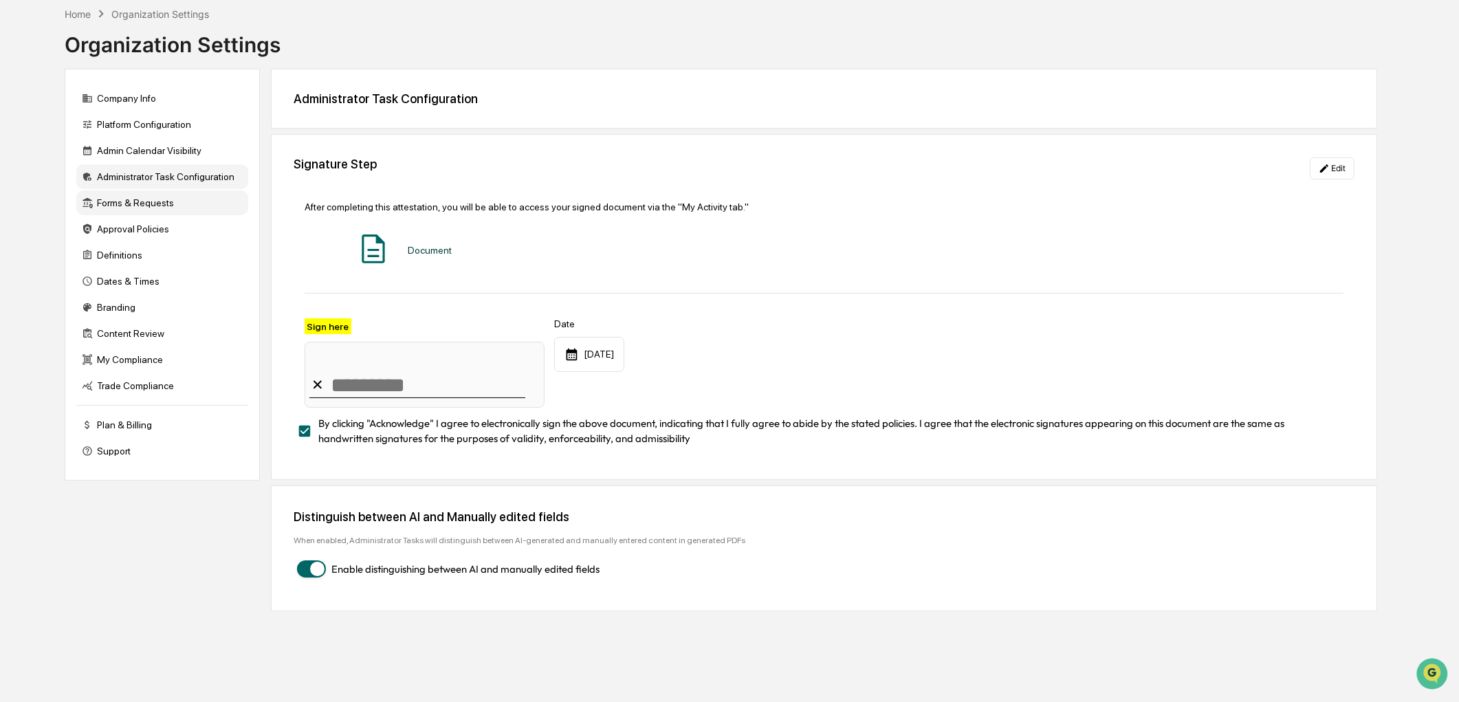
click at [160, 201] on div "Forms & Requests" at bounding box center [162, 202] width 172 height 25
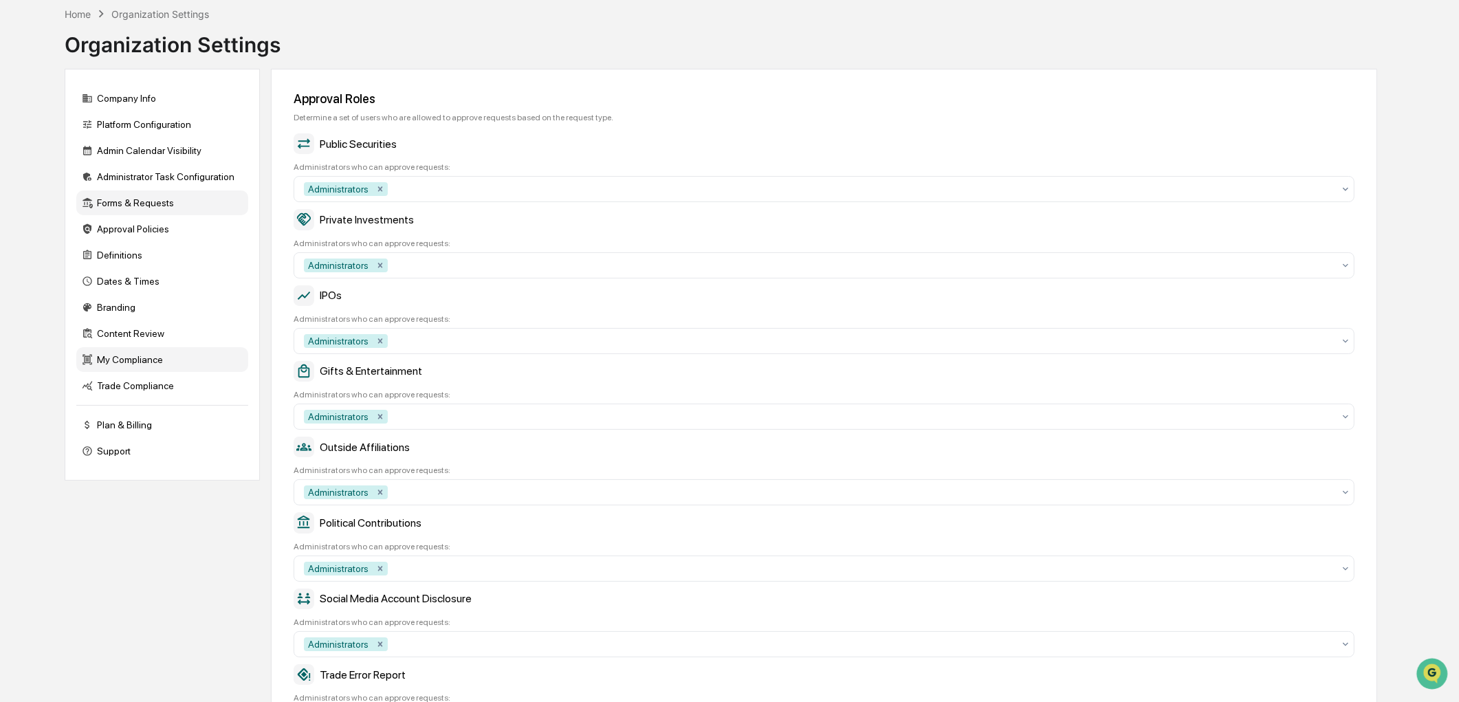
click at [143, 367] on div "My Compliance" at bounding box center [162, 359] width 172 height 25
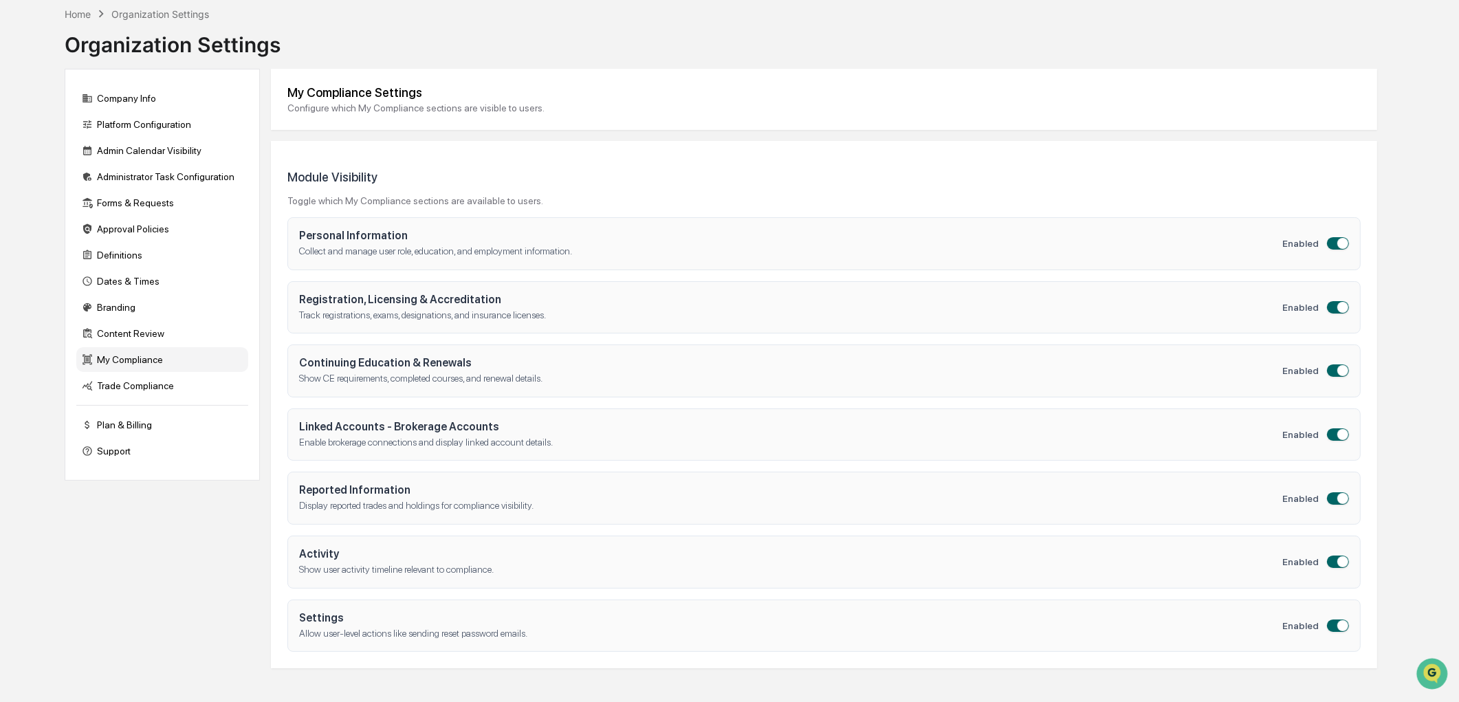
scroll to position [0, 0]
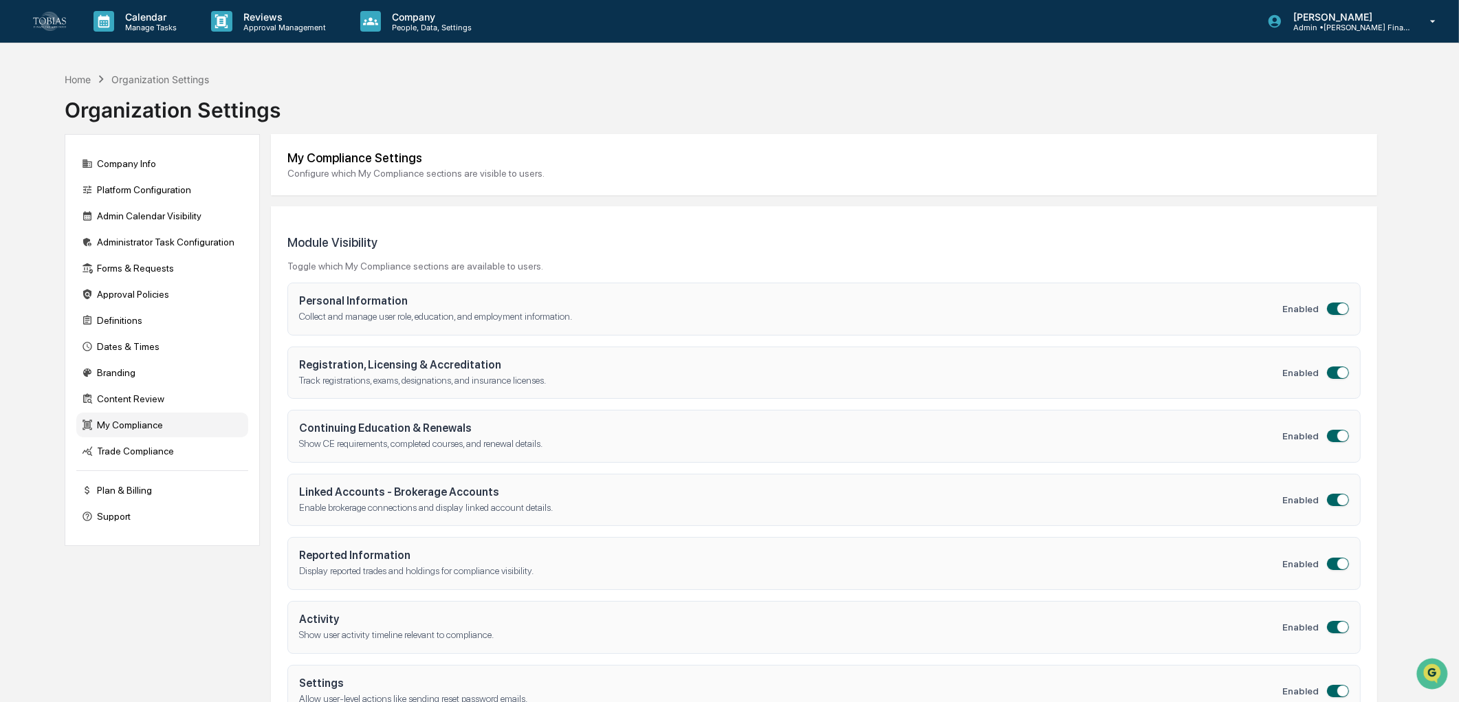
click at [41, 25] on img at bounding box center [49, 21] width 33 height 19
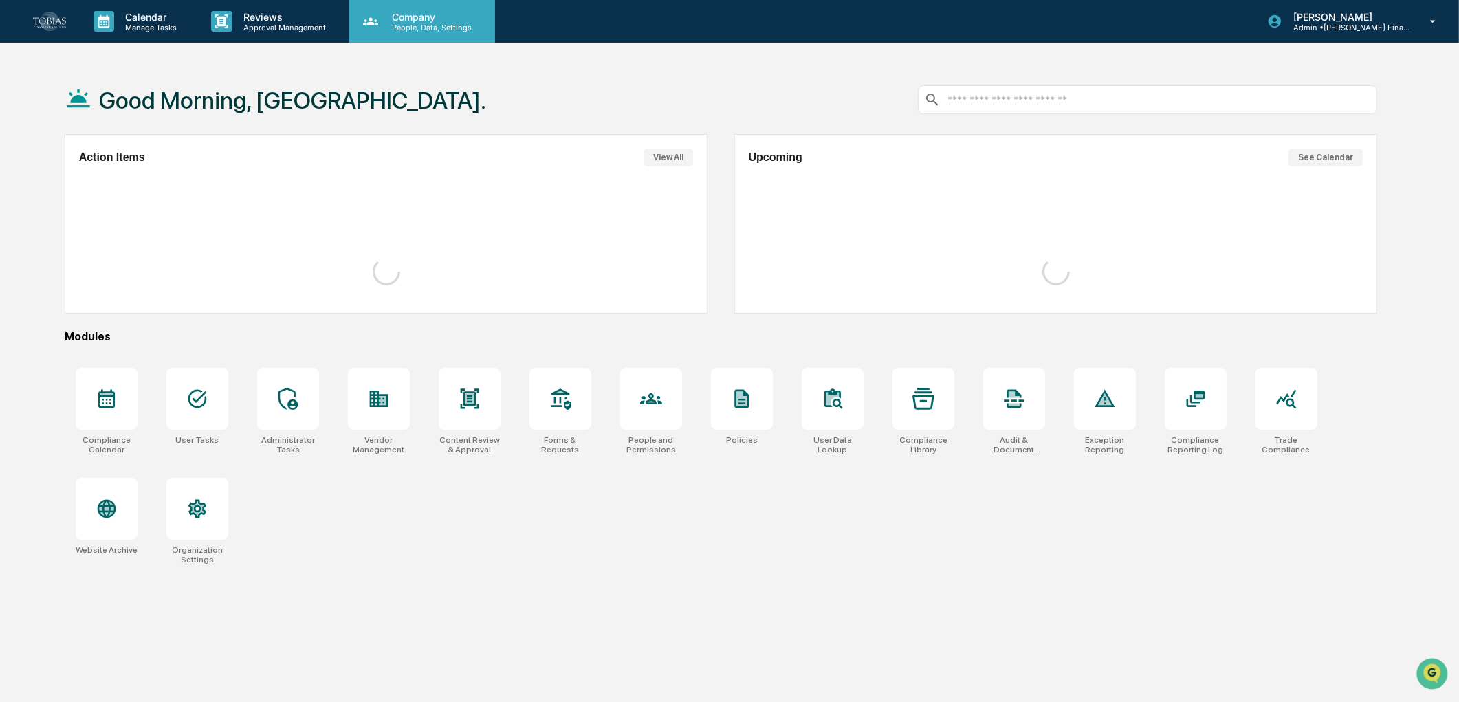
click at [435, 18] on p "Company" at bounding box center [430, 17] width 98 height 12
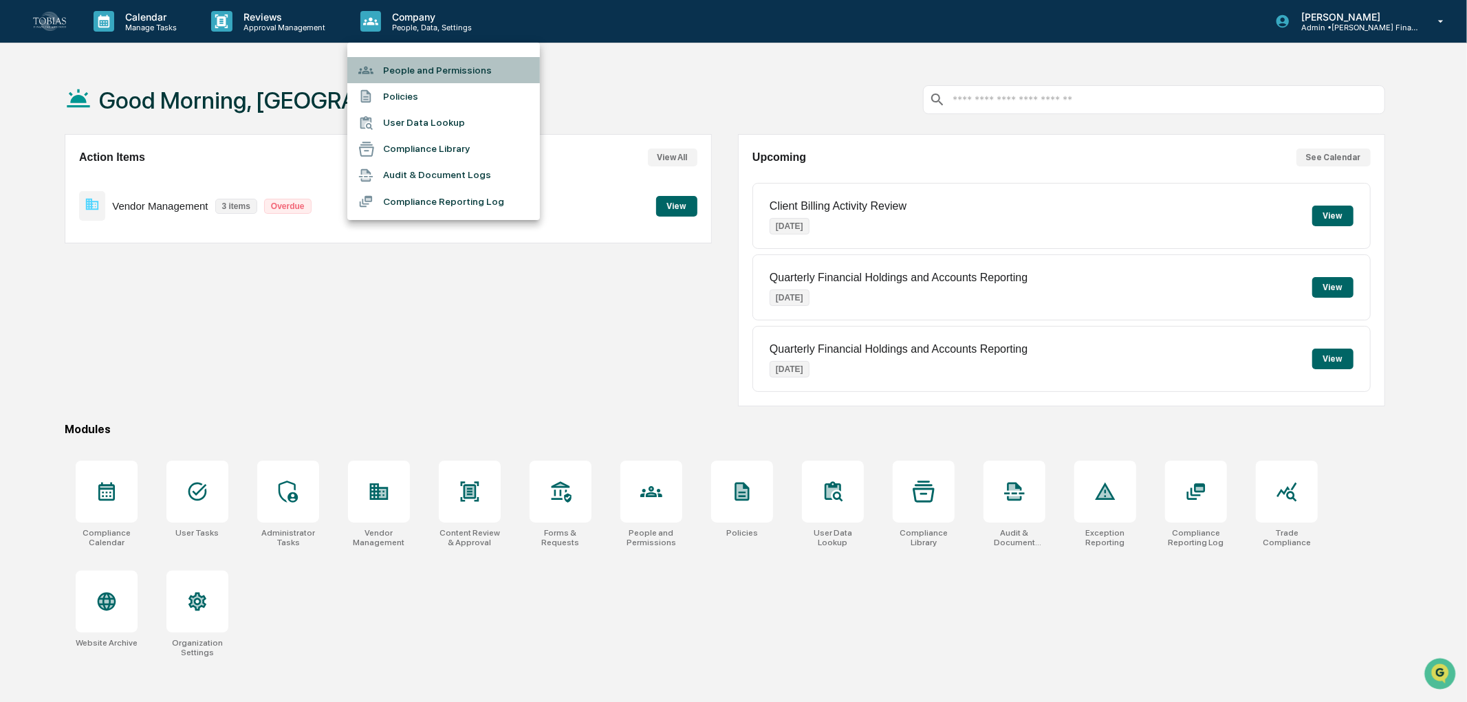
click at [415, 67] on li "People and Permissions" at bounding box center [443, 70] width 193 height 26
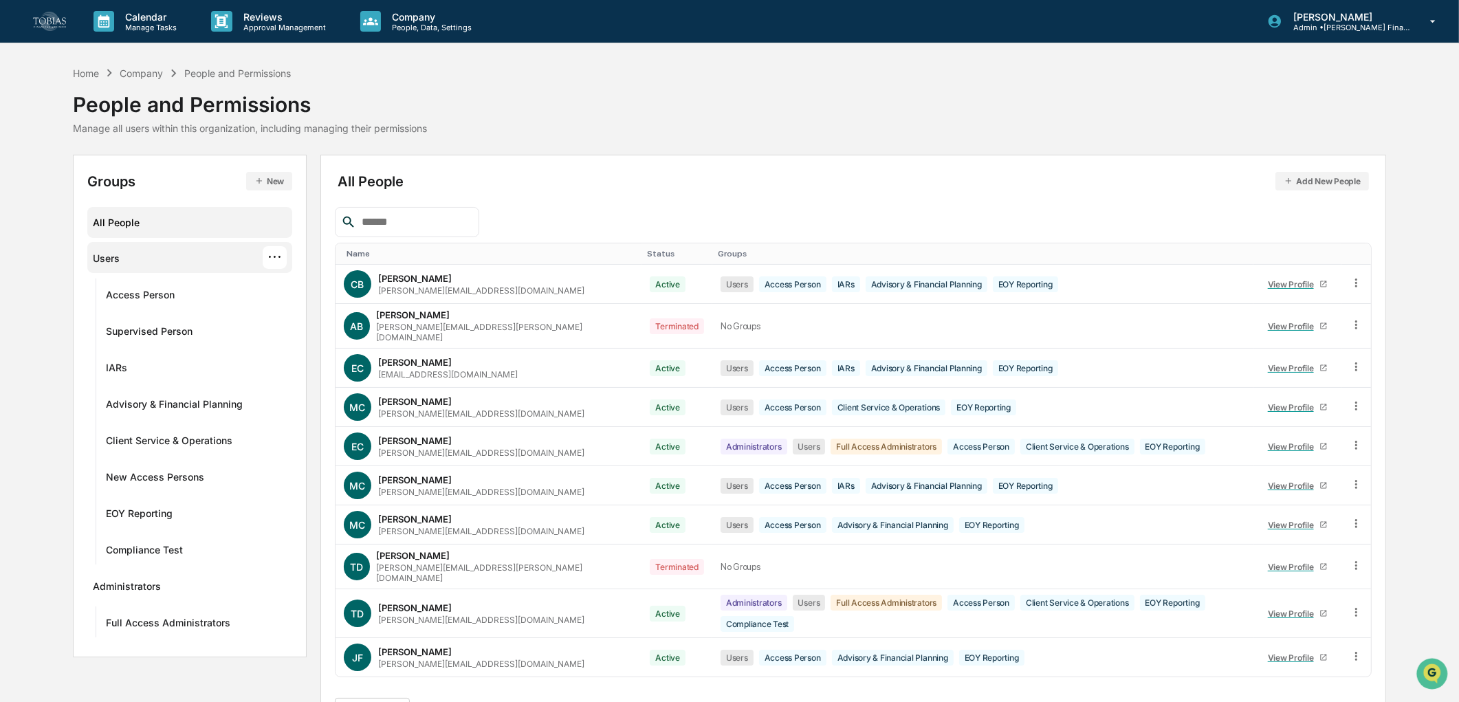
click at [152, 258] on div "Users ···" at bounding box center [190, 257] width 194 height 23
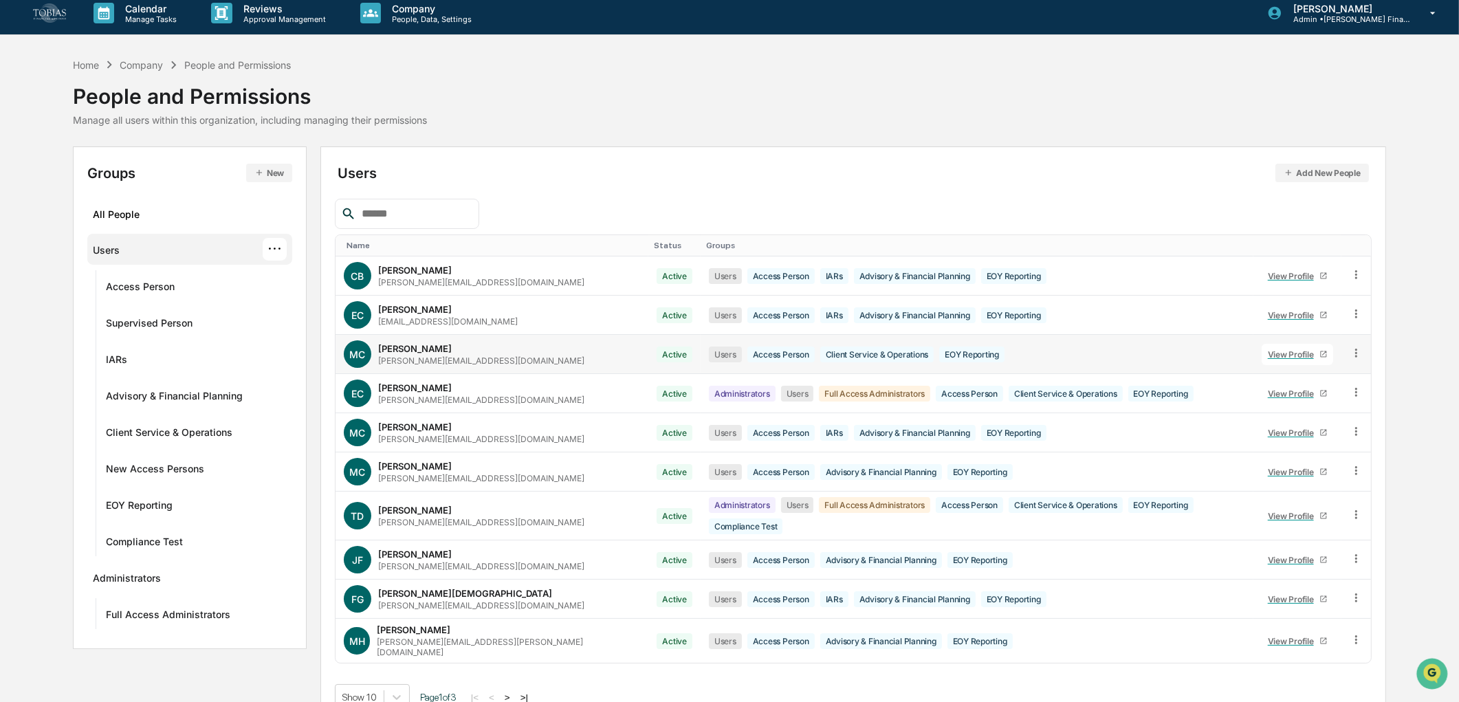
scroll to position [17, 0]
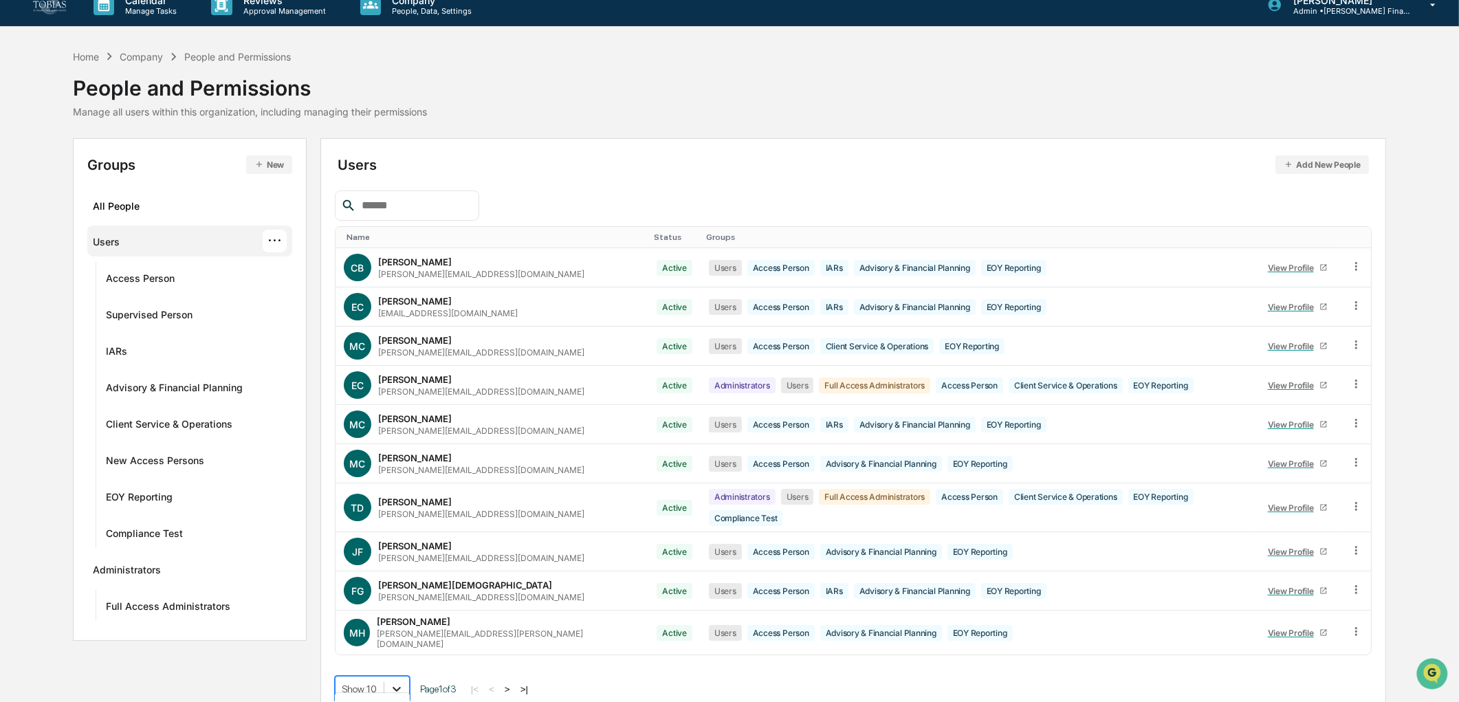
click at [397, 677] on body "Calendar Manage Tasks Reviews Approval Management Company People, Data, Setting…" at bounding box center [729, 349] width 1459 height 733
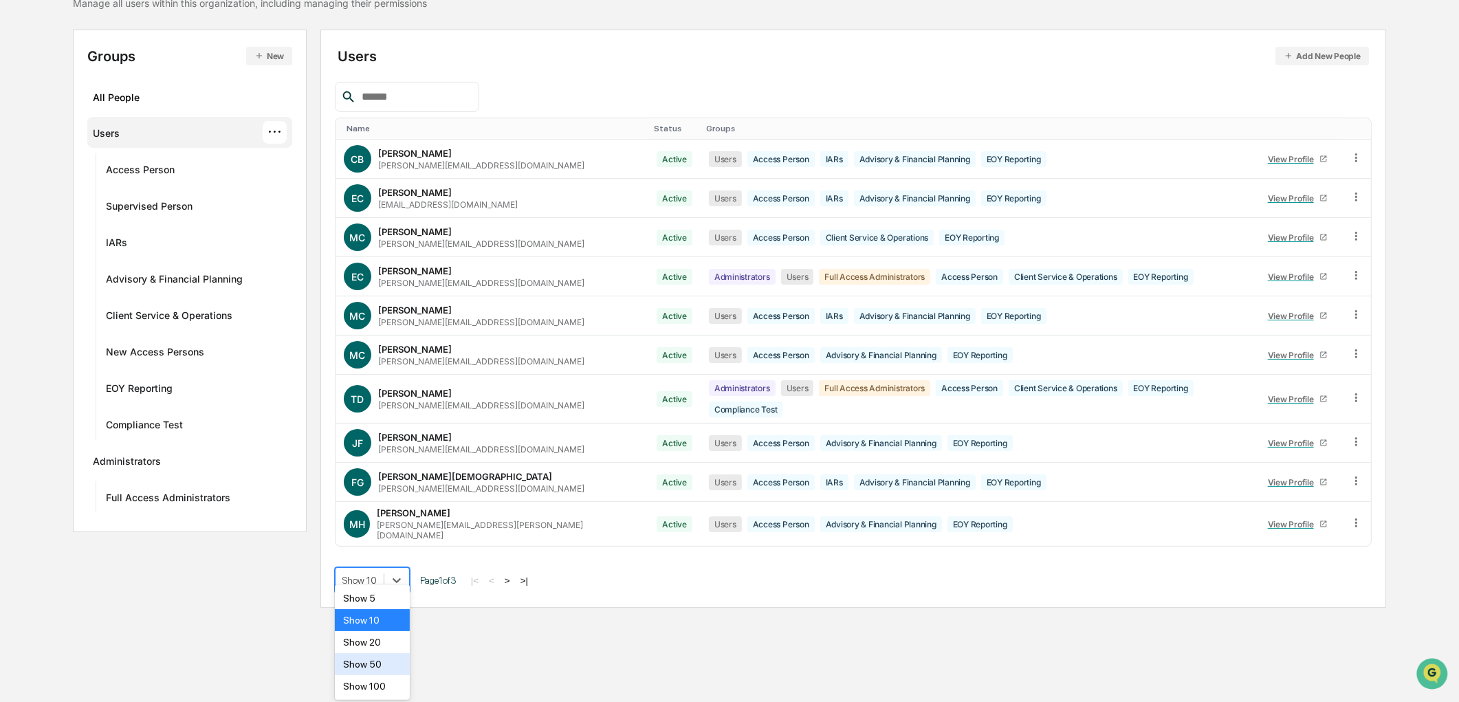
click at [379, 661] on div "Show 50" at bounding box center [372, 664] width 75 height 22
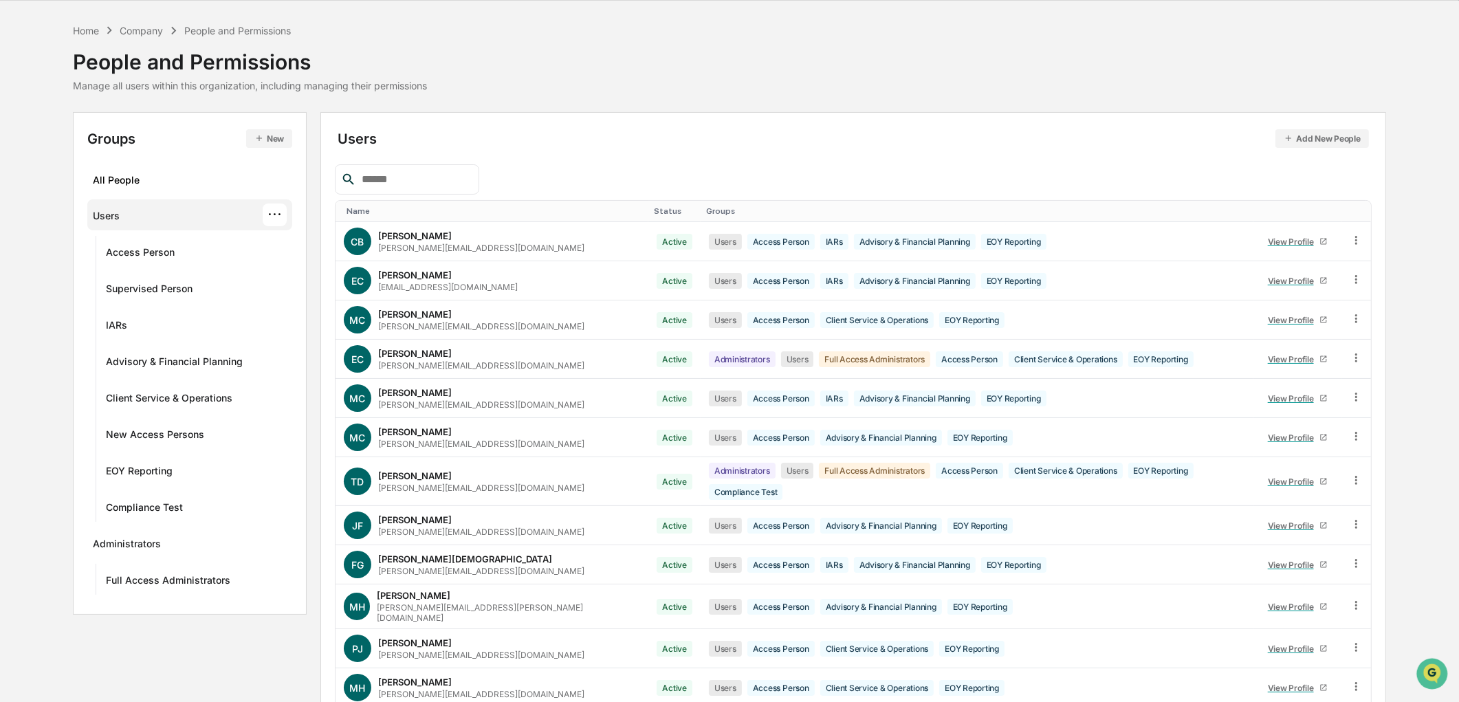
scroll to position [0, 0]
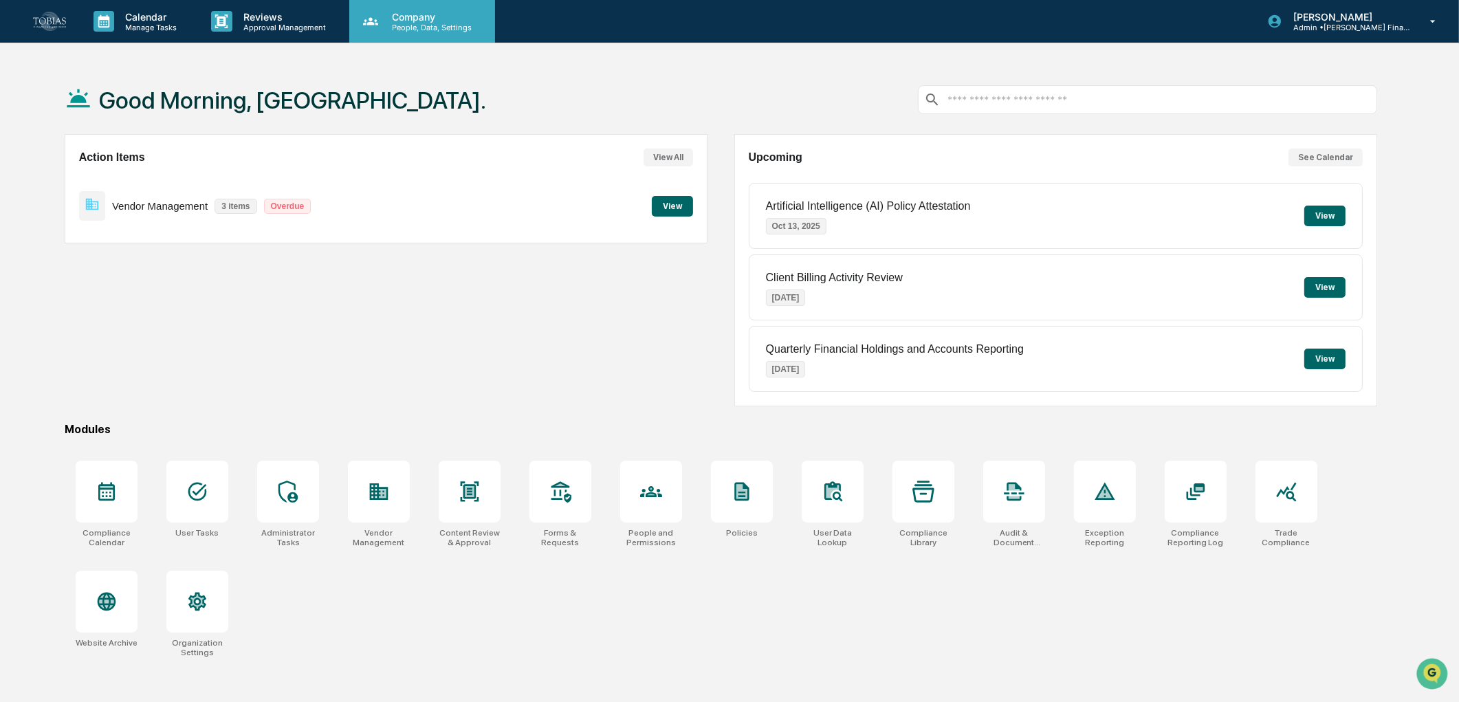
click at [406, 9] on div "Company People, Data, Settings" at bounding box center [422, 21] width 146 height 43
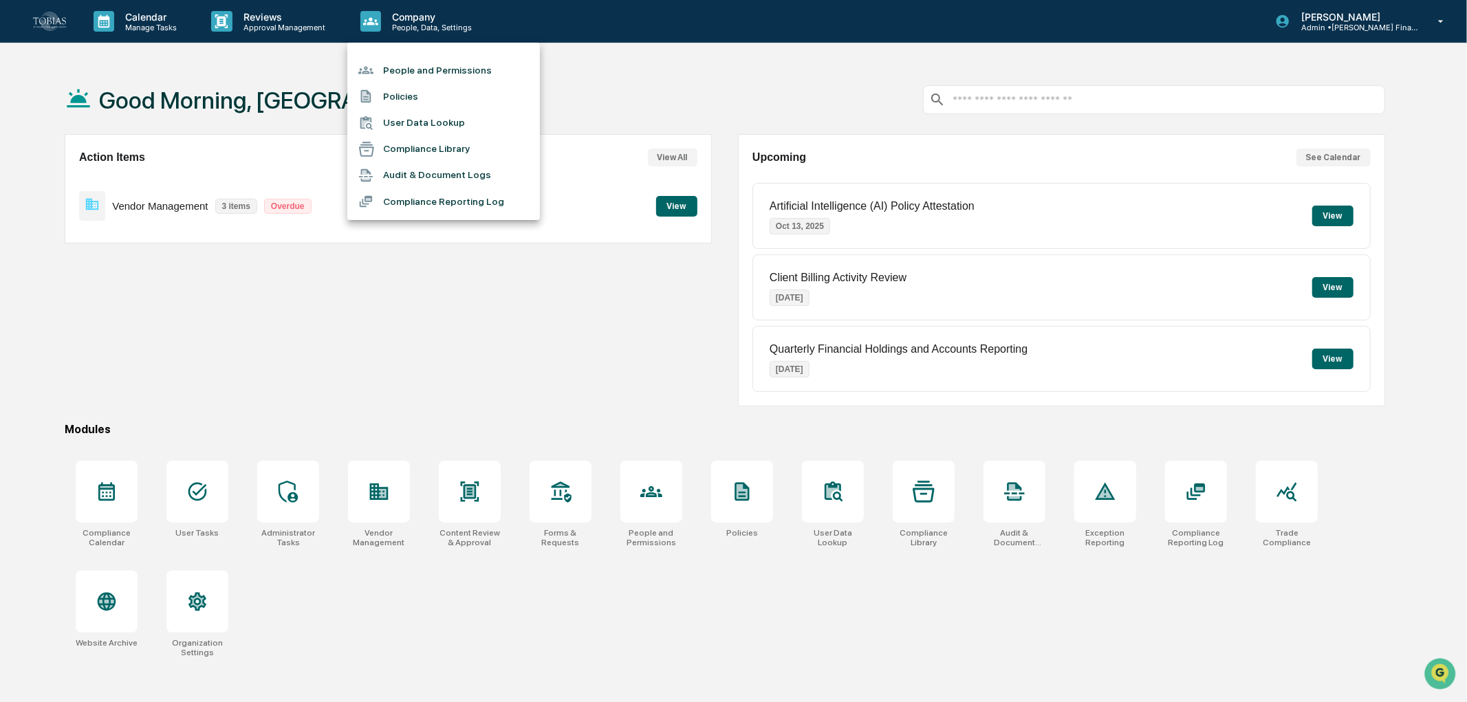
click at [245, 25] on div at bounding box center [733, 351] width 1467 height 702
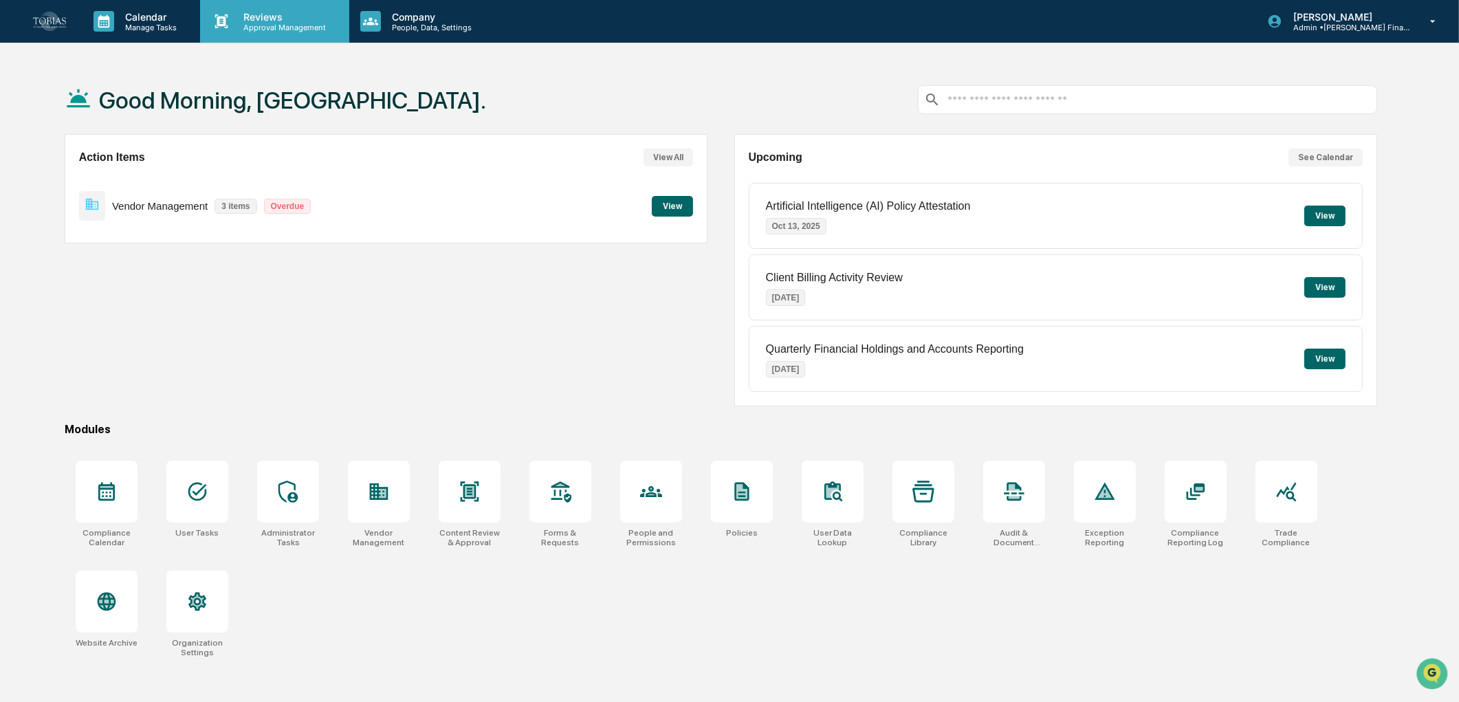
click at [235, 23] on p "Approval Management" at bounding box center [282, 28] width 100 height 10
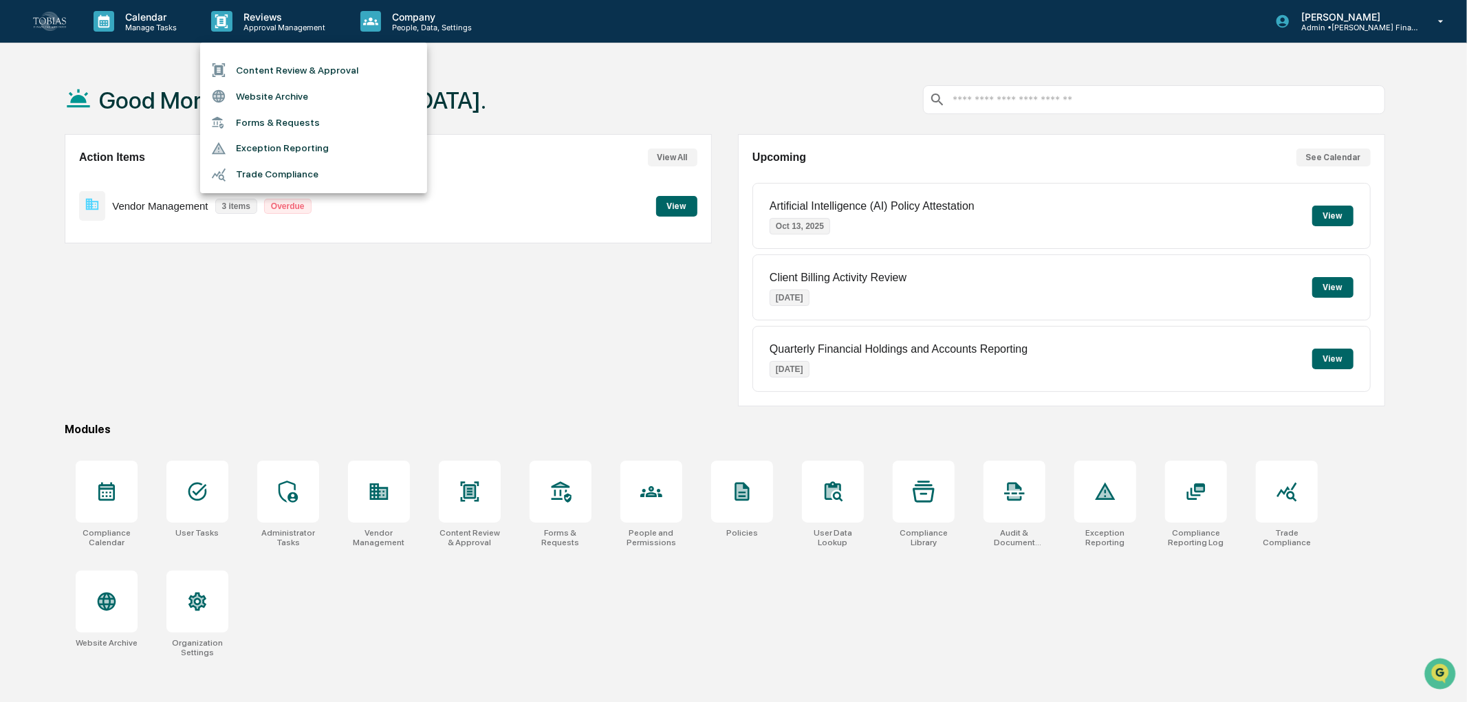
click at [307, 116] on li "Forms & Requests" at bounding box center [313, 122] width 227 height 25
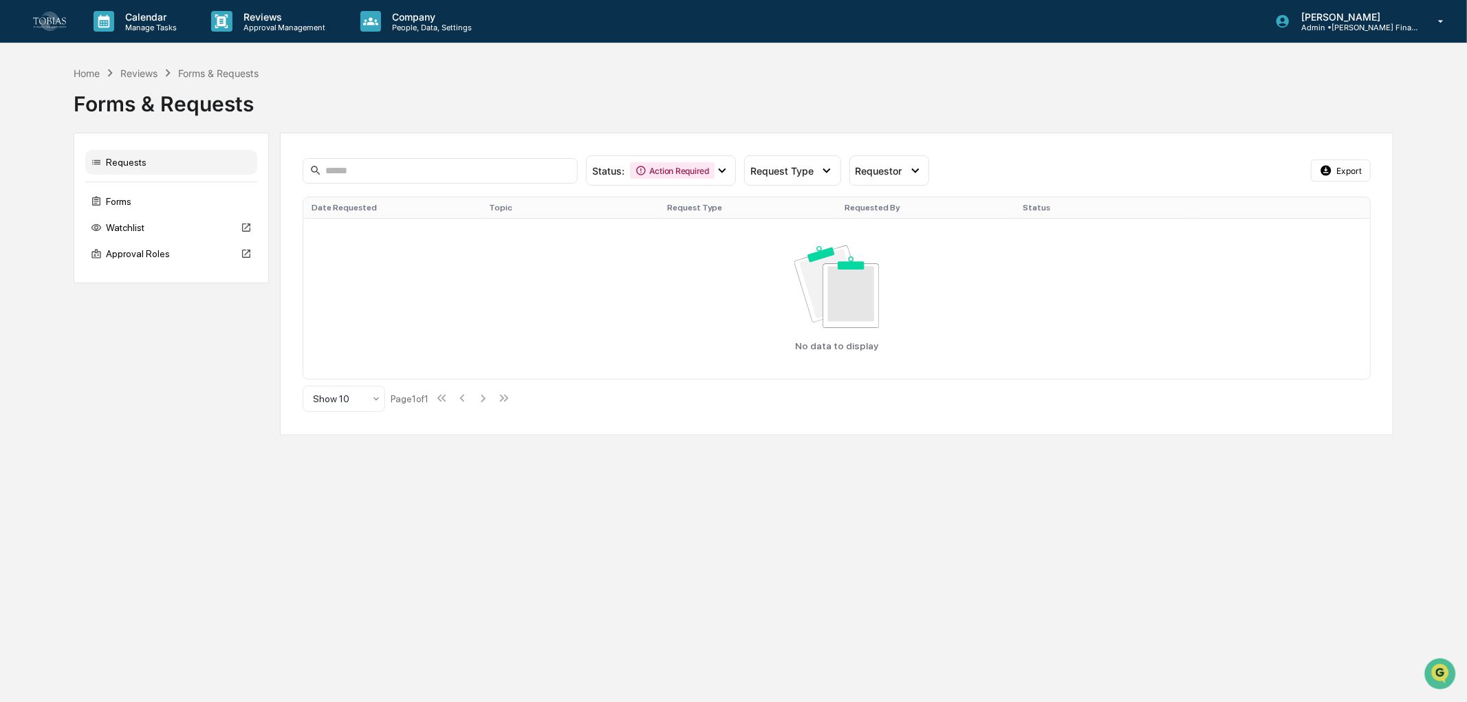
drag, startPoint x: 599, startPoint y: 524, endPoint x: 597, endPoint y: 512, distance: 11.9
click at [599, 524] on div "Calendar Manage Tasks Reviews Approval Management Company People, Data, Setting…" at bounding box center [733, 351] width 1467 height 702
click at [145, 199] on div "Forms" at bounding box center [171, 201] width 172 height 25
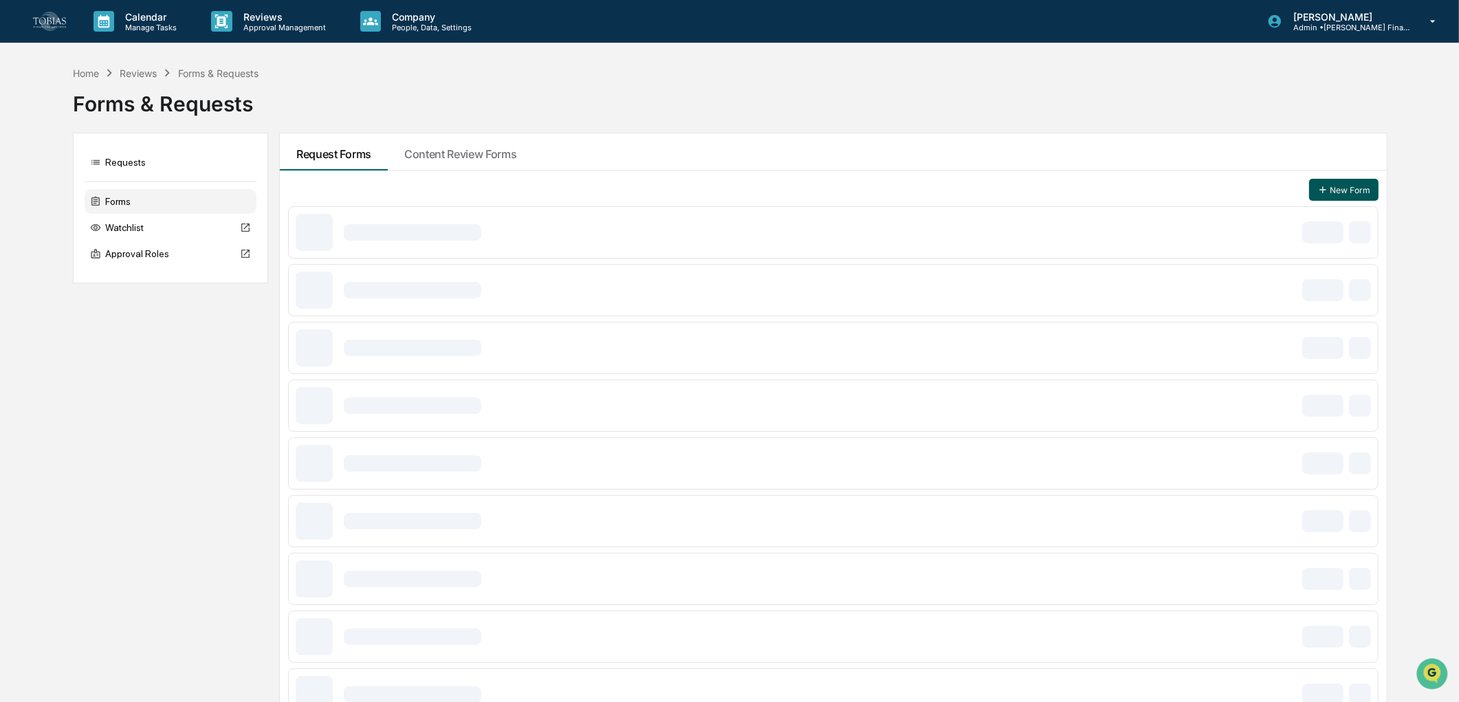
click at [1324, 189] on icon at bounding box center [1322, 190] width 6 height 6
click at [1335, 186] on button "New Form" at bounding box center [1343, 190] width 69 height 22
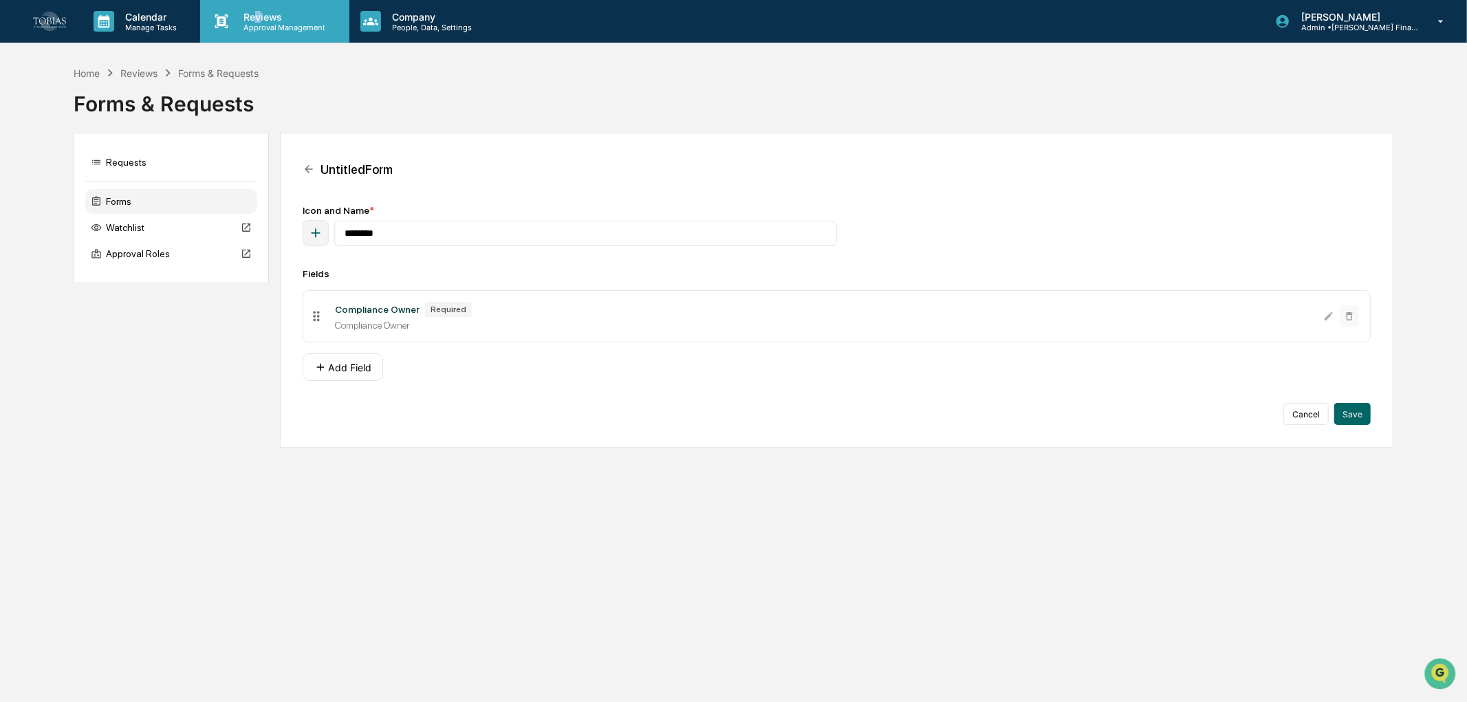
click at [257, 19] on p "Reviews" at bounding box center [282, 17] width 100 height 12
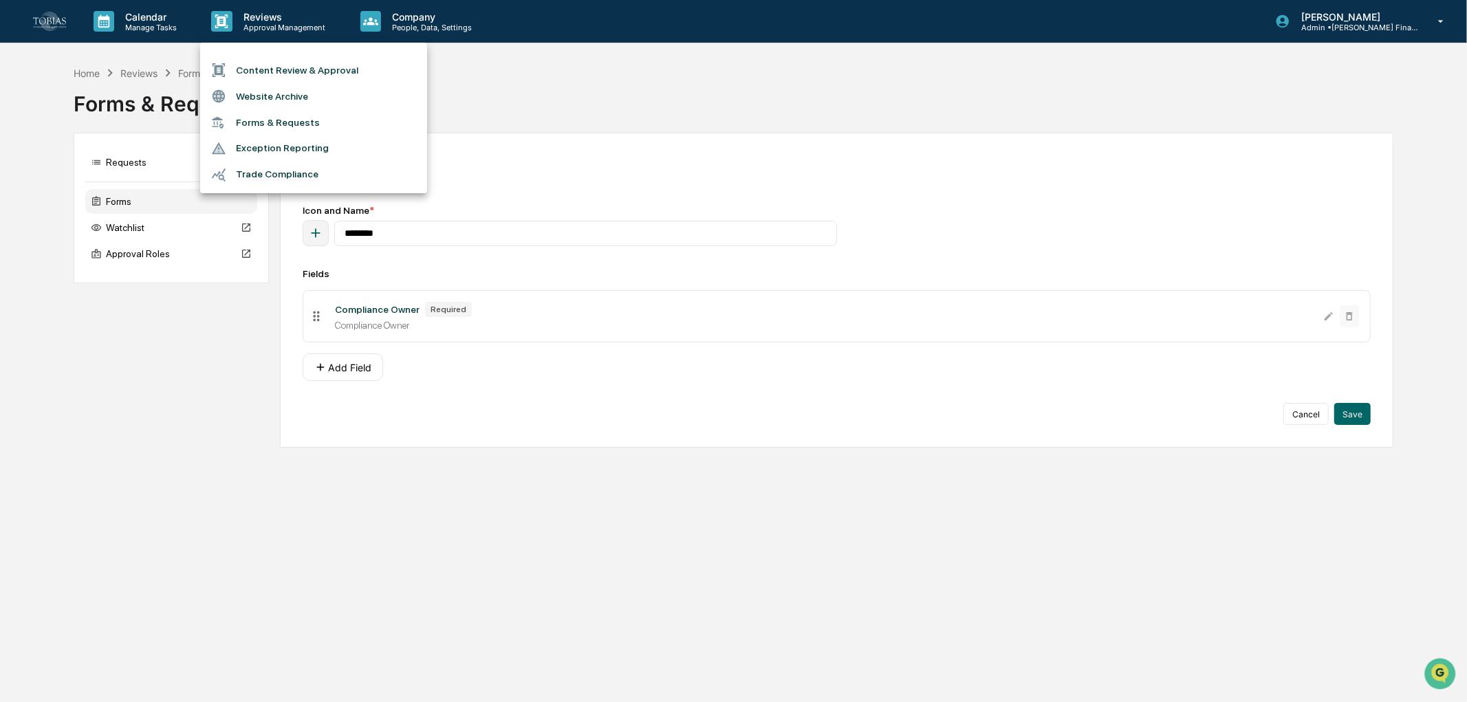
click at [637, 474] on div at bounding box center [733, 351] width 1467 height 702
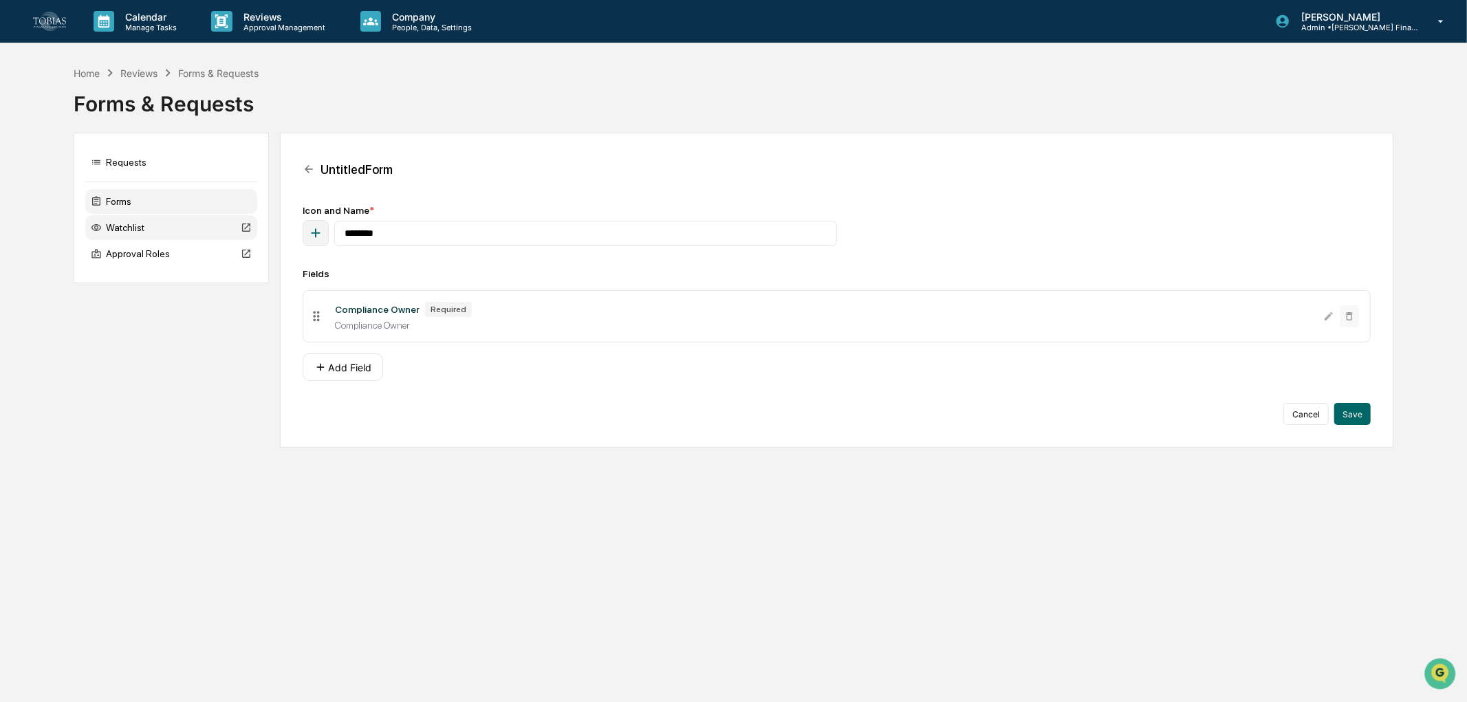
click at [124, 230] on div "Watchlist" at bounding box center [171, 227] width 172 height 25
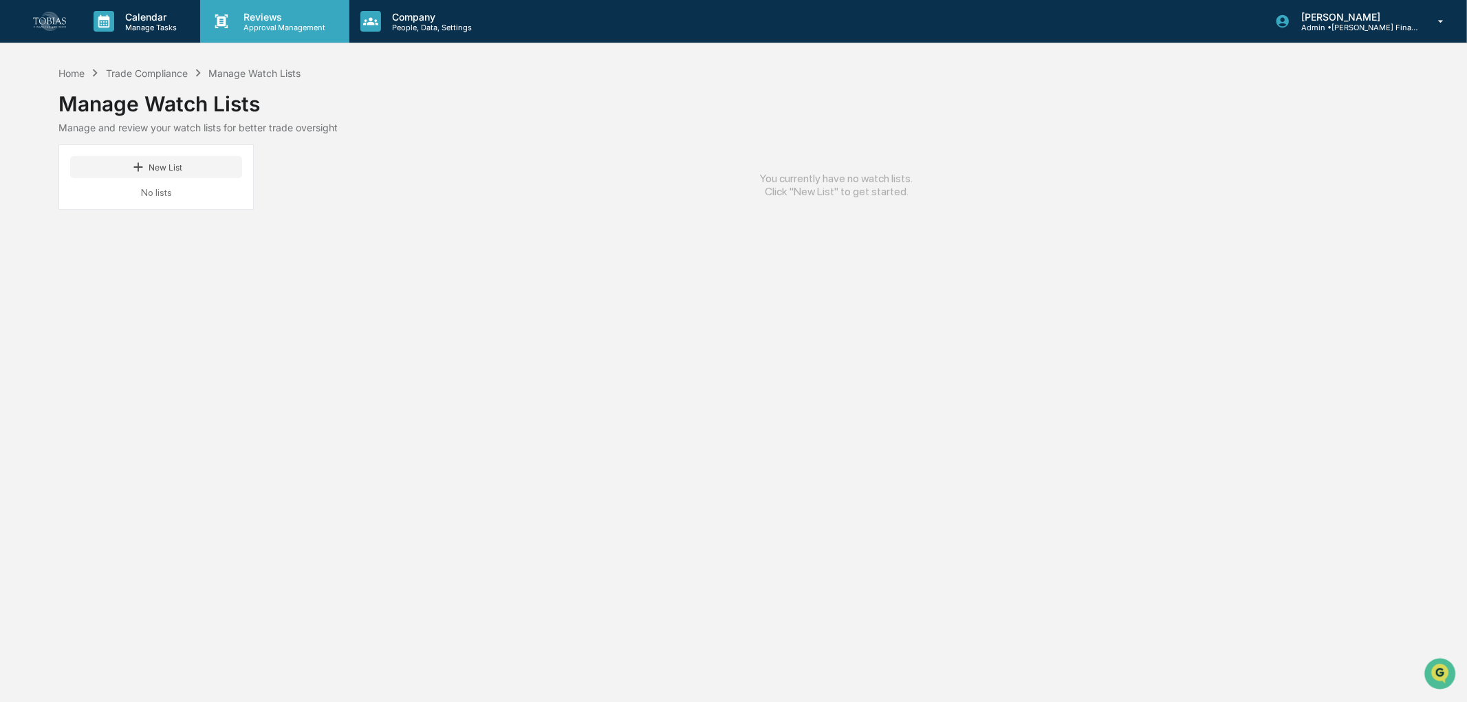
click at [327, 28] on p "Approval Management" at bounding box center [282, 28] width 100 height 10
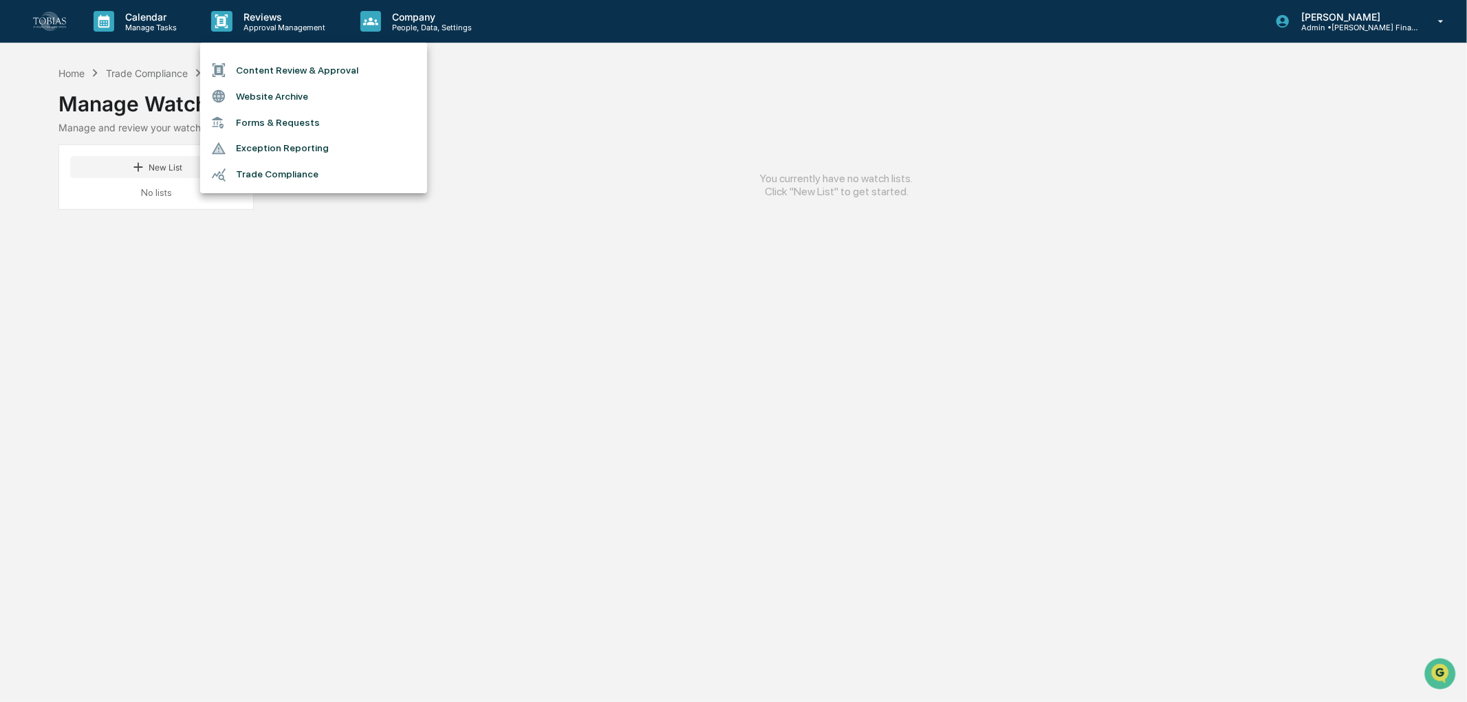
click at [256, 124] on li "Forms & Requests" at bounding box center [313, 122] width 227 height 25
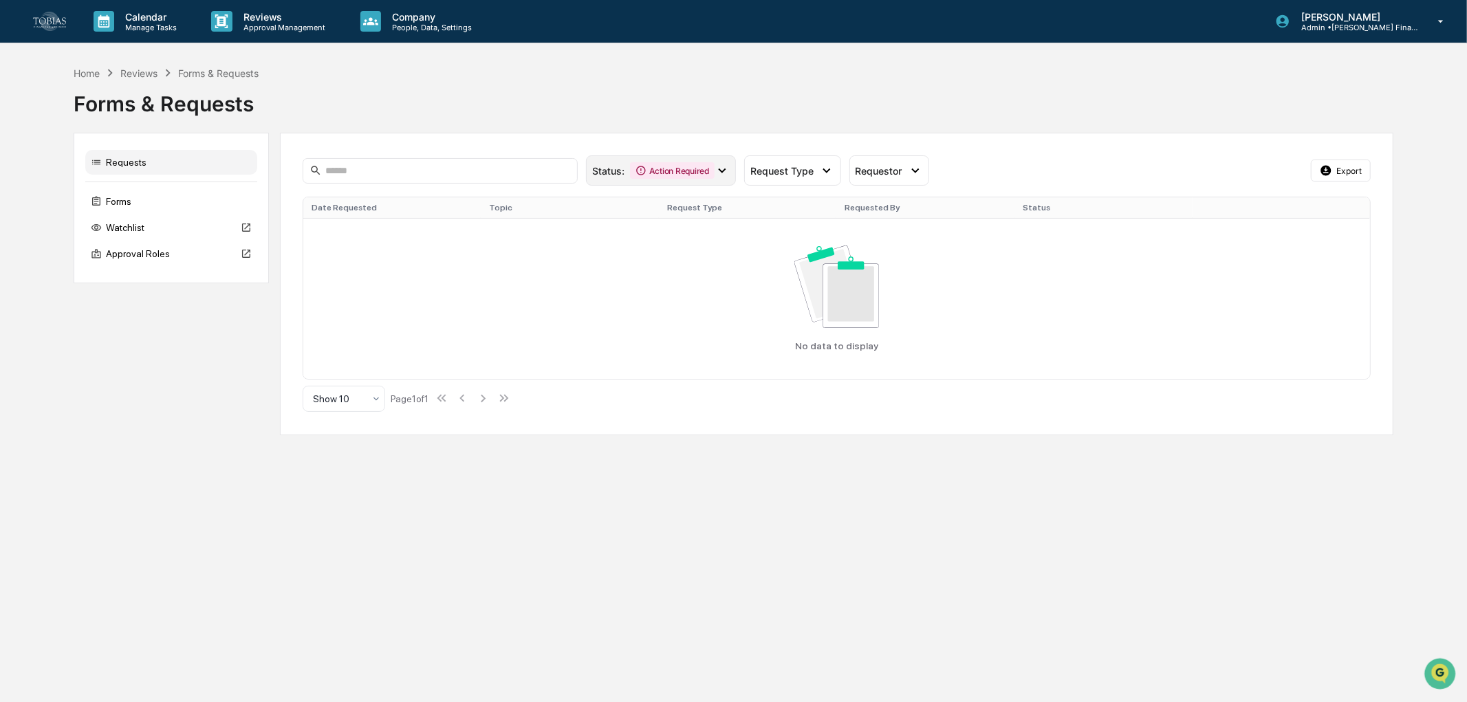
click at [656, 170] on div "Action Required" at bounding box center [672, 170] width 85 height 17
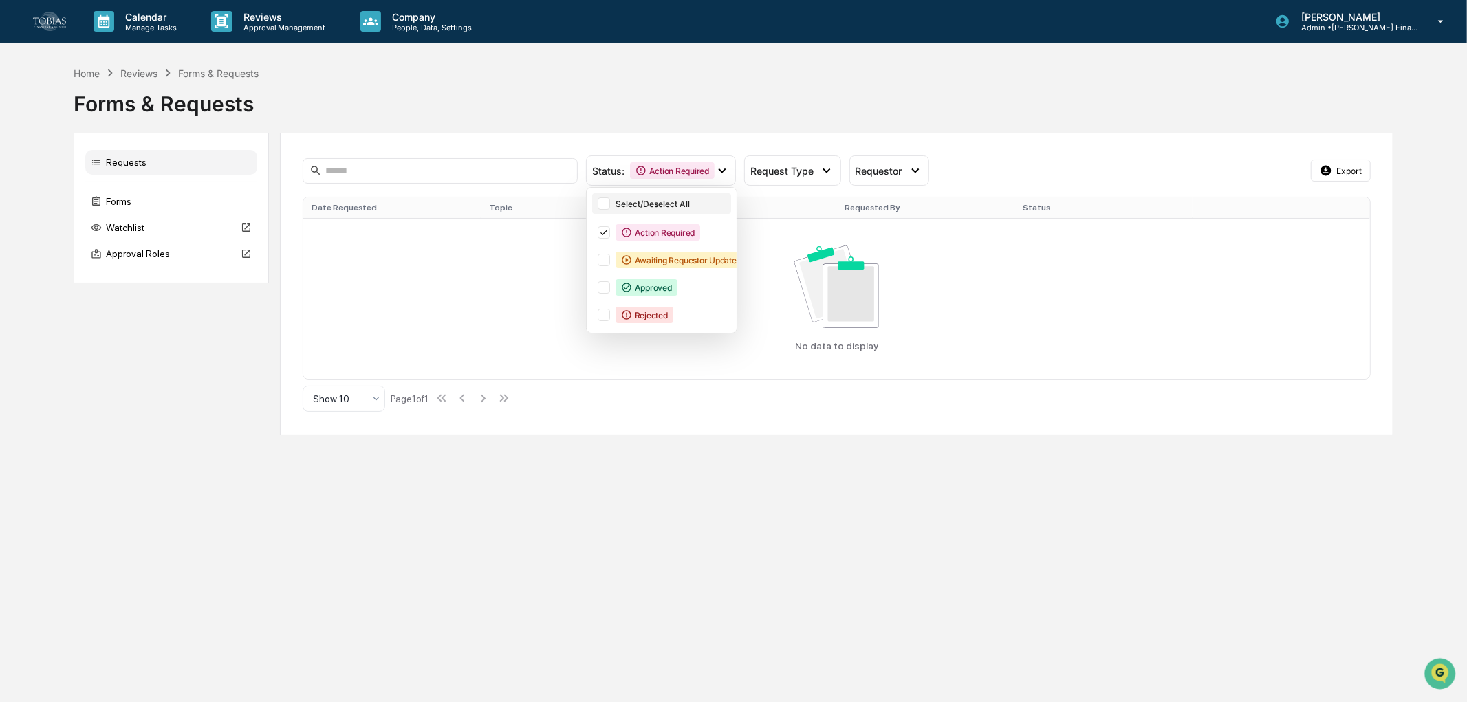
click at [660, 205] on div "Select/Deselect All" at bounding box center [671, 204] width 113 height 10
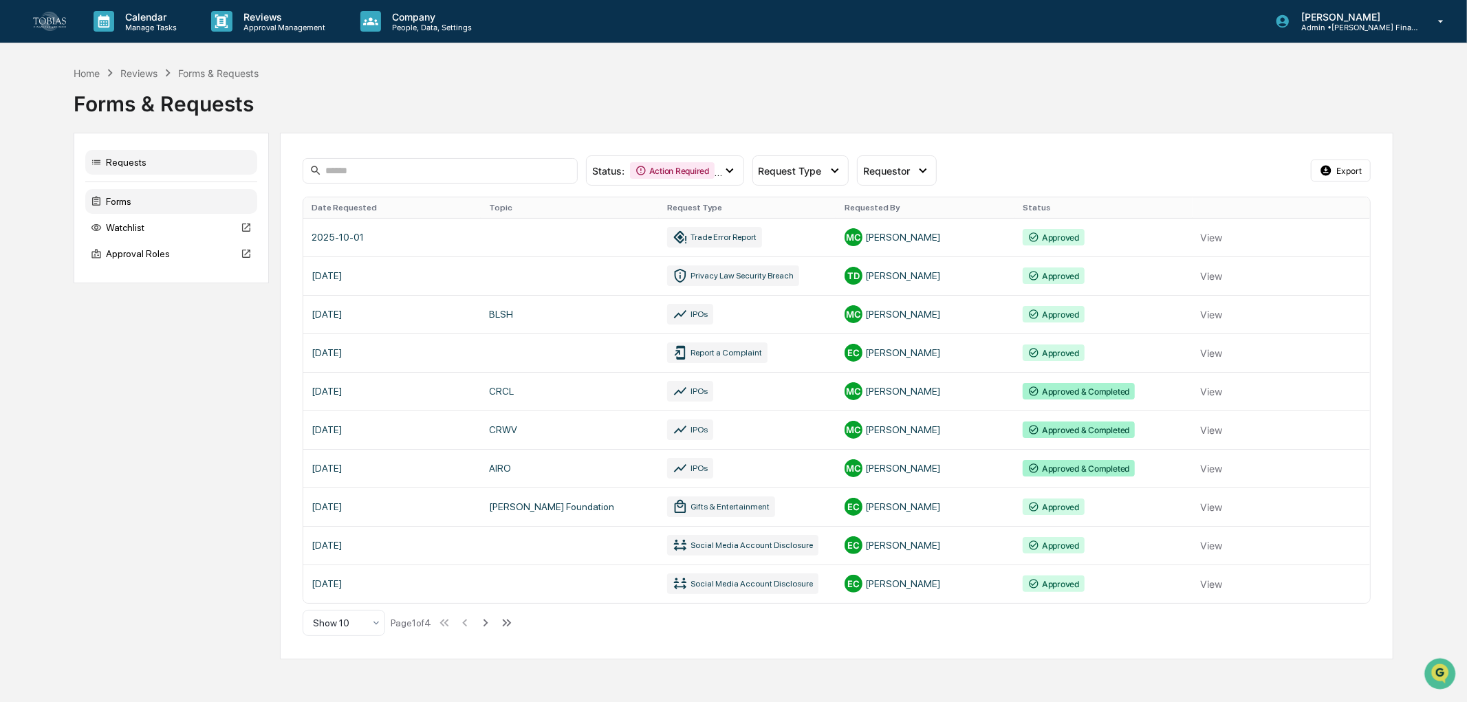
click at [158, 196] on div "Forms" at bounding box center [171, 201] width 172 height 25
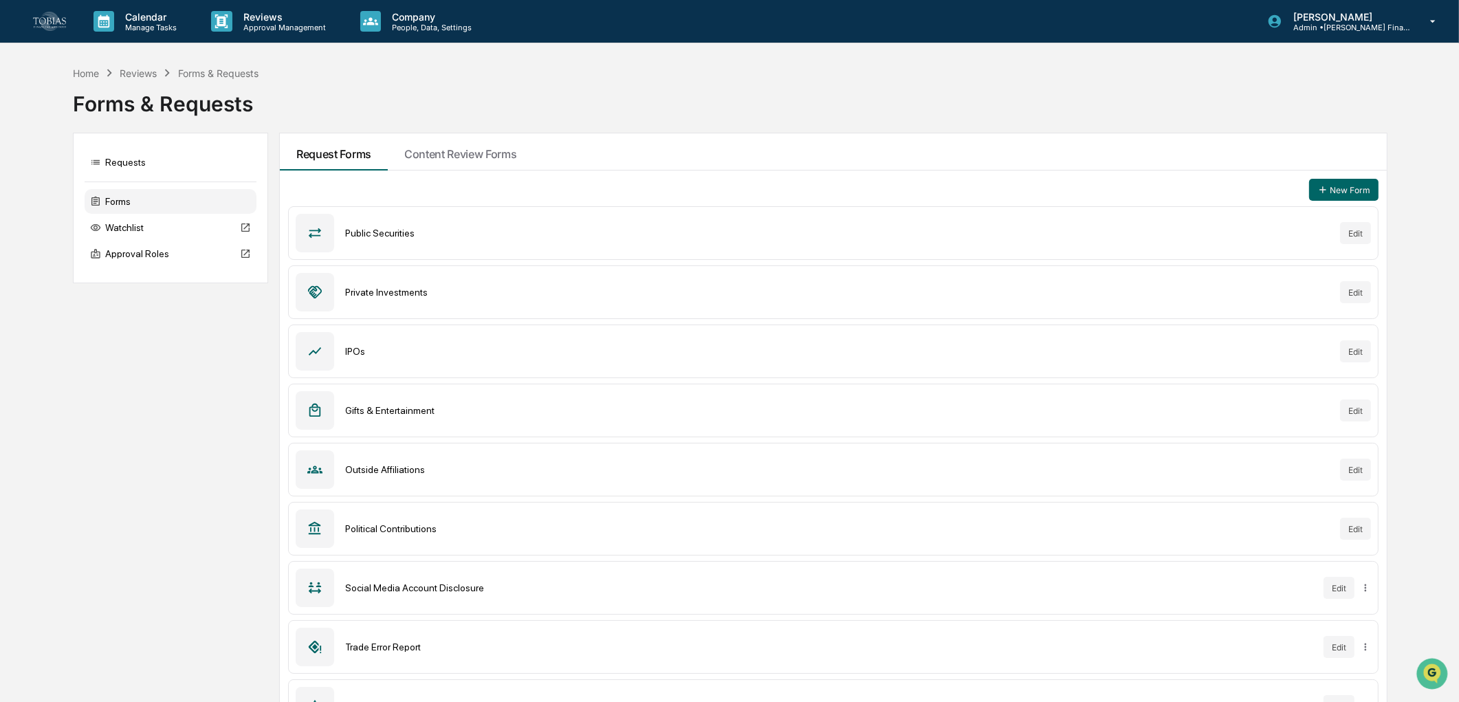
click at [380, 228] on div "Public Securities" at bounding box center [837, 233] width 984 height 11
click at [1316, 194] on button "New Form" at bounding box center [1343, 190] width 69 height 22
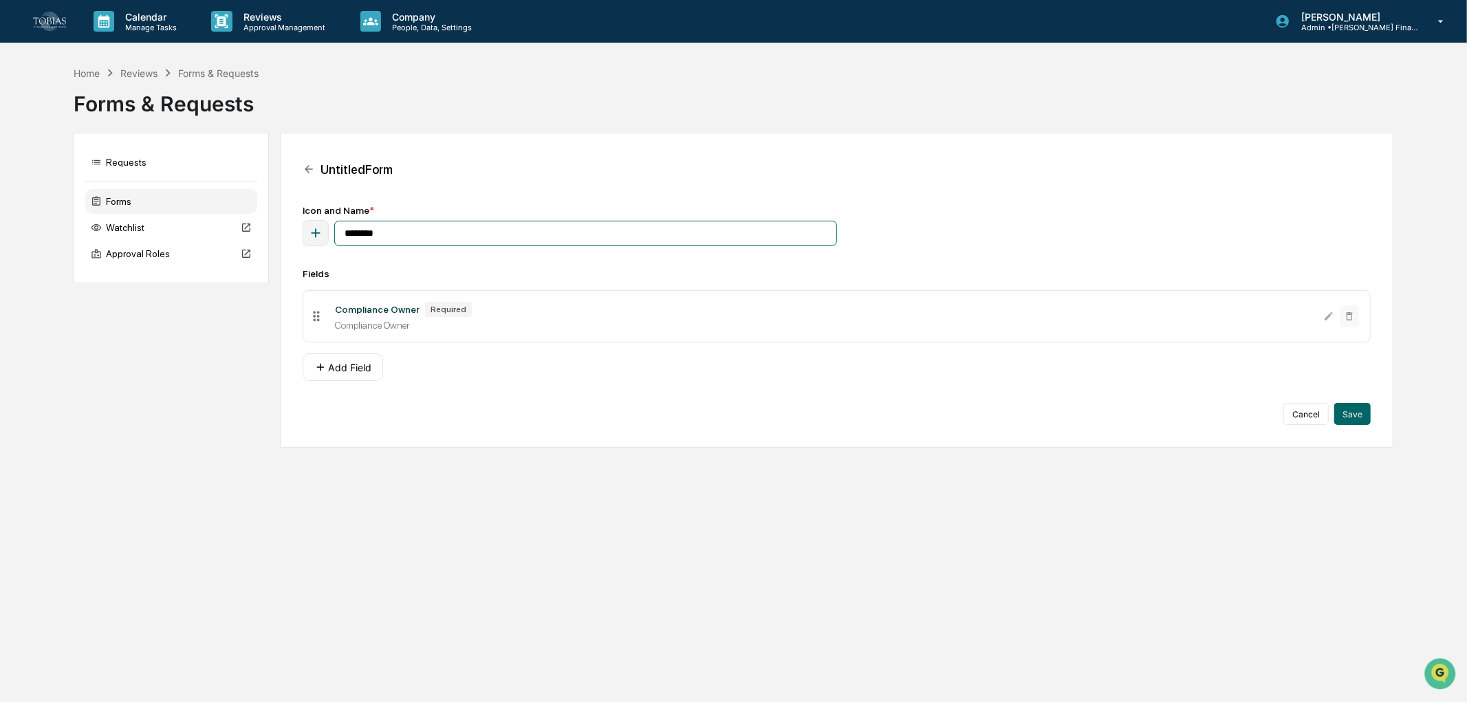
click at [471, 238] on input "********" at bounding box center [585, 233] width 503 height 25
click at [451, 258] on div "Icon and Name * ******** Fields Compliance Owner Required Compliance Owner Add …" at bounding box center [837, 315] width 1068 height 220
drag, startPoint x: 443, startPoint y: 238, endPoint x: 261, endPoint y: 217, distance: 182.7
click at [261, 217] on div "Requests Forms Watchlist Approval Roles Untitled Form Icon and Name * ******** …" at bounding box center [734, 290] width 1320 height 315
paste input "**********"
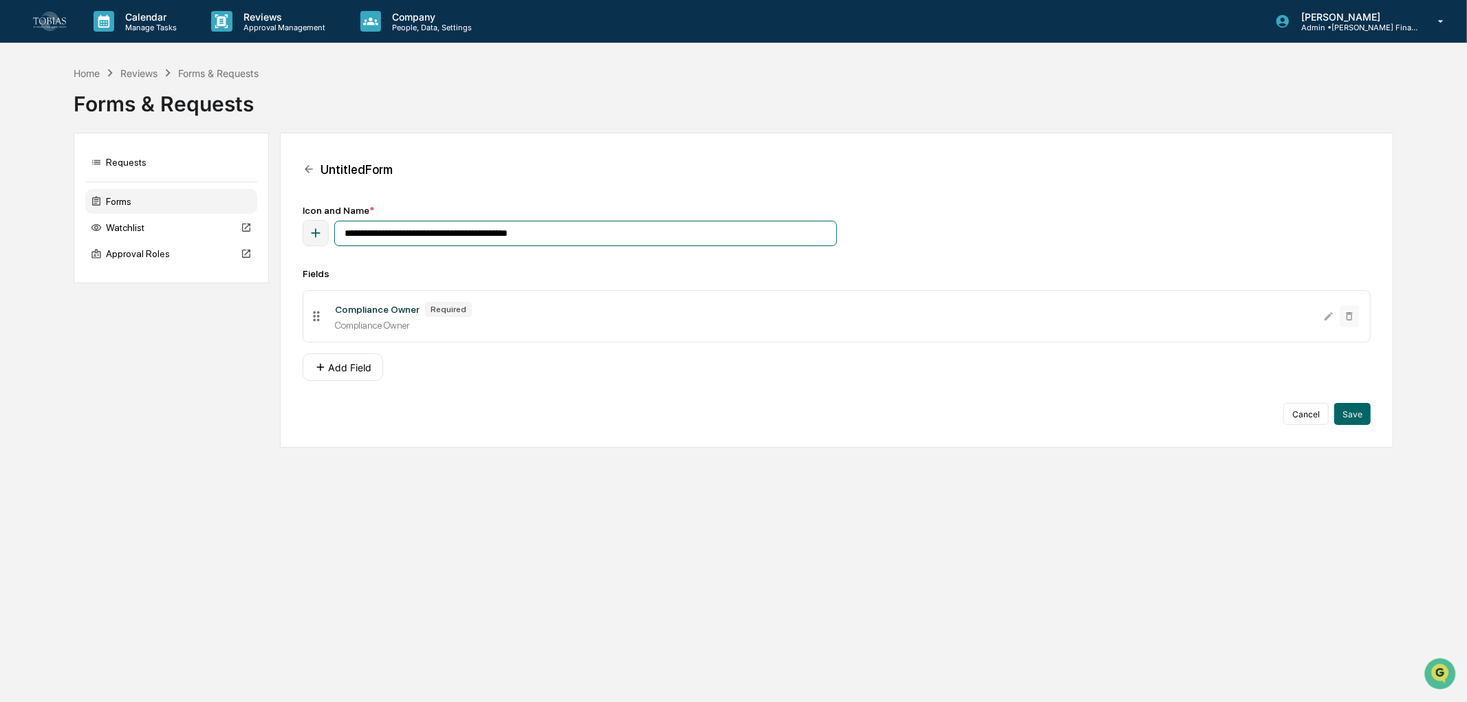
type input "**********"
click at [631, 389] on div "**********" at bounding box center [837, 315] width 1068 height 220
click at [358, 371] on button "Add Field" at bounding box center [343, 367] width 80 height 28
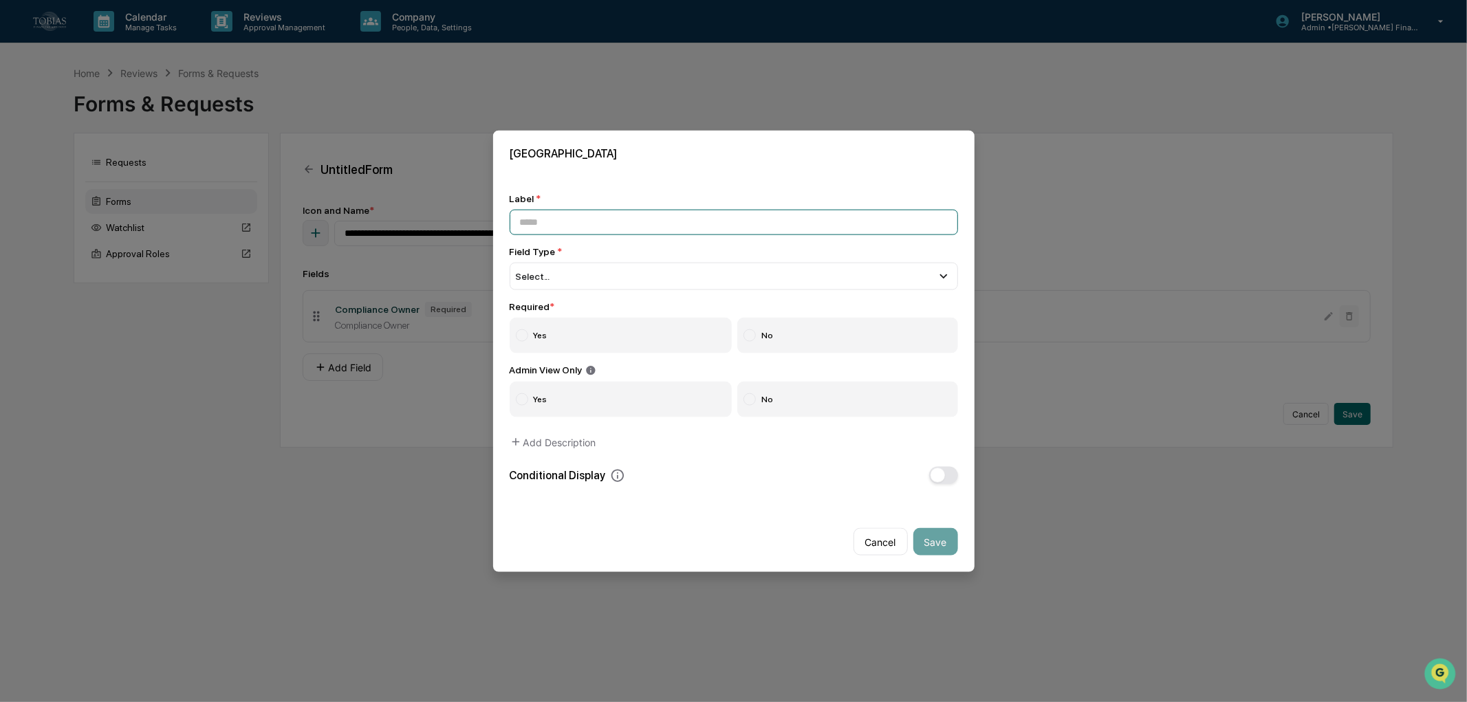
click at [610, 209] on input at bounding box center [733, 221] width 448 height 25
paste input "**********"
type input "**********"
click at [593, 272] on div "Select..." at bounding box center [733, 276] width 448 height 28
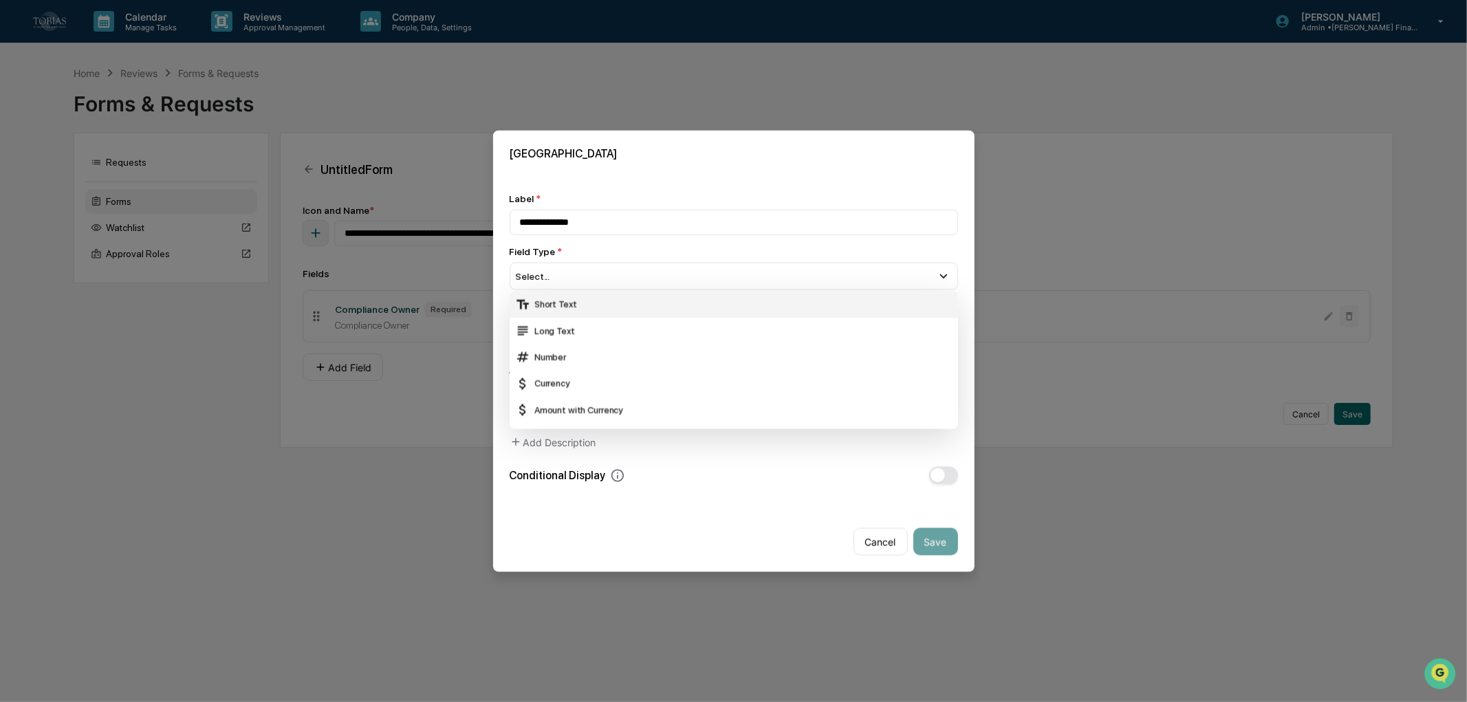
click at [620, 307] on div "Short Text" at bounding box center [733, 303] width 437 height 15
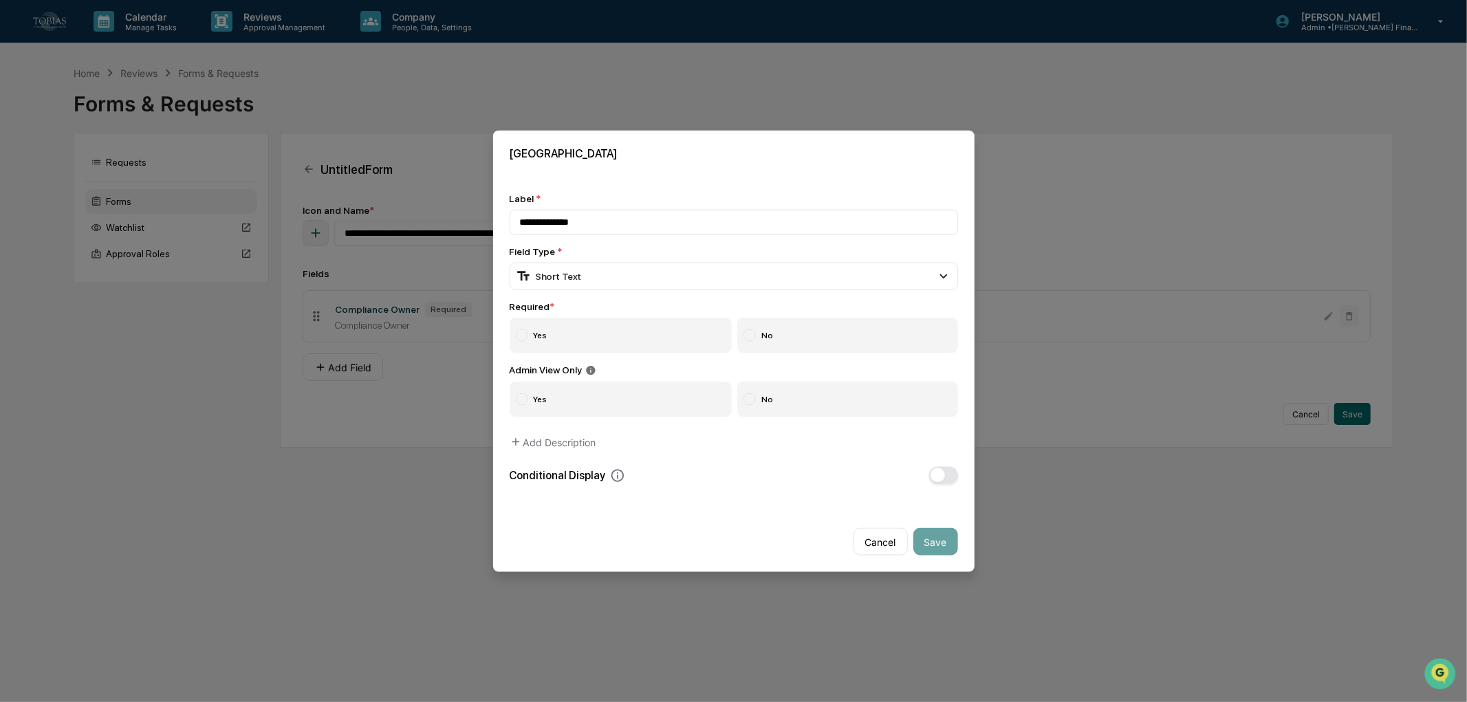
click at [578, 331] on label "Yes" at bounding box center [620, 335] width 223 height 36
click at [930, 531] on button "Save" at bounding box center [935, 542] width 45 height 28
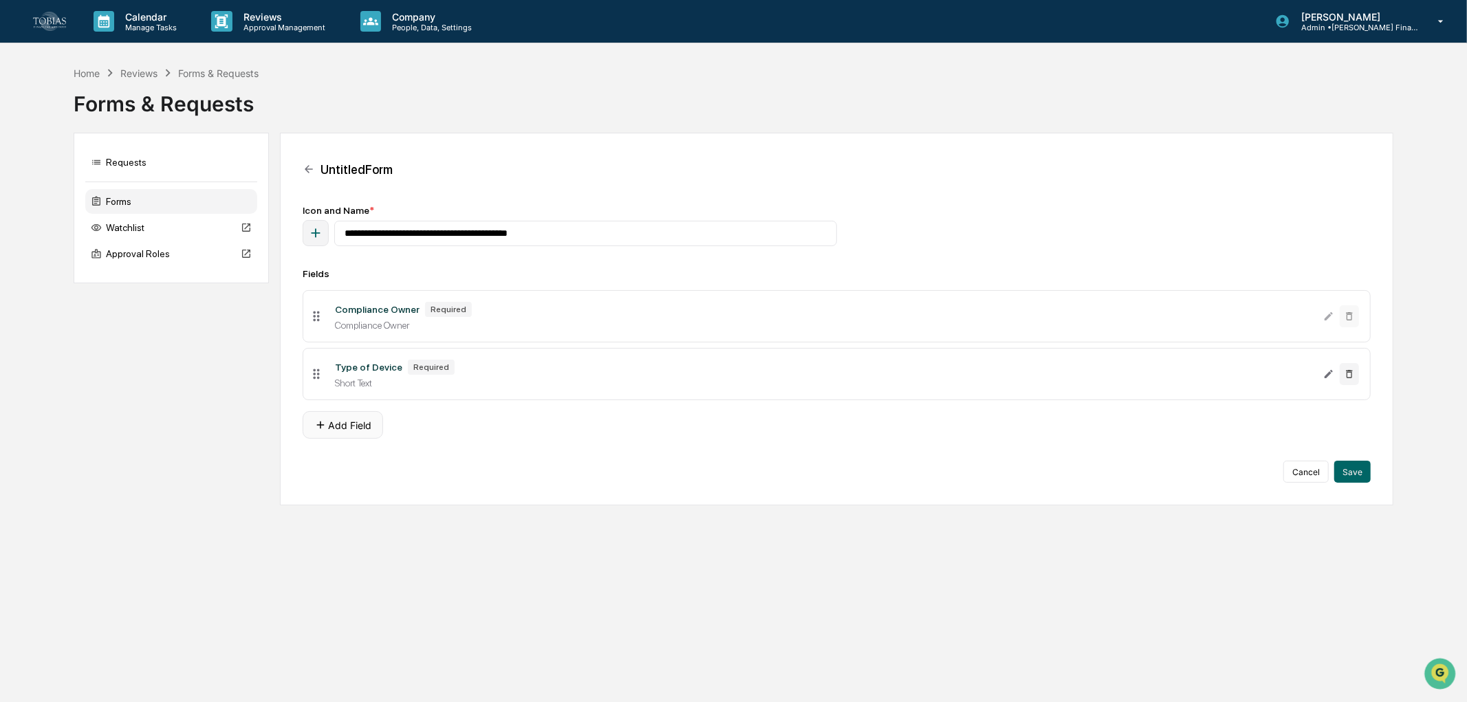
click at [342, 428] on button "Add Field" at bounding box center [343, 425] width 80 height 28
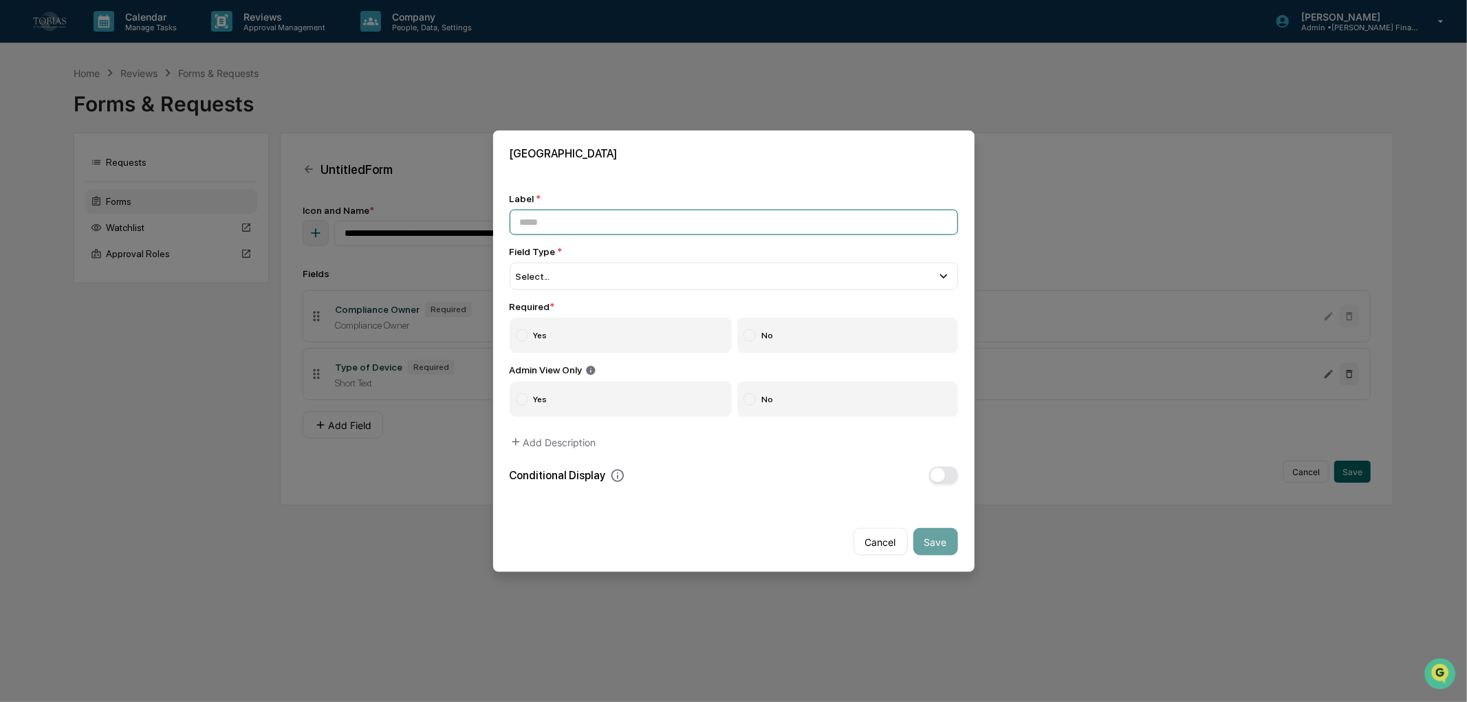
click at [672, 221] on input at bounding box center [733, 221] width 448 height 25
paste input "*****"
type input "*****"
click at [660, 271] on div "Select..." at bounding box center [733, 276] width 448 height 28
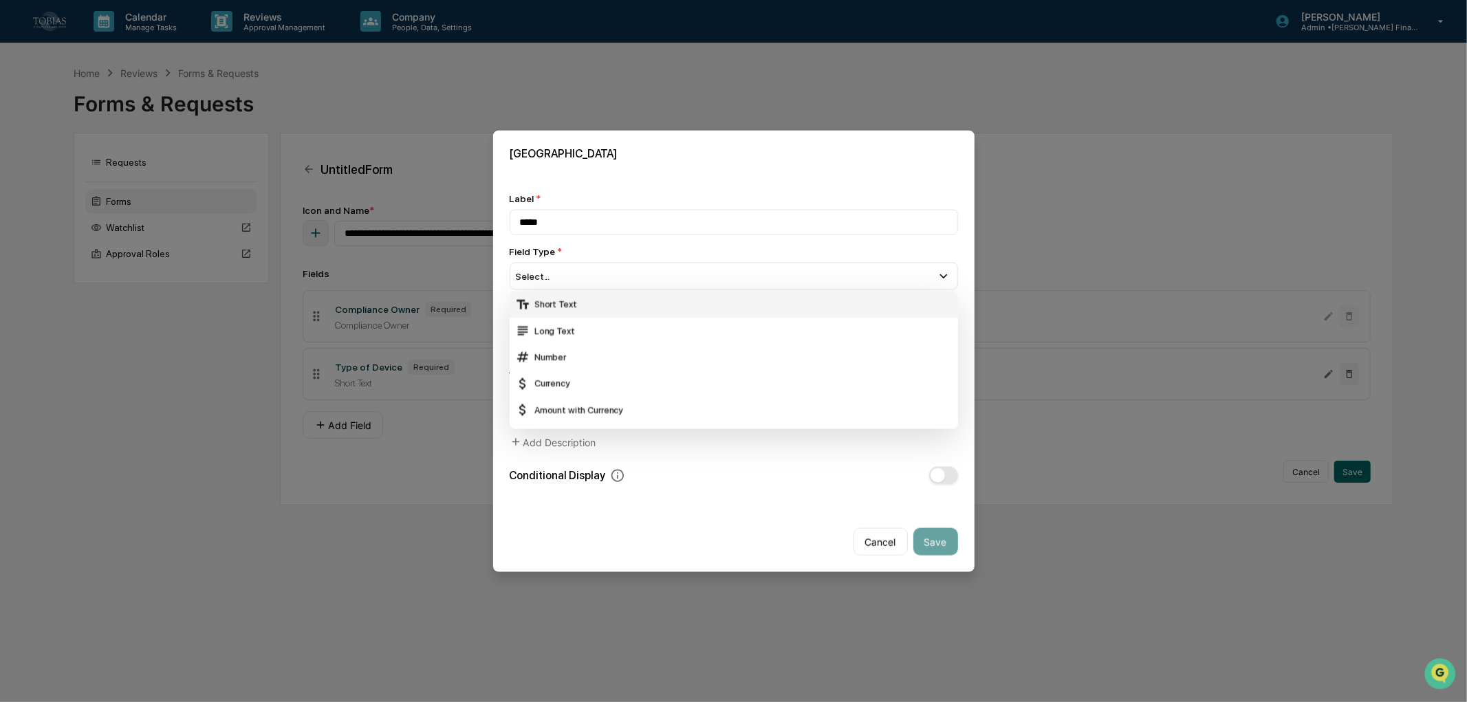
click at [637, 311] on div "Short Text" at bounding box center [733, 304] width 448 height 26
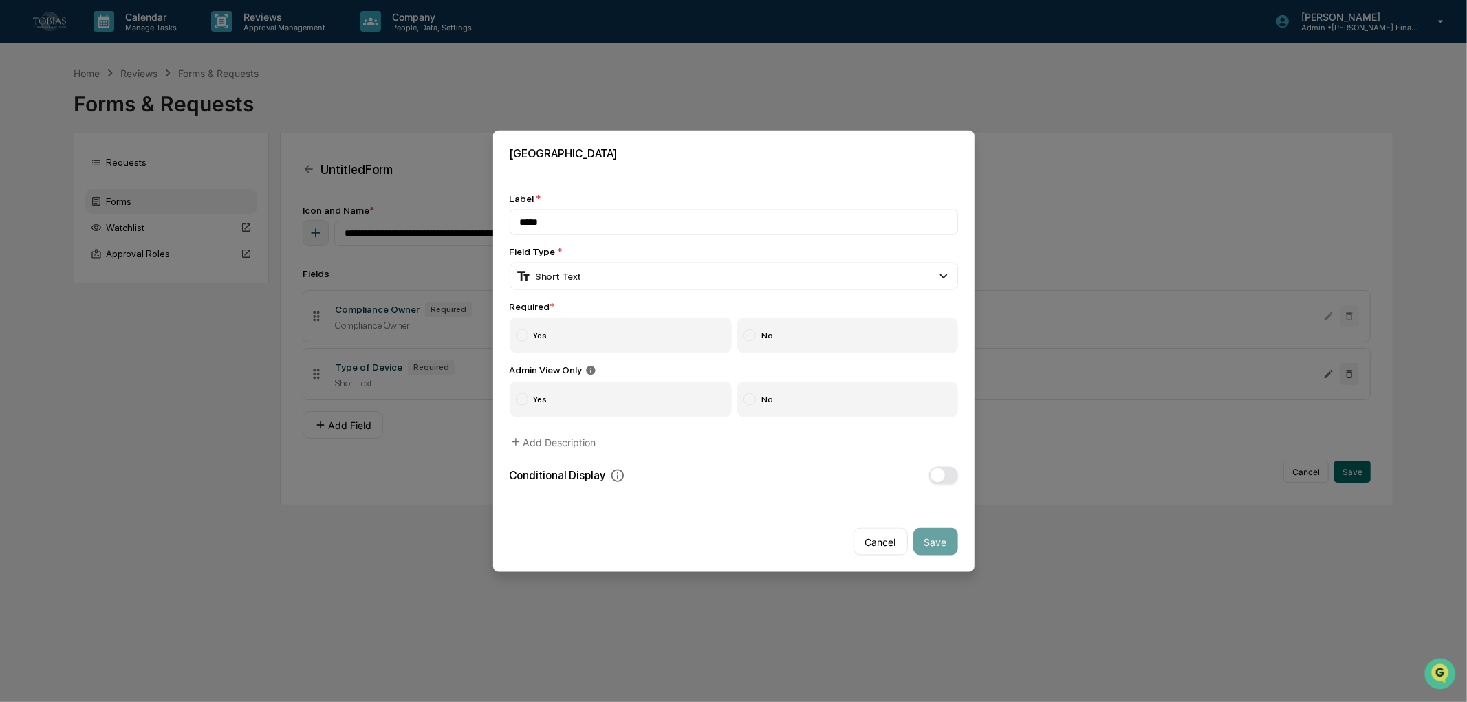
click at [590, 337] on label "Yes" at bounding box center [620, 335] width 223 height 36
click at [921, 545] on button "Save" at bounding box center [935, 542] width 45 height 28
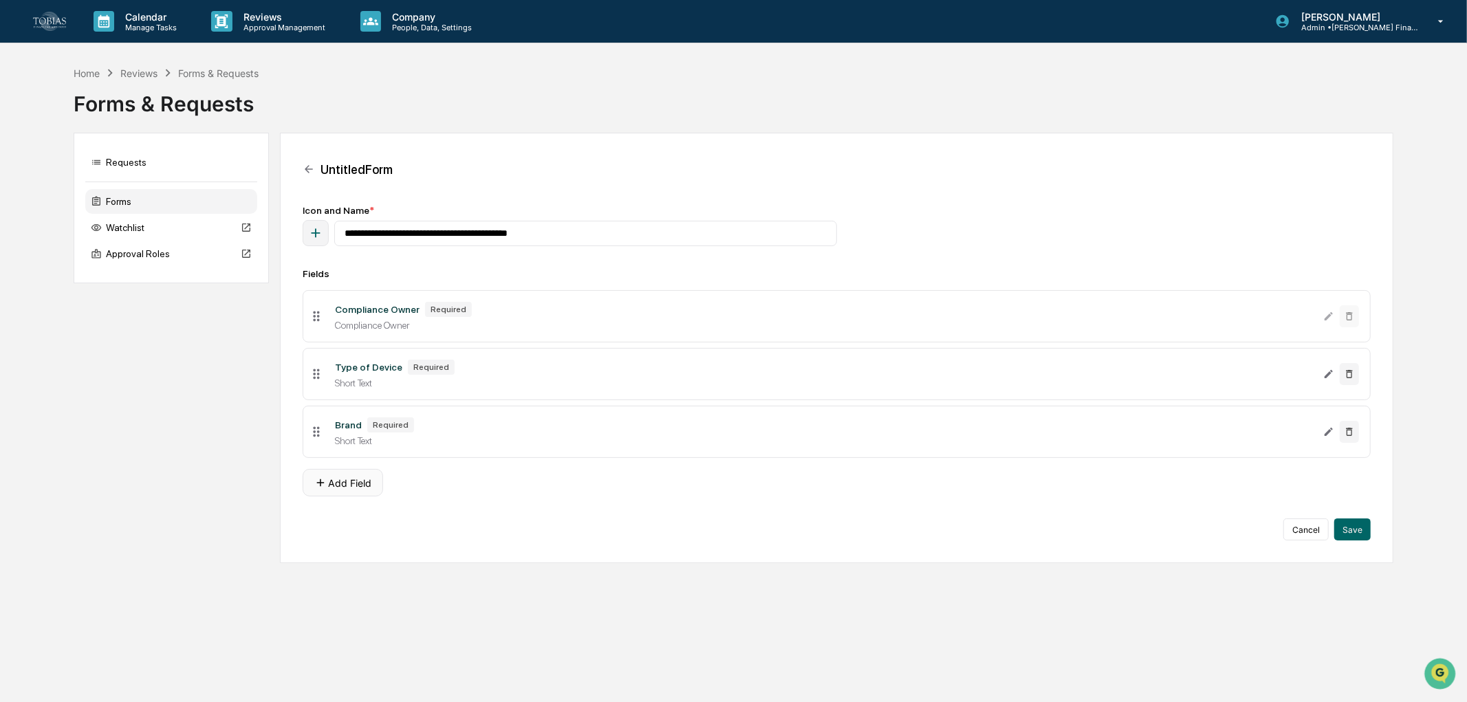
click at [340, 483] on button "Add Field" at bounding box center [343, 483] width 80 height 28
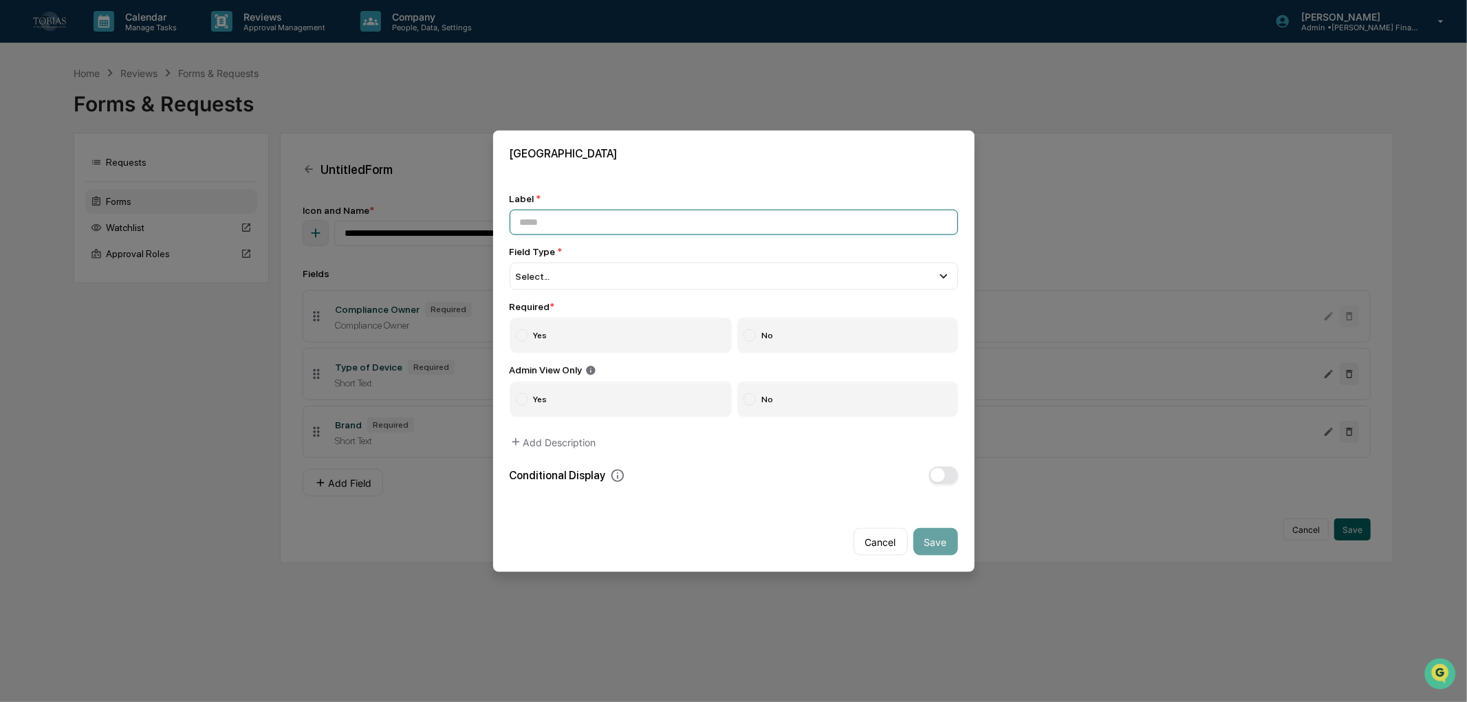
click at [670, 217] on input at bounding box center [733, 221] width 448 height 25
paste input "**********"
click at [671, 217] on input "**********" at bounding box center [733, 221] width 448 height 25
click at [679, 217] on input "**********" at bounding box center [733, 221] width 448 height 25
type input "**********"
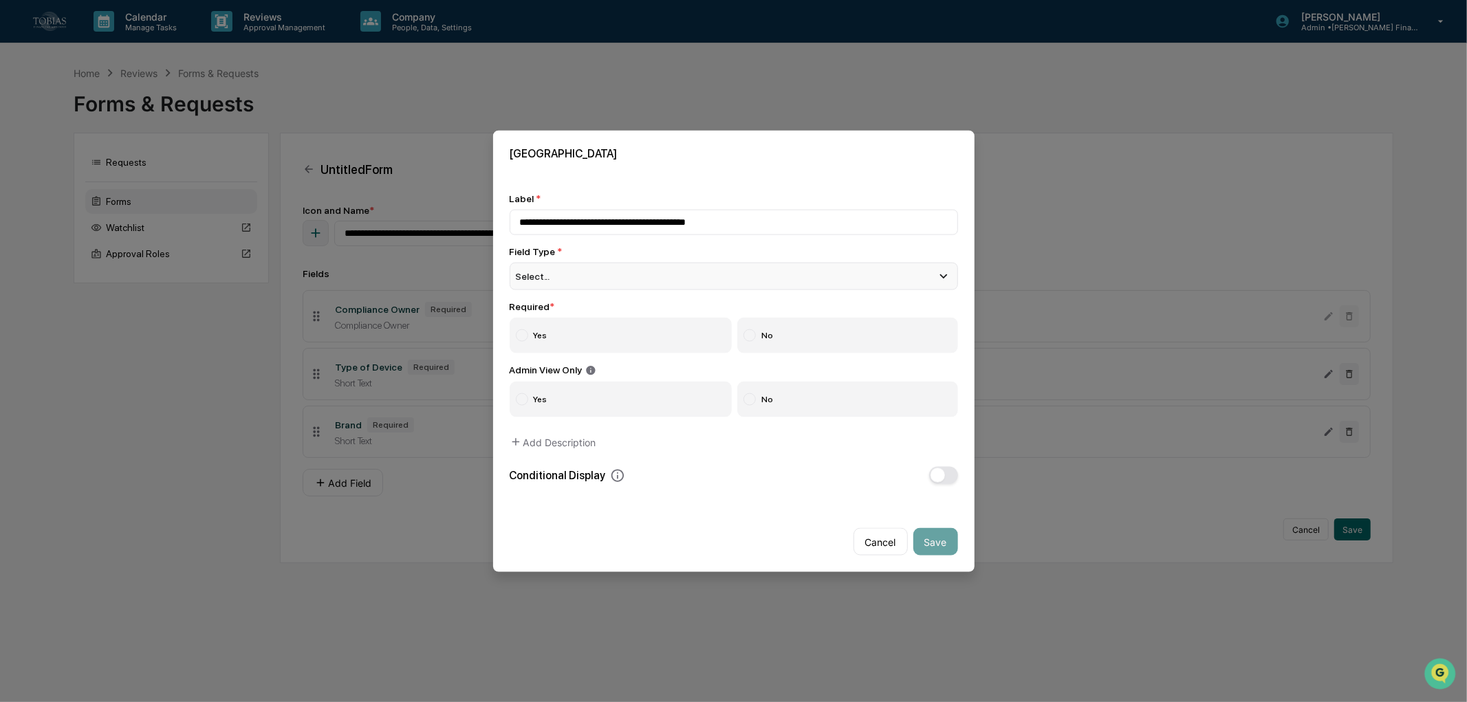
click at [628, 279] on div "Select..." at bounding box center [733, 276] width 448 height 28
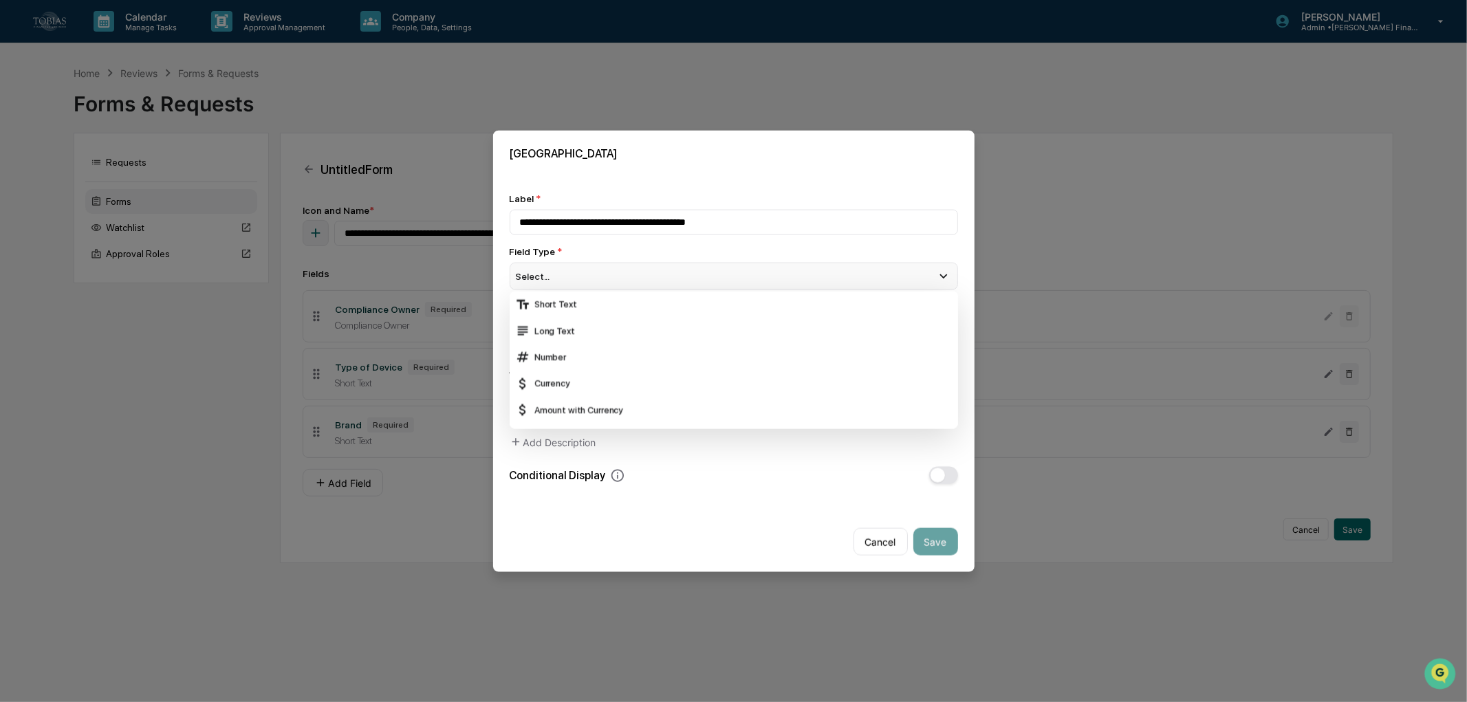
click at [628, 279] on div "Select..." at bounding box center [733, 276] width 448 height 28
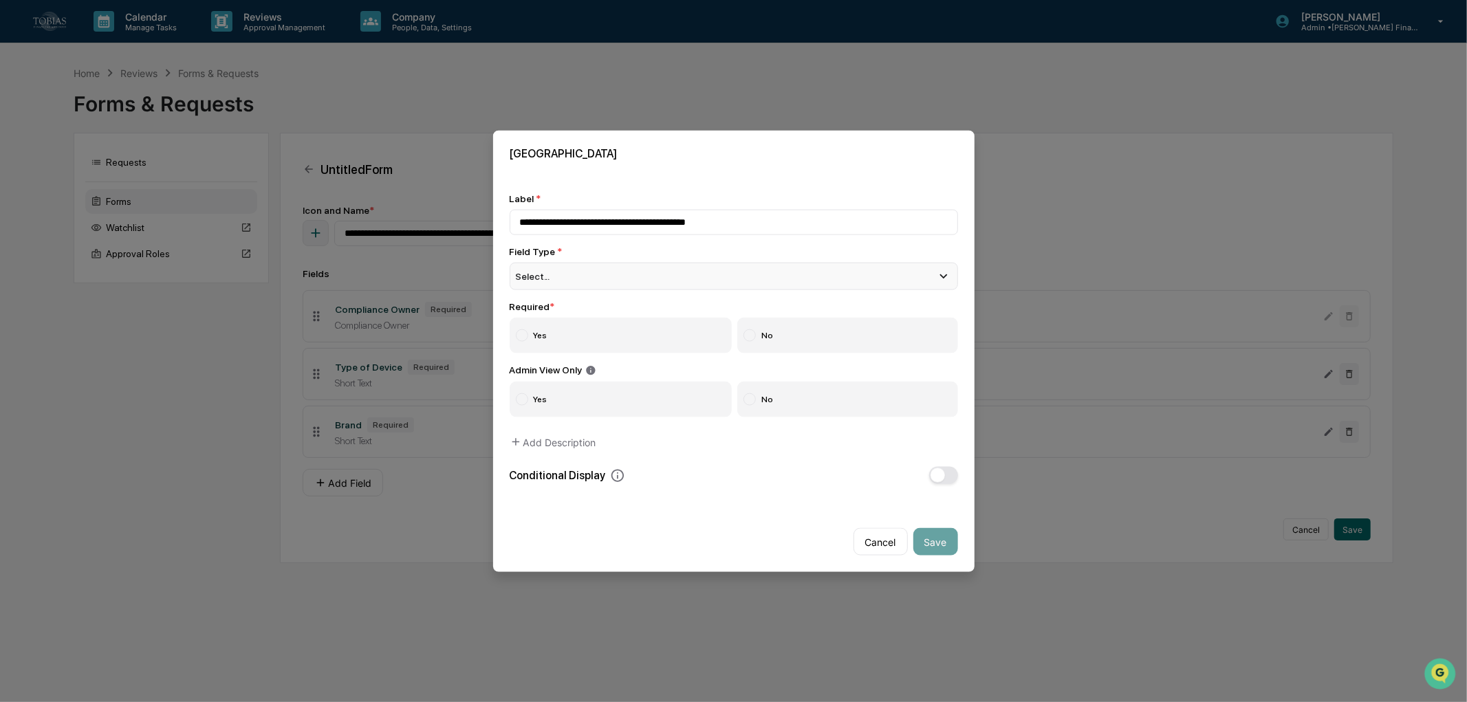
click at [624, 284] on div "Select..." at bounding box center [733, 276] width 448 height 28
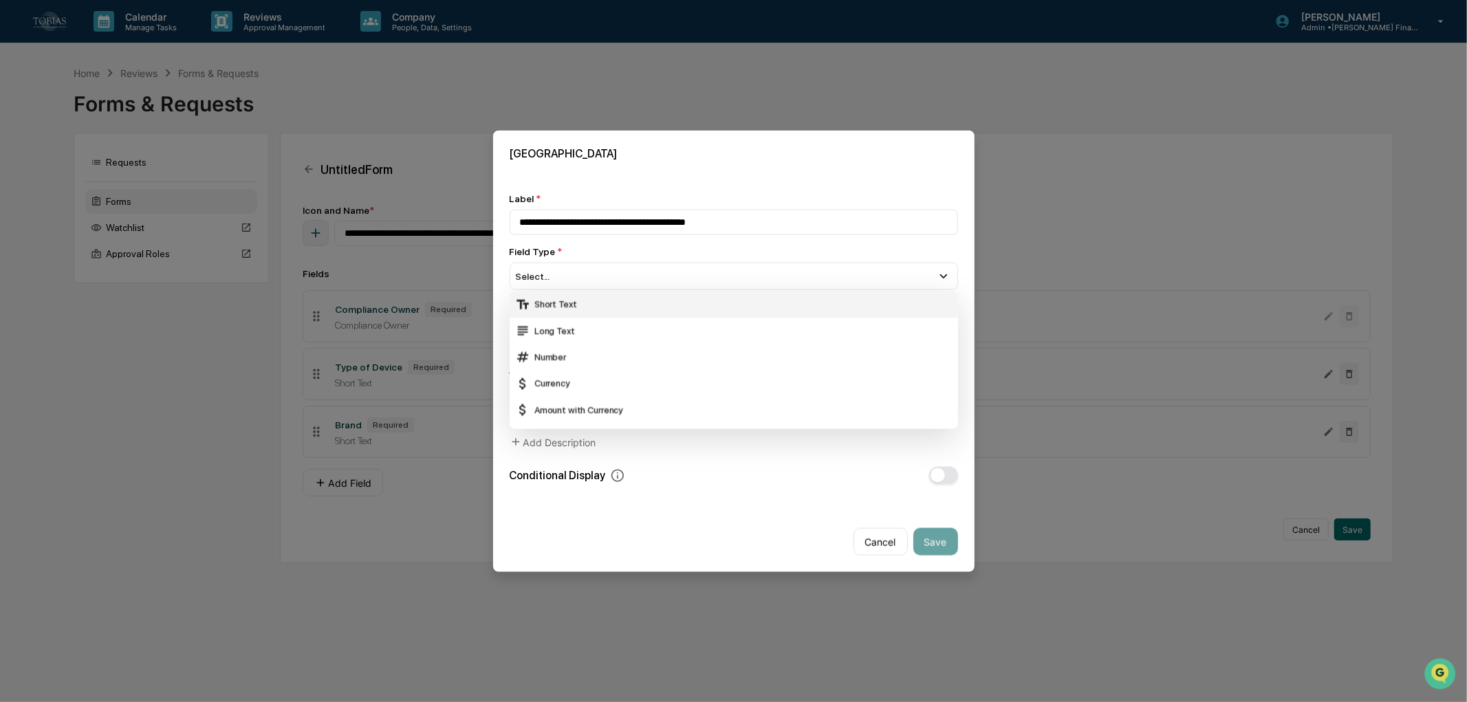
click at [602, 308] on div "Short Text" at bounding box center [733, 304] width 448 height 26
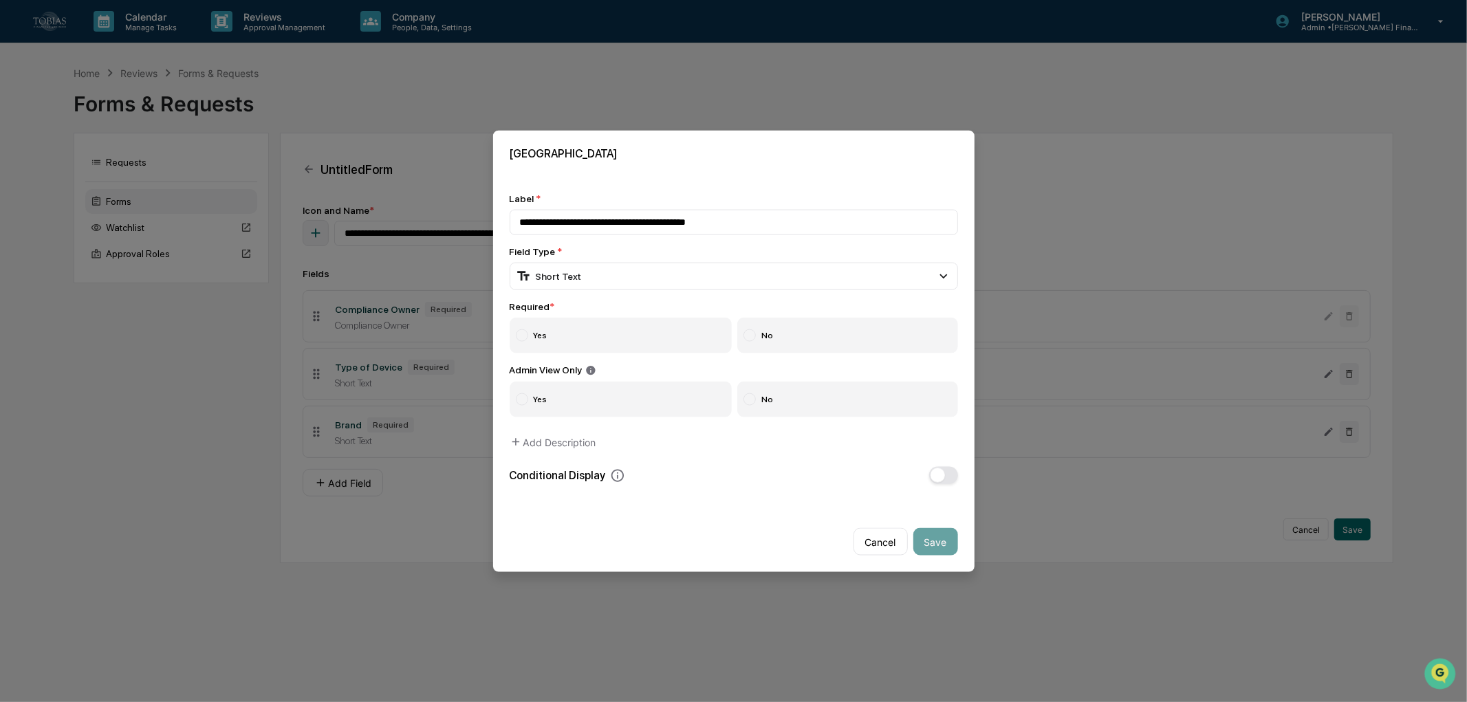
click at [573, 318] on label "Yes" at bounding box center [620, 335] width 223 height 36
click at [913, 538] on button "Save" at bounding box center [935, 542] width 45 height 28
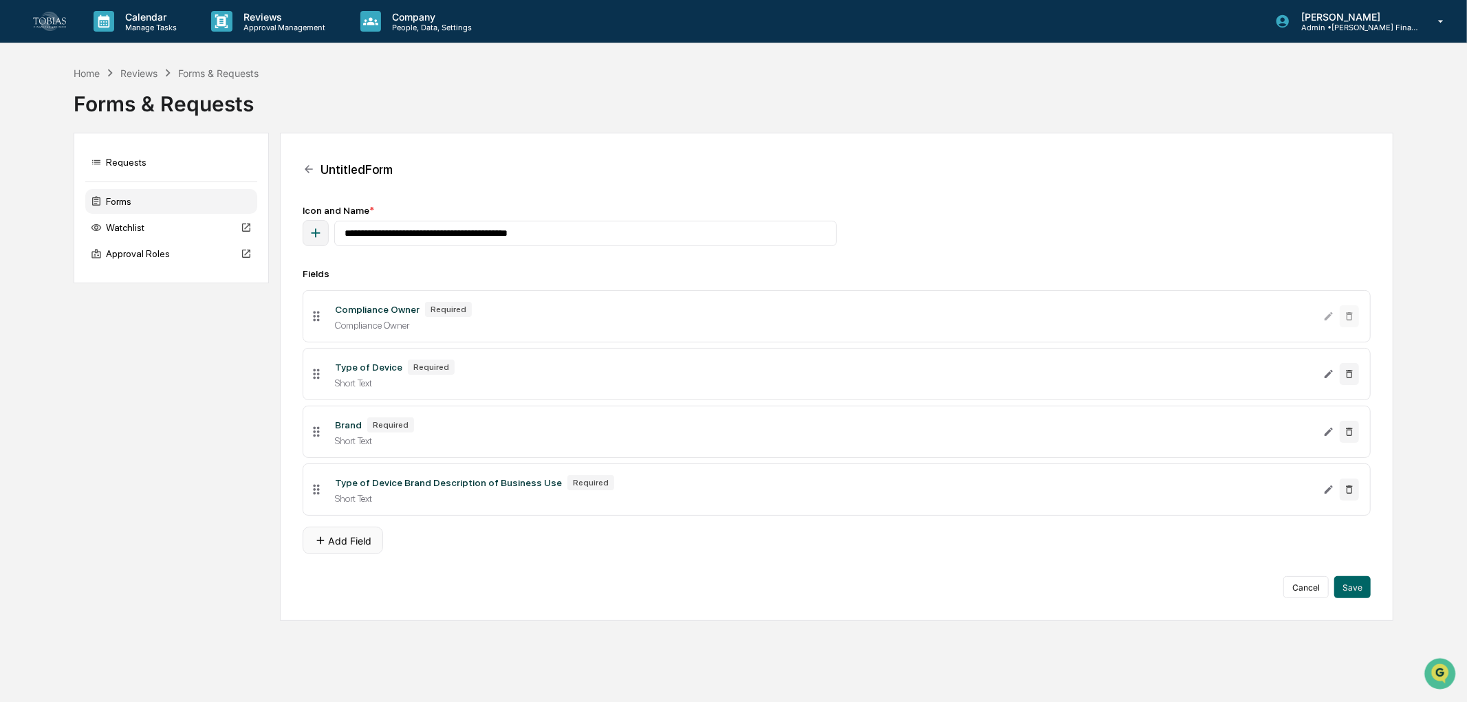
click at [369, 546] on button "Add Field" at bounding box center [343, 541] width 80 height 28
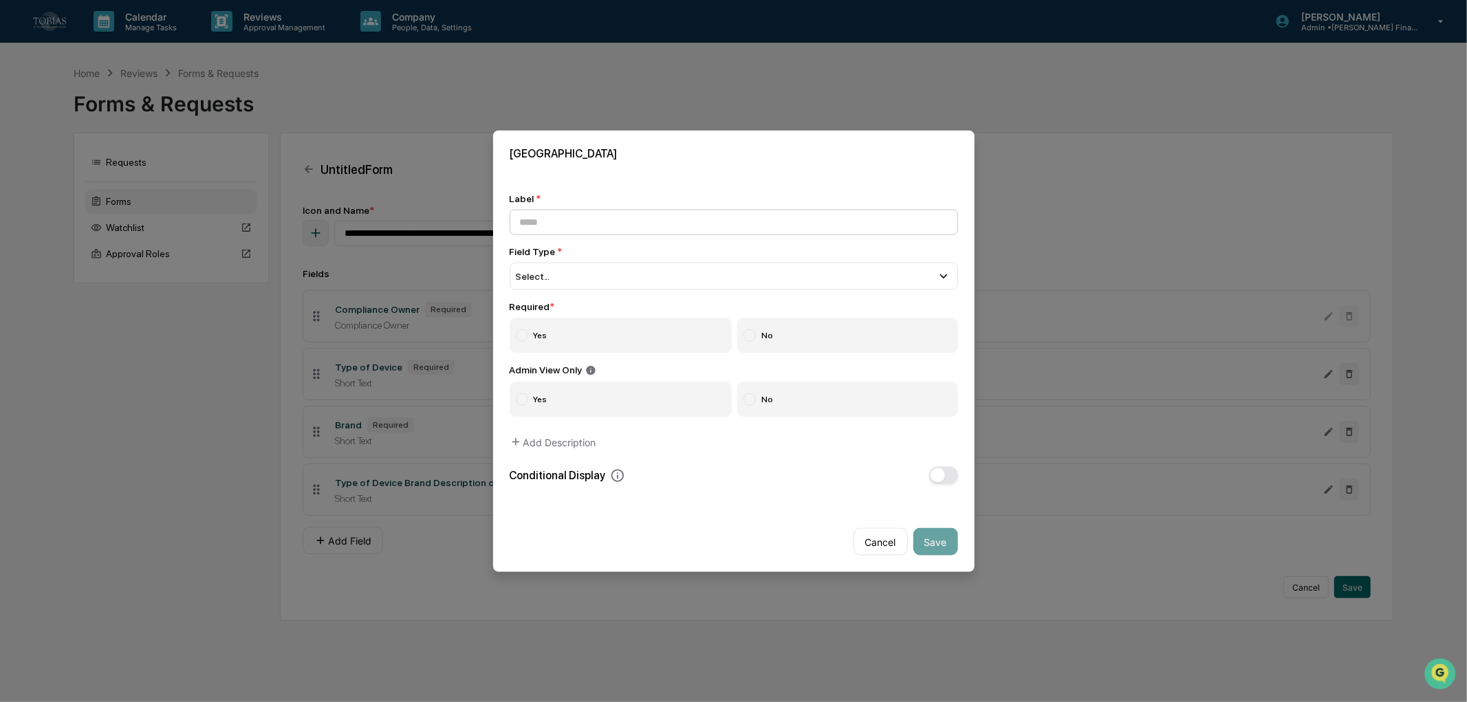
click at [635, 210] on input at bounding box center [733, 221] width 448 height 25
click at [544, 209] on input at bounding box center [733, 221] width 448 height 25
paste input "********"
type input "********"
click at [547, 273] on span "Select..." at bounding box center [533, 275] width 34 height 11
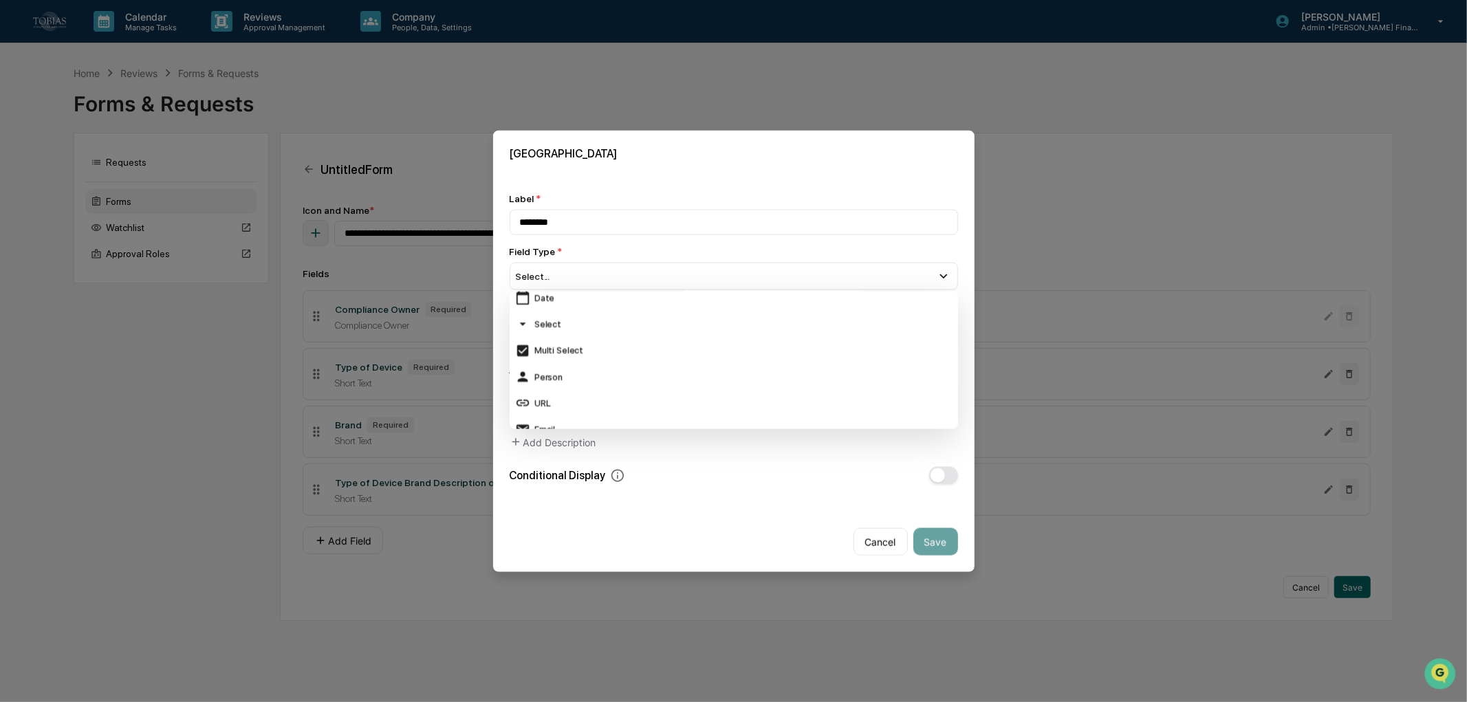
scroll to position [153, 0]
click at [573, 358] on div "Person" at bounding box center [733, 362] width 437 height 15
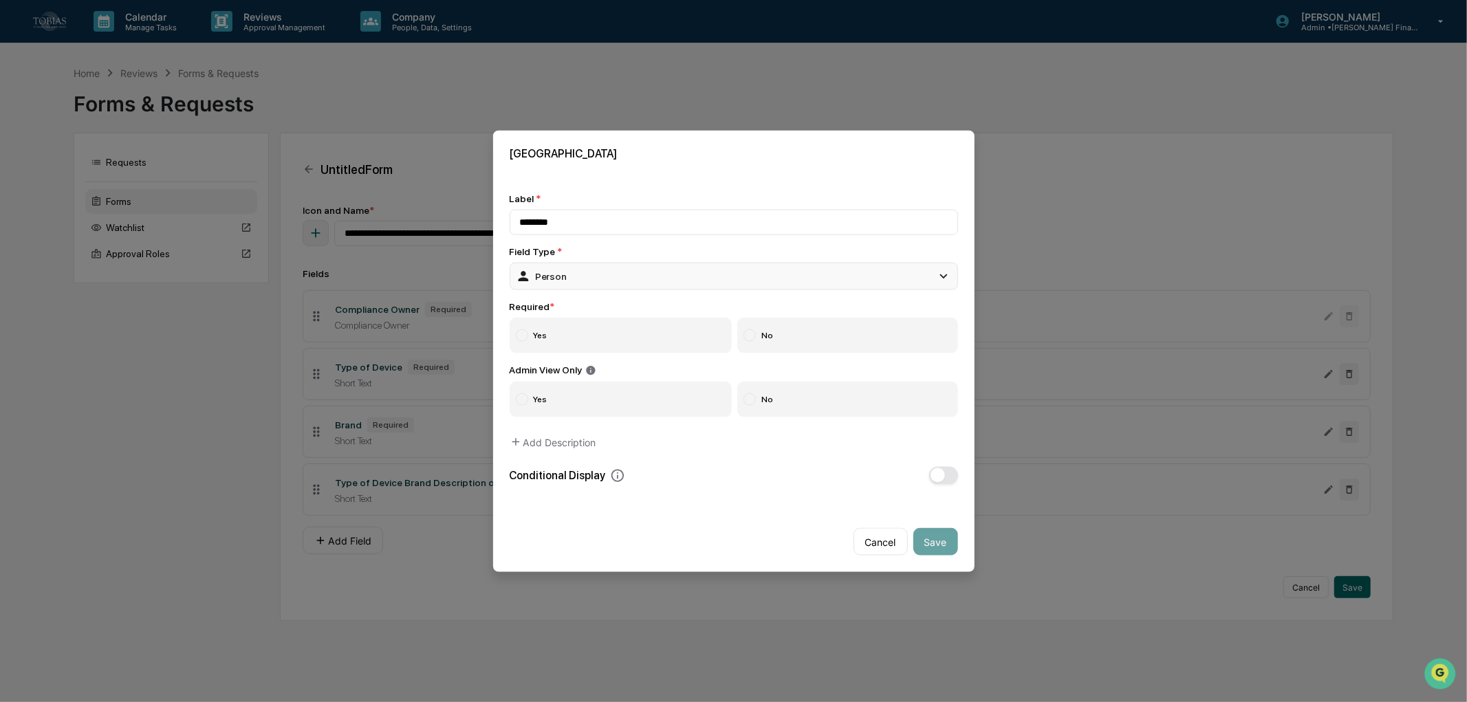
click at [585, 270] on div "Person" at bounding box center [733, 276] width 448 height 28
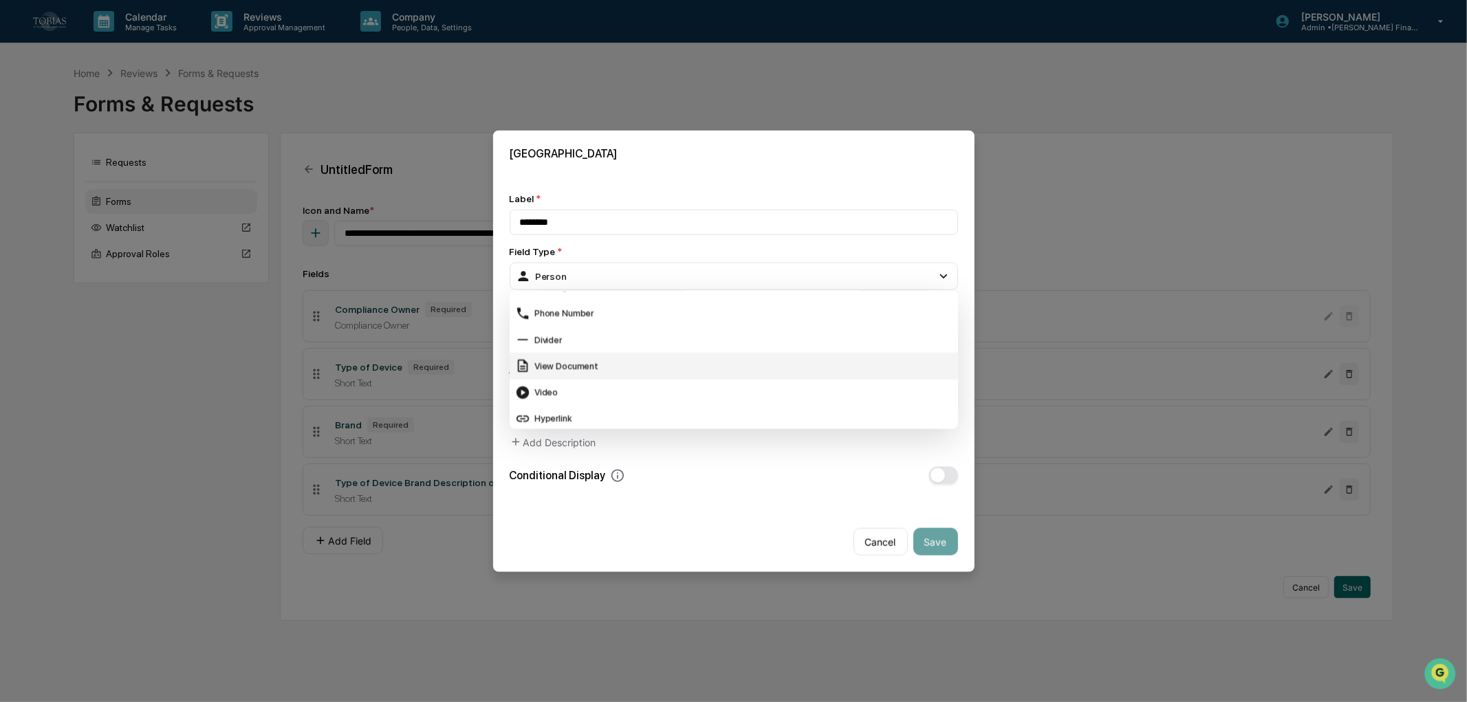
scroll to position [546, 0]
click at [764, 503] on div "Cancel Save" at bounding box center [733, 537] width 481 height 72
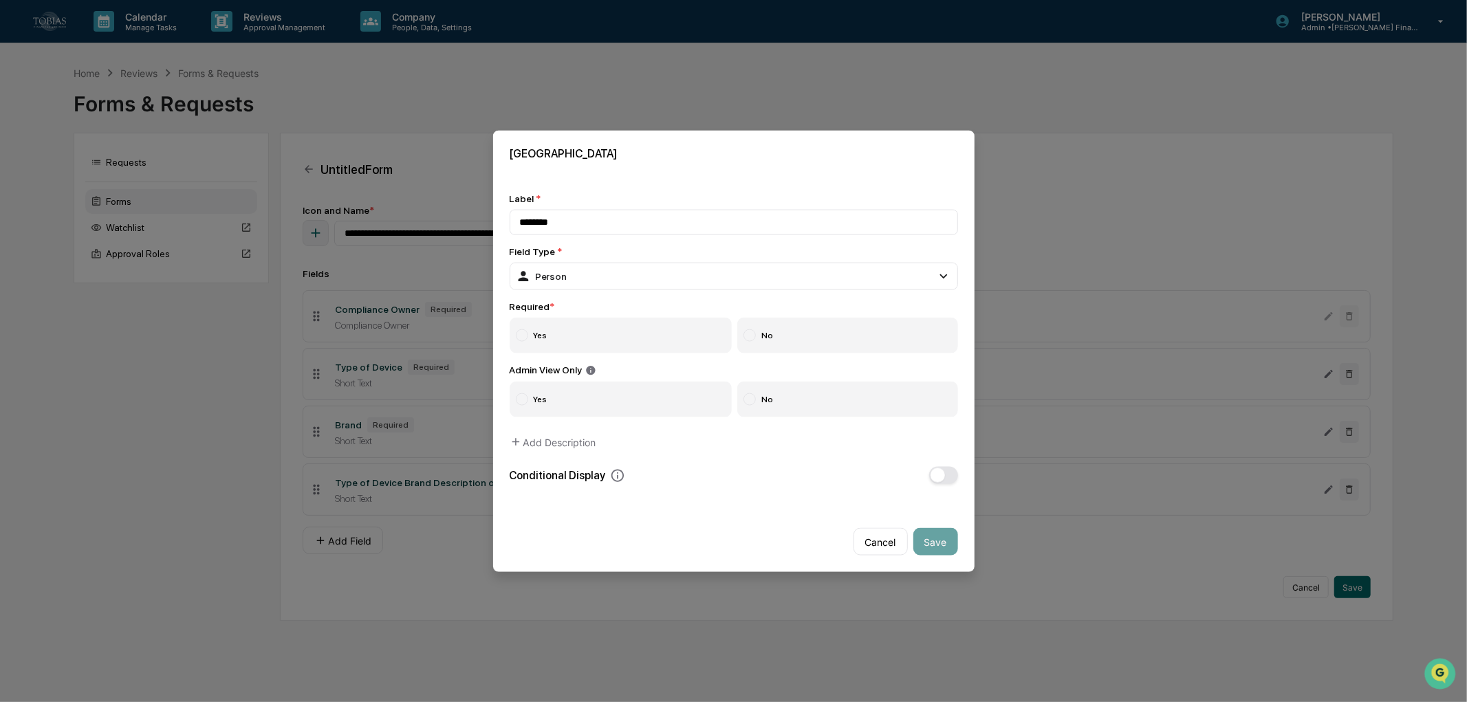
click at [782, 326] on label "No" at bounding box center [847, 335] width 221 height 36
click at [552, 312] on div "Required * Yes No" at bounding box center [733, 326] width 448 height 52
click at [553, 325] on label "Yes" at bounding box center [620, 335] width 223 height 36
click at [925, 544] on button "Save" at bounding box center [935, 542] width 45 height 28
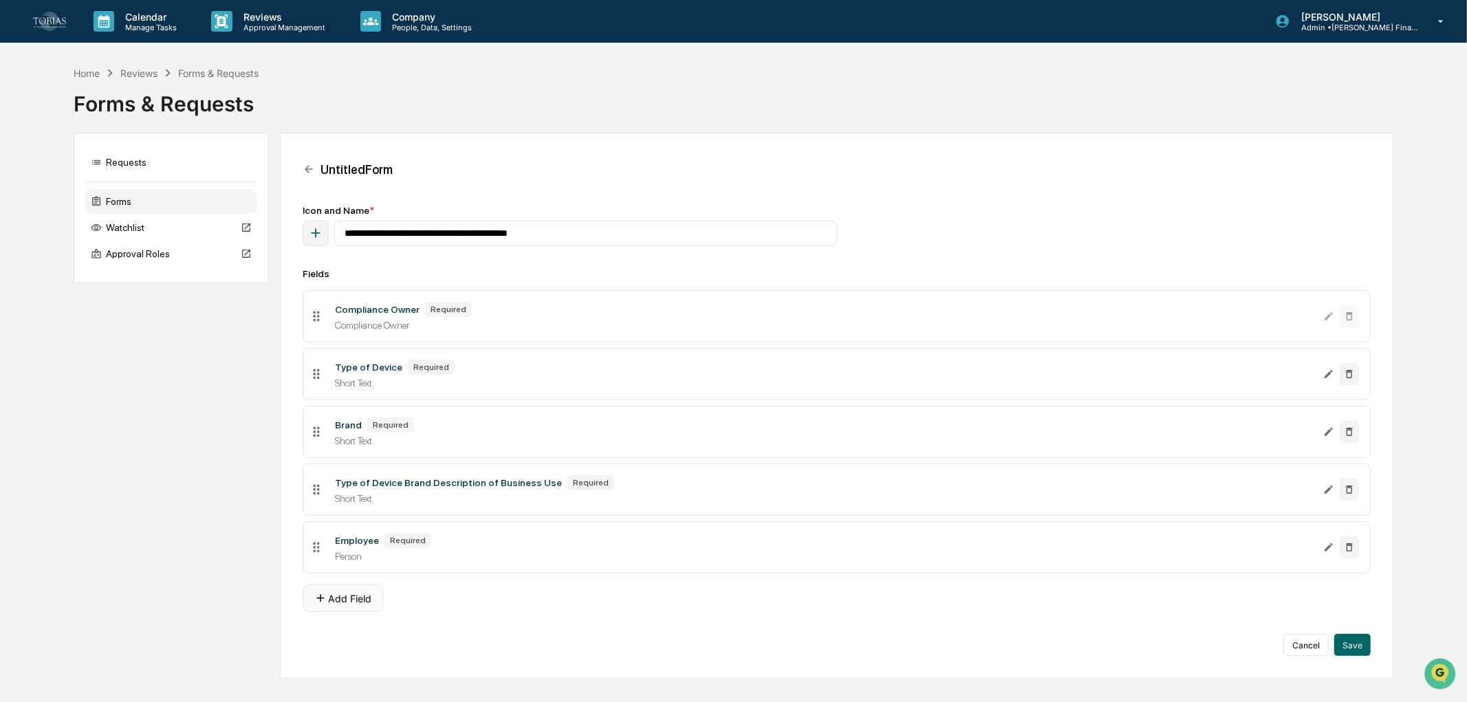
click at [339, 600] on button "Add Field" at bounding box center [343, 598] width 80 height 28
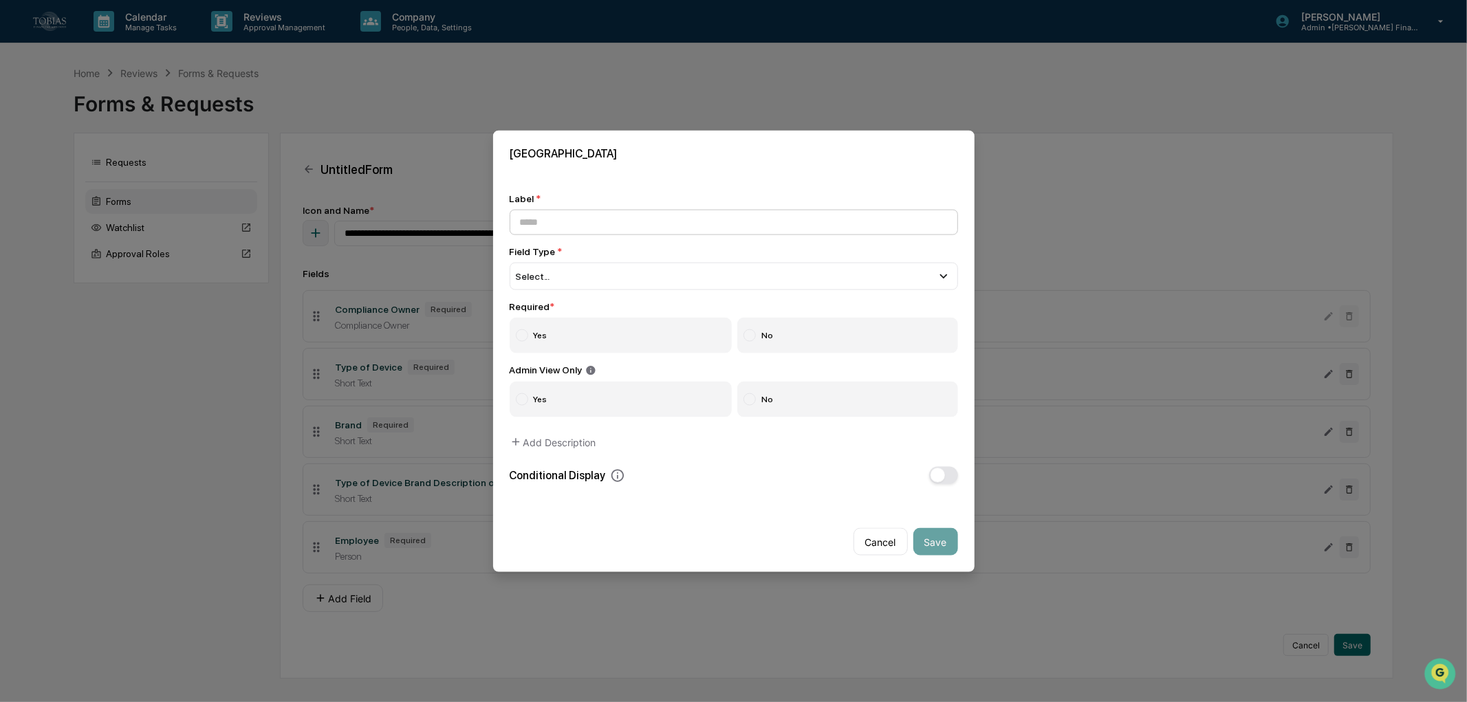
click at [600, 217] on input at bounding box center [733, 221] width 448 height 25
click at [612, 271] on div "Select..." at bounding box center [733, 276] width 448 height 28
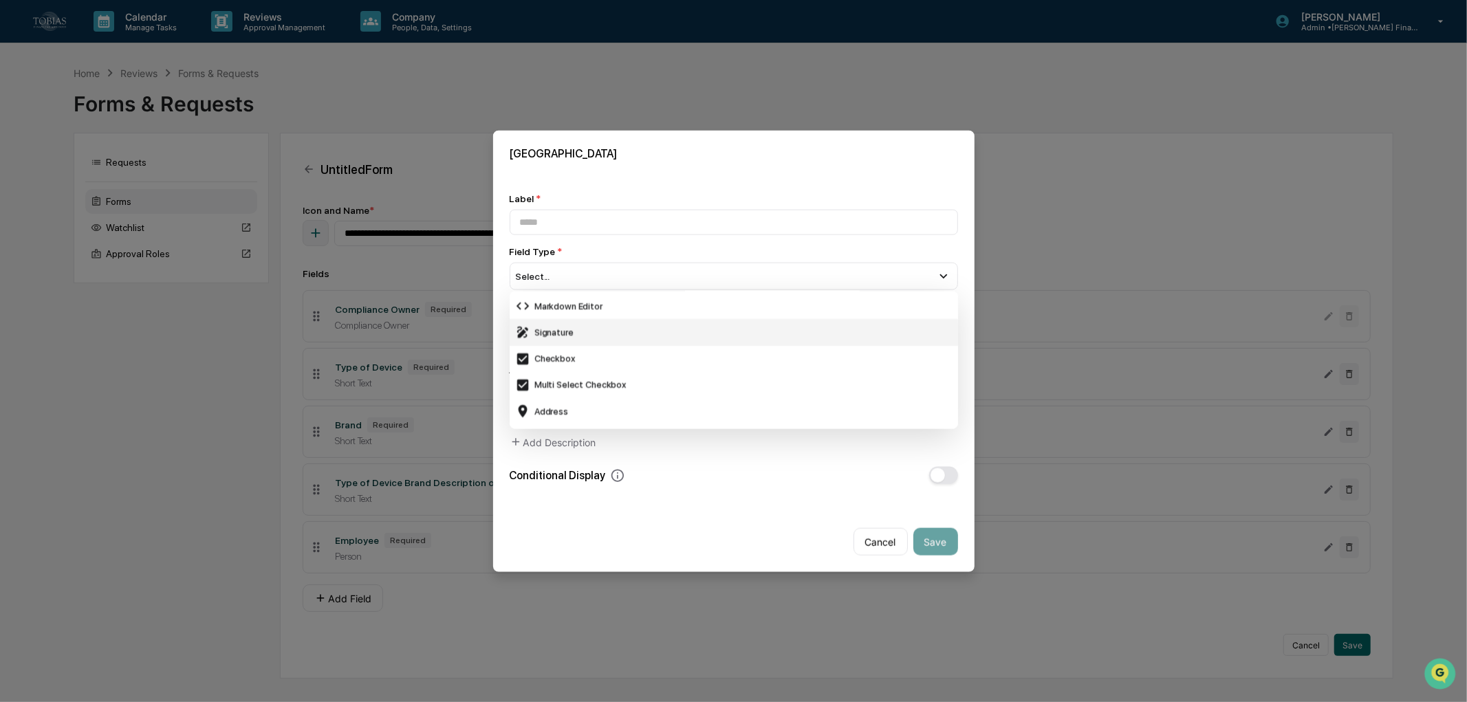
scroll to position [317, 0]
click at [581, 383] on div "Markdown Editor" at bounding box center [733, 382] width 437 height 15
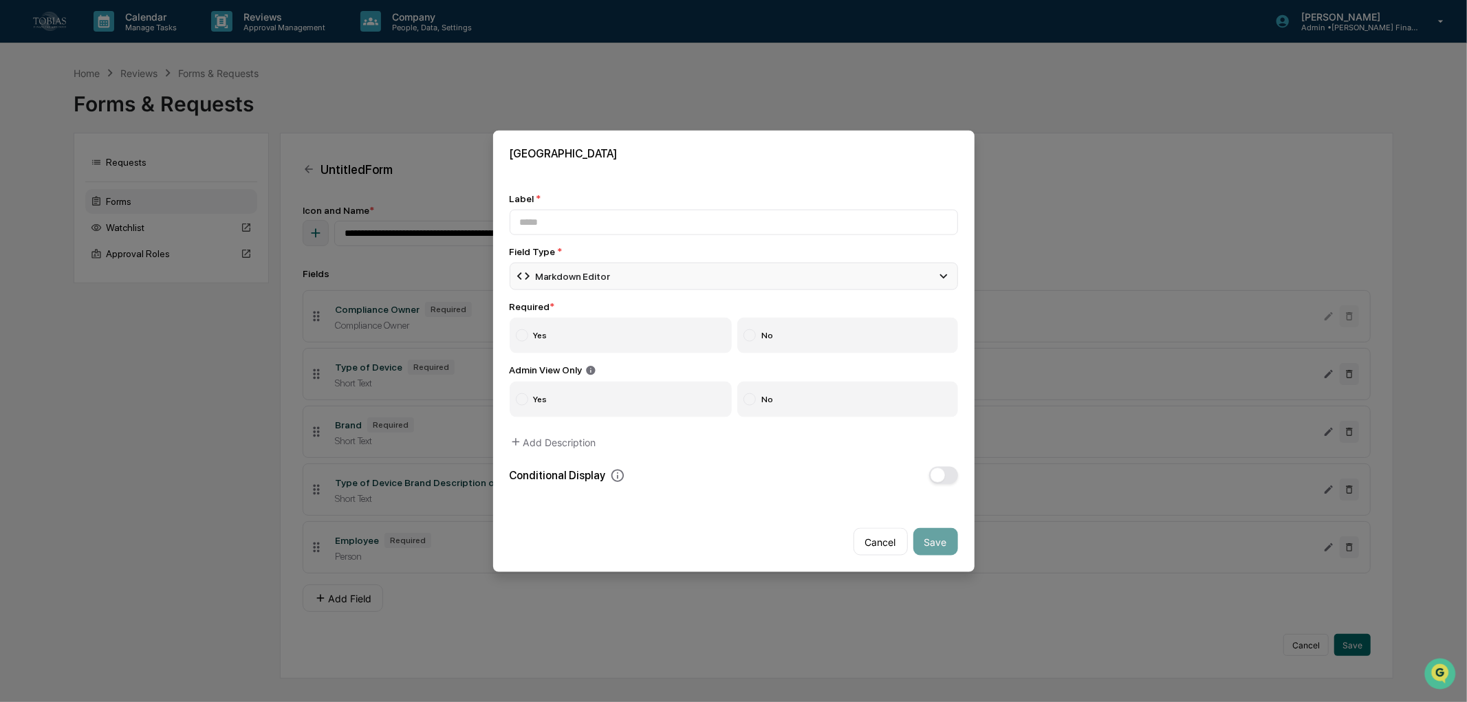
click at [581, 262] on div "Markdown Editor" at bounding box center [733, 276] width 448 height 28
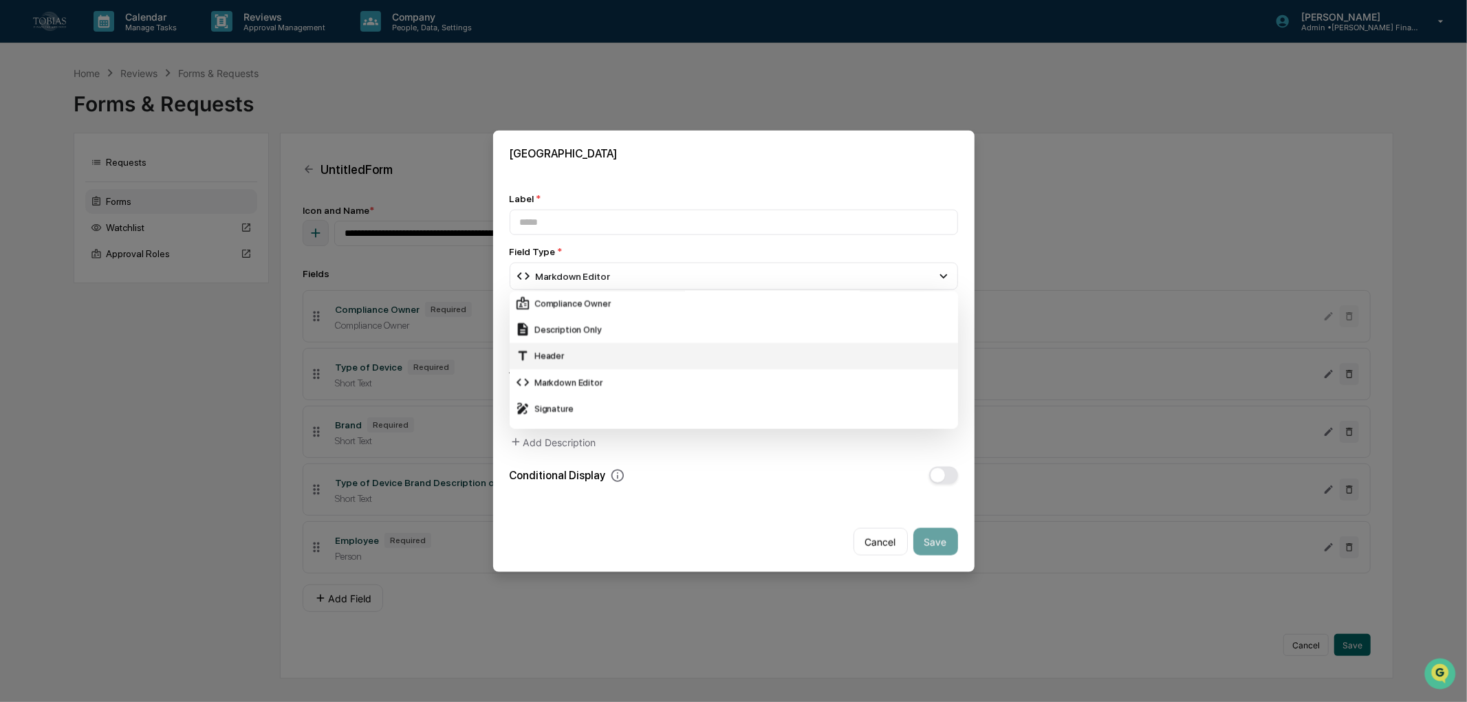
scroll to position [241, 0]
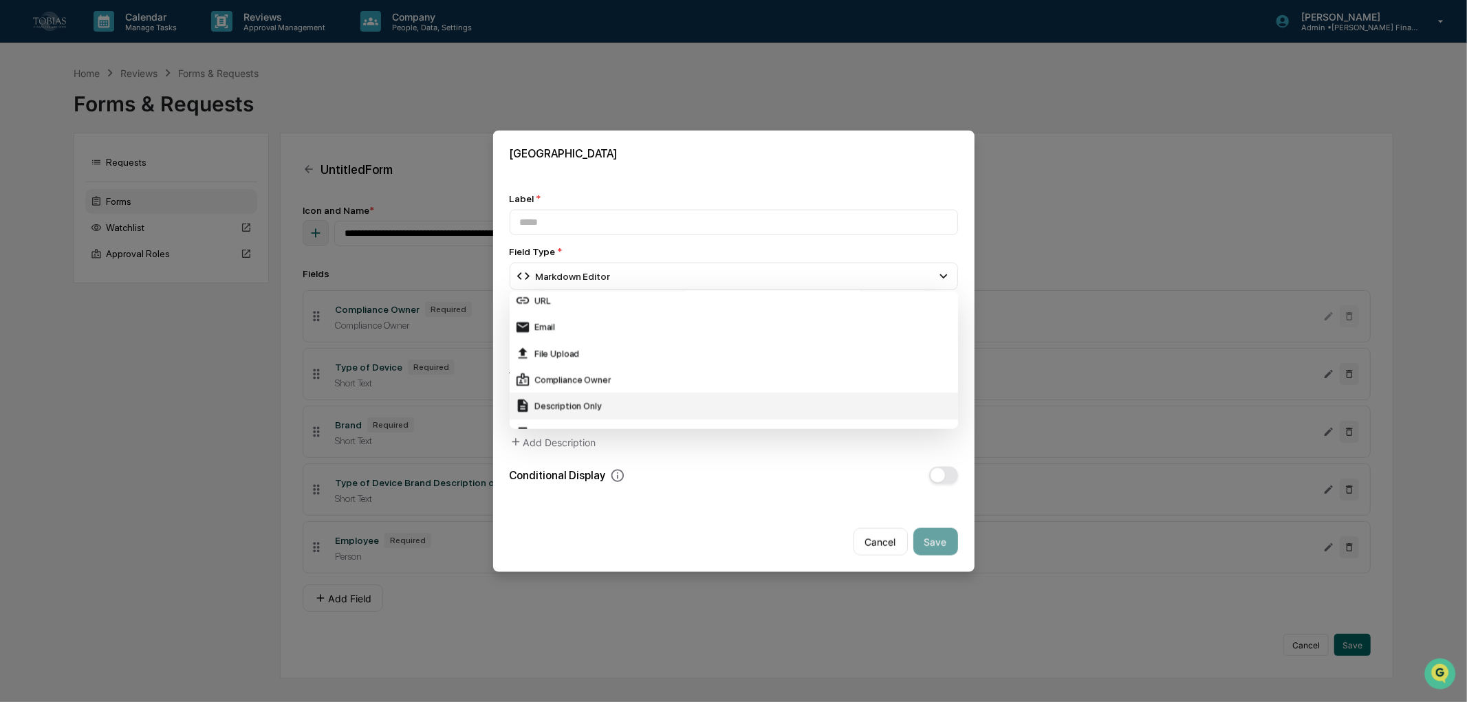
click at [573, 402] on div "Description Only" at bounding box center [733, 405] width 437 height 15
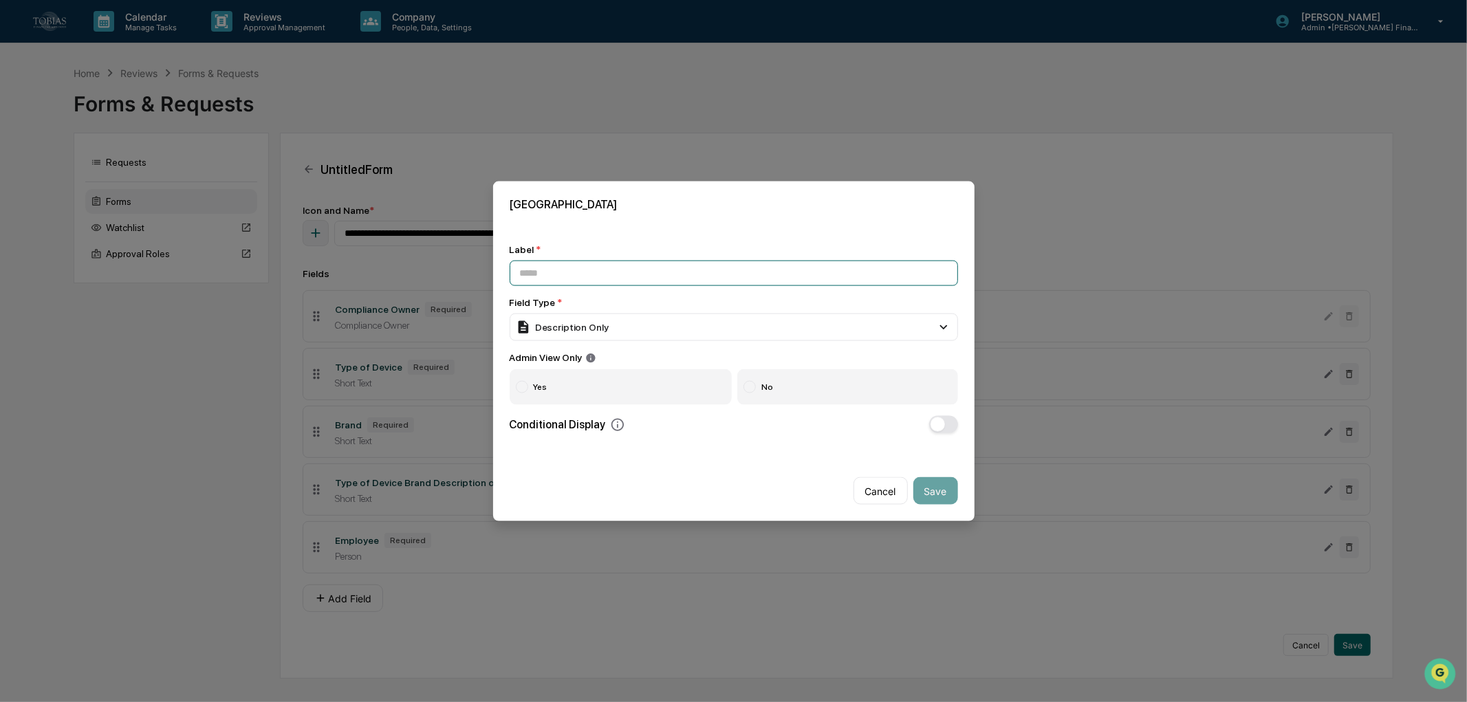
click at [650, 278] on input at bounding box center [733, 272] width 448 height 25
click at [551, 265] on input at bounding box center [733, 272] width 448 height 25
paste input "**********"
type input "**********"
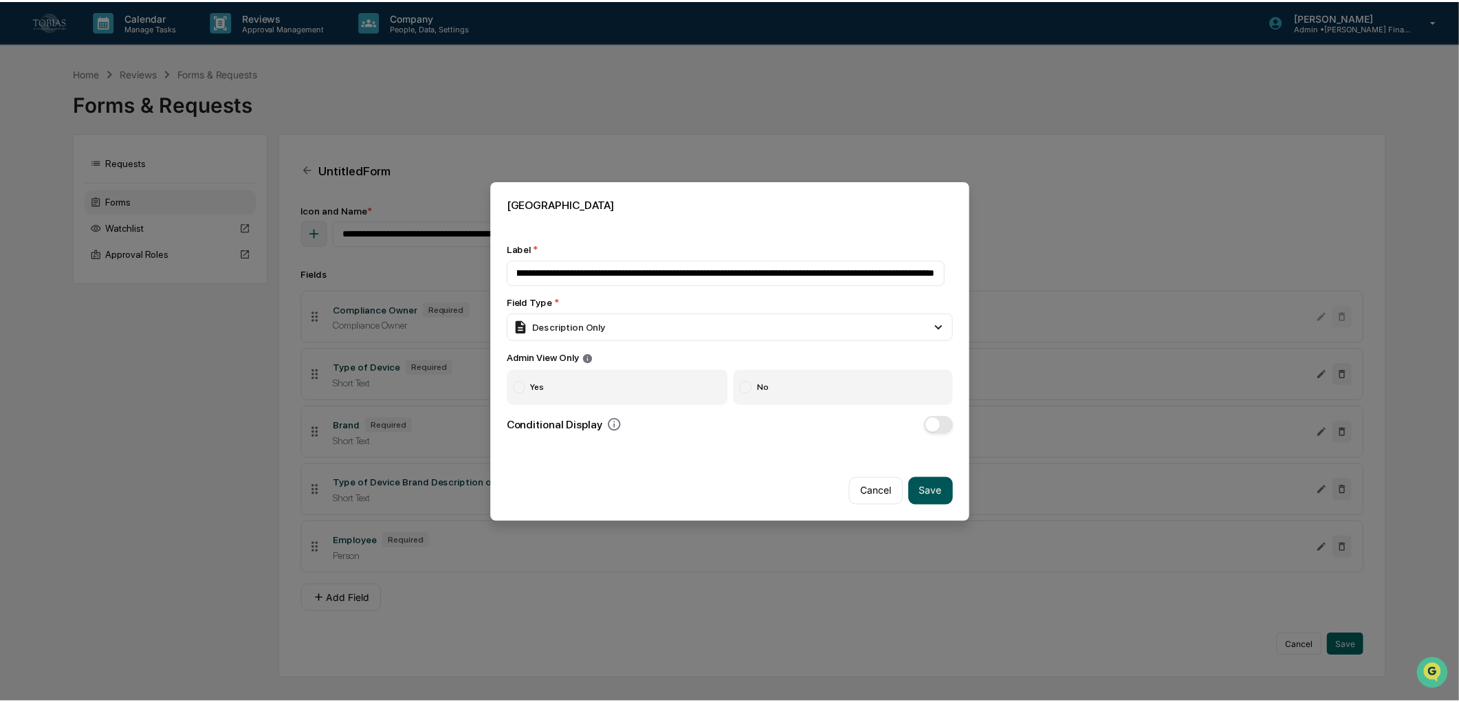
scroll to position [0, 0]
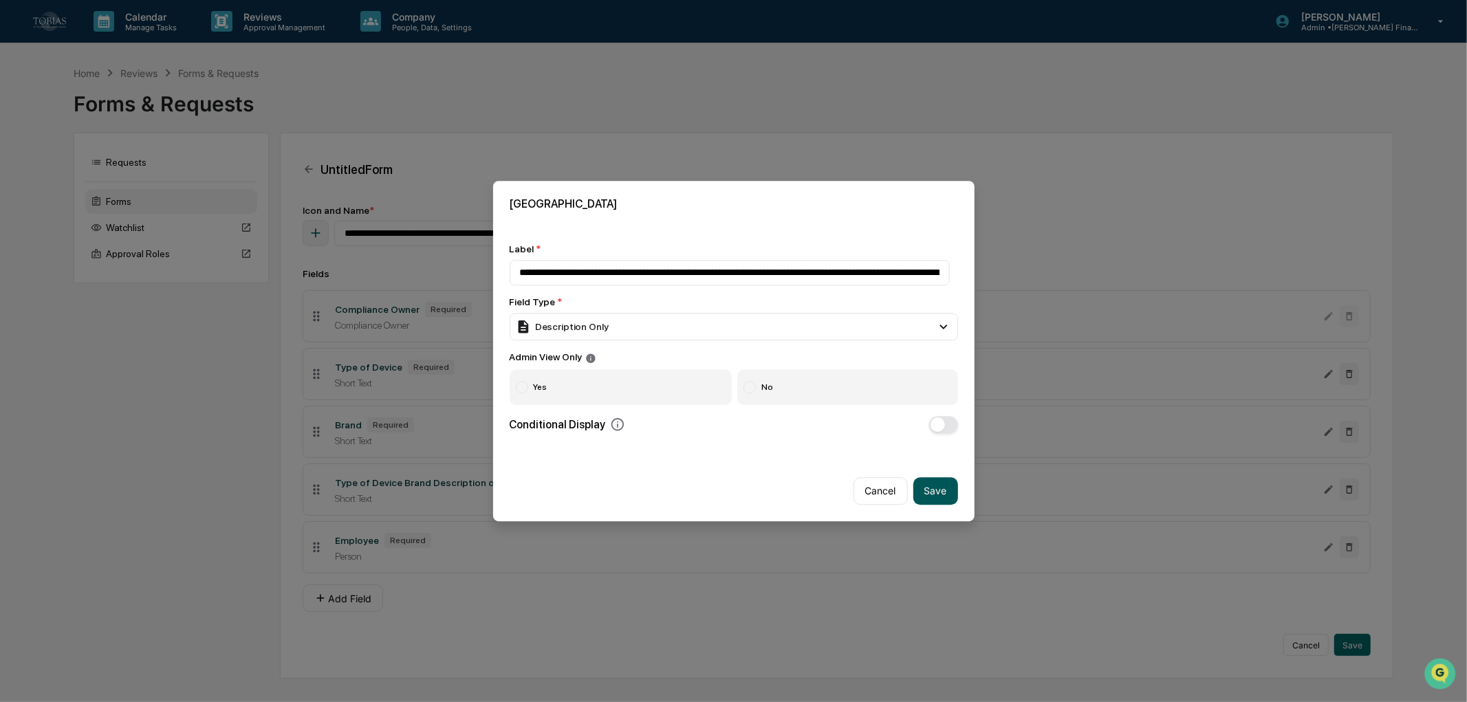
click at [943, 486] on button "Save" at bounding box center [935, 491] width 45 height 28
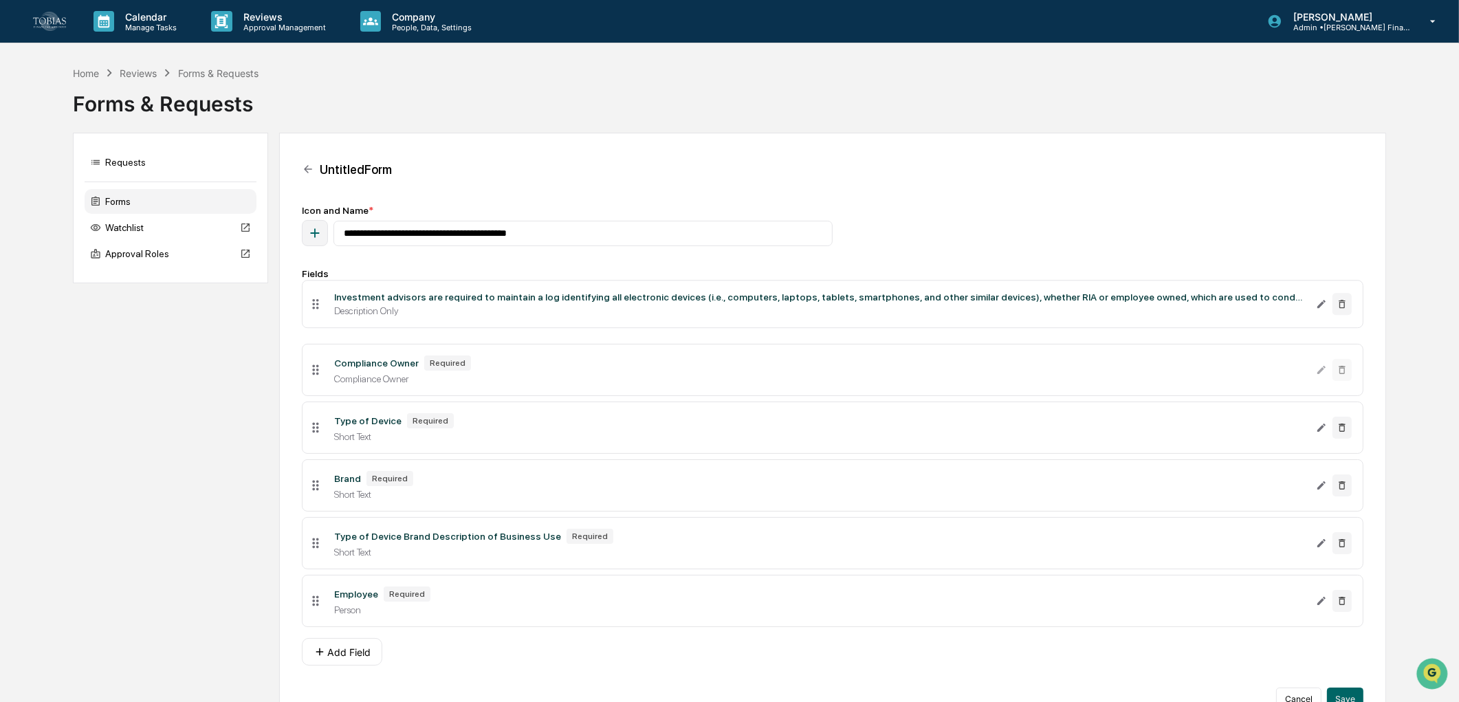
drag, startPoint x: 317, startPoint y: 610, endPoint x: 315, endPoint y: 307, distance: 303.2
click at [315, 307] on icon at bounding box center [315, 303] width 15 height 15
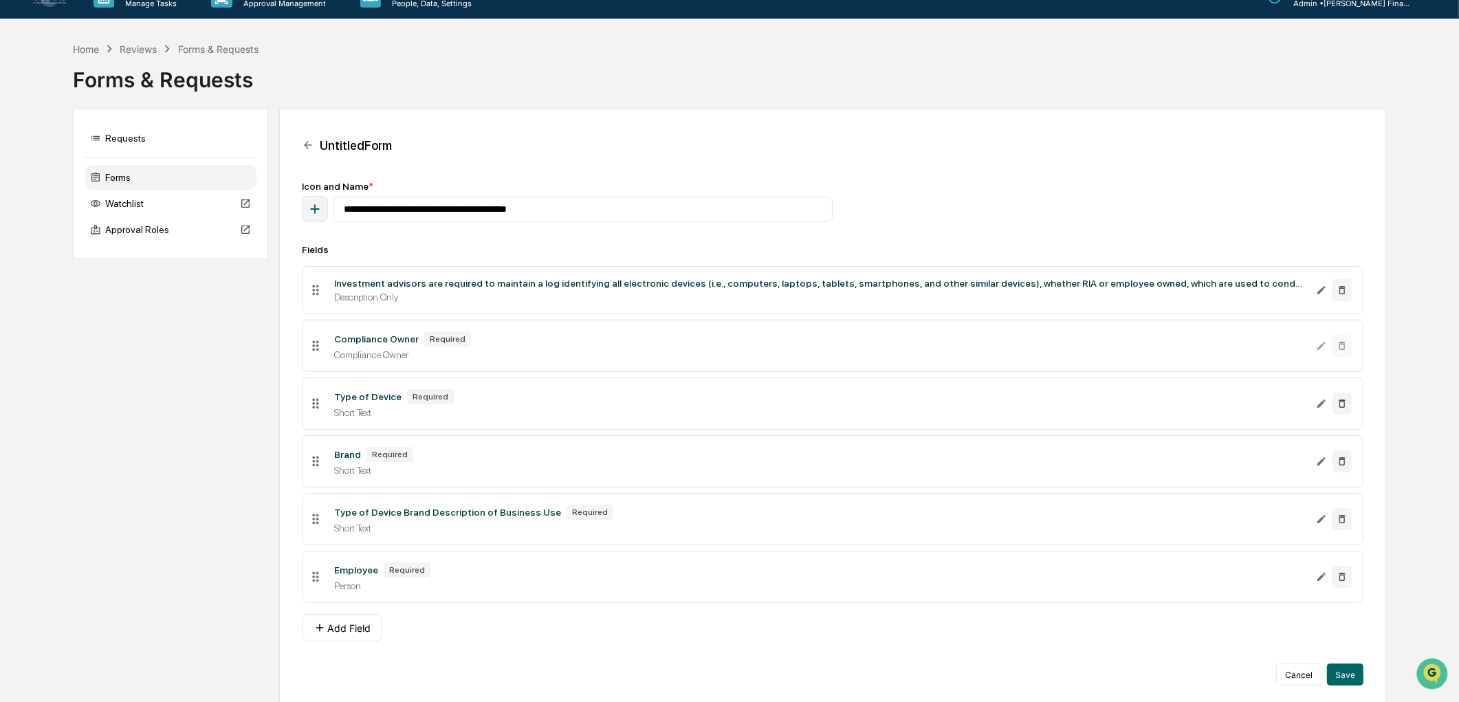
scroll to position [37, 0]
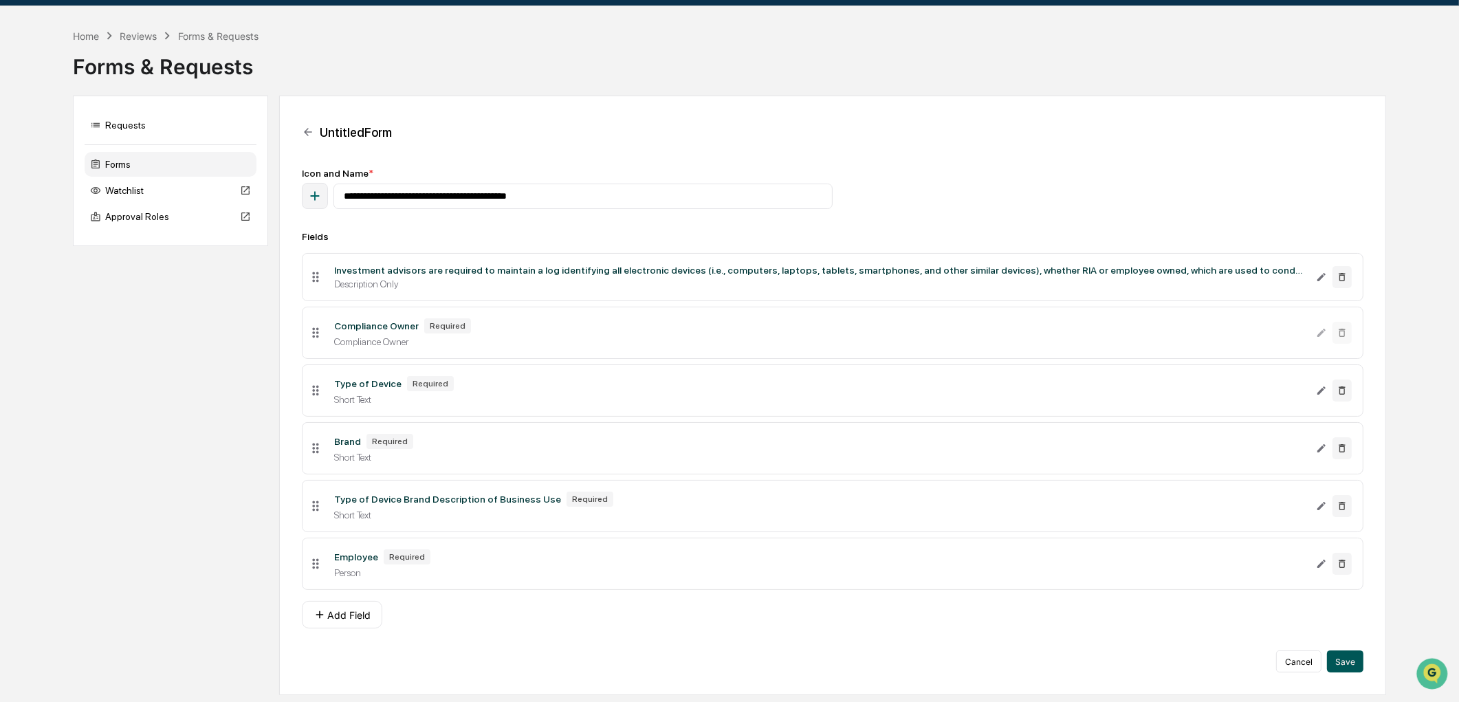
click at [1349, 671] on button "Save" at bounding box center [1345, 661] width 36 height 22
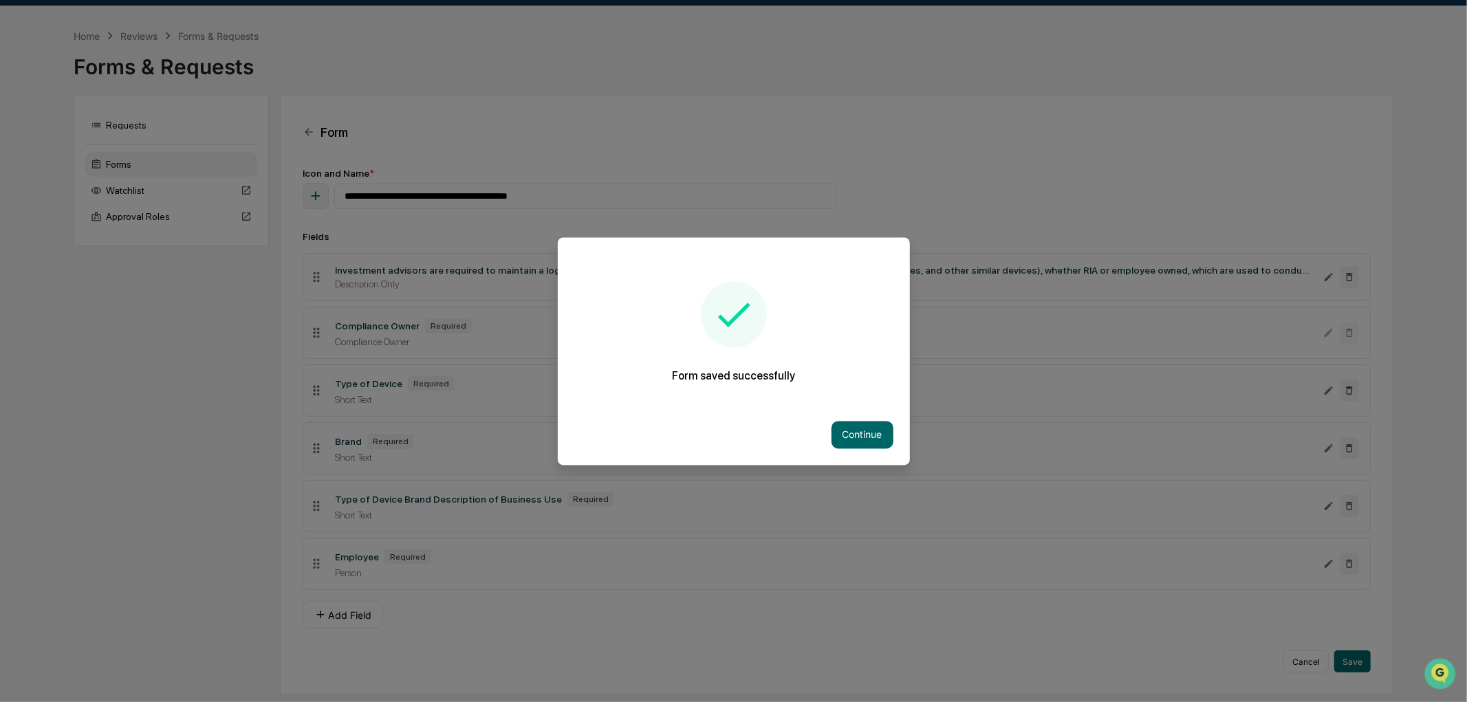
click at [855, 446] on div "Continue" at bounding box center [734, 434] width 352 height 61
click at [858, 437] on button "Continue" at bounding box center [862, 435] width 62 height 28
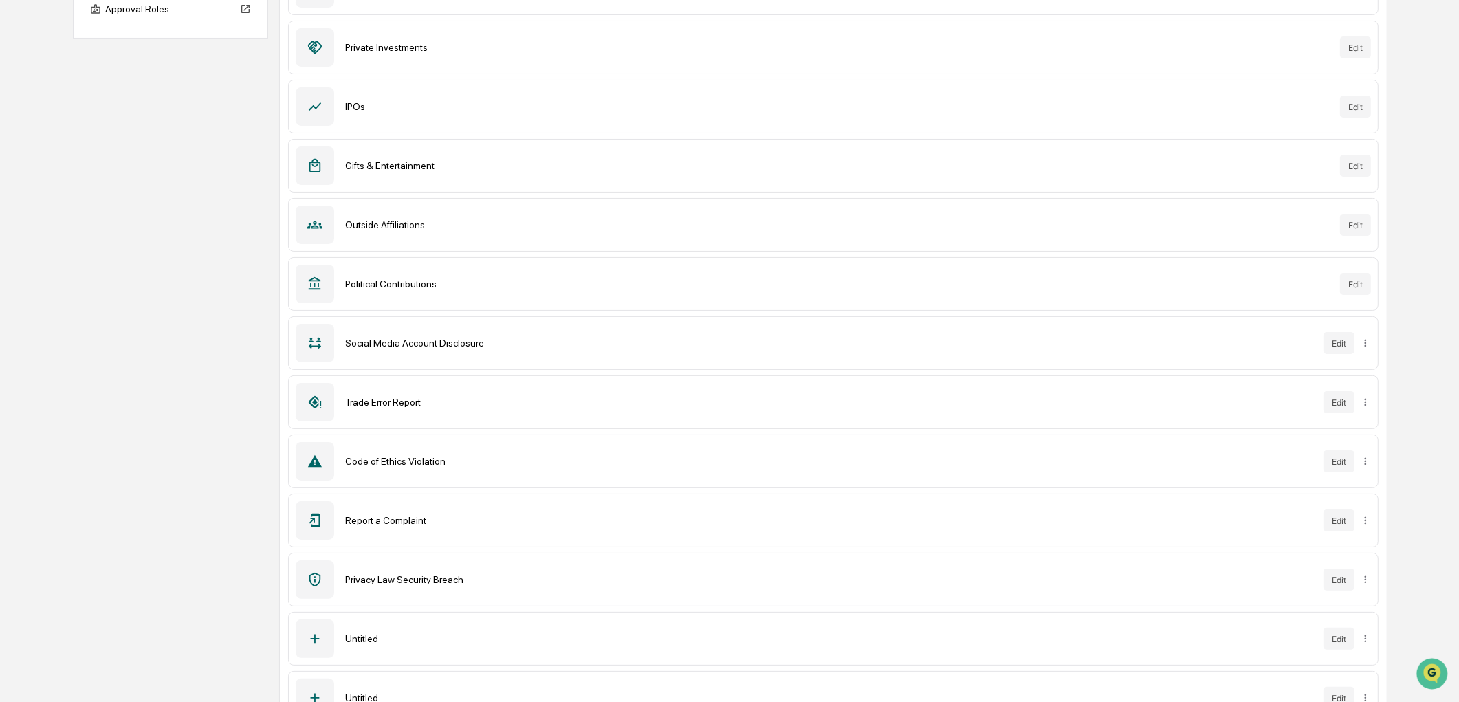
scroll to position [337, 0]
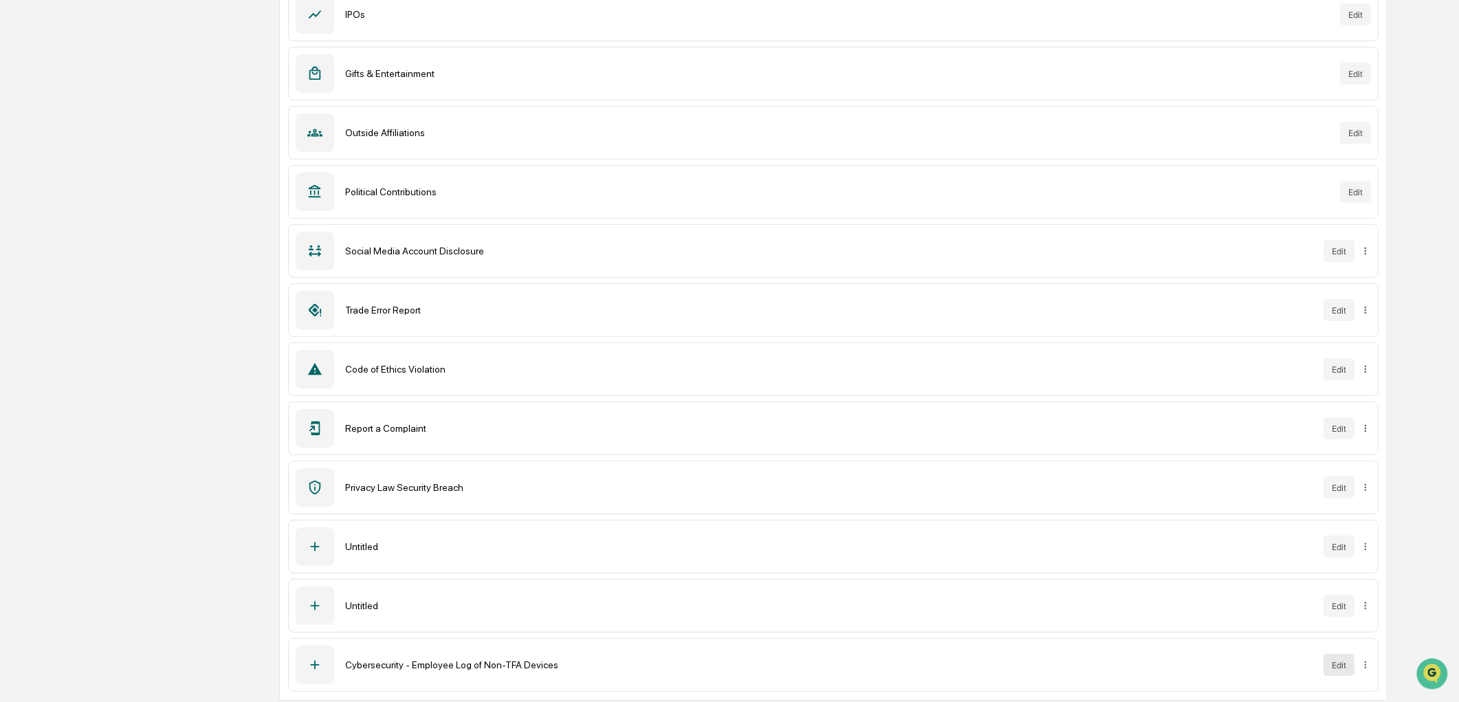
click at [1331, 668] on button "Edit" at bounding box center [1339, 665] width 31 height 22
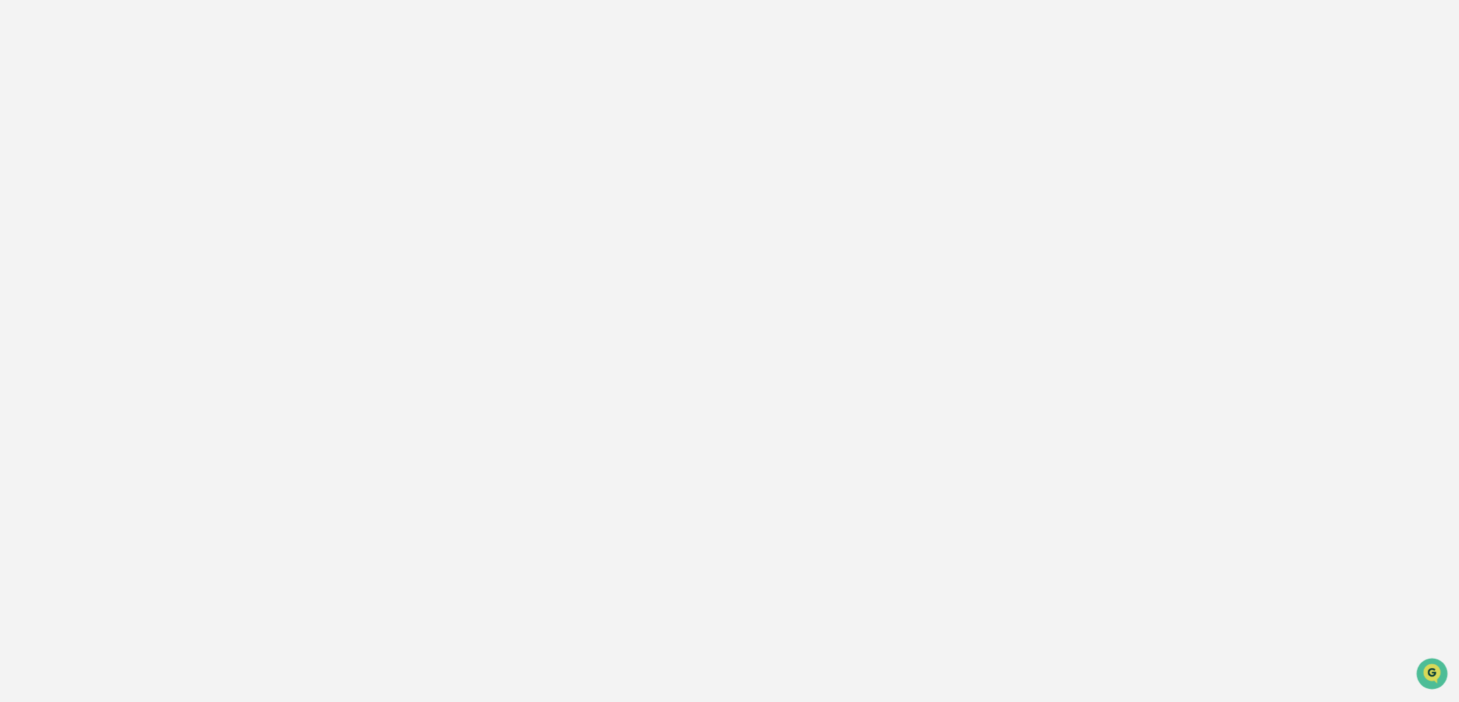
scroll to position [65, 0]
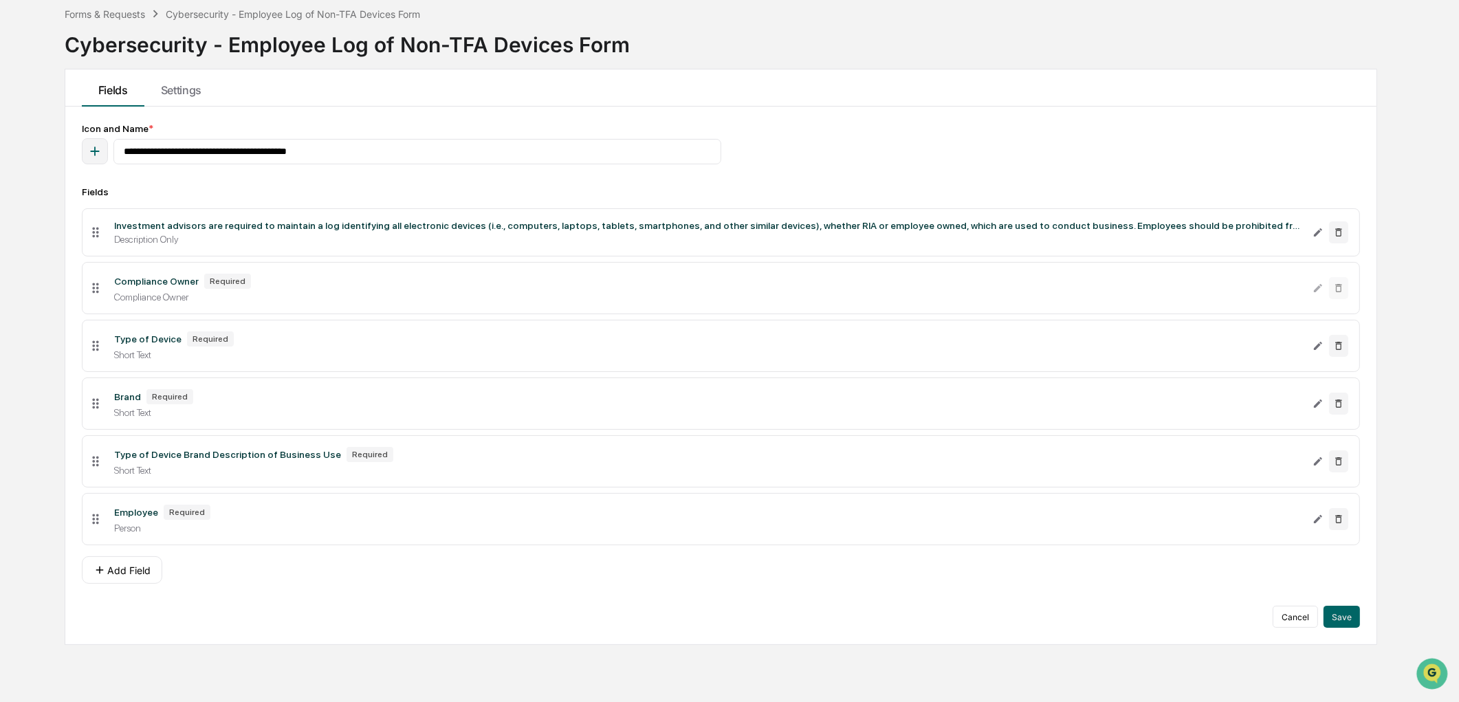
click at [94, 152] on icon "button" at bounding box center [94, 151] width 9 height 9
click at [111, 199] on input at bounding box center [105, 189] width 186 height 25
type input "*****"
click at [22, 241] on icon at bounding box center [19, 237] width 11 height 8
click at [15, 235] on icon at bounding box center [19, 237] width 11 height 8
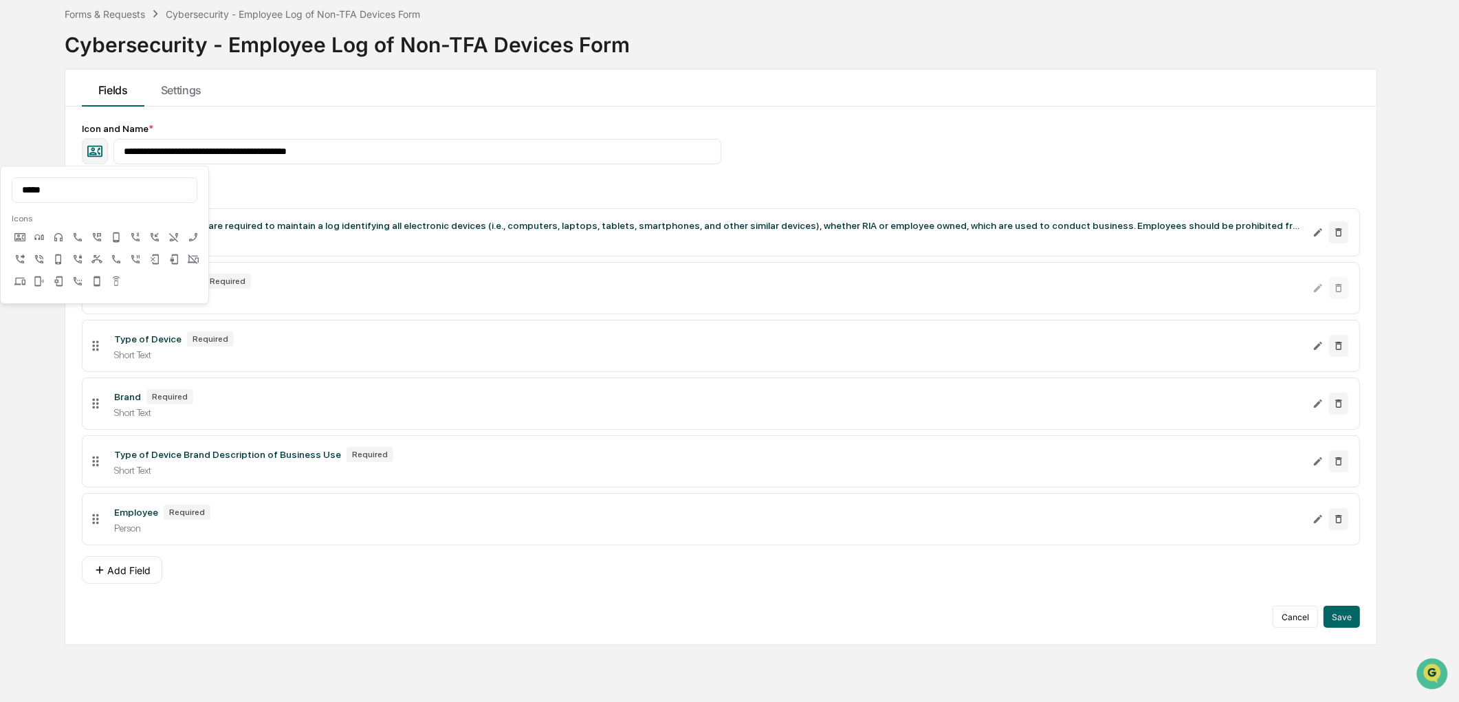
click at [18, 236] on icon at bounding box center [19, 237] width 11 height 8
click at [312, 196] on div "Fields" at bounding box center [721, 191] width 1279 height 11
click at [1355, 622] on button "Save" at bounding box center [1342, 617] width 36 height 22
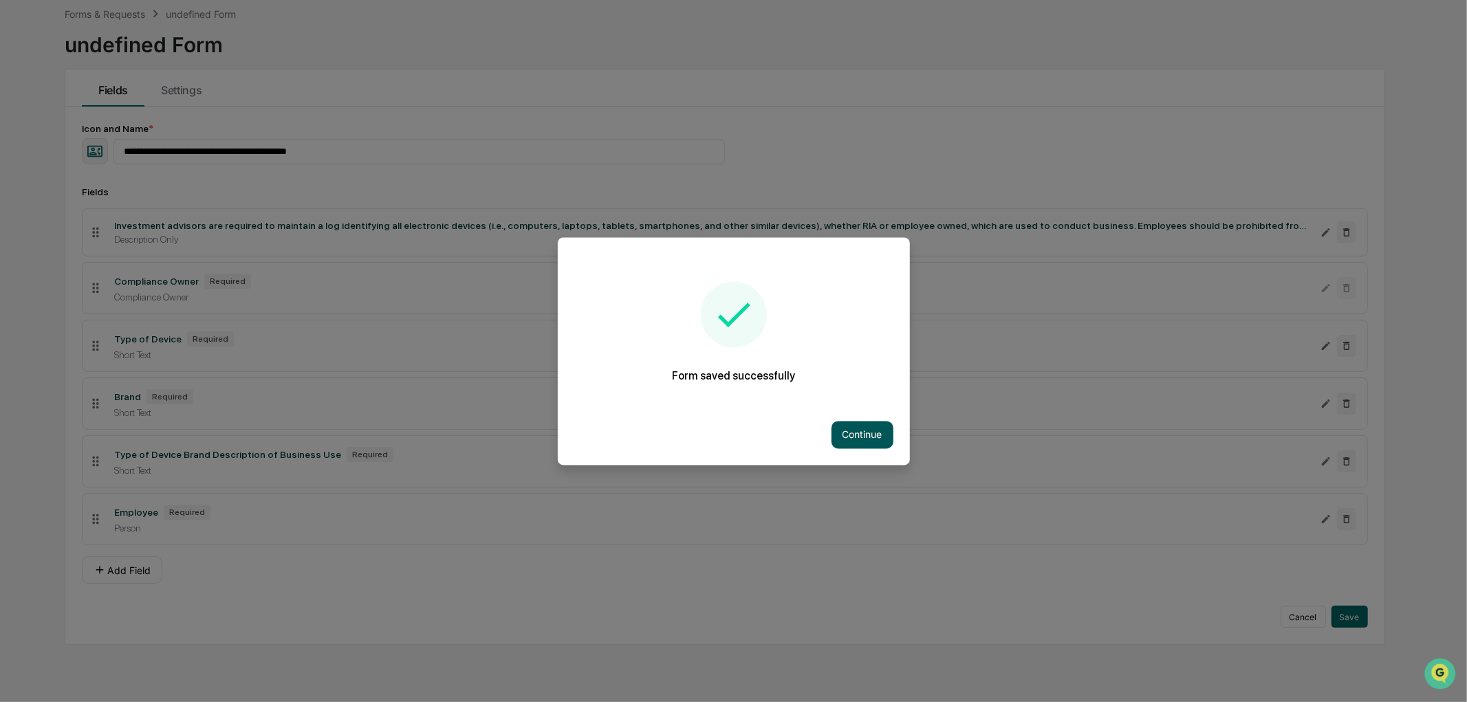
click at [856, 427] on button "Continue" at bounding box center [862, 435] width 62 height 28
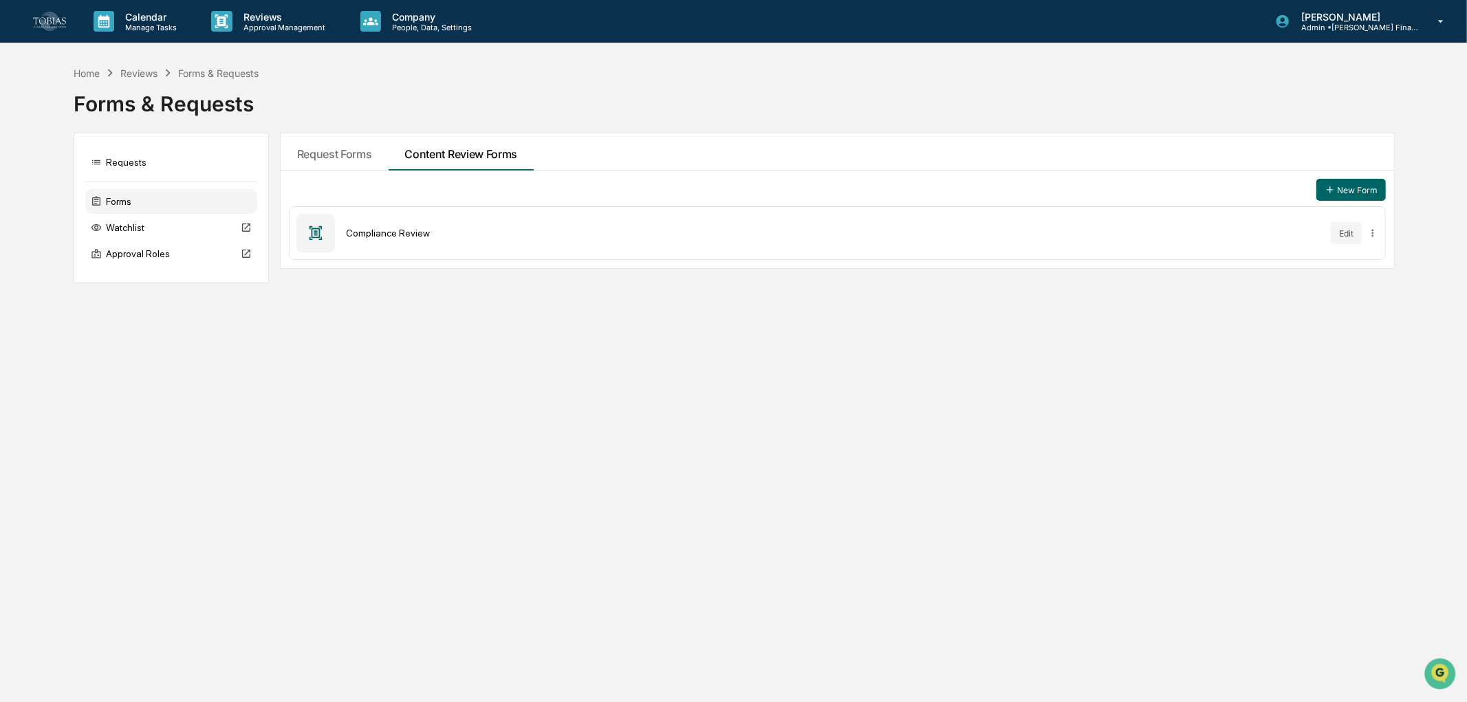
click at [380, 235] on div "Compliance Review" at bounding box center [833, 233] width 974 height 11
click at [1343, 235] on button "Edit" at bounding box center [1345, 233] width 31 height 22
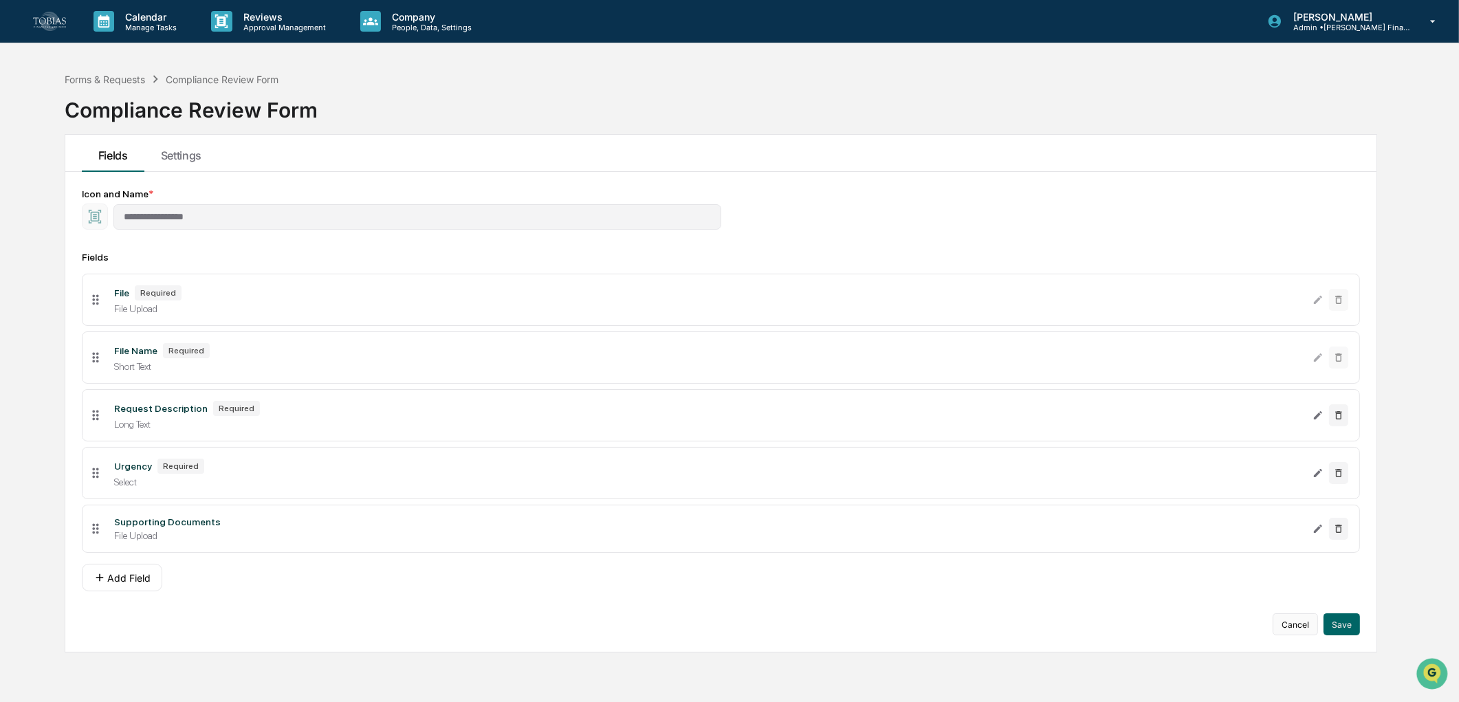
click at [1295, 627] on button "Cancel" at bounding box center [1295, 624] width 45 height 22
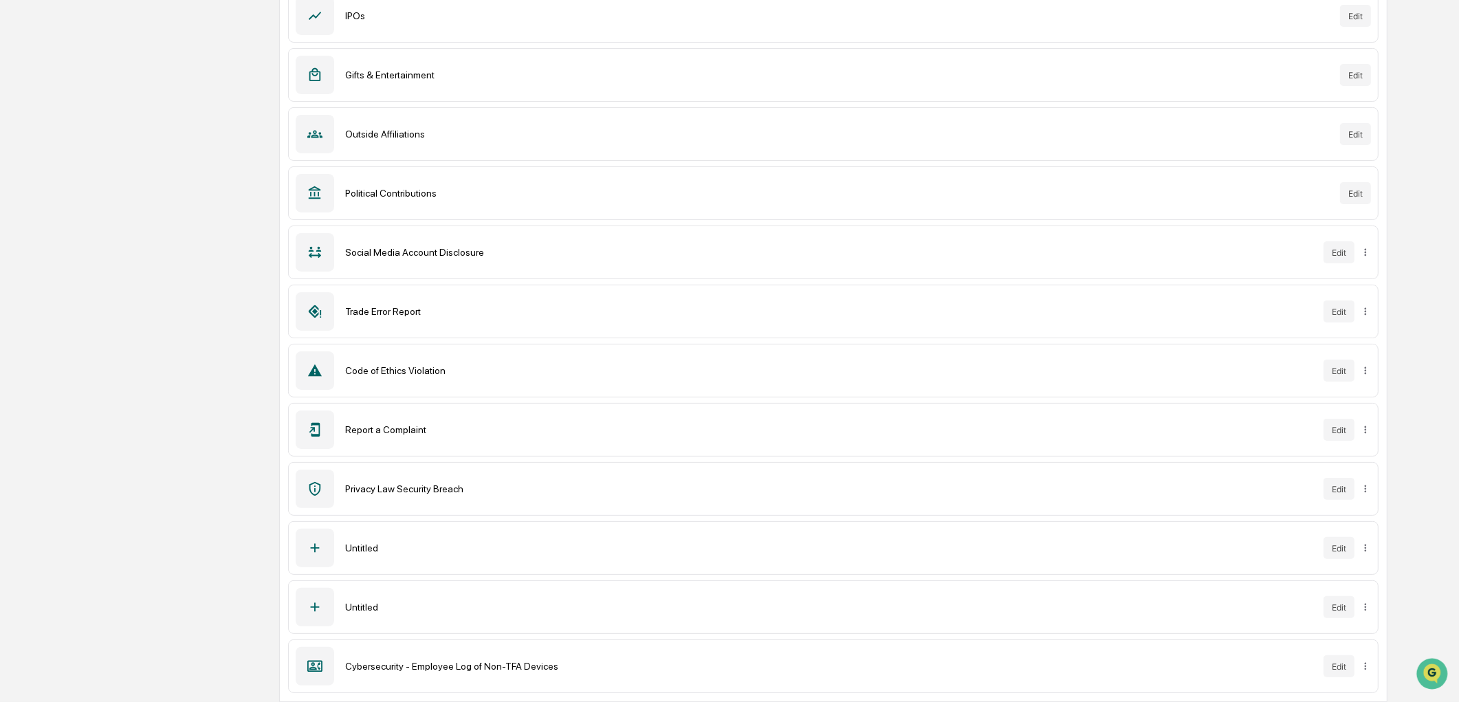
scroll to position [337, 0]
click at [1100, 543] on div "Untitled" at bounding box center [828, 546] width 967 height 11
click at [1328, 545] on button "Edit" at bounding box center [1339, 547] width 31 height 22
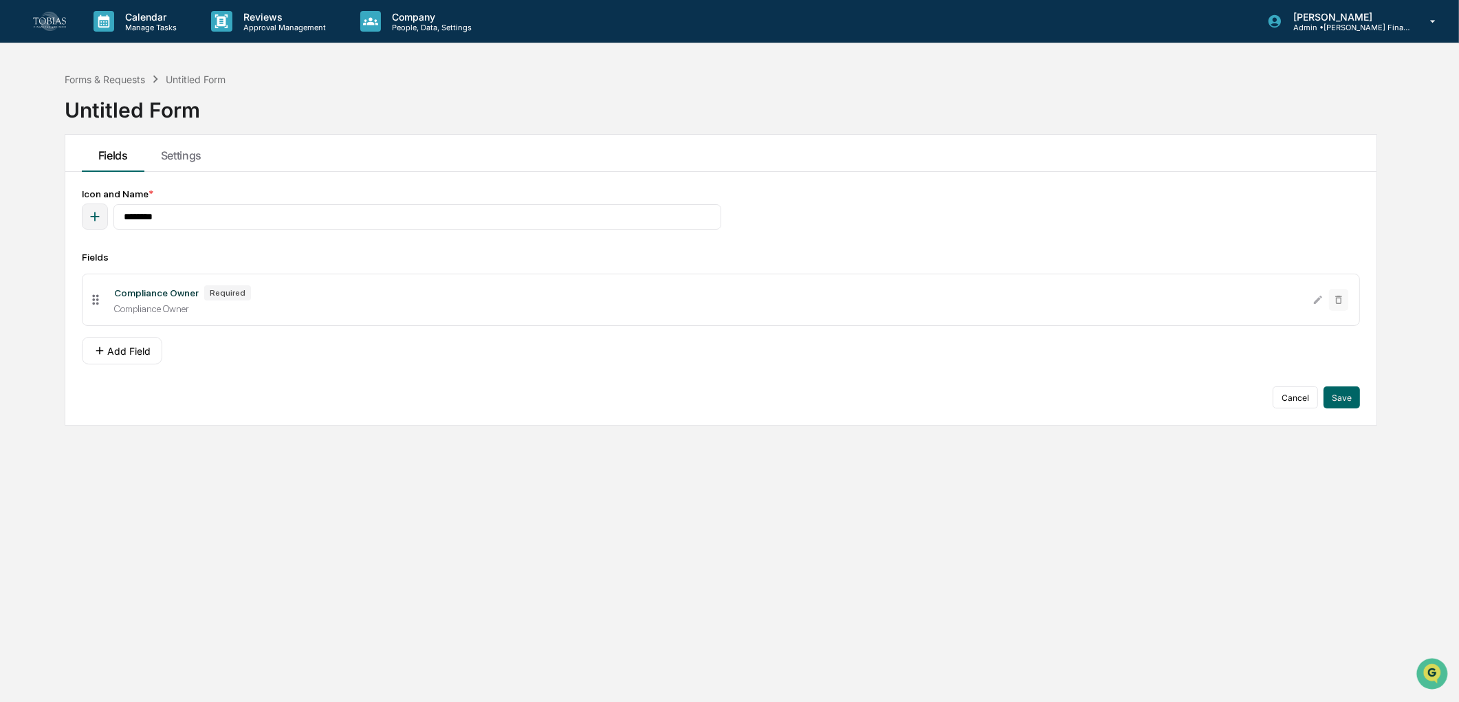
click at [1264, 399] on div "Cancel Save" at bounding box center [721, 397] width 1279 height 22
click at [1275, 399] on button "Cancel" at bounding box center [1295, 397] width 45 height 22
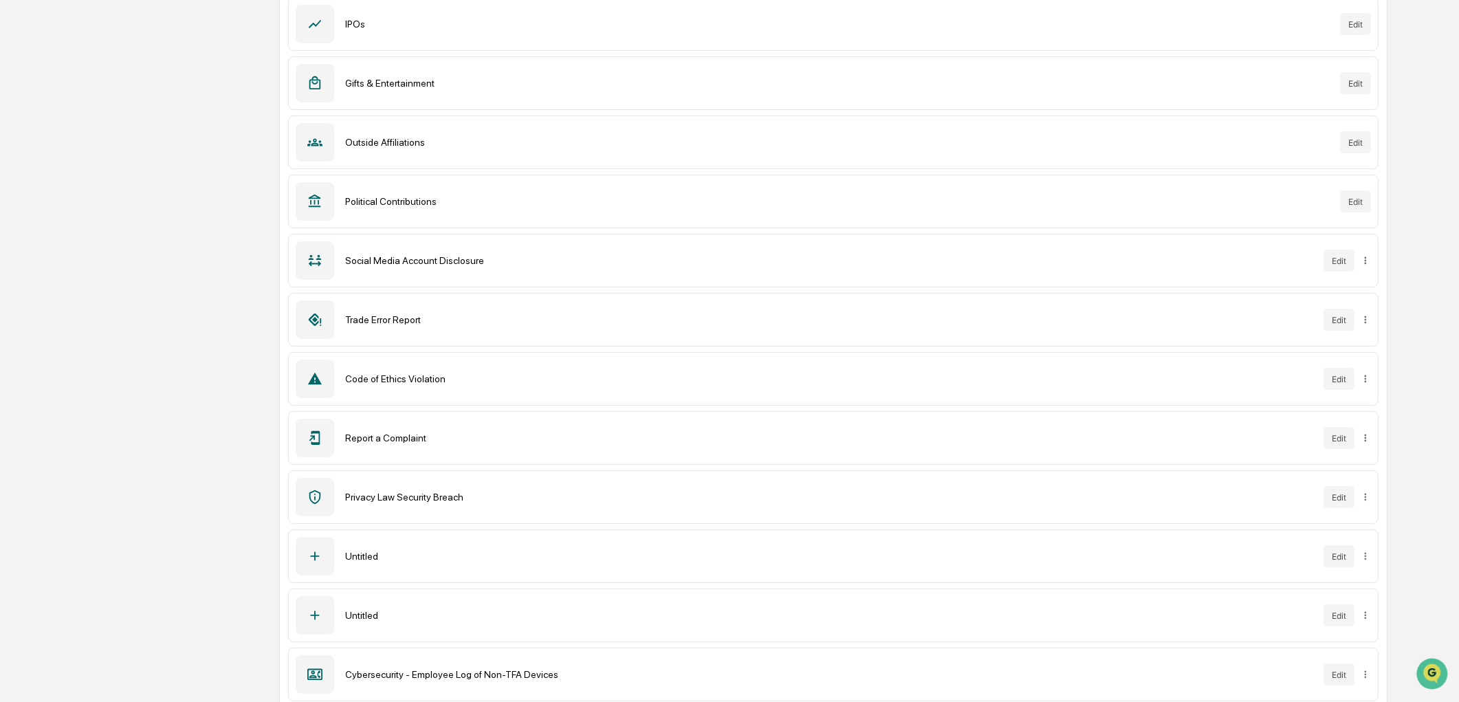
scroll to position [337, 0]
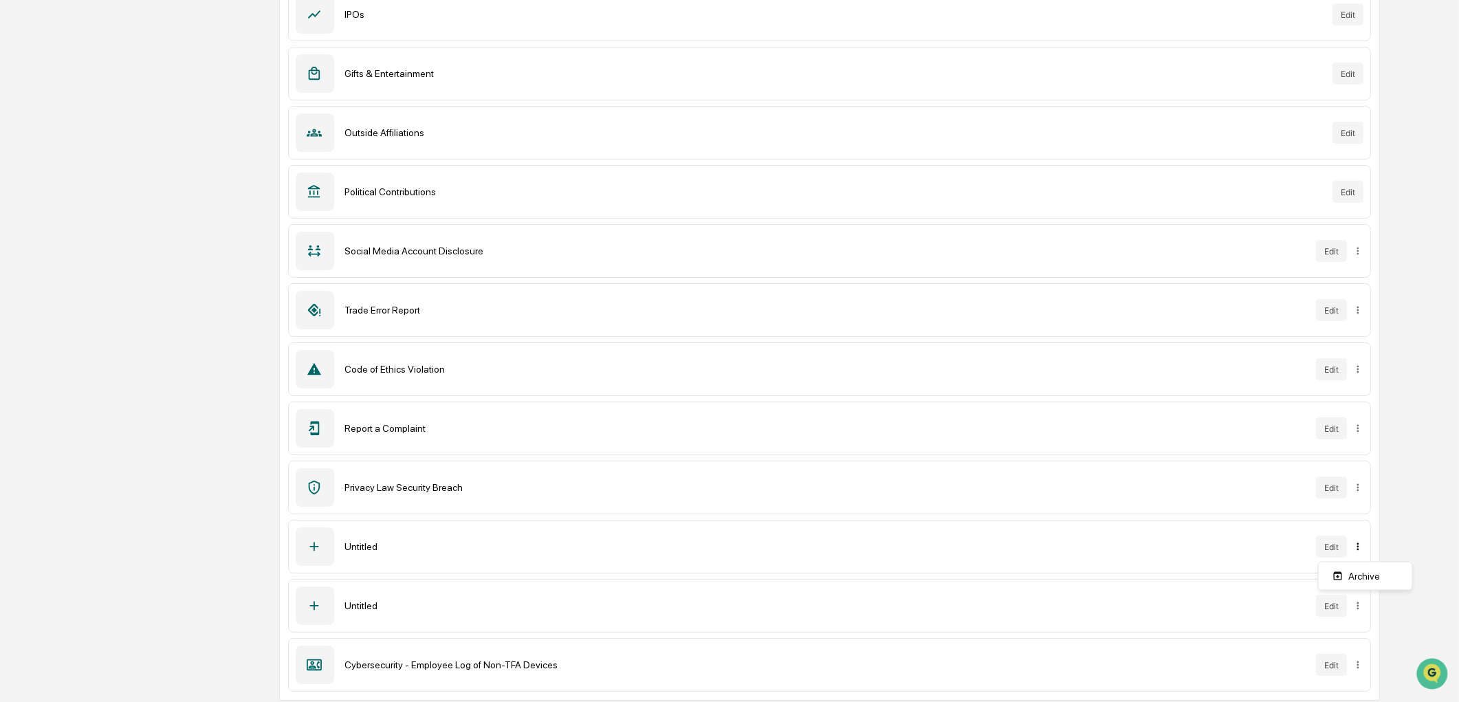
click at [1363, 365] on html "Calendar Manage Tasks Reviews Approval Management Company People, Data, Setting…" at bounding box center [729, 14] width 1459 height 702
click at [1359, 568] on div "Archive" at bounding box center [1366, 576] width 88 height 22
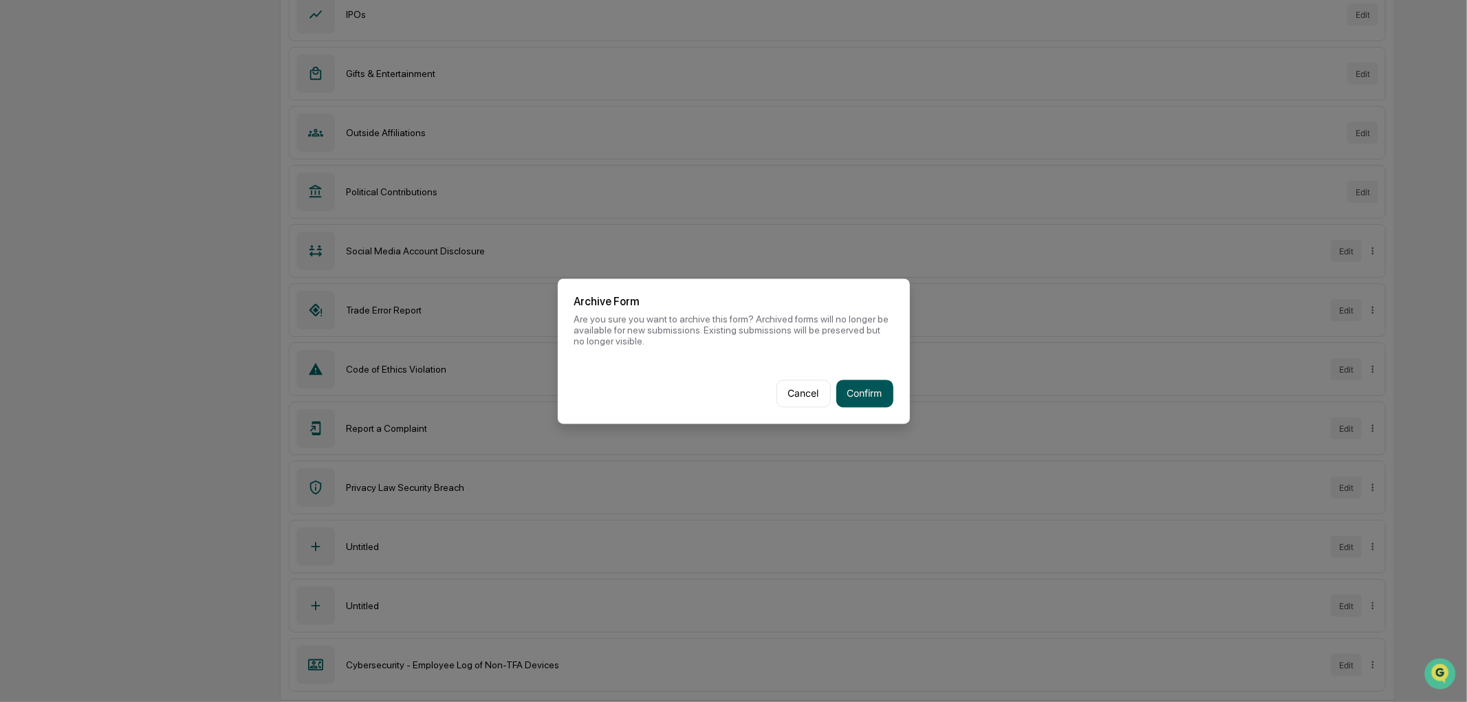
click at [870, 389] on button "Confirm" at bounding box center [864, 394] width 57 height 28
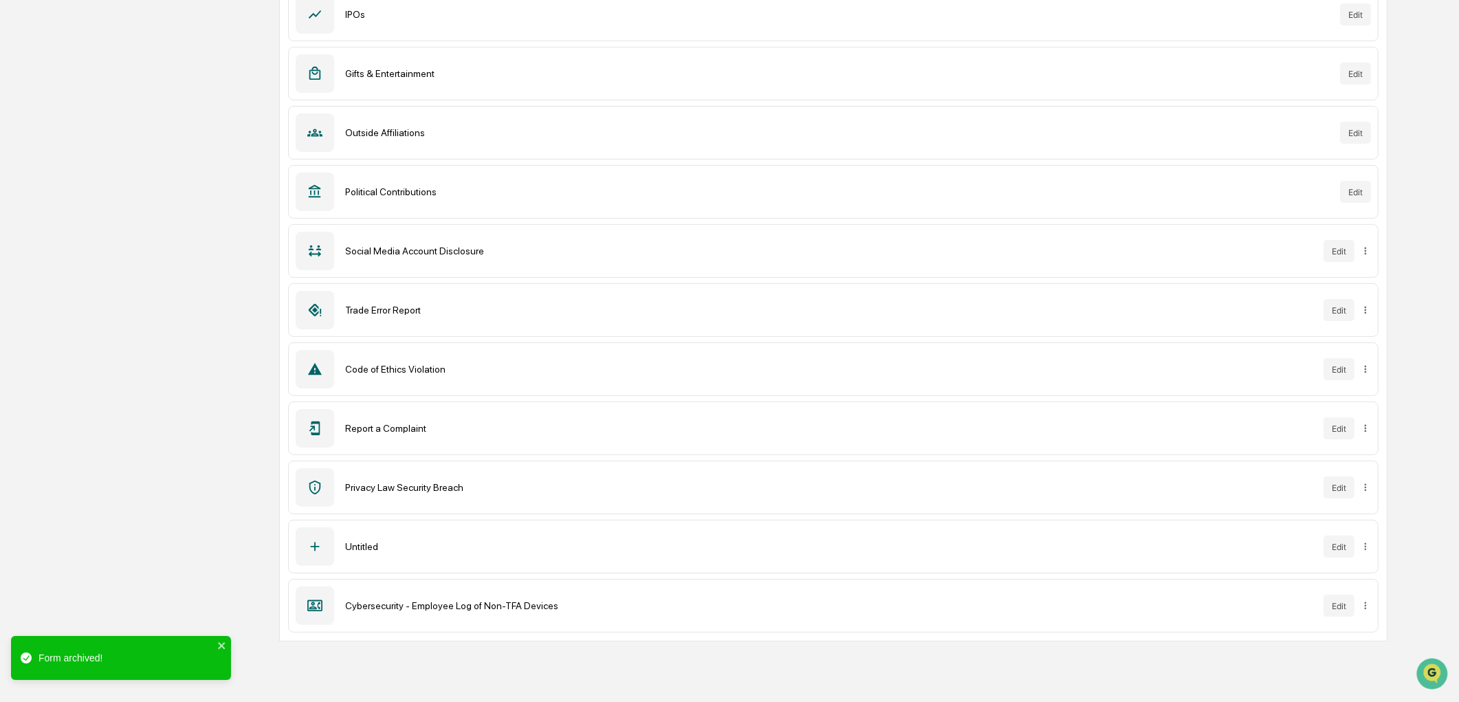
scroll to position [277, 0]
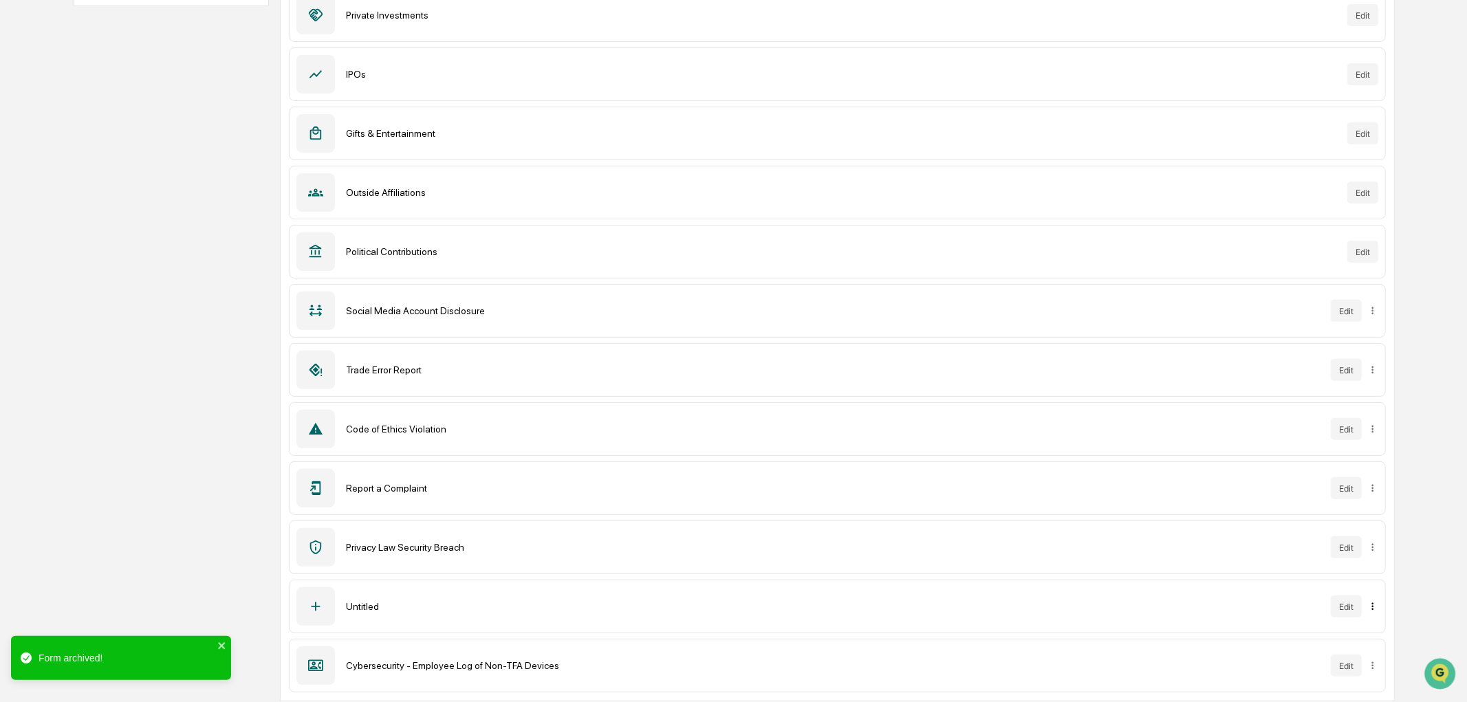
click at [1366, 425] on html "Calendar Manage Tasks Reviews Approval Management Company People, Data, Setting…" at bounding box center [733, 74] width 1467 height 702
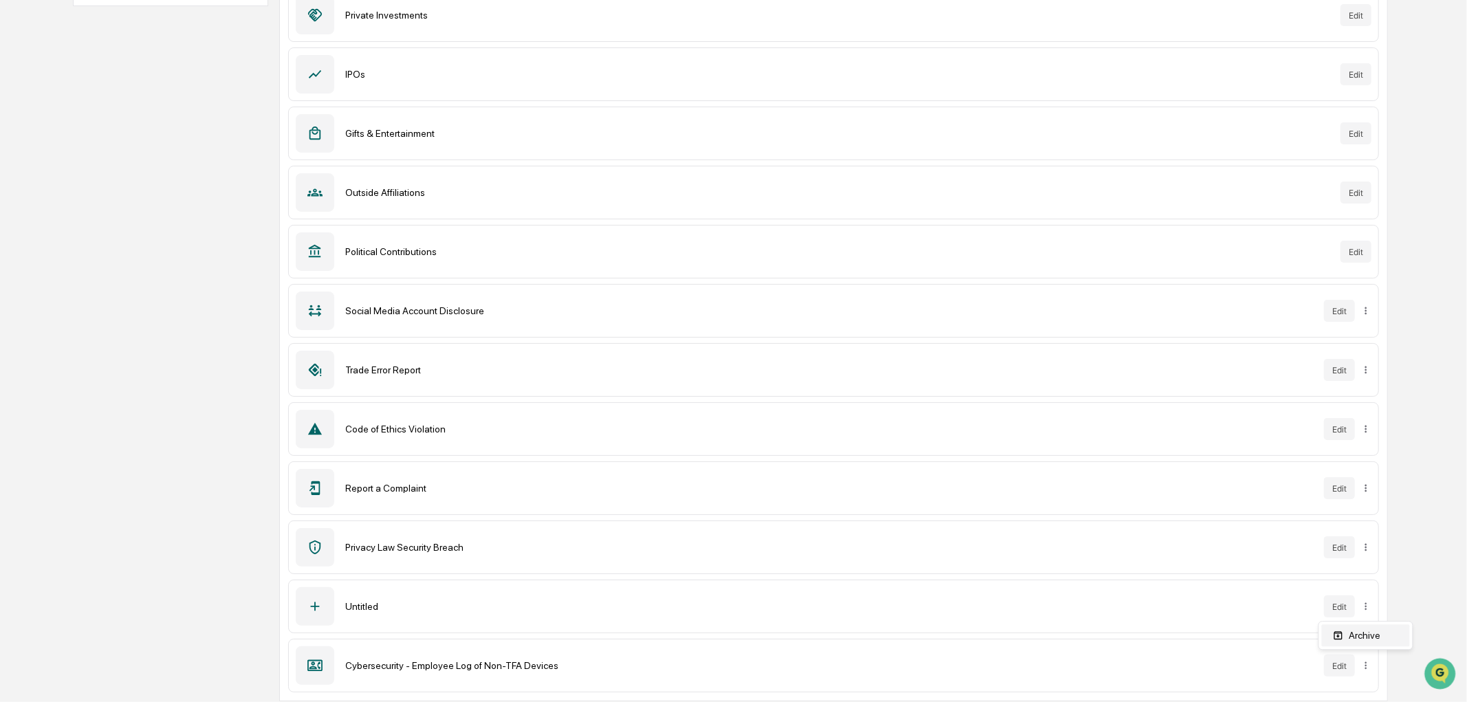
click at [1357, 642] on div "Archive" at bounding box center [1366, 635] width 88 height 22
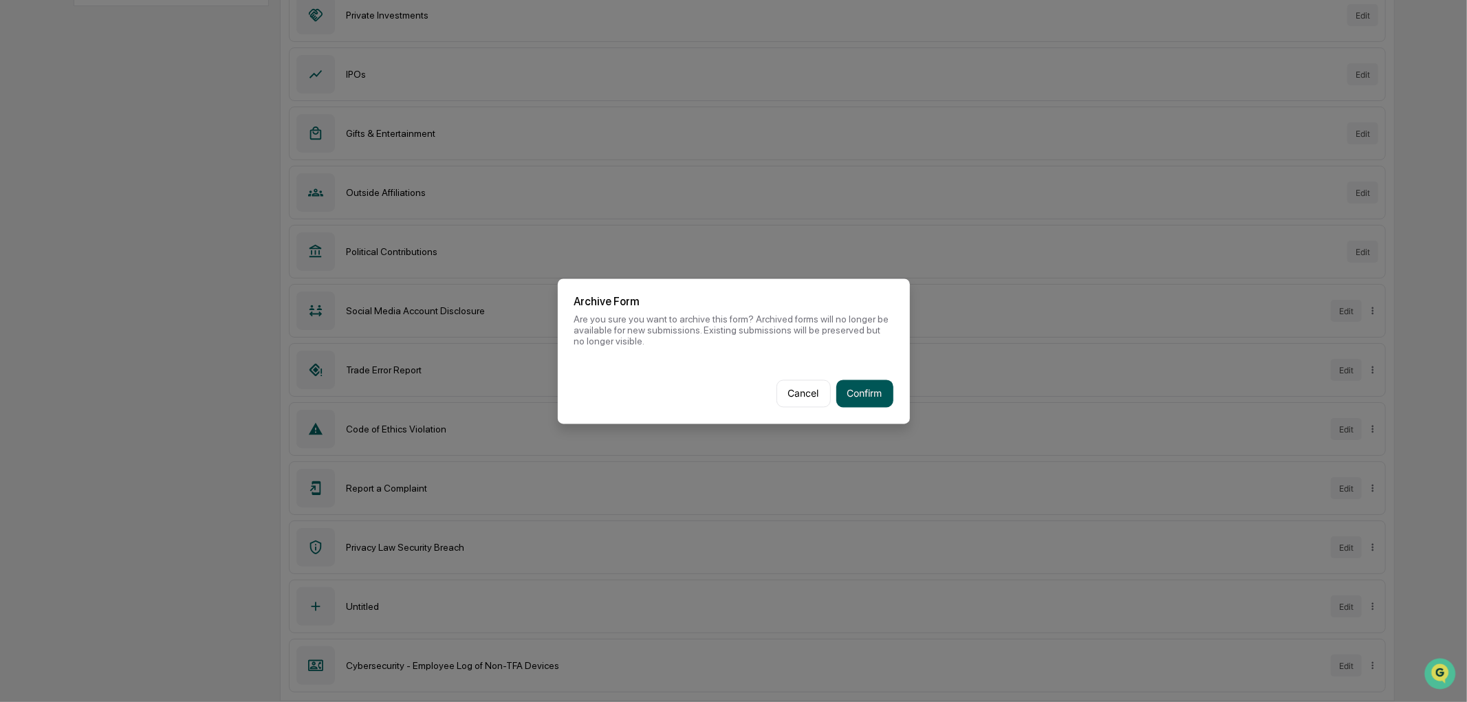
click at [882, 394] on button "Confirm" at bounding box center [864, 394] width 57 height 28
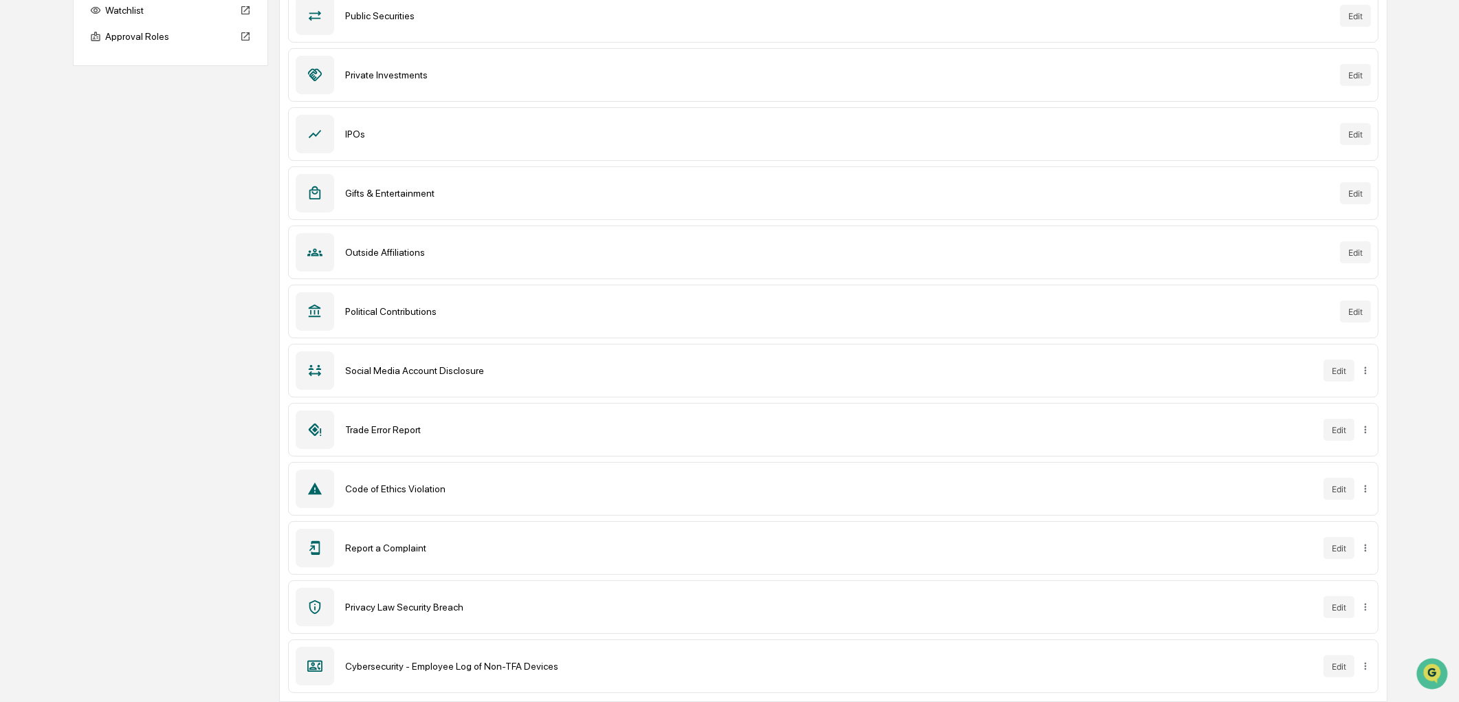
scroll to position [218, 0]
click at [1338, 665] on button "Edit" at bounding box center [1339, 666] width 31 height 22
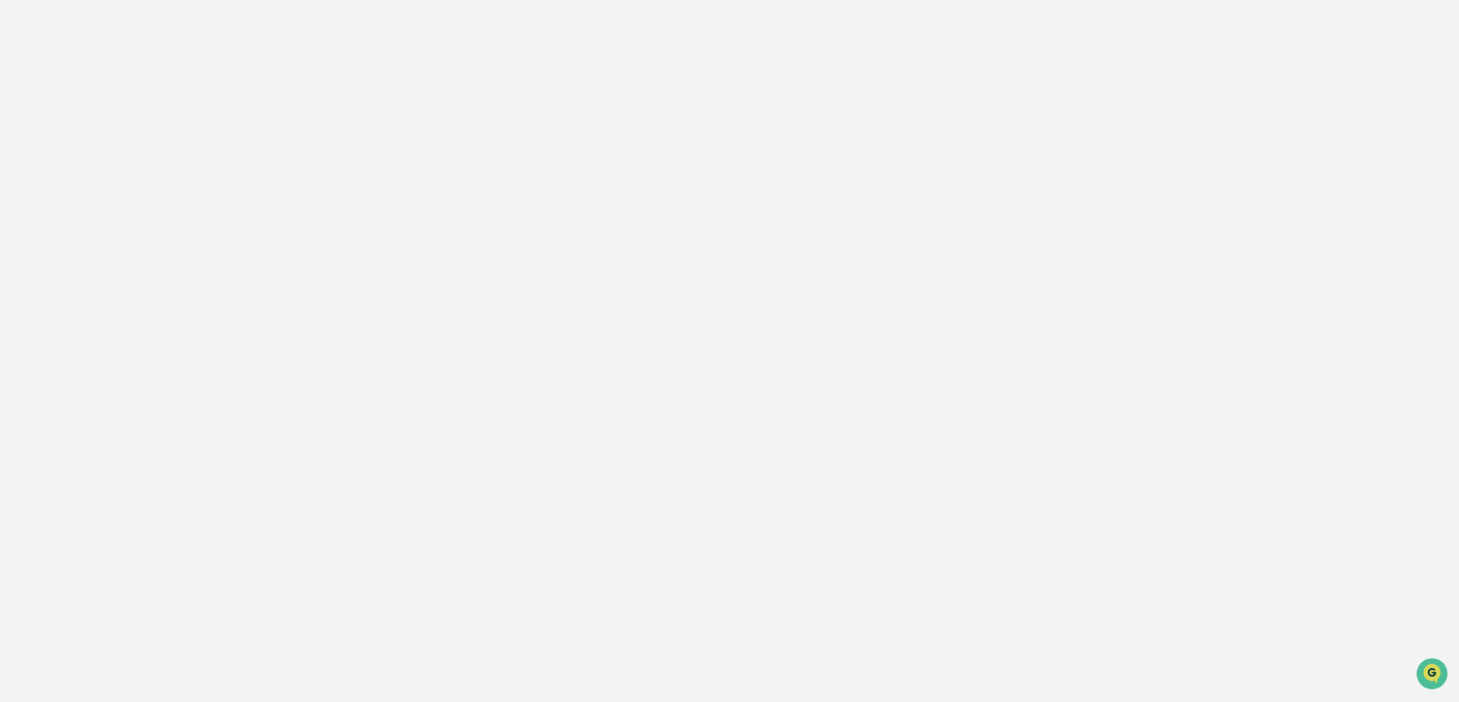
scroll to position [65, 0]
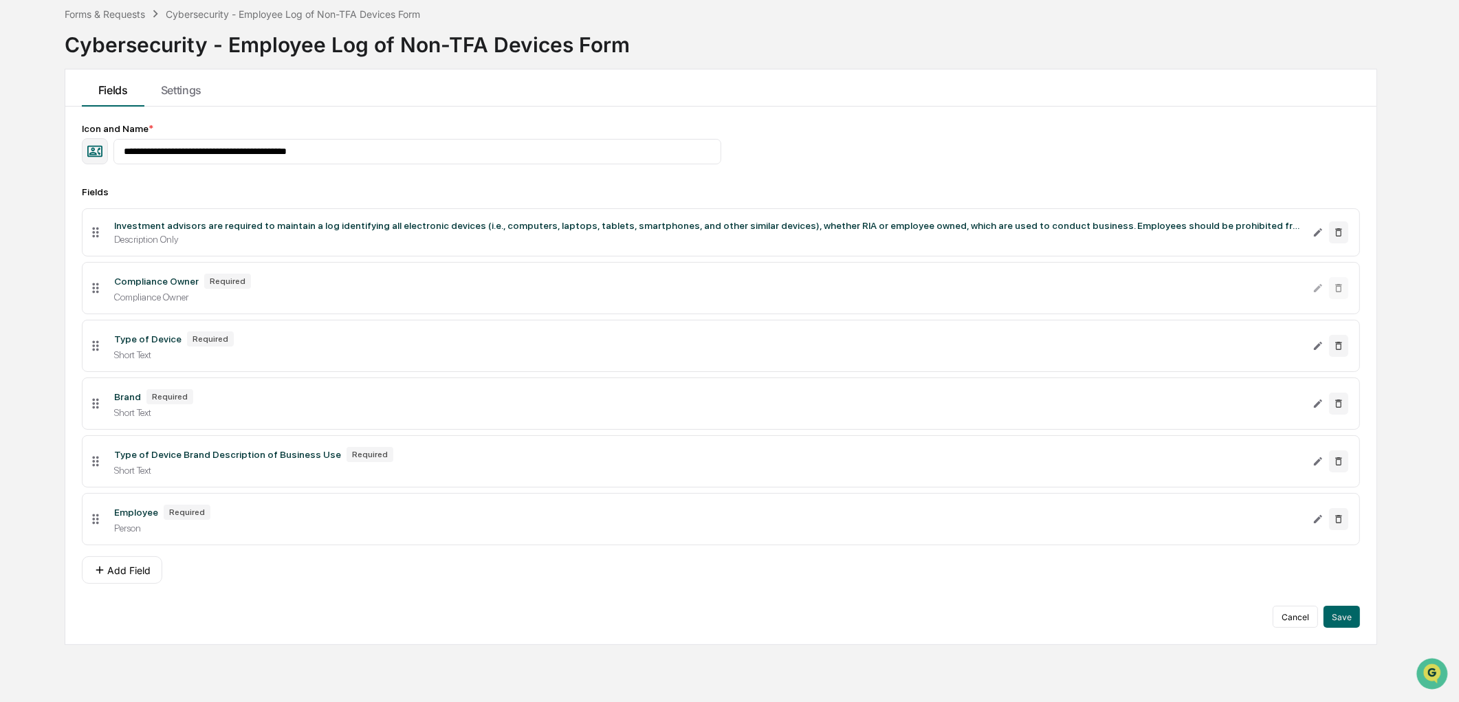
click at [91, 287] on icon at bounding box center [95, 288] width 15 height 15
click at [102, 287] on icon at bounding box center [95, 288] width 15 height 15
click at [97, 294] on icon at bounding box center [95, 288] width 15 height 15
click at [98, 287] on icon at bounding box center [95, 288] width 15 height 15
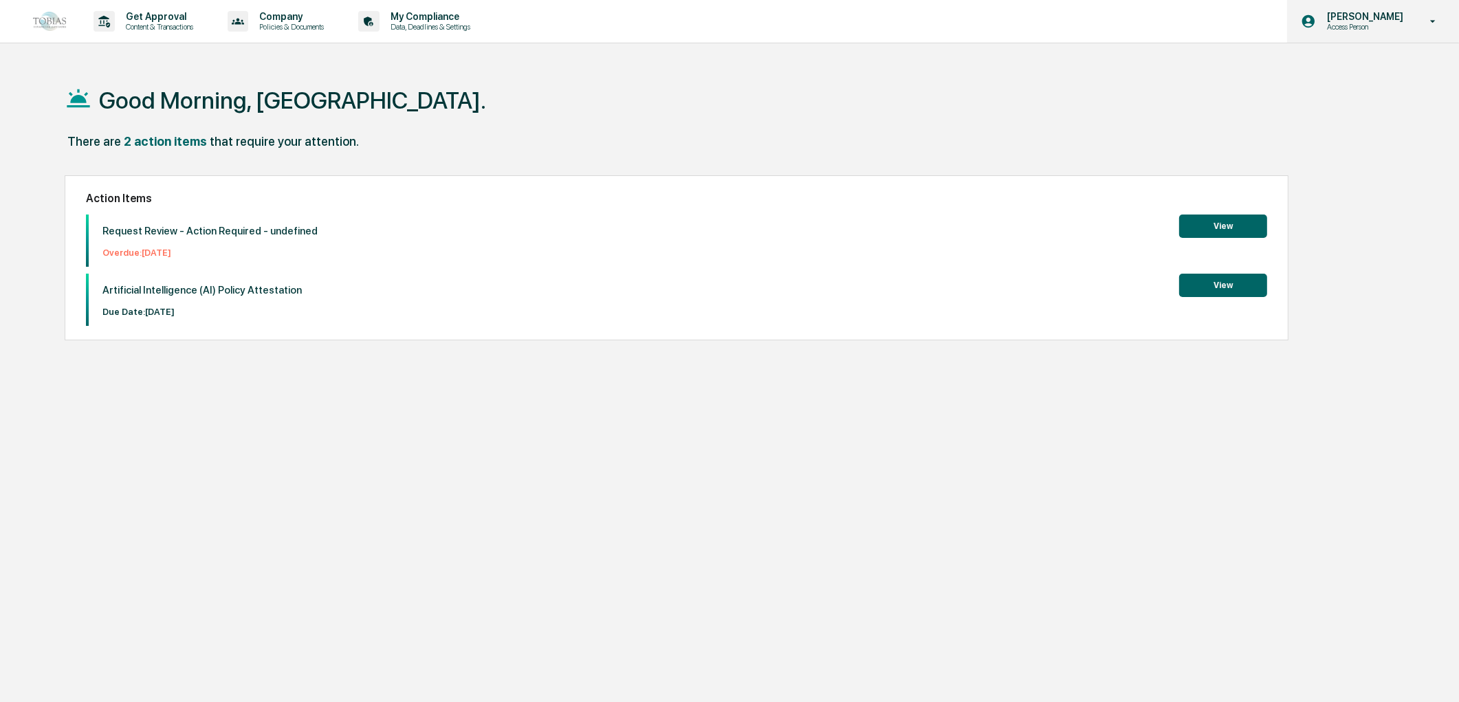
click at [1357, 32] on div "[PERSON_NAME] Access Person" at bounding box center [1373, 21] width 172 height 43
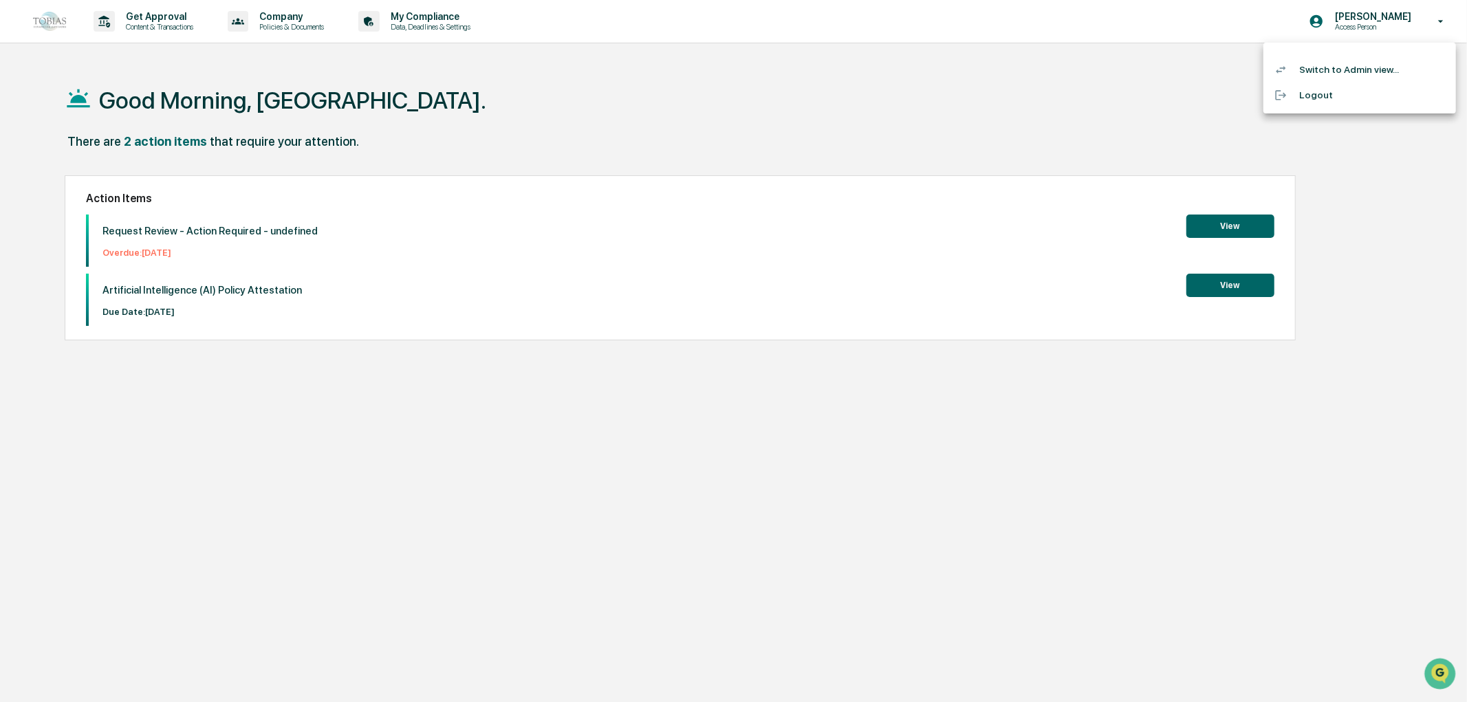
click at [1363, 69] on li "Switch to Admin view..." at bounding box center [1359, 69] width 193 height 25
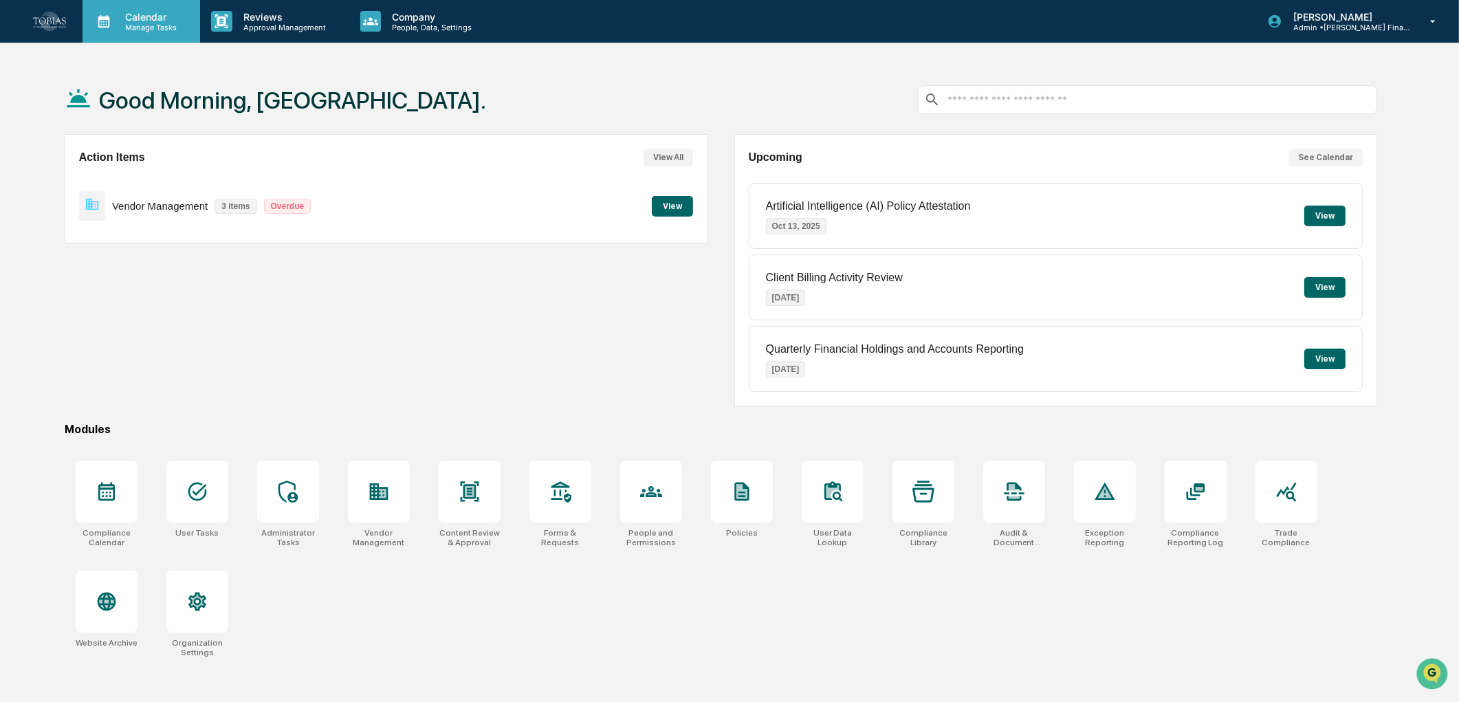
click at [154, 17] on p "Calendar" at bounding box center [148, 17] width 69 height 12
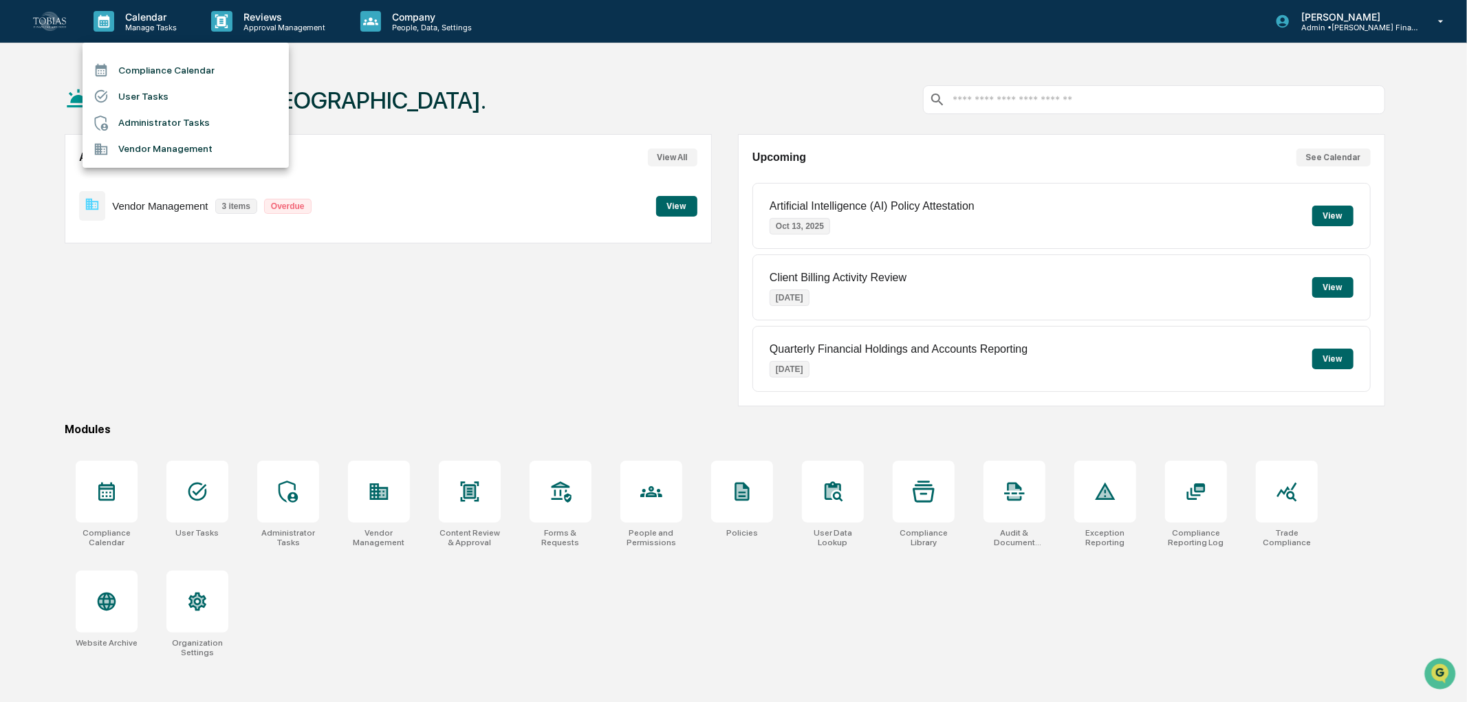
click at [248, 36] on div at bounding box center [733, 351] width 1467 height 702
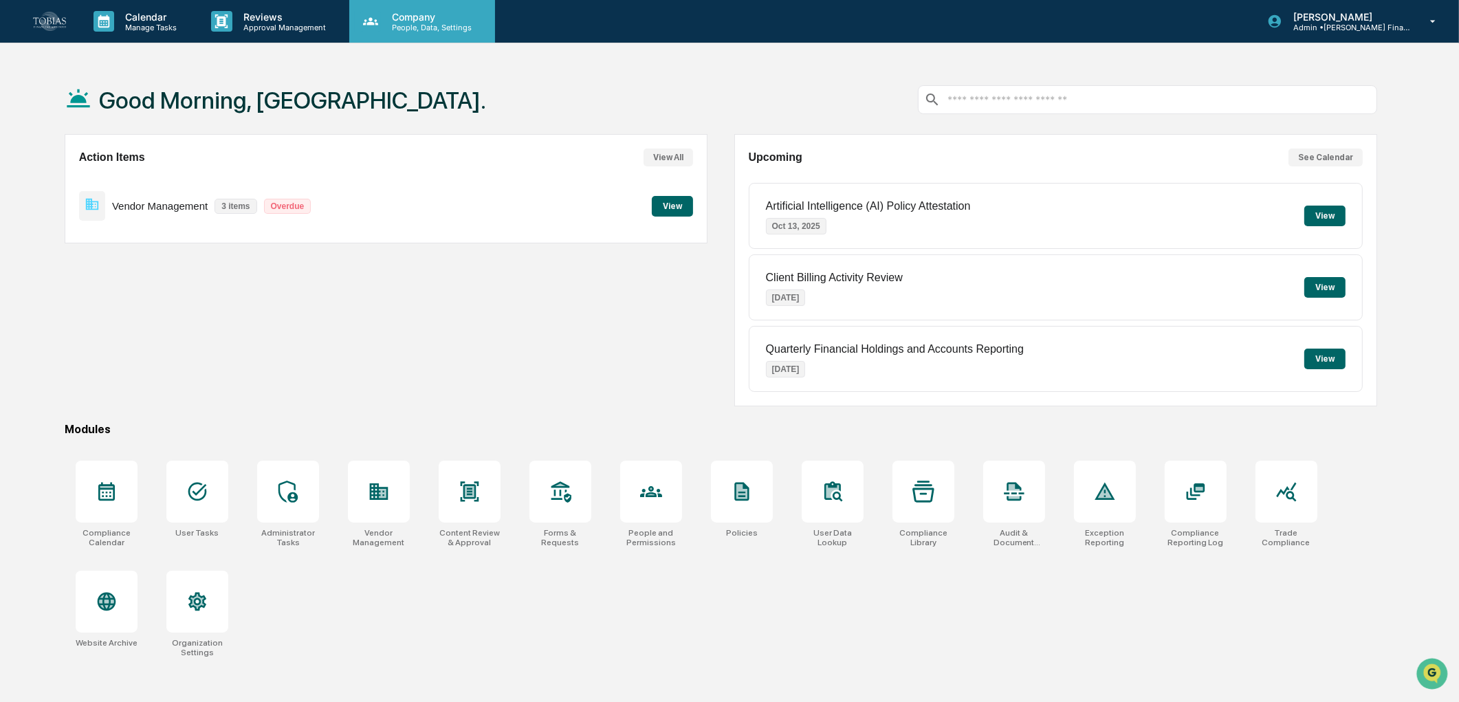
click at [441, 25] on p "People, Data, Settings" at bounding box center [430, 28] width 98 height 10
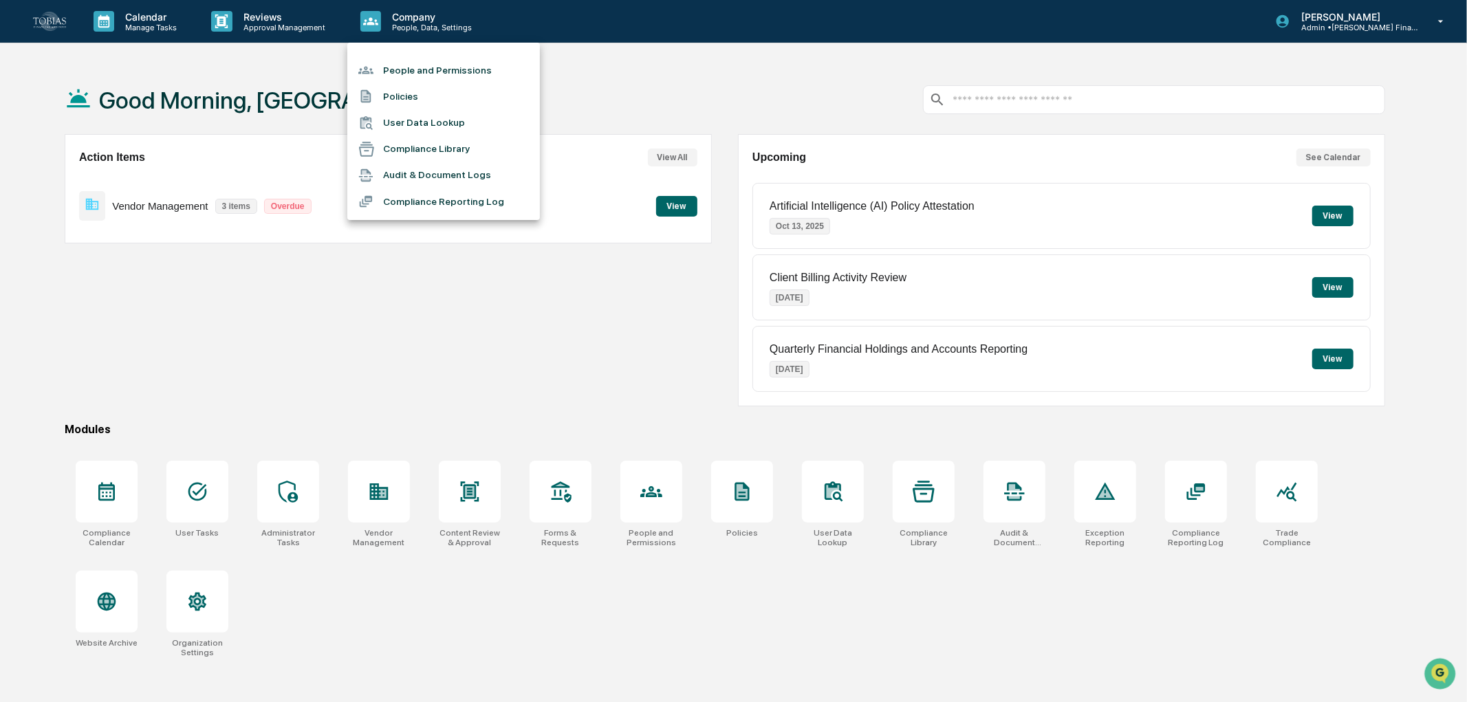
click at [286, 31] on div at bounding box center [733, 351] width 1467 height 702
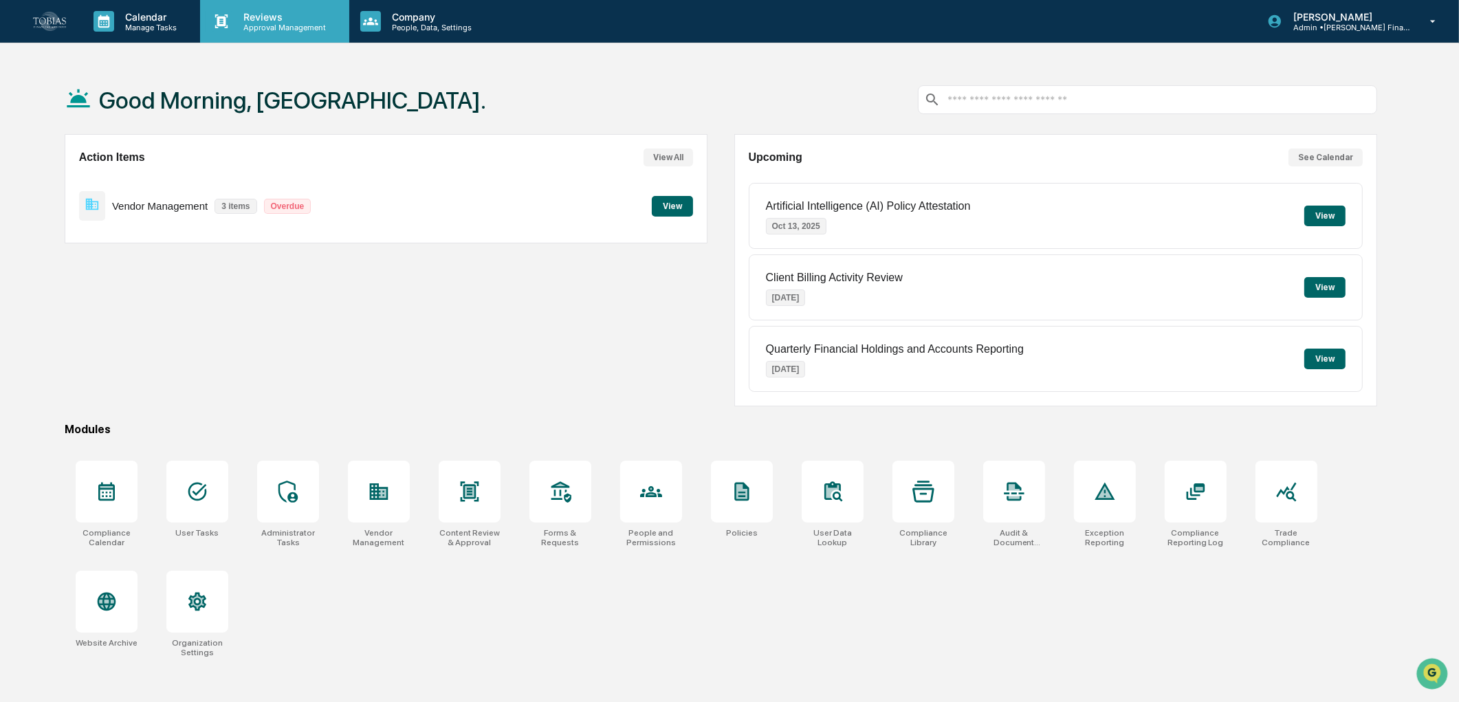
click at [223, 17] on icon at bounding box center [221, 21] width 13 height 14
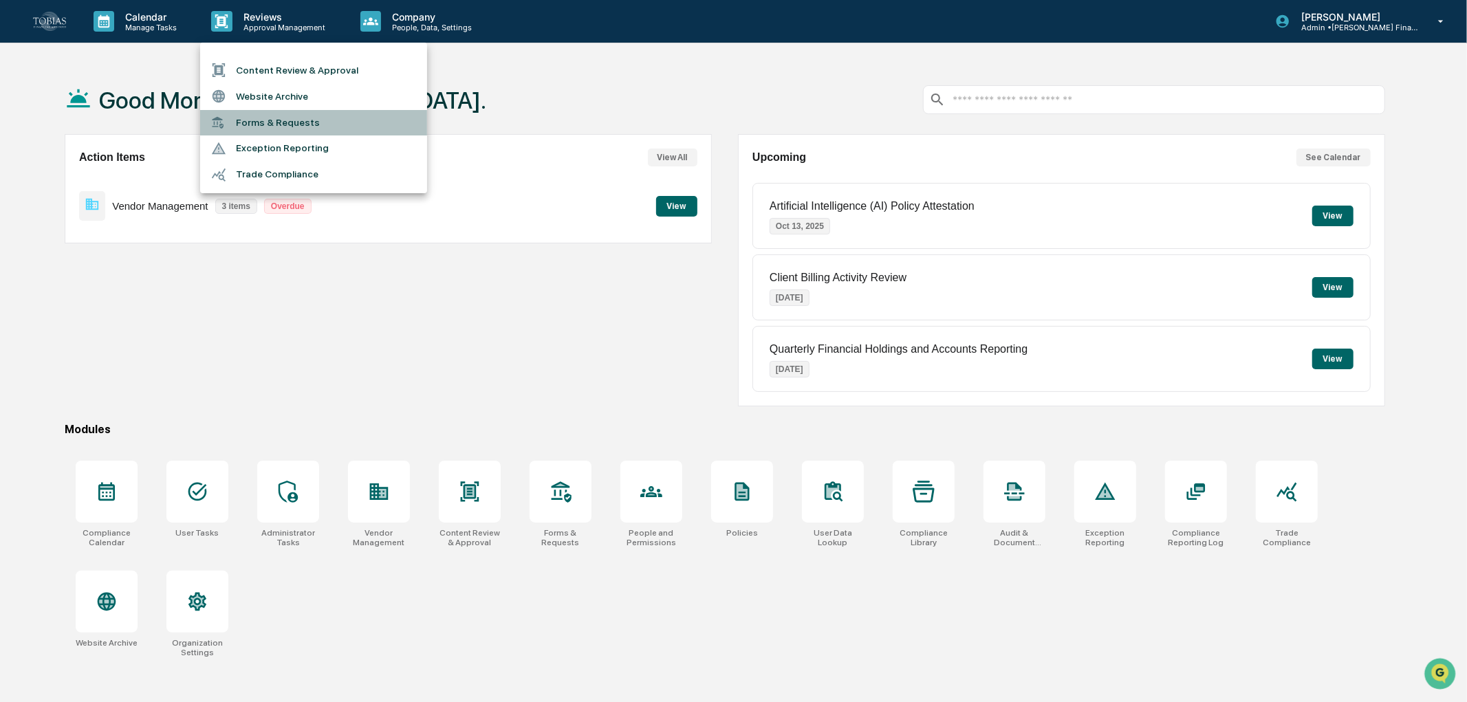
click at [285, 131] on li "Forms & Requests" at bounding box center [313, 122] width 227 height 25
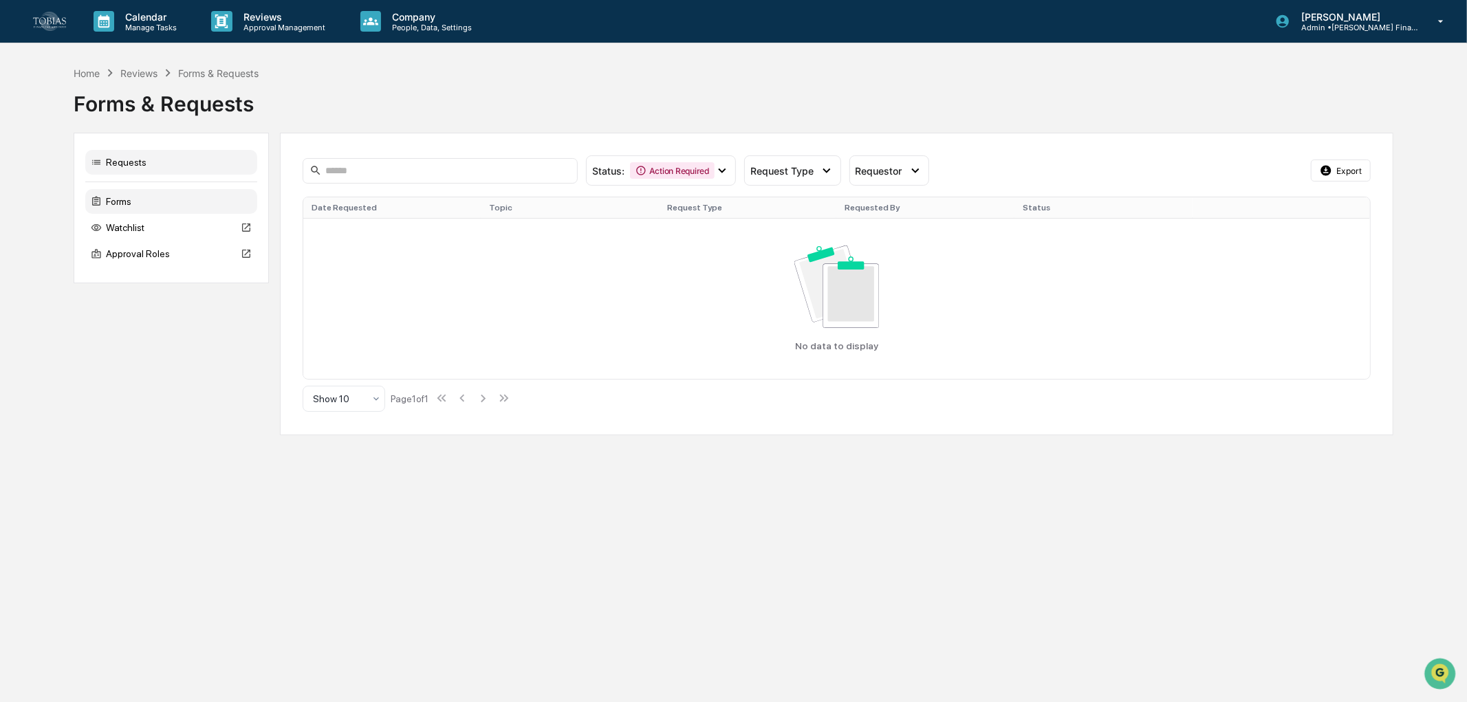
click at [140, 197] on div "Forms" at bounding box center [171, 201] width 172 height 25
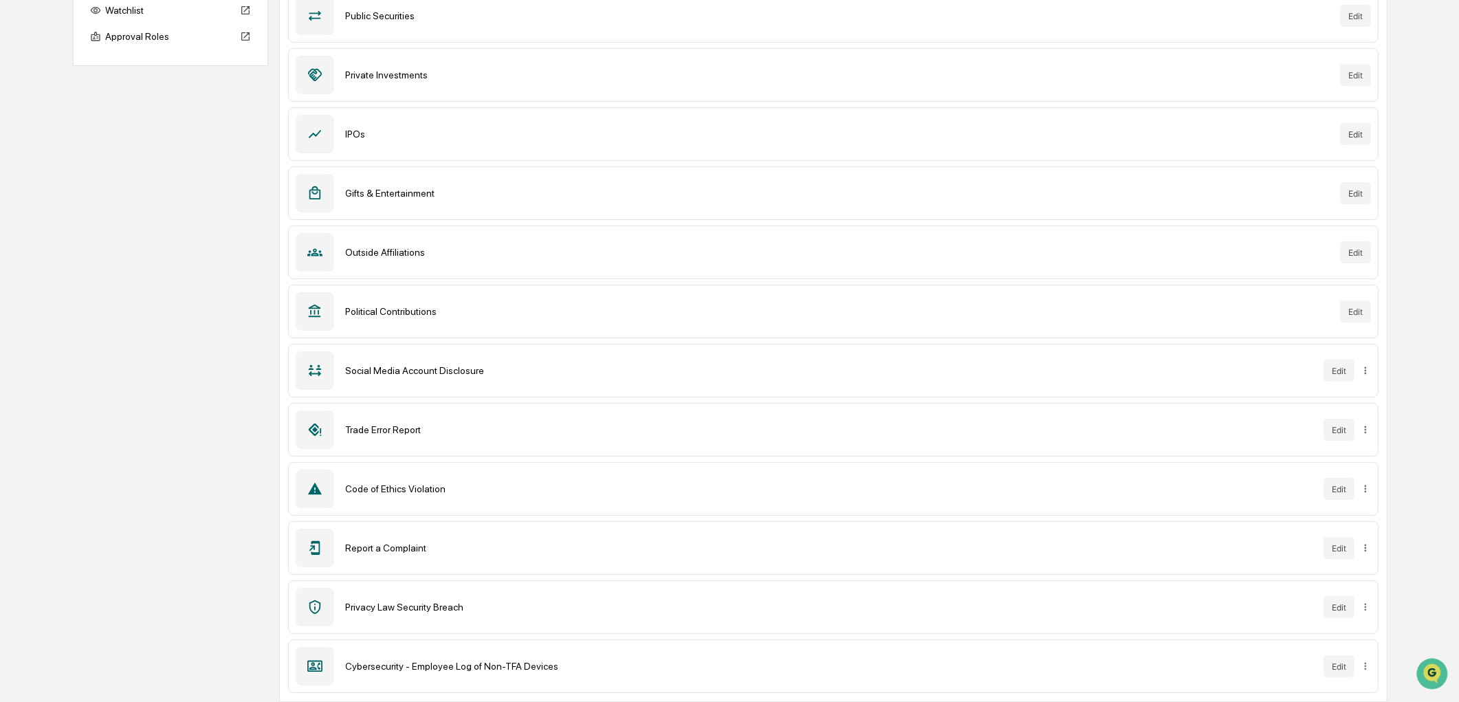
scroll to position [218, 0]
click at [1326, 668] on button "Edit" at bounding box center [1339, 666] width 31 height 22
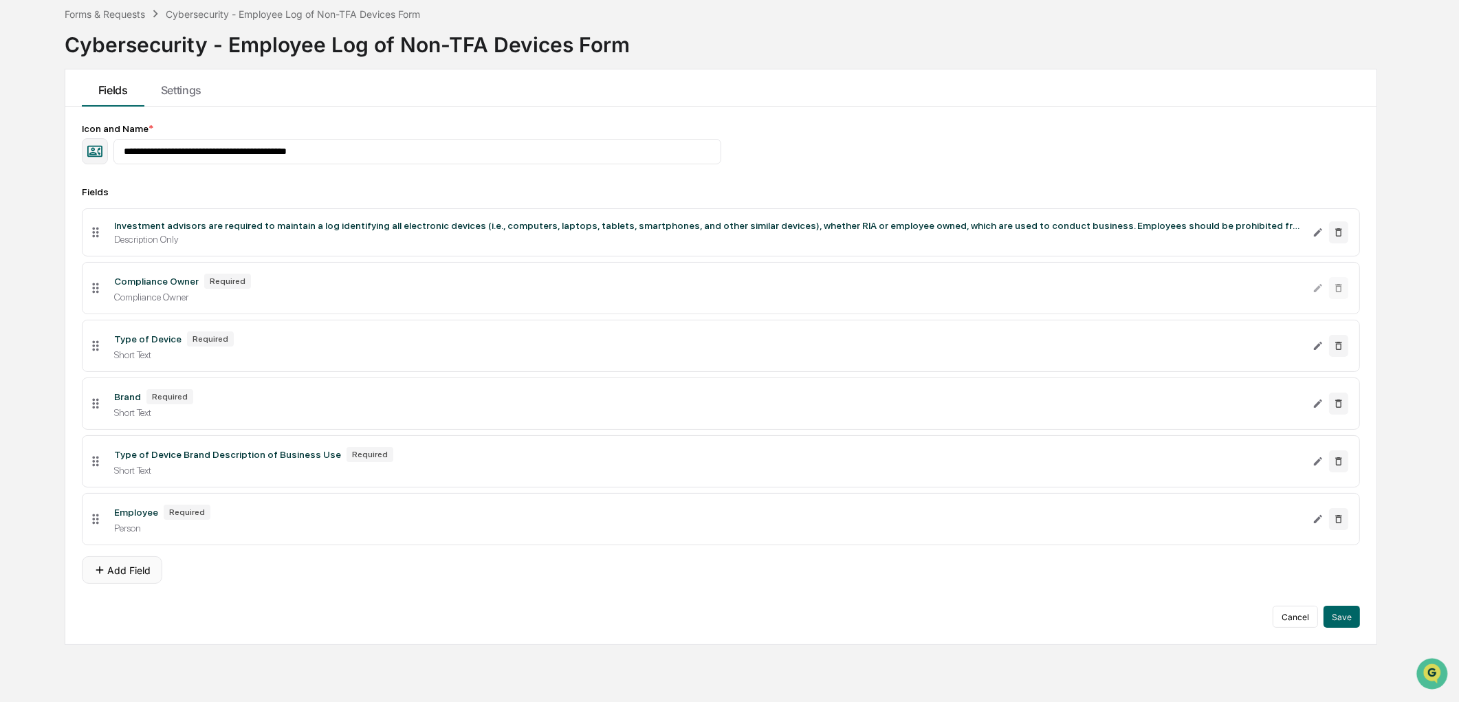
click at [141, 581] on button "Add Field" at bounding box center [122, 570] width 80 height 28
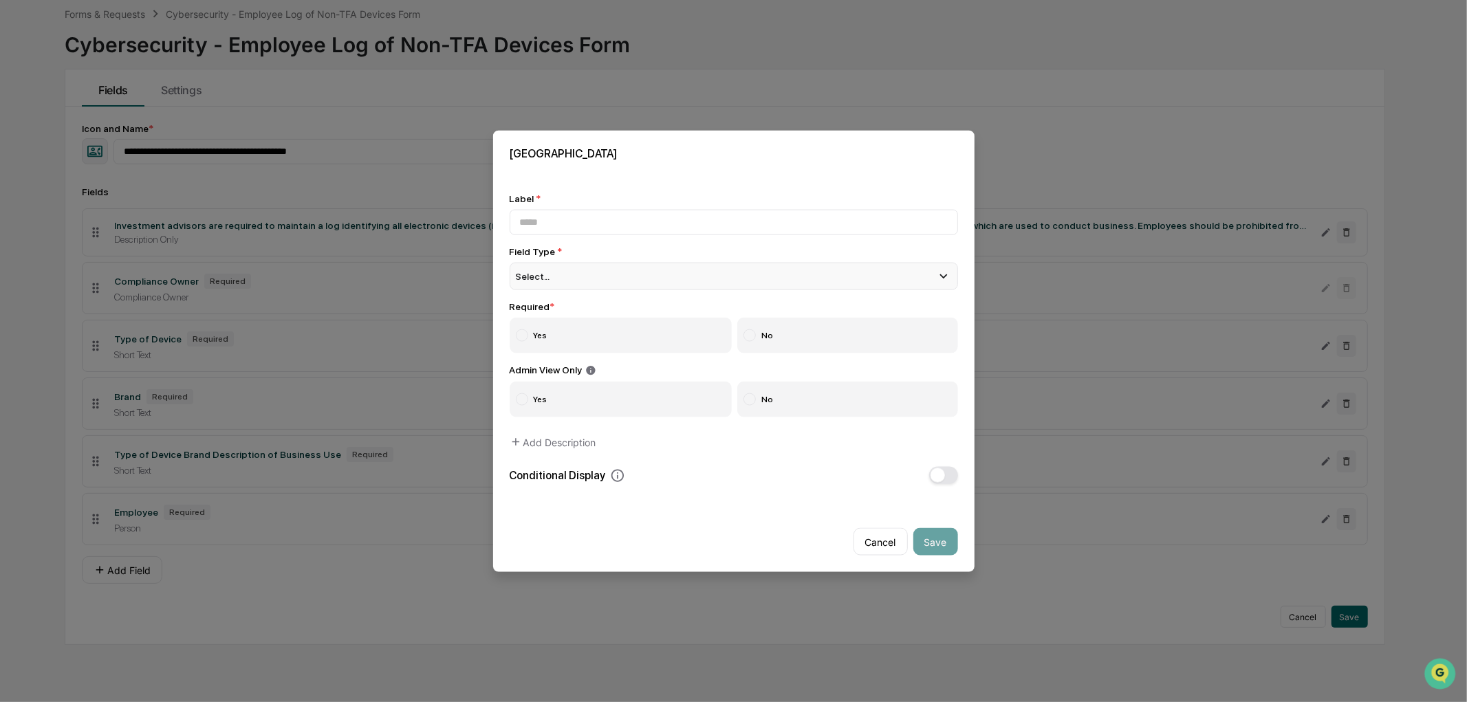
click at [631, 270] on div "Select..." at bounding box center [733, 276] width 448 height 28
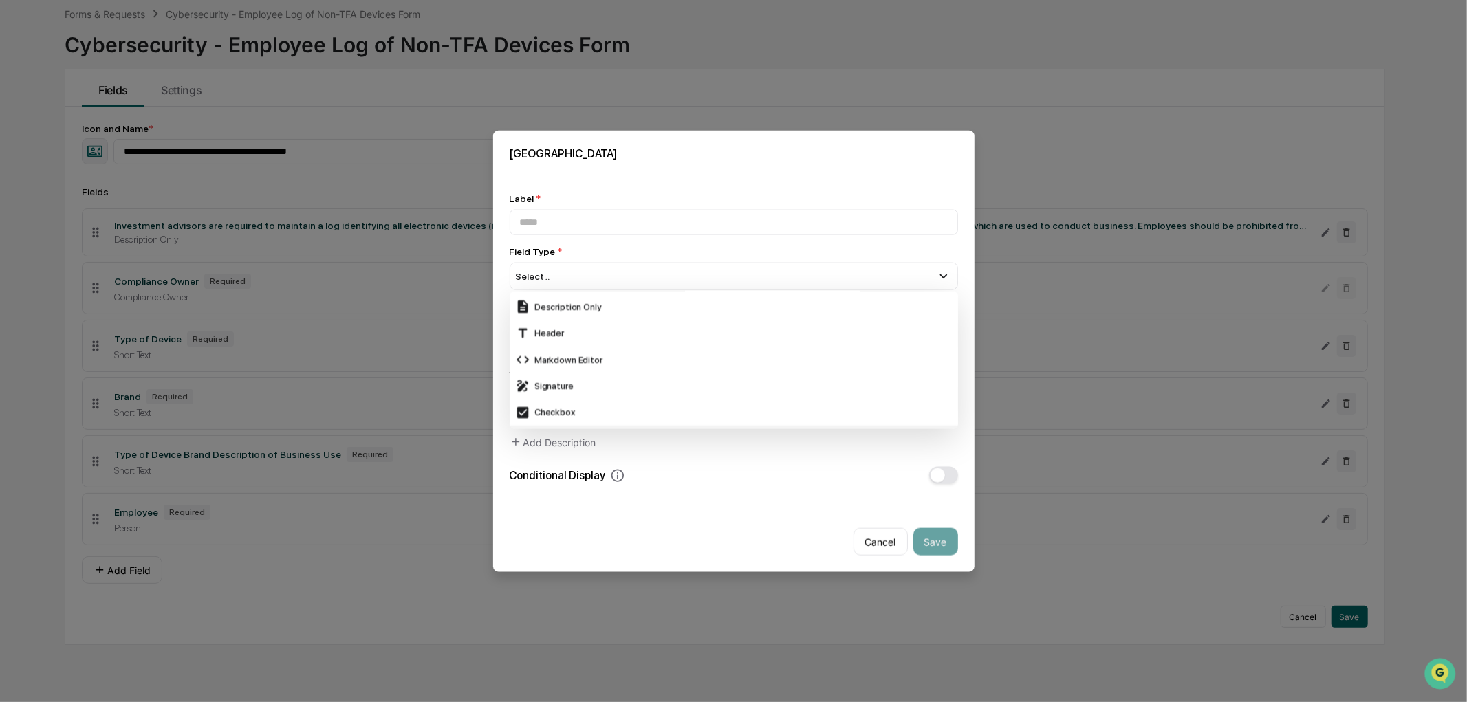
scroll to position [317, 0]
click at [579, 401] on div "Signature" at bounding box center [733, 408] width 437 height 15
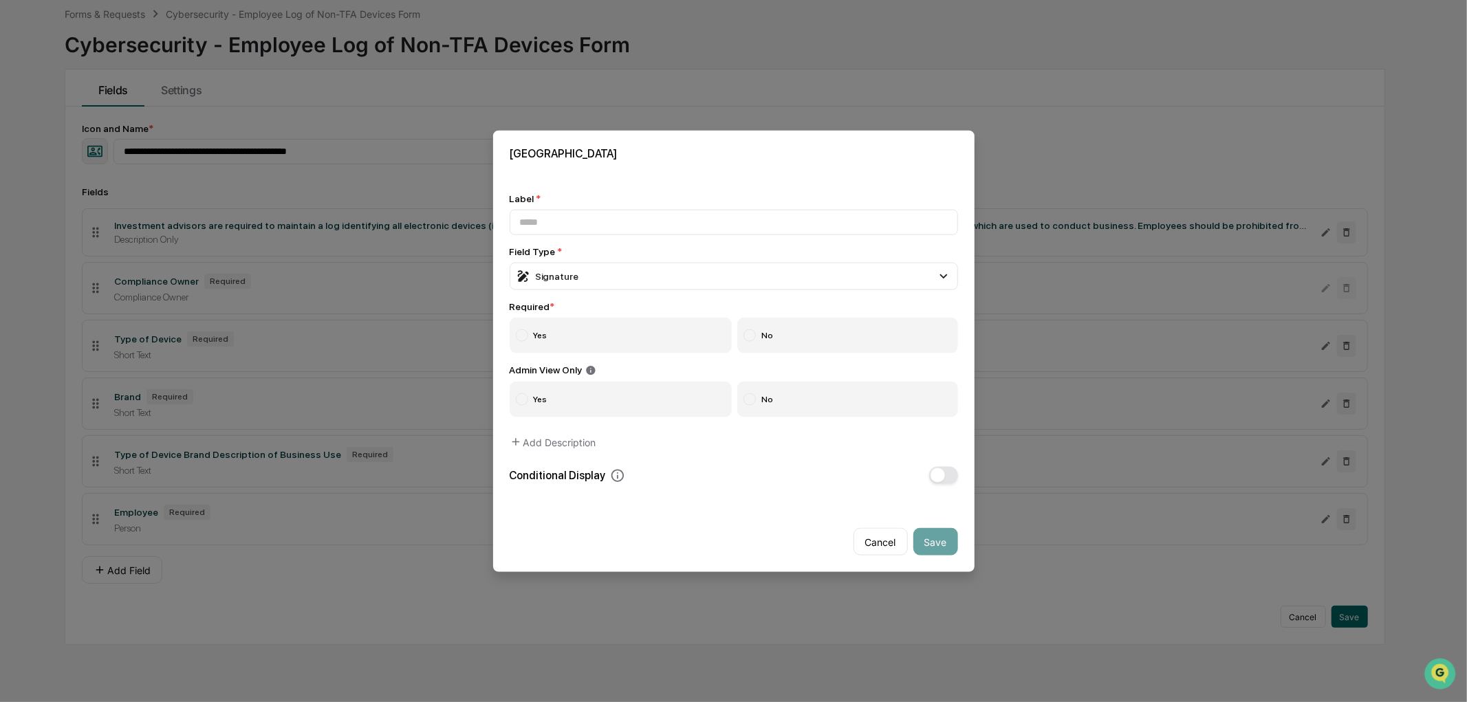
click at [626, 329] on label "Yes" at bounding box center [620, 335] width 223 height 36
click at [572, 217] on input at bounding box center [733, 221] width 448 height 25
click at [558, 217] on input at bounding box center [733, 221] width 448 height 25
paste input "*********"
type input "*********"
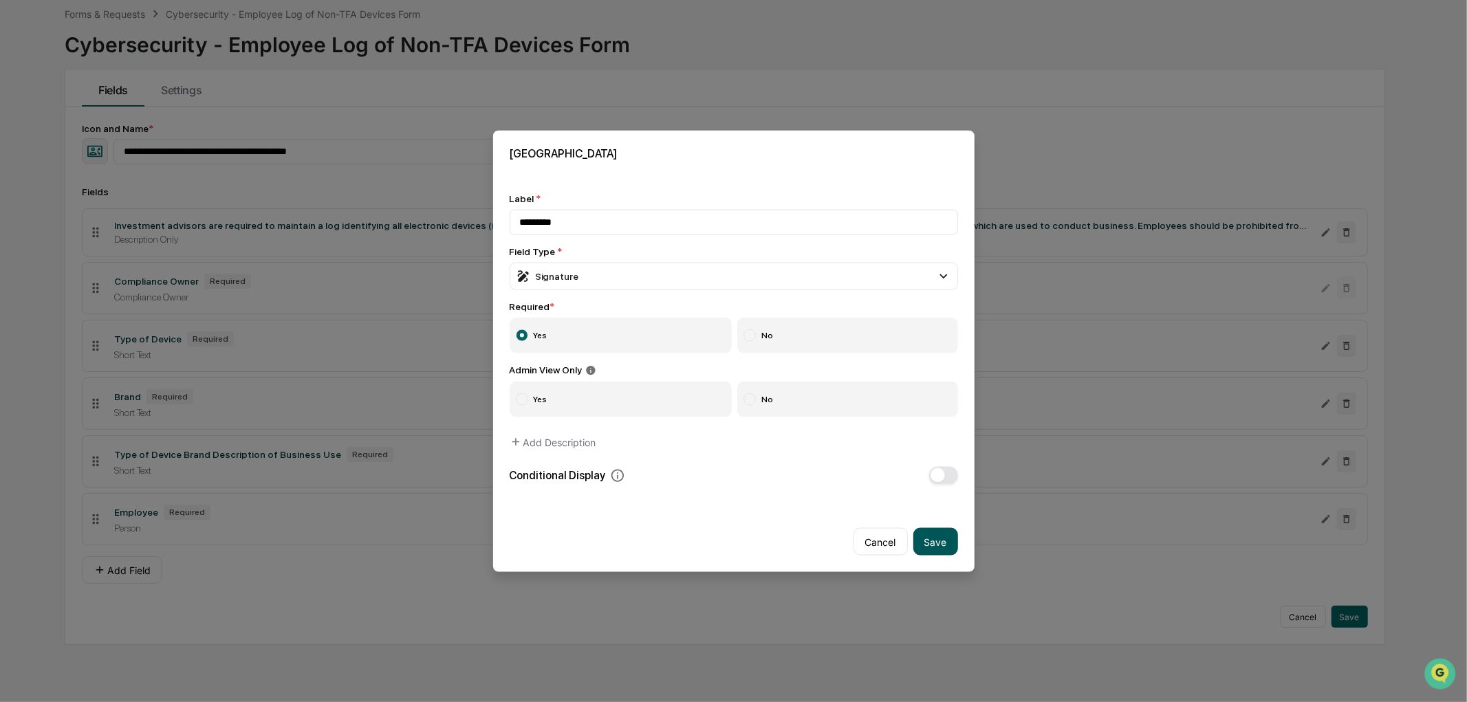
click at [943, 545] on button "Save" at bounding box center [935, 542] width 45 height 28
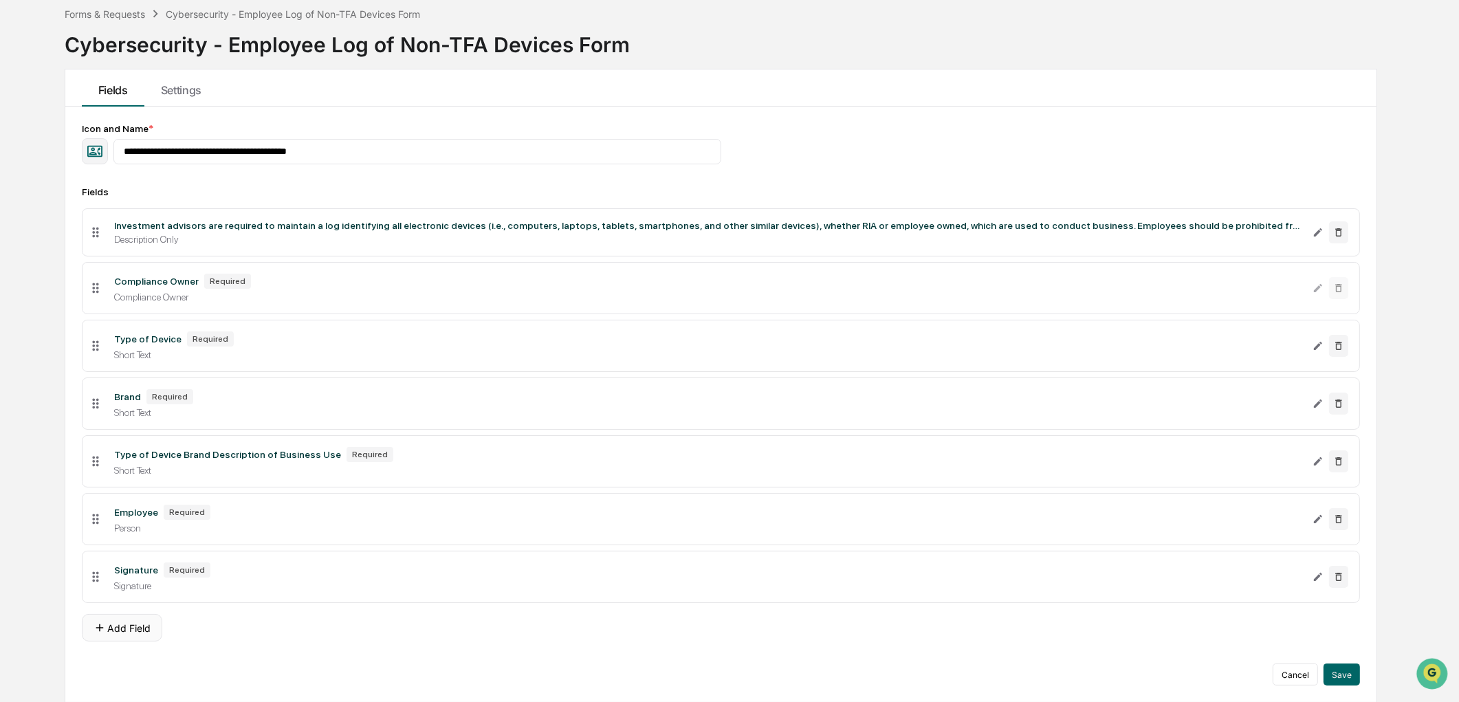
click at [140, 633] on button "Add Field" at bounding box center [122, 628] width 80 height 28
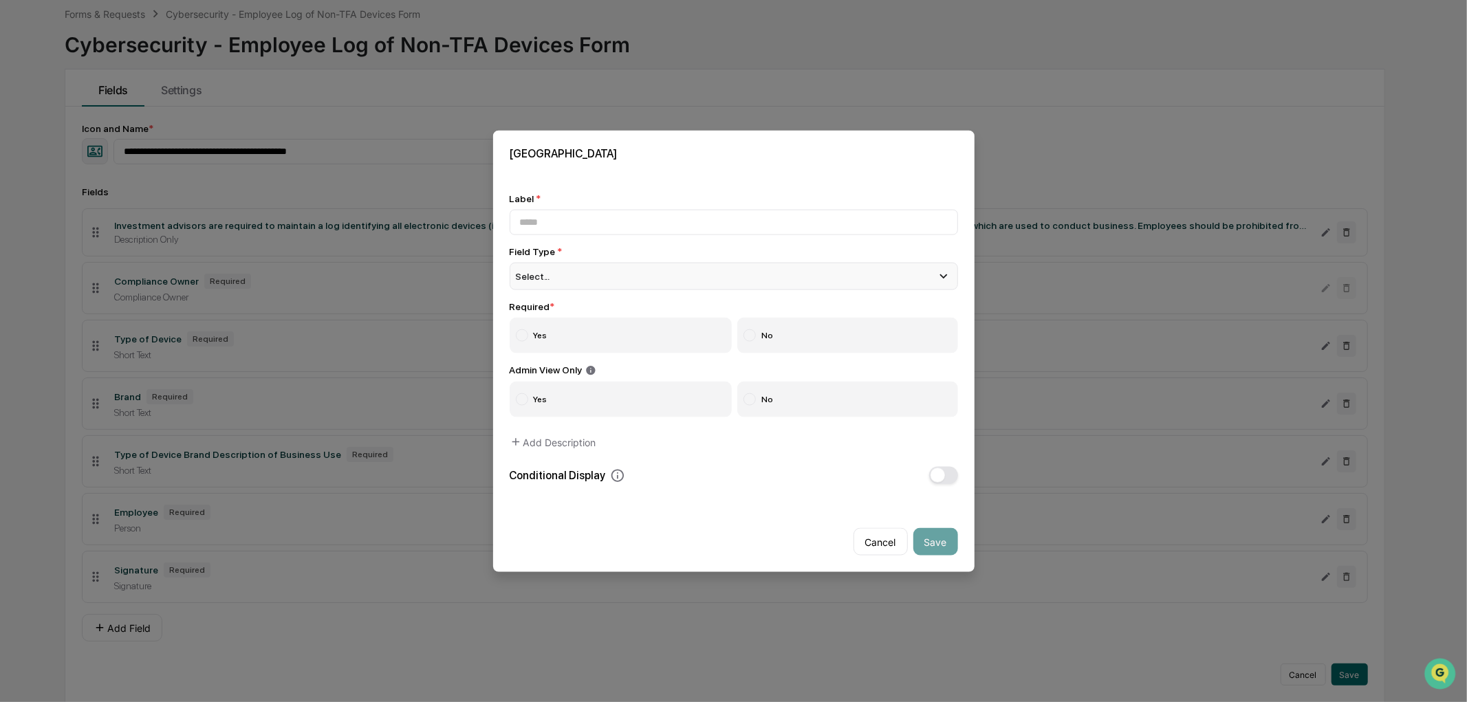
click at [663, 276] on div "Select..." at bounding box center [733, 276] width 448 height 28
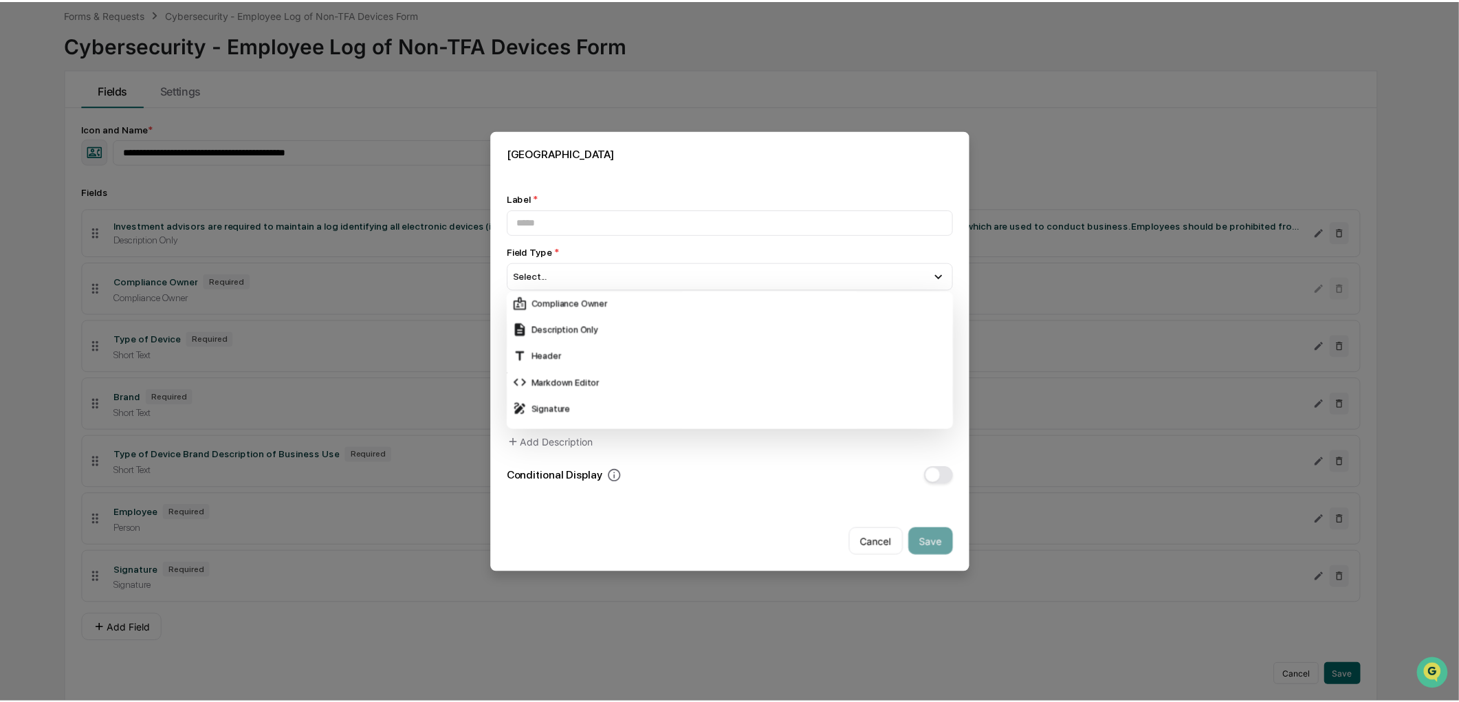
scroll to position [241, 0]
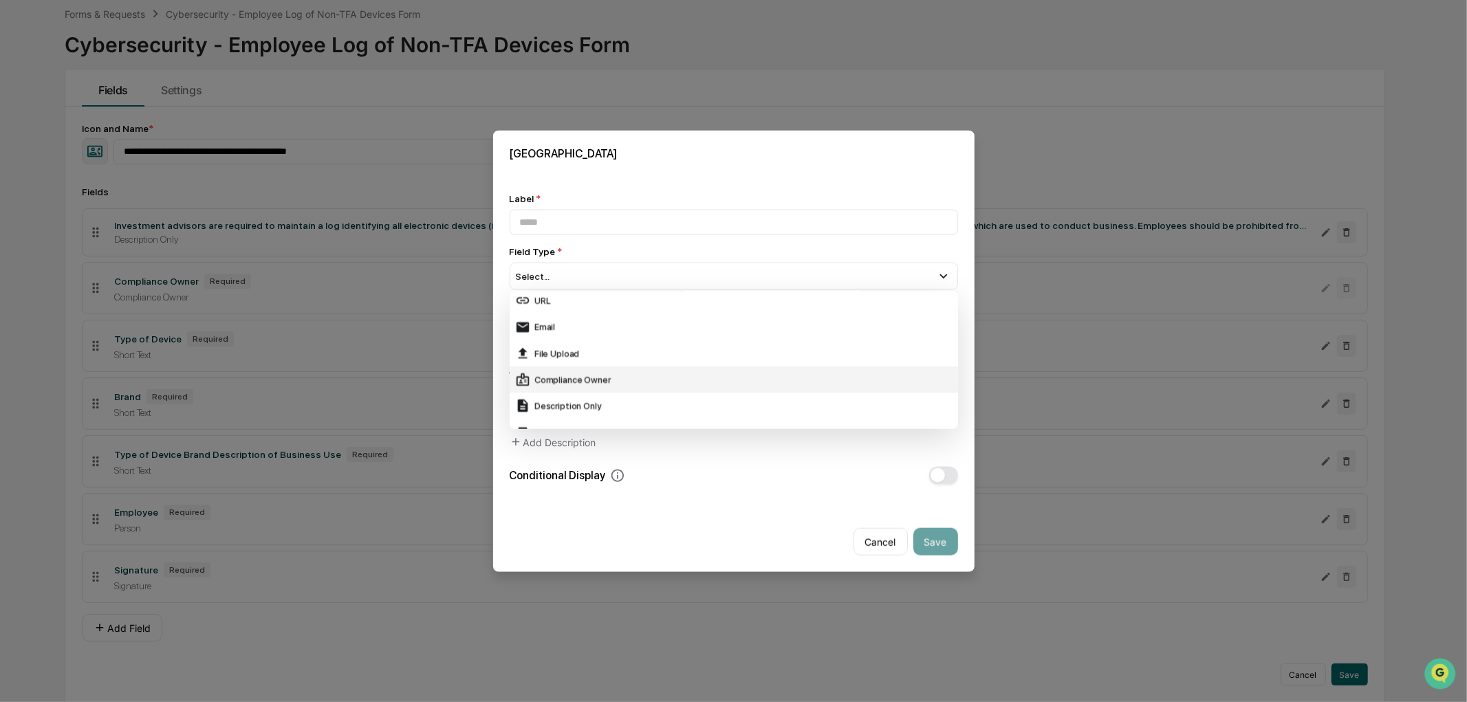
click at [595, 381] on div "Compliance Owner" at bounding box center [733, 379] width 437 height 15
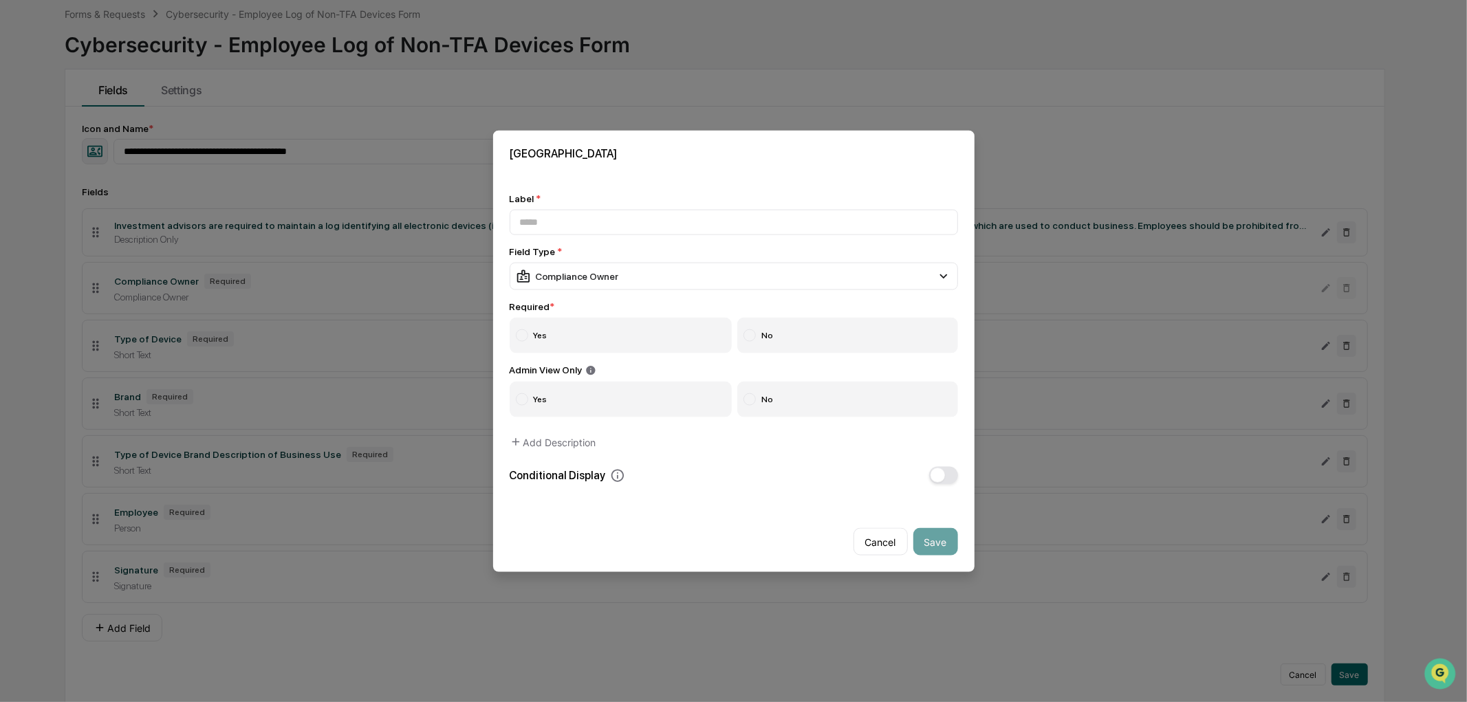
click at [688, 318] on label "Yes" at bounding box center [620, 335] width 223 height 36
click at [877, 538] on button "Cancel" at bounding box center [880, 542] width 54 height 28
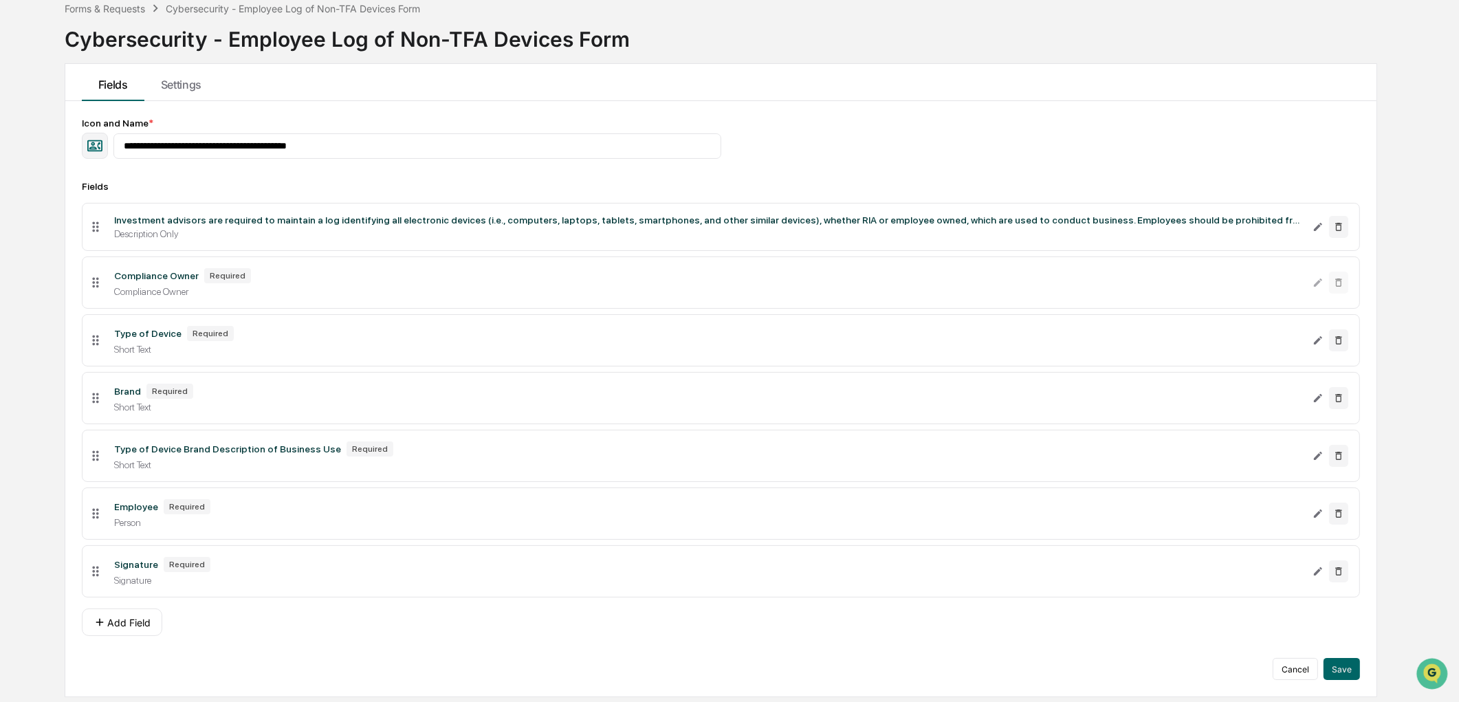
scroll to position [72, 0]
click at [1350, 679] on button "Save" at bounding box center [1342, 668] width 36 height 22
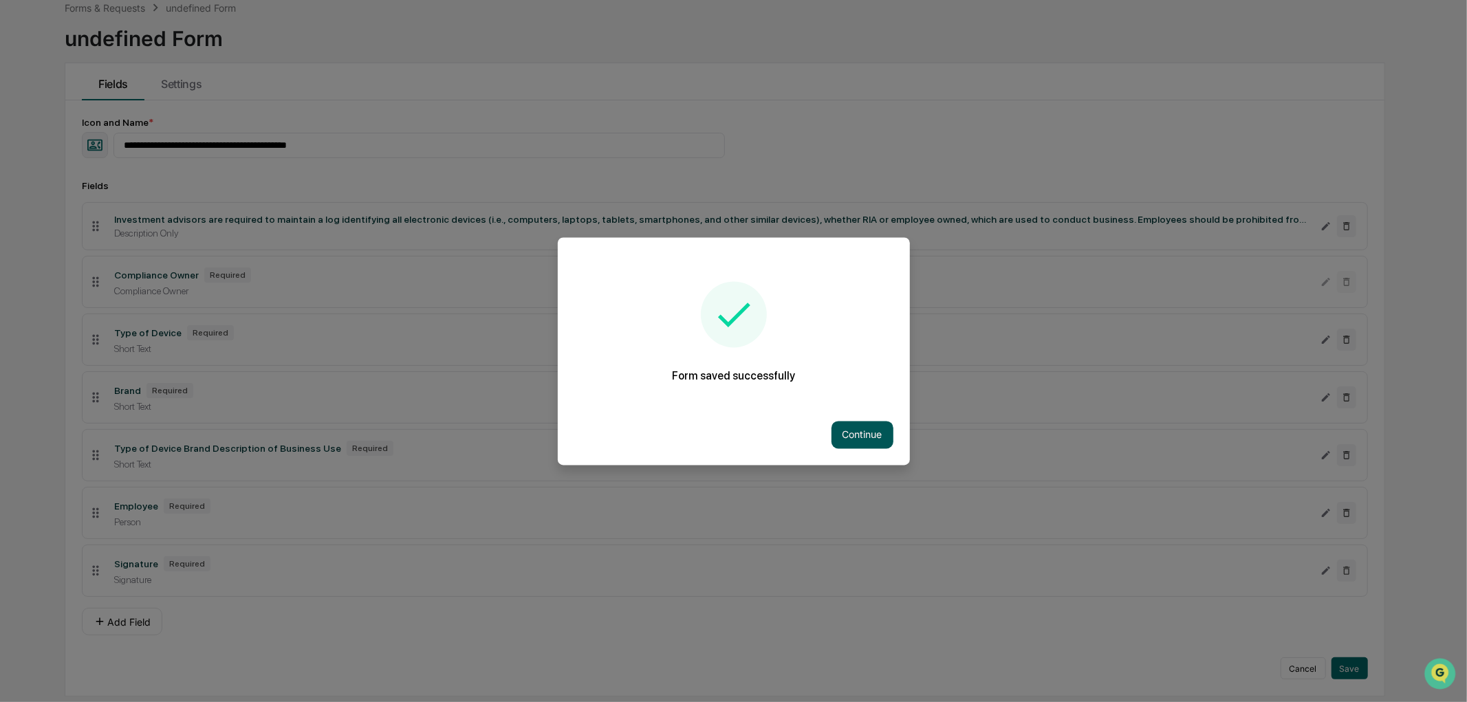
click at [846, 443] on button "Continue" at bounding box center [862, 435] width 62 height 28
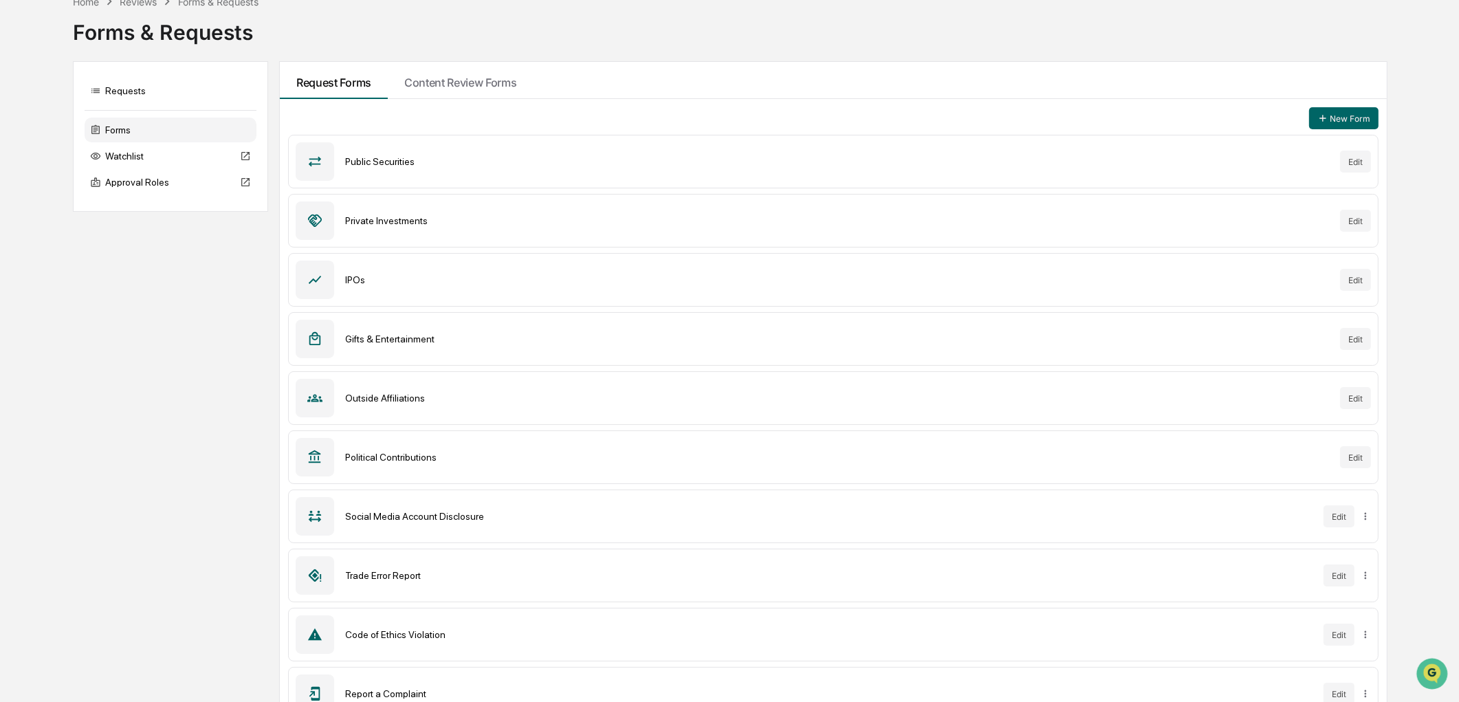
scroll to position [218, 0]
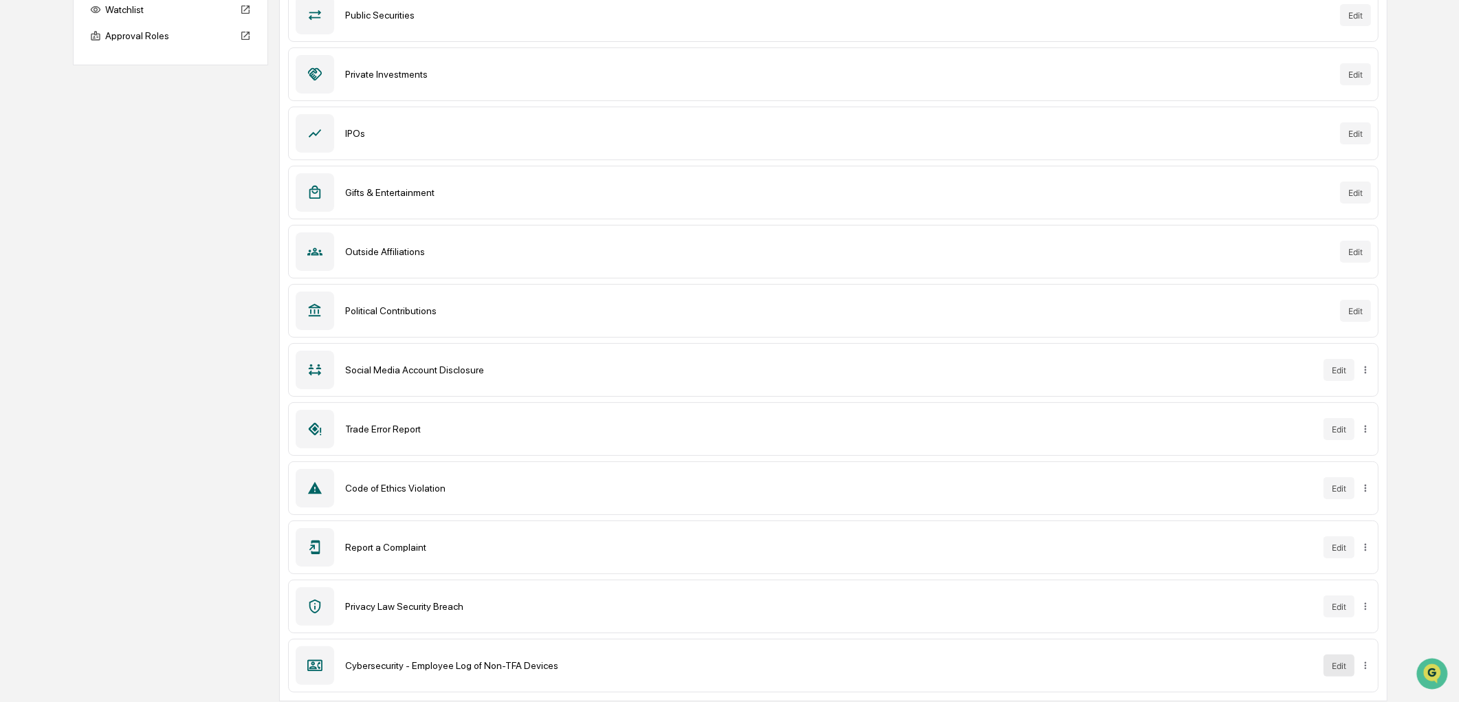
click at [1346, 672] on button "Edit" at bounding box center [1339, 666] width 31 height 22
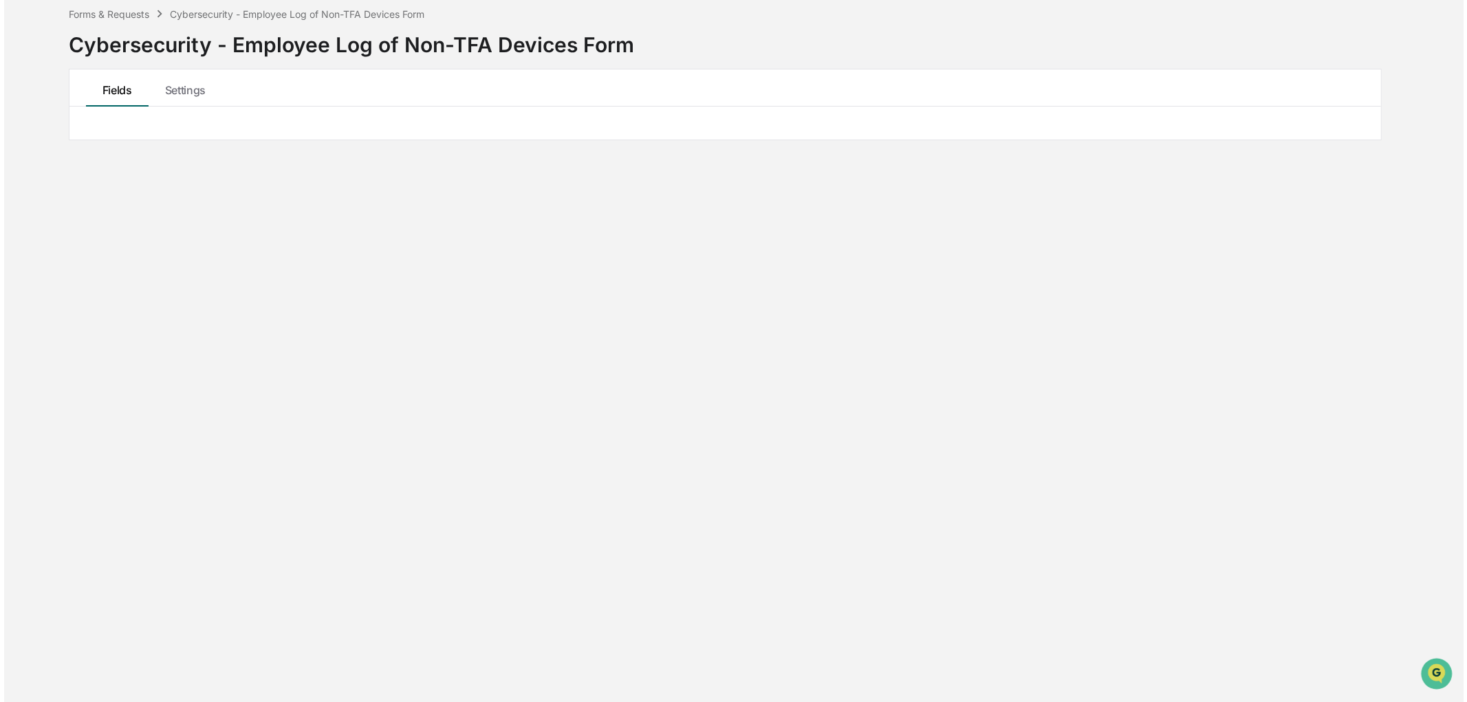
scroll to position [72, 0]
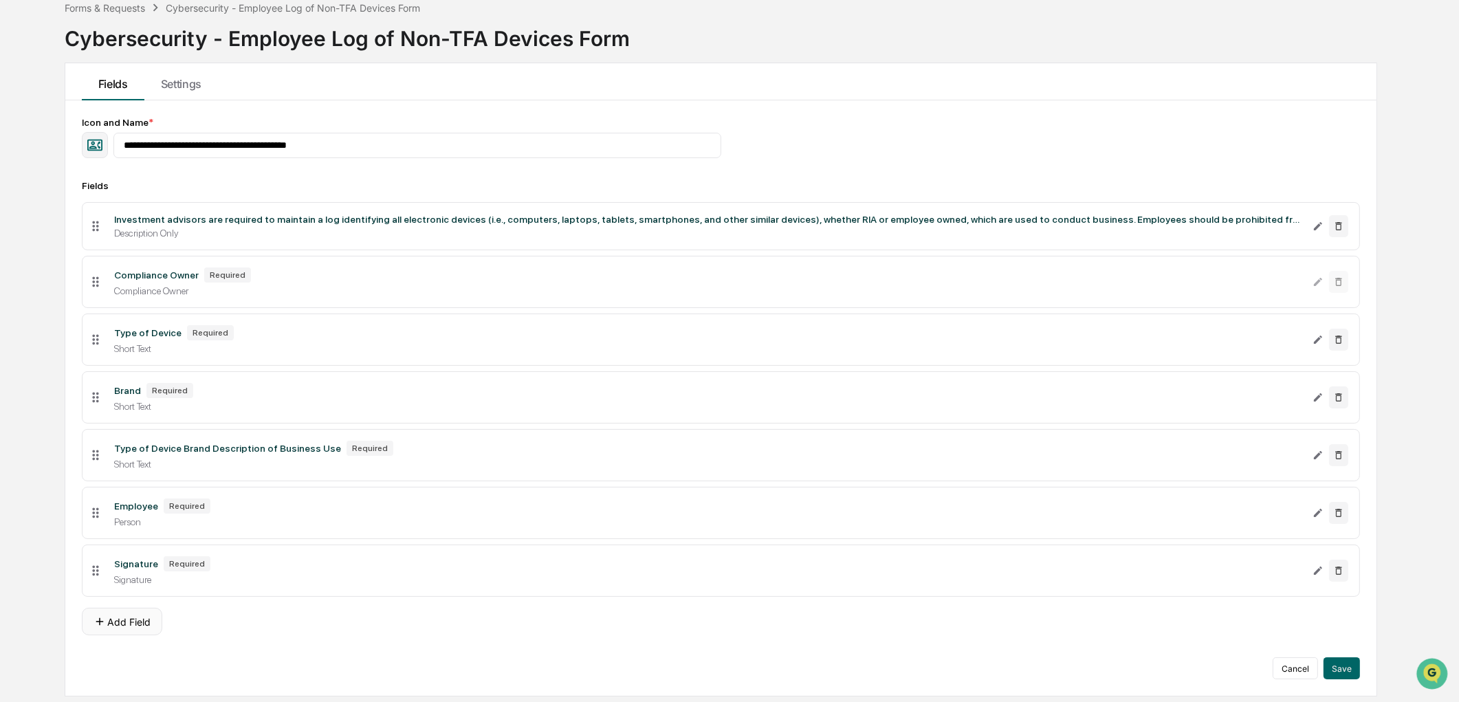
click at [132, 628] on button "Add Field" at bounding box center [122, 622] width 80 height 28
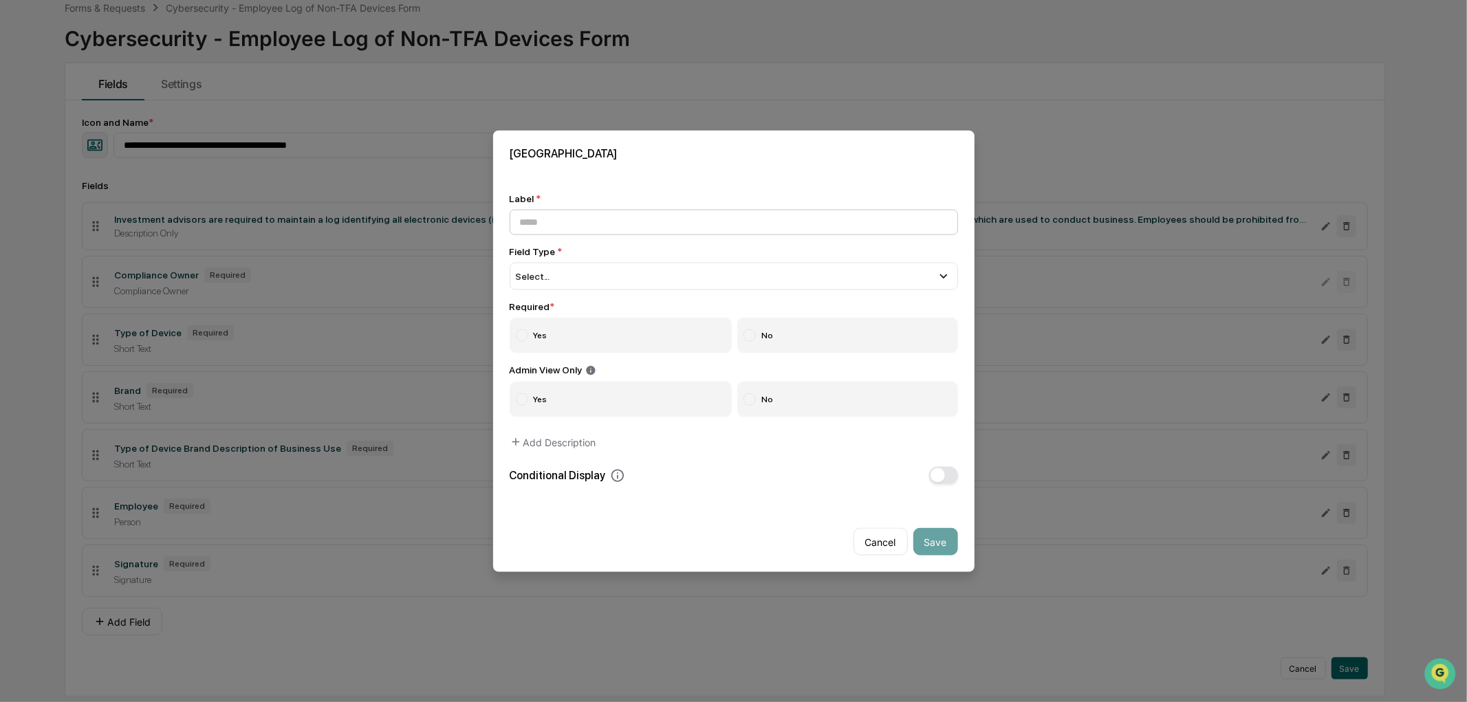
click at [614, 210] on input at bounding box center [733, 221] width 448 height 25
drag, startPoint x: 750, startPoint y: 215, endPoint x: 868, endPoint y: 226, distance: 118.1
click at [868, 226] on input "**********" at bounding box center [733, 221] width 448 height 25
click at [812, 210] on input "**********" at bounding box center [733, 221] width 448 height 25
drag, startPoint x: 785, startPoint y: 214, endPoint x: 866, endPoint y: 219, distance: 82.0
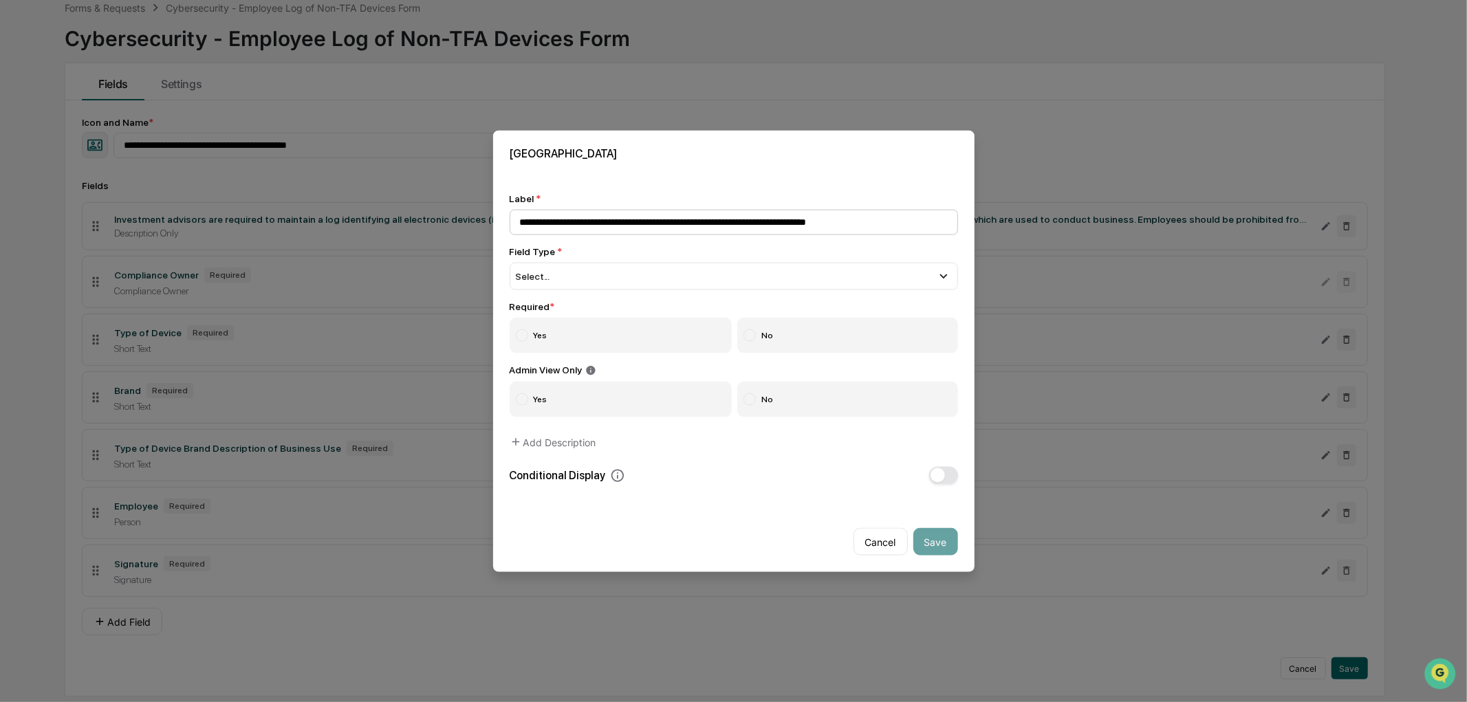
click at [866, 219] on input "**********" at bounding box center [733, 221] width 448 height 25
type input "**********"
click at [704, 507] on div "Cancel Save" at bounding box center [733, 537] width 481 height 72
click at [562, 266] on div "Select..." at bounding box center [733, 276] width 448 height 28
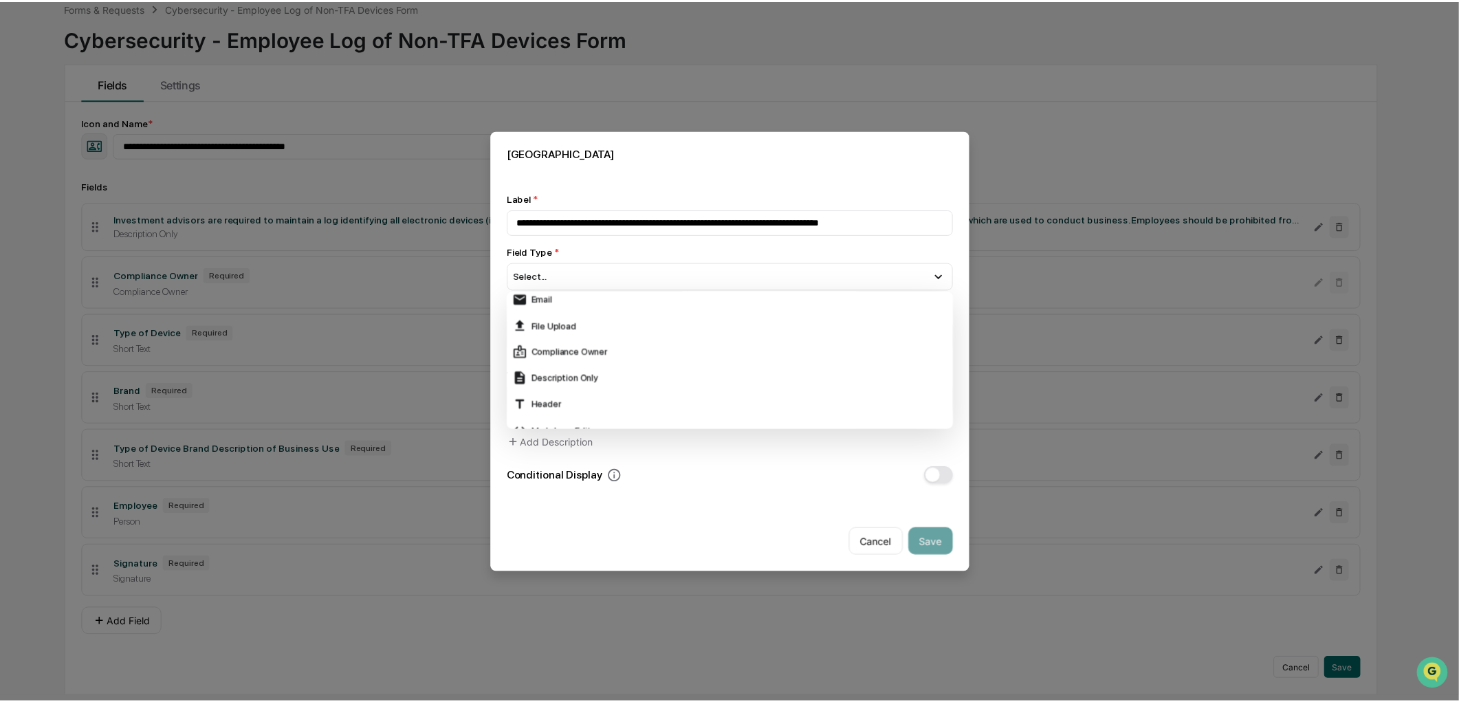
scroll to position [241, 0]
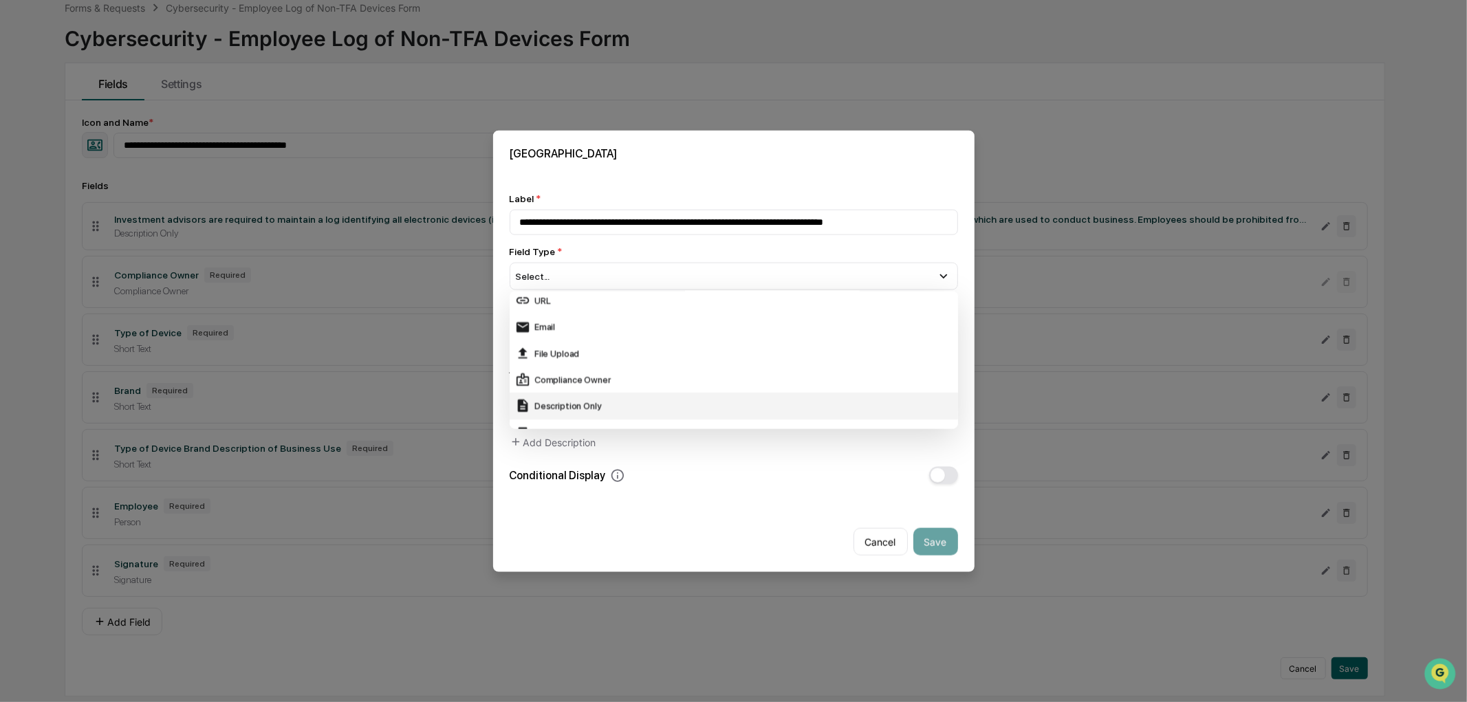
click at [573, 393] on div "Description Only" at bounding box center [733, 406] width 448 height 26
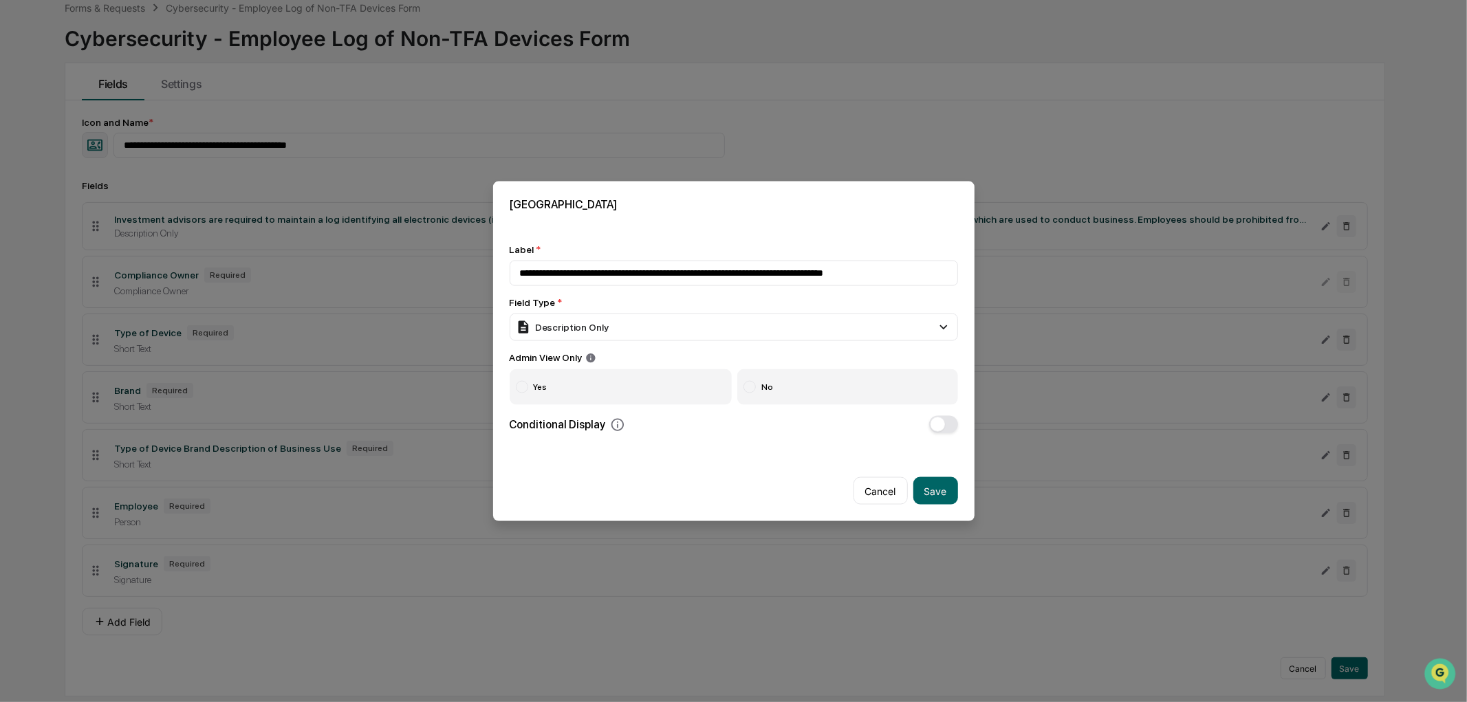
click at [650, 506] on div "Cancel Save" at bounding box center [733, 486] width 481 height 72
click at [930, 490] on button "Save" at bounding box center [935, 491] width 45 height 28
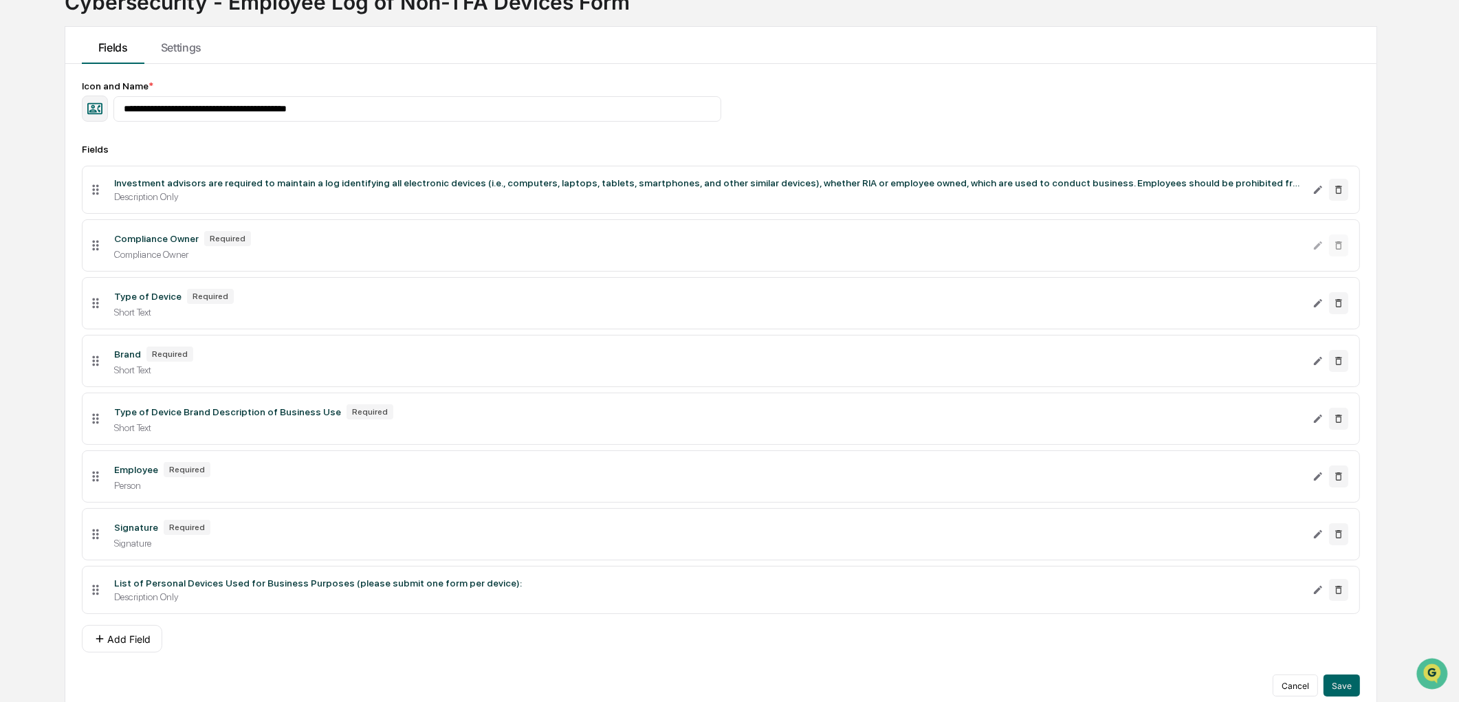
scroll to position [127, 0]
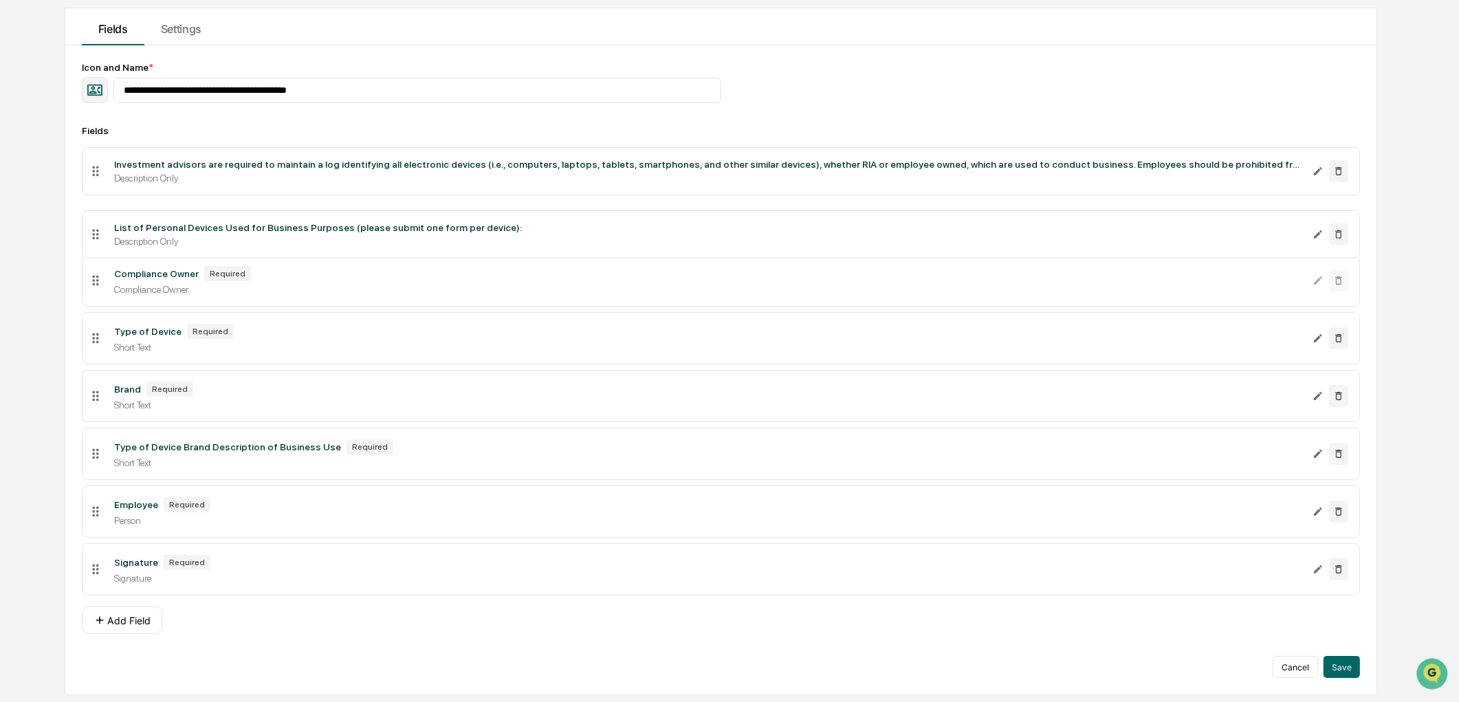
drag, startPoint x: 93, startPoint y: 575, endPoint x: 103, endPoint y: 234, distance: 341.9
click at [103, 234] on li "List of Personal Devices Used for Business Purposes (please submit one form per…" at bounding box center [721, 234] width 1279 height 48
click at [1322, 228] on icon "Edit List of Personal Devices Used for Business Purposes (please submit one for…" at bounding box center [1318, 224] width 11 height 11
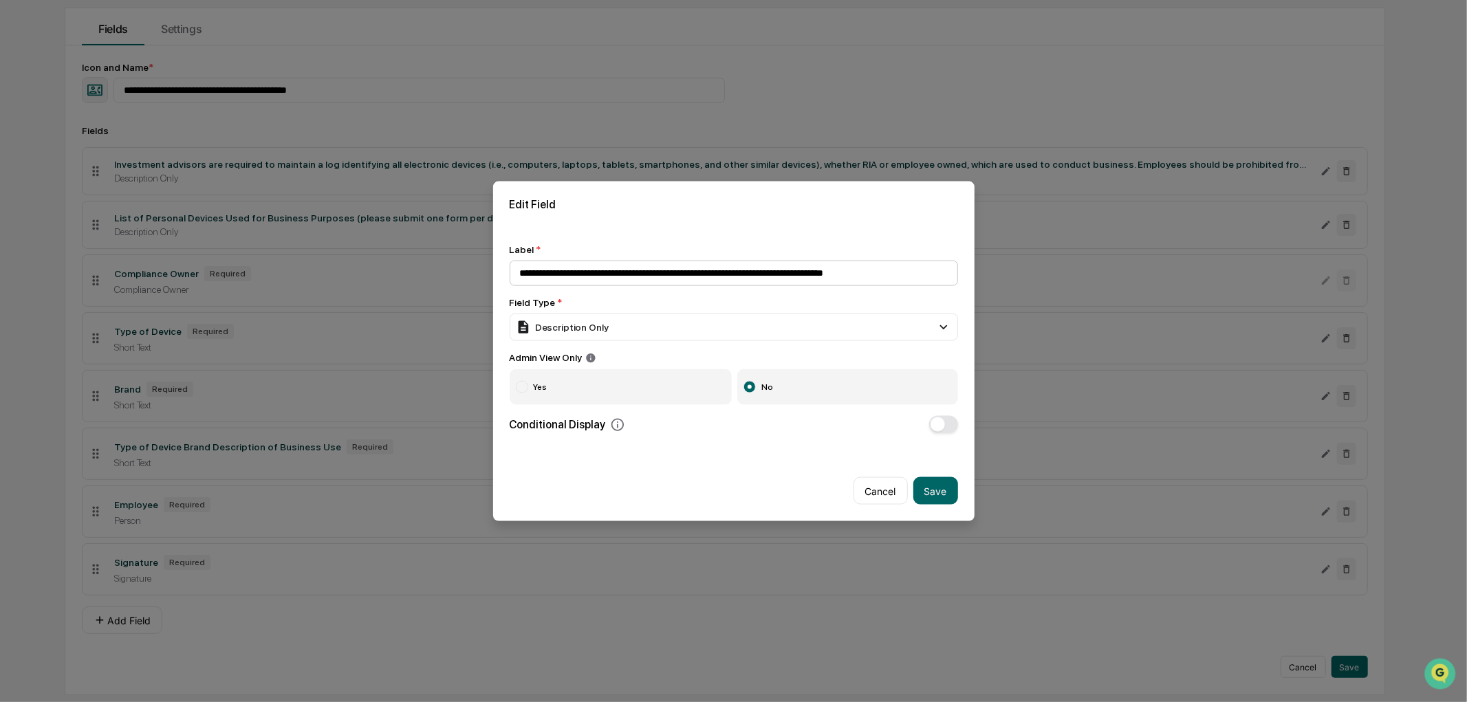
click at [915, 267] on input "**********" at bounding box center [733, 272] width 448 height 25
type input "**********"
click at [936, 496] on button "Save" at bounding box center [935, 491] width 45 height 28
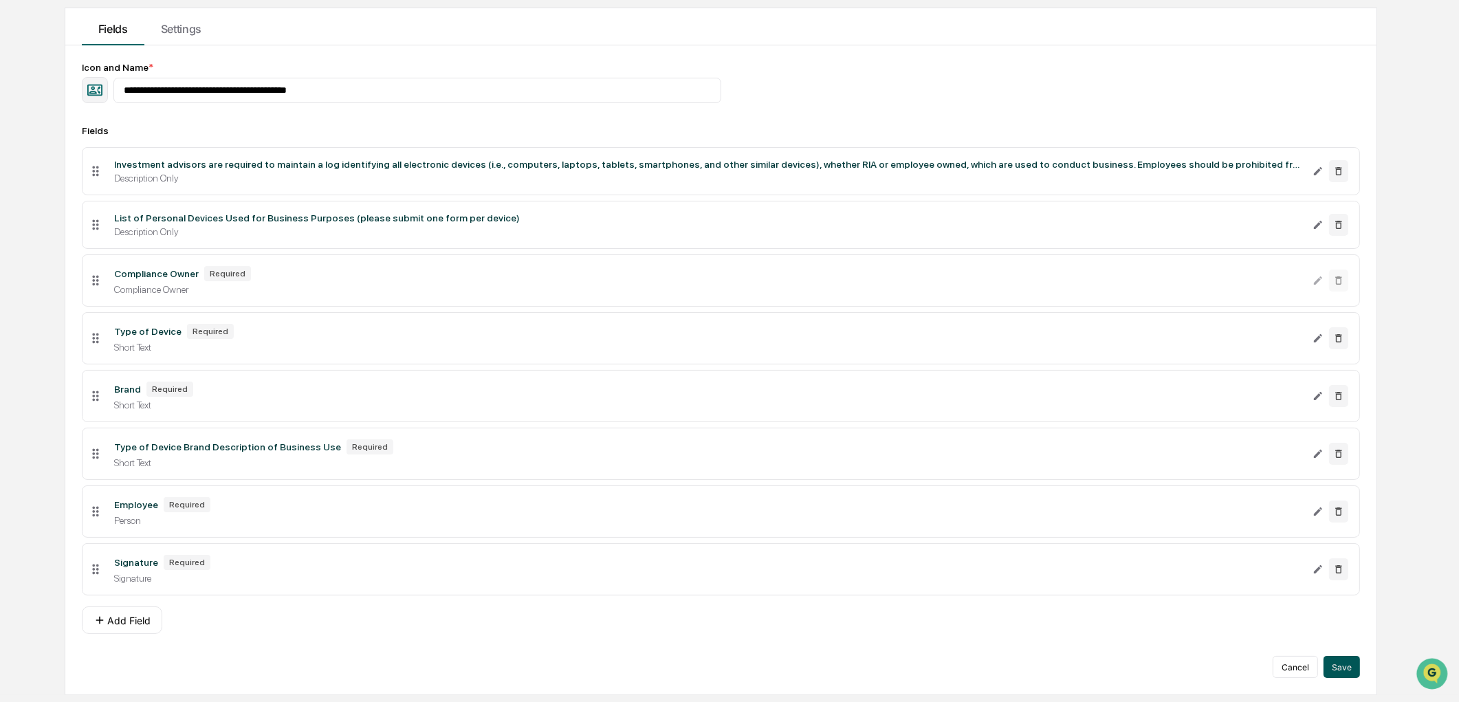
click at [1357, 676] on button "Save" at bounding box center [1342, 667] width 36 height 22
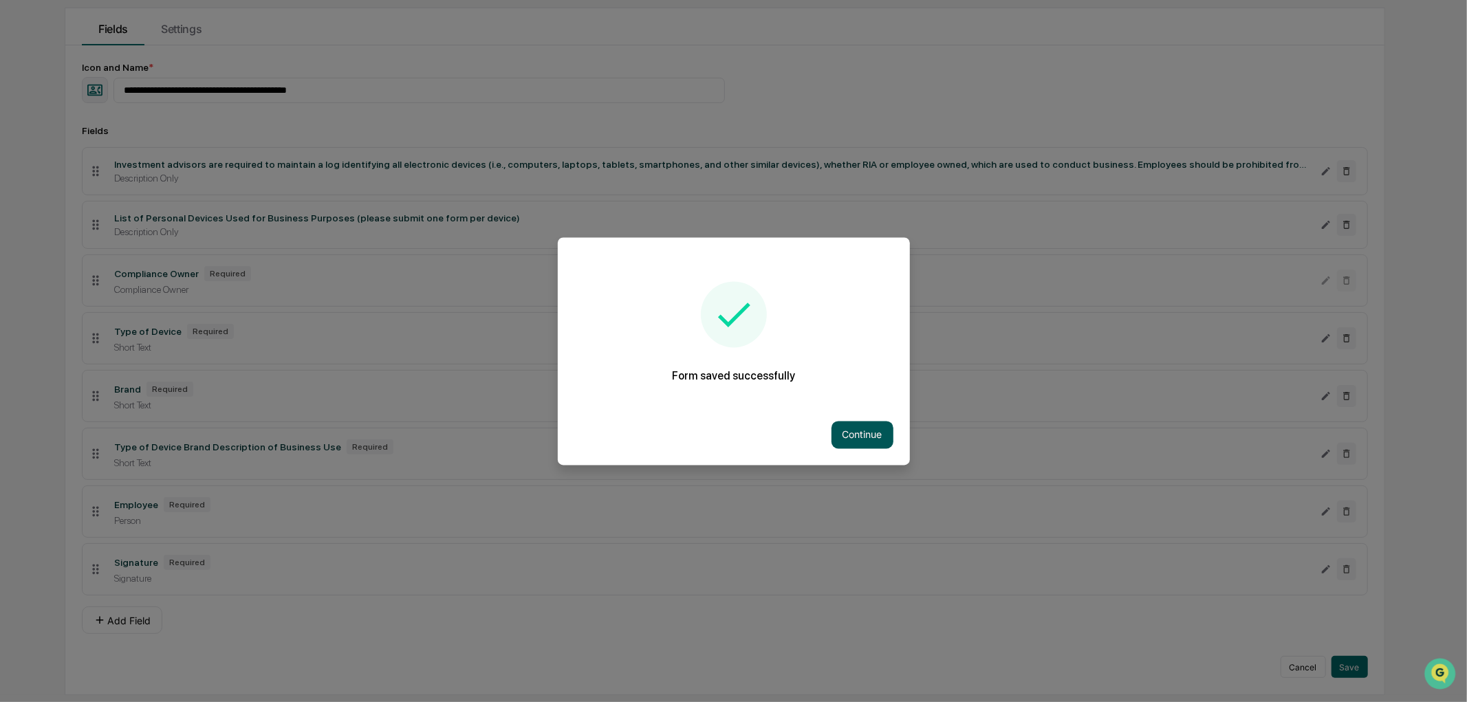
click at [862, 443] on button "Continue" at bounding box center [862, 435] width 62 height 28
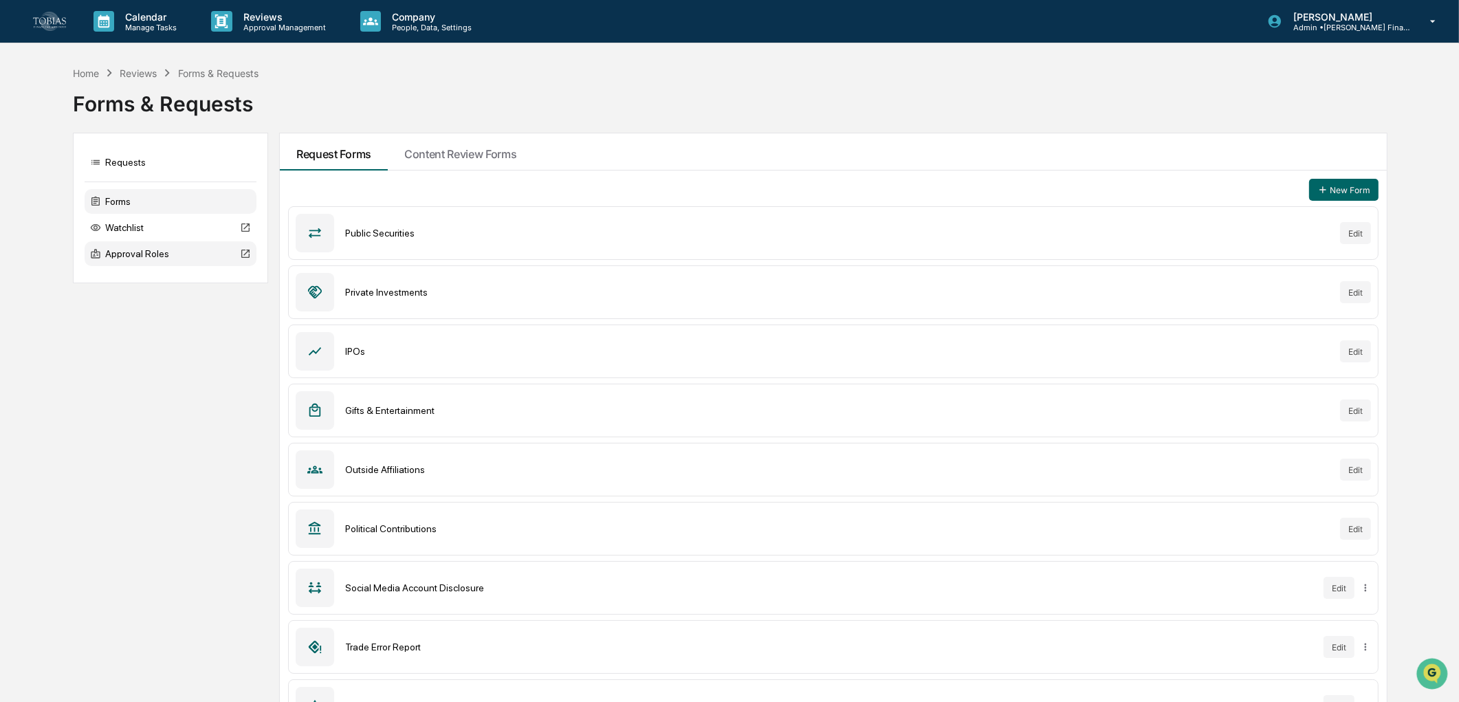
click at [111, 257] on div "Approval Roles" at bounding box center [171, 253] width 172 height 25
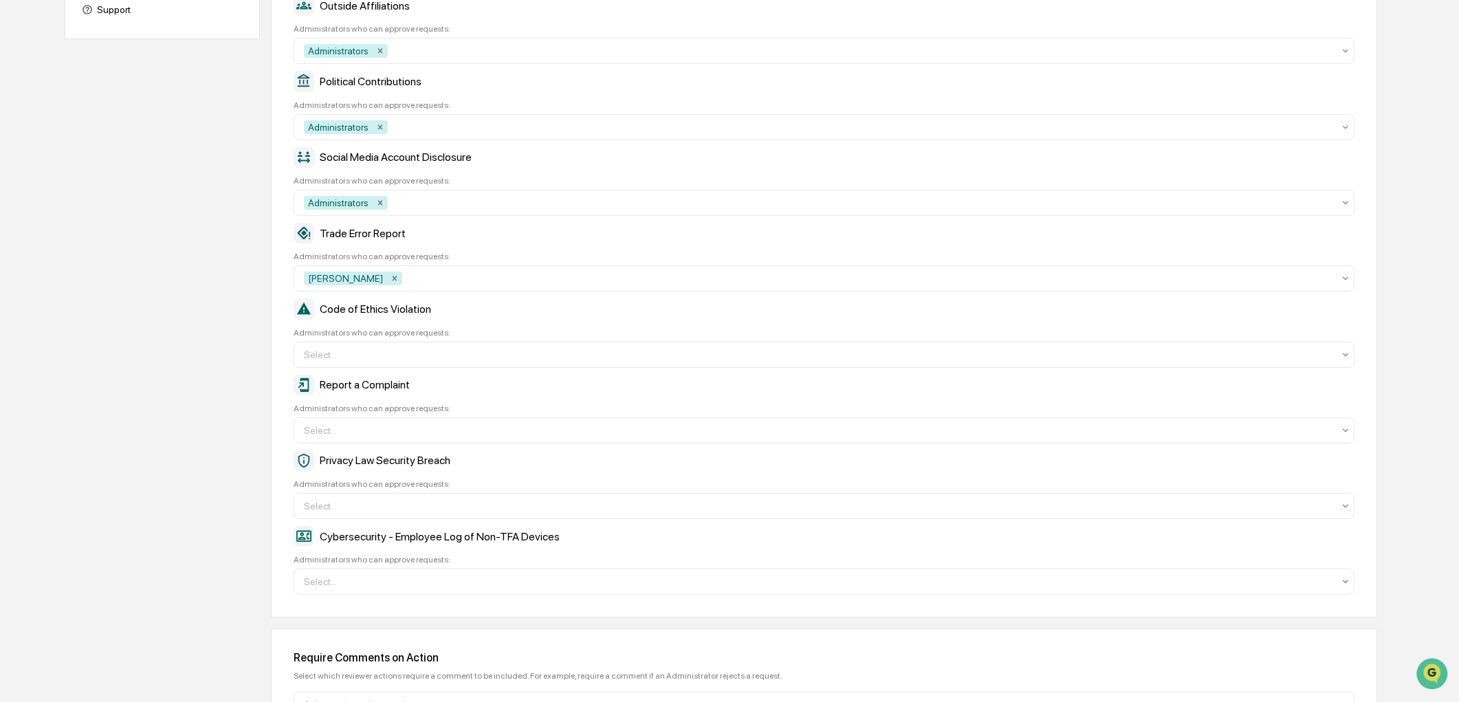
scroll to position [534, 0]
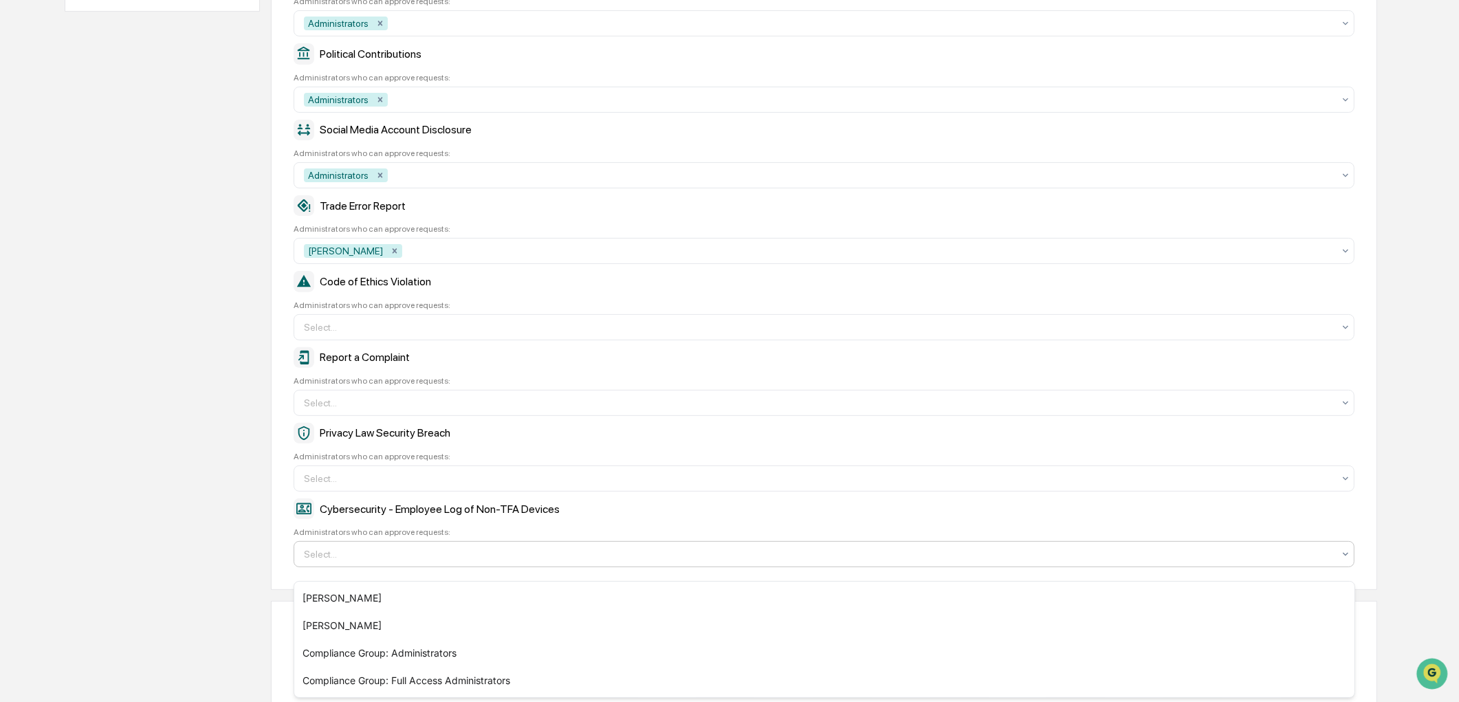
click at [390, 561] on div at bounding box center [819, 554] width 1030 height 14
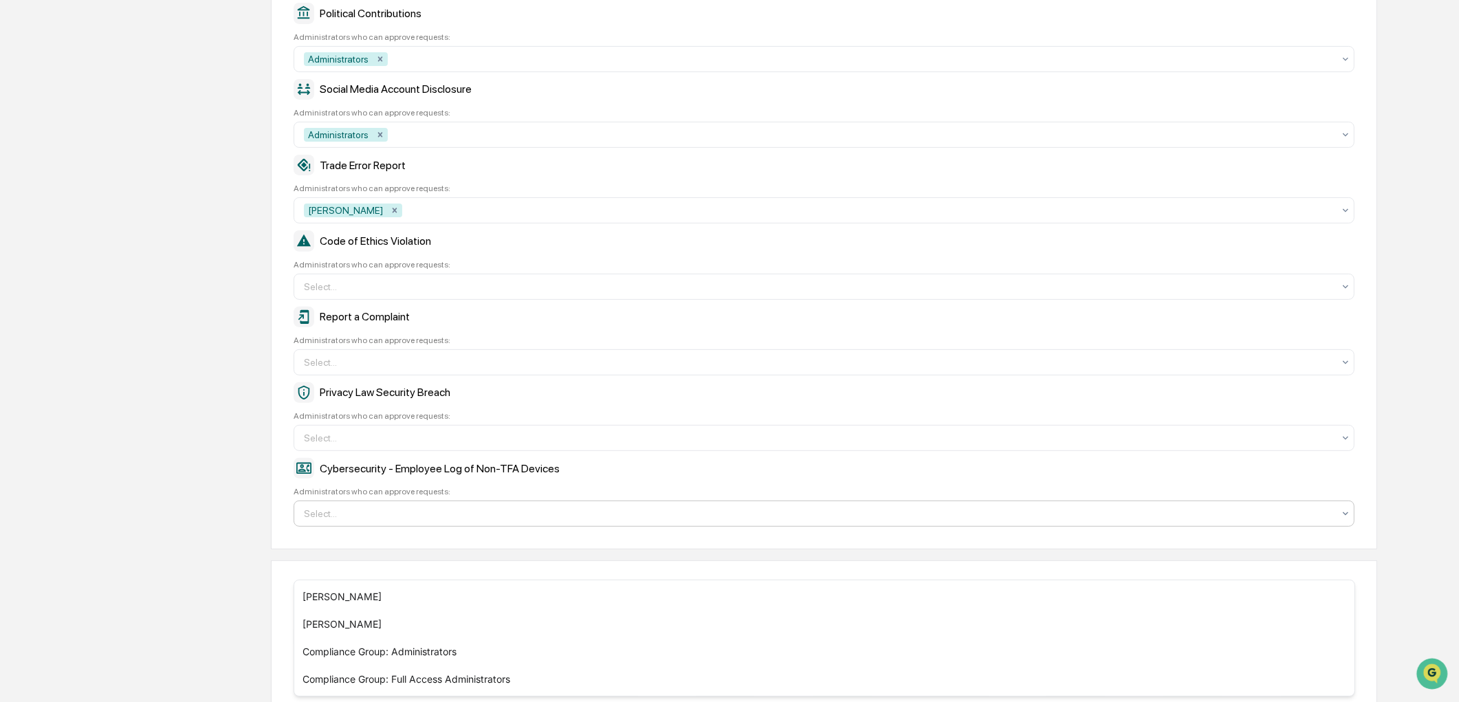
scroll to position [597, 0]
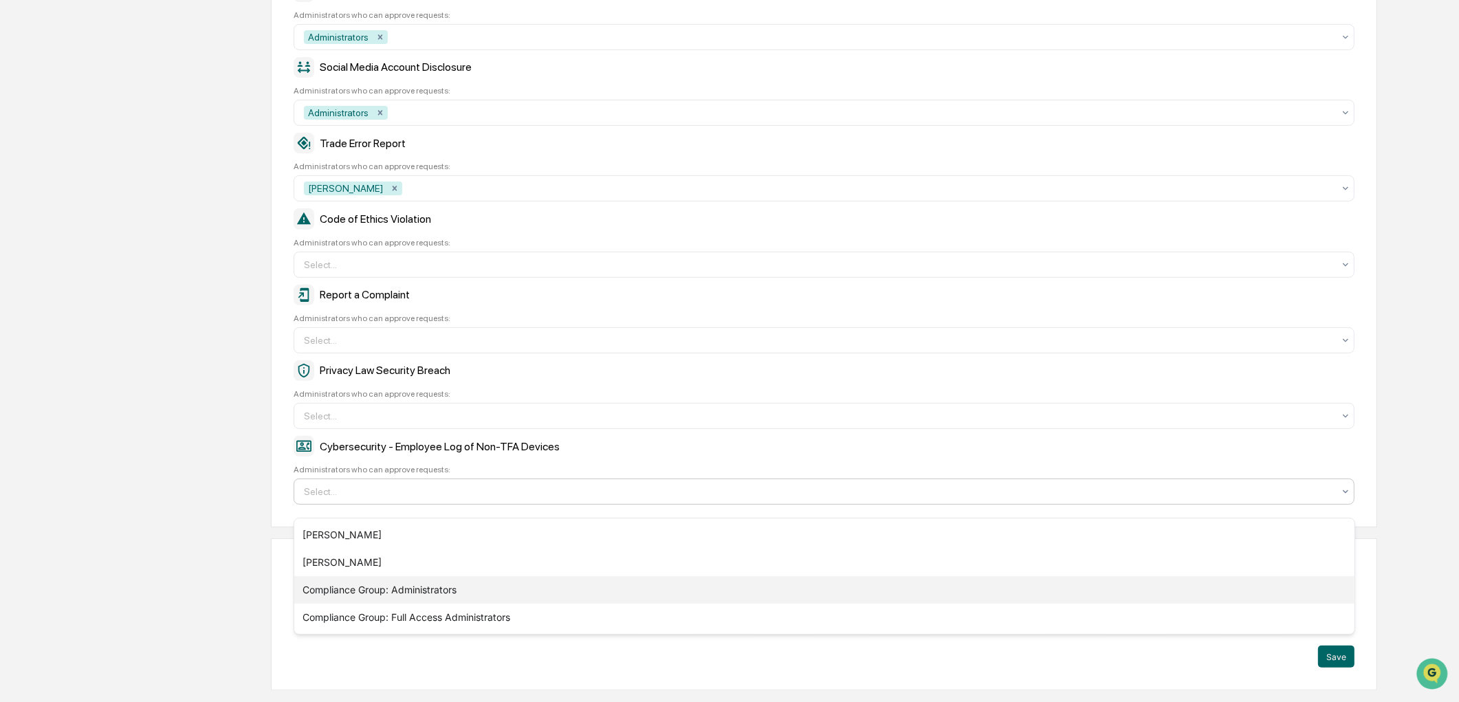
click at [397, 590] on div "Compliance Group: Administrators" at bounding box center [824, 590] width 1060 height 28
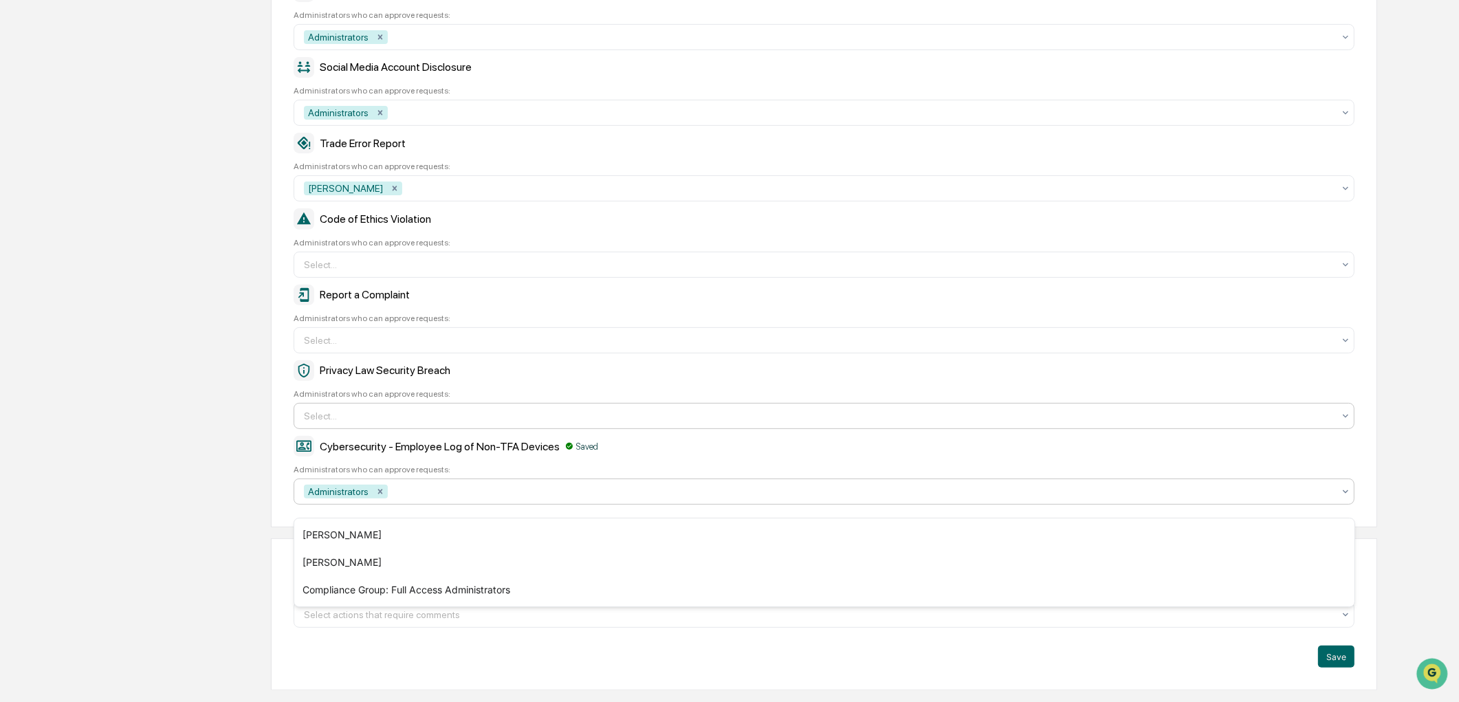
click at [393, 417] on div at bounding box center [819, 416] width 1030 height 14
click at [212, 448] on div "Company Info Platform Configuration Admin Calendar Visibility Administrator Tas…" at bounding box center [721, 113] width 1313 height 1153
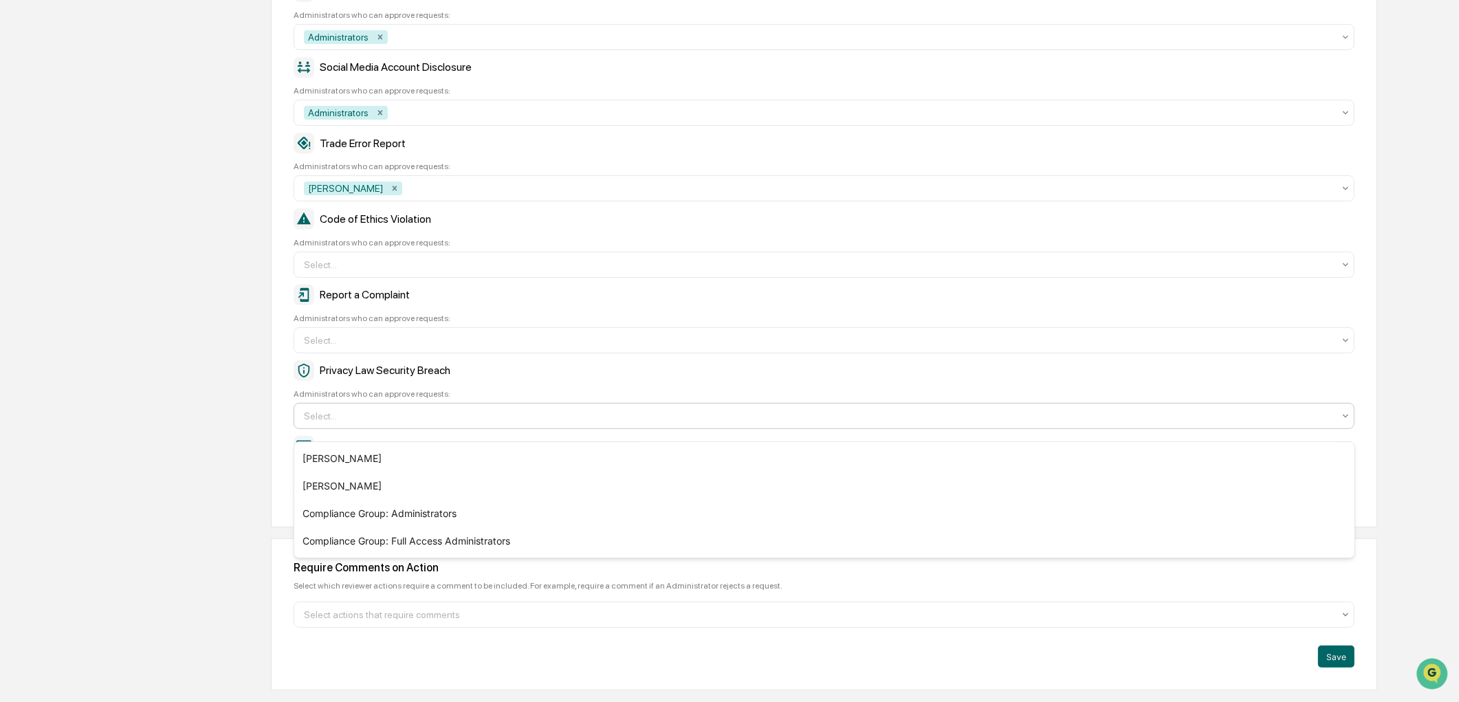
click at [760, 427] on div "Select..." at bounding box center [819, 416] width 1044 height 22
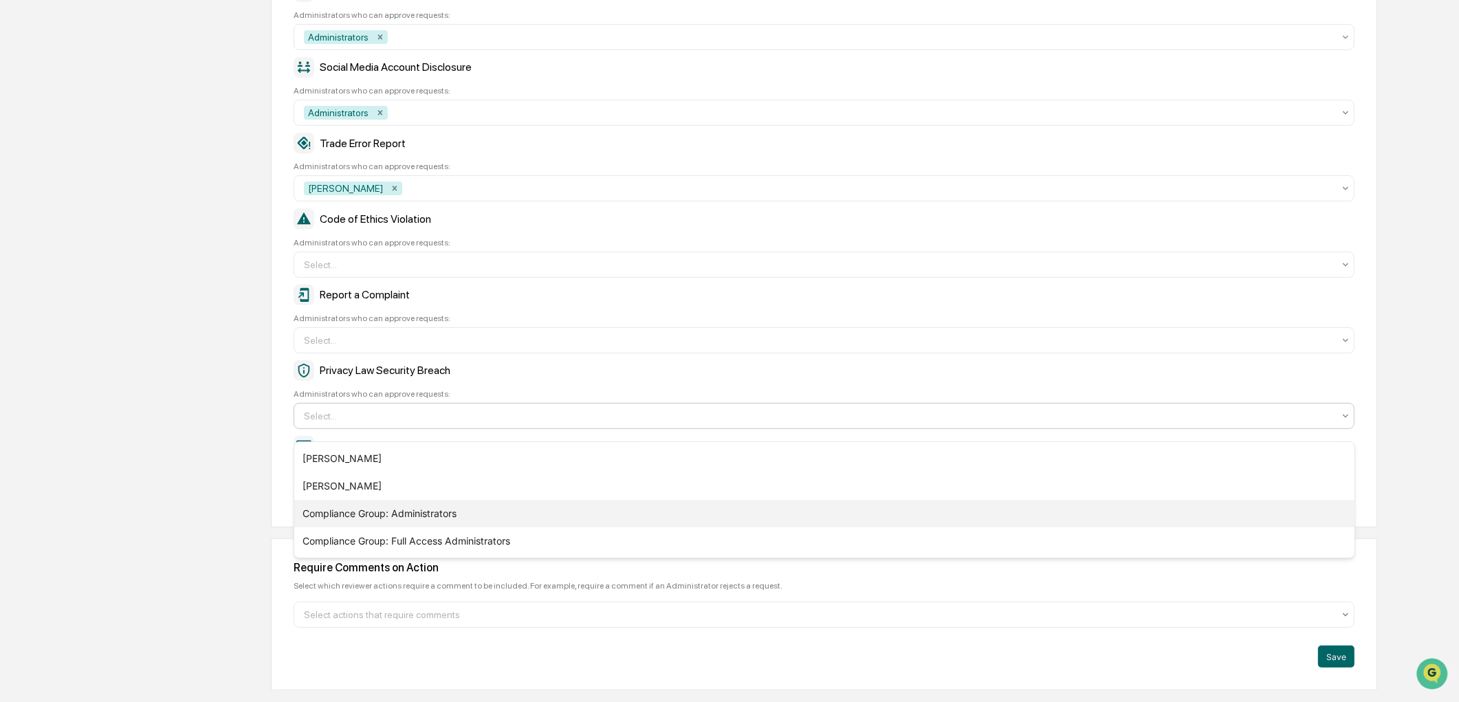
click at [459, 513] on div "Compliance Group: Administrators" at bounding box center [824, 514] width 1060 height 28
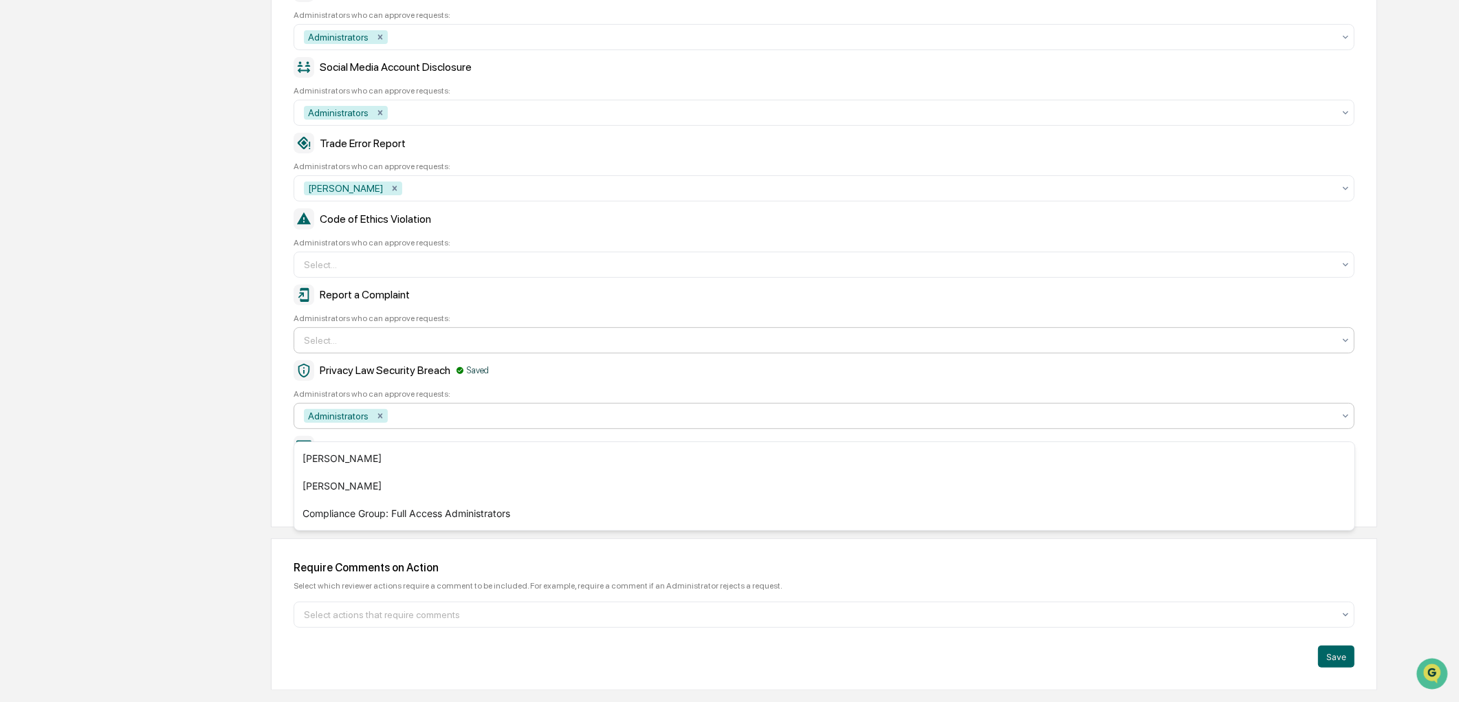
click at [457, 341] on div at bounding box center [819, 340] width 1030 height 14
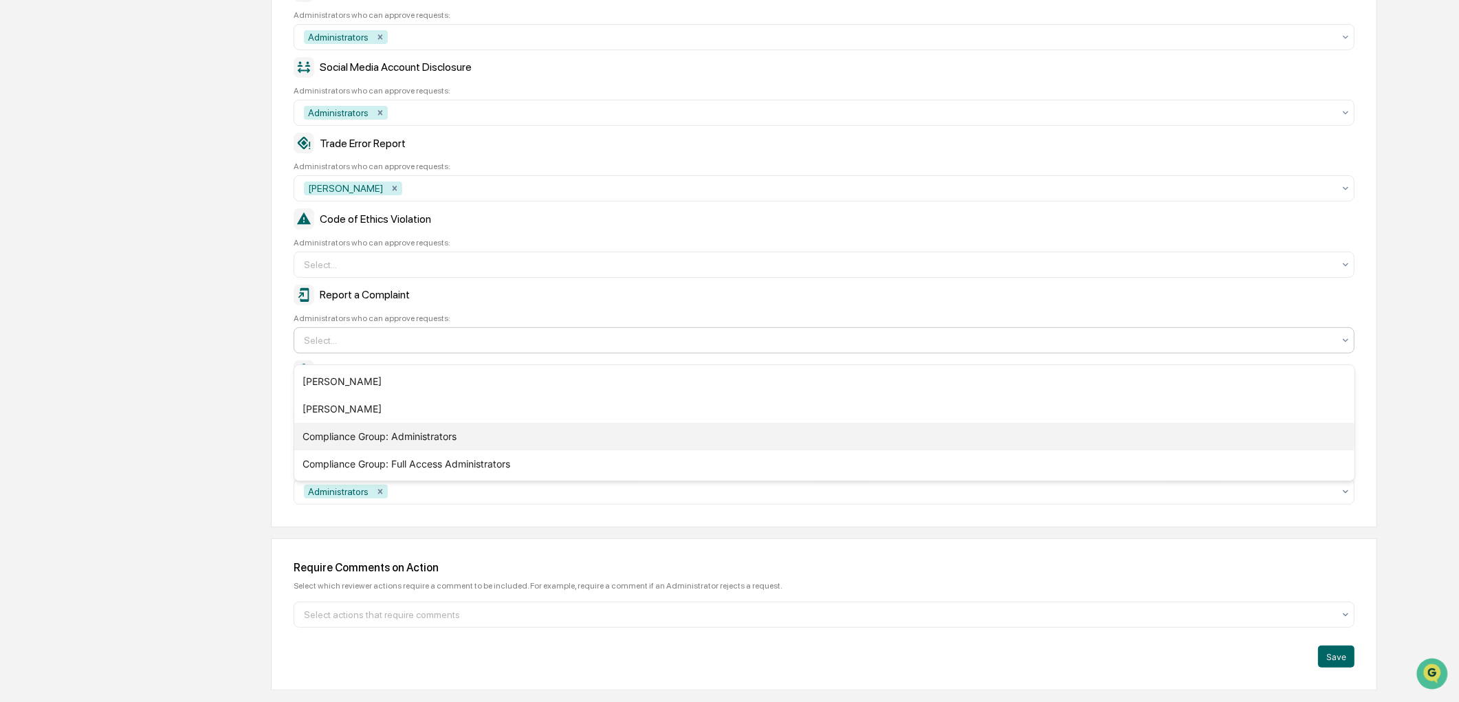
click at [409, 443] on div "Compliance Group: Administrators" at bounding box center [824, 437] width 1060 height 28
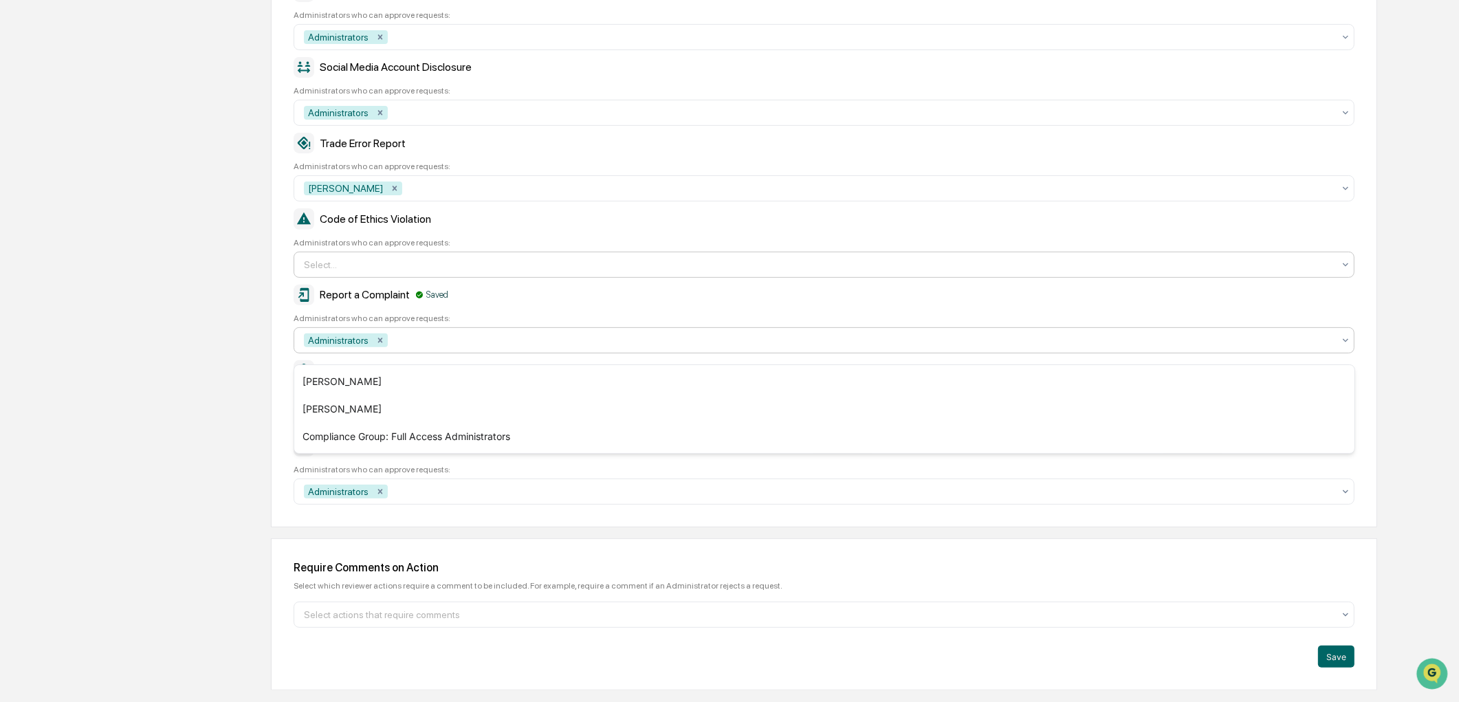
click at [426, 269] on div at bounding box center [819, 265] width 1030 height 14
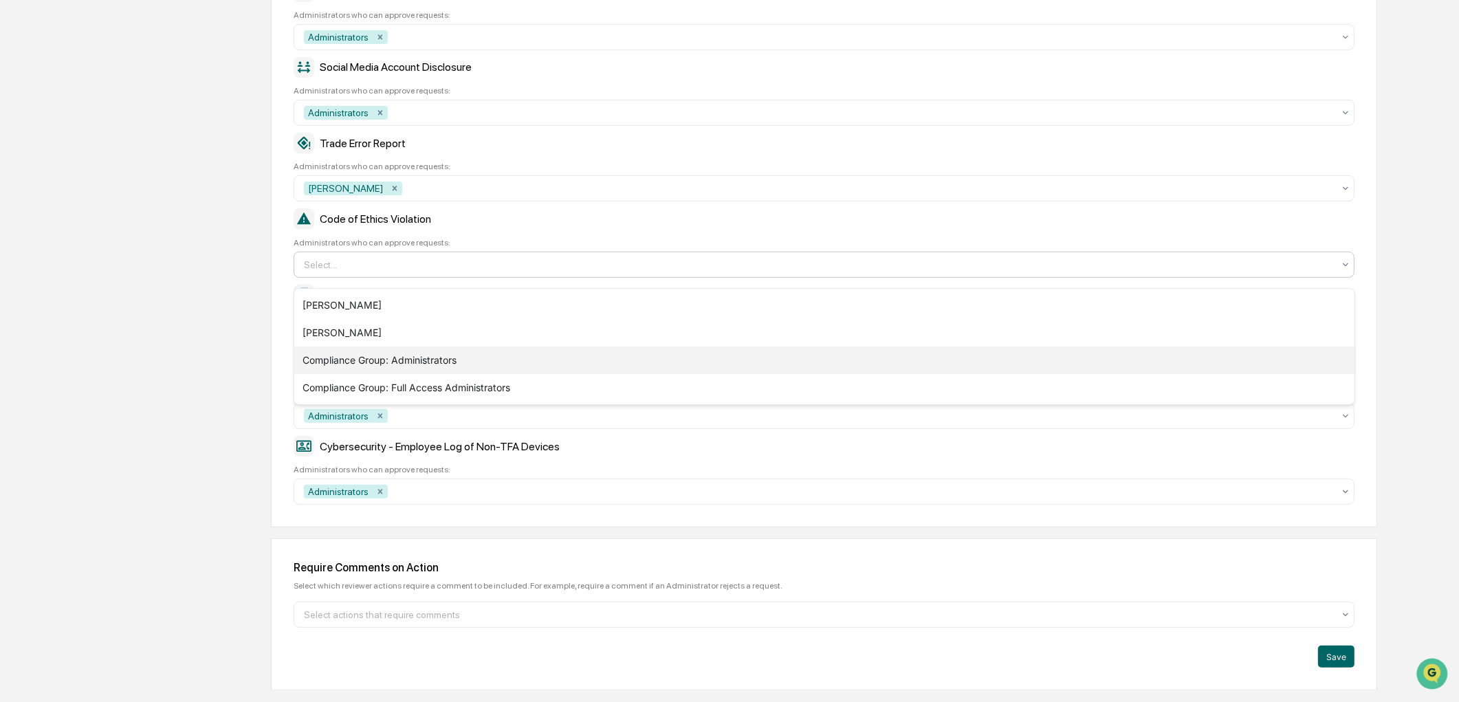
click at [400, 358] on div "Compliance Group: Administrators" at bounding box center [824, 361] width 1060 height 28
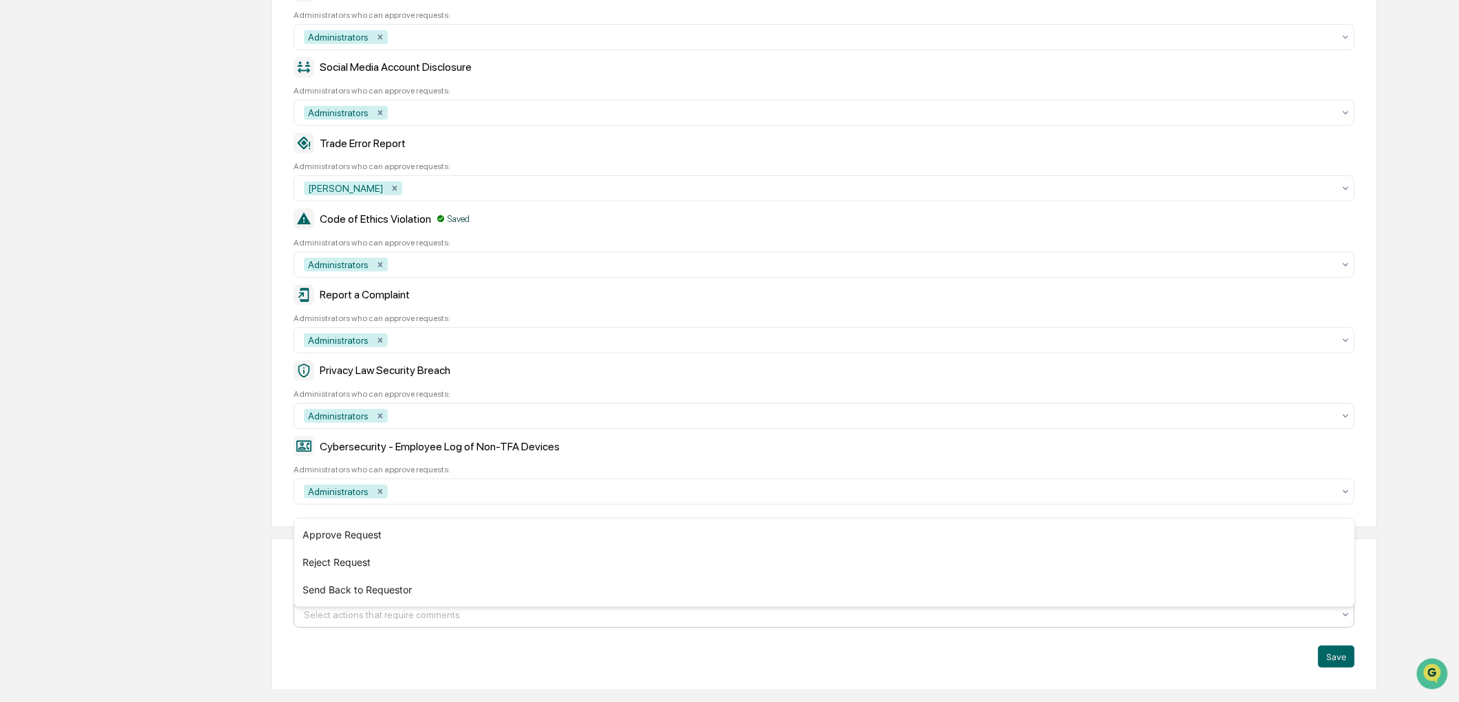
click at [408, 622] on div at bounding box center [819, 615] width 1030 height 14
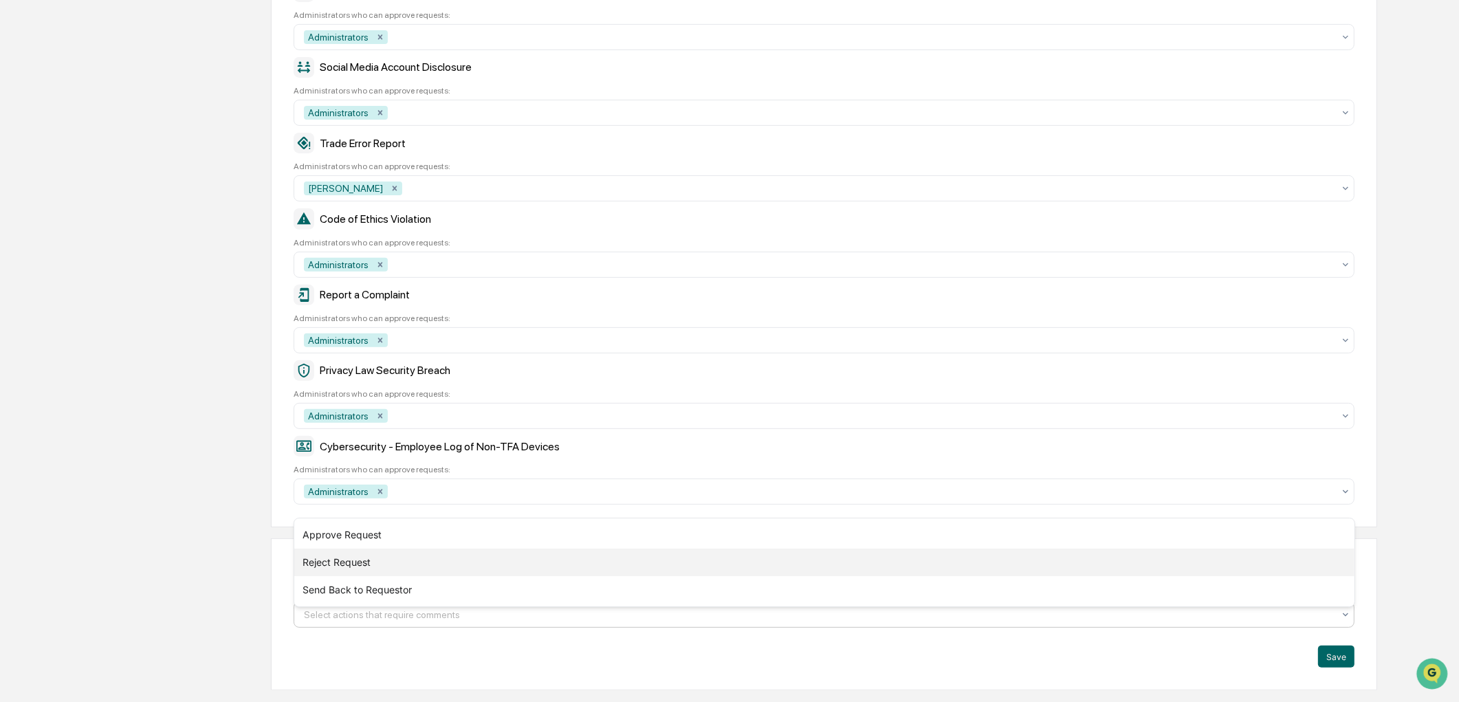
click at [349, 557] on div "Reject Request" at bounding box center [824, 563] width 1060 height 28
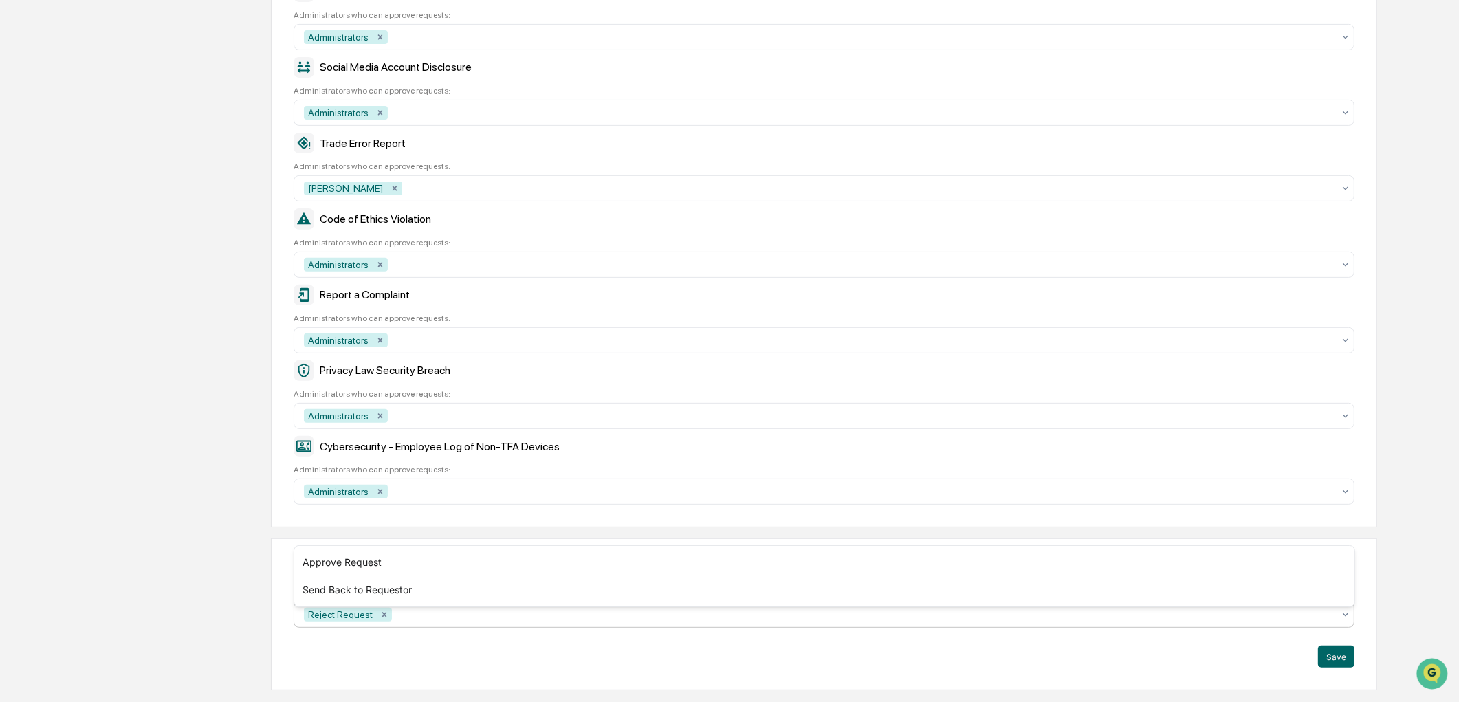
click at [229, 578] on div "Company Info Platform Configuration Admin Calendar Visibility Administrator Tas…" at bounding box center [721, 113] width 1313 height 1153
click at [1351, 668] on button "Save" at bounding box center [1336, 657] width 36 height 22
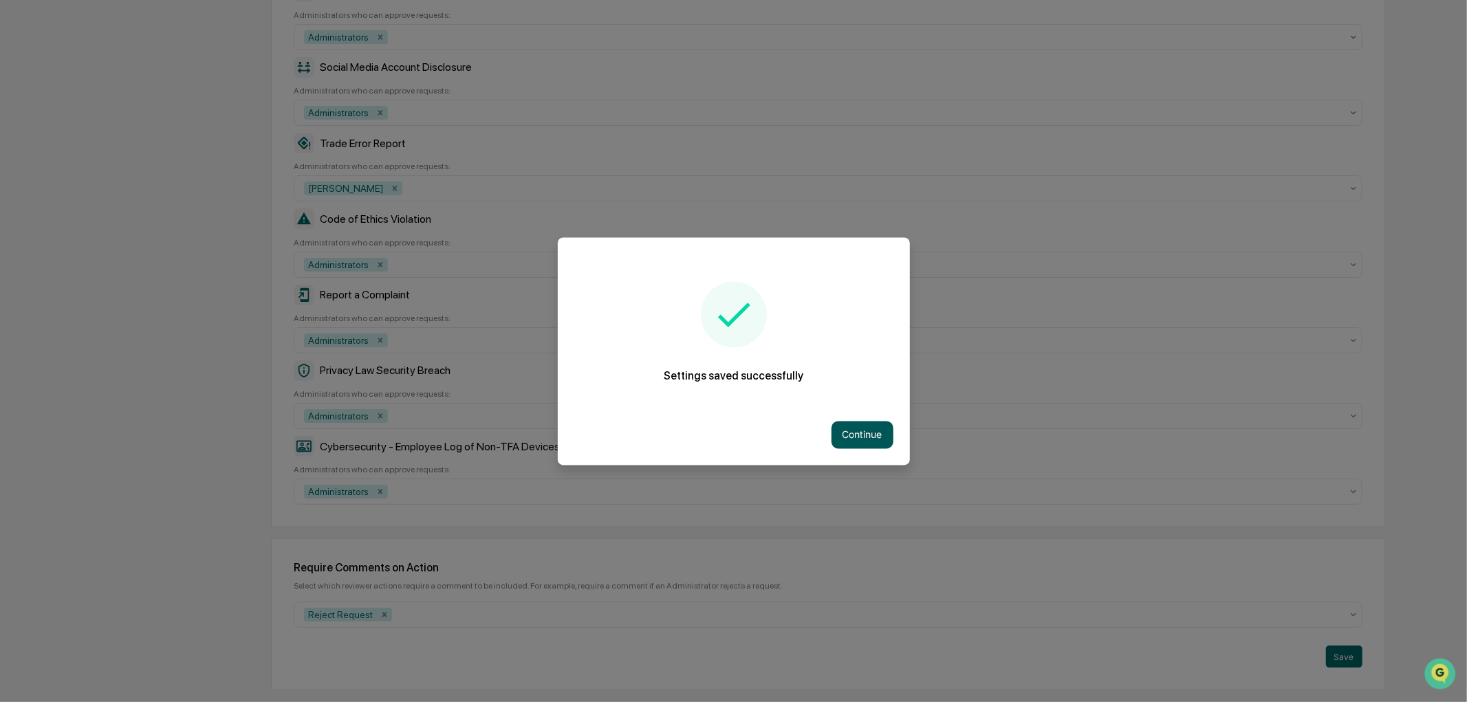
click at [862, 438] on button "Continue" at bounding box center [862, 435] width 62 height 28
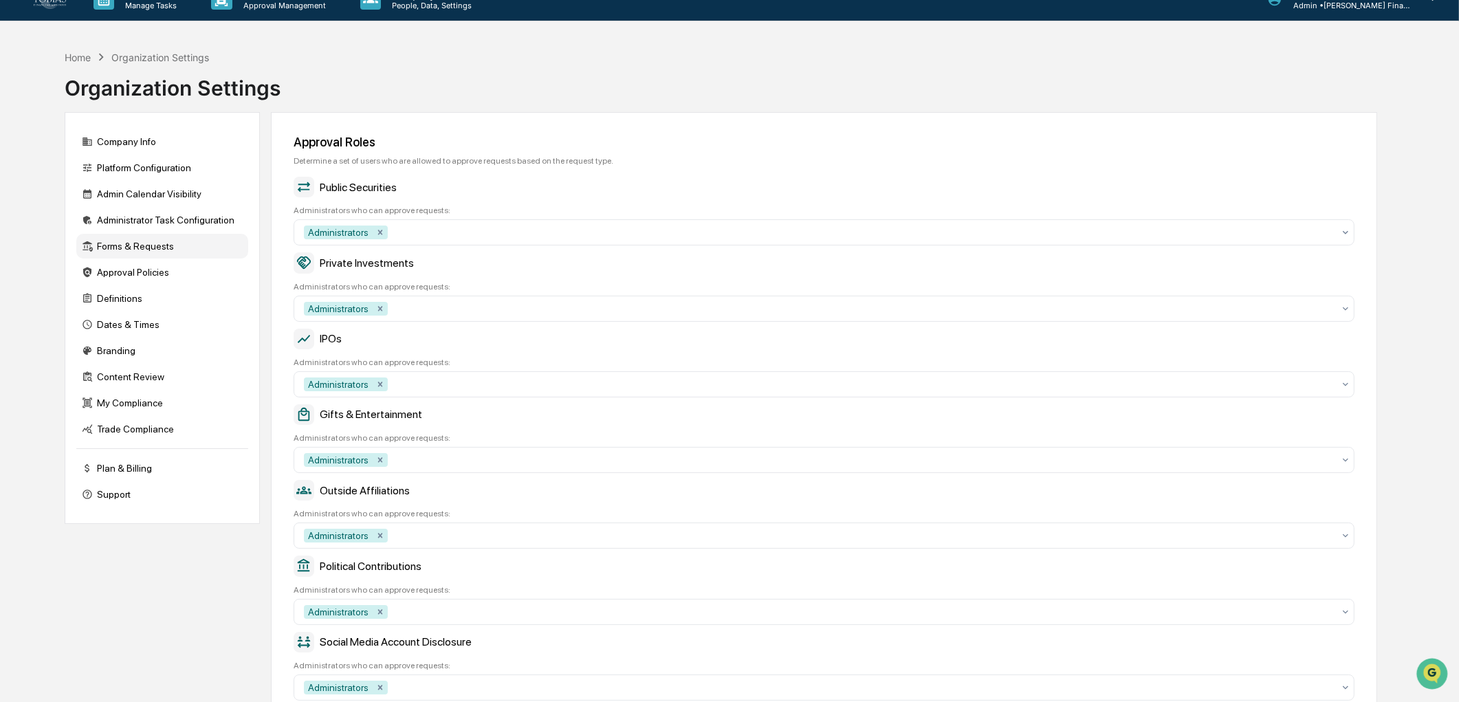
scroll to position [0, 0]
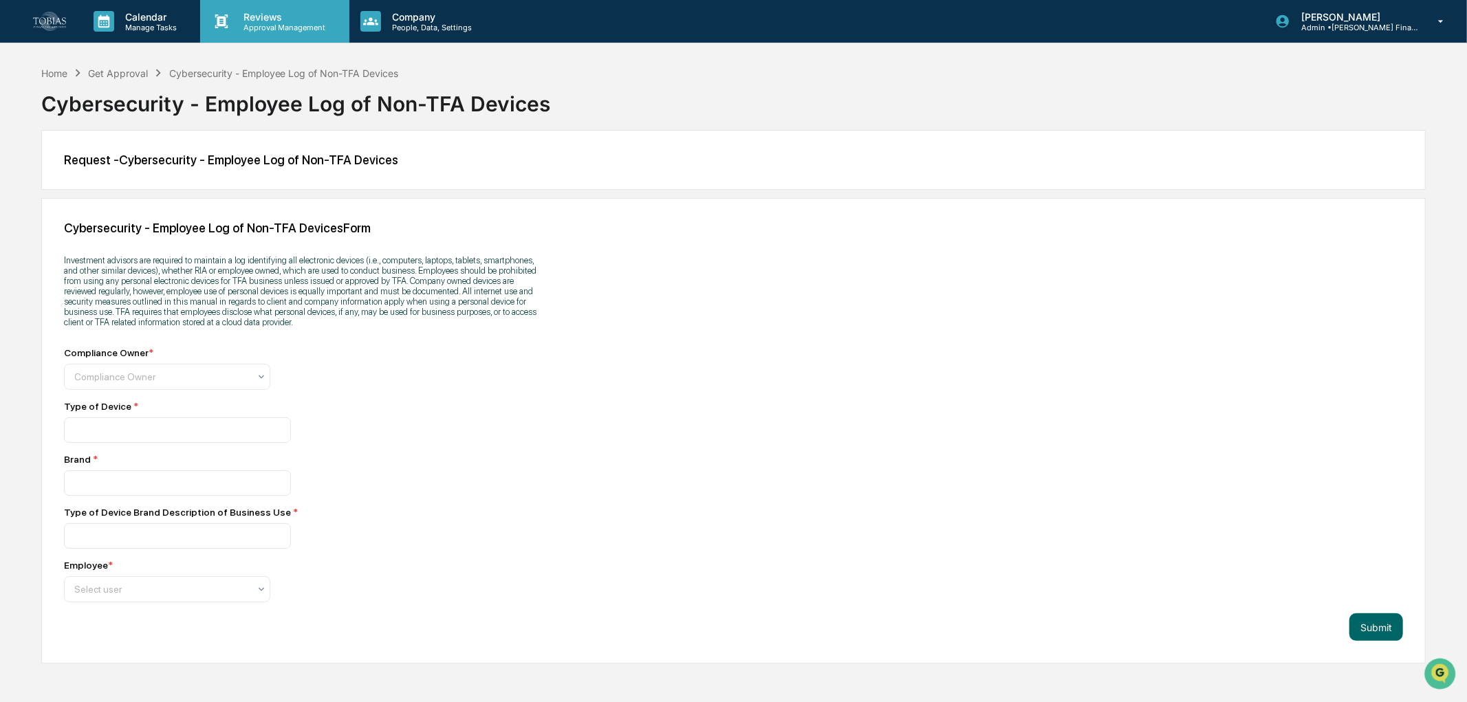
click at [242, 25] on p "Approval Management" at bounding box center [282, 28] width 100 height 10
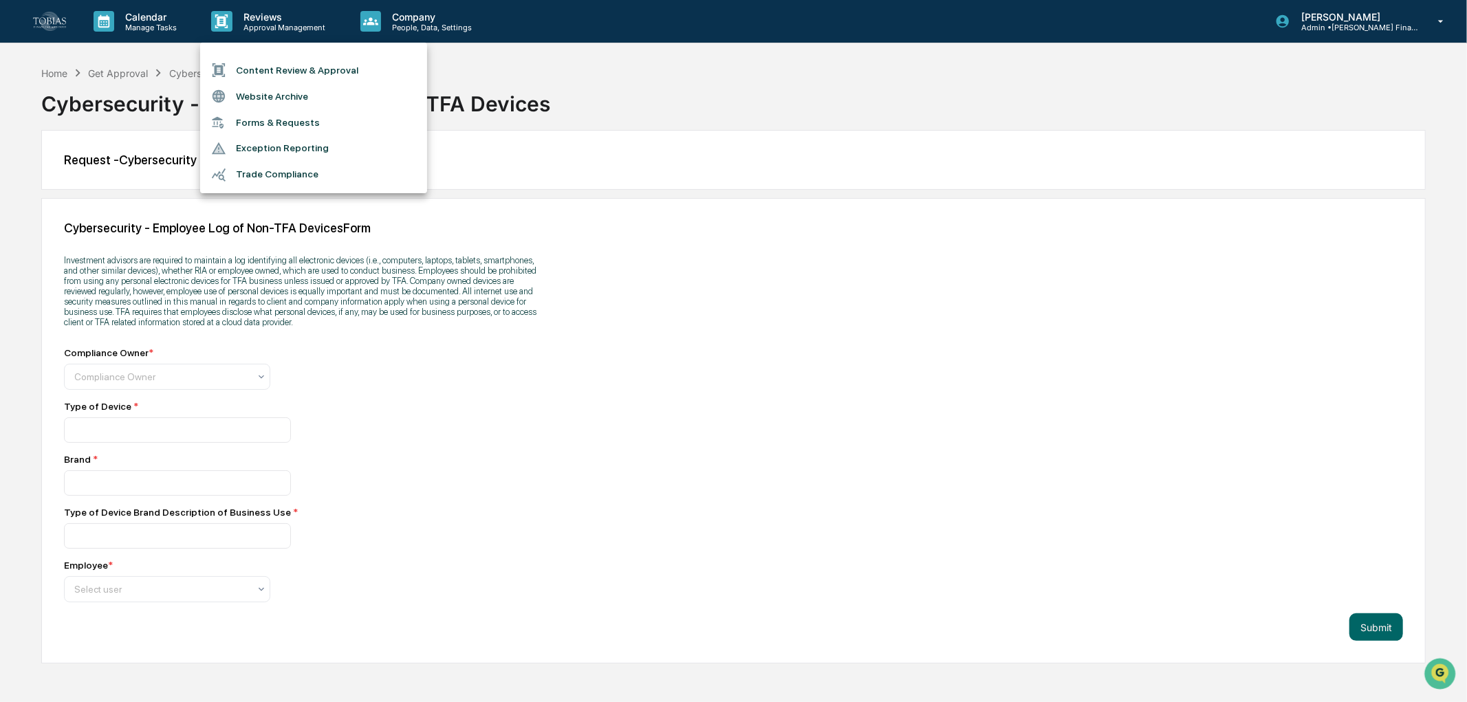
click at [272, 124] on li "Forms & Requests" at bounding box center [313, 122] width 227 height 25
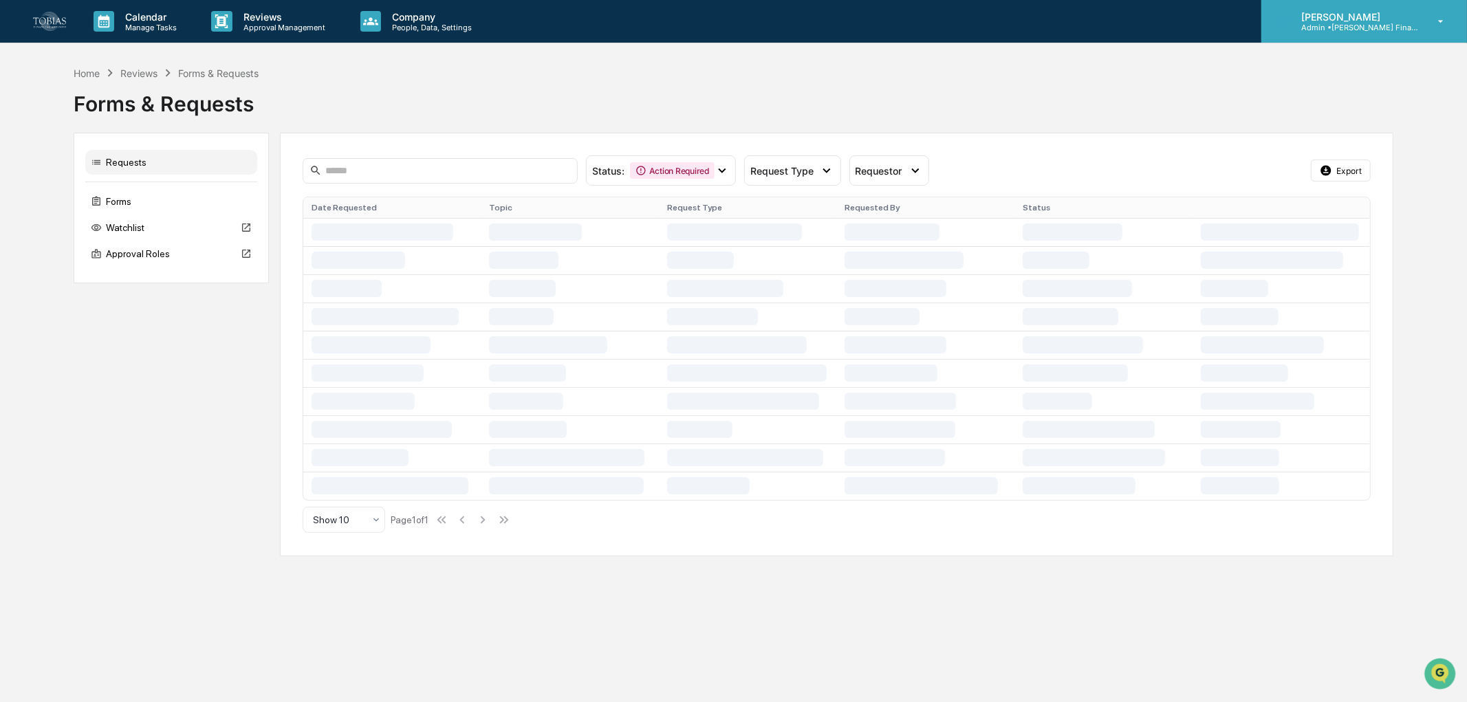
click at [1393, 26] on p "Admin • [PERSON_NAME] Financial Advisors" at bounding box center [1354, 28] width 128 height 10
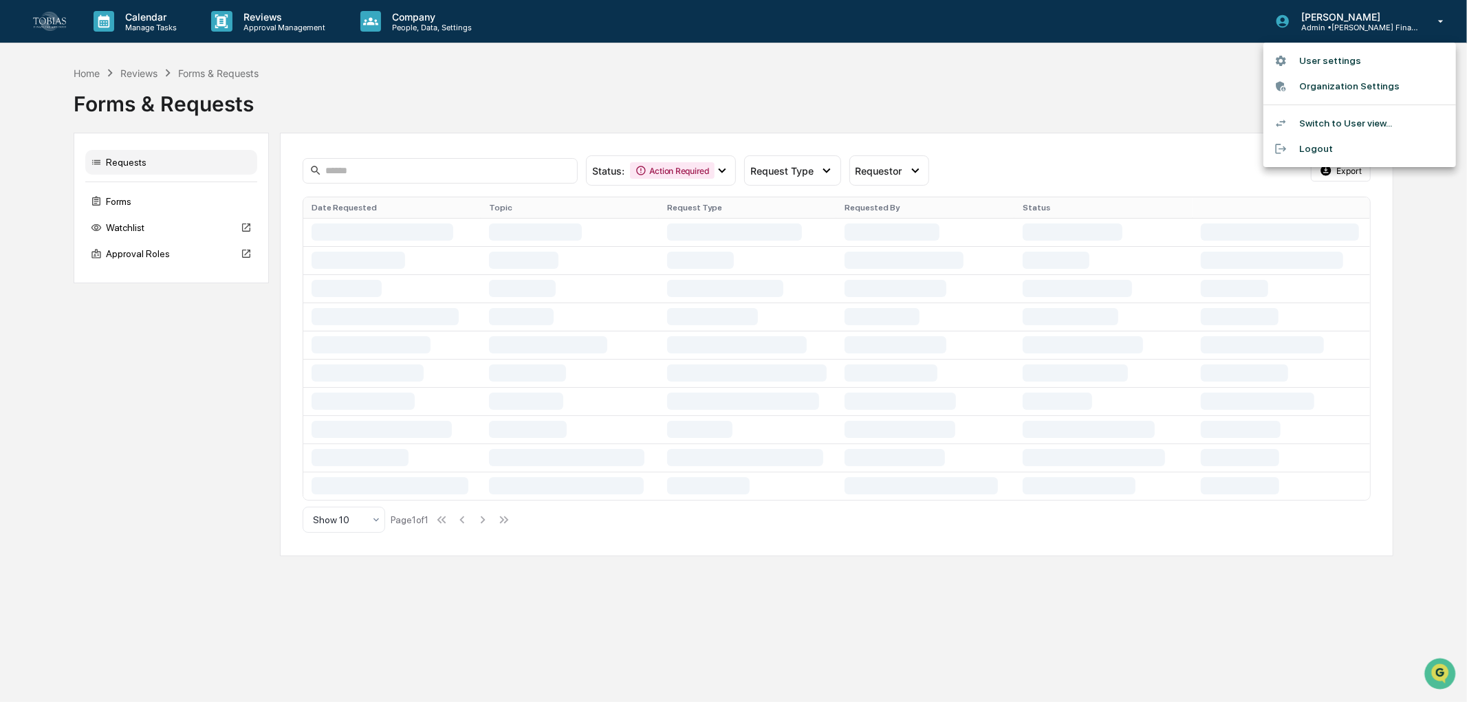
click at [1324, 121] on li "Switch to User view..." at bounding box center [1359, 123] width 193 height 25
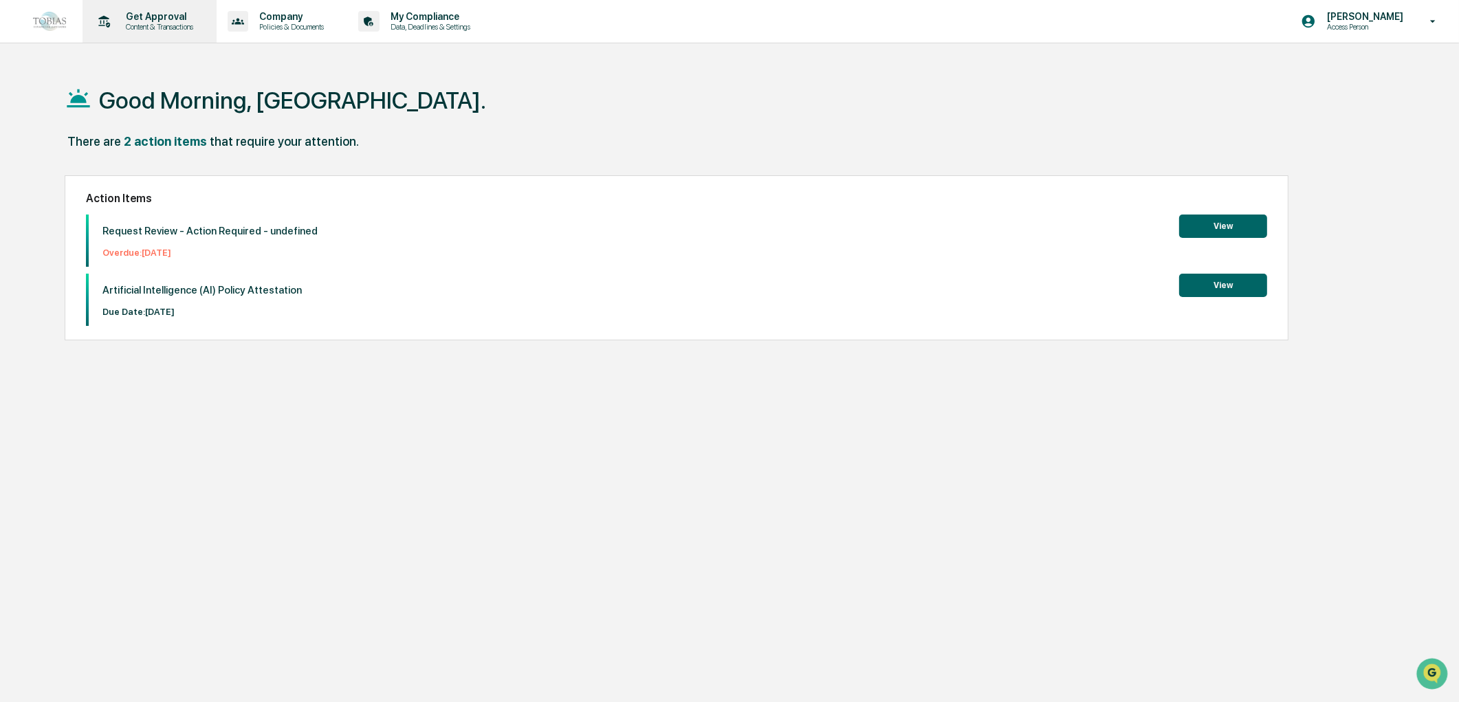
click at [166, 19] on p "Get Approval" at bounding box center [157, 16] width 85 height 11
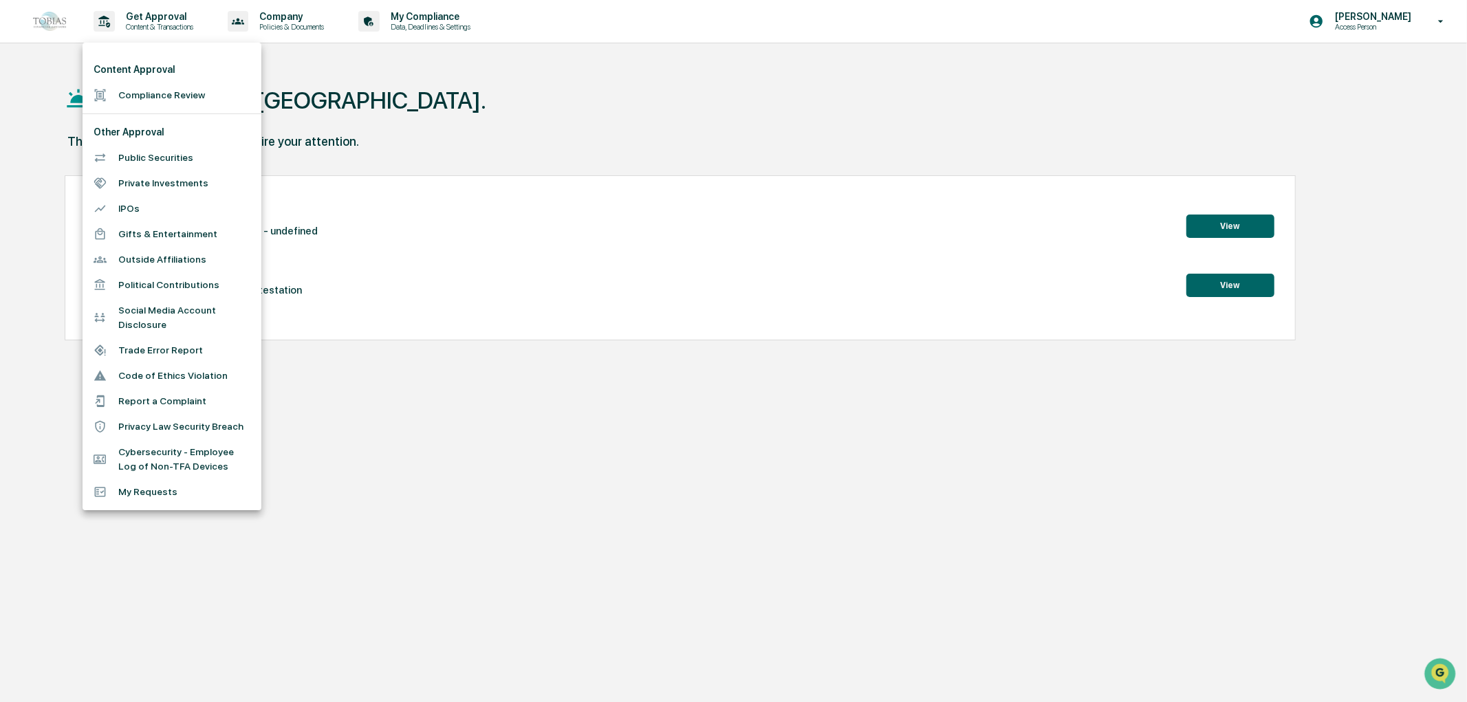
click at [153, 492] on li "My Requests" at bounding box center [172, 491] width 179 height 25
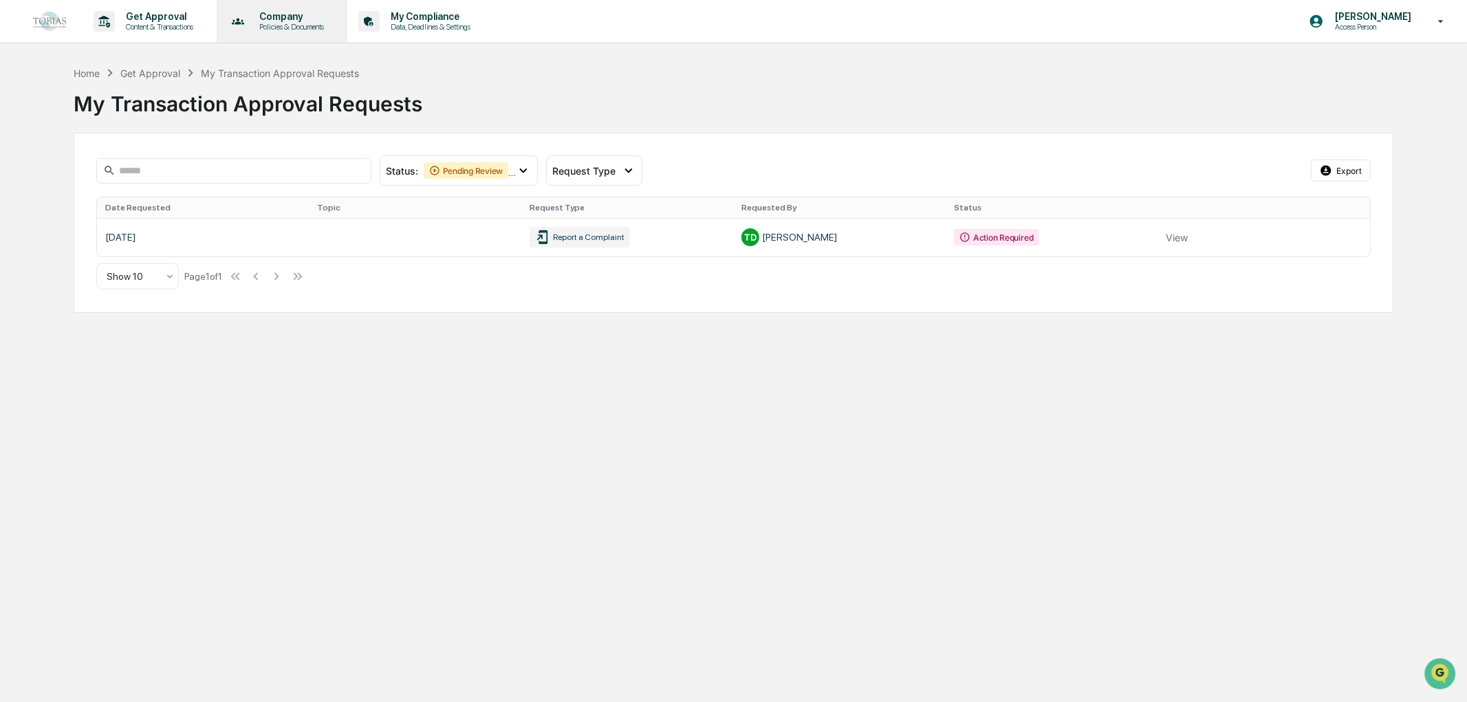
click at [286, 28] on p "Policies & Documents" at bounding box center [289, 27] width 83 height 10
click at [114, 10] on div at bounding box center [733, 351] width 1467 height 702
click at [454, 181] on div "Status : Pending Review Action Required" at bounding box center [459, 170] width 158 height 30
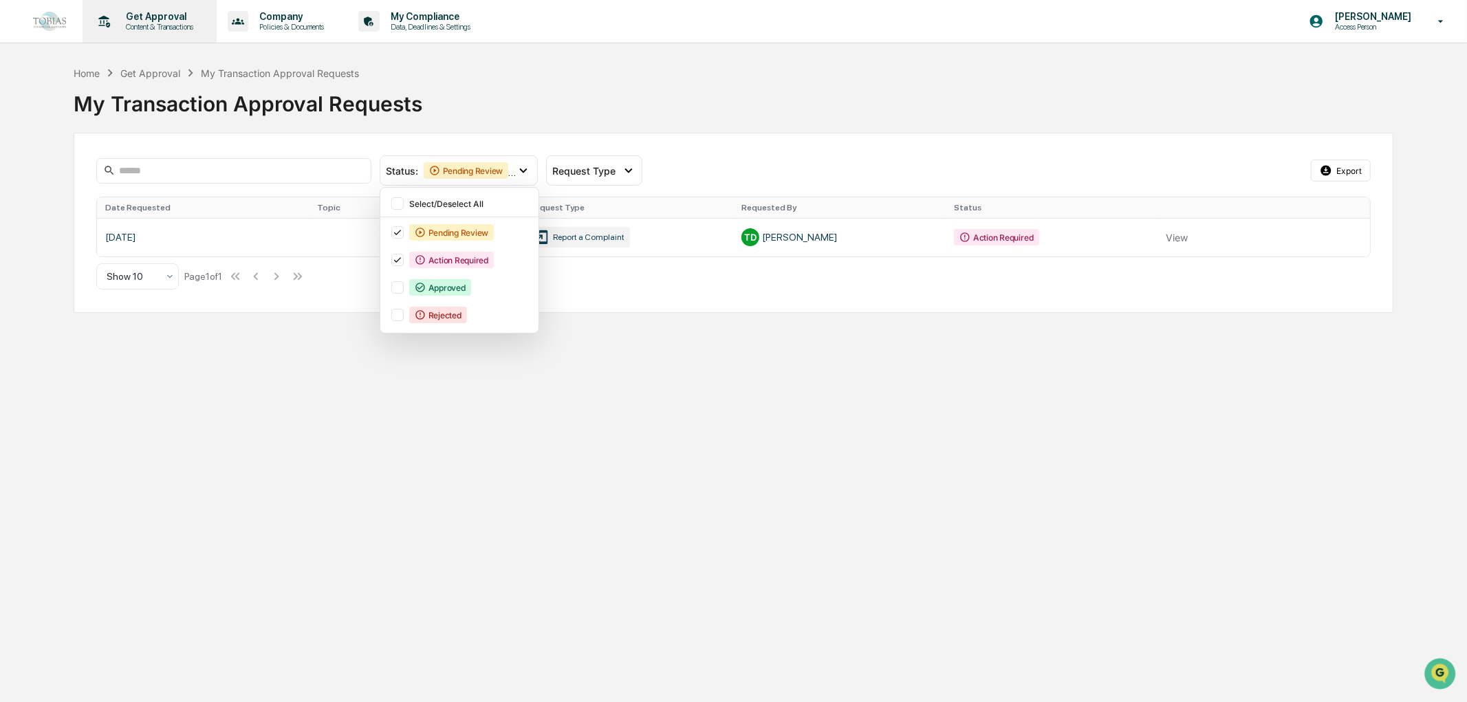
click at [182, 21] on p "Get Approval" at bounding box center [157, 16] width 85 height 11
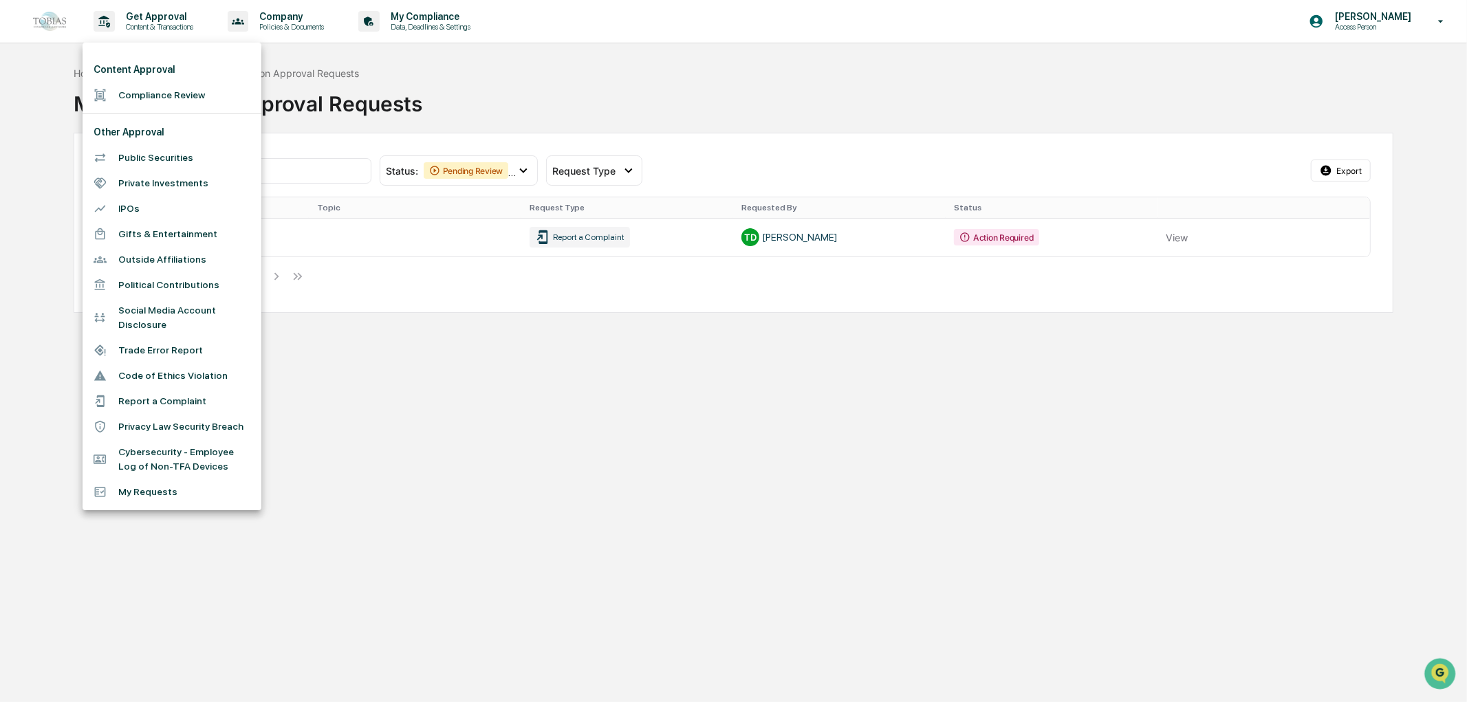
click at [197, 457] on li "Cybersecurity - Employee Log of Non-TFA Devices" at bounding box center [172, 459] width 179 height 40
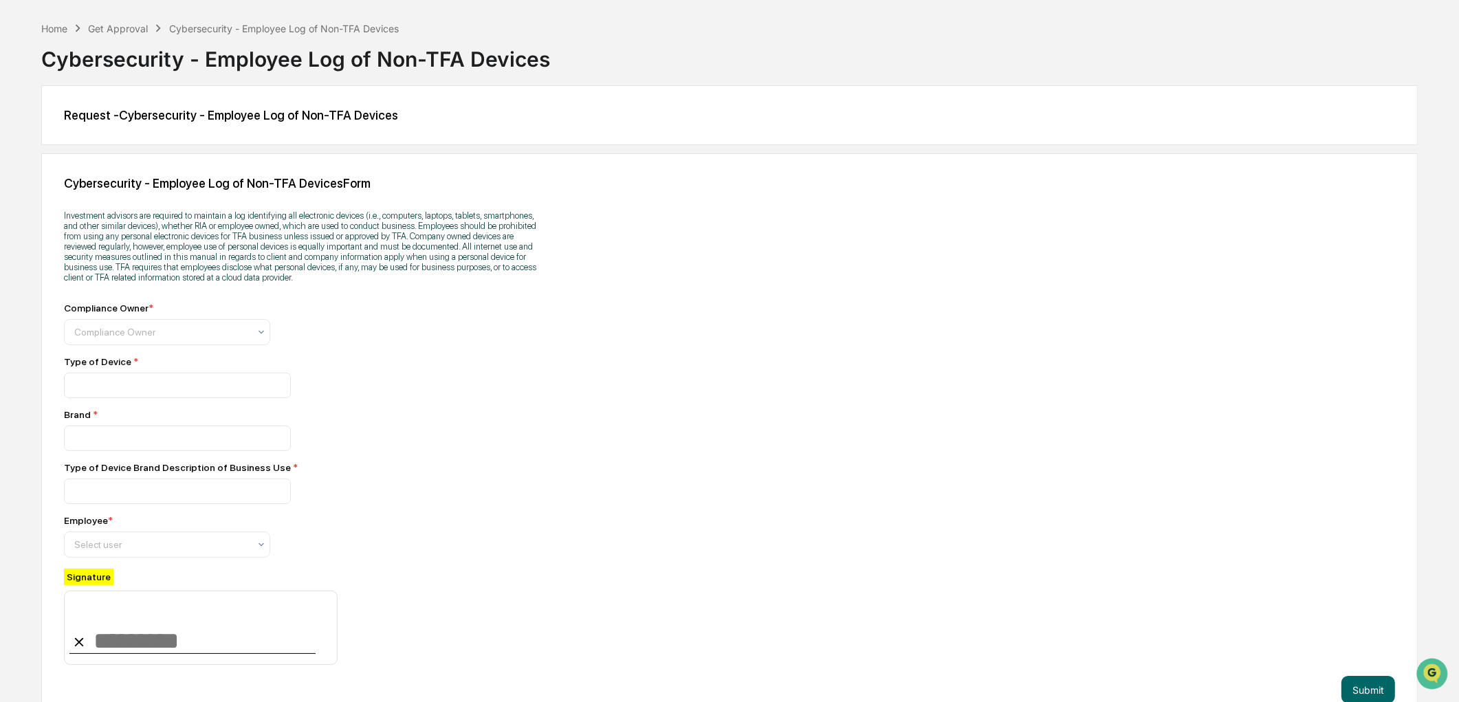
scroll to position [80, 0]
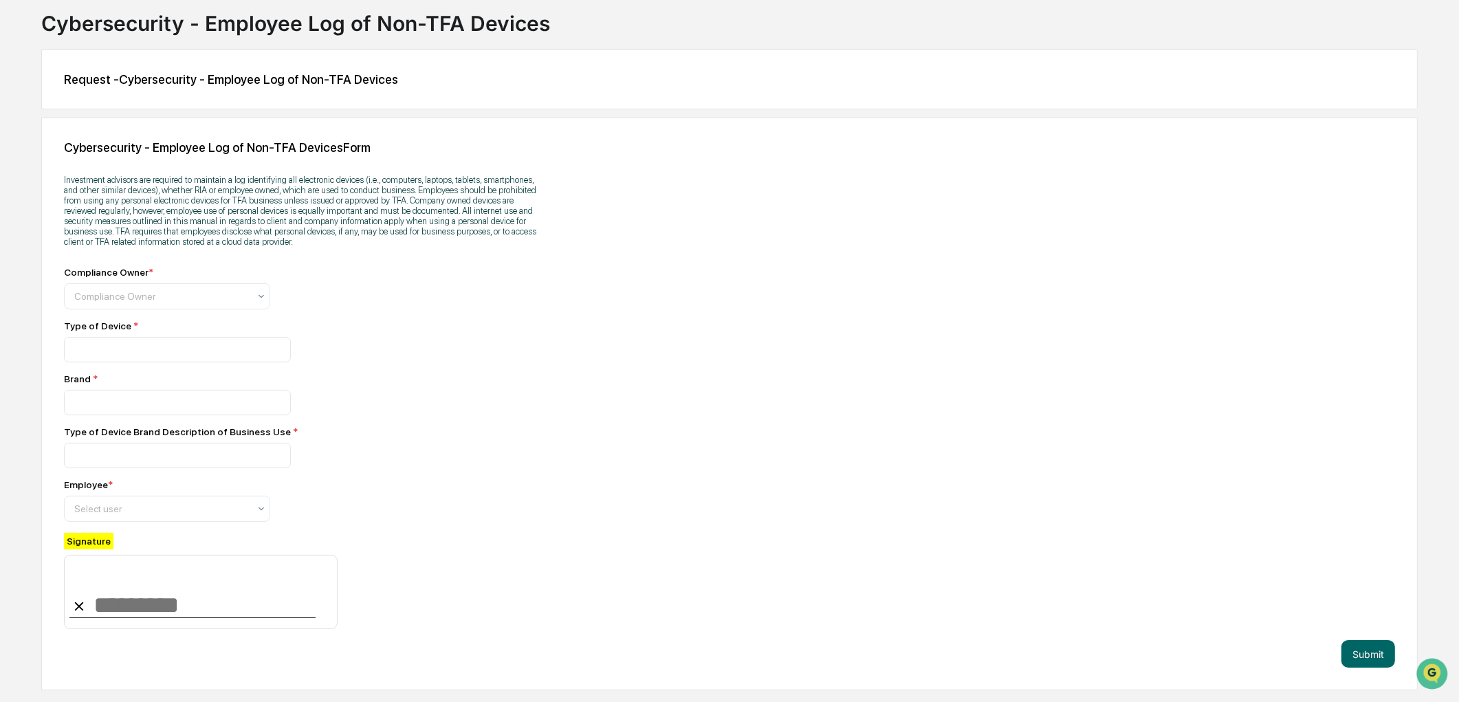
click at [138, 602] on input at bounding box center [201, 592] width 274 height 74
click at [638, 480] on div "Cybersecurity - Employee Log of Non-TFA Devices Form Investment advisors are re…" at bounding box center [729, 404] width 1377 height 573
click at [91, 306] on div "Compliance Owner" at bounding box center [161, 296] width 188 height 19
click at [572, 351] on div "Cybersecurity - Employee Log of Non-TFA Devices Form Investment advisors are re…" at bounding box center [729, 404] width 1377 height 573
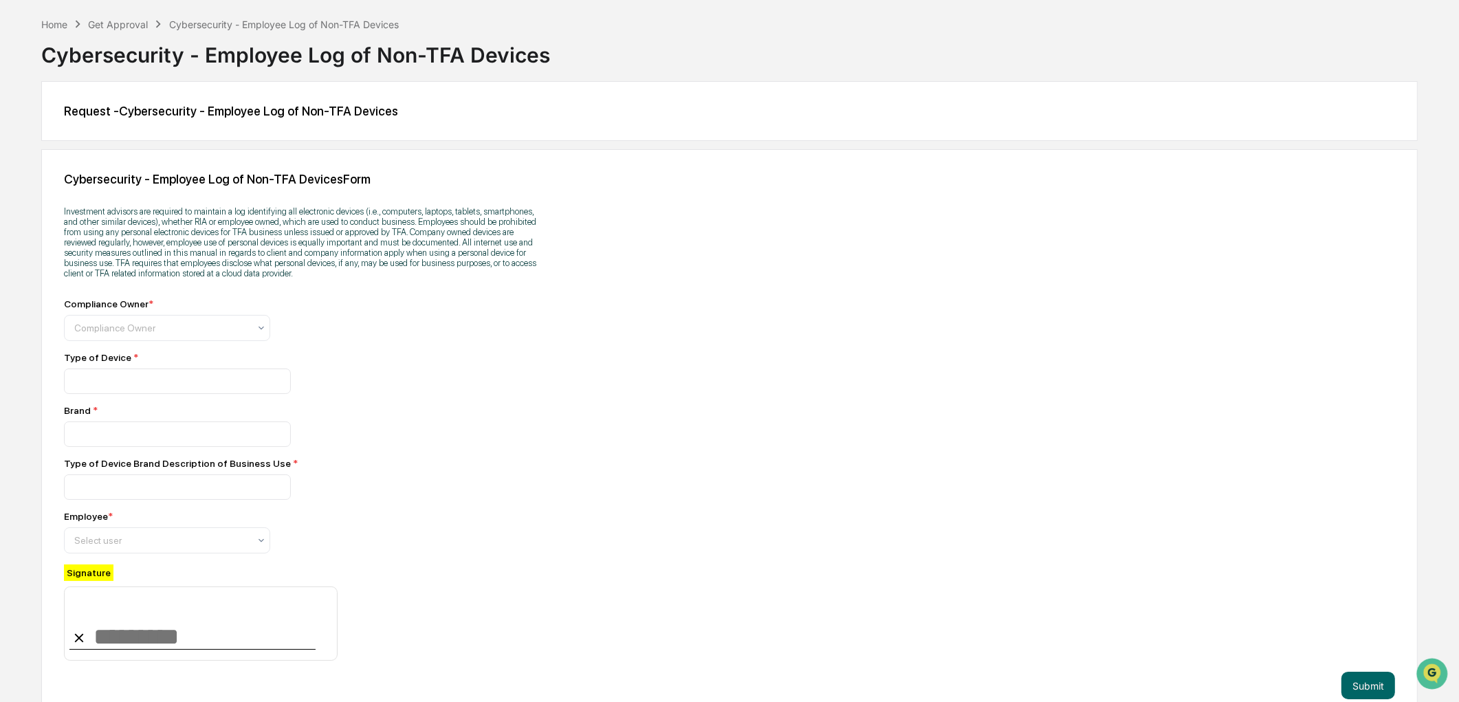
scroll to position [76, 0]
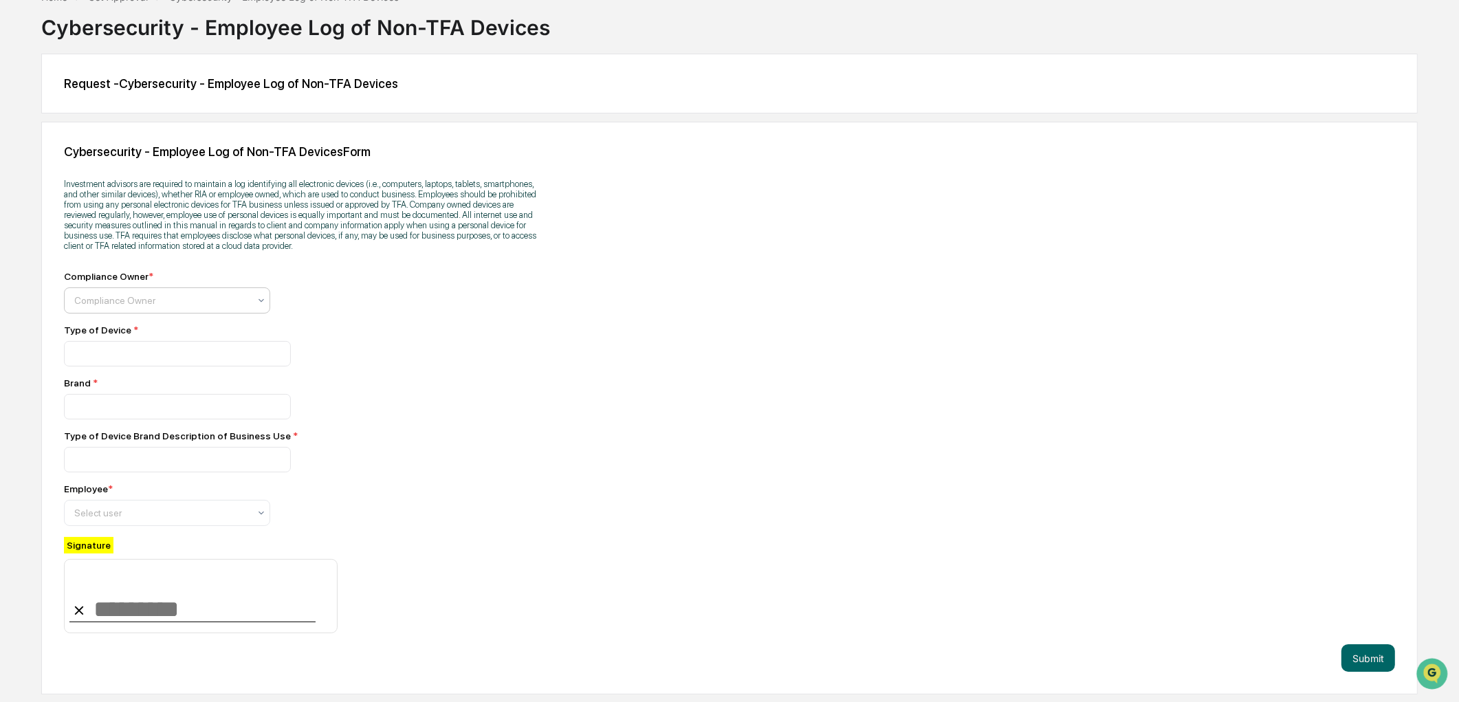
click at [222, 314] on div "Compliance Owner" at bounding box center [167, 300] width 206 height 26
click at [463, 366] on div at bounding box center [304, 353] width 481 height 25
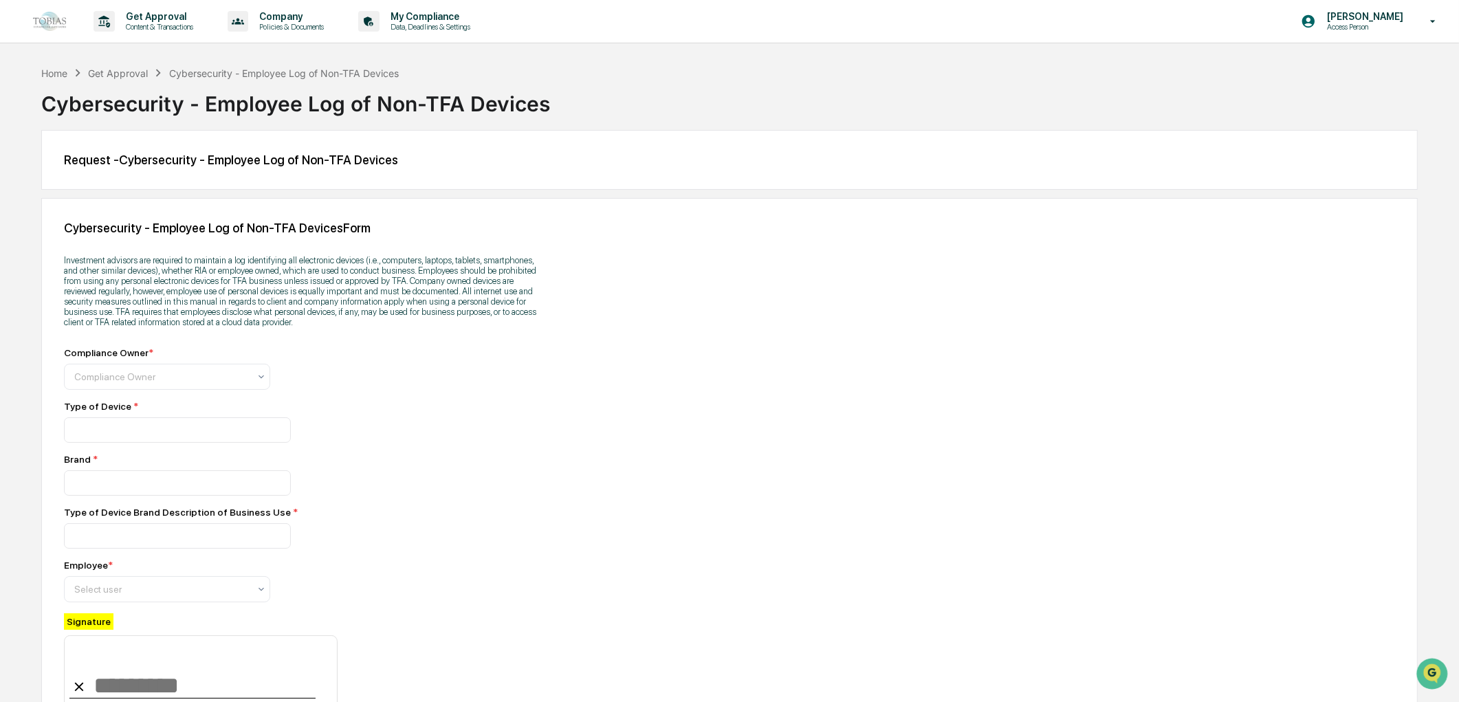
click at [111, 67] on div "Get Approval" at bounding box center [118, 73] width 60 height 12
click at [105, 78] on div "Get Approval" at bounding box center [118, 73] width 60 height 12
click at [128, 18] on p "Get Approval" at bounding box center [157, 16] width 85 height 11
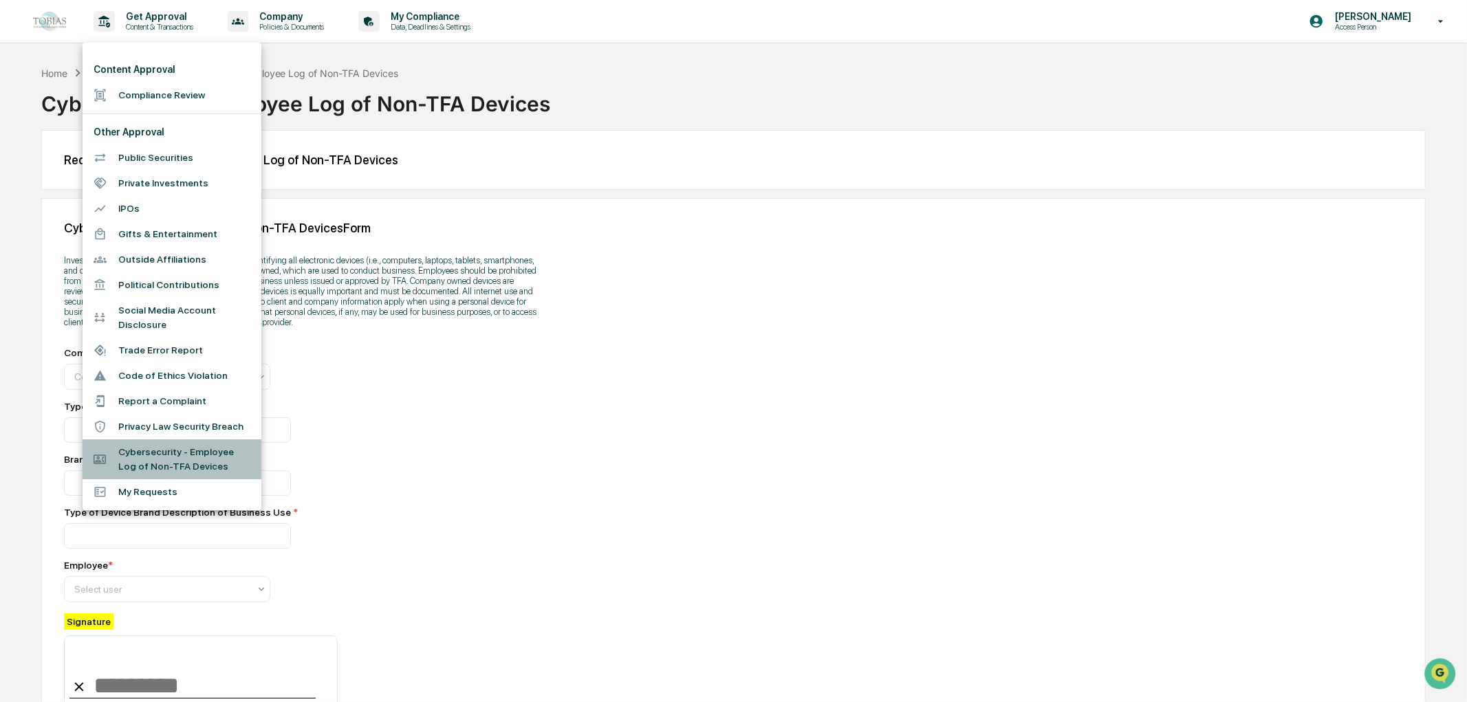
click at [186, 439] on li "Cybersecurity - Employee Log of Non-TFA Devices" at bounding box center [172, 459] width 179 height 40
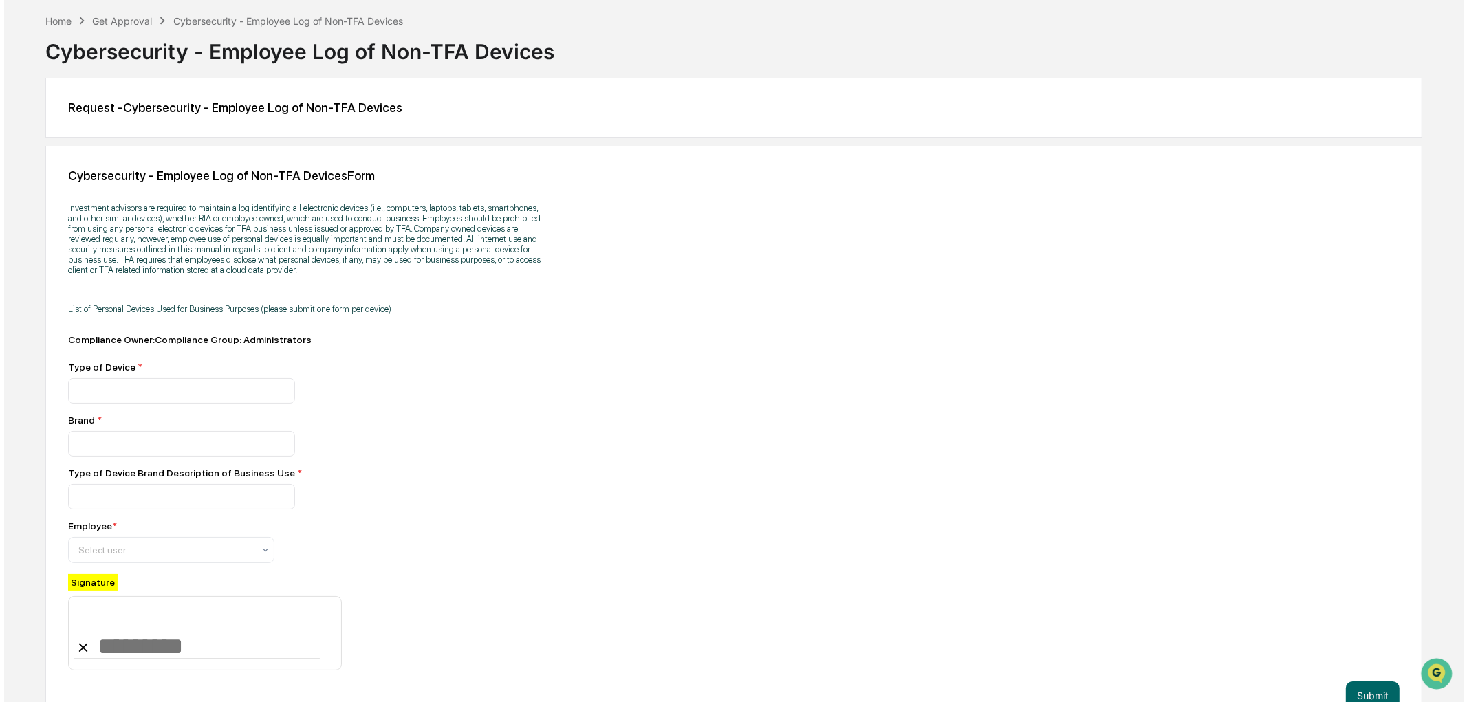
scroll to position [94, 0]
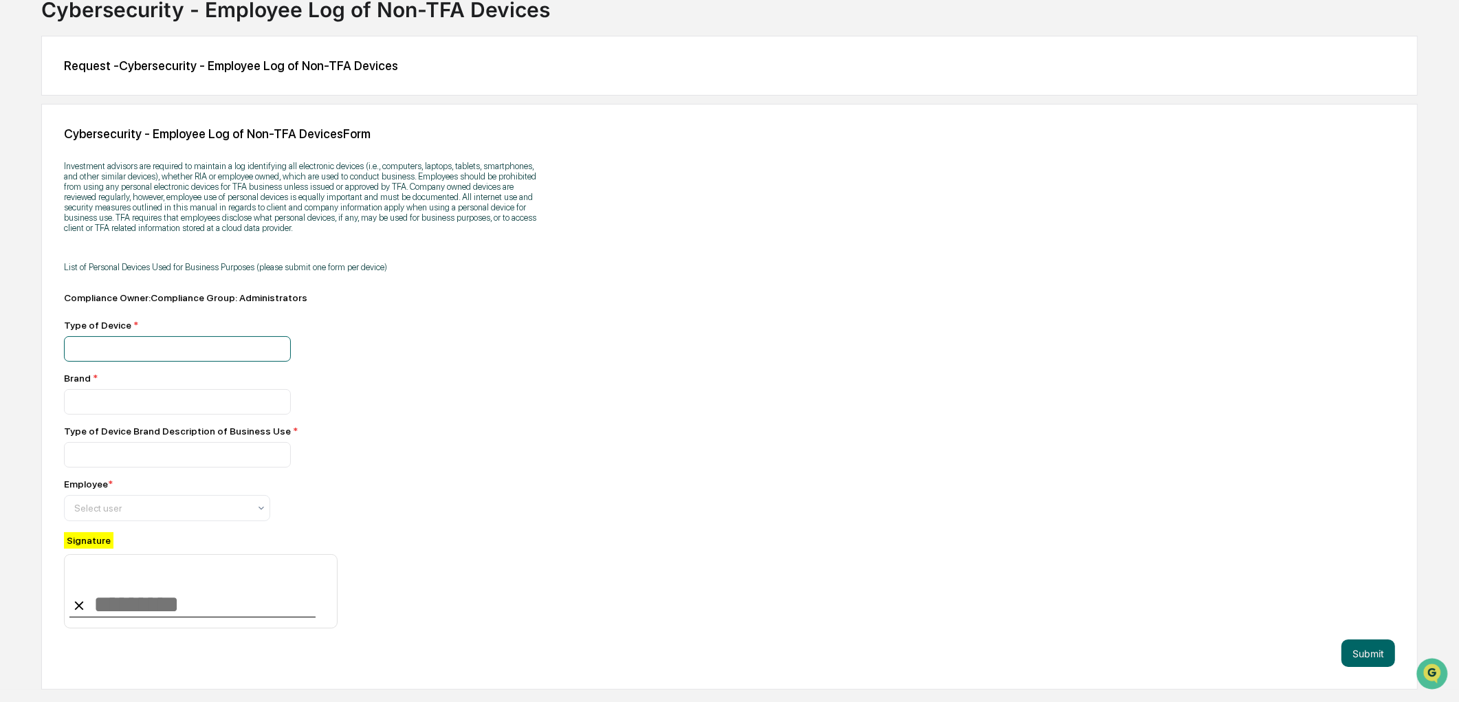
click at [172, 349] on input at bounding box center [177, 348] width 227 height 25
type input "**********"
click at [158, 403] on input at bounding box center [177, 401] width 227 height 25
type input "*****"
click at [158, 461] on input at bounding box center [177, 454] width 227 height 25
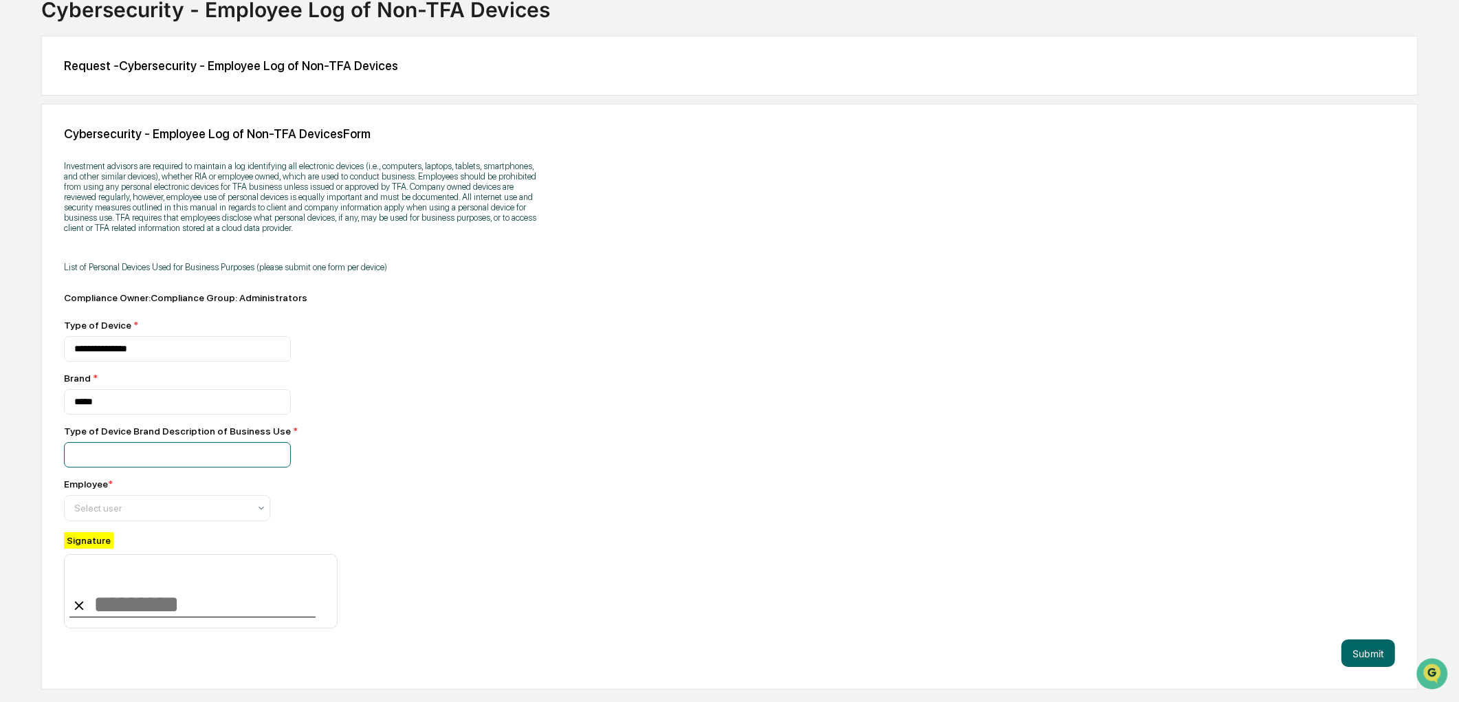
click at [158, 461] on input at bounding box center [177, 454] width 227 height 25
type input "**********"
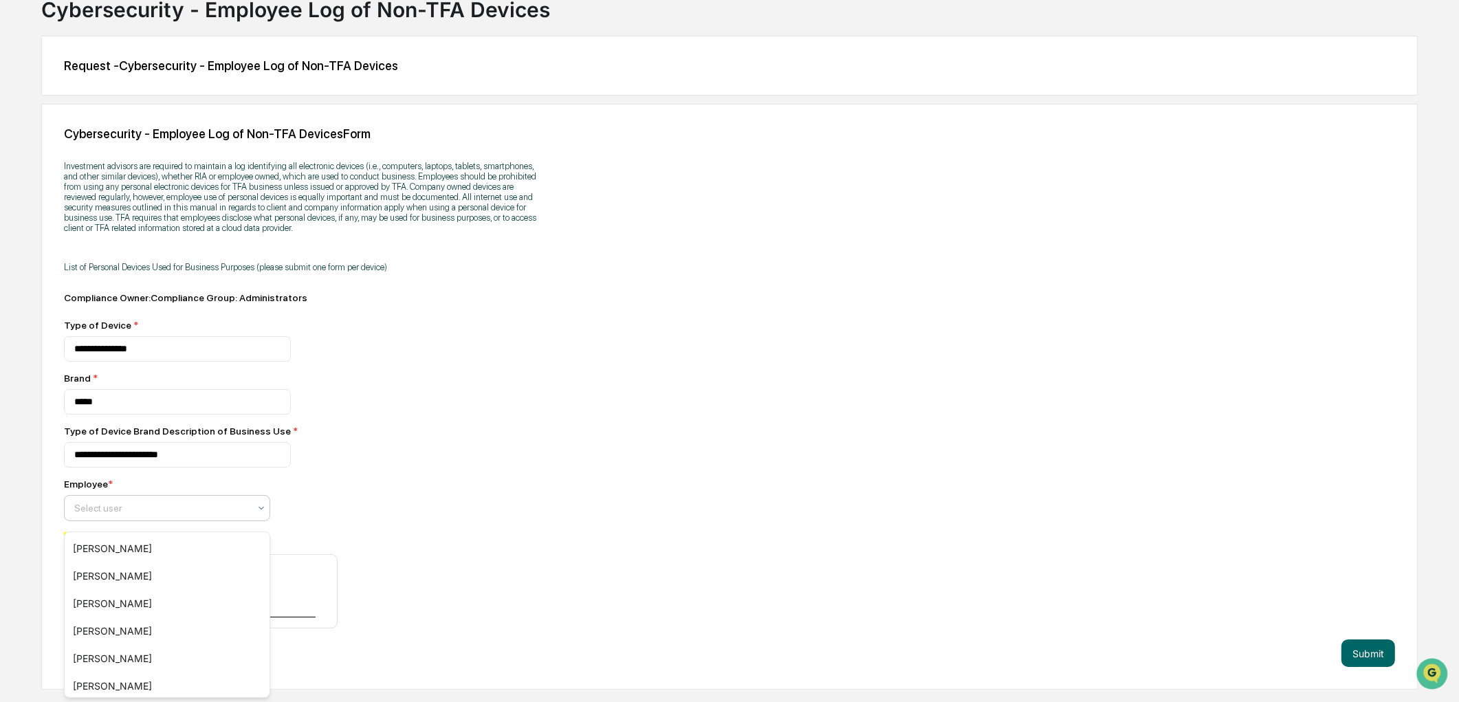
click at [197, 515] on div at bounding box center [161, 508] width 175 height 14
type input "***"
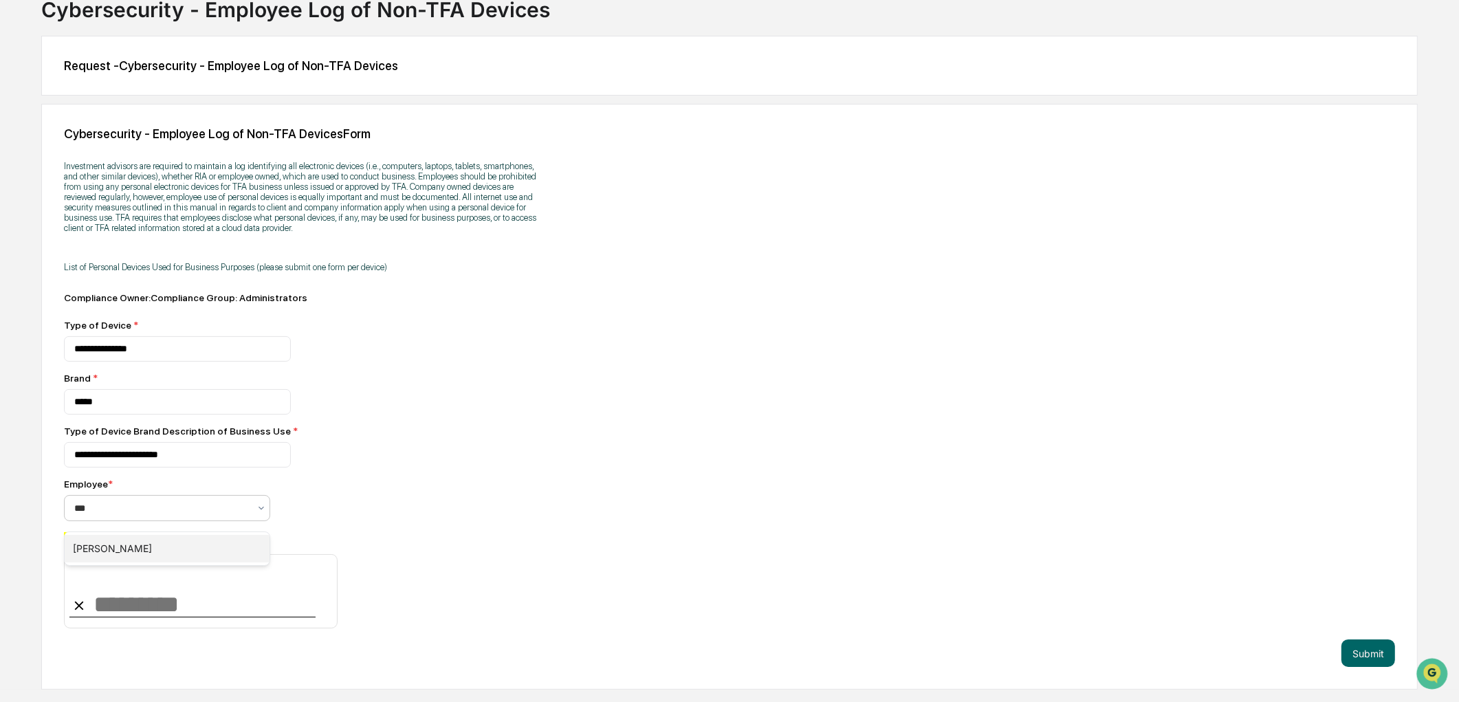
click at [159, 545] on div "[PERSON_NAME]" at bounding box center [167, 549] width 205 height 28
click at [127, 621] on input at bounding box center [201, 591] width 274 height 74
type input "**********"
click at [917, 630] on div "Cybersecurity - Employee Log of Non-TFA Devices Form Investment advisors are re…" at bounding box center [729, 397] width 1377 height 586
click at [1368, 667] on button "Submit" at bounding box center [1368, 653] width 54 height 28
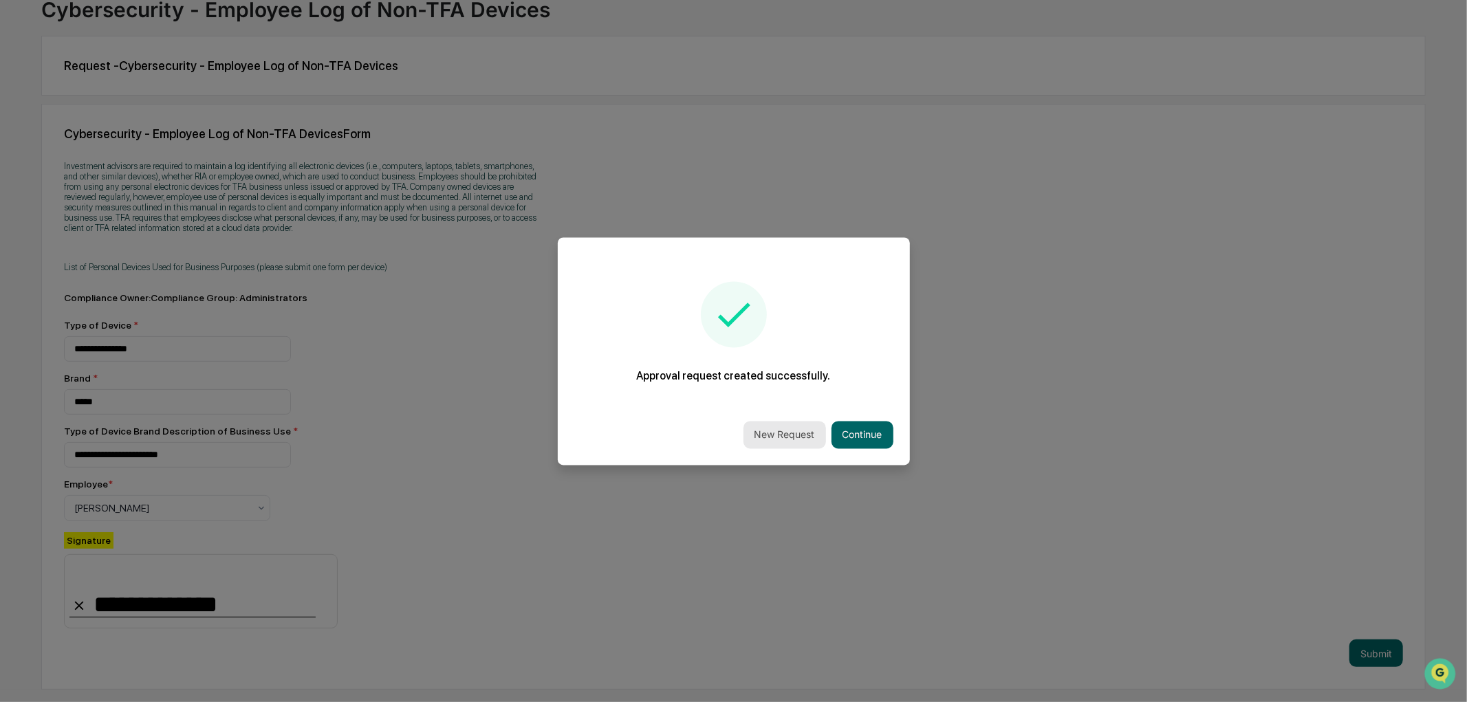
click at [789, 436] on button "New Request" at bounding box center [784, 435] width 83 height 28
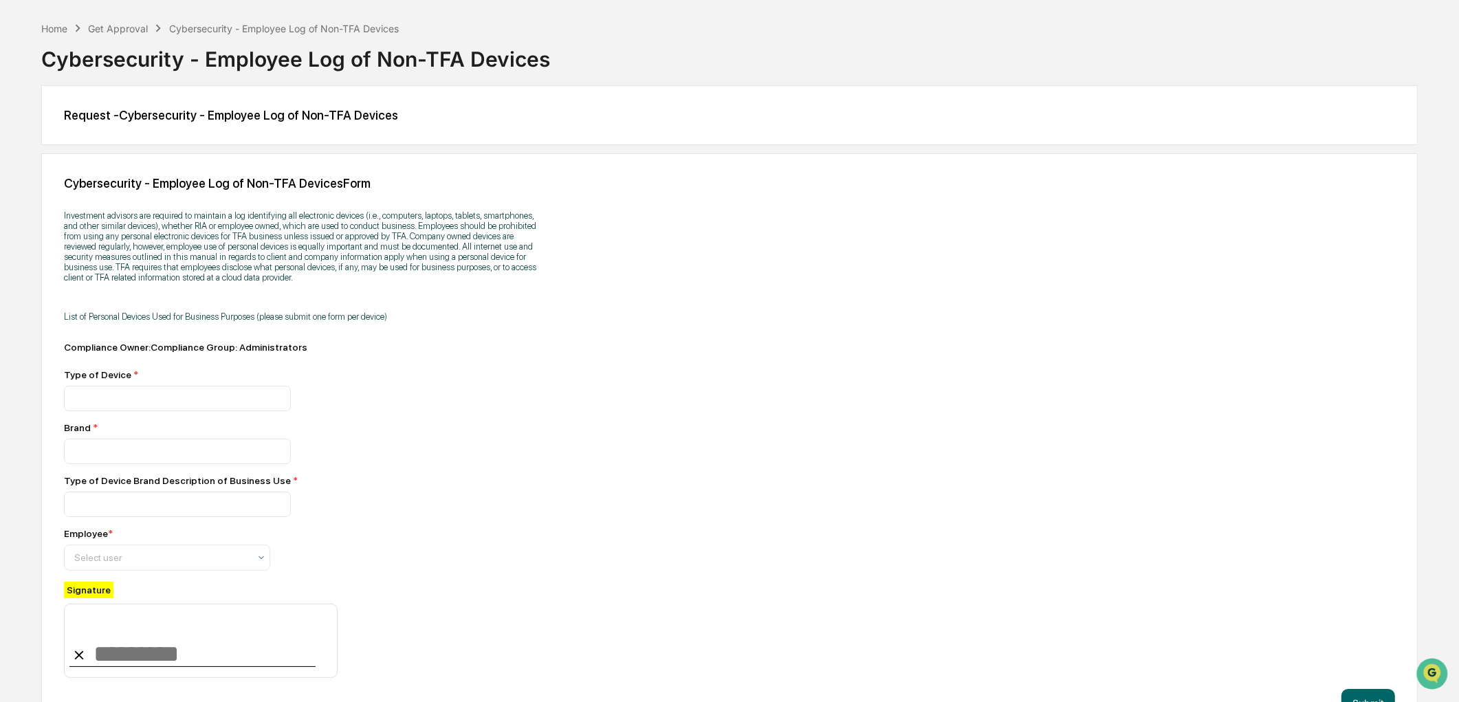
scroll to position [0, 0]
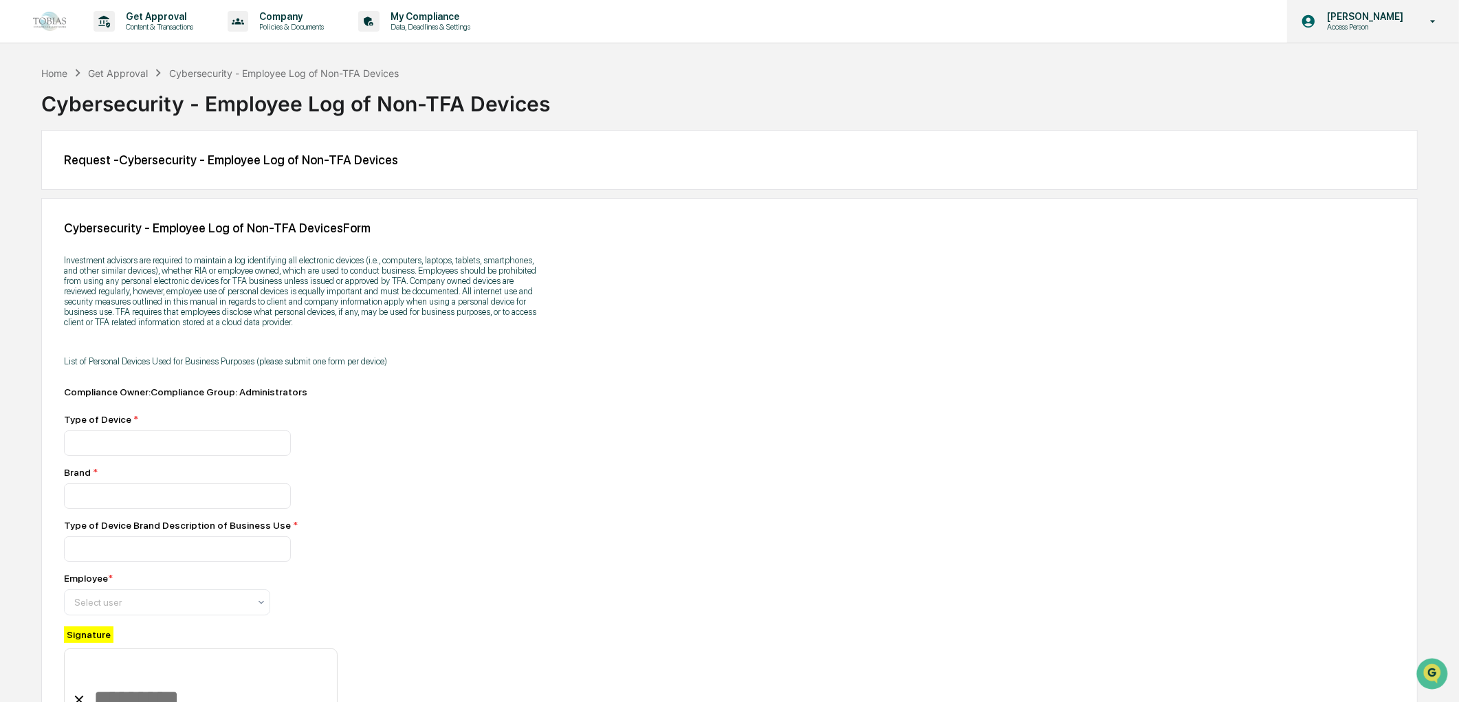
click at [1356, 23] on p "Access Person" at bounding box center [1363, 27] width 94 height 10
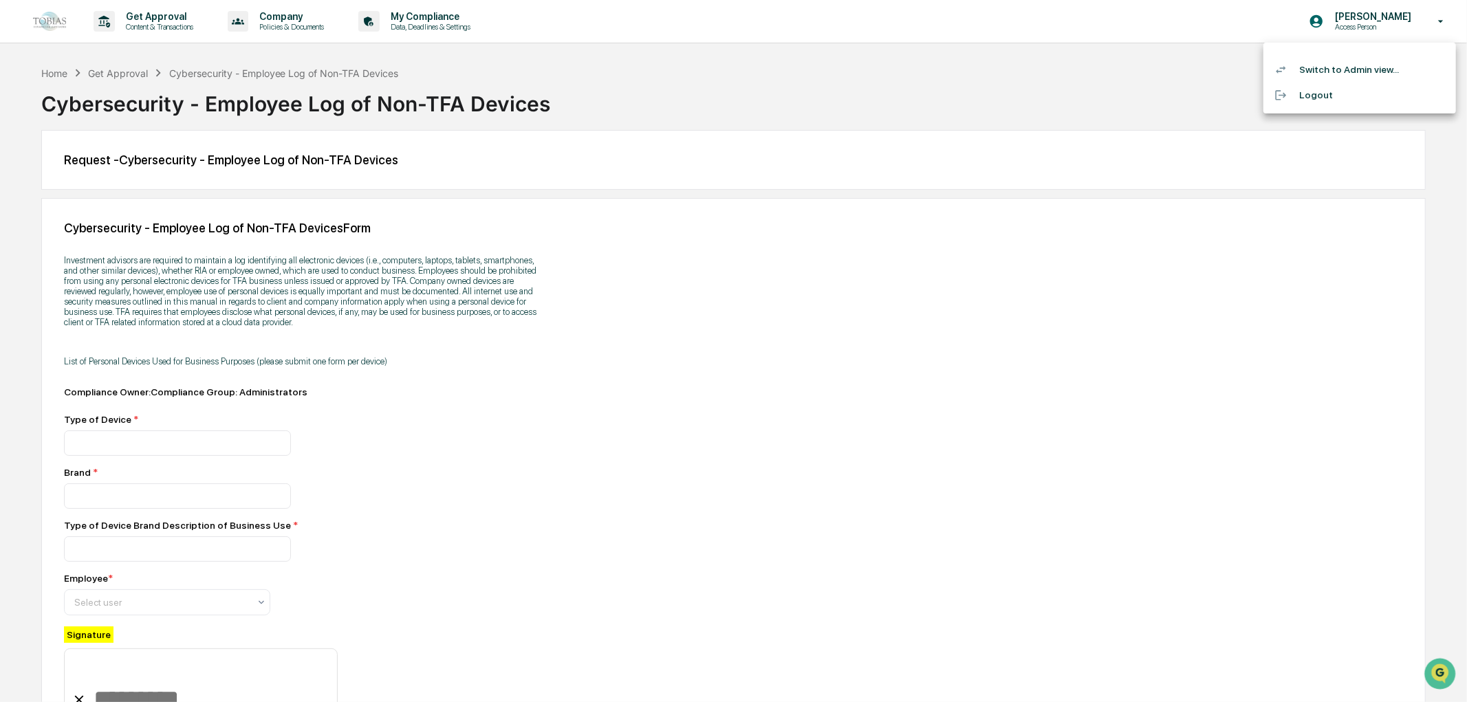
click at [1332, 72] on li "Switch to Admin view..." at bounding box center [1359, 69] width 193 height 25
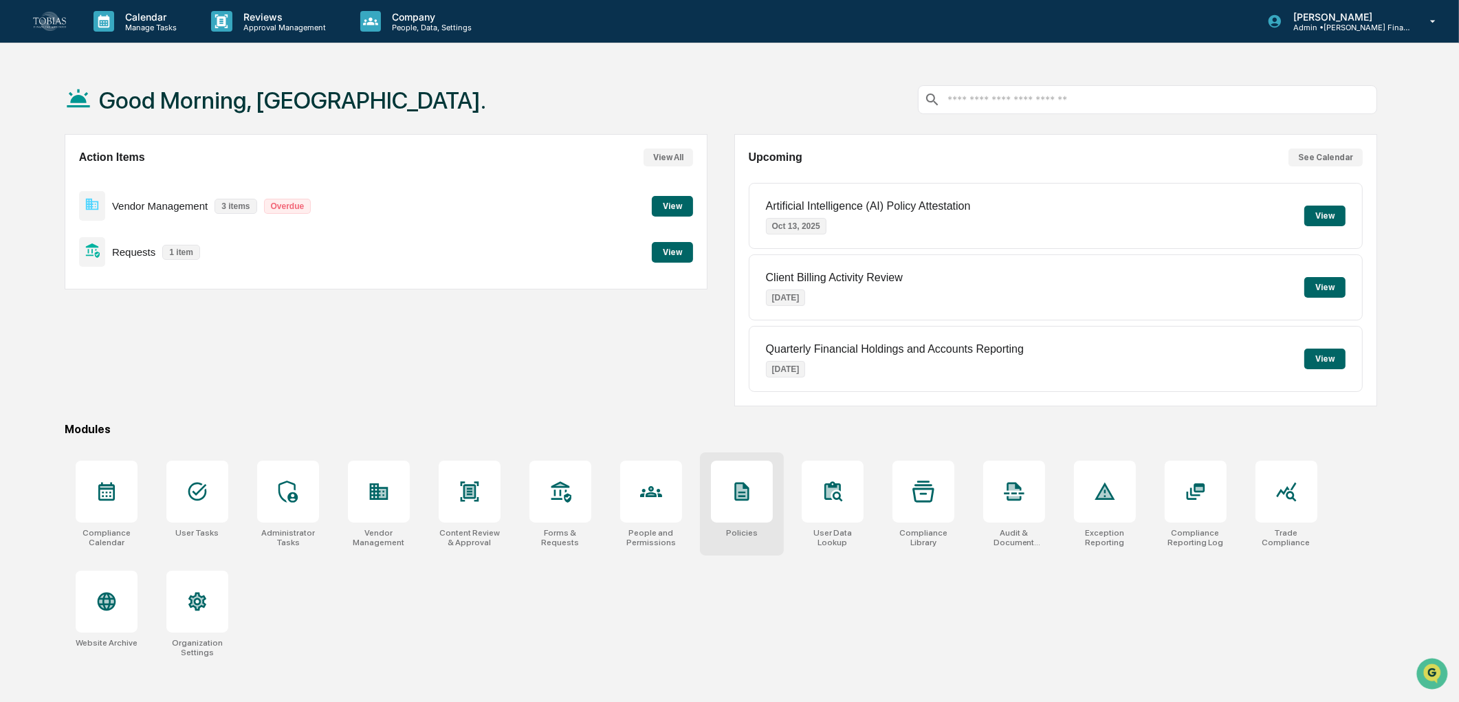
click at [711, 516] on div at bounding box center [742, 492] width 62 height 62
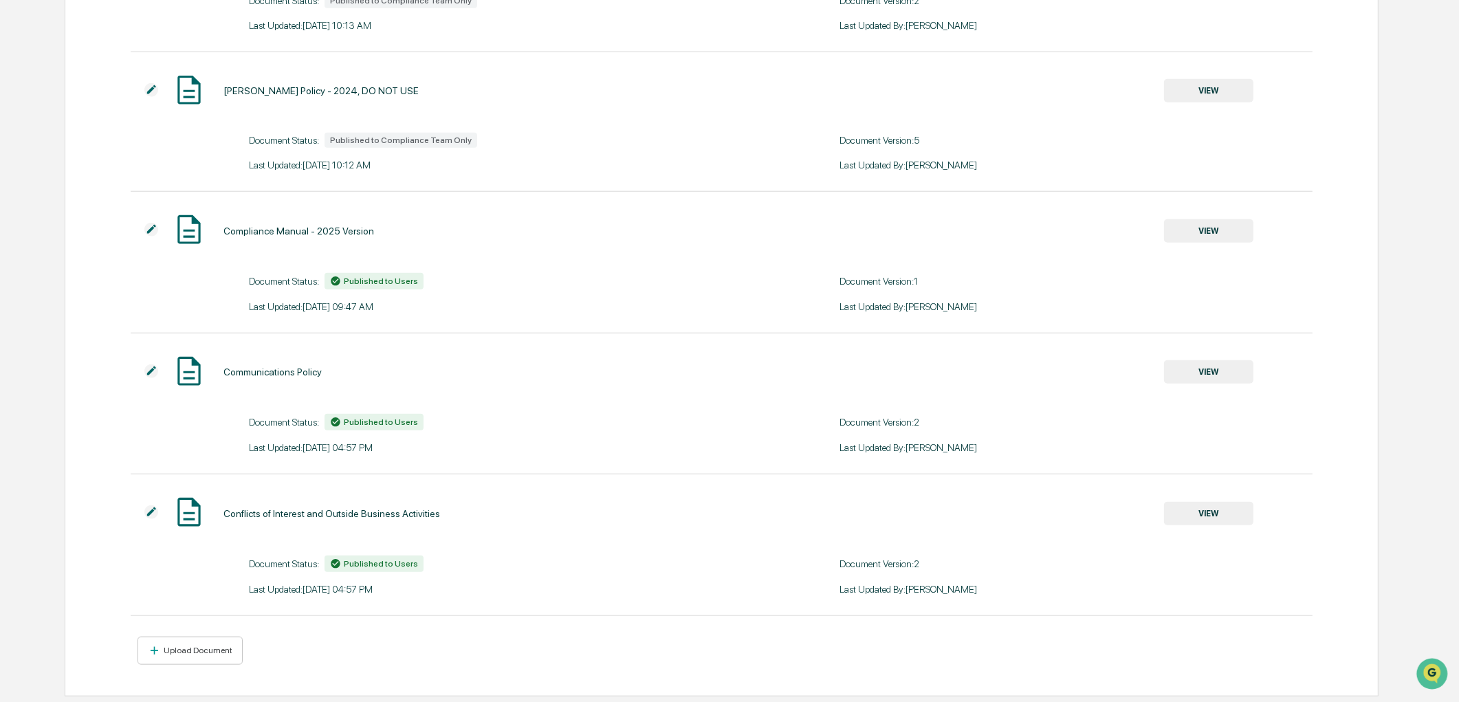
scroll to position [1820, 0]
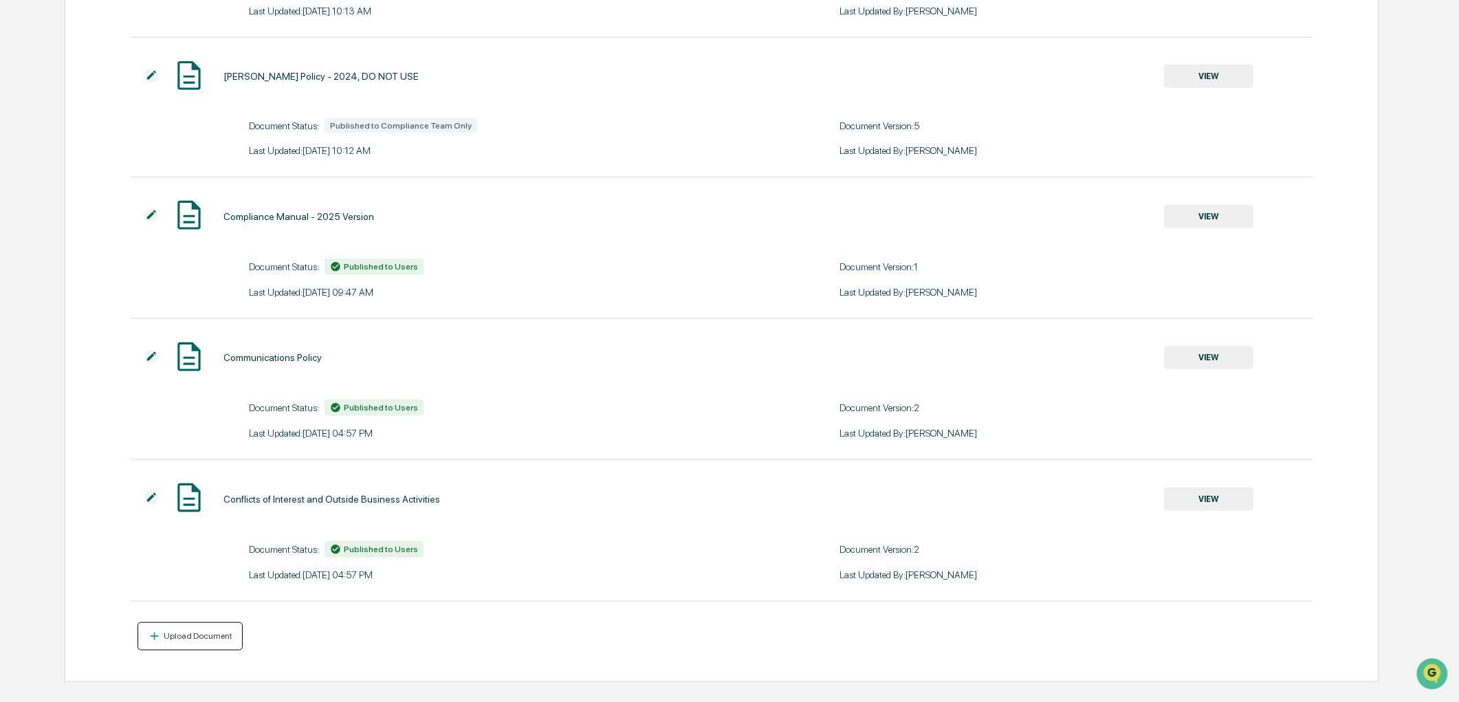
click at [205, 638] on button "Upload Document" at bounding box center [190, 636] width 105 height 28
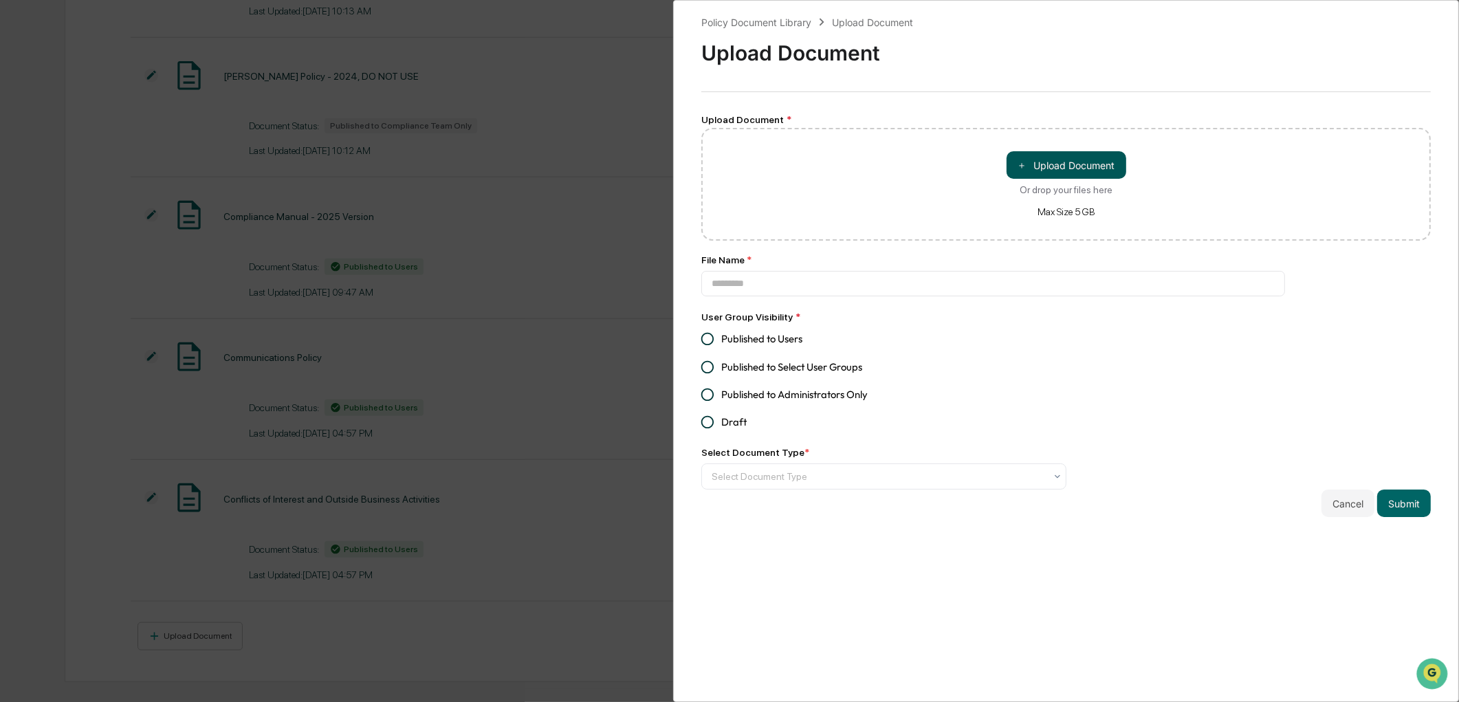
click at [1061, 168] on button "＋ Upload Document" at bounding box center [1067, 165] width 120 height 28
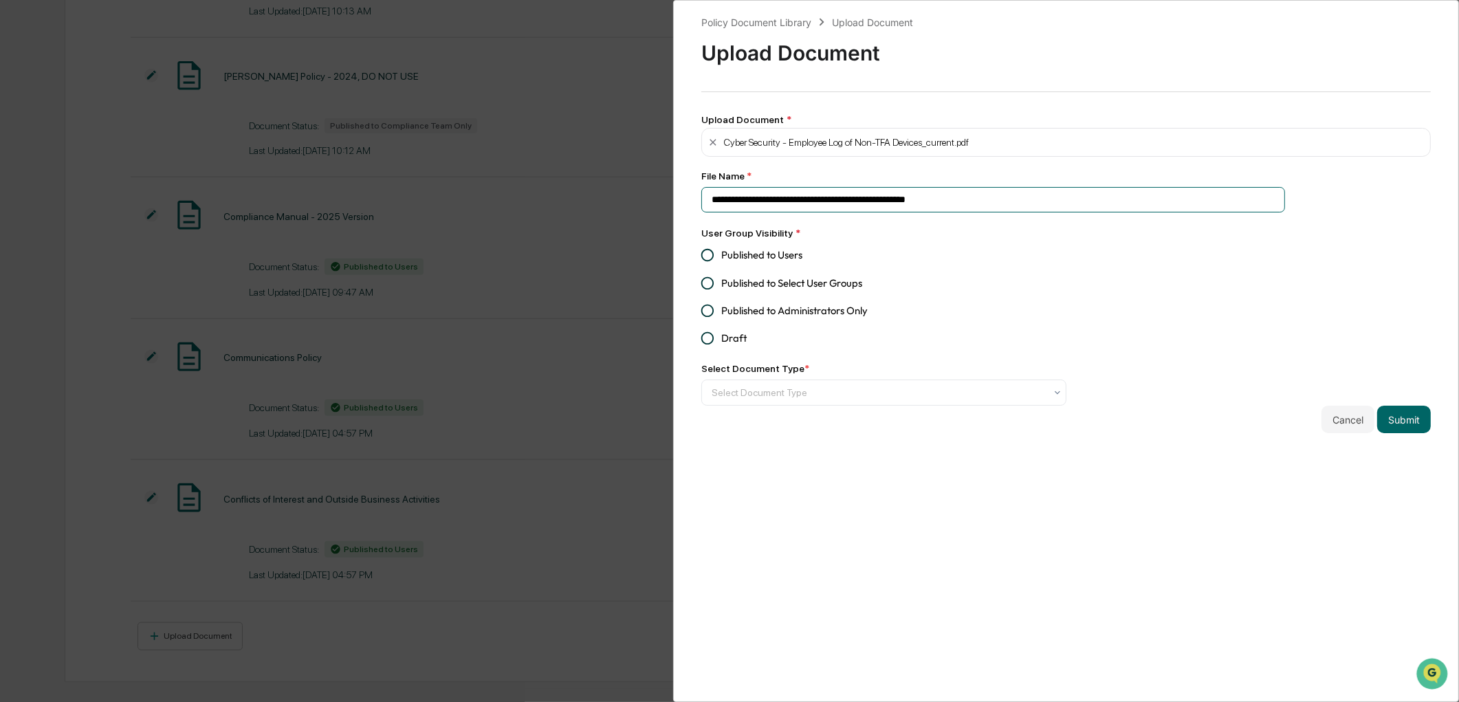
drag, startPoint x: 983, startPoint y: 202, endPoint x: 932, endPoint y: 196, distance: 51.3
click at [932, 196] on input "**********" at bounding box center [993, 199] width 584 height 25
type input "**********"
click at [732, 263] on span "Published to Users" at bounding box center [761, 255] width 81 height 15
click at [810, 396] on div at bounding box center [878, 393] width 333 height 14
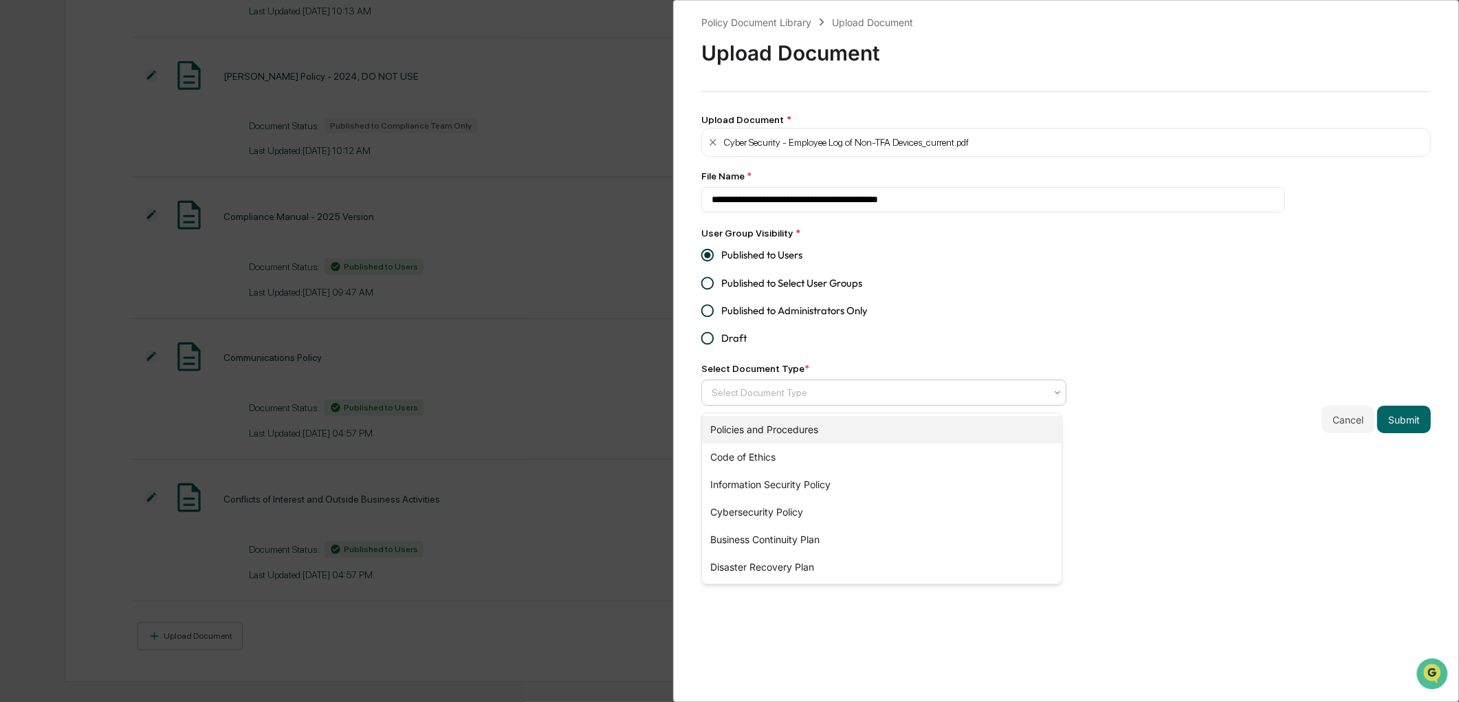
click at [810, 433] on div "Policies and Procedures" at bounding box center [882, 430] width 360 height 28
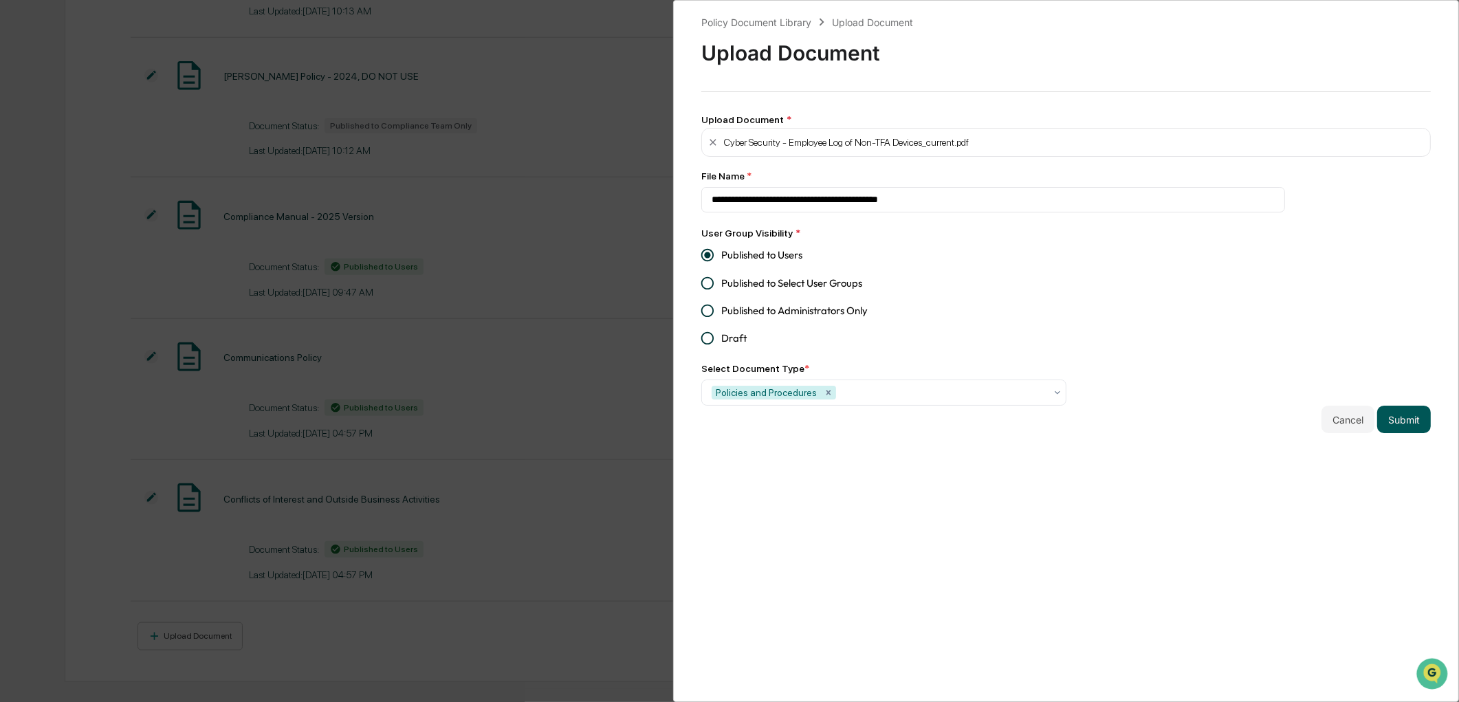
click at [1406, 413] on button "Submit" at bounding box center [1404, 420] width 54 height 28
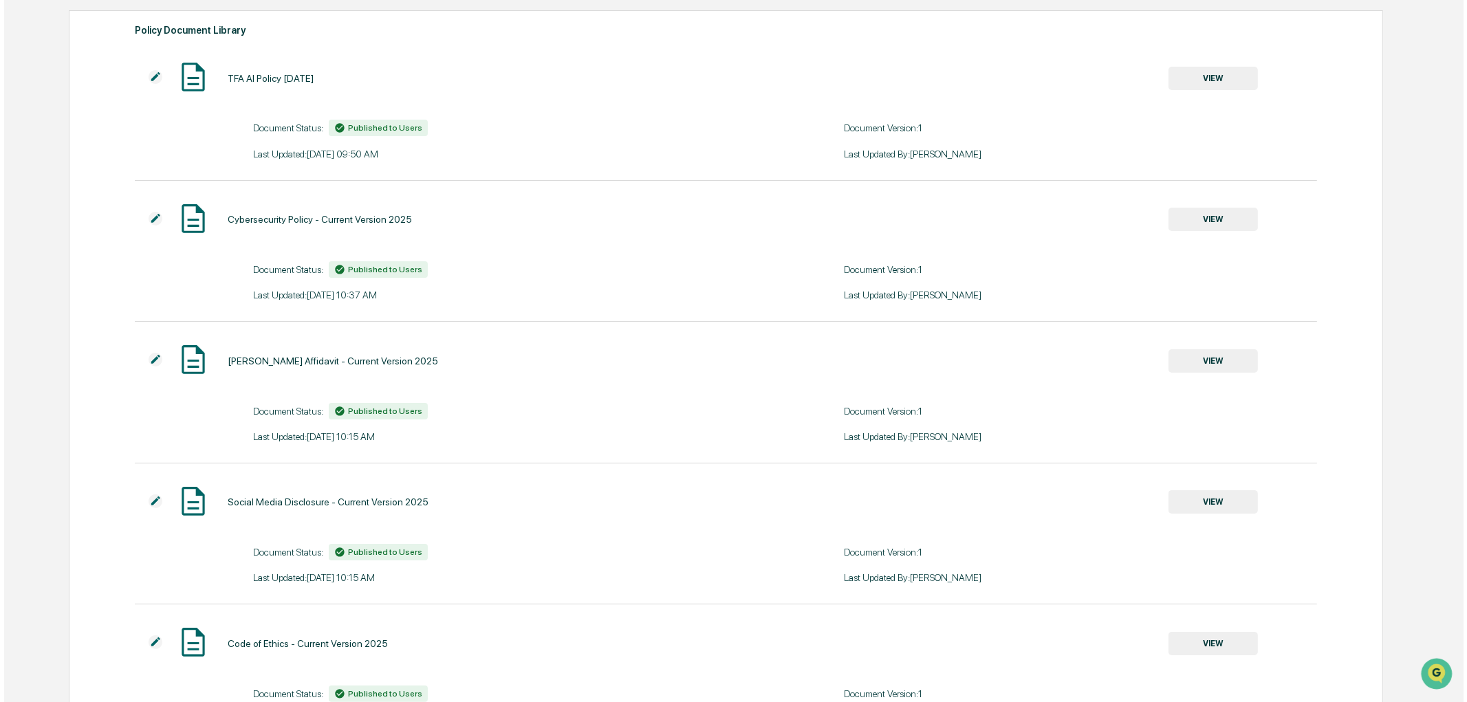
scroll to position [0, 0]
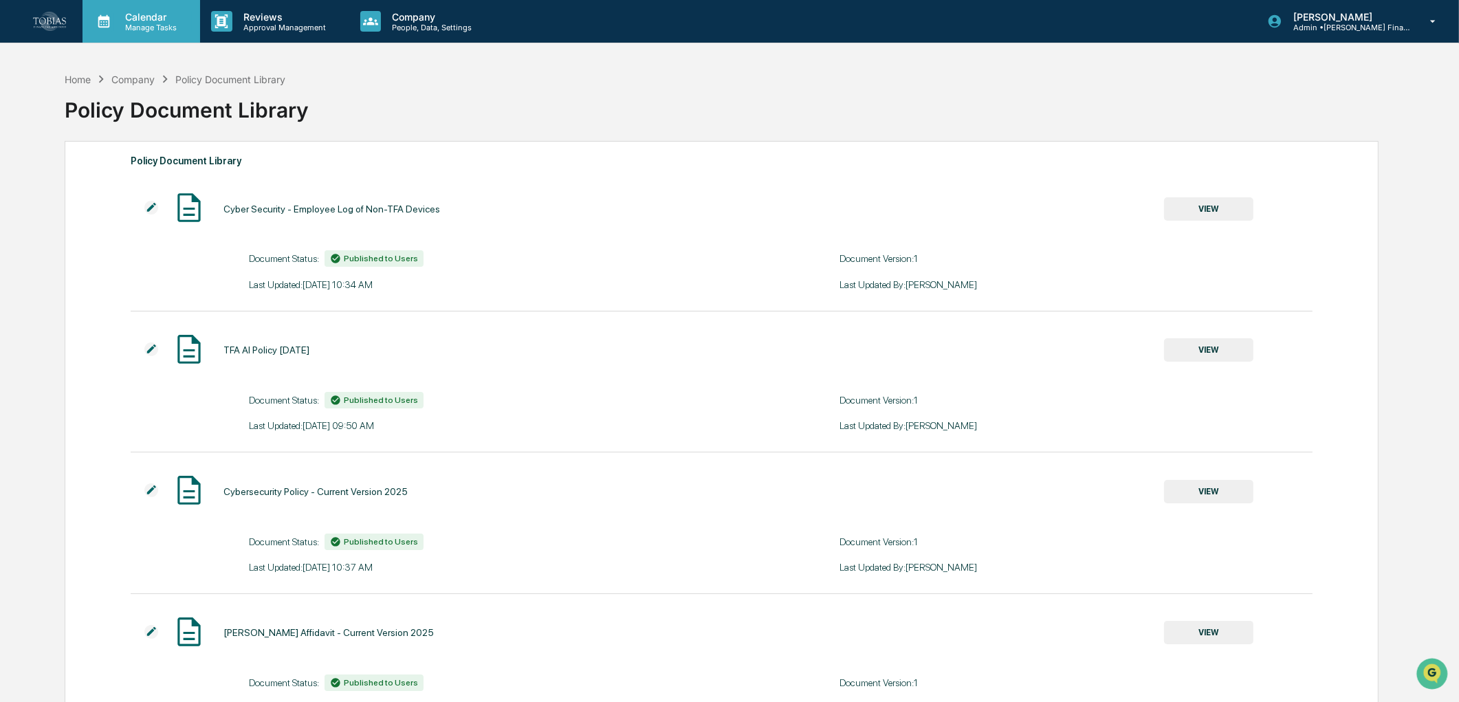
click at [131, 30] on p "Manage Tasks" at bounding box center [148, 28] width 69 height 10
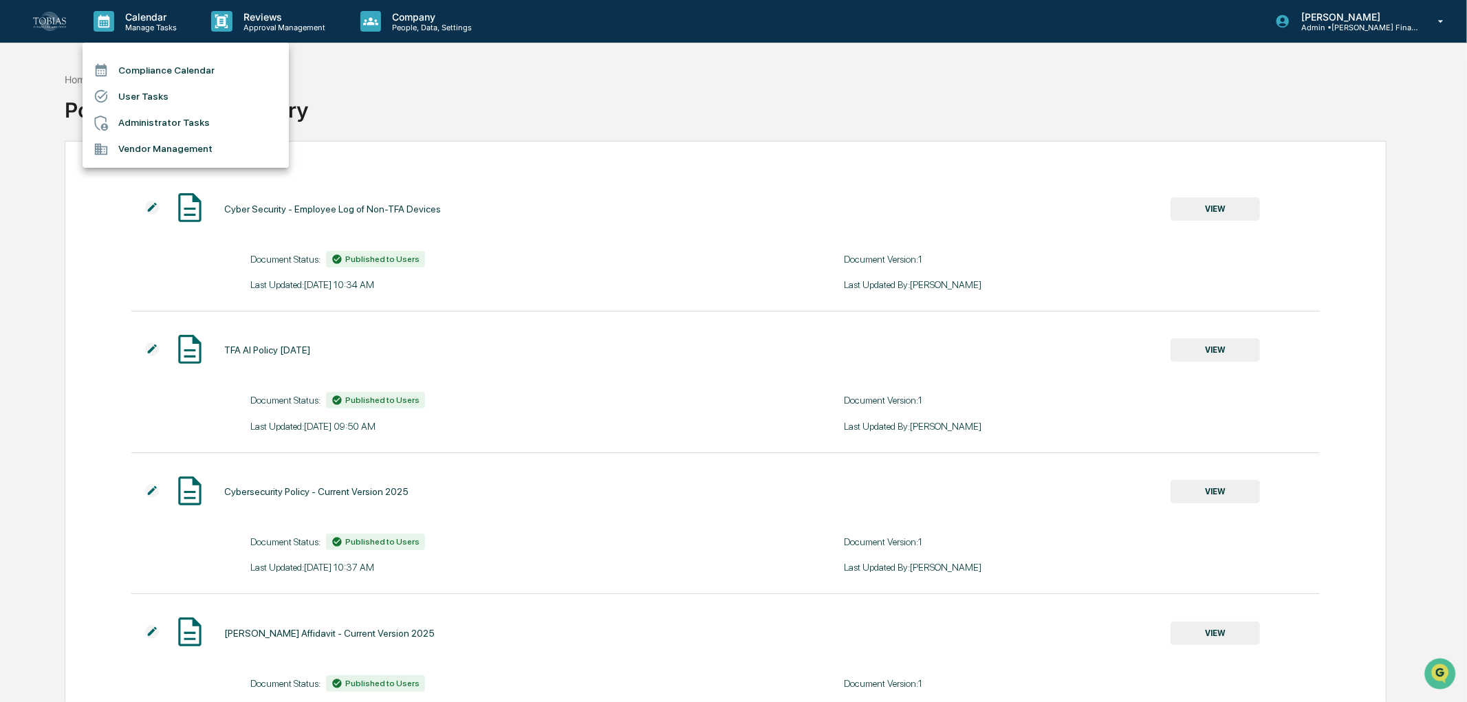
click at [146, 89] on li "User Tasks" at bounding box center [186, 96] width 206 height 26
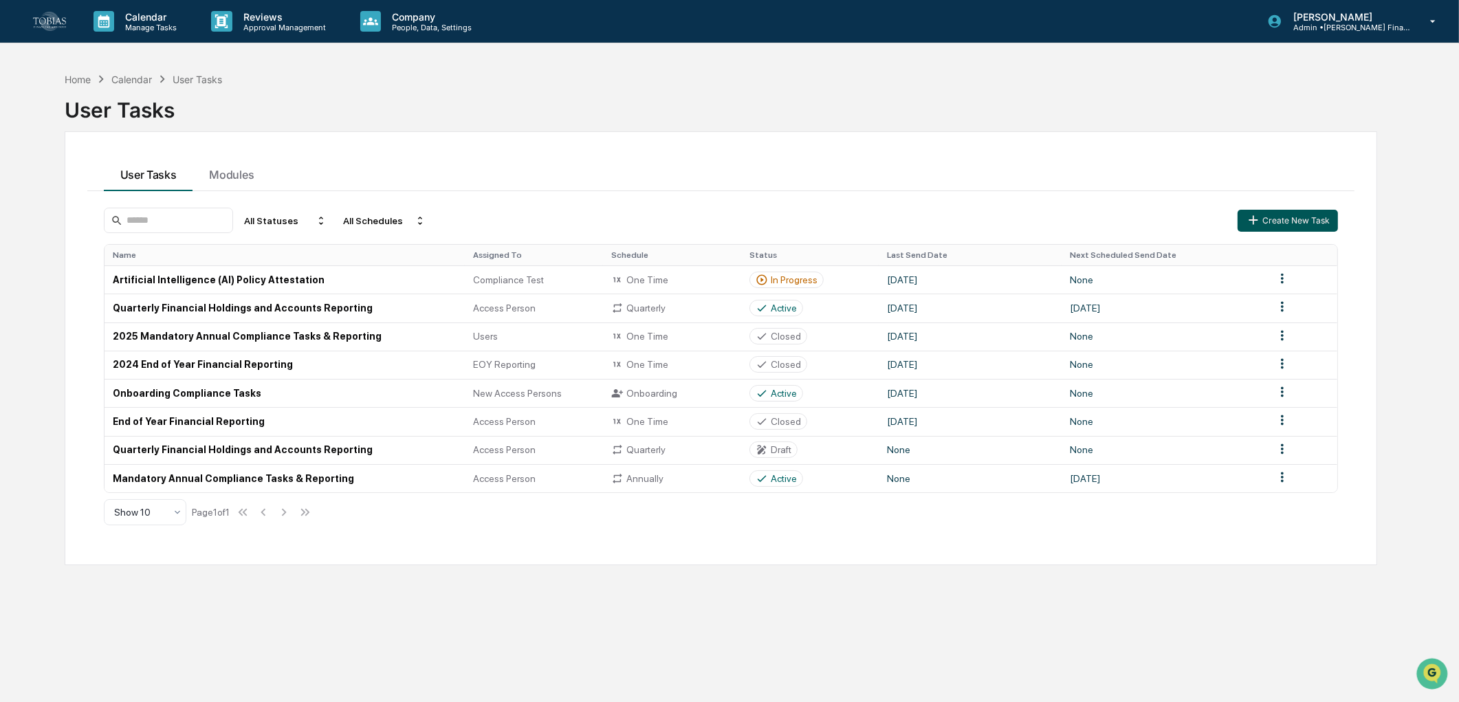
click at [1298, 217] on button "Create New Task" at bounding box center [1288, 221] width 100 height 22
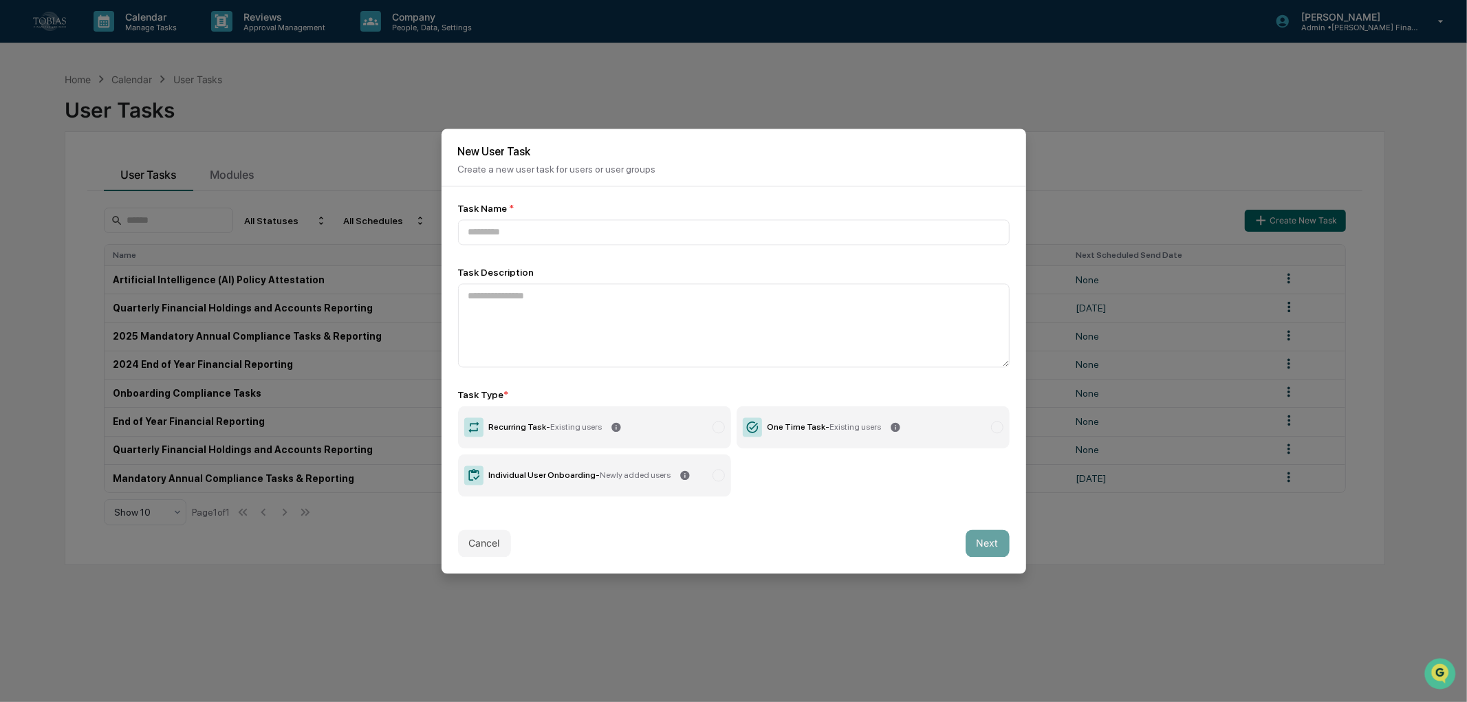
click at [628, 241] on div "Task Name * Task Description Task Type * Recurring Task - Existing users One Ti…" at bounding box center [733, 350] width 551 height 294
click at [638, 234] on input at bounding box center [733, 231] width 551 height 25
paste input "**********"
type input "**********"
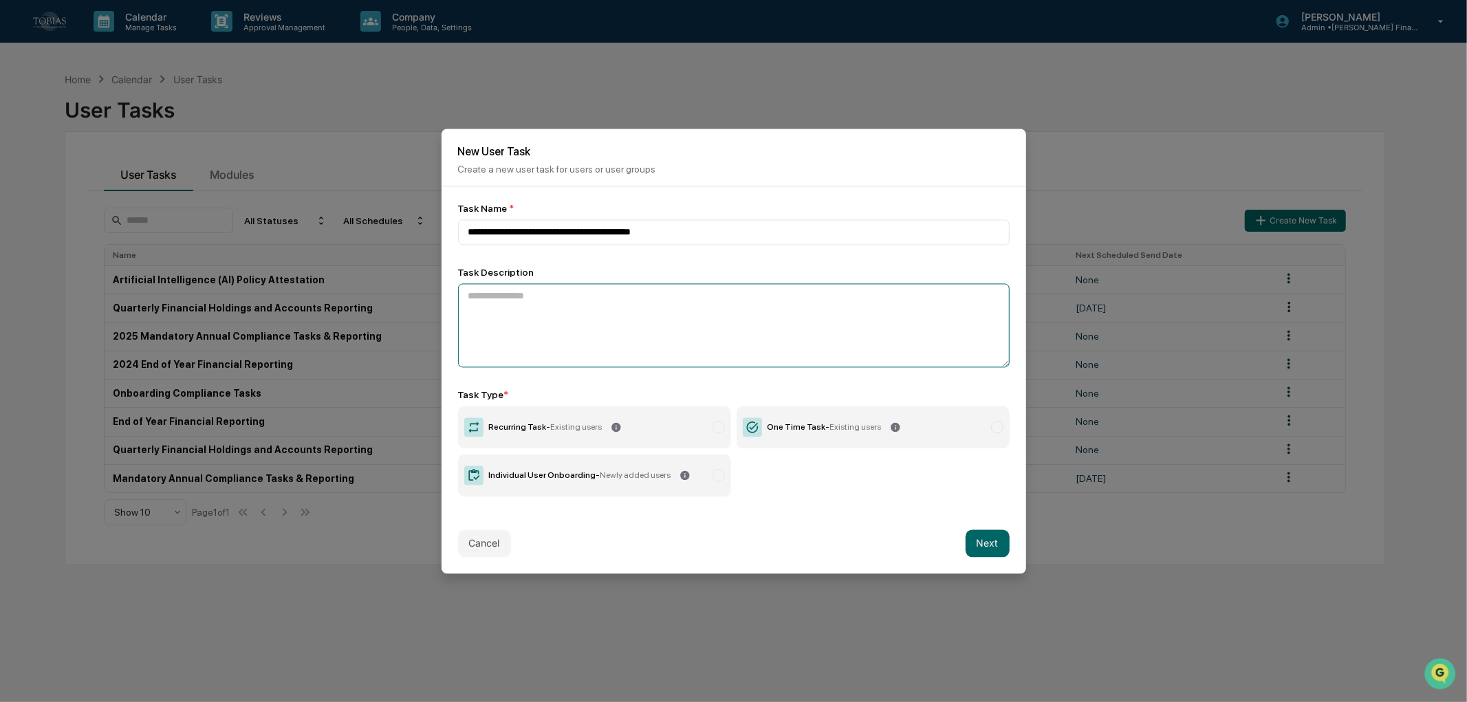
click at [743, 296] on textarea at bounding box center [733, 325] width 551 height 84
paste textarea "**********"
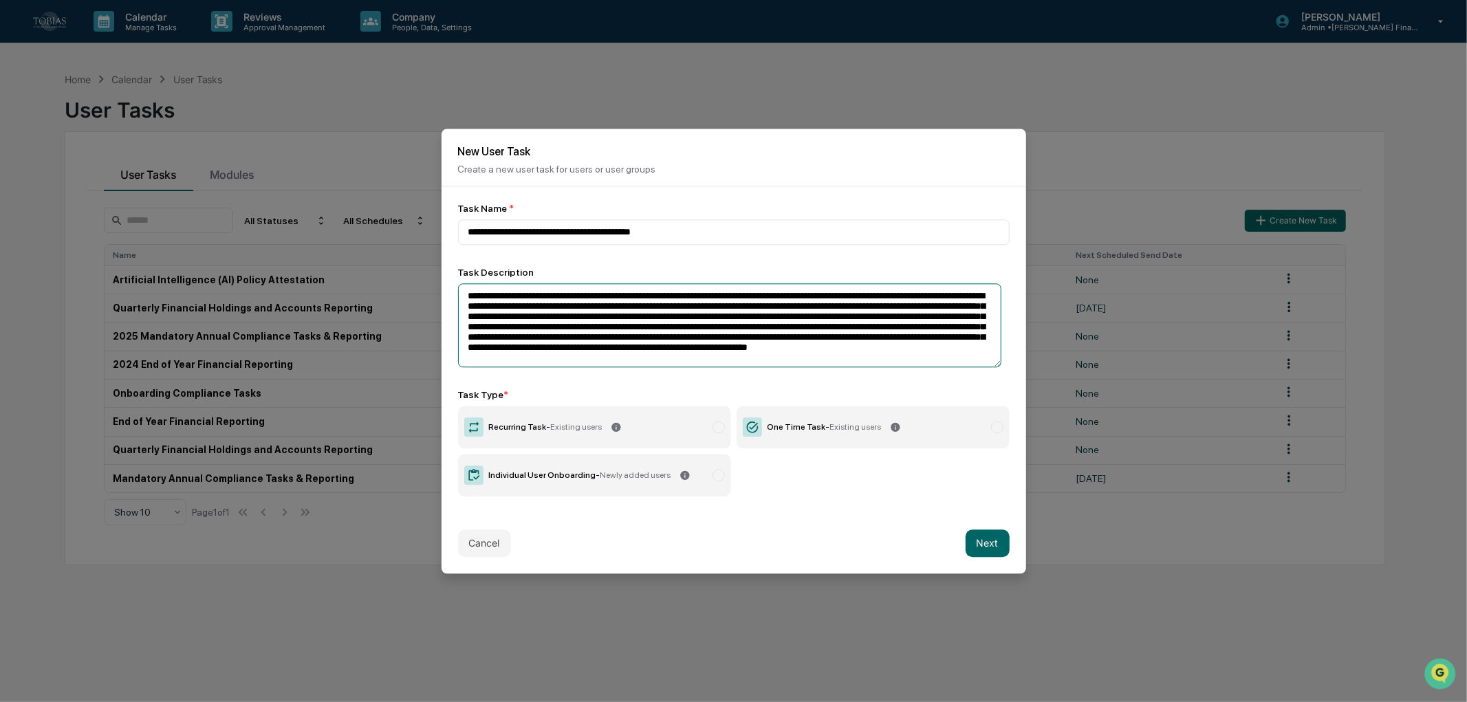
scroll to position [11, 0]
type textarea "**********"
click at [552, 431] on label "Recurring Task - Existing users" at bounding box center [594, 427] width 273 height 43
click at [970, 544] on button "Next" at bounding box center [987, 543] width 44 height 28
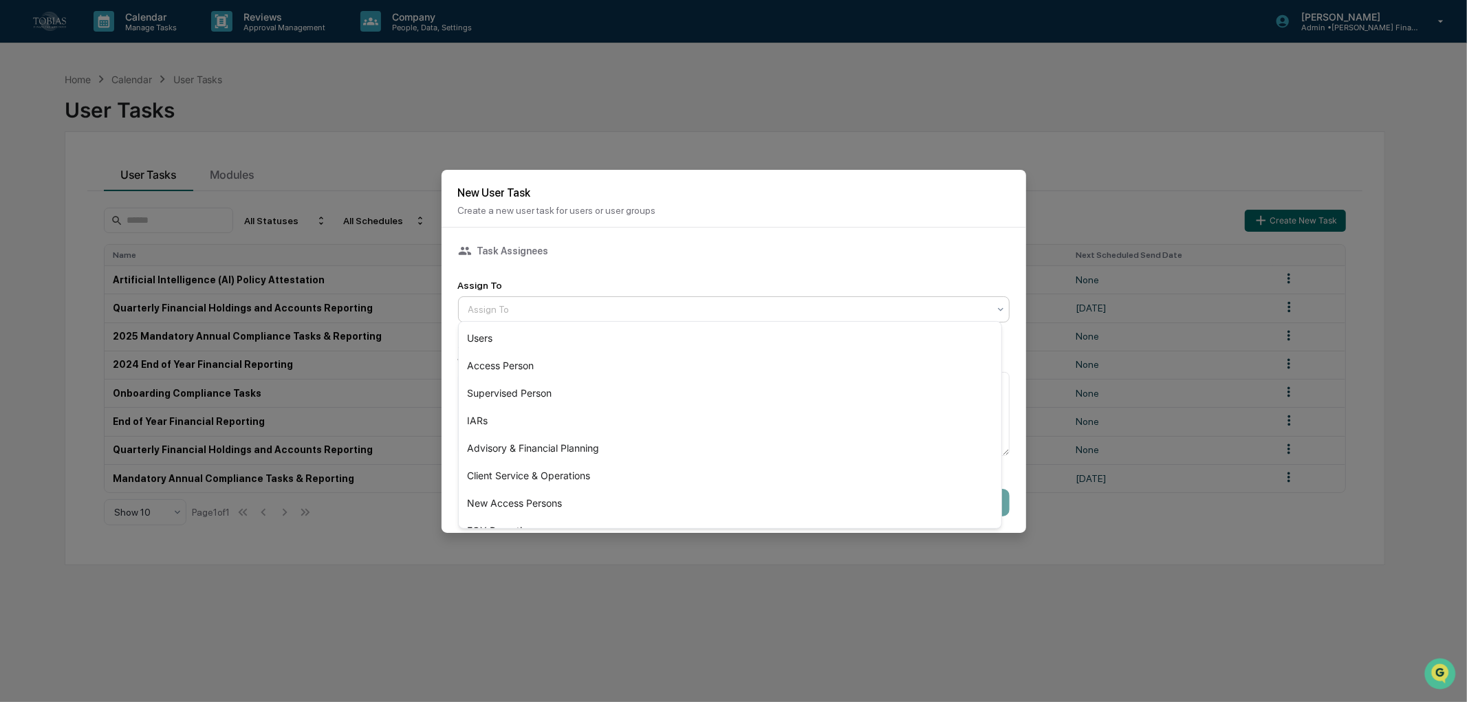
click at [593, 305] on div at bounding box center [728, 310] width 520 height 14
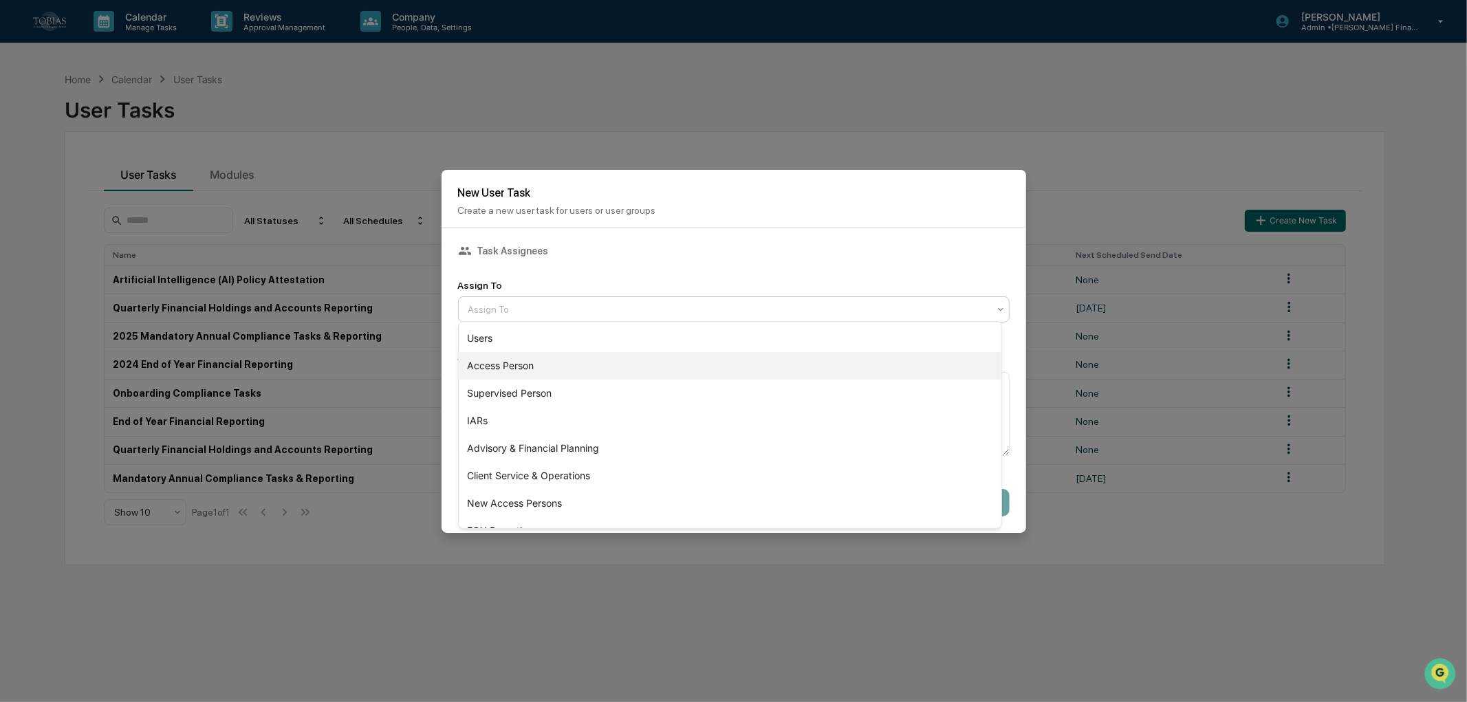
click at [578, 360] on div "Access Person" at bounding box center [730, 366] width 542 height 28
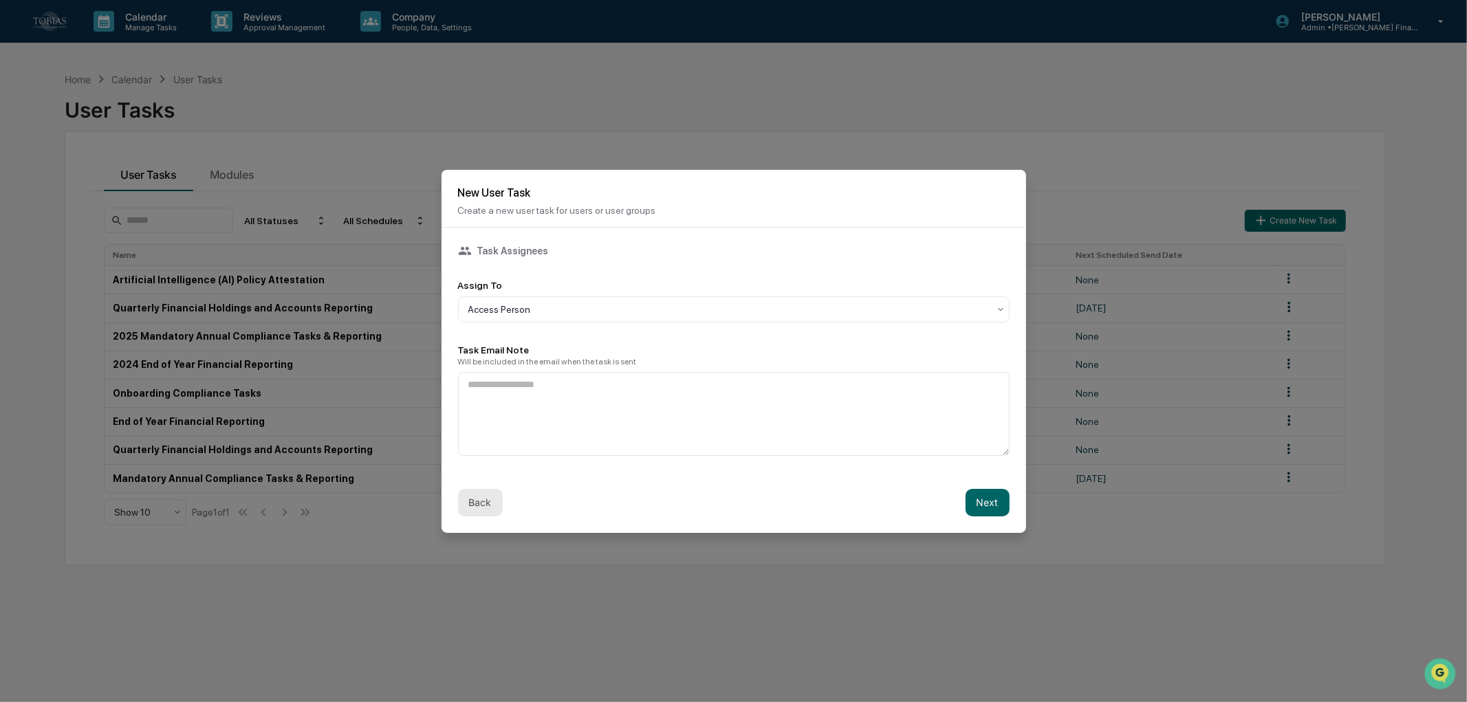
click at [488, 504] on button "Back" at bounding box center [480, 503] width 45 height 28
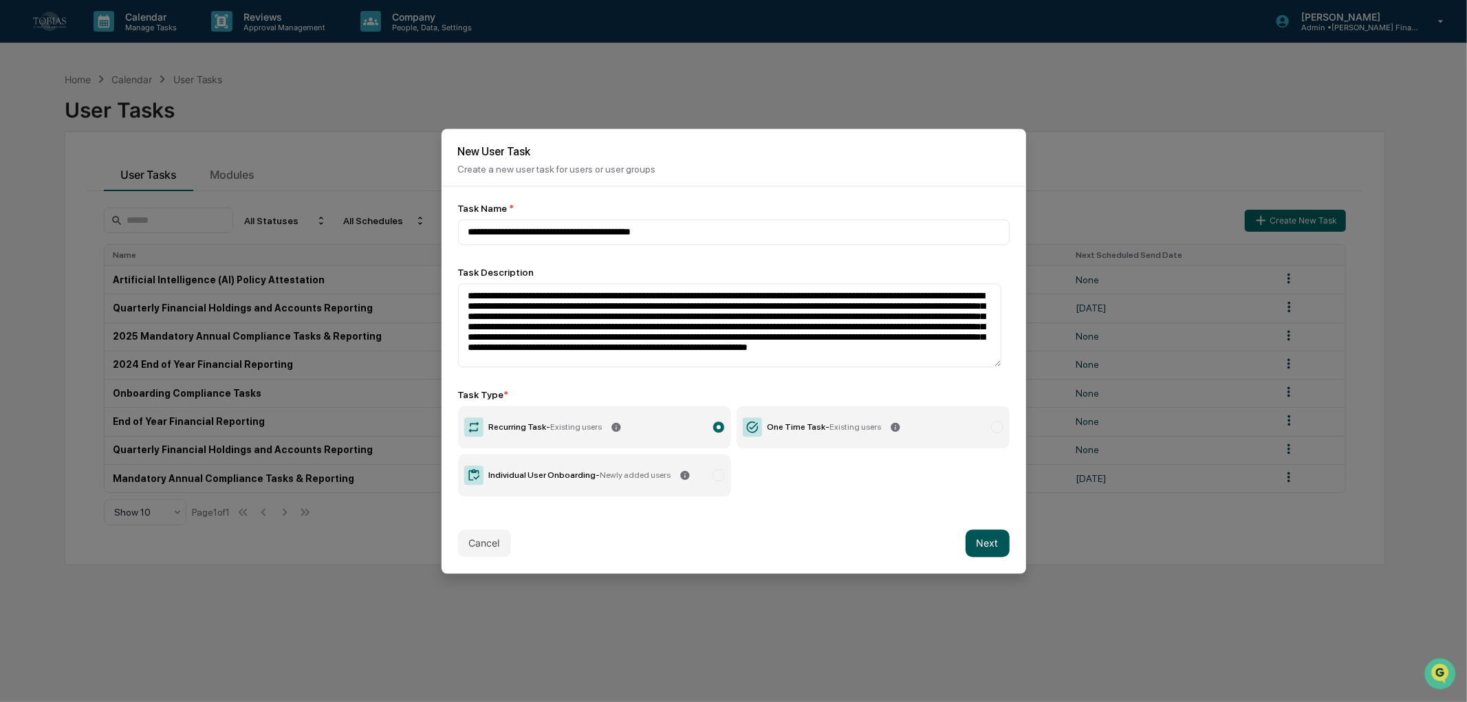
click at [994, 539] on button "Next" at bounding box center [987, 543] width 44 height 28
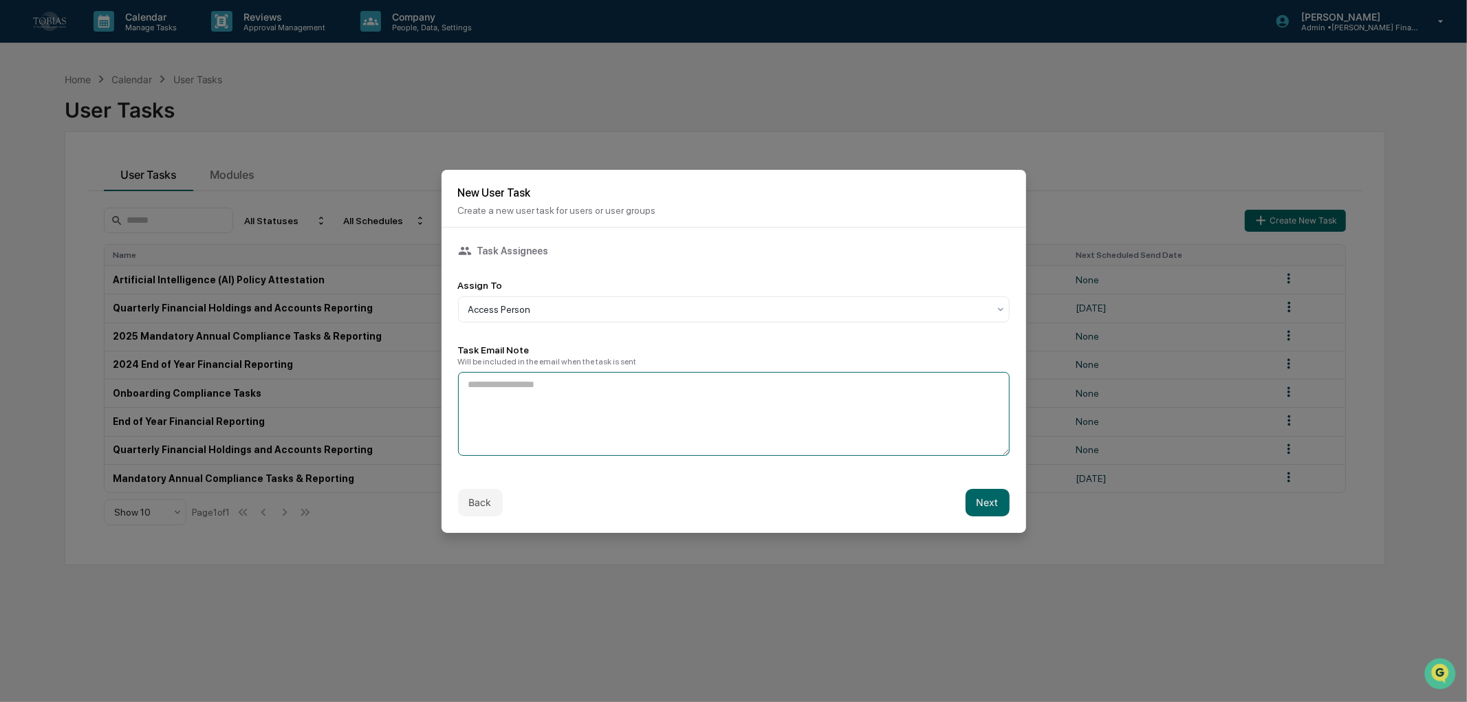
click at [696, 420] on textarea at bounding box center [733, 414] width 551 height 84
click at [700, 430] on textarea at bounding box center [733, 414] width 551 height 84
paste textarea "**********"
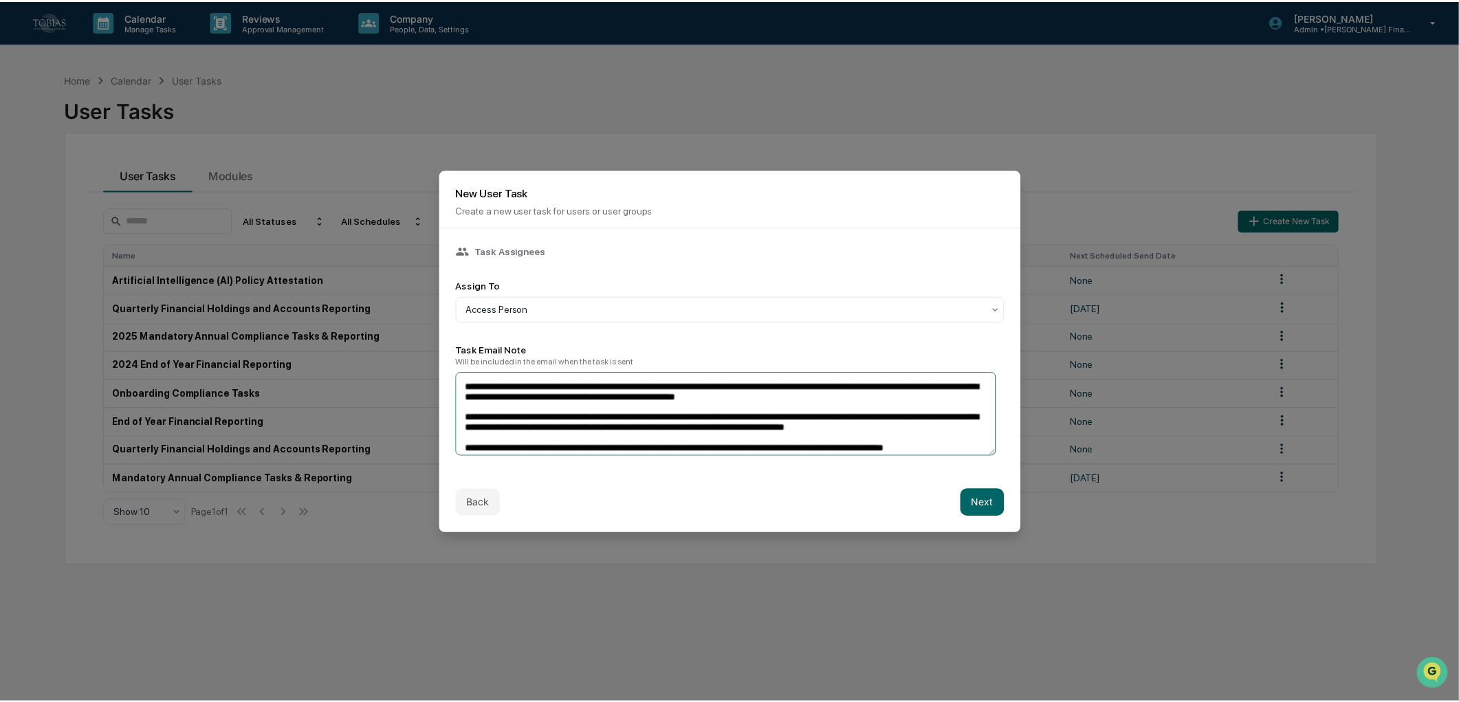
scroll to position [34, 0]
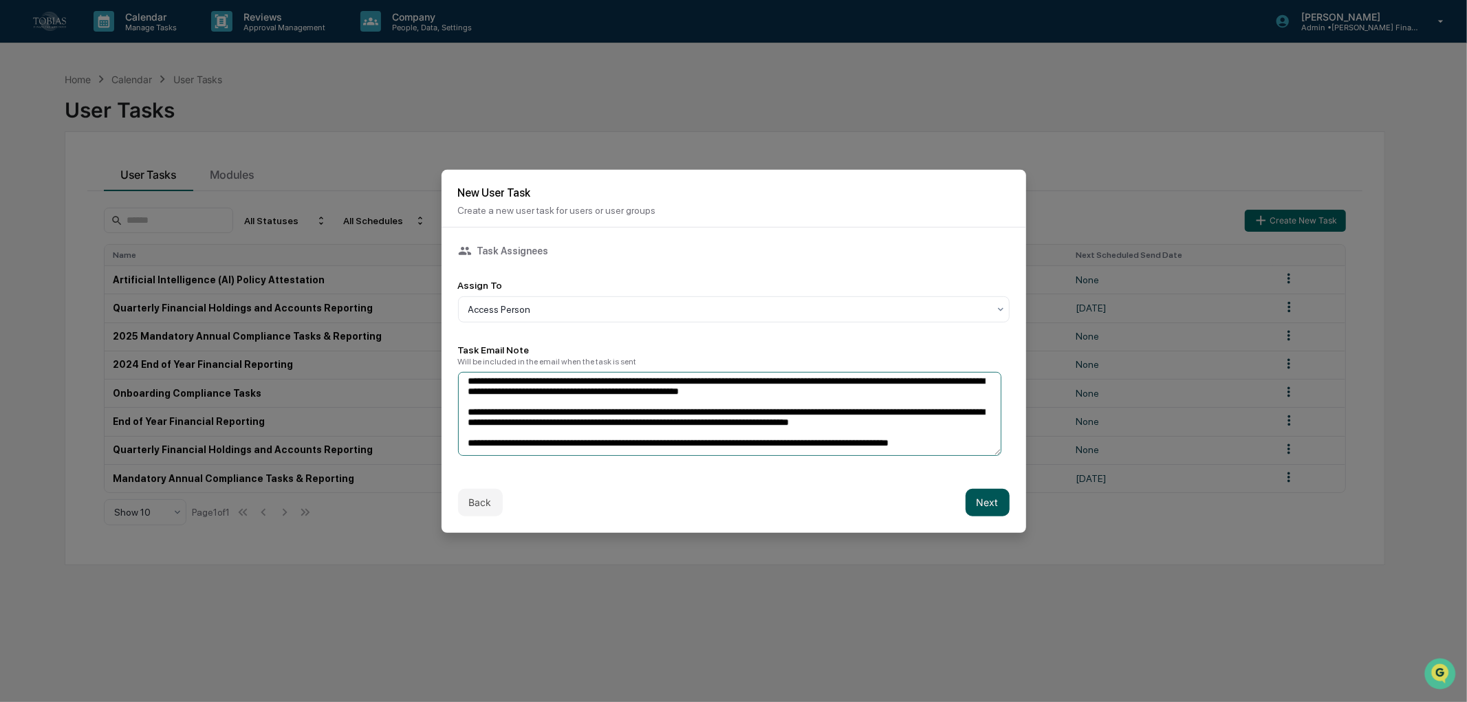
type textarea "**********"
click at [993, 498] on button "Next" at bounding box center [987, 503] width 44 height 28
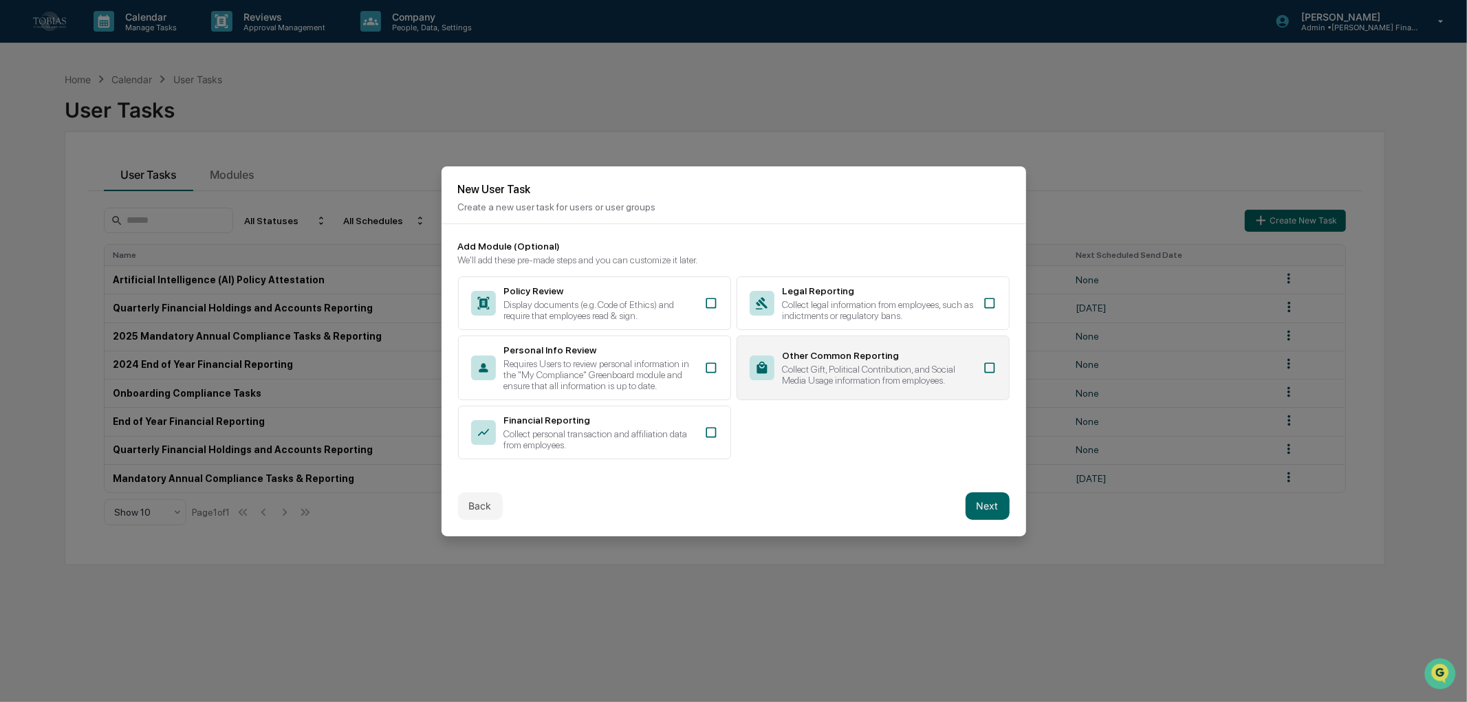
click at [919, 369] on div "Collect Gift, Political Contribution, and Social Media Usage information from e…" at bounding box center [878, 375] width 192 height 22
click at [985, 505] on button "Next" at bounding box center [987, 506] width 44 height 28
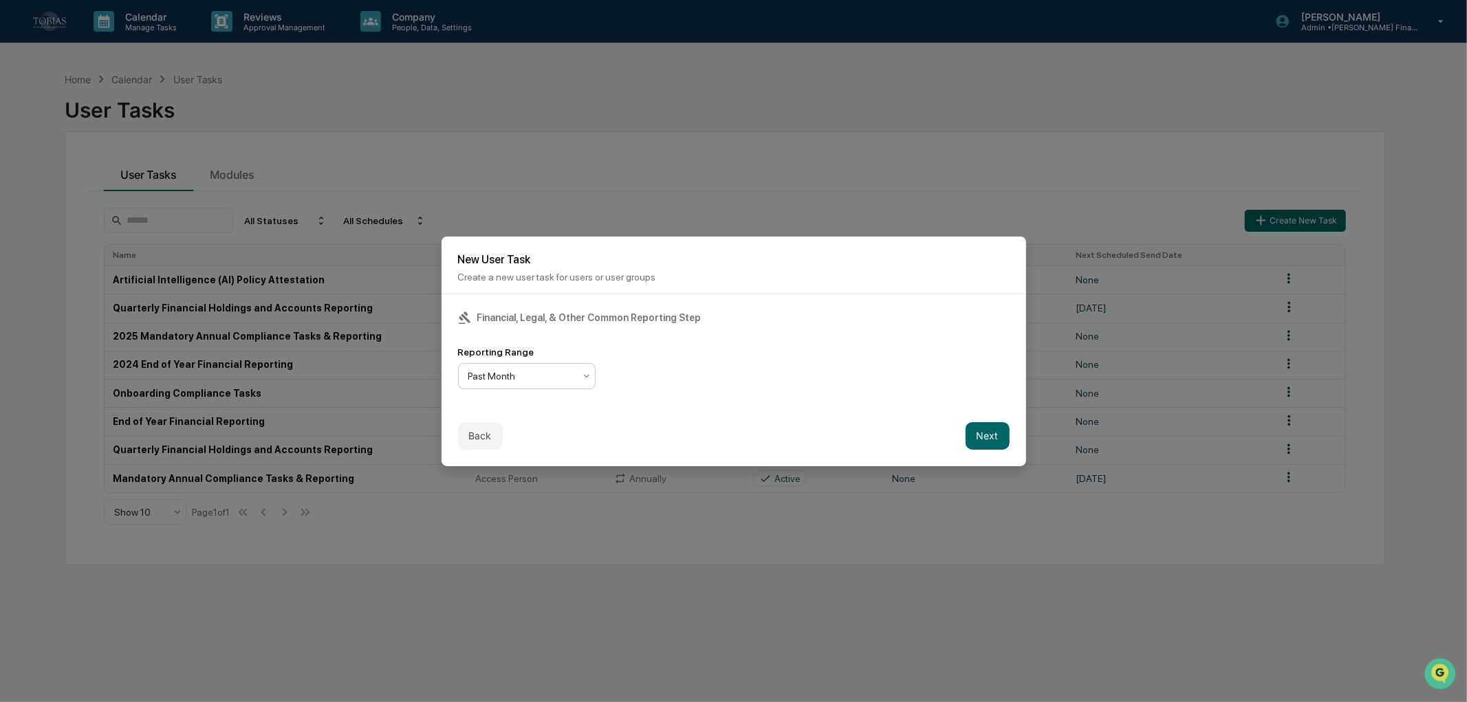
click at [496, 382] on div "Past Month" at bounding box center [521, 375] width 120 height 19
click at [717, 400] on div "Financial, Legal, & Other Common Reporting Step Reporting Range 3 results avail…" at bounding box center [733, 349] width 584 height 111
click at [540, 377] on div at bounding box center [521, 376] width 106 height 14
click at [531, 452] on div "Past Year" at bounding box center [527, 461] width 136 height 28
click at [969, 441] on button "Next" at bounding box center [987, 436] width 44 height 28
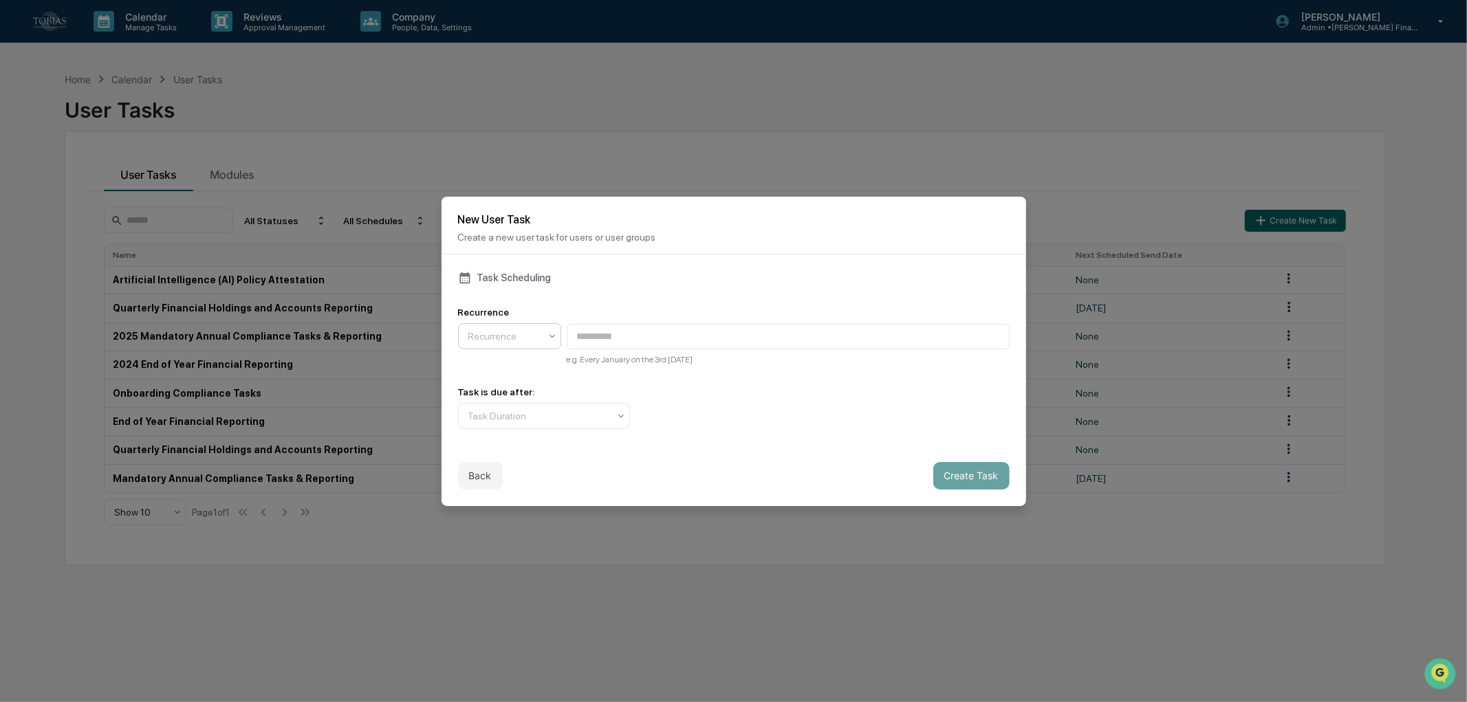
click at [502, 329] on div at bounding box center [504, 336] width 72 height 14
click at [507, 399] on div "Monthly" at bounding box center [510, 393] width 102 height 28
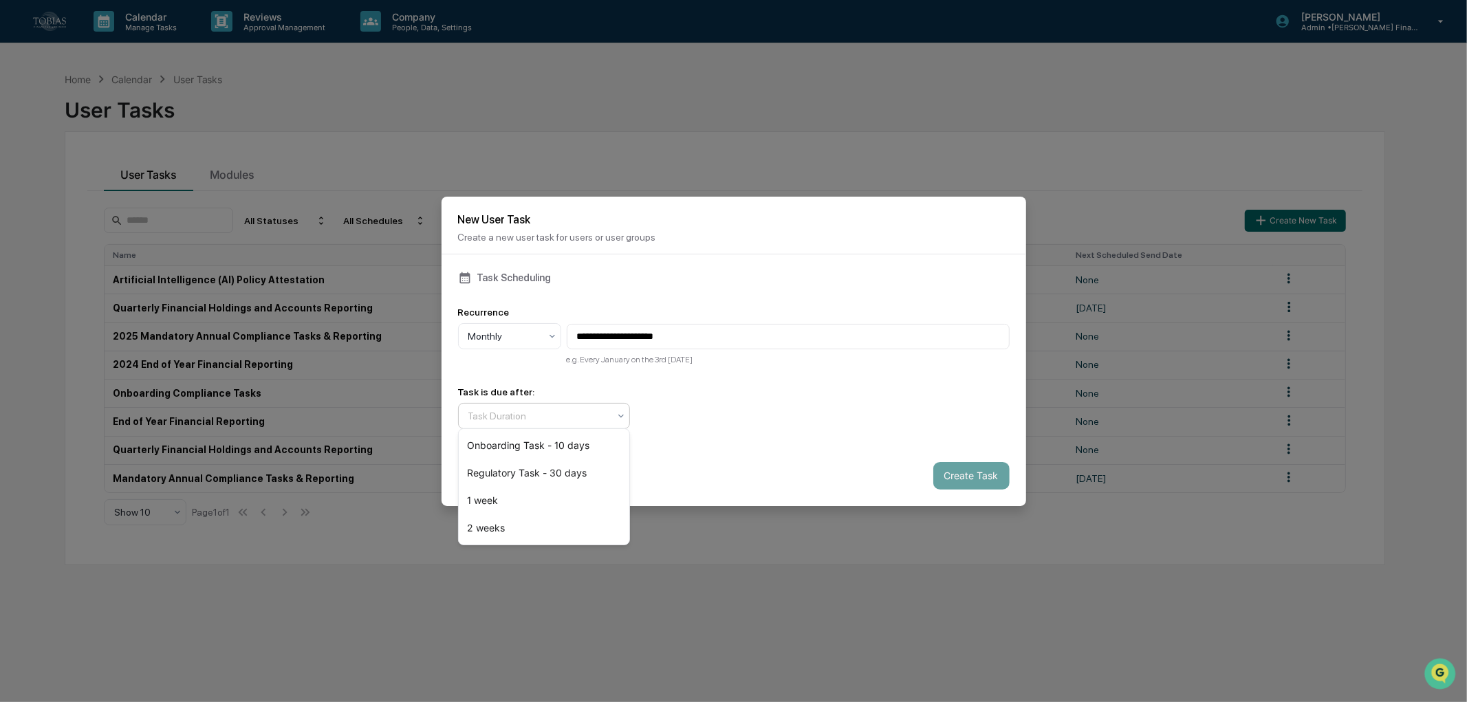
click at [588, 419] on div at bounding box center [538, 416] width 140 height 14
click at [765, 456] on div "Back Create Task" at bounding box center [733, 476] width 584 height 61
click at [535, 409] on div at bounding box center [538, 416] width 140 height 14
click at [519, 498] on div "1 week" at bounding box center [544, 501] width 171 height 28
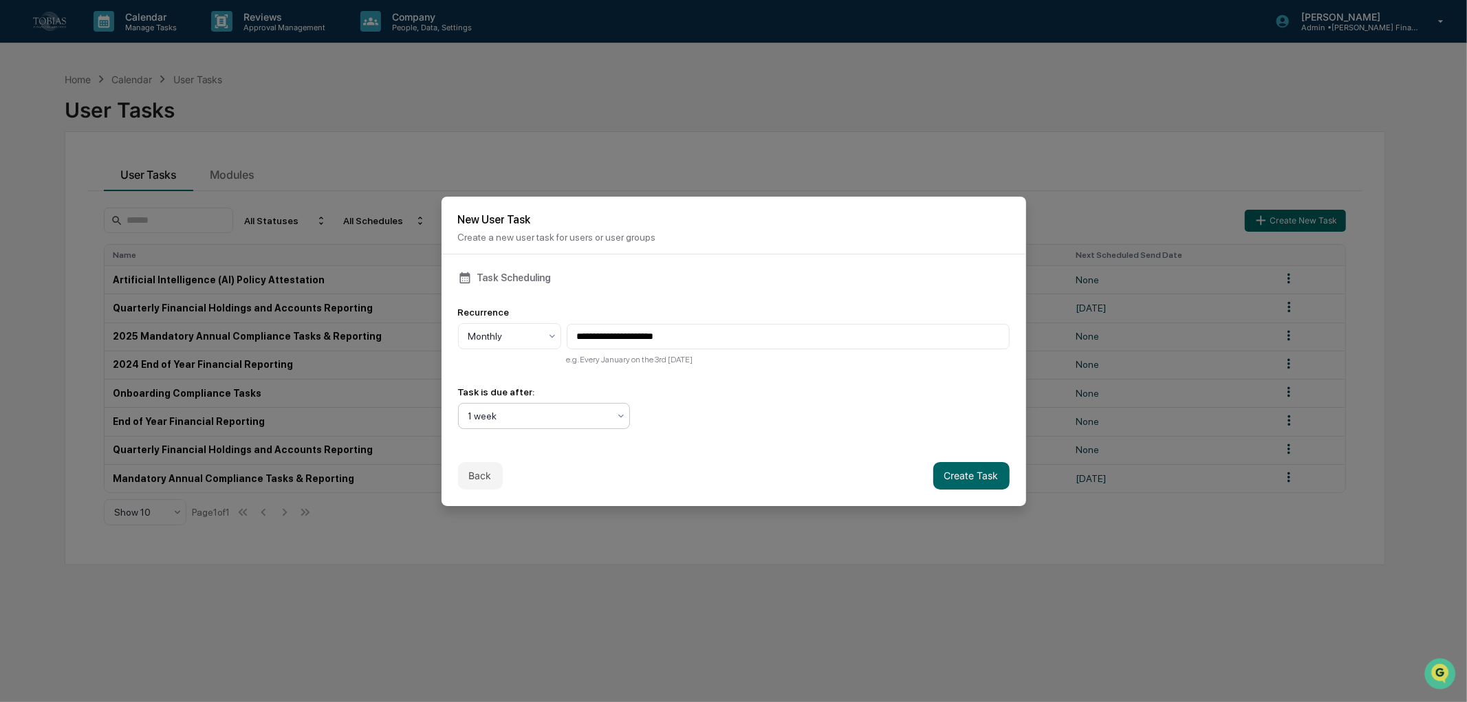
click at [796, 446] on div "Back Create Task" at bounding box center [733, 476] width 584 height 61
click at [502, 323] on div "Monthly" at bounding box center [509, 336] width 103 height 26
click at [507, 421] on div "Annually" at bounding box center [510, 420] width 102 height 28
click at [804, 428] on div "**********" at bounding box center [733, 349] width 584 height 191
click at [604, 331] on input "**********" at bounding box center [788, 336] width 443 height 25
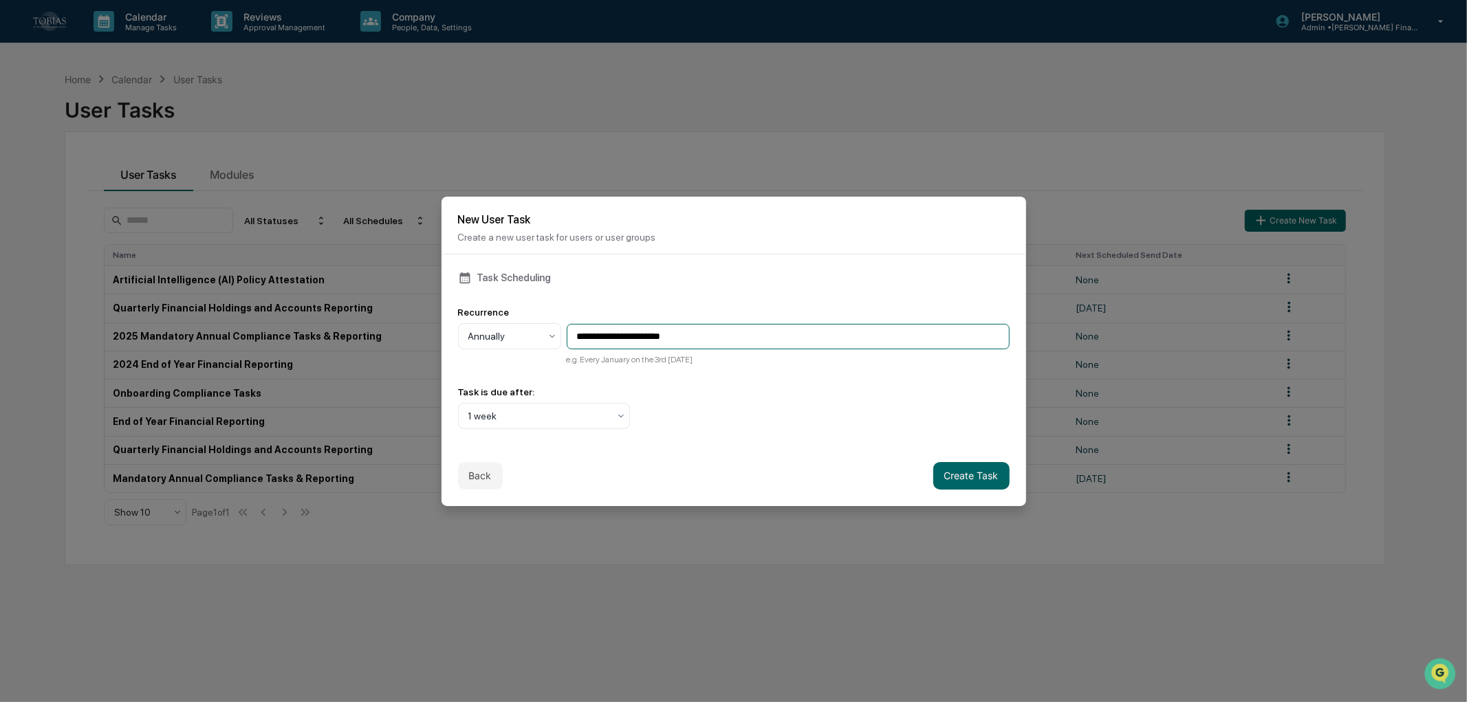
click at [604, 331] on input "**********" at bounding box center [788, 336] width 443 height 25
click at [711, 341] on input "**********" at bounding box center [788, 336] width 443 height 25
click at [638, 326] on input "**********" at bounding box center [788, 336] width 443 height 25
click at [626, 326] on input "**********" at bounding box center [788, 336] width 443 height 25
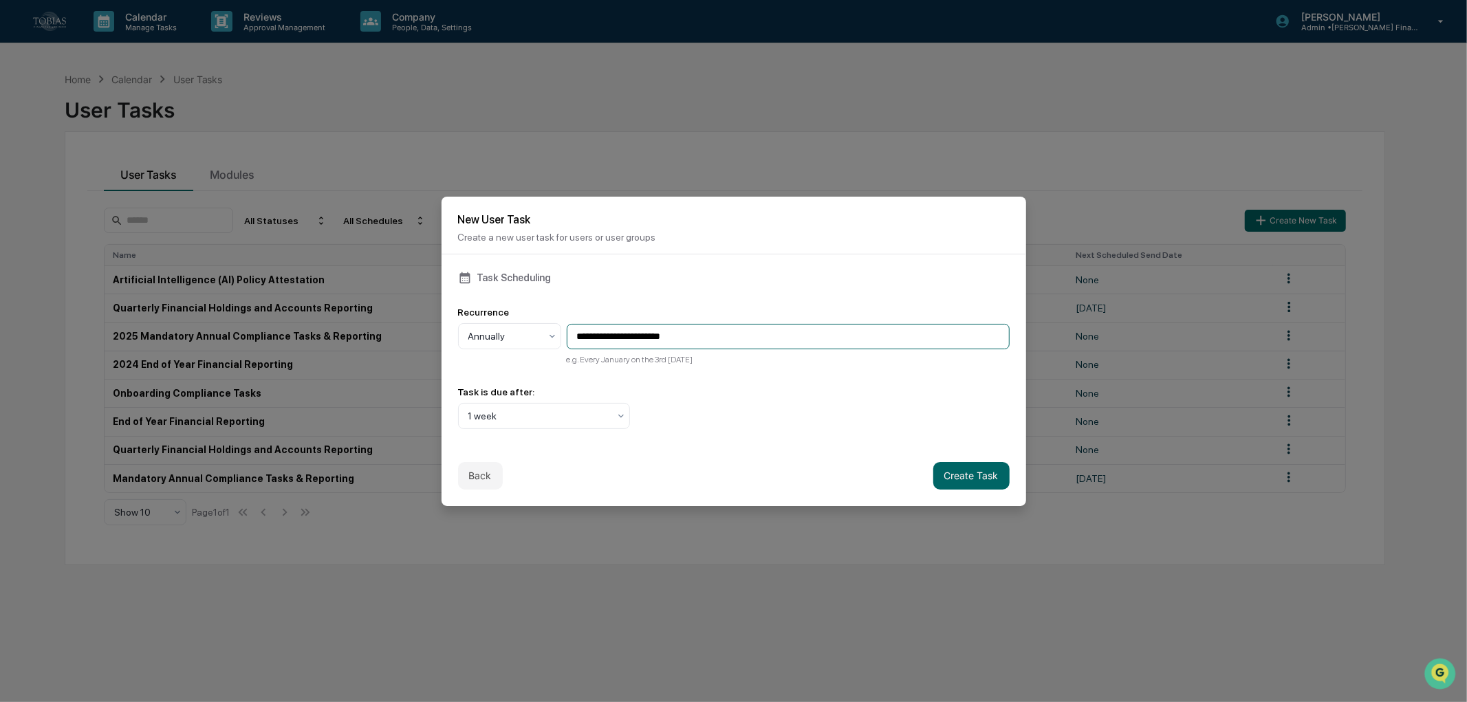
click at [626, 326] on input "**********" at bounding box center [788, 336] width 443 height 25
click at [730, 435] on div "**********" at bounding box center [733, 349] width 584 height 191
click at [694, 328] on input "**********" at bounding box center [788, 336] width 443 height 25
drag, startPoint x: 700, startPoint y: 329, endPoint x: 564, endPoint y: 303, distance: 138.5
click at [564, 307] on div "**********" at bounding box center [733, 336] width 551 height 58
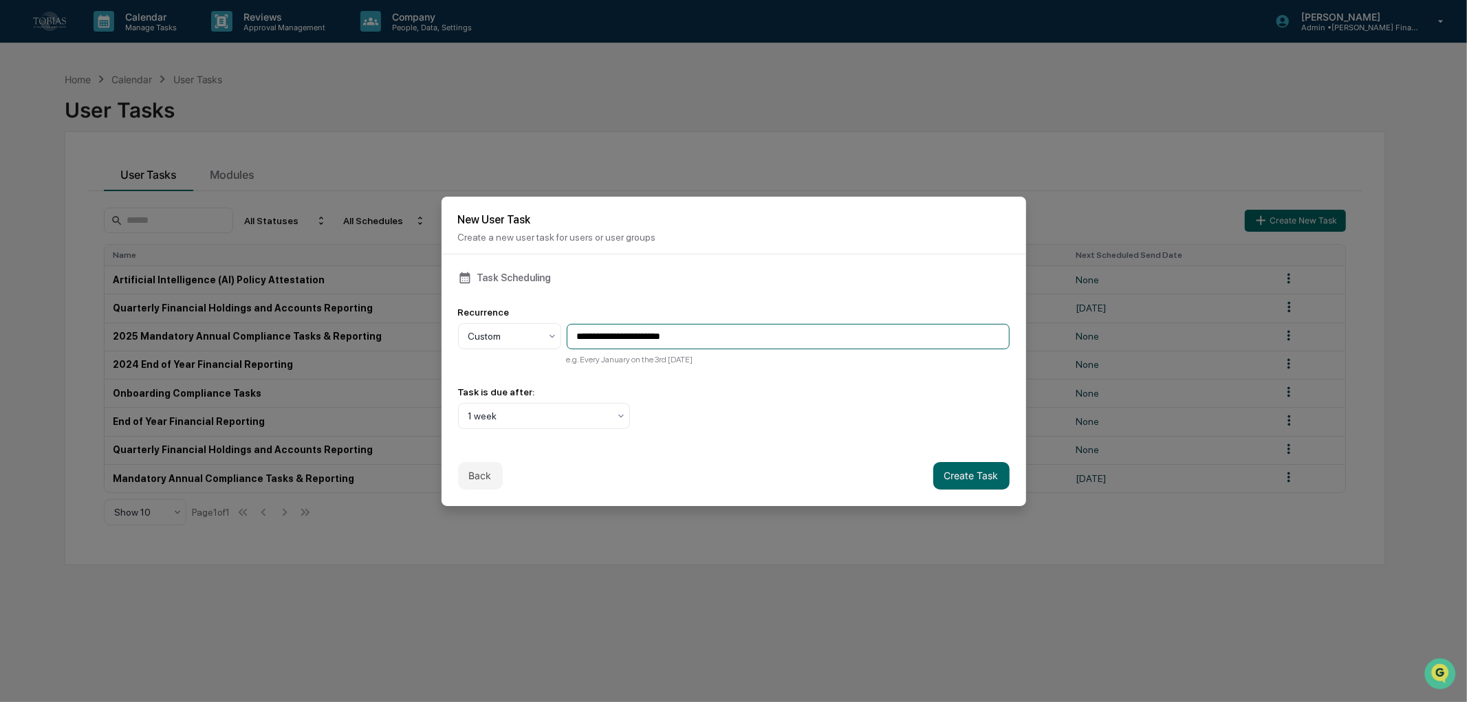
click at [622, 327] on input "**********" at bounding box center [788, 336] width 443 height 25
click at [545, 331] on div "Custom" at bounding box center [503, 336] width 85 height 19
click at [653, 338] on input "**********" at bounding box center [788, 336] width 443 height 25
click at [617, 331] on input "**********" at bounding box center [788, 336] width 443 height 25
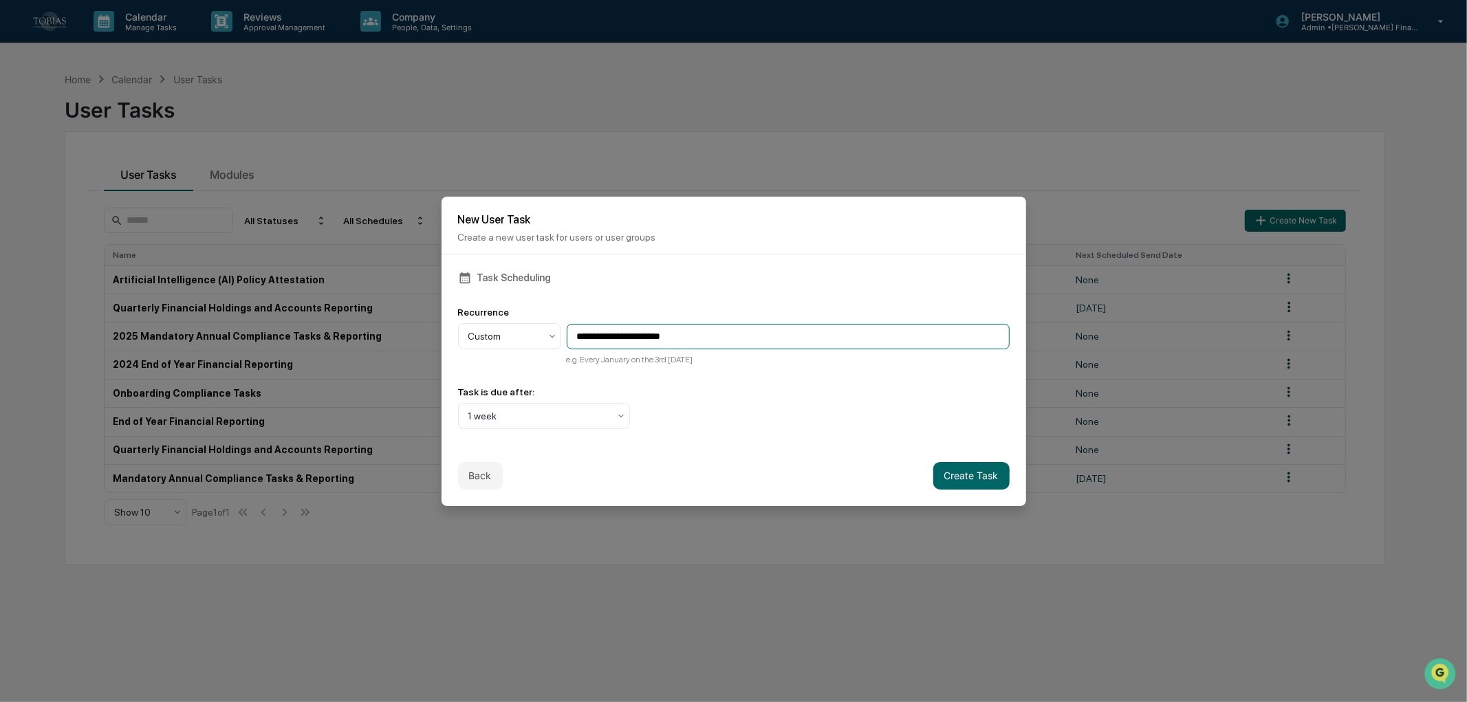
click at [676, 332] on input "**********" at bounding box center [788, 336] width 443 height 25
type input "**********"
click at [709, 447] on div "Back Create Task" at bounding box center [733, 476] width 584 height 61
click at [771, 477] on div "Back Create Task" at bounding box center [733, 476] width 584 height 61
click at [972, 474] on button "Create Task" at bounding box center [971, 476] width 76 height 28
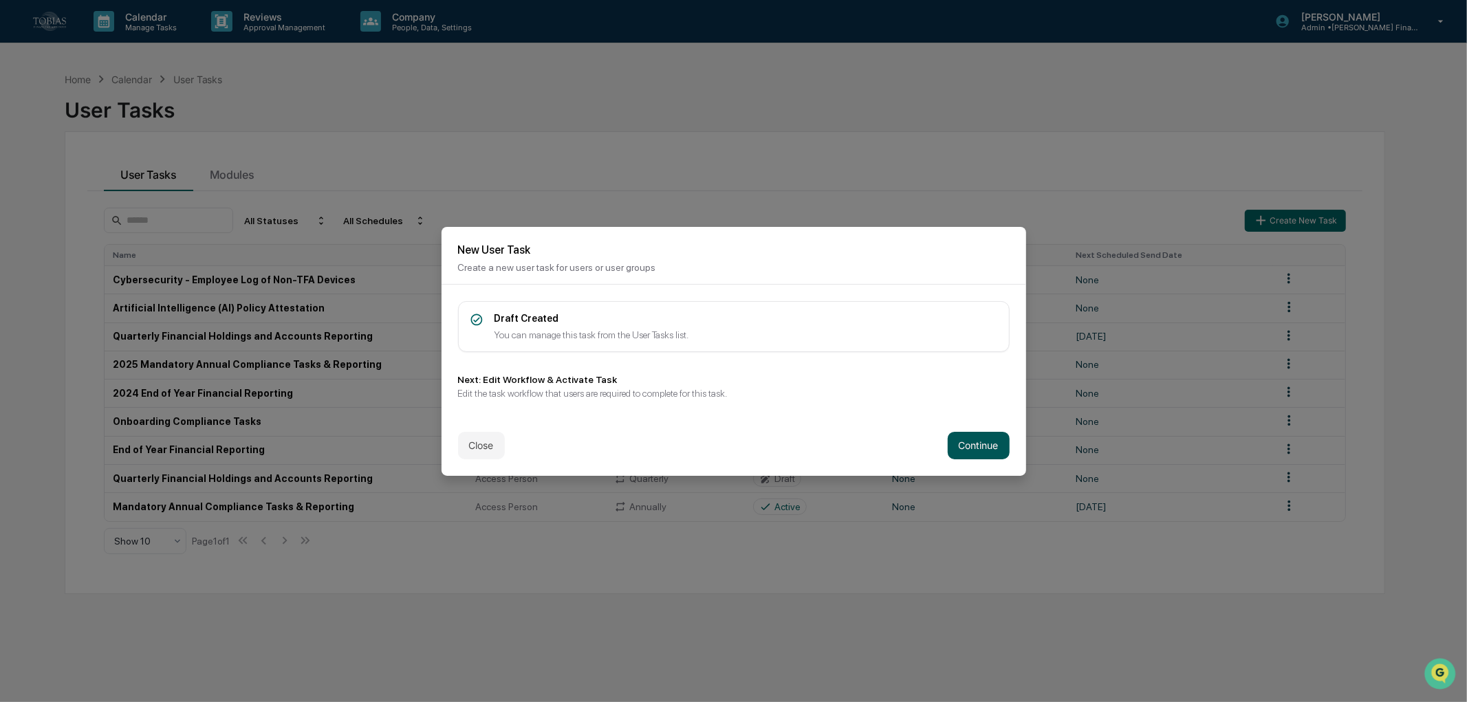
click at [947, 442] on button "Continue" at bounding box center [978, 446] width 62 height 28
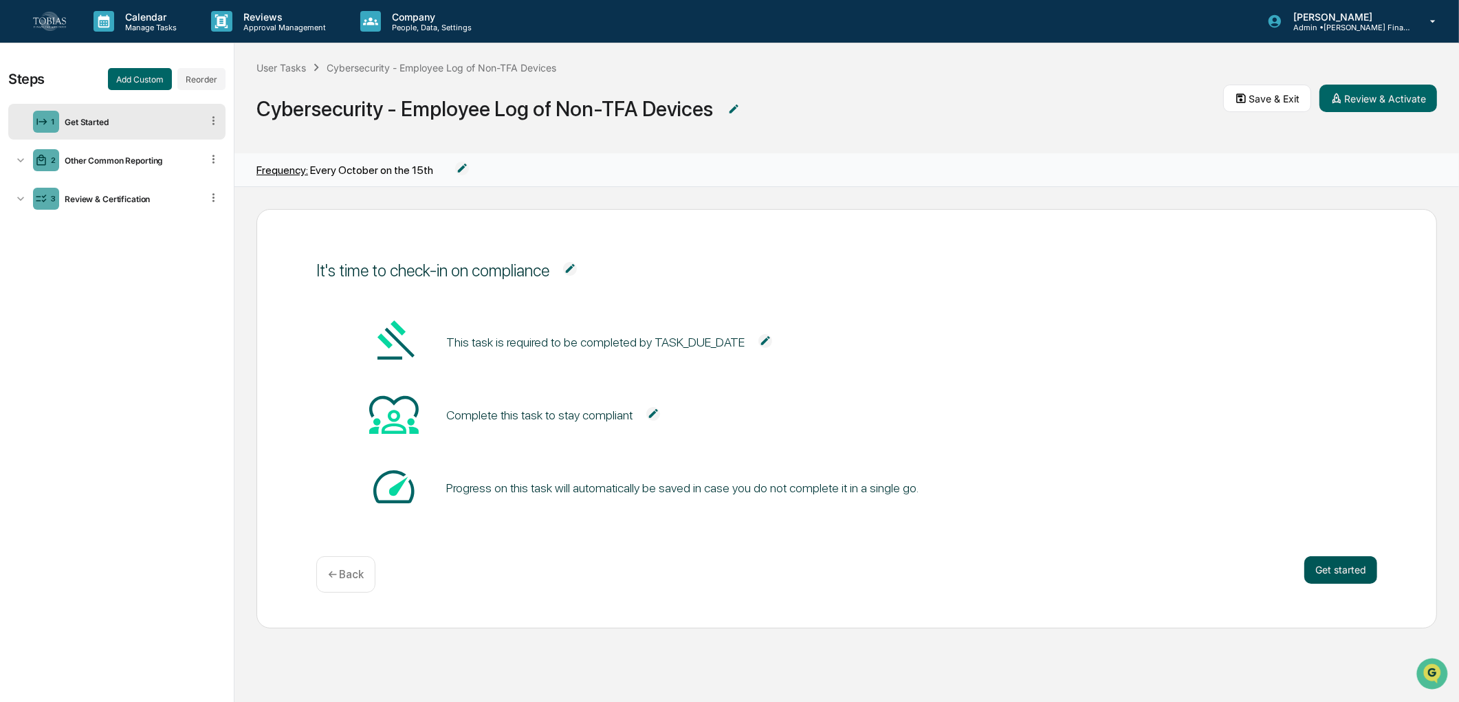
click at [1318, 569] on button "Get started" at bounding box center [1340, 570] width 73 height 28
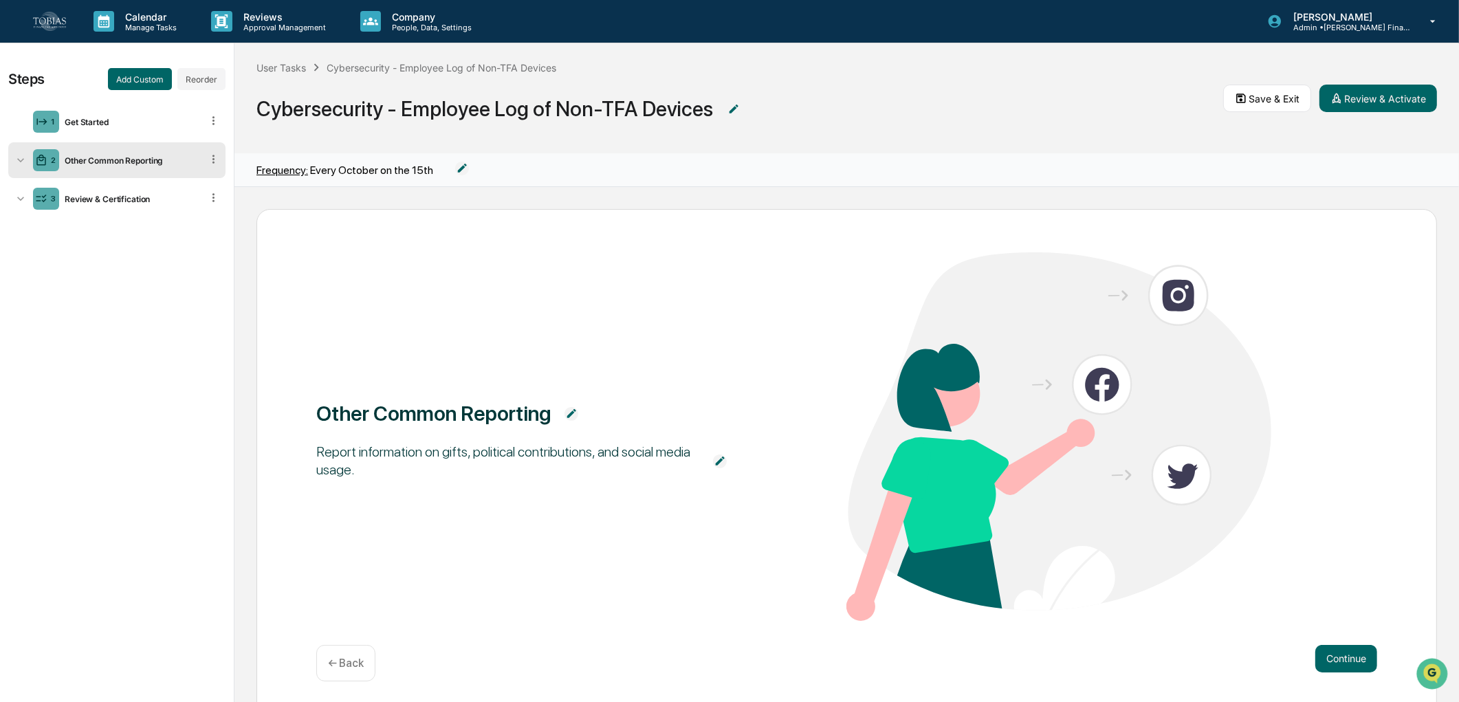
scroll to position [32, 0]
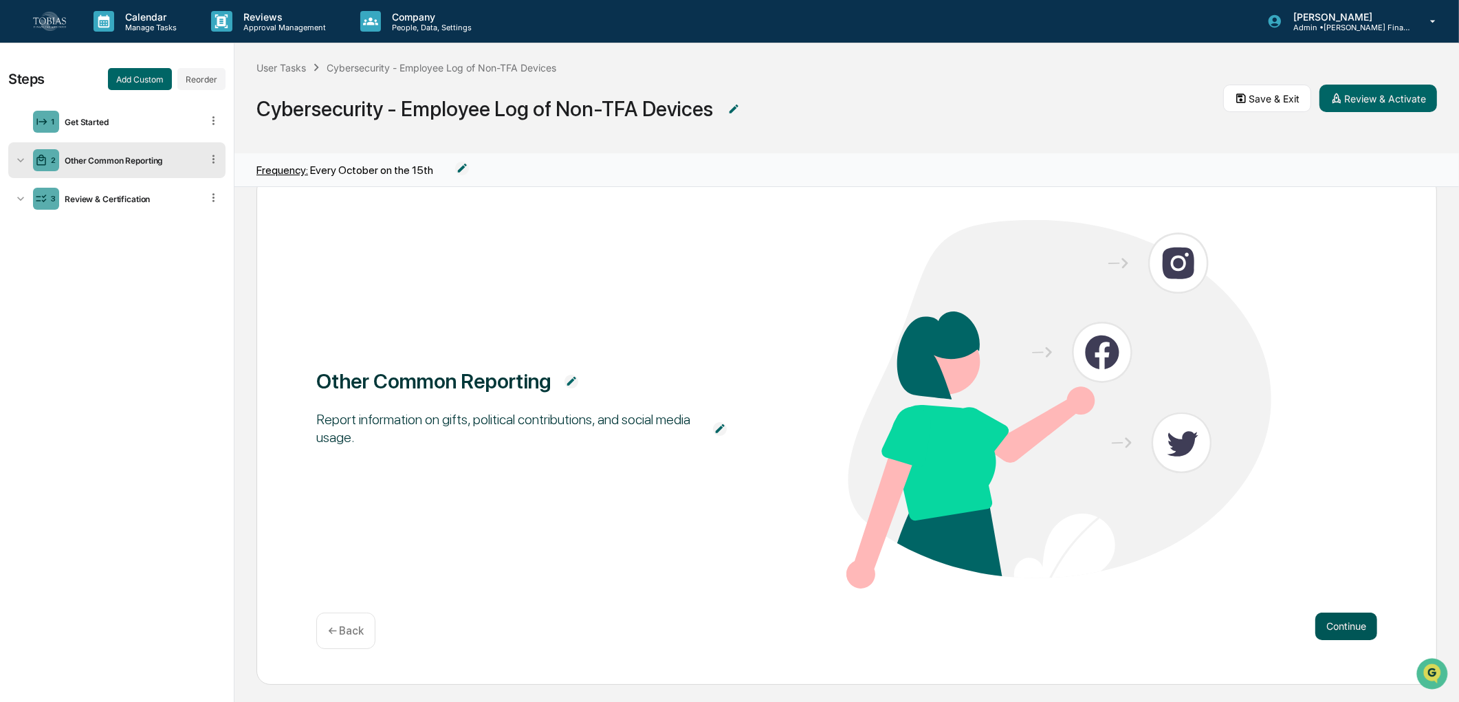
click at [1315, 622] on button "Continue" at bounding box center [1346, 627] width 62 height 28
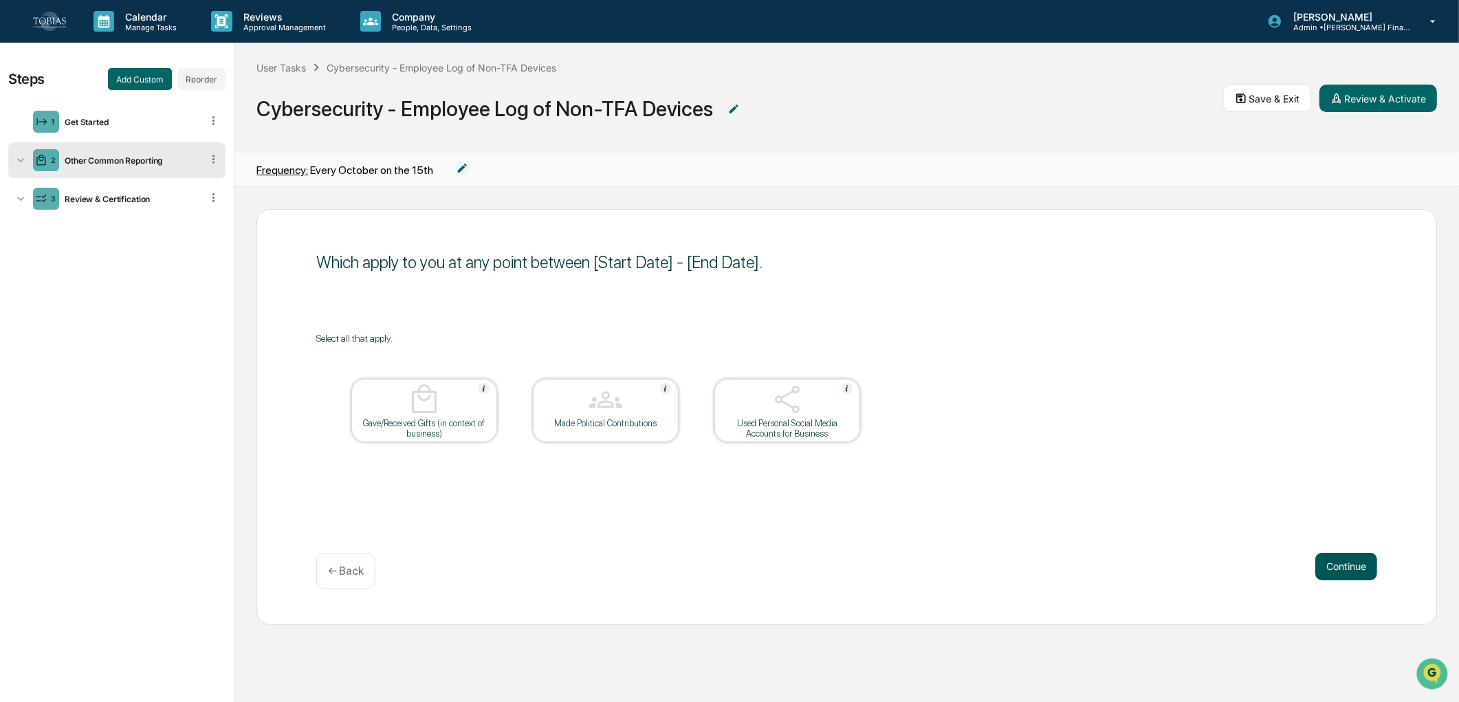
scroll to position [0, 0]
click at [616, 402] on img at bounding box center [605, 399] width 33 height 33
click at [764, 404] on div at bounding box center [788, 400] width 138 height 35
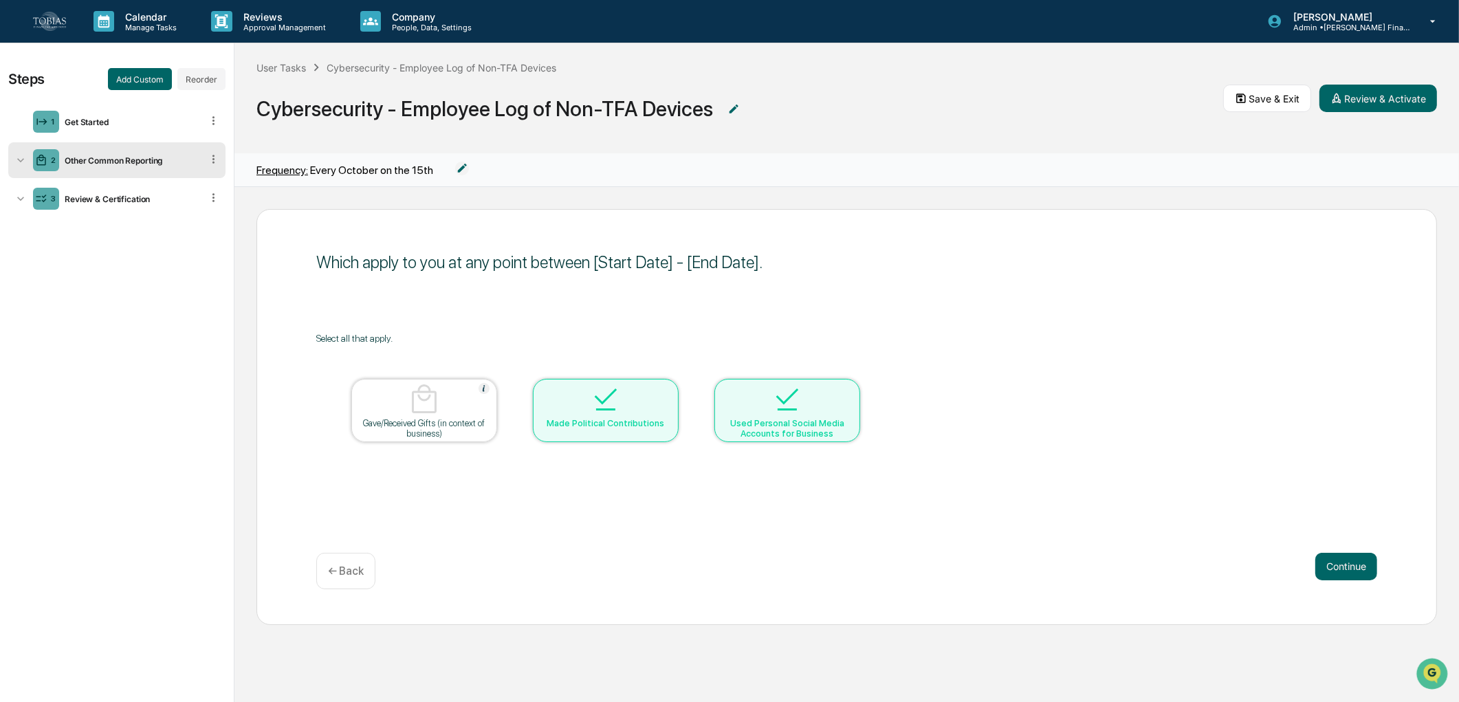
click at [582, 397] on div at bounding box center [606, 400] width 138 height 35
click at [675, 408] on div at bounding box center [606, 400] width 138 height 35
click at [387, 341] on div "Select all that apply." at bounding box center [846, 338] width 1061 height 11
click at [479, 413] on div at bounding box center [424, 400] width 138 height 35
click at [642, 430] on div "Made Political Contributions" at bounding box center [606, 410] width 146 height 63
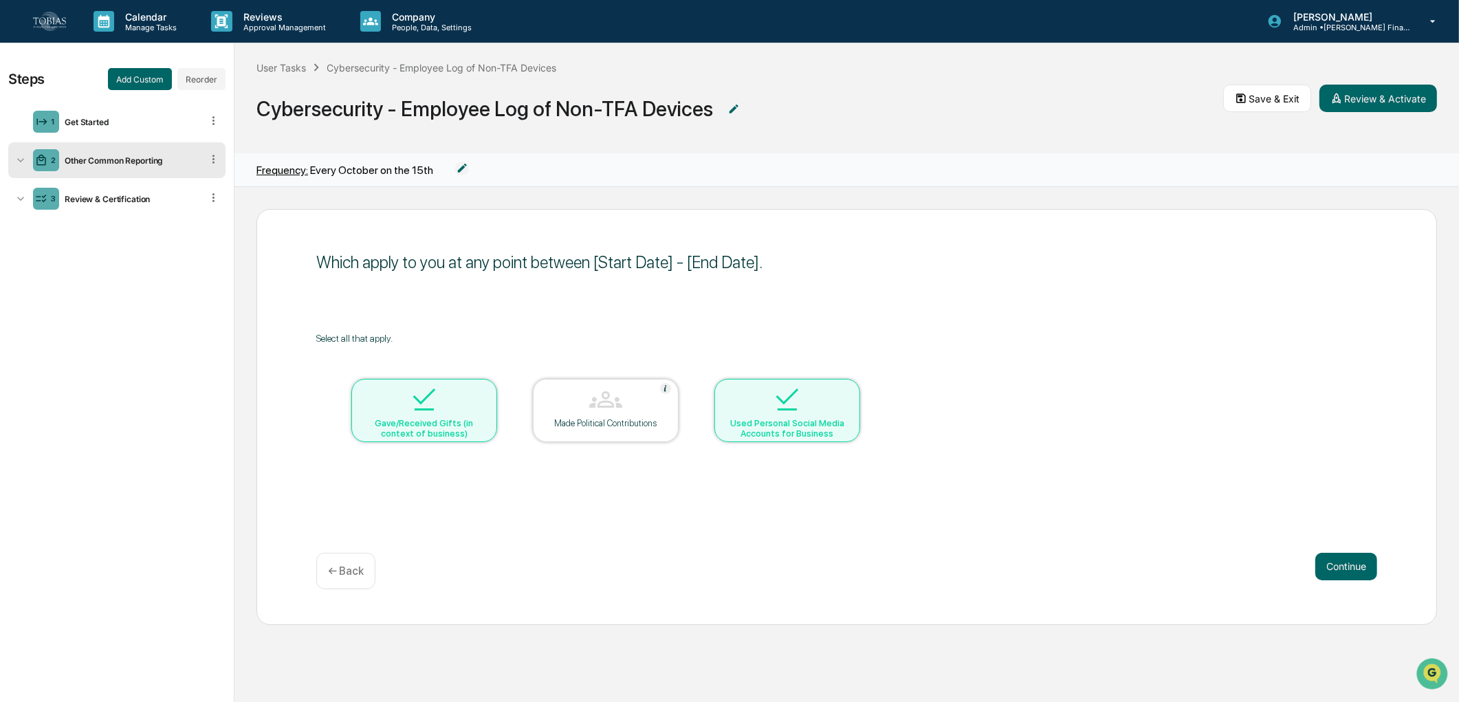
click at [801, 420] on div "Used Personal Social Media Accounts for Business" at bounding box center [787, 428] width 124 height 21
click at [551, 415] on div at bounding box center [606, 400] width 138 height 35
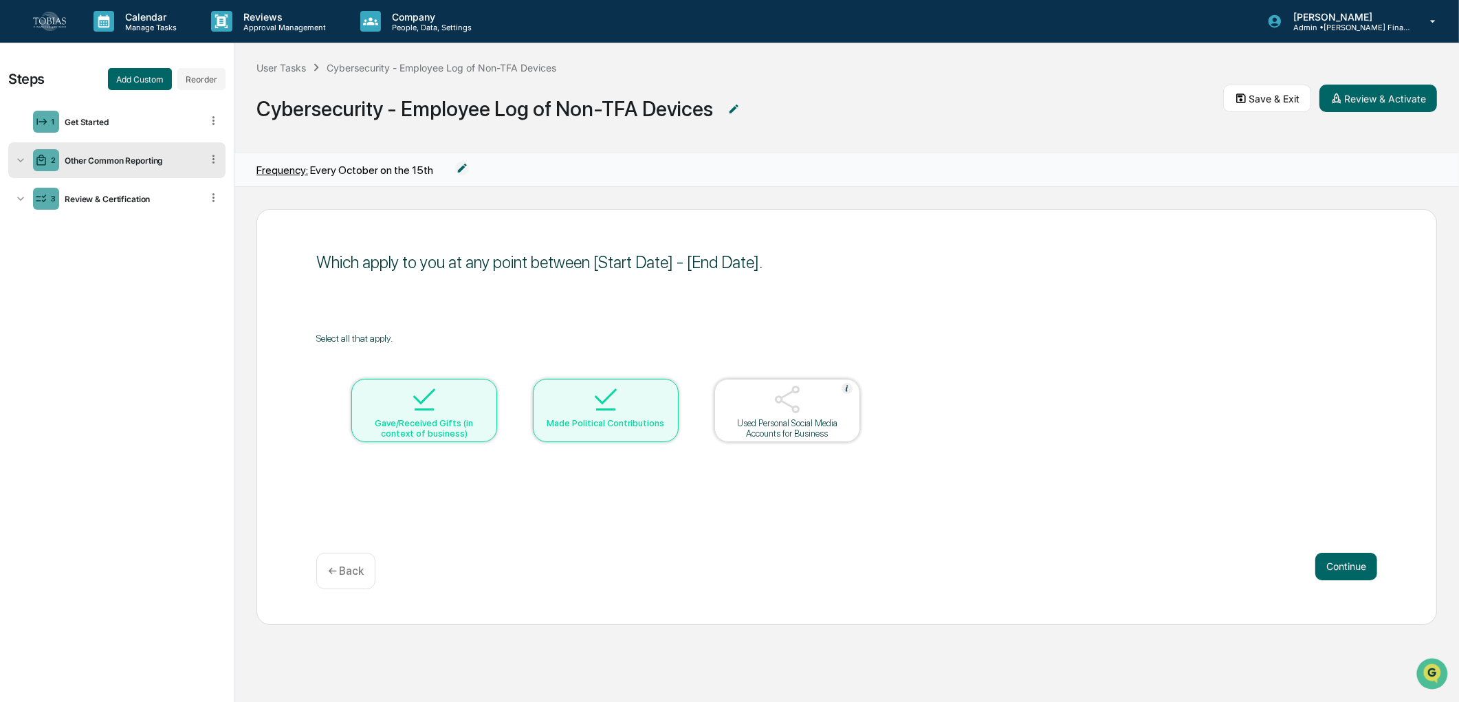
click at [419, 406] on img at bounding box center [424, 399] width 33 height 33
click at [705, 420] on table "Gave/Received Gifts (in context of business) Made Political Contributions Used …" at bounding box center [605, 410] width 579 height 133
click at [550, 413] on div at bounding box center [606, 400] width 138 height 35
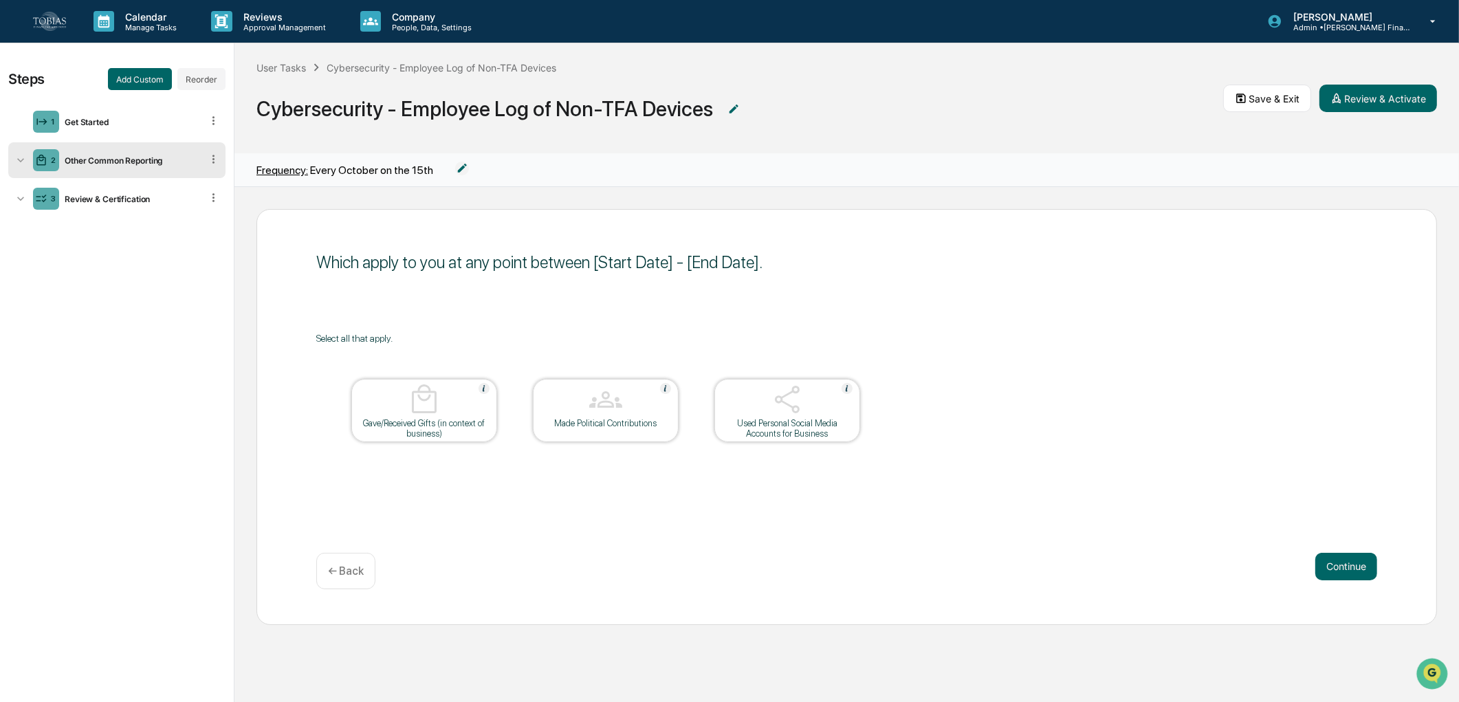
click at [1132, 471] on div "Select all that apply. Gave/Received Gifts (in context of business) Made Politi…" at bounding box center [846, 405] width 1061 height 144
click at [1350, 571] on button "Continue" at bounding box center [1346, 567] width 62 height 28
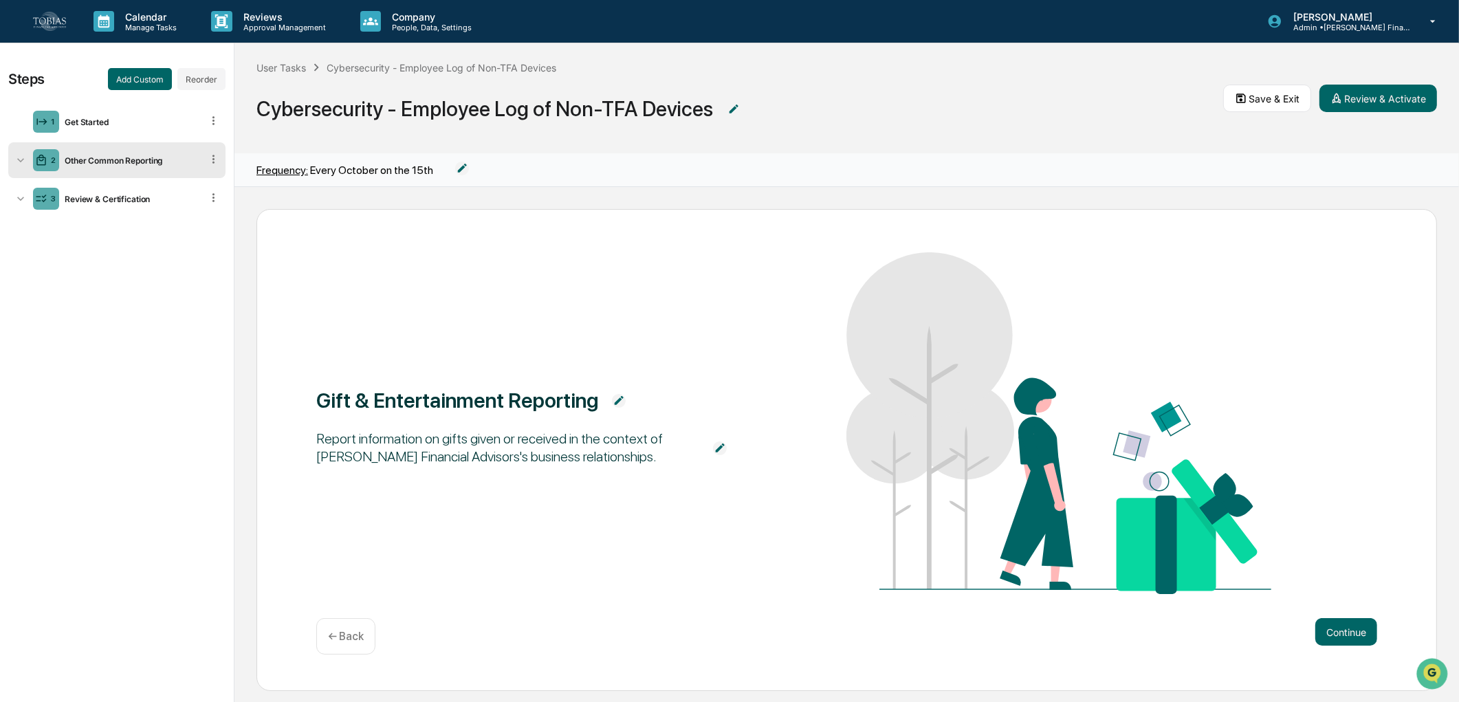
click at [317, 635] on div "← Back" at bounding box center [345, 636] width 59 height 36
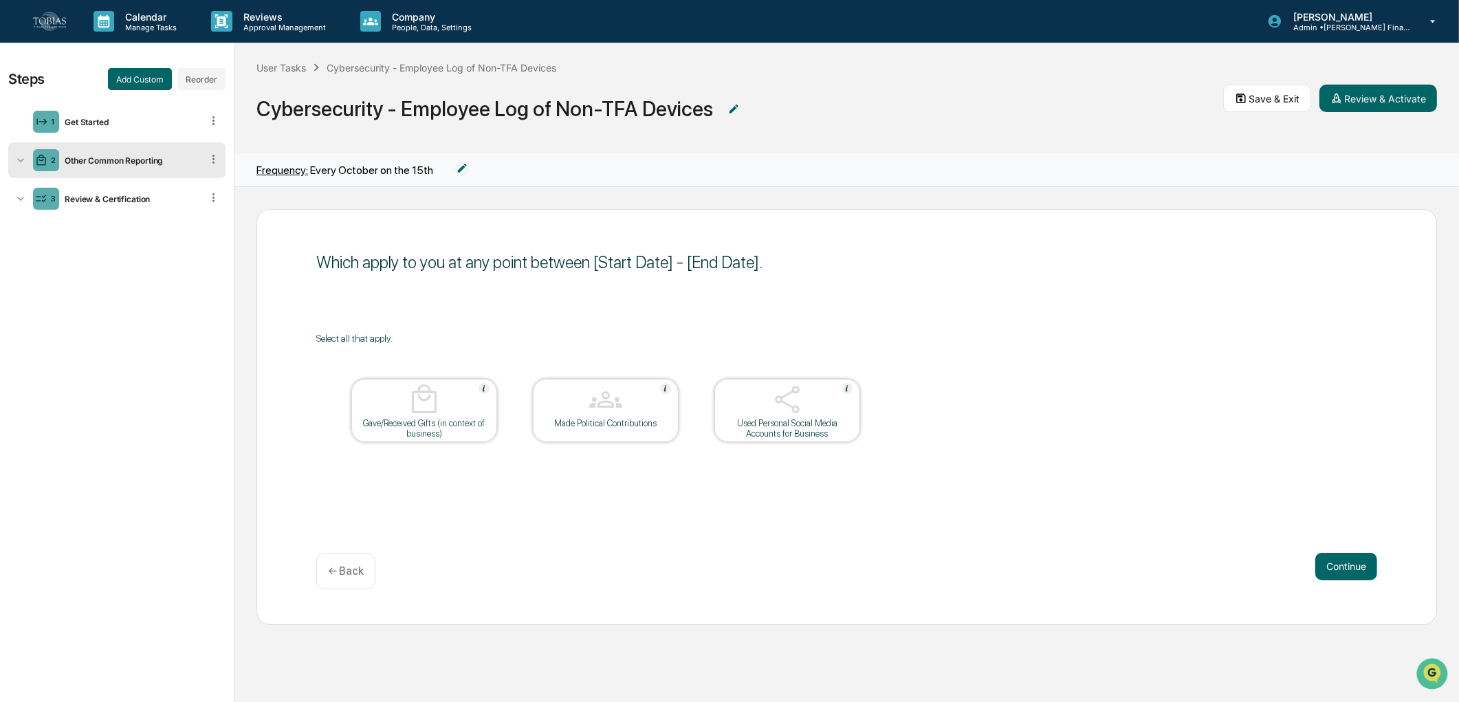
click at [328, 571] on p "← Back" at bounding box center [346, 570] width 36 height 13
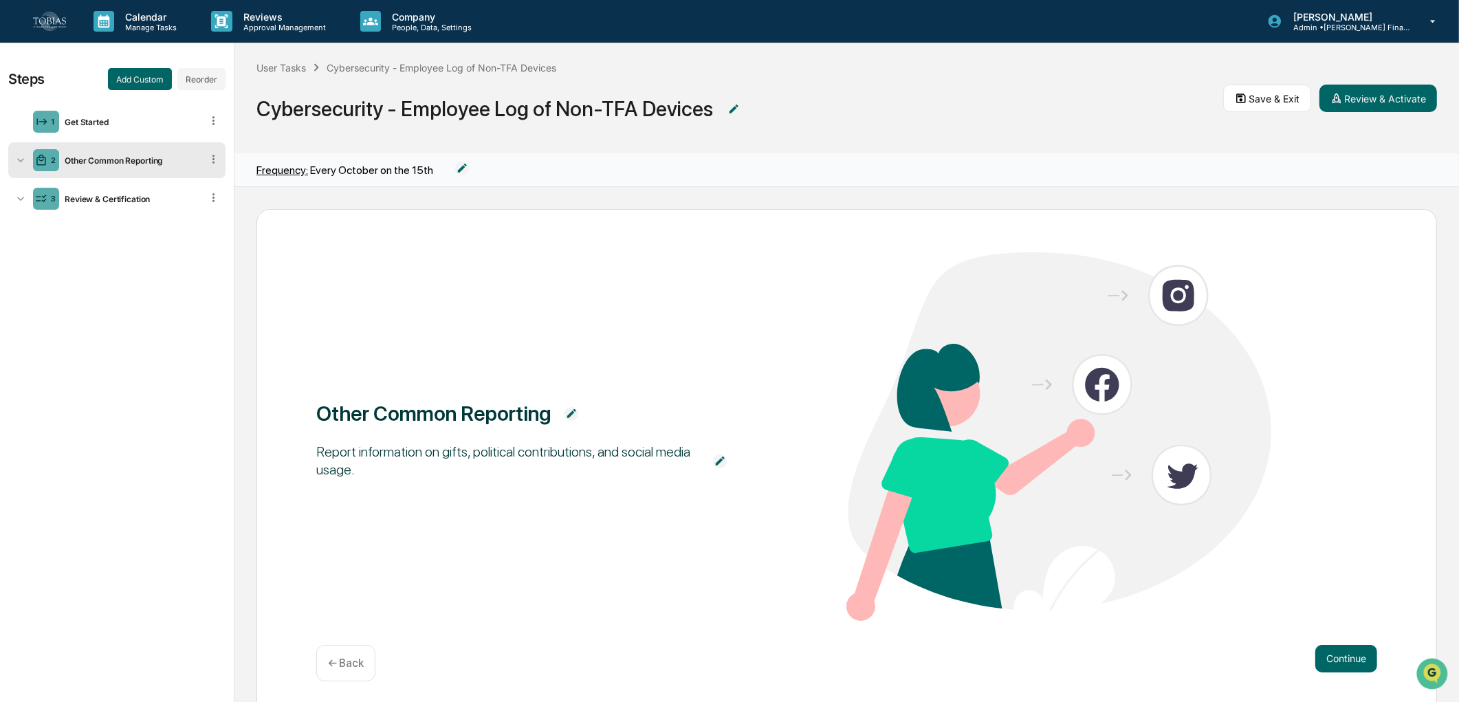
click at [332, 650] on div "← Back" at bounding box center [345, 663] width 59 height 36
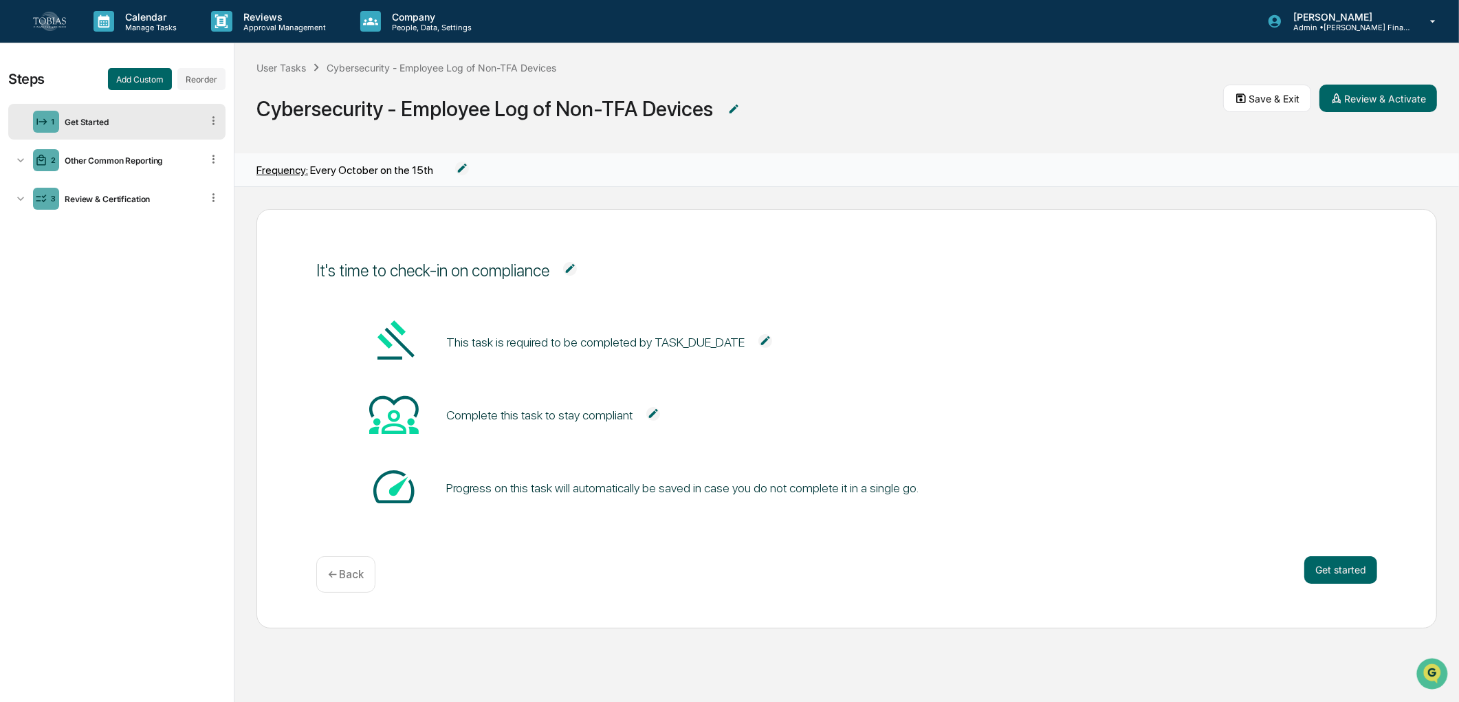
click at [338, 578] on p "← Back" at bounding box center [346, 574] width 36 height 13
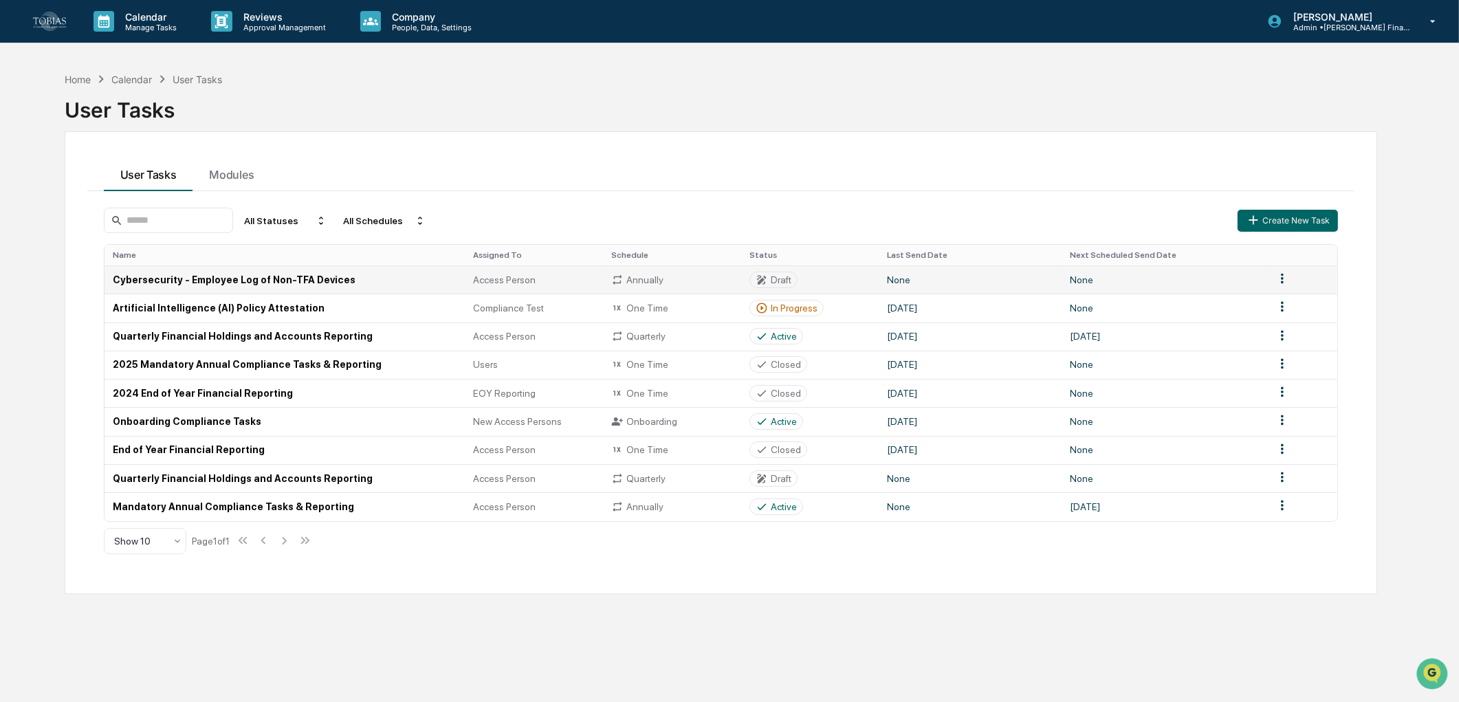
click at [1279, 268] on td at bounding box center [1303, 279] width 72 height 28
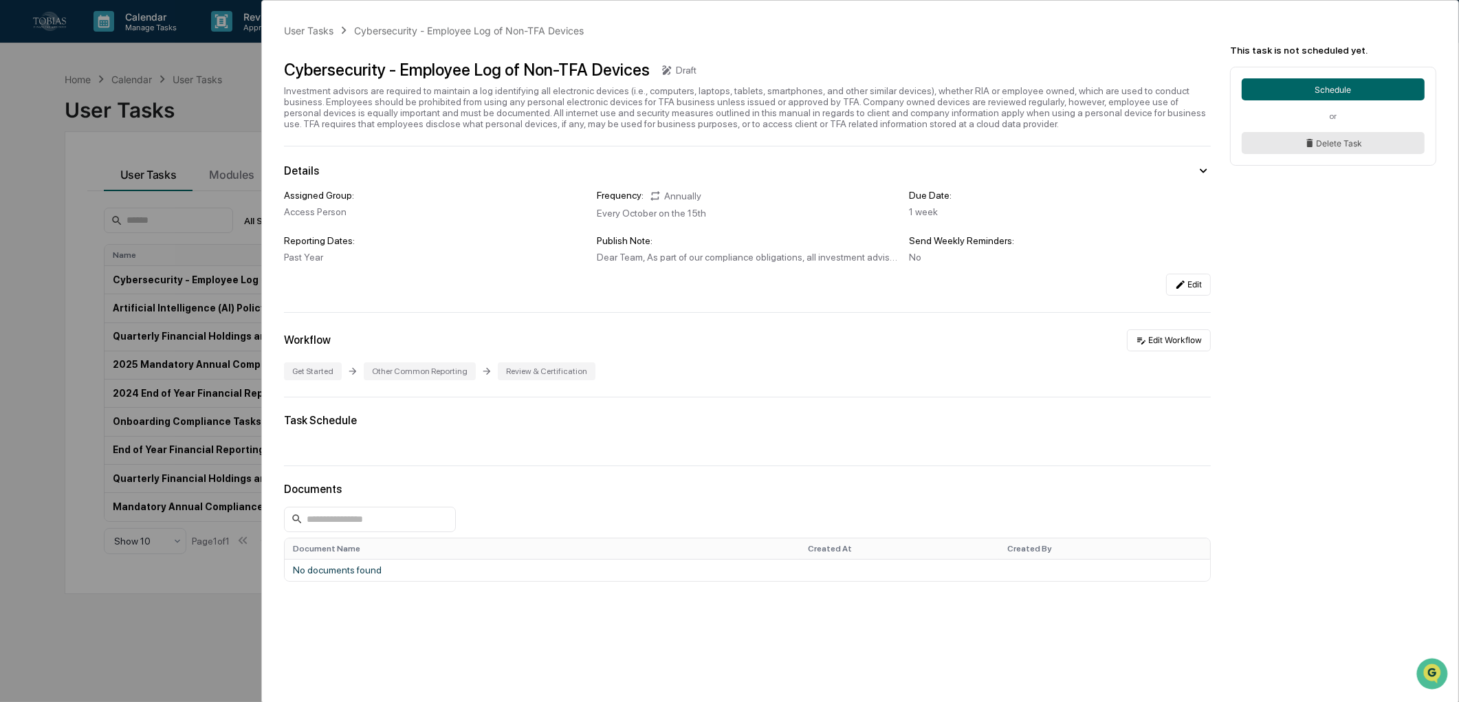
click at [1338, 142] on button "Delete Task" at bounding box center [1333, 143] width 183 height 22
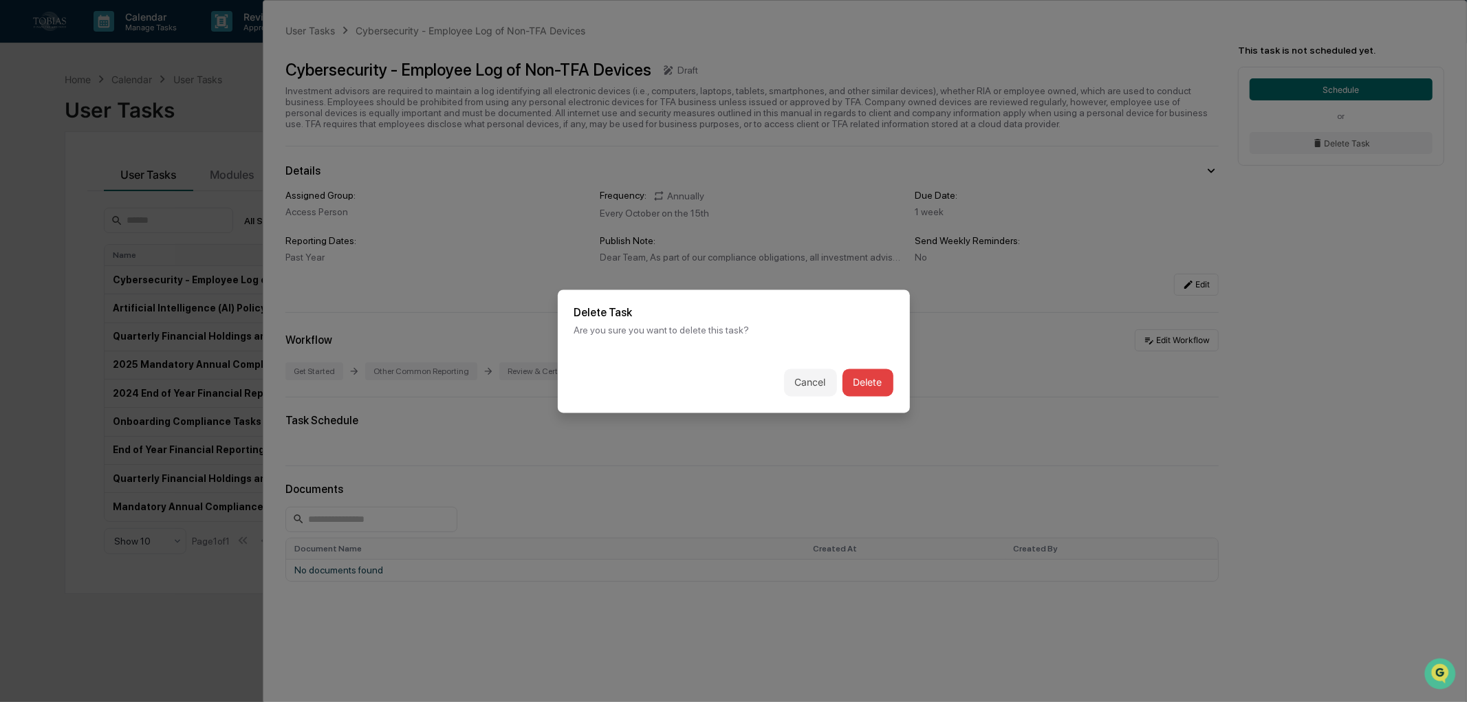
click at [862, 376] on button "Delete" at bounding box center [867, 383] width 51 height 28
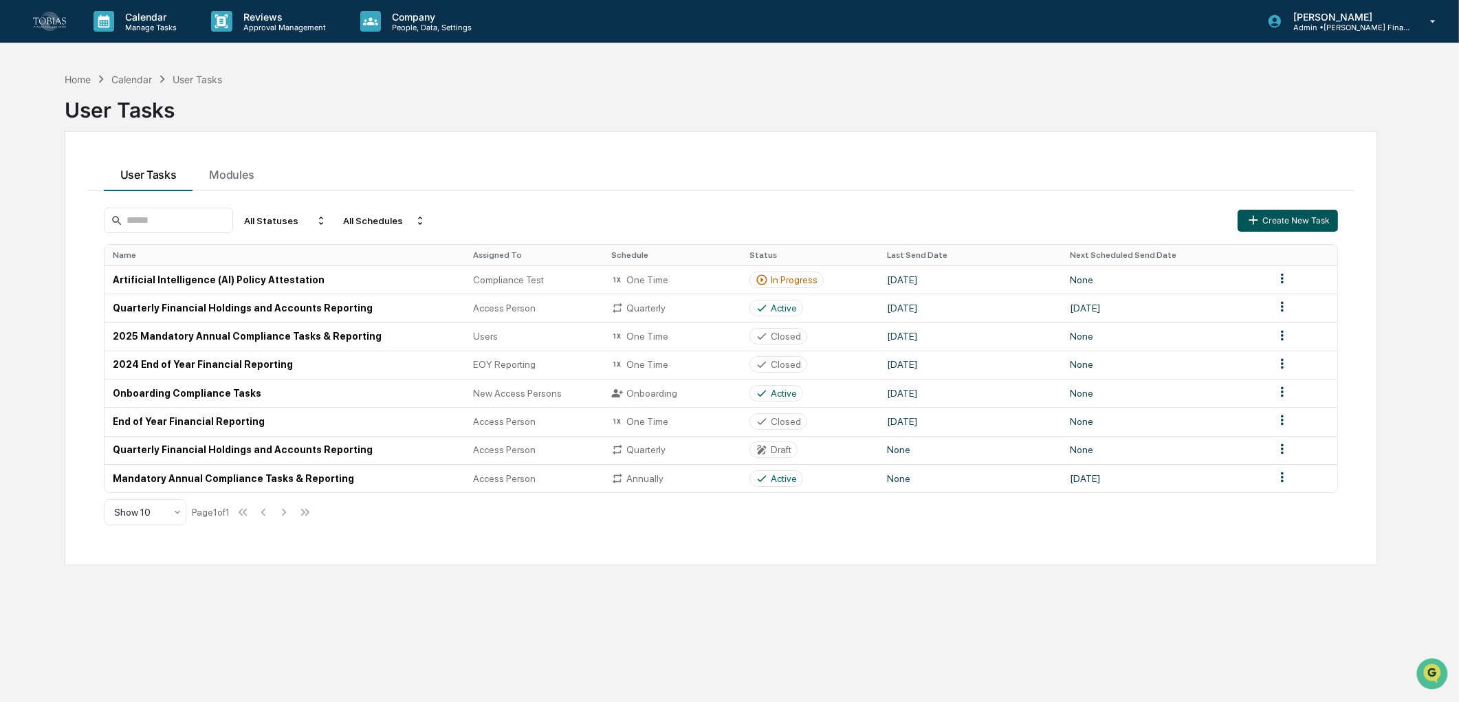
click at [1259, 228] on button "Create New Task" at bounding box center [1288, 221] width 100 height 22
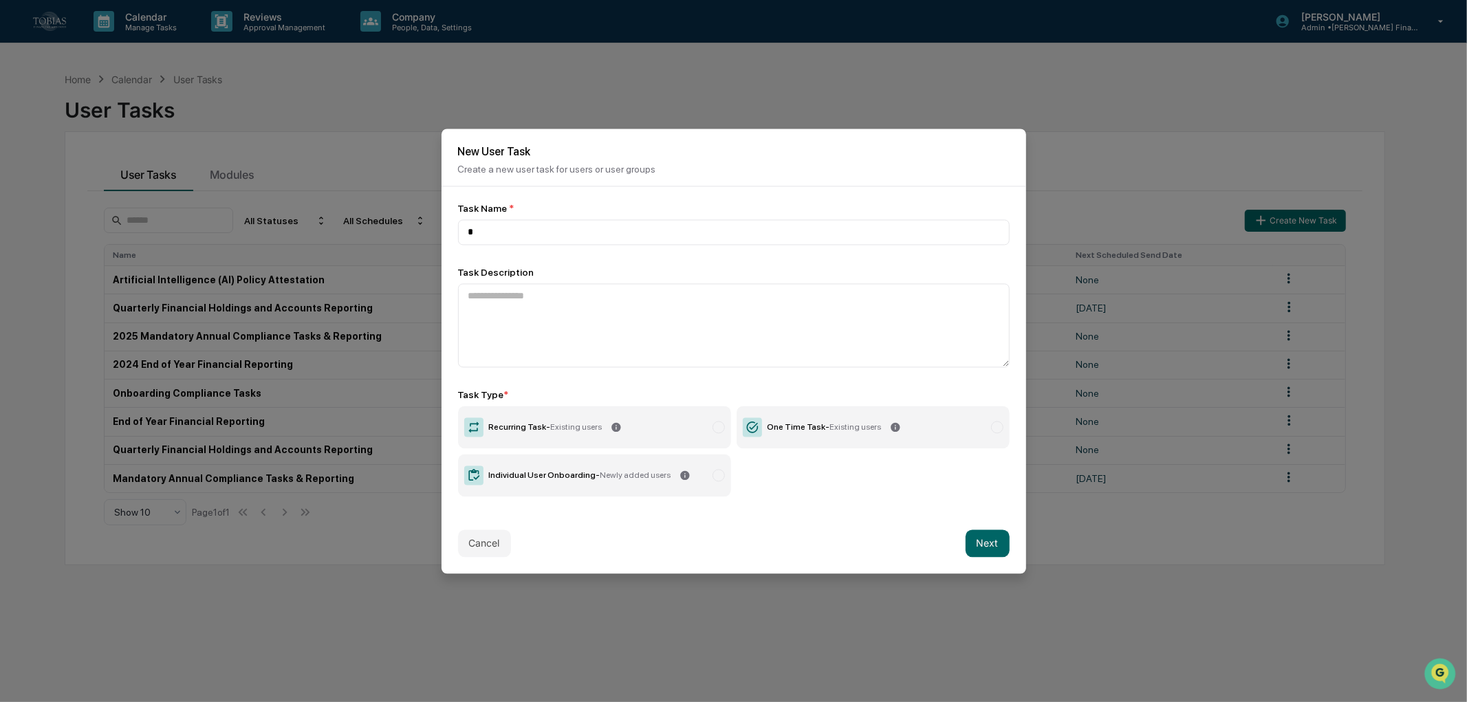
type input "*"
click at [647, 422] on label "Recurring Task - Existing users" at bounding box center [594, 427] width 273 height 43
click at [755, 424] on icon at bounding box center [752, 426] width 19 height 19
click at [973, 536] on button "Next" at bounding box center [987, 543] width 44 height 28
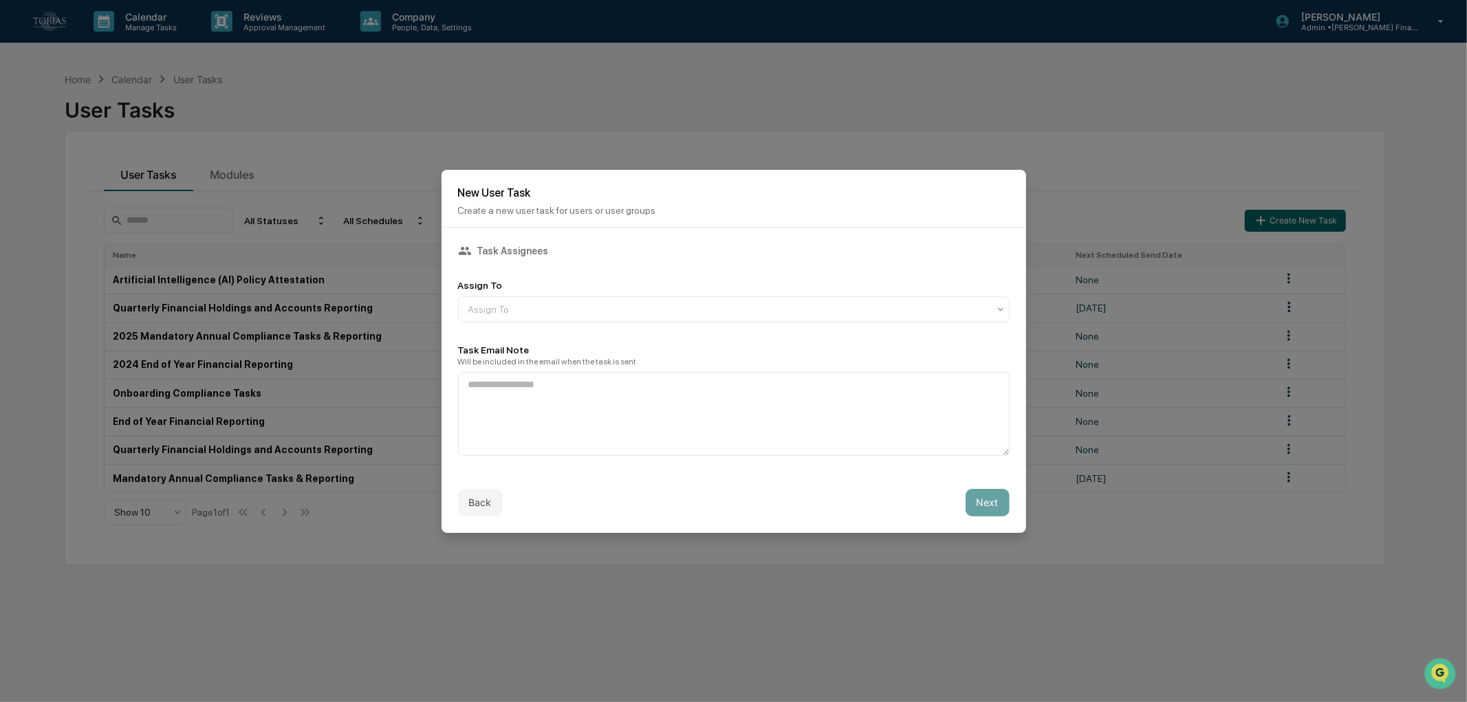
click at [504, 289] on div "Assign To Assign To" at bounding box center [733, 301] width 551 height 43
click at [507, 303] on div at bounding box center [728, 310] width 520 height 14
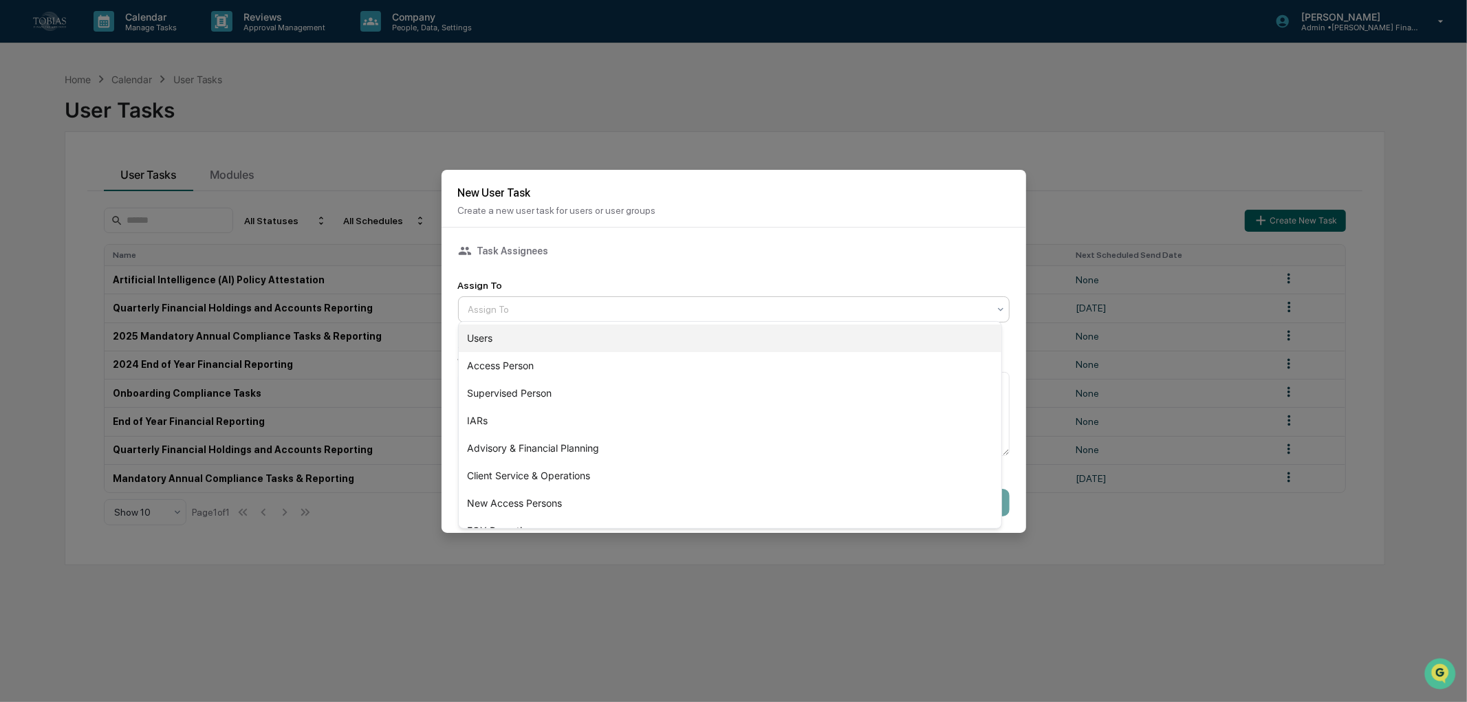
click at [520, 349] on div "Users" at bounding box center [730, 339] width 542 height 28
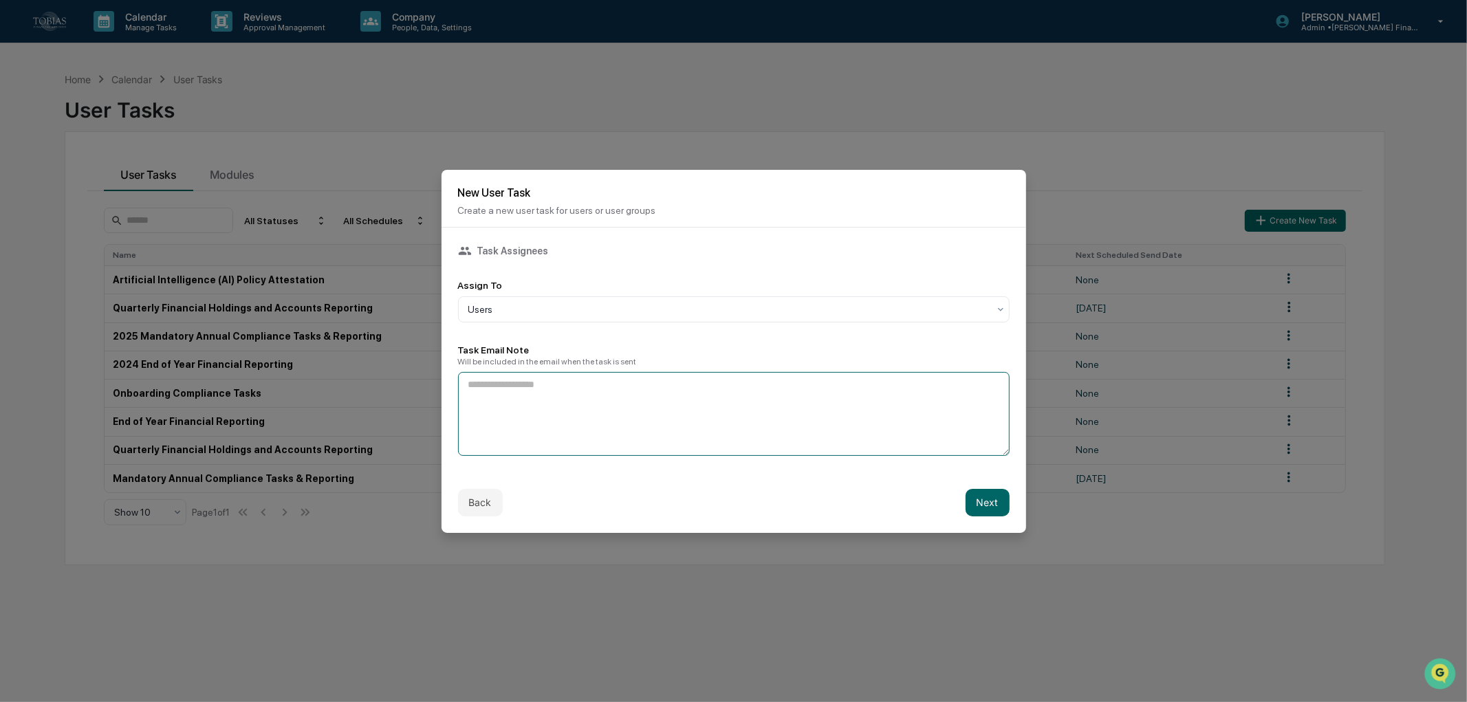
click at [537, 402] on textarea at bounding box center [733, 414] width 551 height 84
click at [978, 519] on div "Back Next" at bounding box center [733, 502] width 584 height 61
click at [979, 511] on button "Next" at bounding box center [987, 503] width 44 height 28
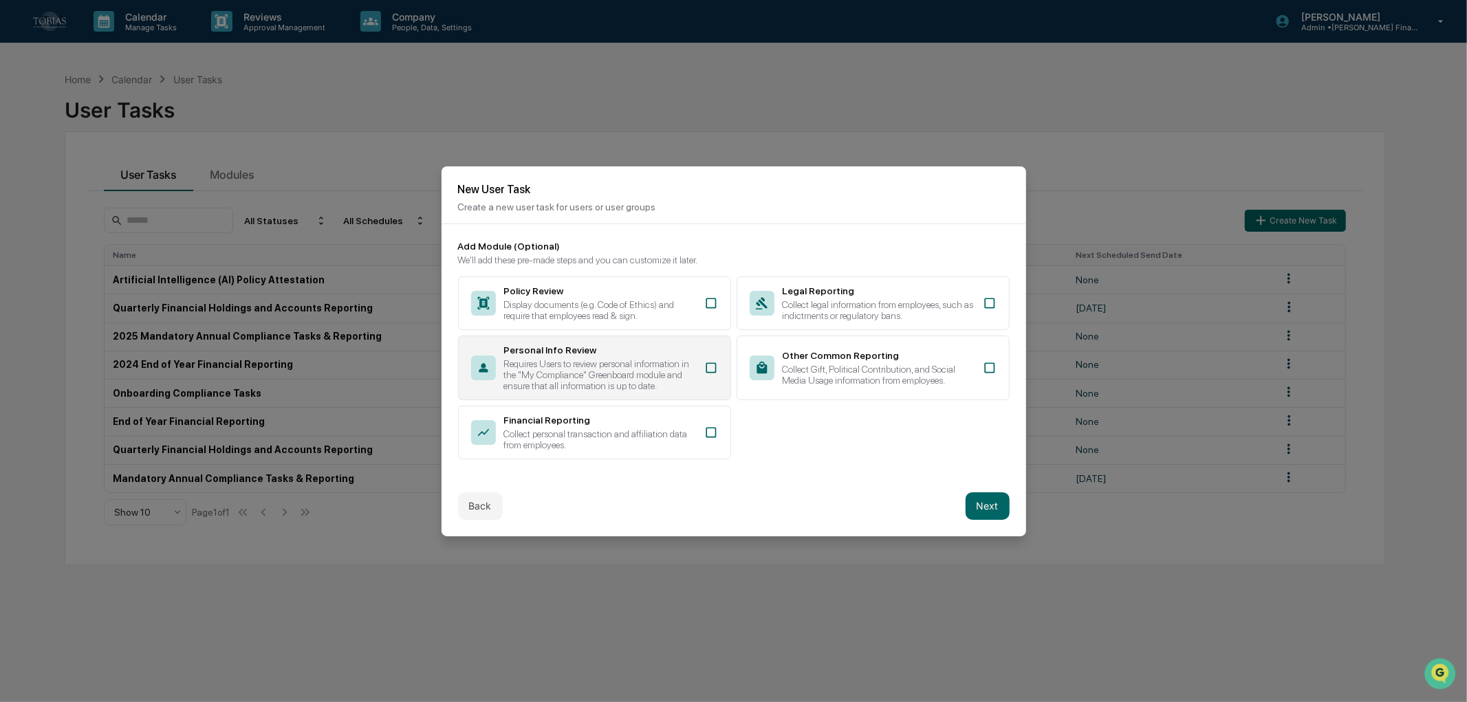
click at [711, 362] on icon at bounding box center [710, 367] width 10 height 10
click at [967, 502] on button "Next" at bounding box center [987, 506] width 44 height 28
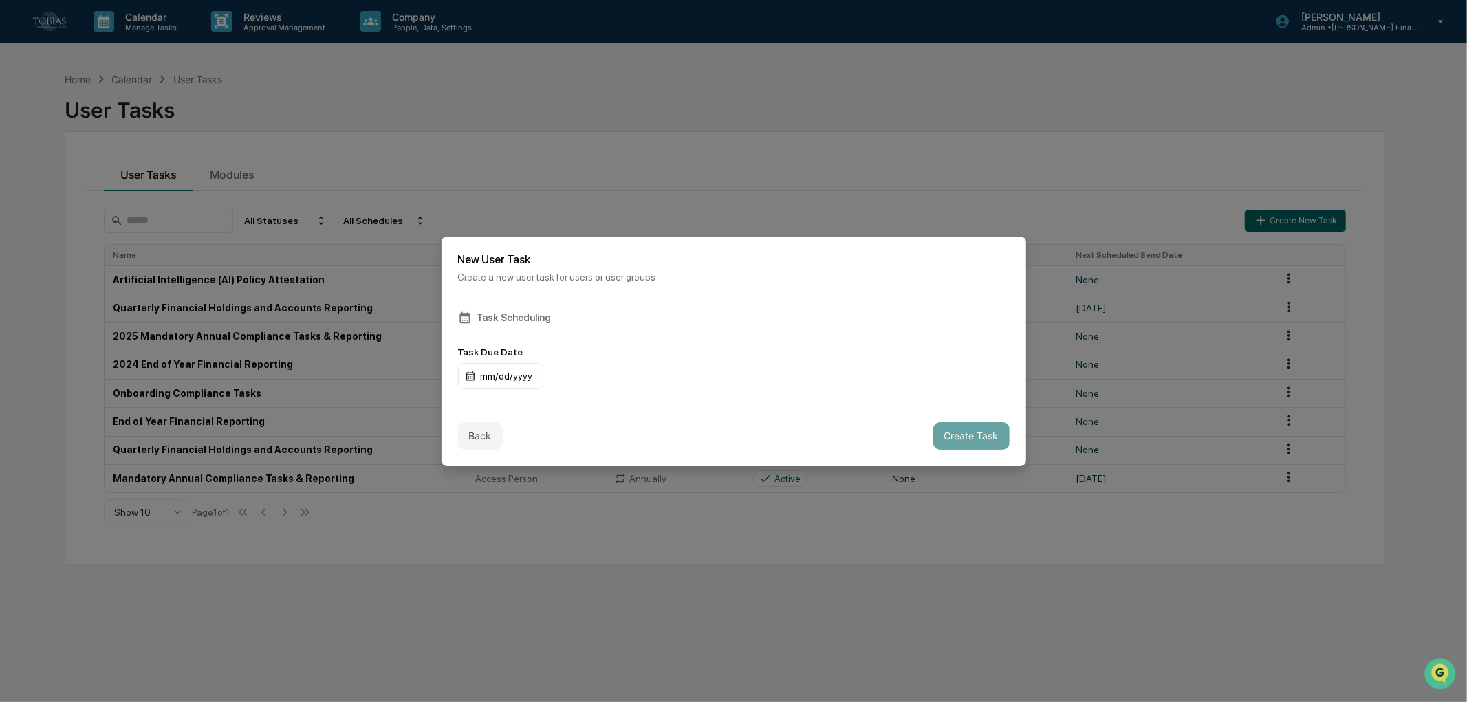
click at [520, 312] on div "Task Scheduling" at bounding box center [733, 318] width 551 height 14
click at [506, 386] on div "Task Scheduling Task Due Date mm/dd/yyyy" at bounding box center [733, 349] width 584 height 111
click at [512, 381] on div "mm/dd/yyyy" at bounding box center [500, 376] width 85 height 26
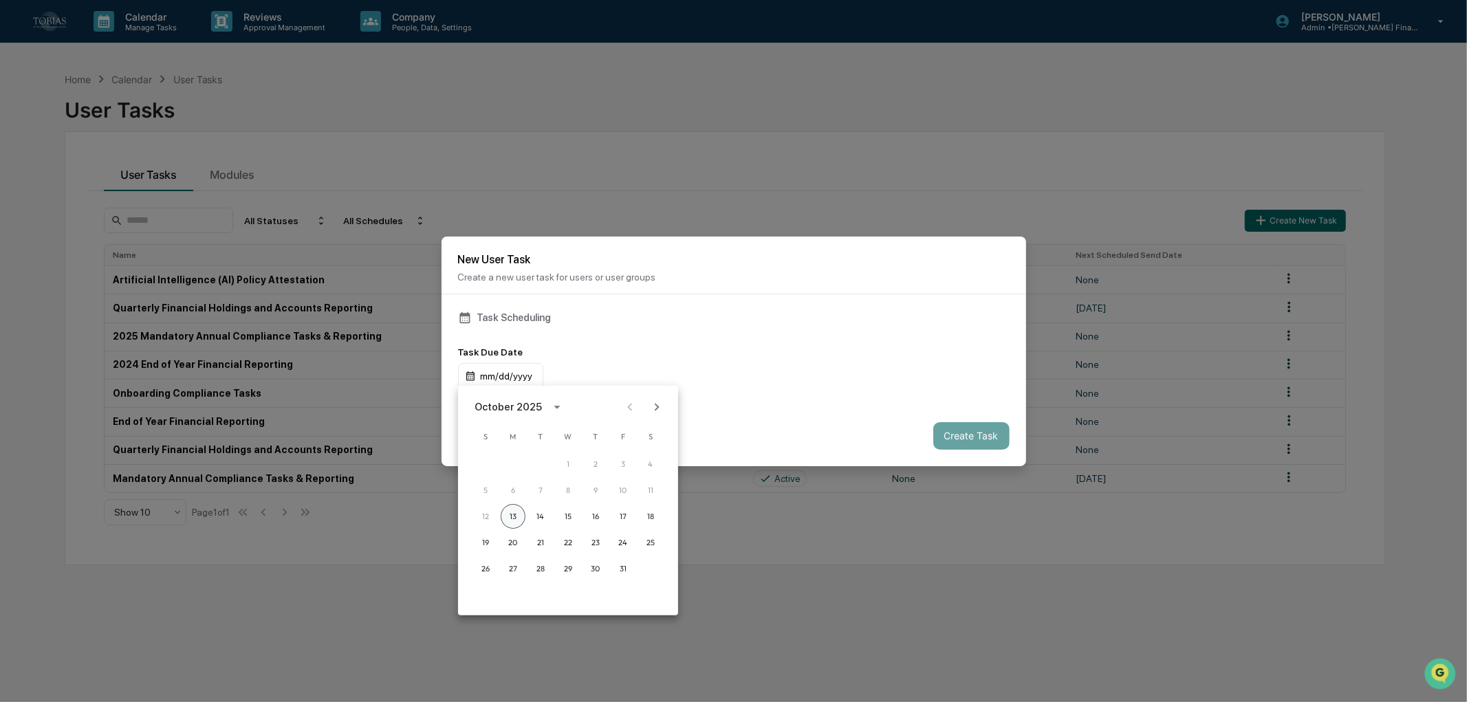
click at [511, 517] on button "13" at bounding box center [513, 516] width 25 height 25
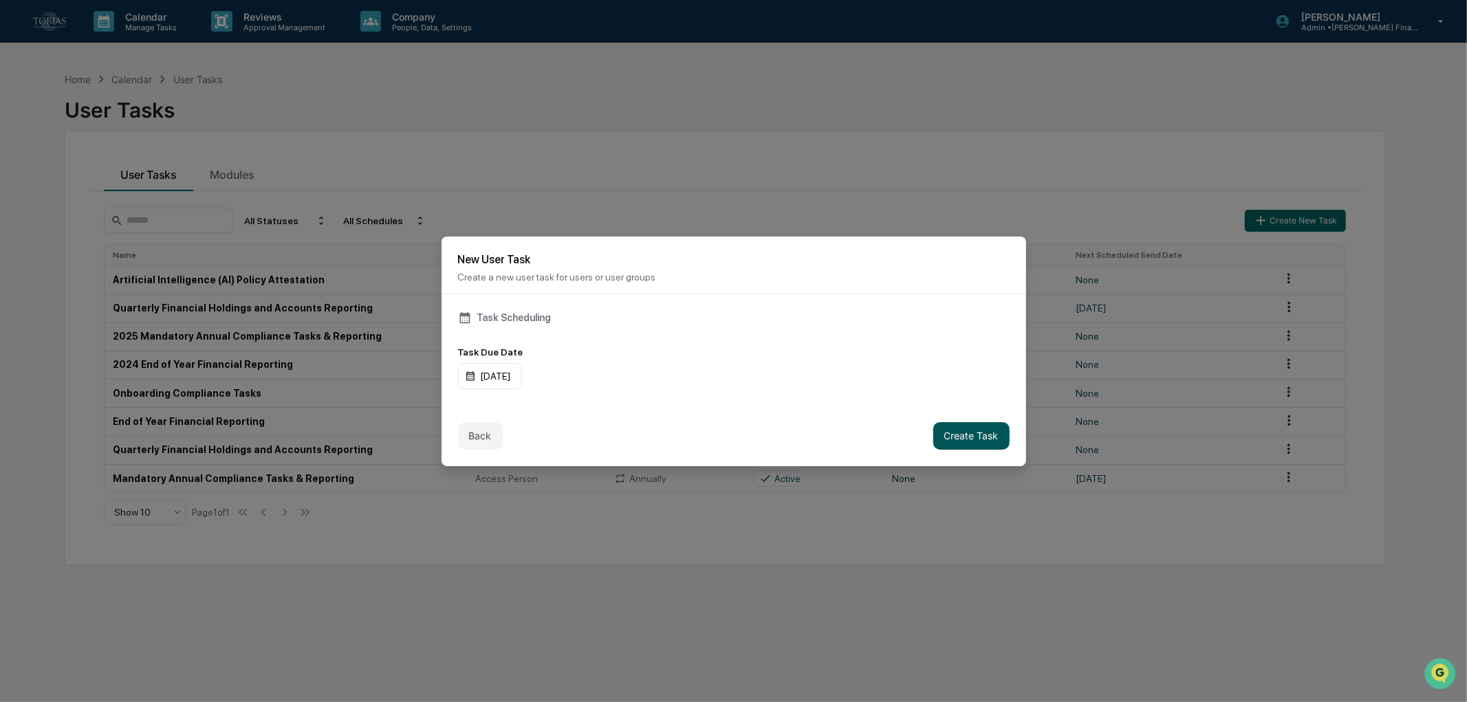
click at [963, 433] on button "Create Task" at bounding box center [971, 436] width 76 height 28
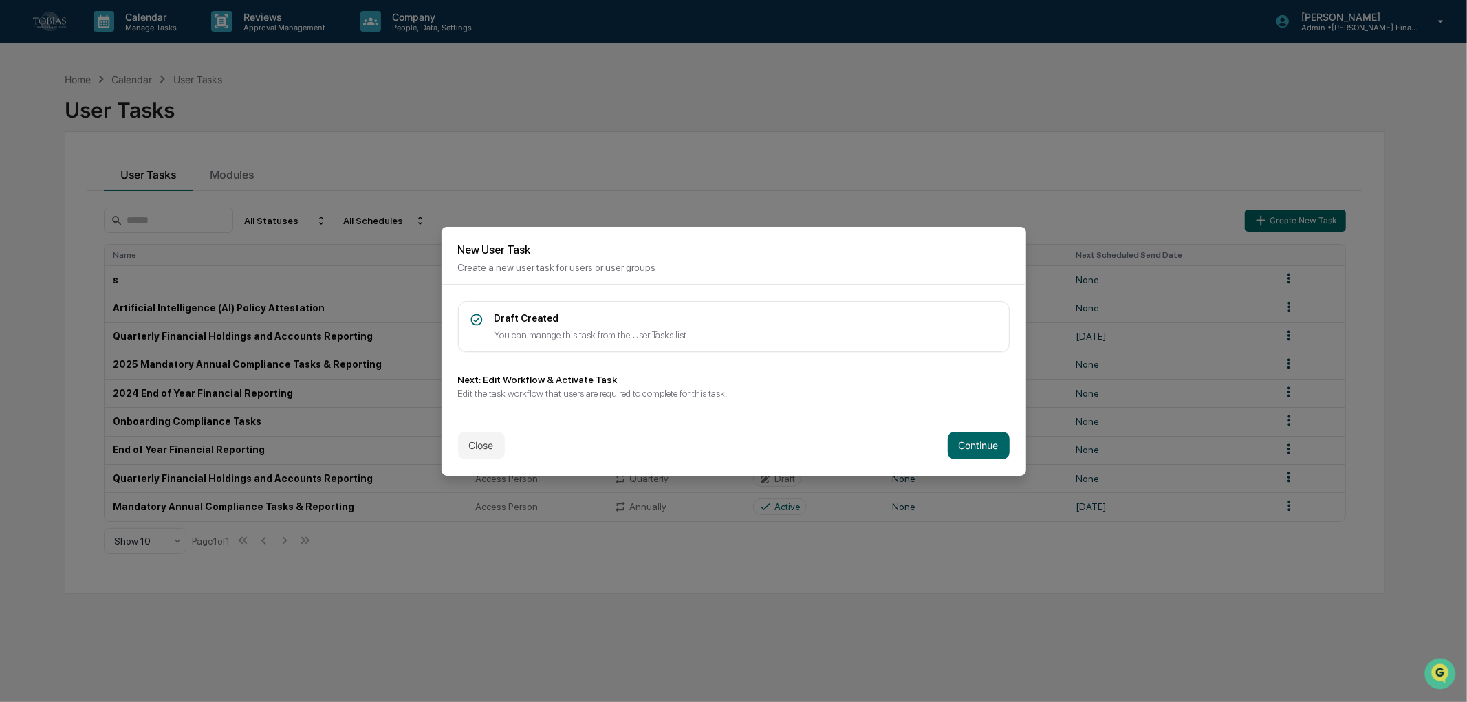
drag, startPoint x: 483, startPoint y: 447, endPoint x: 786, endPoint y: 190, distance: 397.1
click at [766, 216] on body "Calendar Manage Tasks Reviews Approval Management Company People, Data, Setting…" at bounding box center [733, 383] width 1467 height 767
click at [966, 448] on button "Continue" at bounding box center [978, 446] width 62 height 28
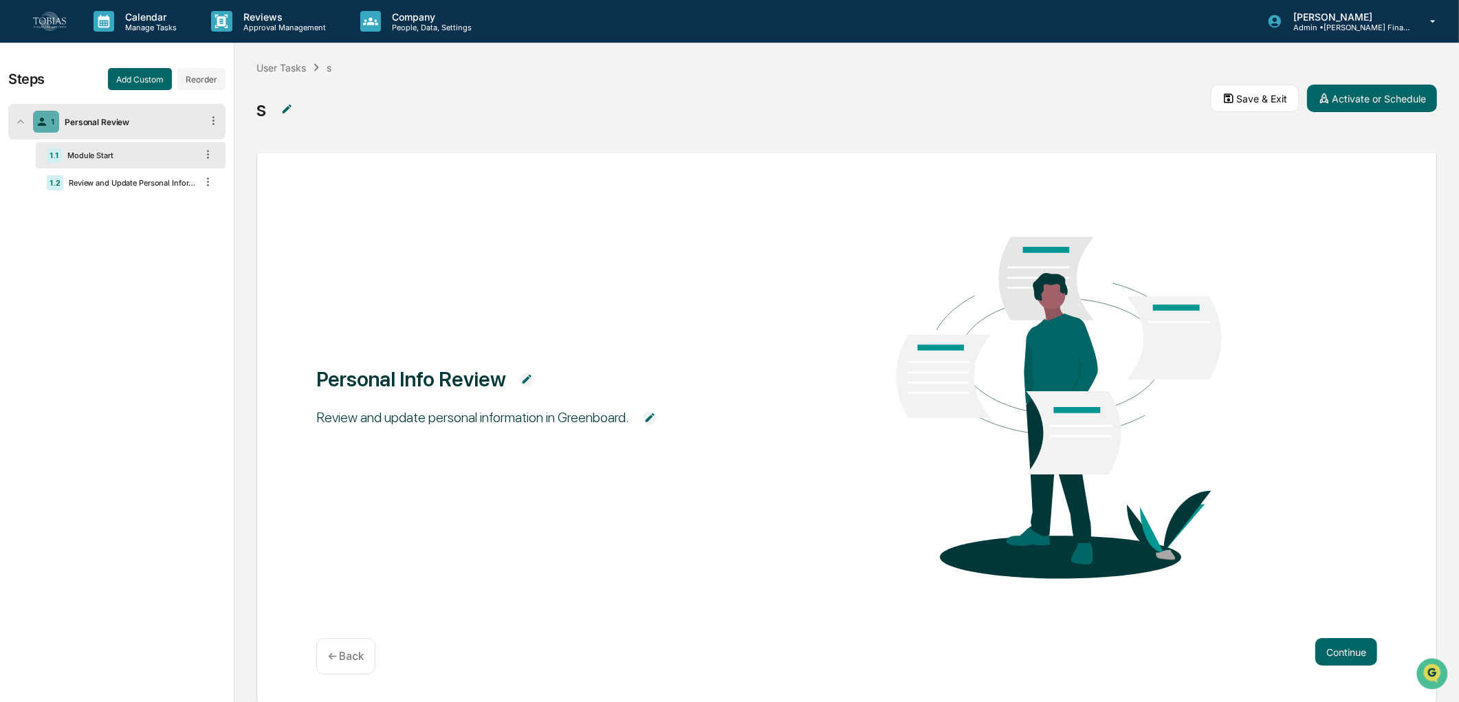
scroll to position [73, 0]
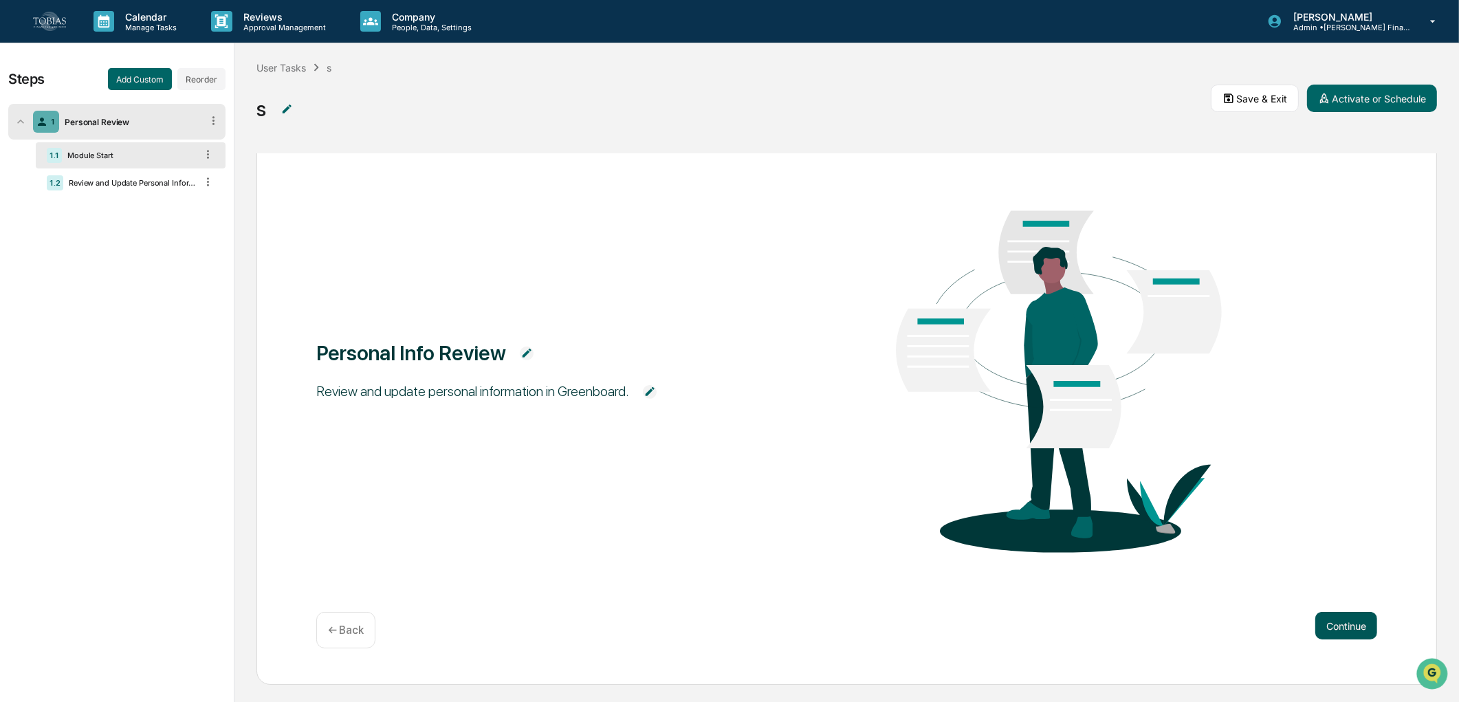
click at [1333, 613] on button "Continue" at bounding box center [1346, 626] width 62 height 28
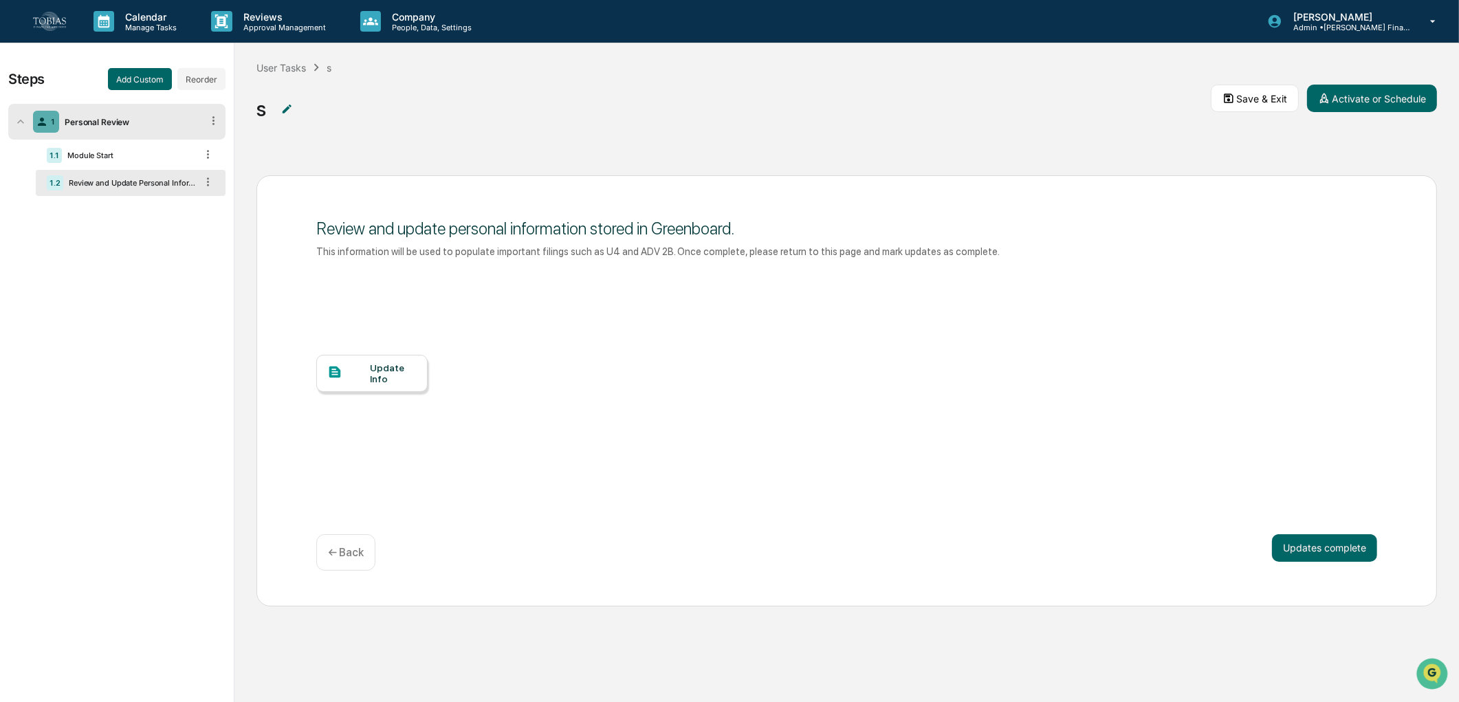
click at [393, 369] on div "Update Info" at bounding box center [393, 373] width 46 height 22
click at [296, 111] on span at bounding box center [286, 108] width 41 height 25
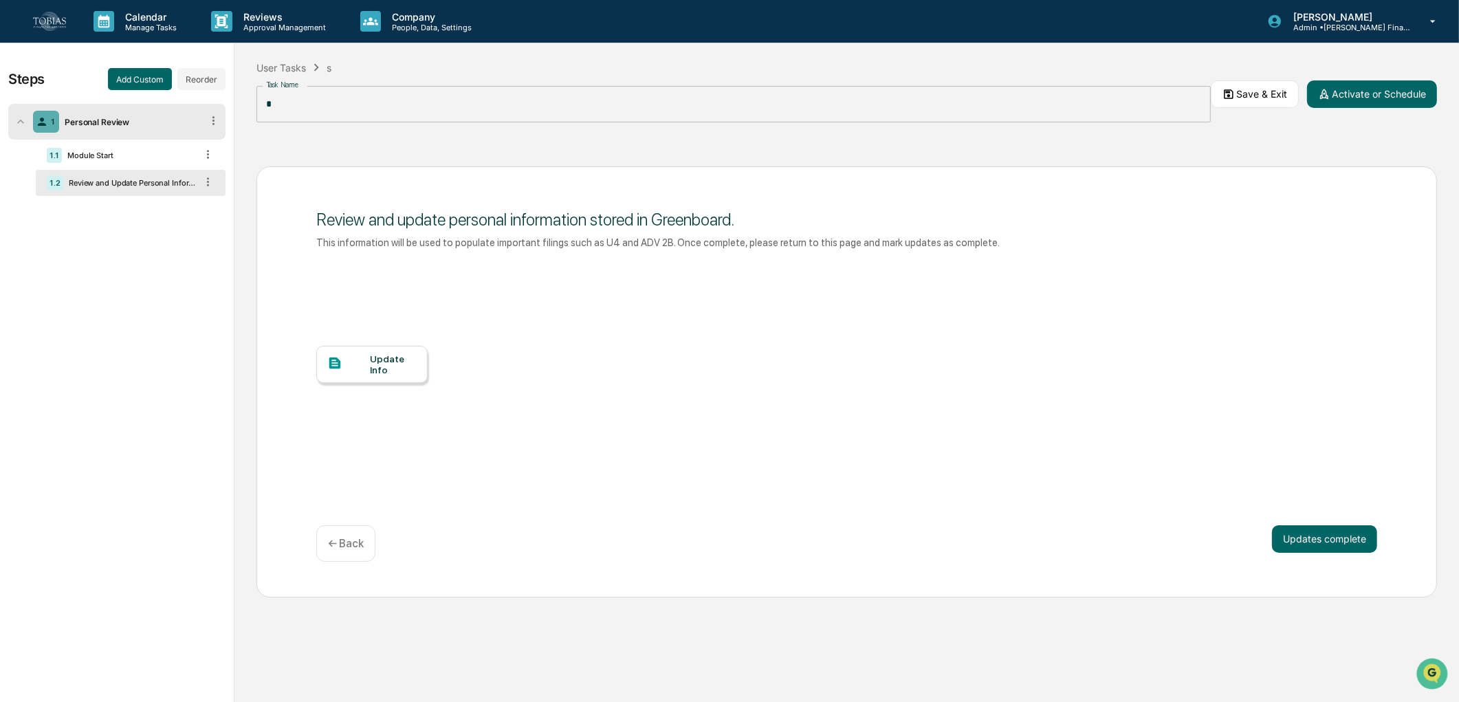
click at [463, 414] on div "Update Info" at bounding box center [846, 380] width 1061 height 248
click at [360, 530] on div "← Back" at bounding box center [345, 543] width 59 height 36
click at [33, 19] on img at bounding box center [49, 21] width 33 height 19
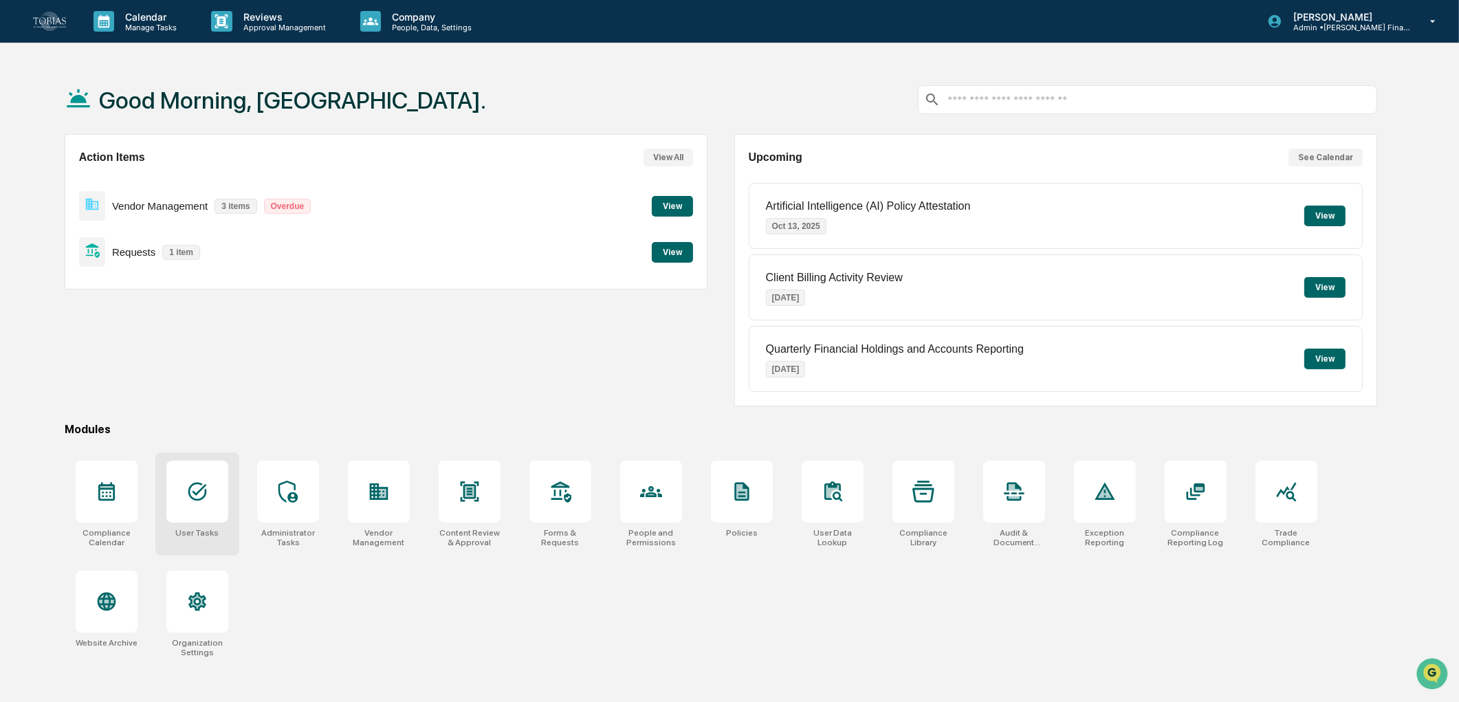
click at [212, 470] on div at bounding box center [197, 492] width 62 height 62
click at [270, 28] on p "Approval Management" at bounding box center [282, 28] width 100 height 10
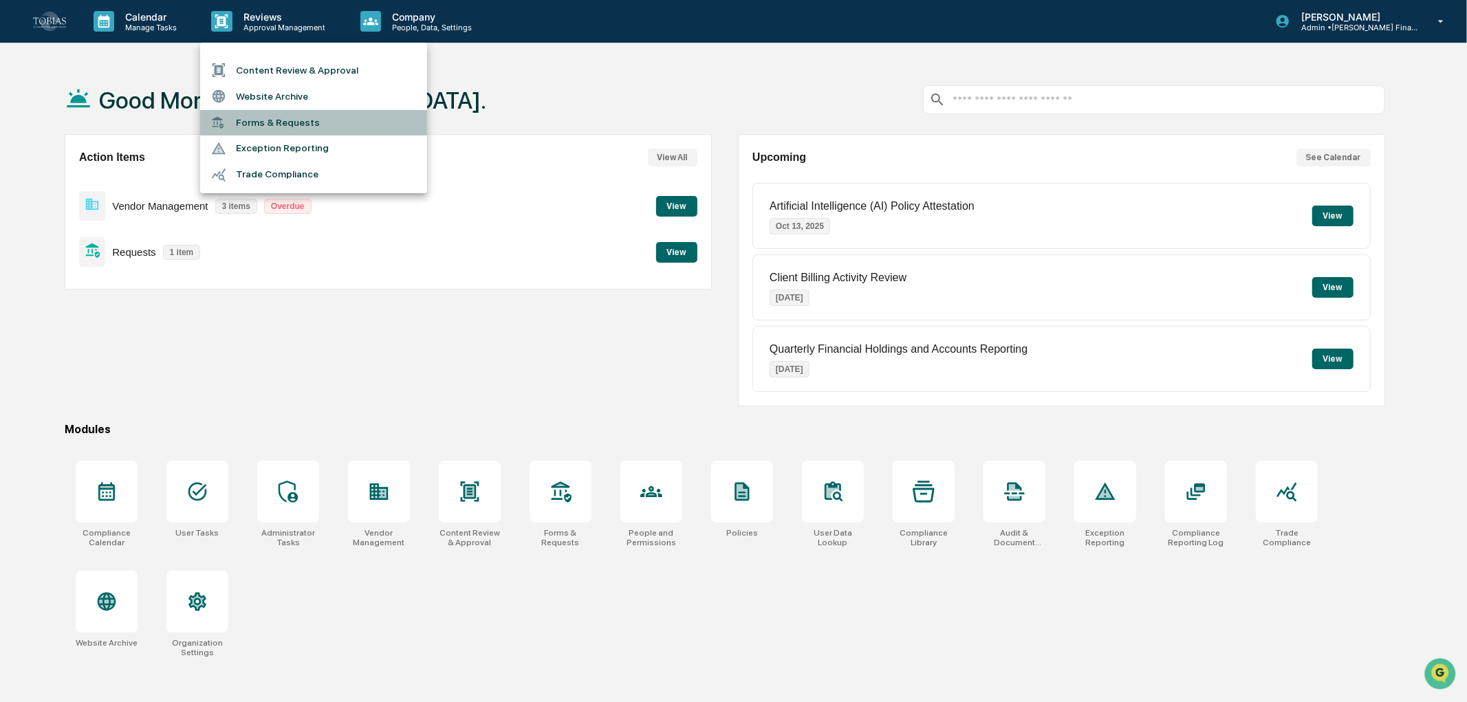
click at [280, 131] on li "Forms & Requests" at bounding box center [313, 122] width 227 height 25
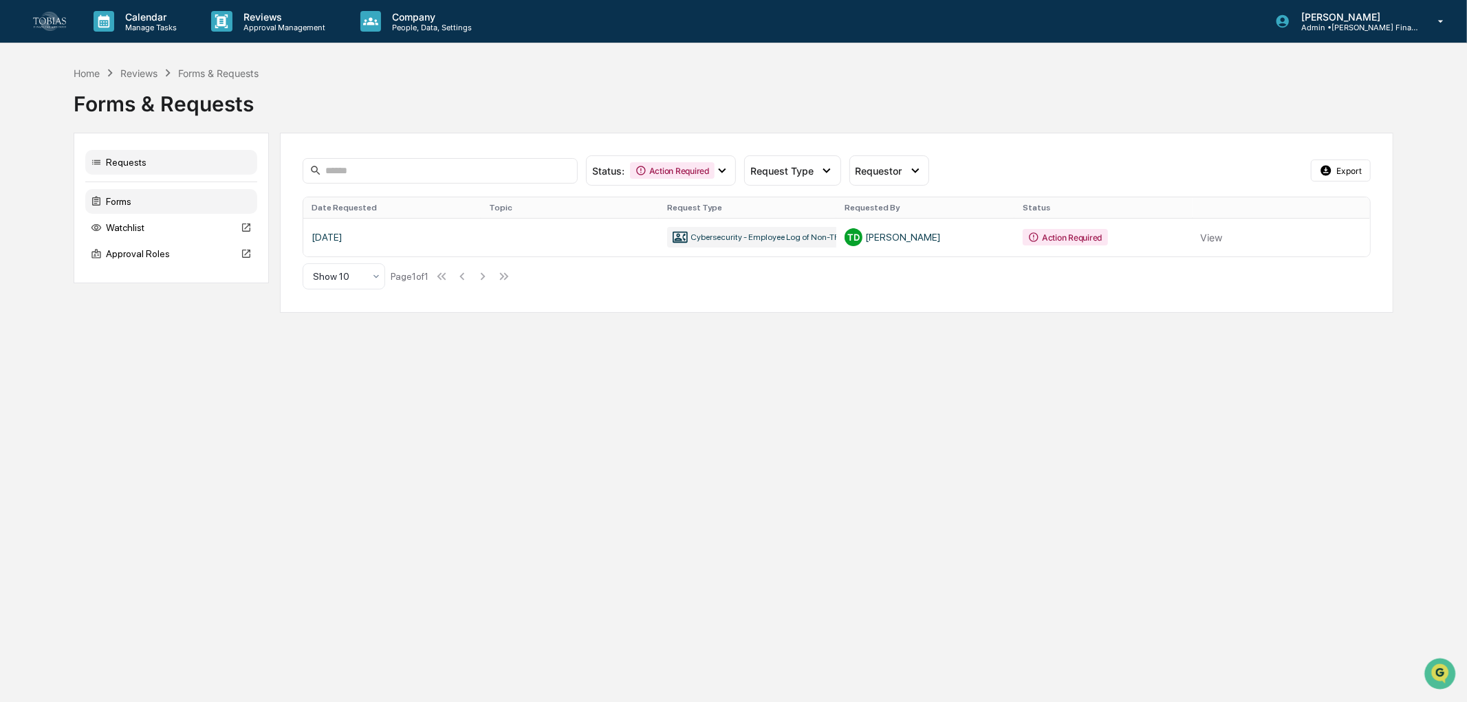
click at [133, 204] on div "Forms" at bounding box center [171, 201] width 172 height 25
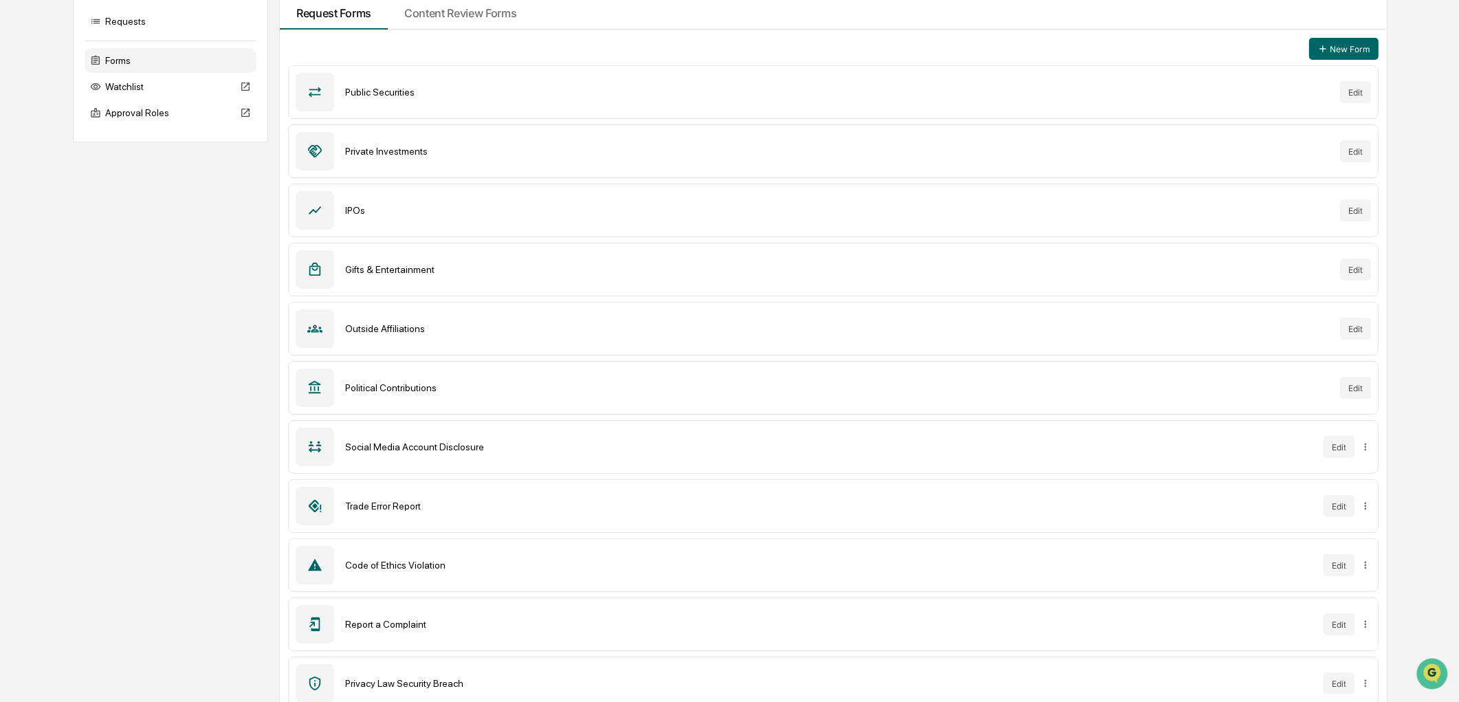
scroll to position [218, 0]
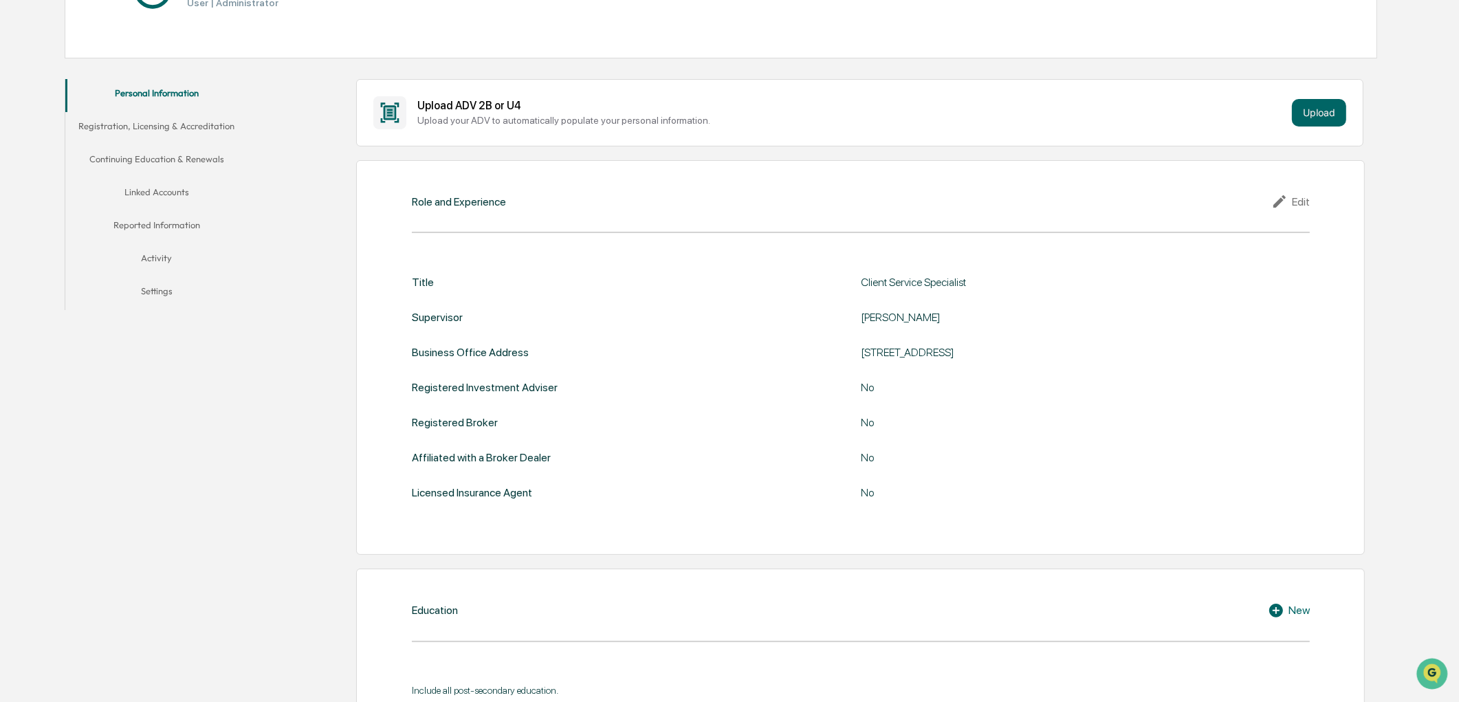
scroll to position [191, 0]
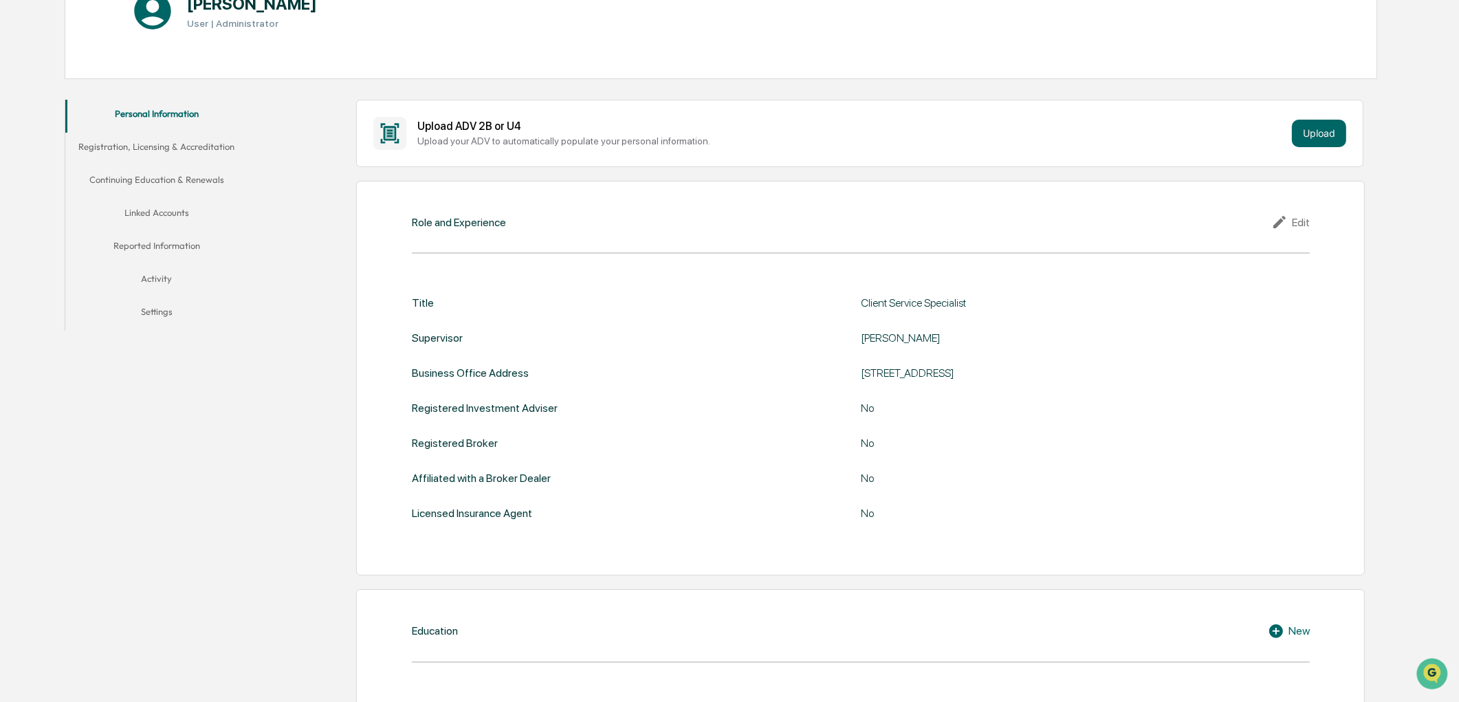
click at [197, 162] on button "Registration, Licensing & Accreditation" at bounding box center [156, 149] width 183 height 33
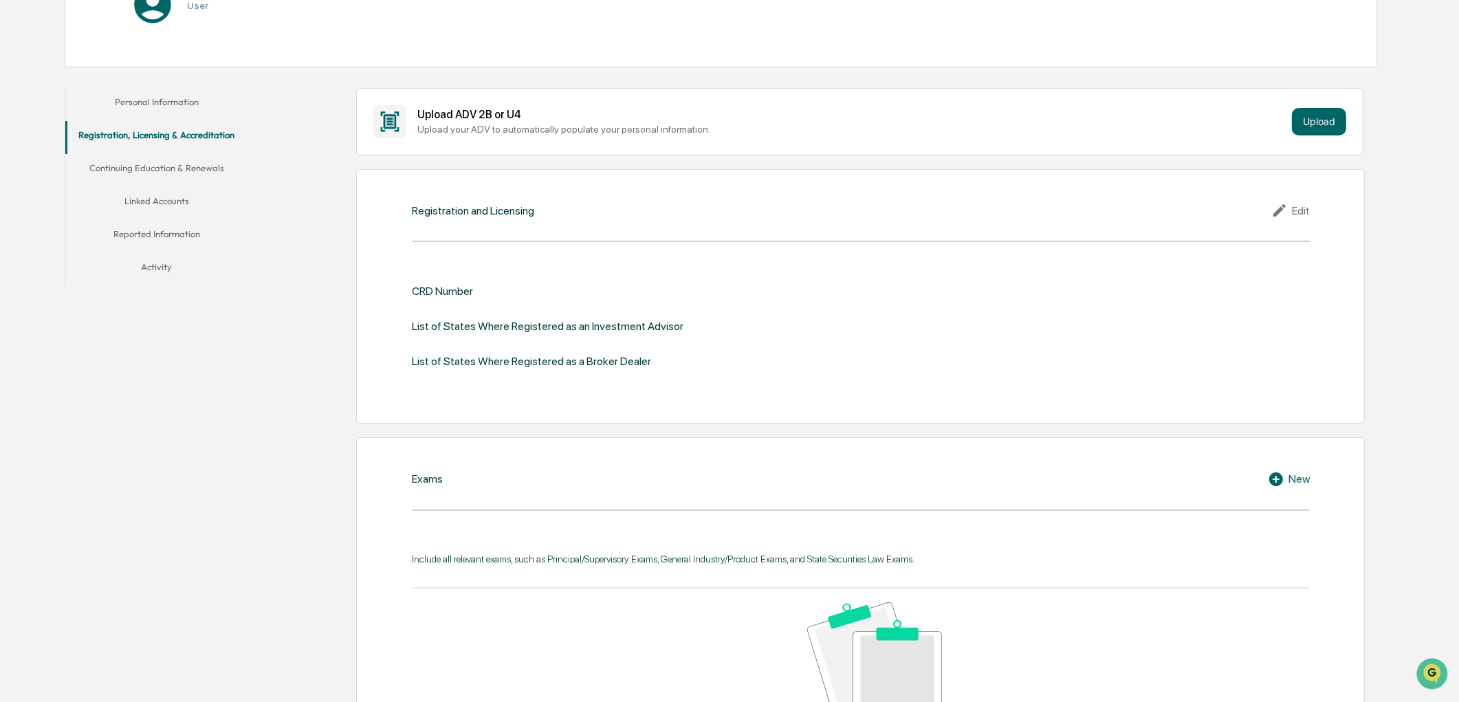
click at [199, 177] on button "Continuing Education & Renewals" at bounding box center [156, 170] width 183 height 33
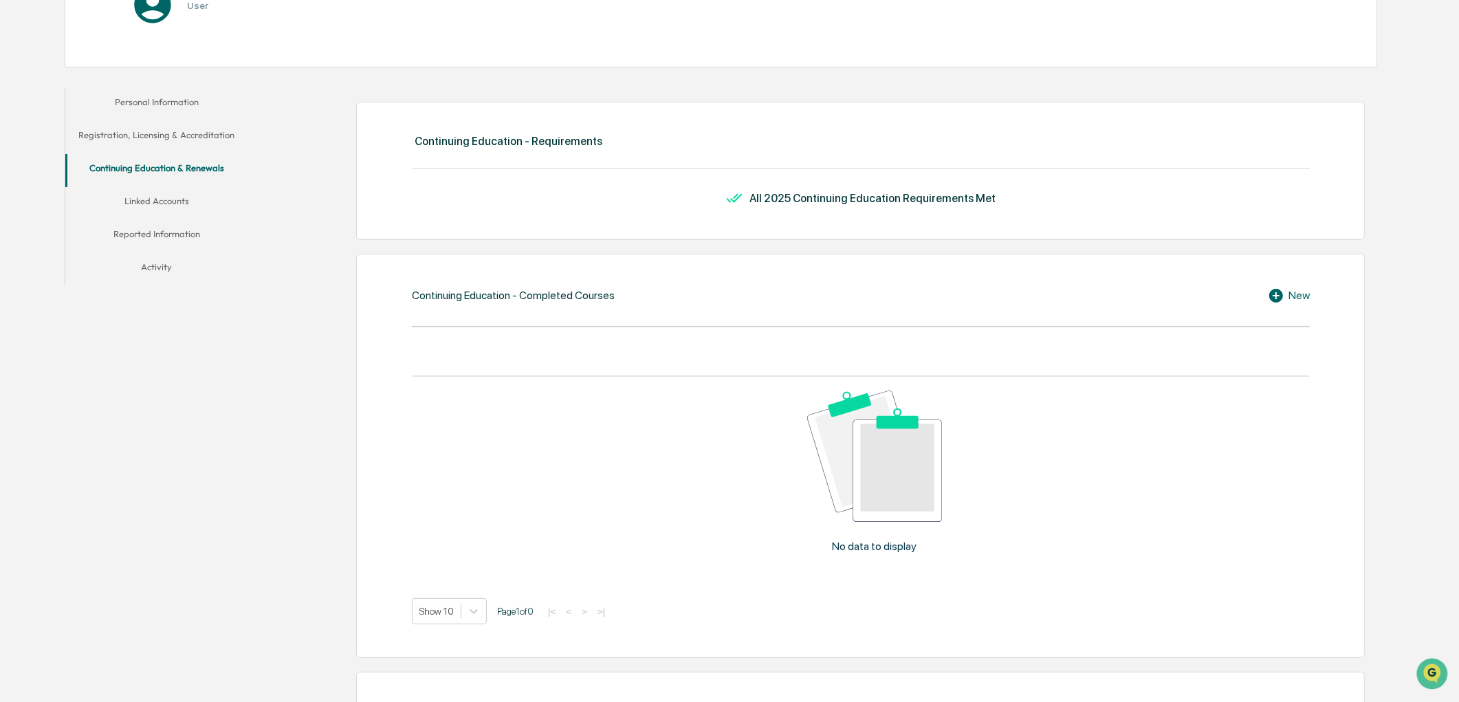
click at [182, 199] on button "Linked Accounts" at bounding box center [156, 203] width 183 height 33
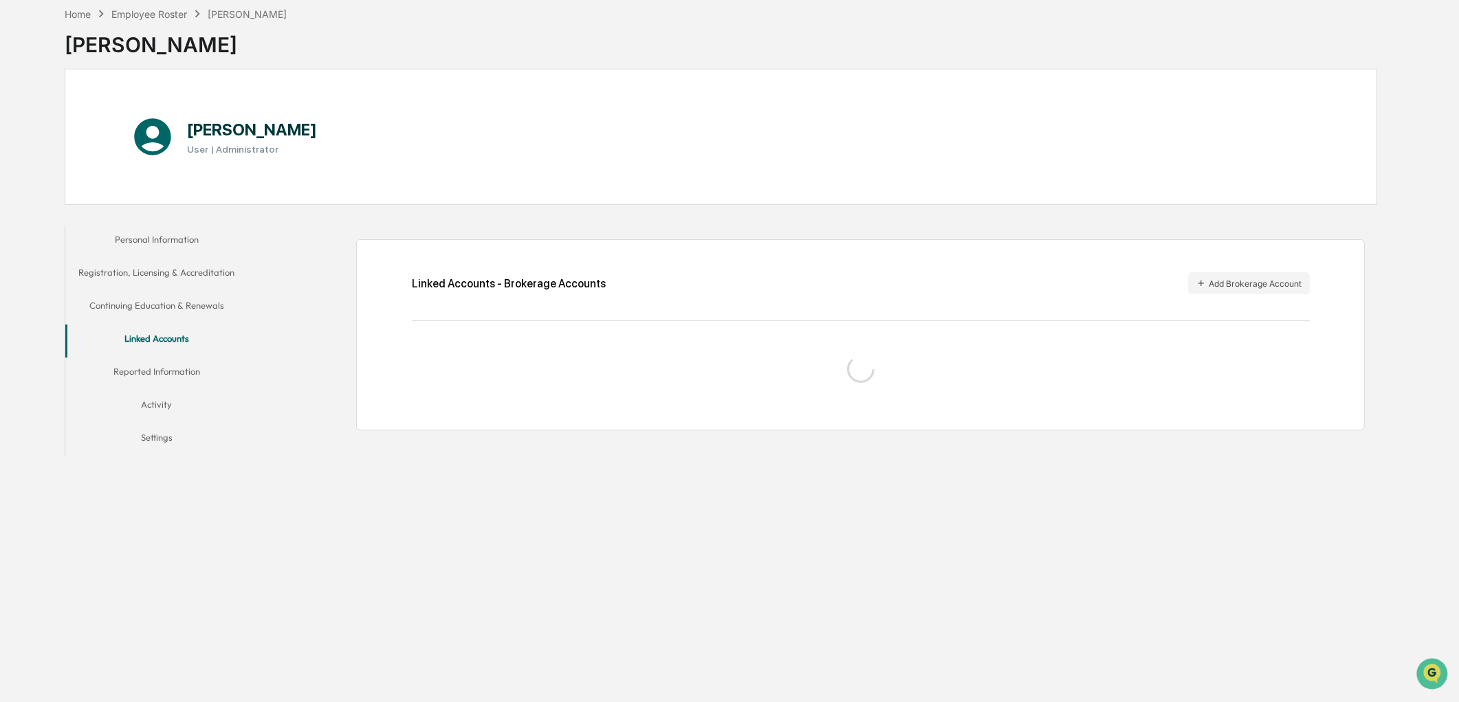
click at [161, 382] on button "Reported Information" at bounding box center [156, 374] width 183 height 33
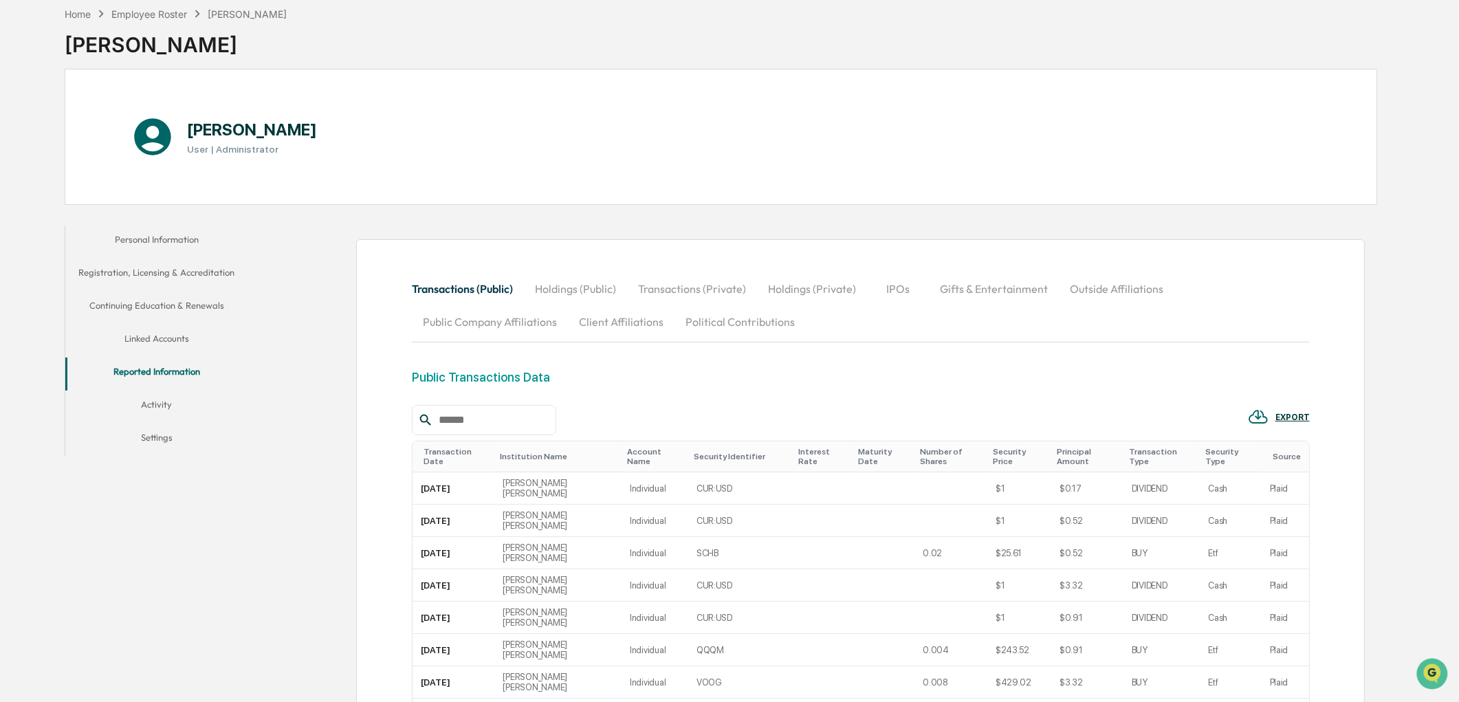
click at [161, 399] on button "Activity" at bounding box center [156, 407] width 183 height 33
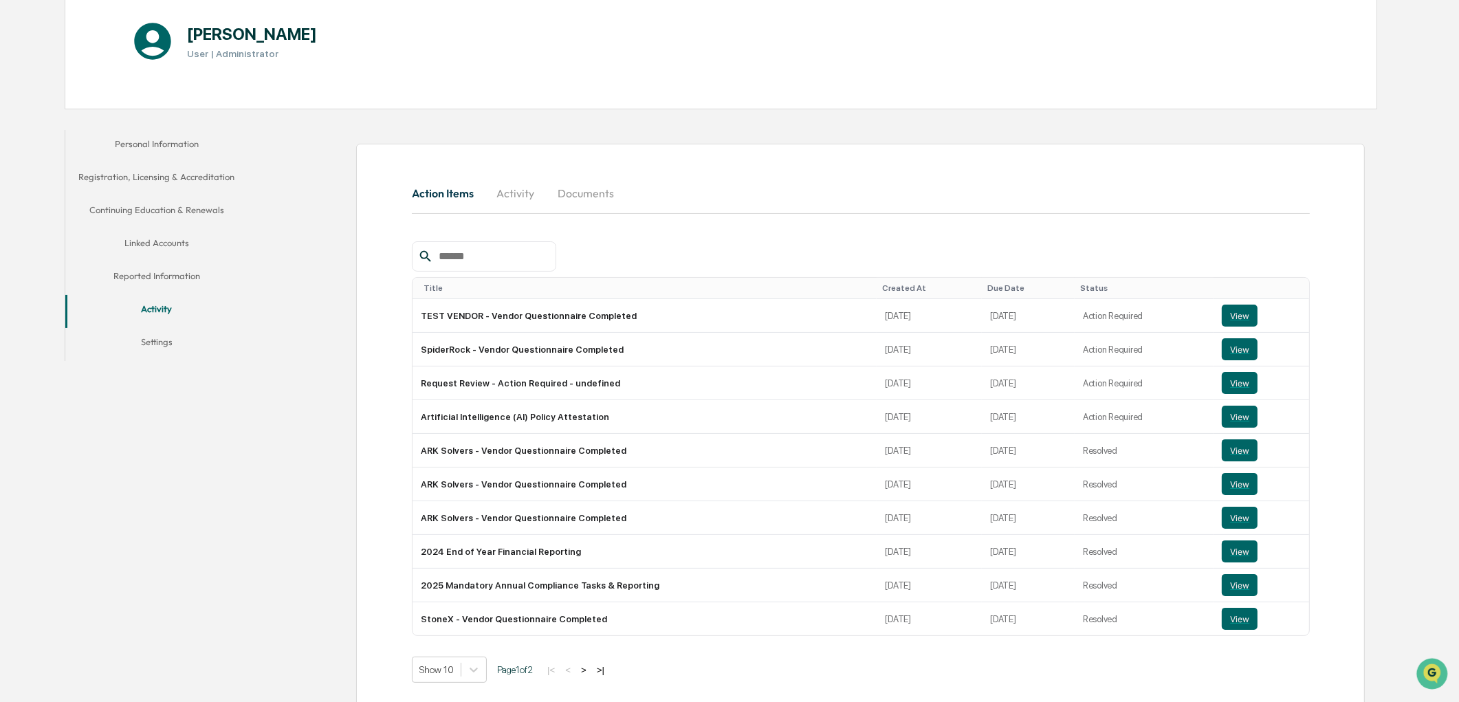
scroll to position [184, 0]
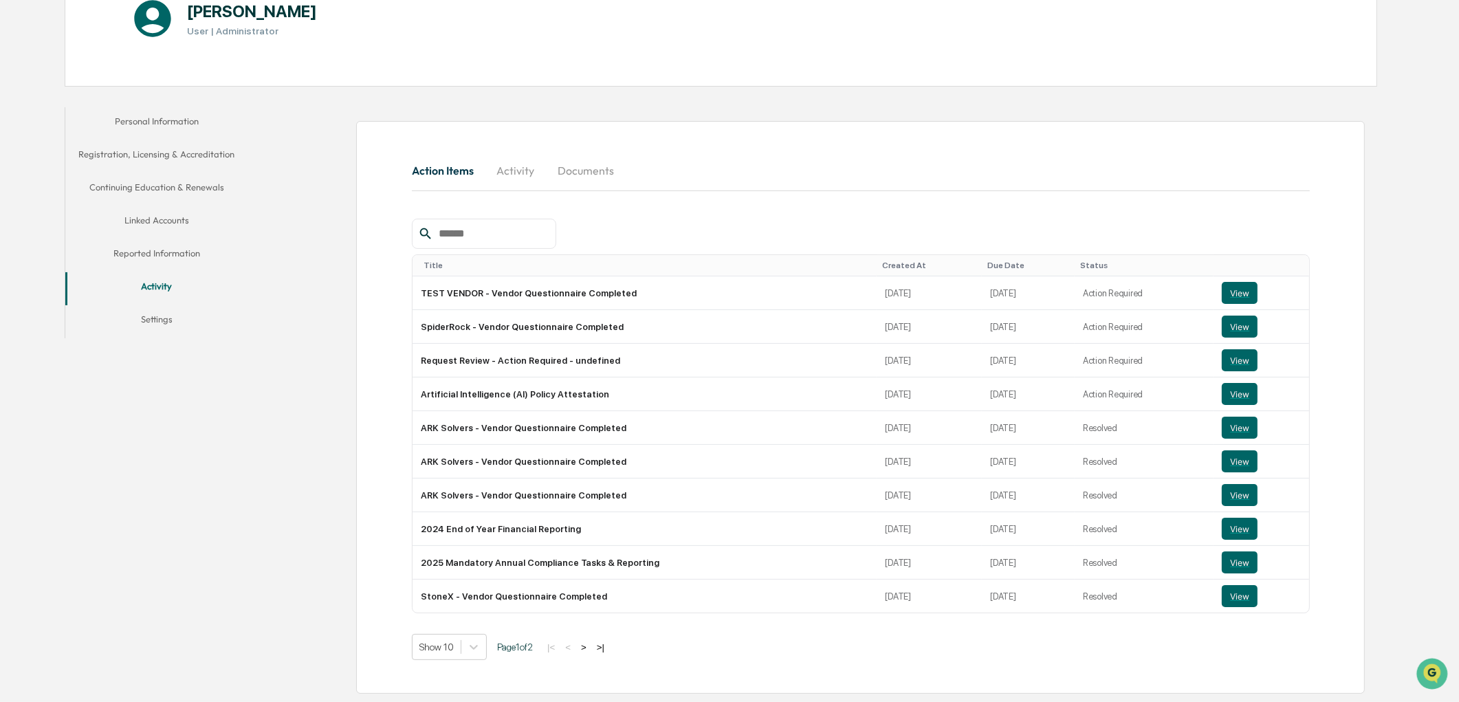
click at [145, 318] on button "Settings" at bounding box center [156, 321] width 183 height 33
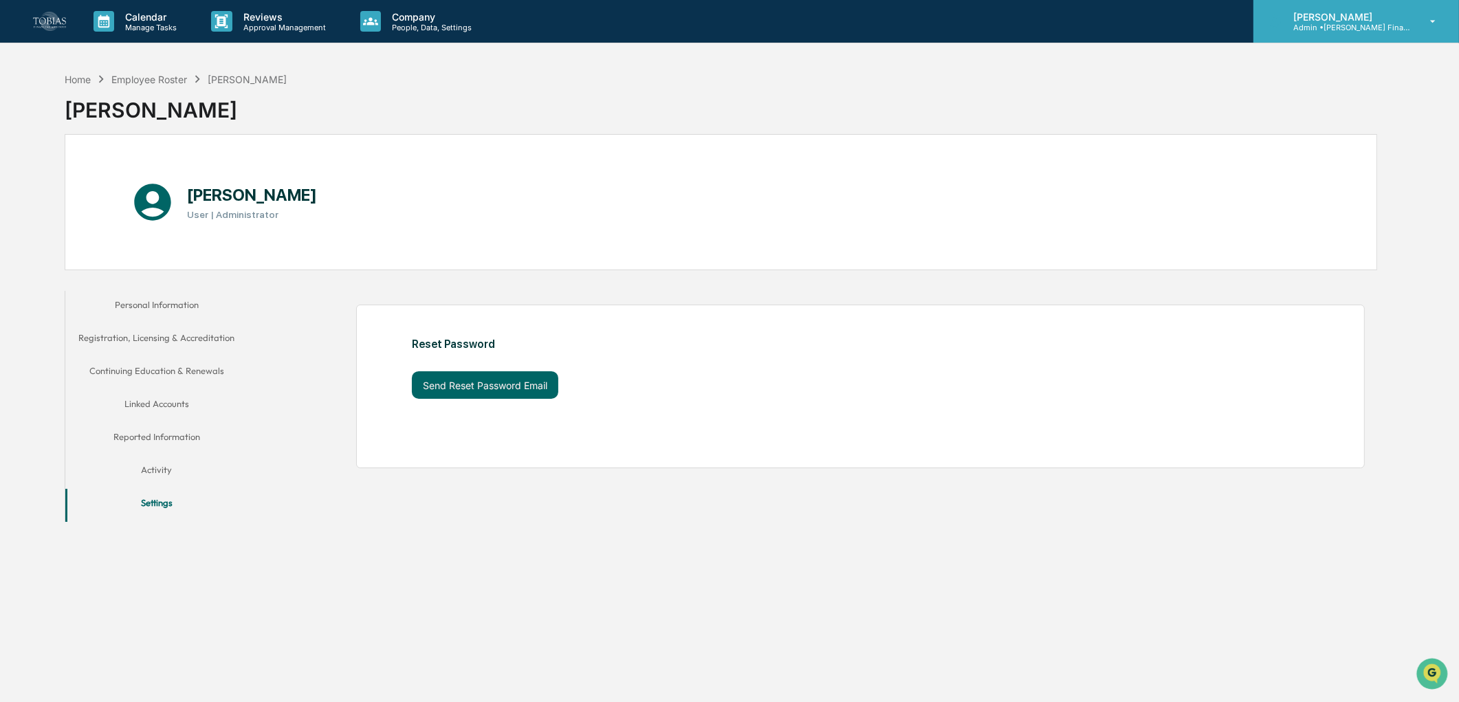
click at [1324, 9] on div "[PERSON_NAME] Admin • Tobias Financial Advisors" at bounding box center [1356, 21] width 206 height 43
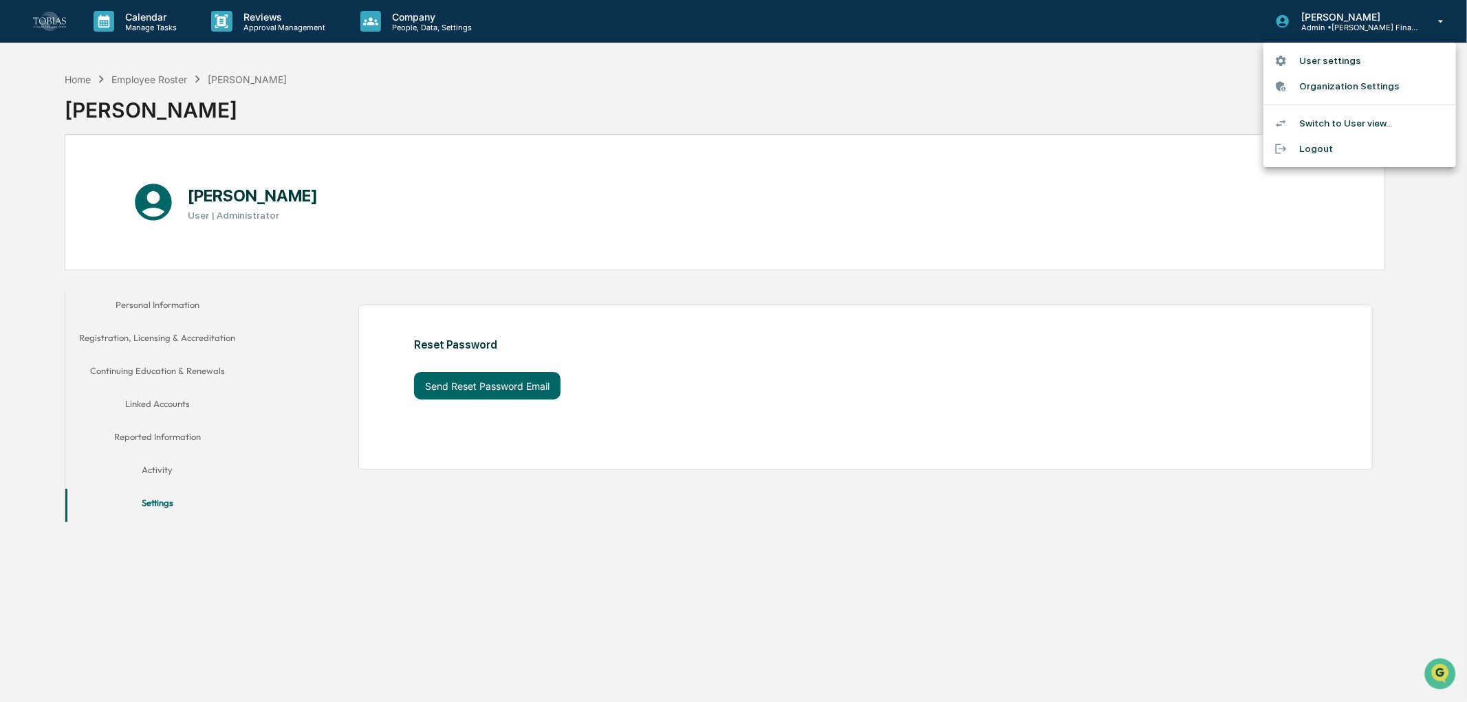
click at [180, 298] on div at bounding box center [733, 351] width 1467 height 702
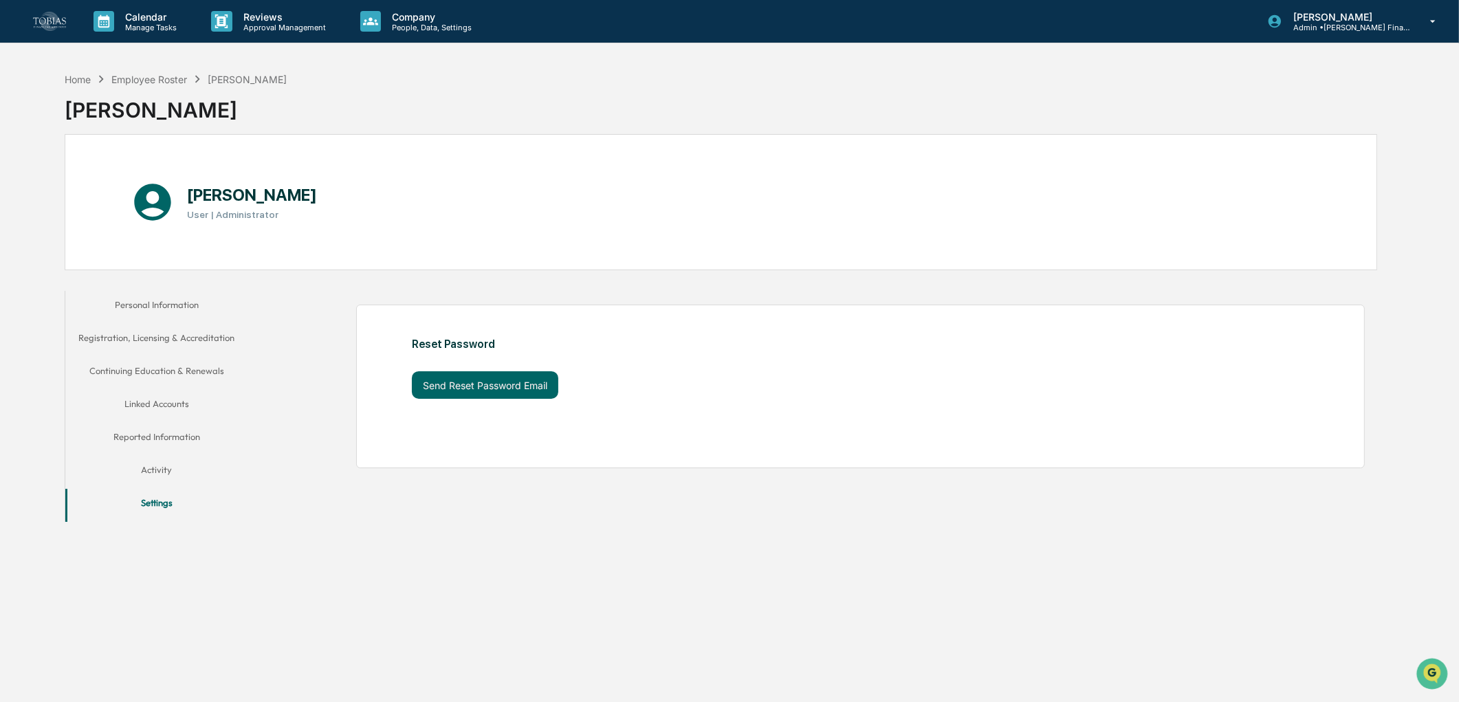
click at [172, 305] on button "Personal Information" at bounding box center [156, 307] width 183 height 33
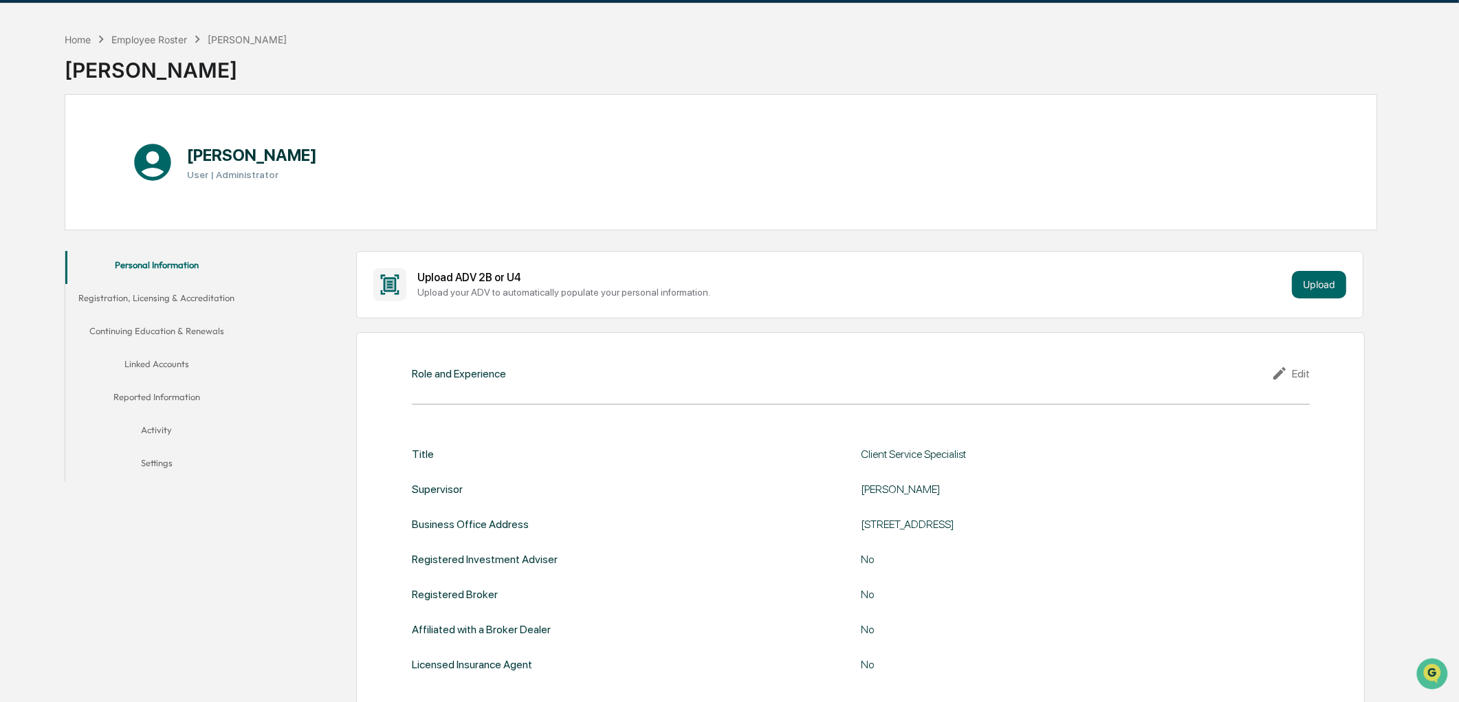
scroll to position [39, 0]
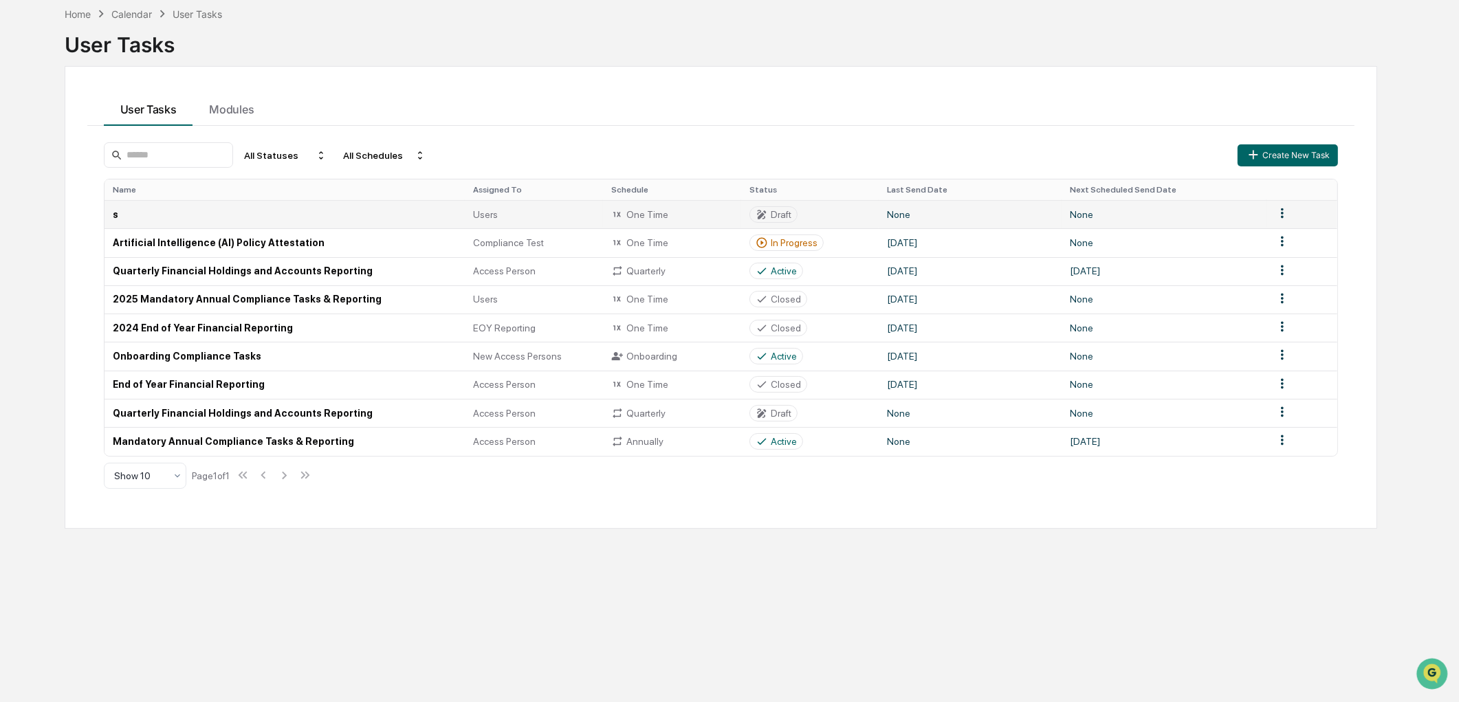
click at [1284, 211] on html "Calendar Manage Tasks Reviews Approval Management Company People, Data, Setting…" at bounding box center [729, 286] width 1459 height 702
click at [1278, 256] on div "Delete" at bounding box center [1282, 259] width 88 height 22
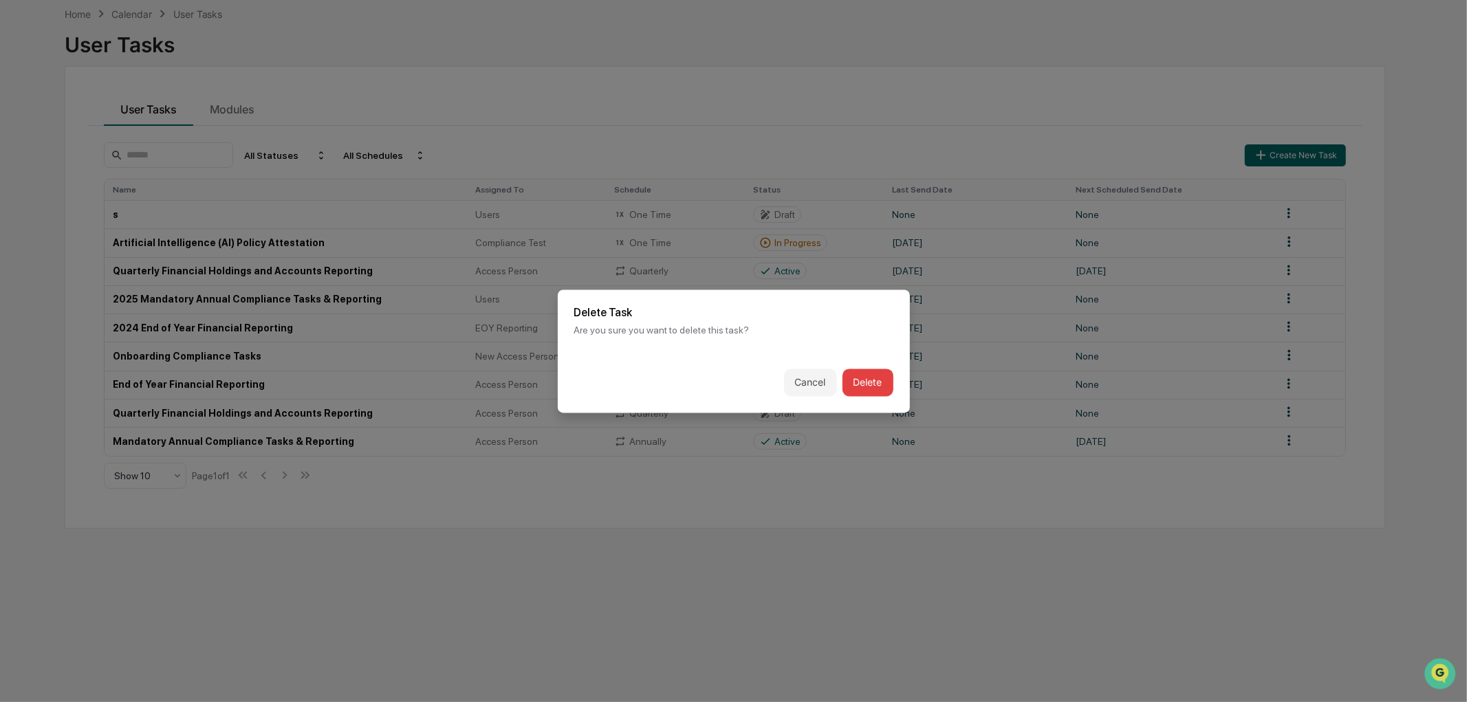
click at [865, 381] on button "Delete" at bounding box center [867, 383] width 51 height 28
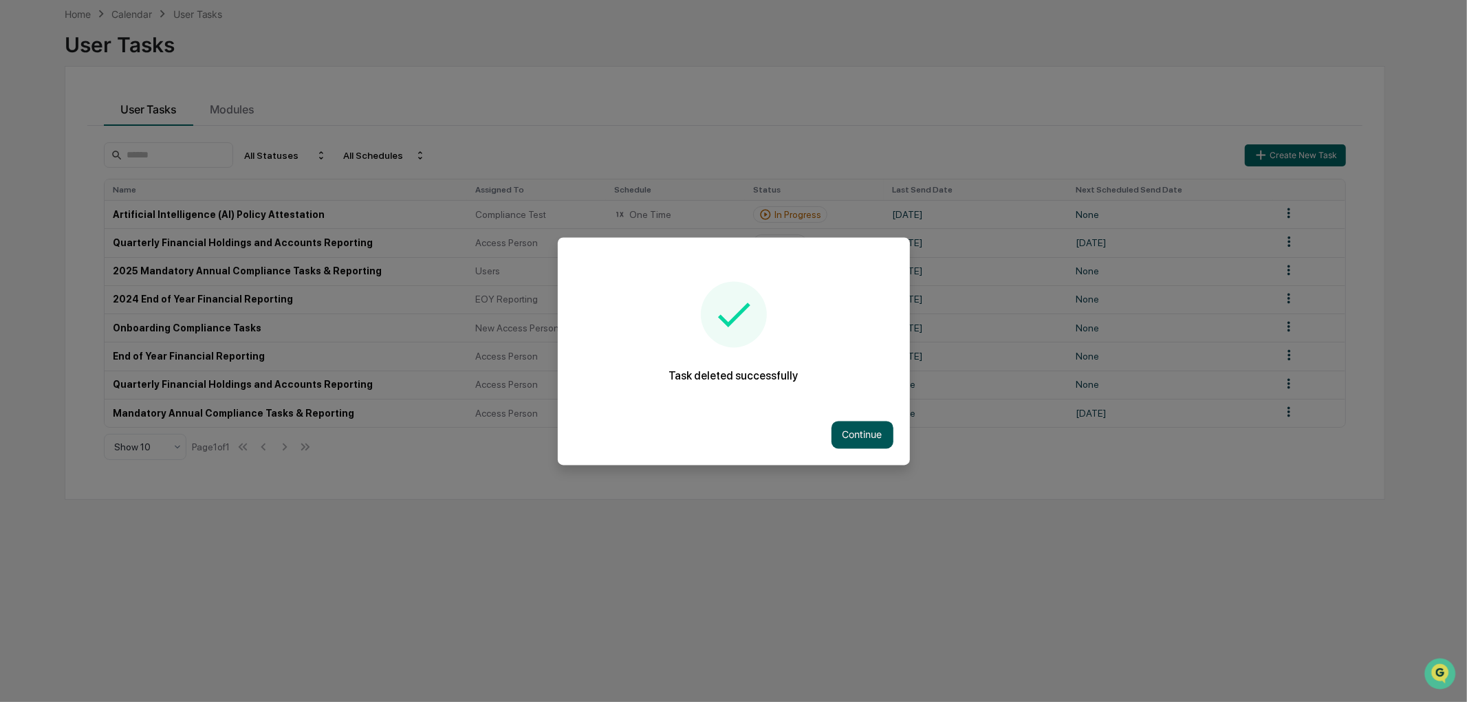
click at [871, 433] on button "Continue" at bounding box center [862, 435] width 62 height 28
